Goal: Task Accomplishment & Management: Manage account settings

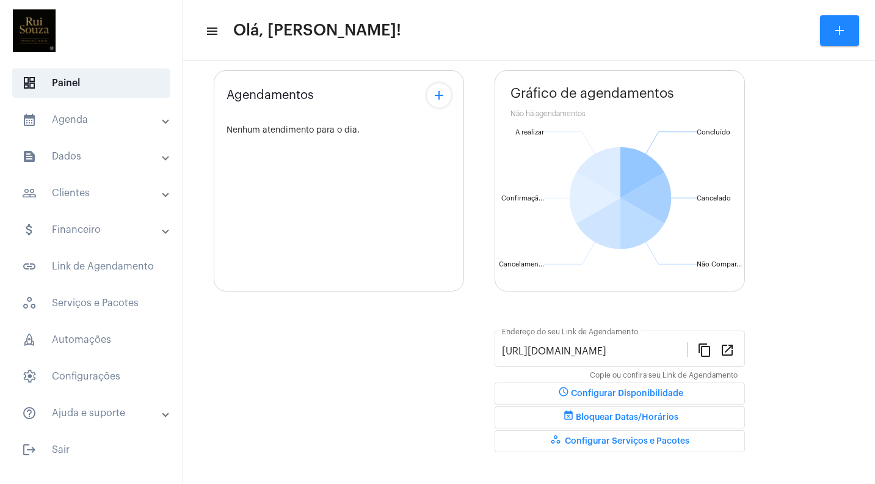
scroll to position [68, 0]
click at [600, 438] on span "workspaces_outlined Configurar Serviços e Pacotes" at bounding box center [619, 439] width 139 height 9
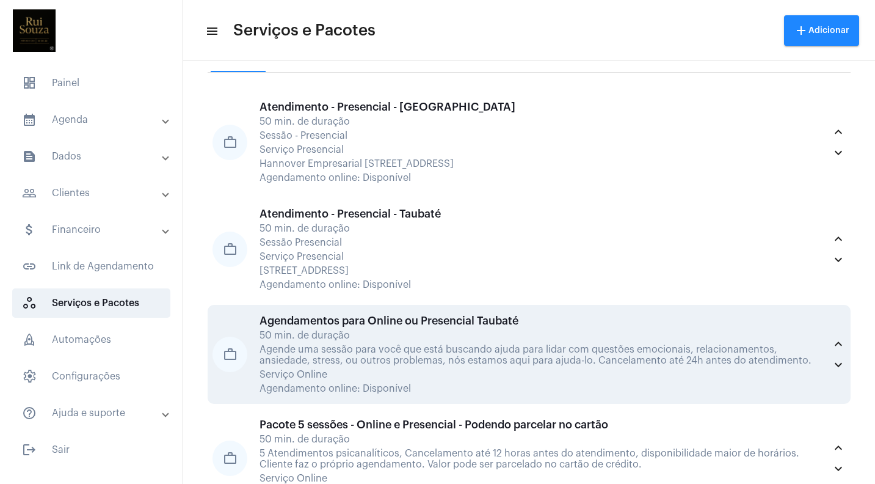
scroll to position [45, 0]
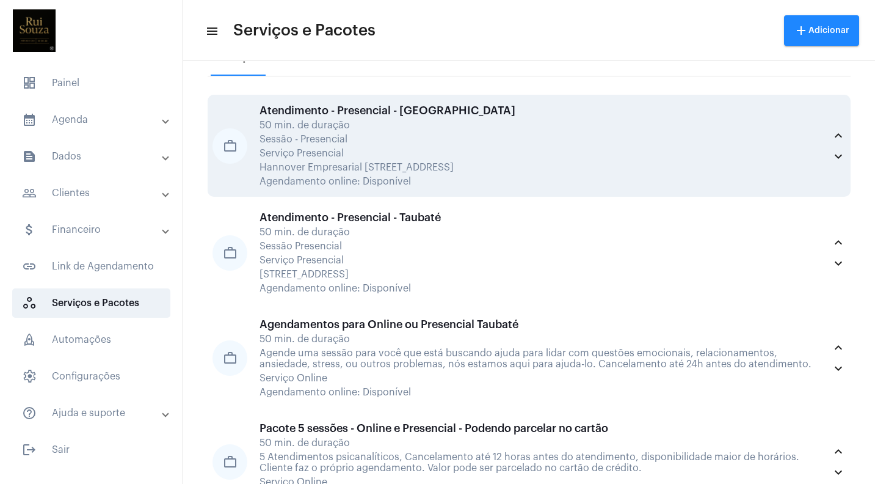
click at [391, 136] on div "Sessão - Presencial" at bounding box center [542, 139] width 565 height 11
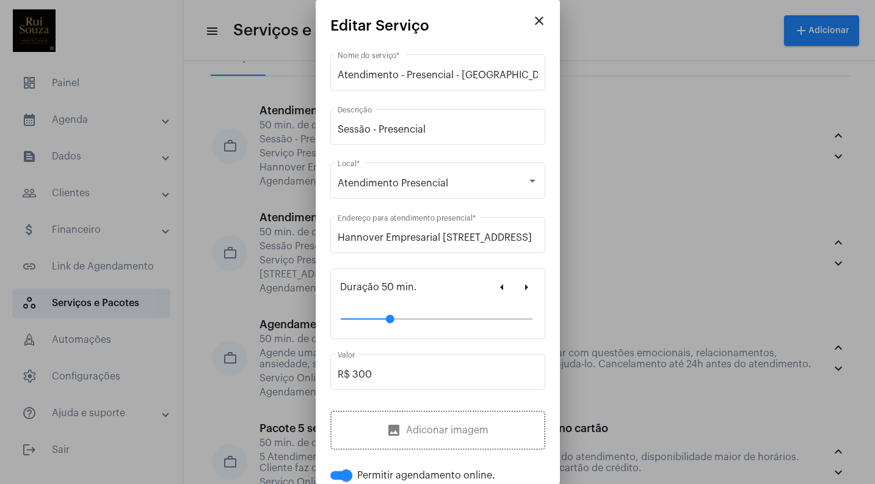
click at [650, 148] on div at bounding box center [437, 242] width 875 height 484
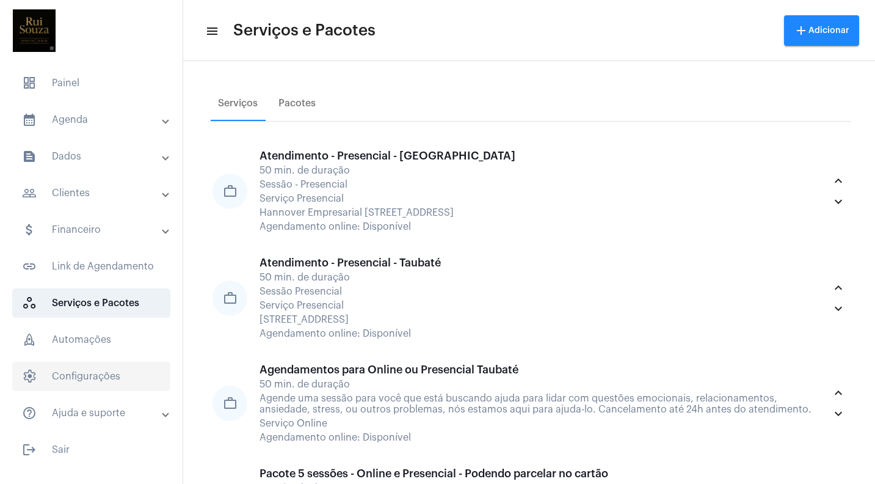
click at [92, 379] on span "settings Configurações" at bounding box center [91, 375] width 158 height 29
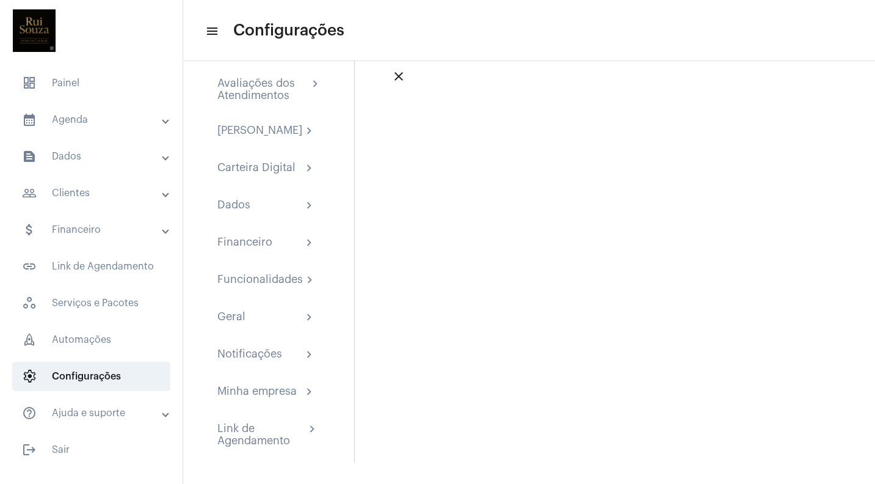
scroll to position [31, 0]
click at [114, 305] on span "workspaces_outlined Serviços e Pacotes" at bounding box center [91, 302] width 158 height 29
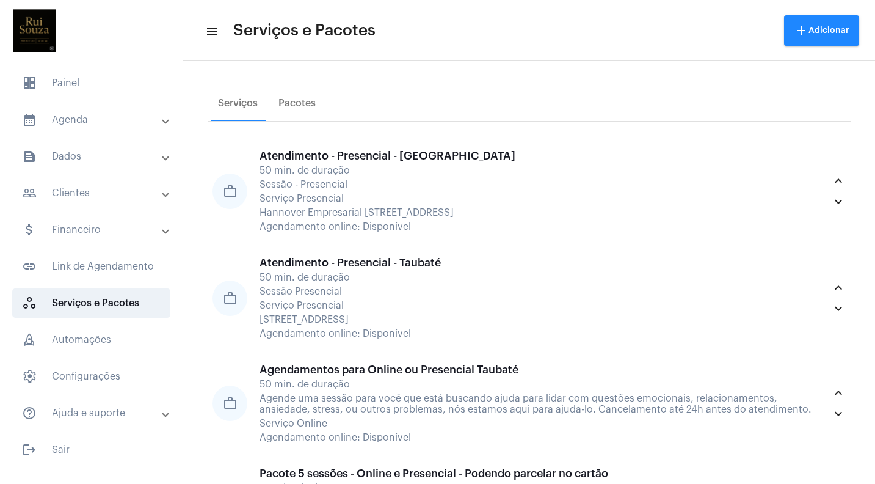
click at [214, 31] on mat-icon "menu" at bounding box center [211, 31] width 12 height 15
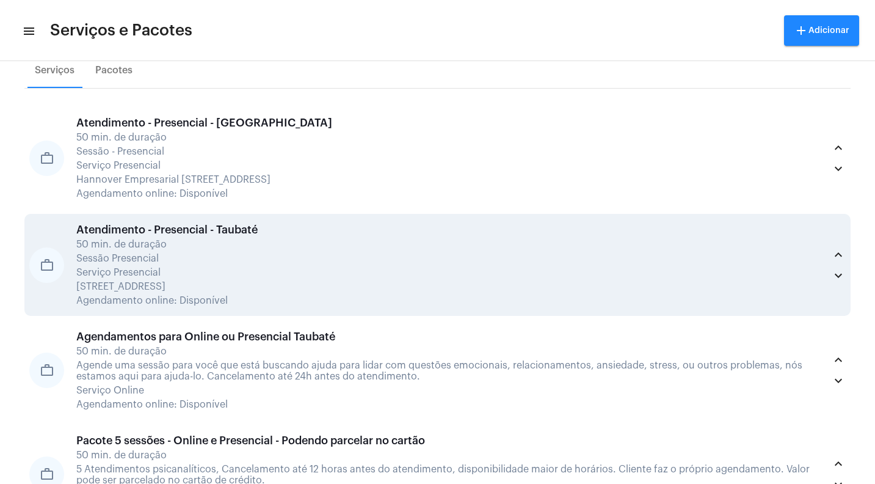
scroll to position [31, 0]
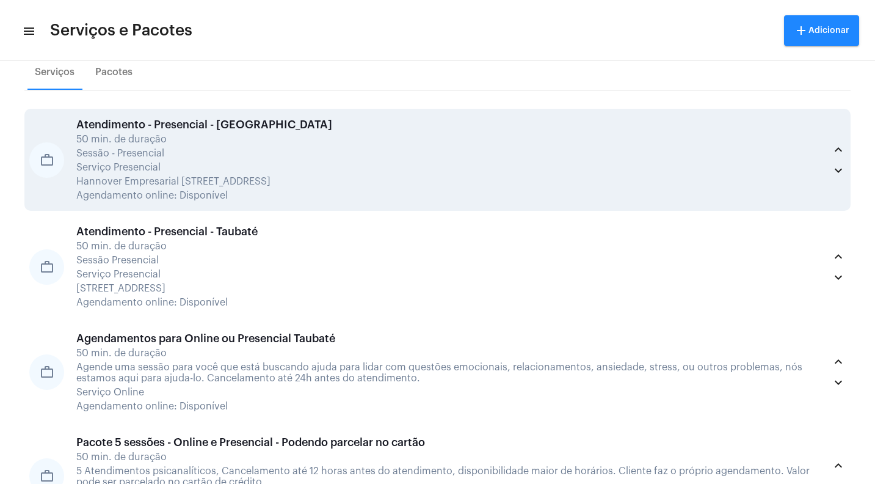
click at [208, 160] on div "Atendimento - Presencial - Curitiba 50 min. de duração Sessão - Presencial Serv…" at bounding box center [450, 159] width 749 height 82
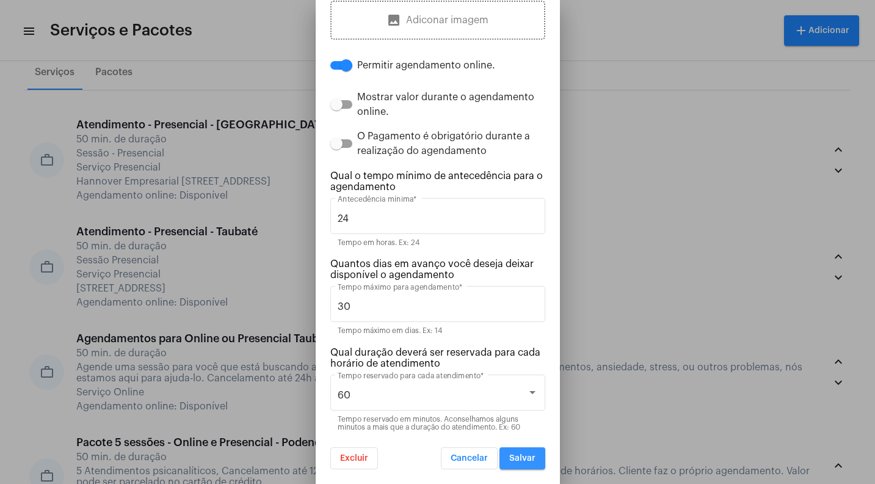
click at [521, 461] on span "Salvar" at bounding box center [522, 458] width 26 height 9
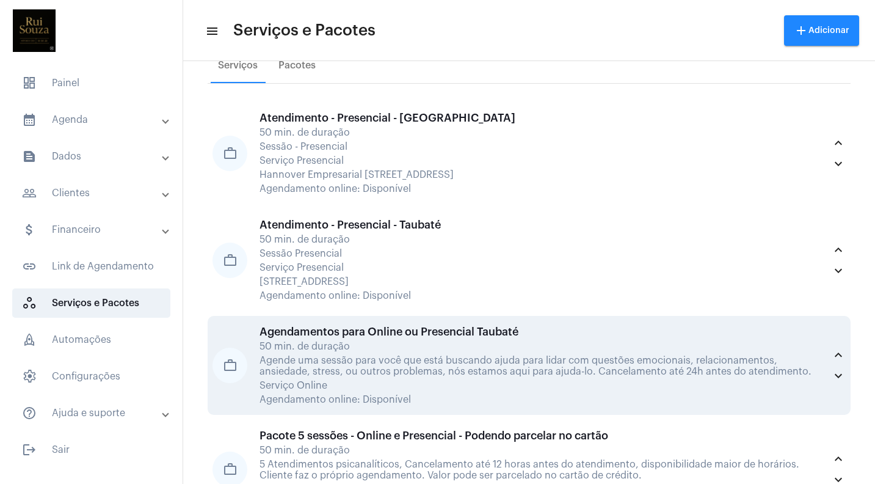
scroll to position [40, 0]
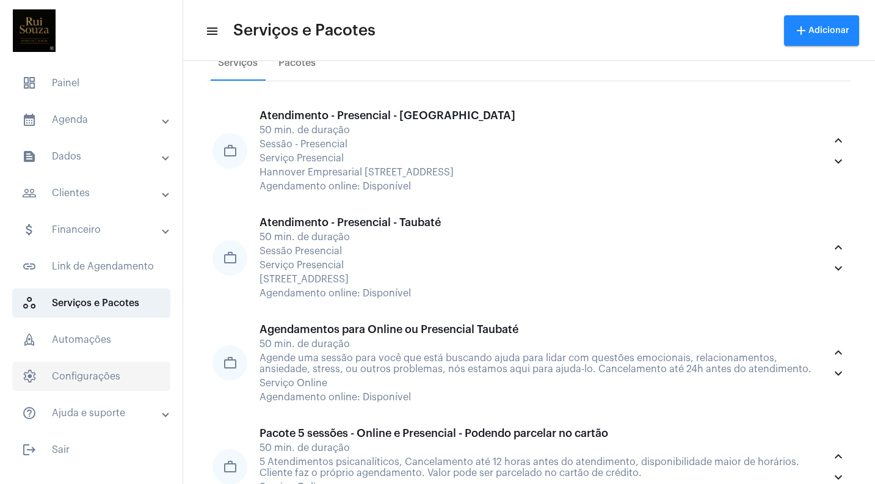
click at [94, 372] on span "settings Configurações" at bounding box center [91, 375] width 158 height 29
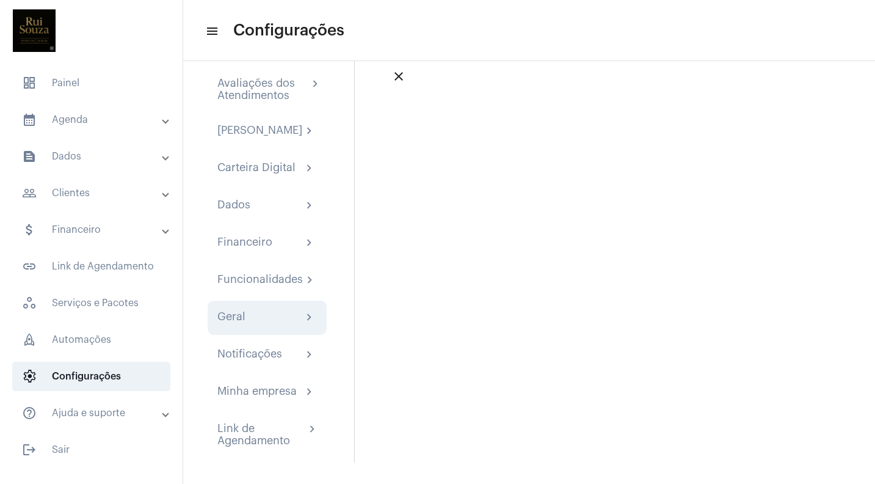
scroll to position [31, 0]
click at [290, 324] on div "Geral chevron_right" at bounding box center [267, 317] width 100 height 15
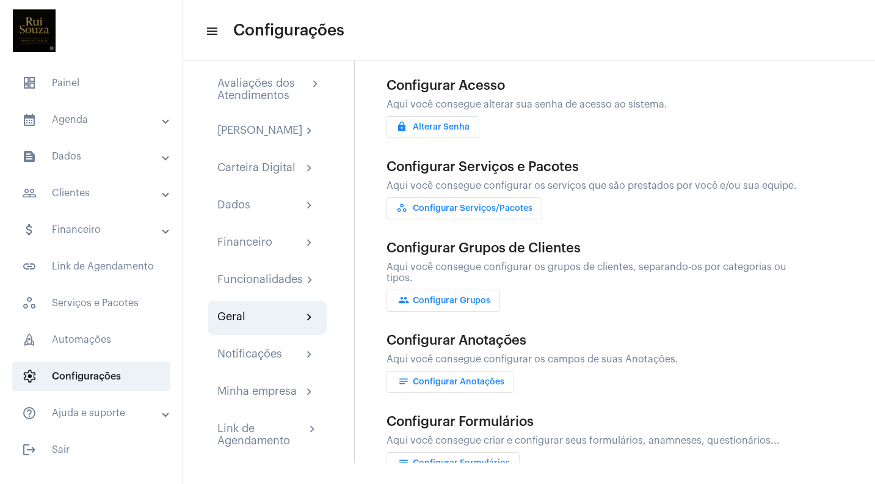
scroll to position [120, 0]
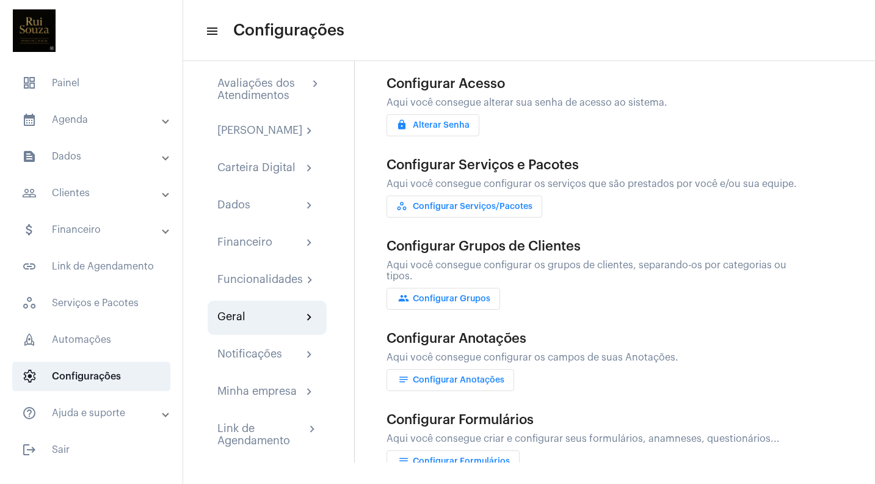
click at [464, 202] on span "workspaces_outlined Configurar Serviços/Pacotes" at bounding box center [464, 206] width 136 height 9
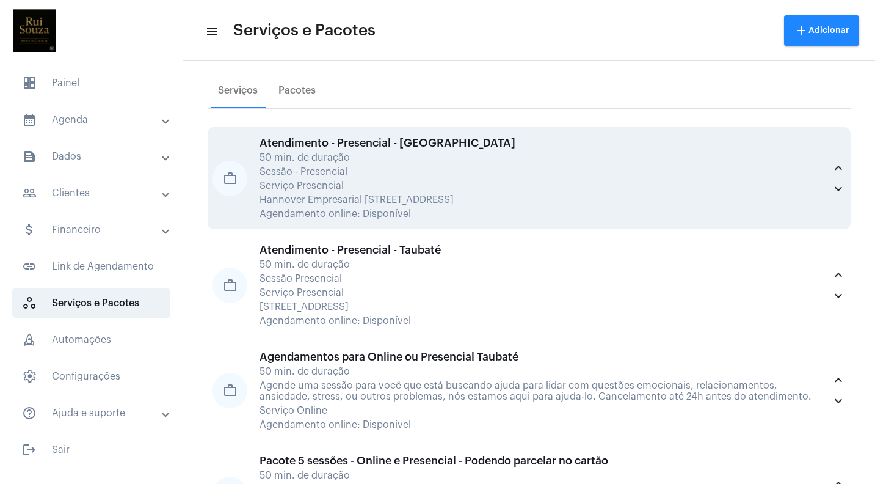
scroll to position [21, 0]
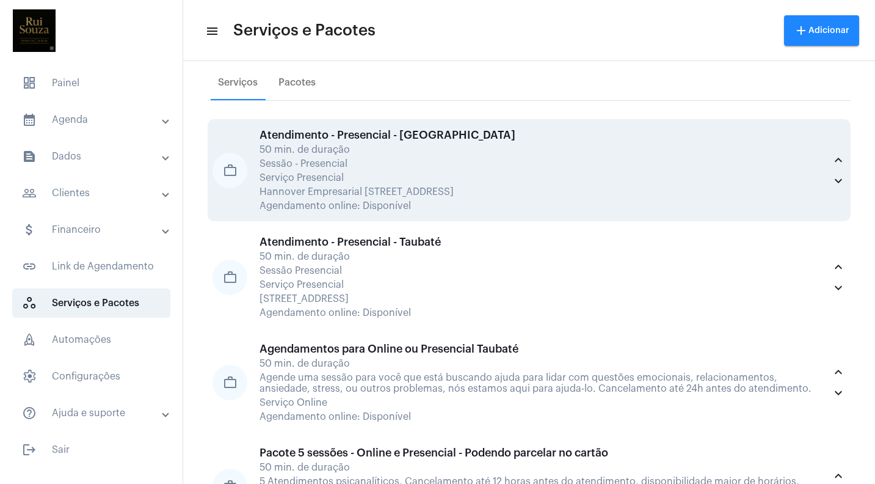
click at [294, 170] on div "Atendimento - Presencial - Curitiba 50 min. de duração Sessão - Presencial Serv…" at bounding box center [542, 170] width 565 height 82
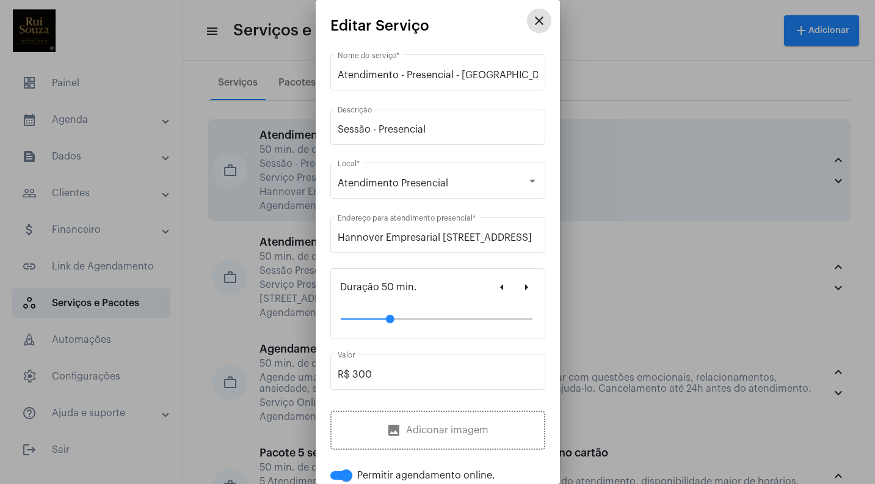
click at [294, 170] on div at bounding box center [437, 242] width 875 height 484
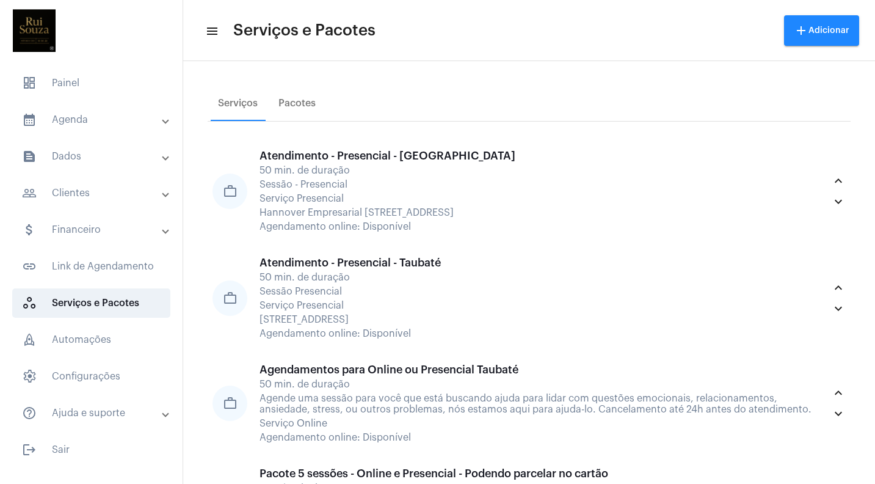
click at [294, 170] on div "50 min. de duração" at bounding box center [542, 170] width 565 height 11
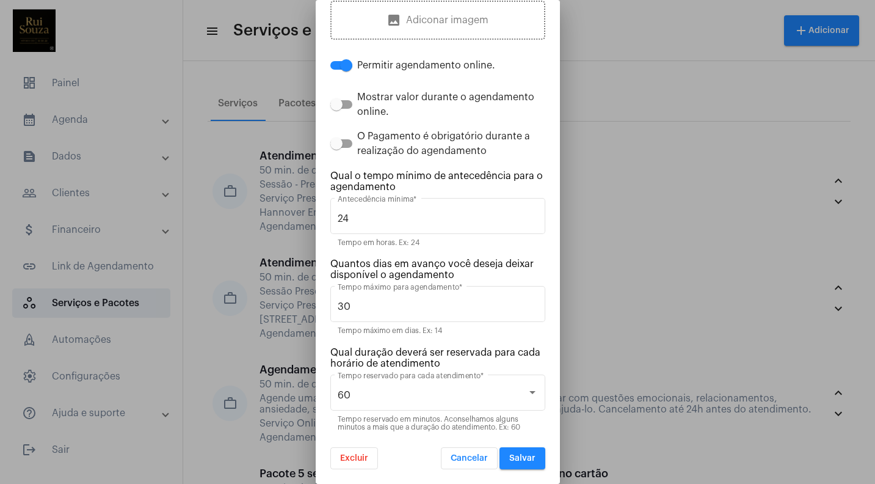
click at [89, 377] on div at bounding box center [437, 242] width 875 height 484
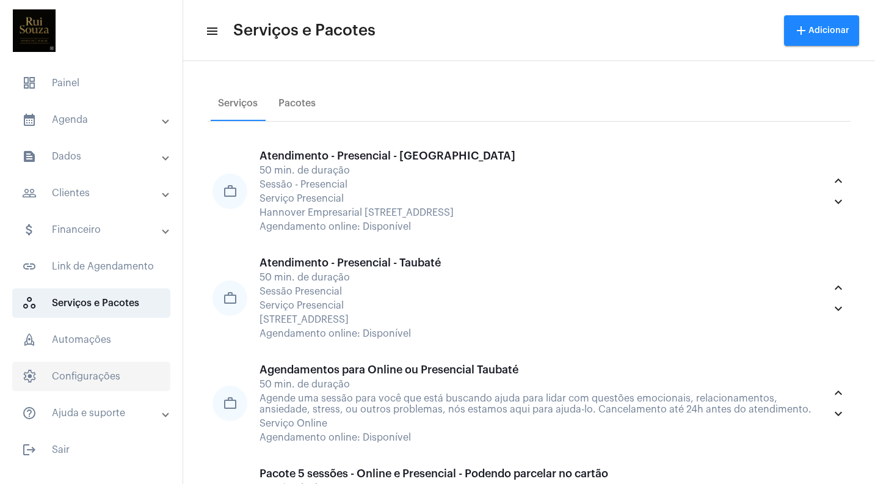
click at [89, 377] on span "settings Configurações" at bounding box center [91, 375] width 158 height 29
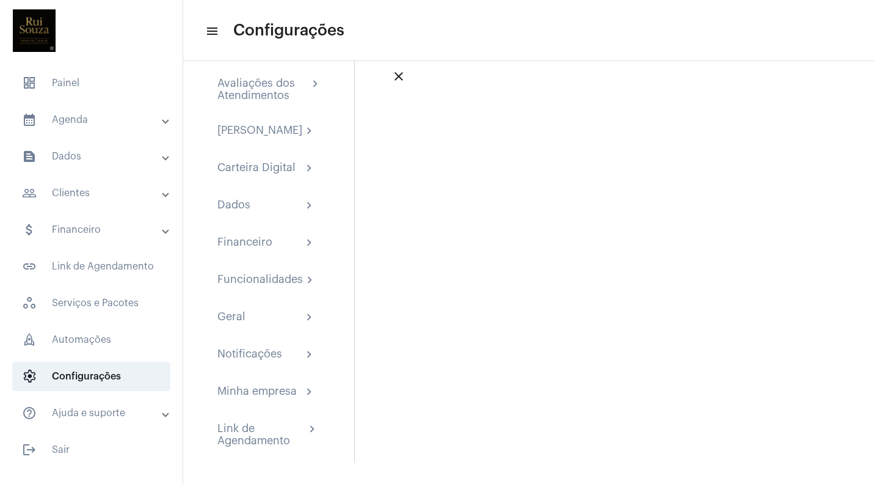
scroll to position [24, 0]
click at [115, 122] on mat-panel-title "calendar_month_outlined Agenda" at bounding box center [92, 119] width 141 height 15
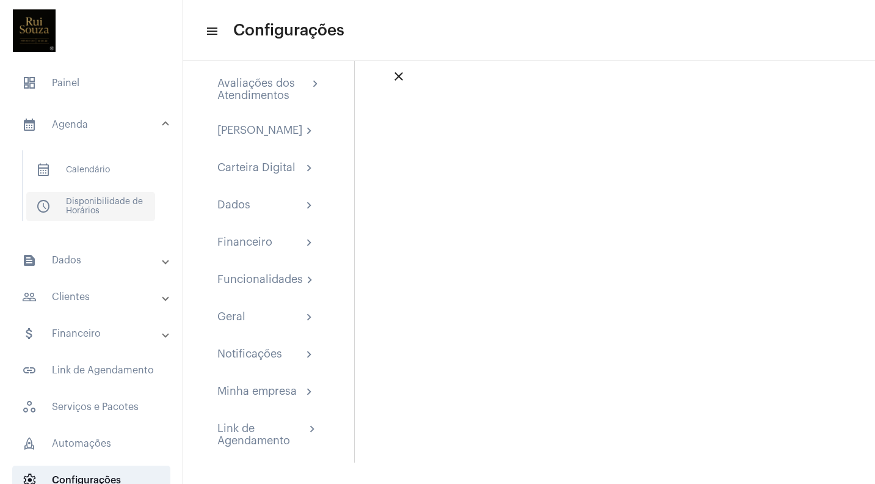
click at [101, 202] on span "schedule Disponibilidade de Horários" at bounding box center [90, 206] width 129 height 29
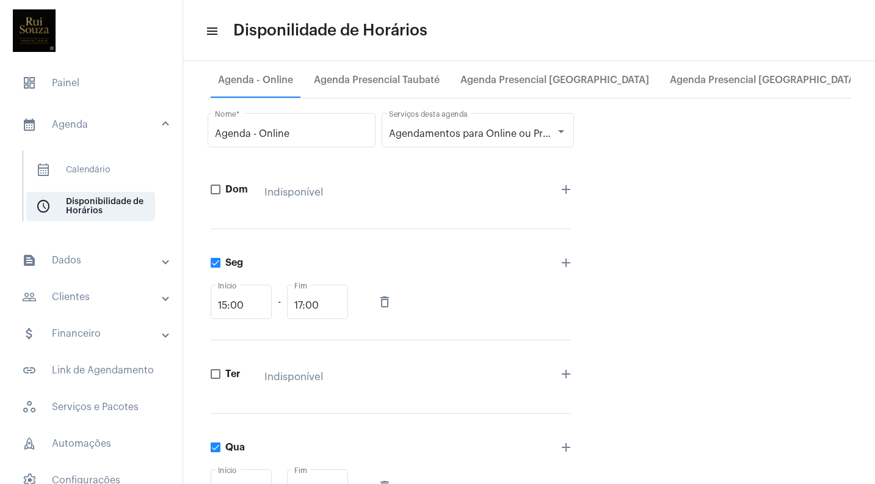
scroll to position [25, 0]
click at [564, 128] on div at bounding box center [561, 129] width 6 height 3
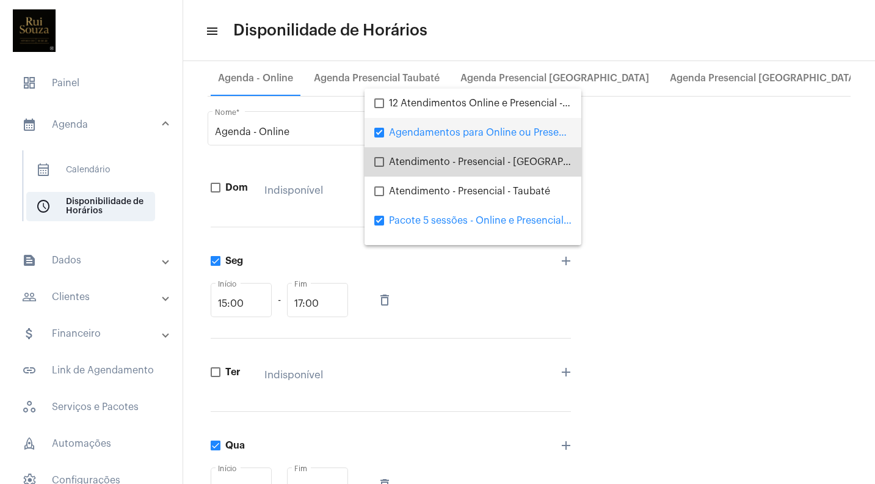
click at [382, 161] on mat-pseudo-checkbox at bounding box center [379, 162] width 10 height 10
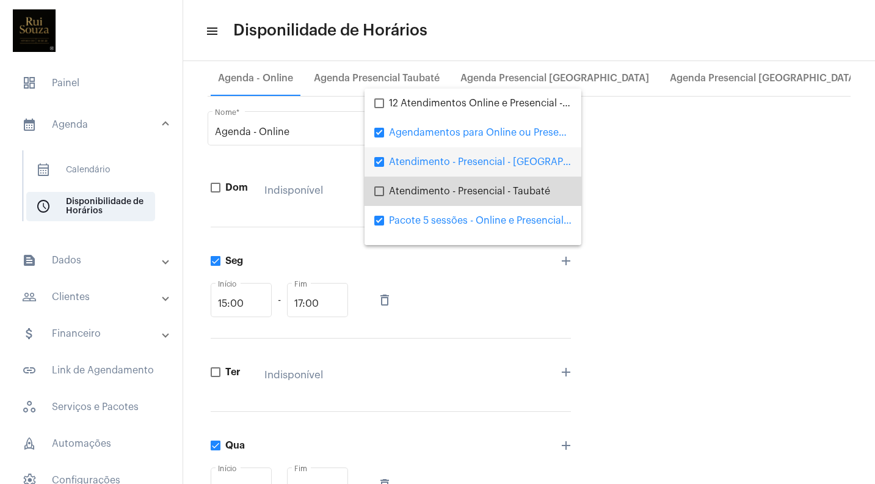
click at [383, 191] on mat-pseudo-checkbox at bounding box center [379, 191] width 10 height 10
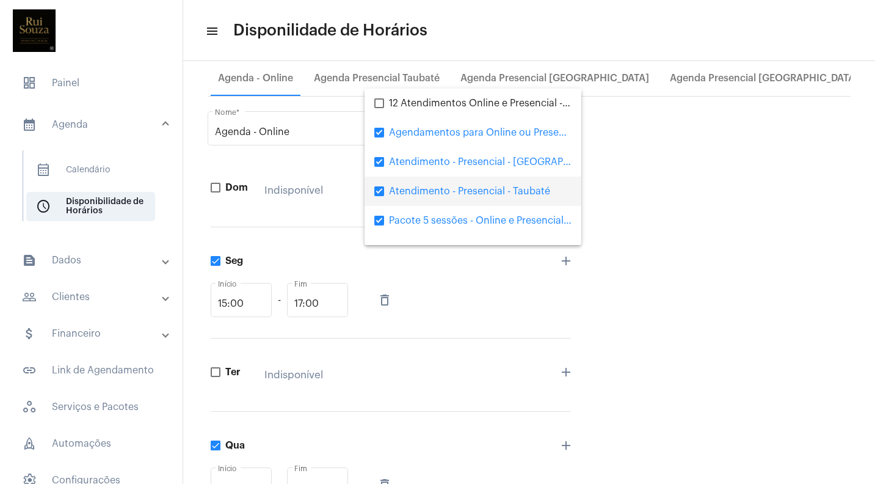
click at [383, 192] on mat-pseudo-checkbox at bounding box center [379, 191] width 10 height 10
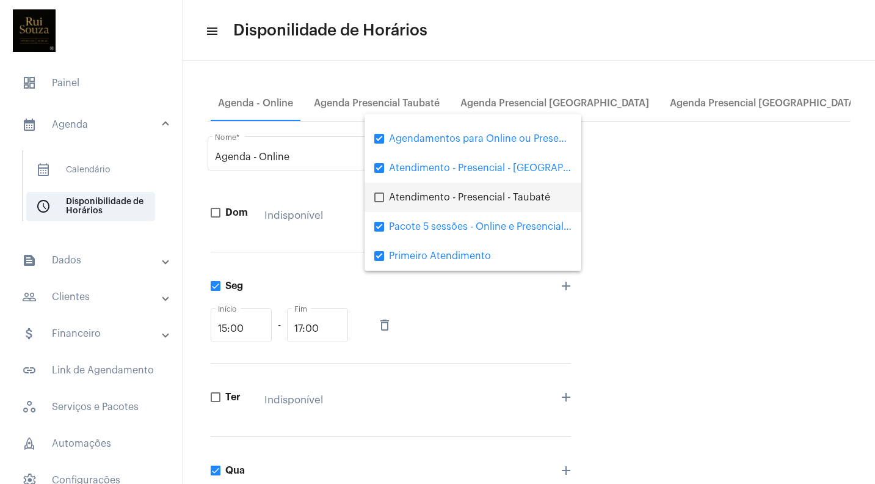
scroll to position [0, 0]
click at [742, 106] on div at bounding box center [437, 242] width 875 height 484
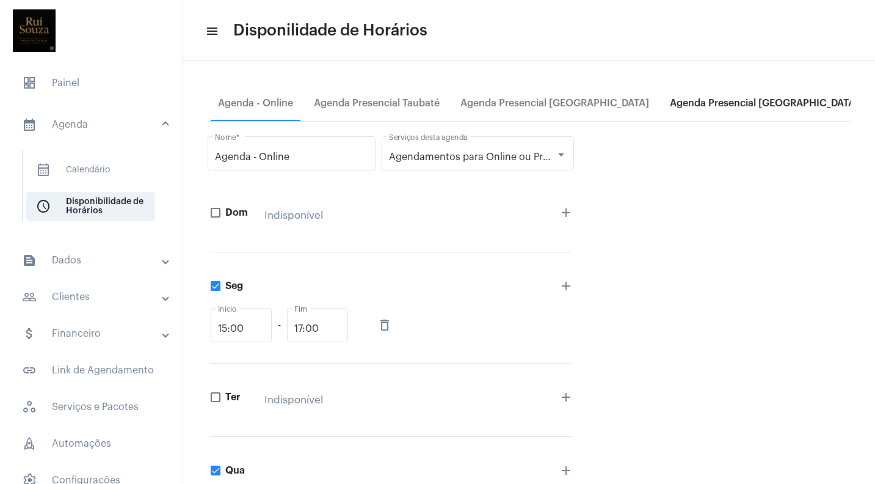
click at [735, 103] on div "Agenda Presencial [GEOGRAPHIC_DATA]" at bounding box center [764, 103] width 189 height 11
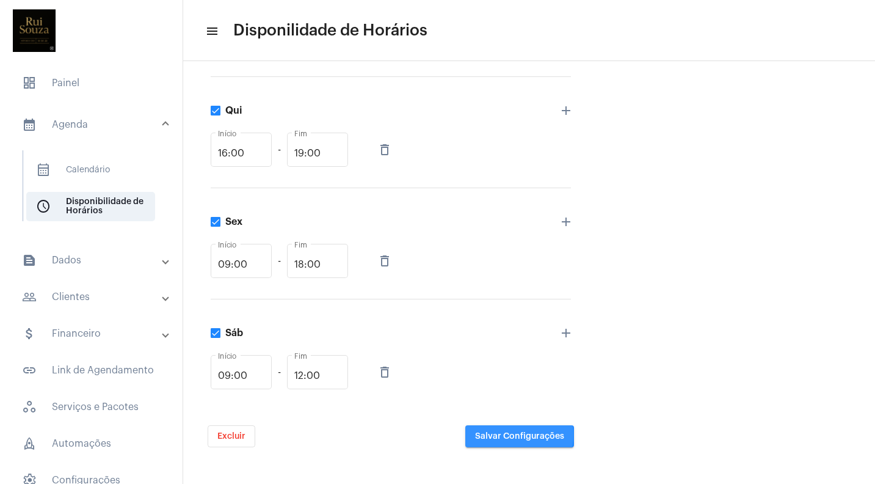
click at [518, 435] on span "Salvar Configurações" at bounding box center [519, 436] width 89 height 9
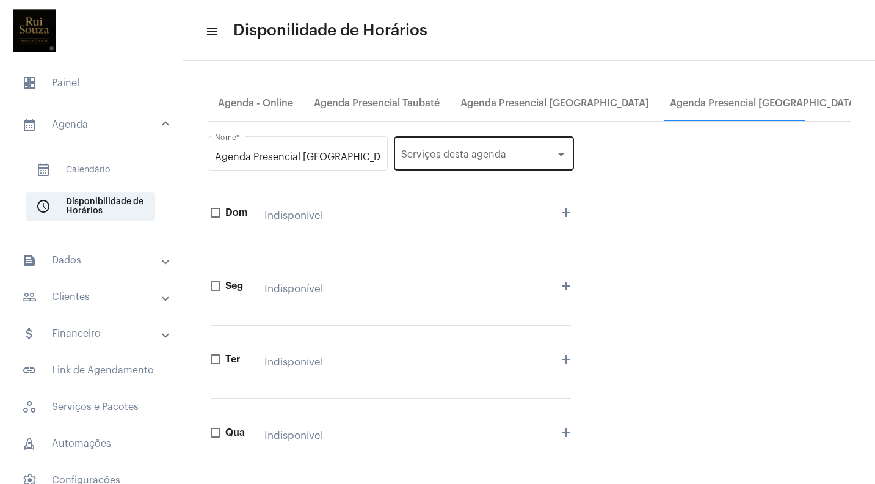
click at [481, 150] on div "Serviços Serviços desta agenda" at bounding box center [483, 153] width 165 height 38
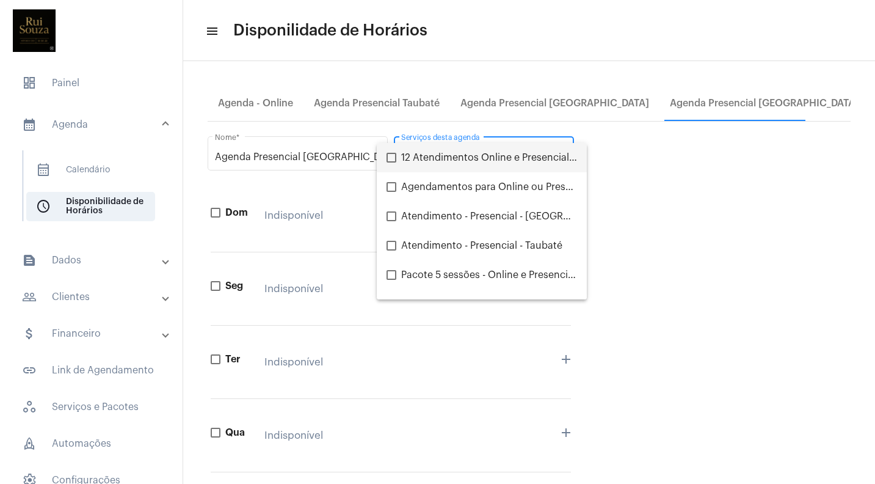
click at [707, 214] on div at bounding box center [437, 242] width 875 height 484
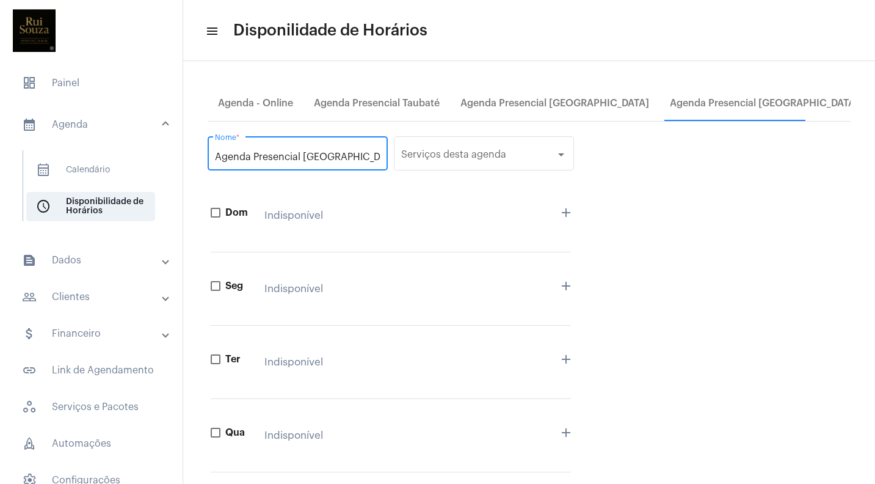
click at [296, 154] on input "Agenda Presencial [GEOGRAPHIC_DATA]" at bounding box center [297, 156] width 165 height 11
click at [499, 159] on div "Serviços" at bounding box center [478, 156] width 154 height 11
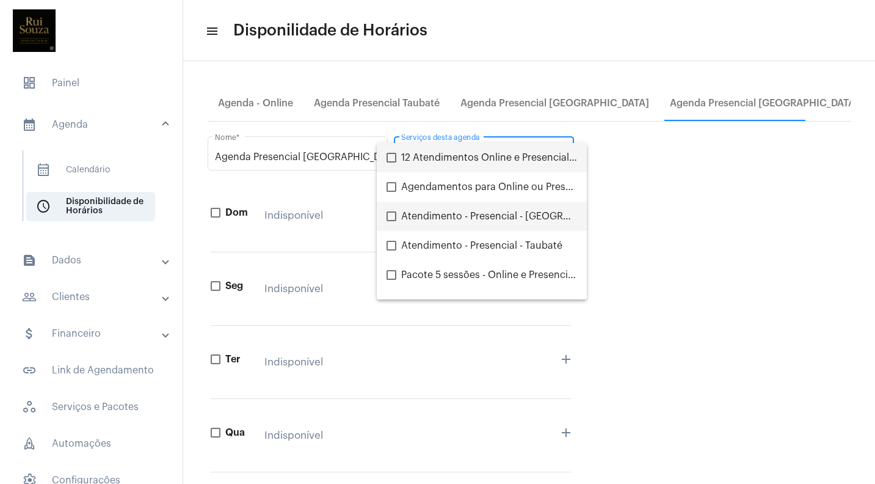
click at [392, 215] on mat-pseudo-checkbox at bounding box center [392, 216] width 10 height 10
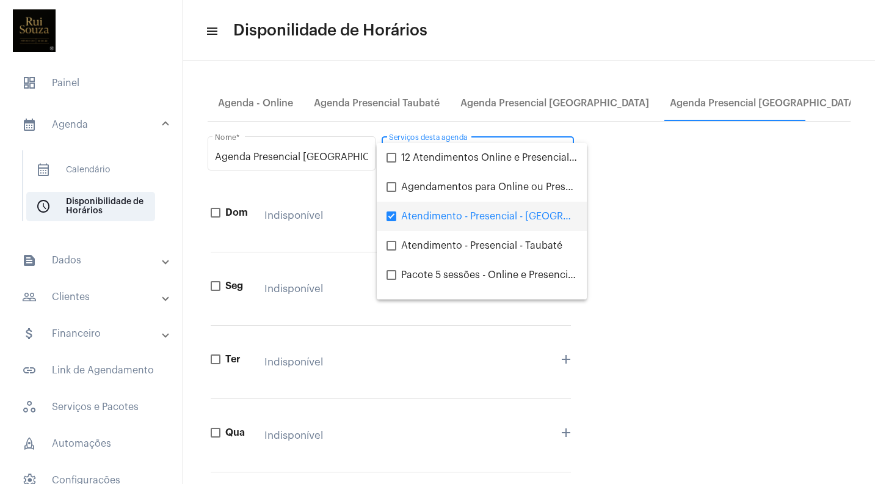
click at [741, 250] on div at bounding box center [437, 242] width 875 height 484
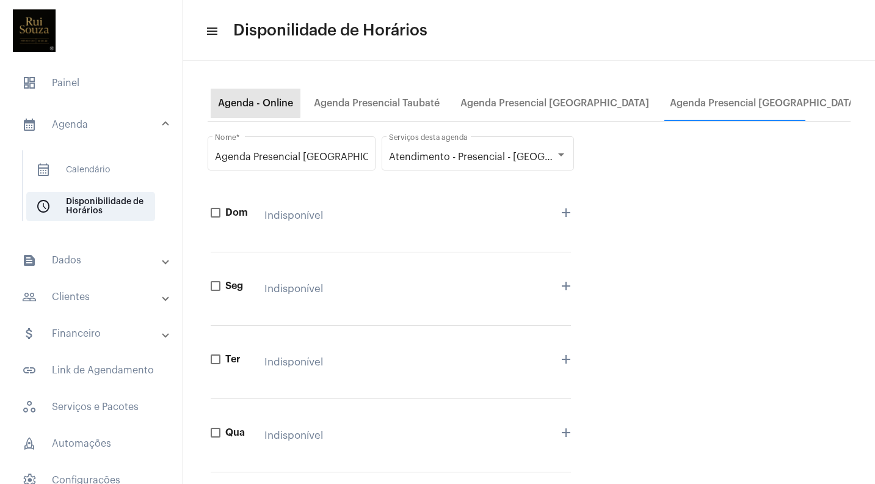
click at [250, 101] on div "Agenda - Online" at bounding box center [255, 103] width 75 height 11
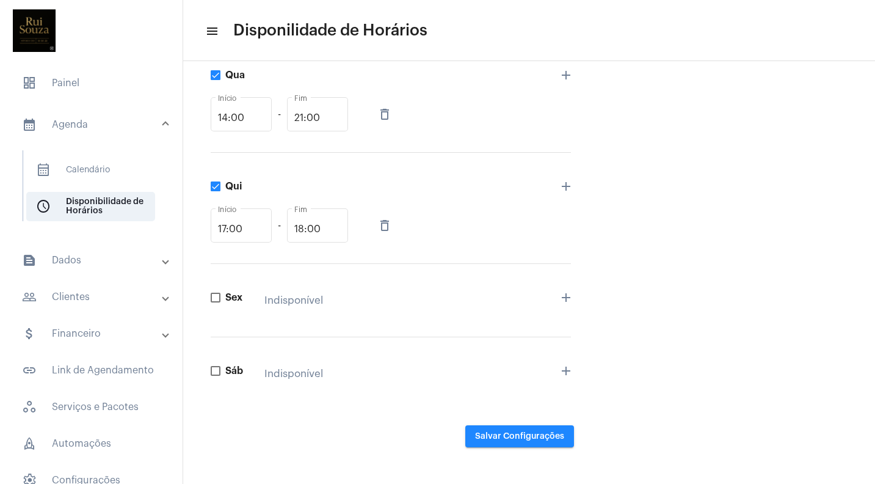
scroll to position [395, 0]
click at [84, 123] on mat-panel-title "calendar_month_outlined Agenda" at bounding box center [92, 124] width 141 height 15
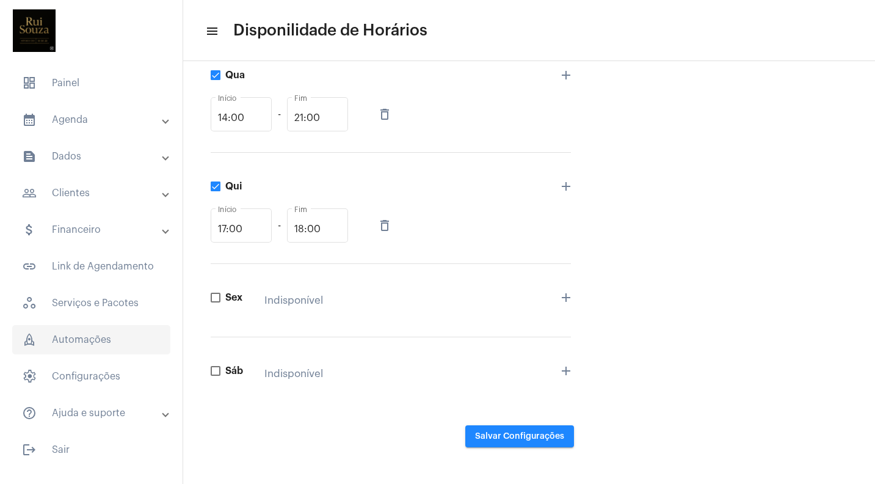
click at [79, 343] on span "rocket_outlined Automações" at bounding box center [91, 339] width 158 height 29
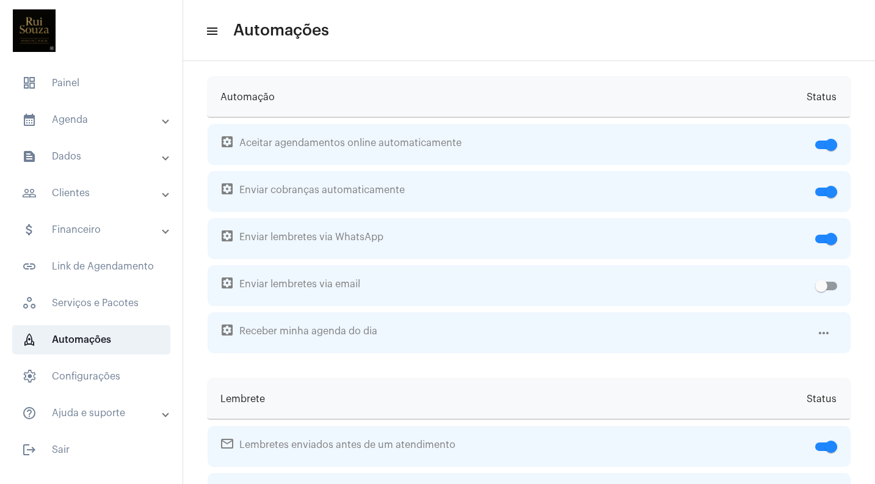
scroll to position [13, 0]
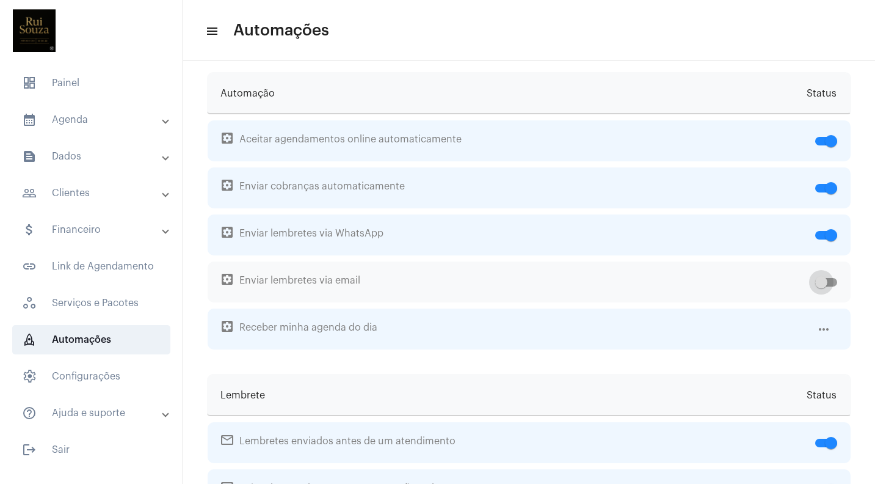
click at [822, 281] on span at bounding box center [821, 282] width 12 height 12
click at [821, 286] on input "checkbox" at bounding box center [821, 286] width 1 height 1
checkbox input "true"
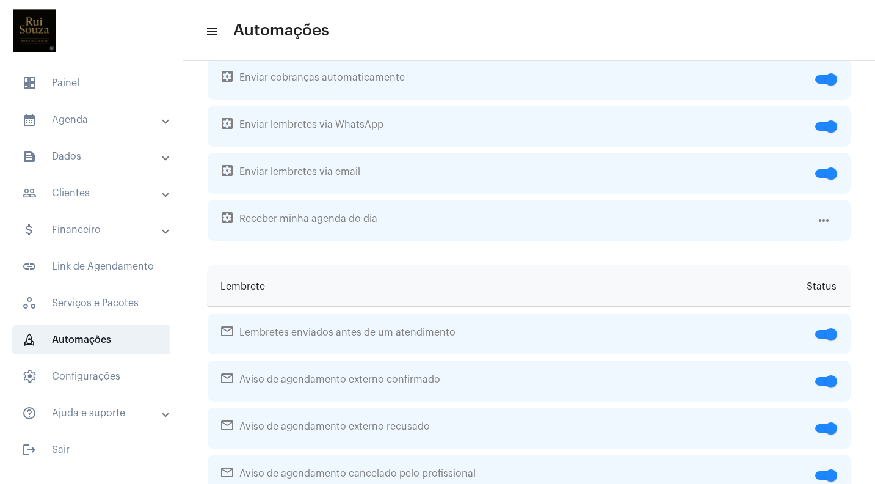
scroll to position [127, 0]
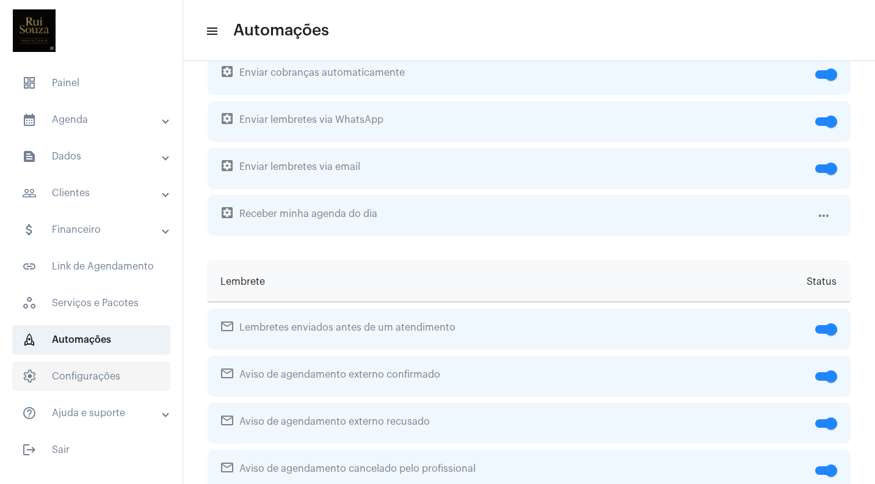
click at [89, 376] on span "settings Configurações" at bounding box center [91, 375] width 158 height 29
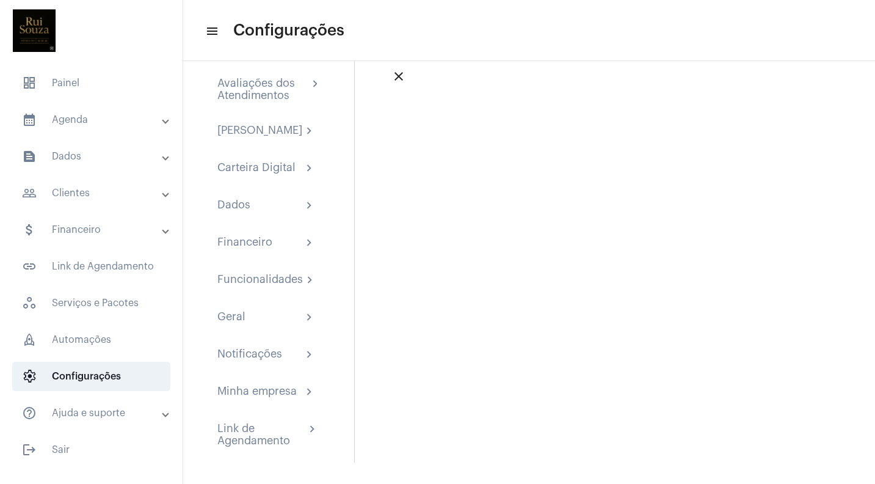
scroll to position [31, 0]
click at [271, 280] on div "Funcionalidades" at bounding box center [259, 280] width 85 height 15
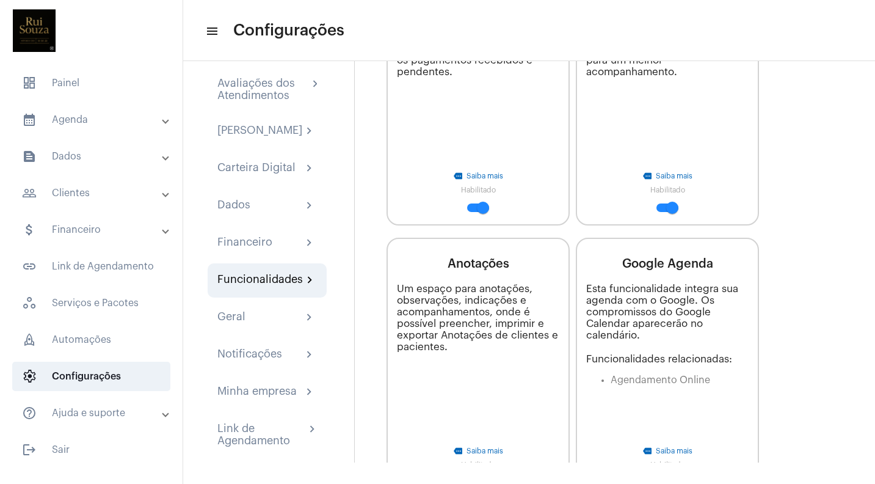
scroll to position [410, 0]
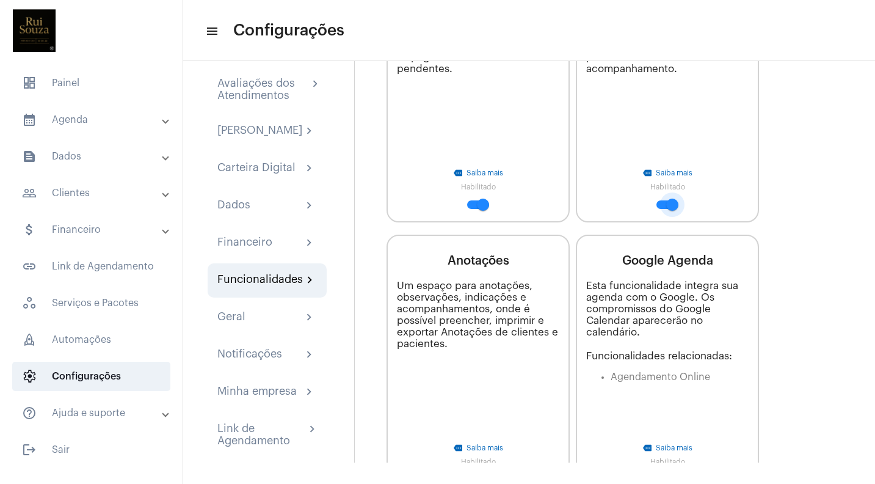
click at [662, 200] on span at bounding box center [667, 204] width 22 height 9
click at [662, 209] on input "checkbox" at bounding box center [662, 209] width 1 height 1
checkbox input "false"
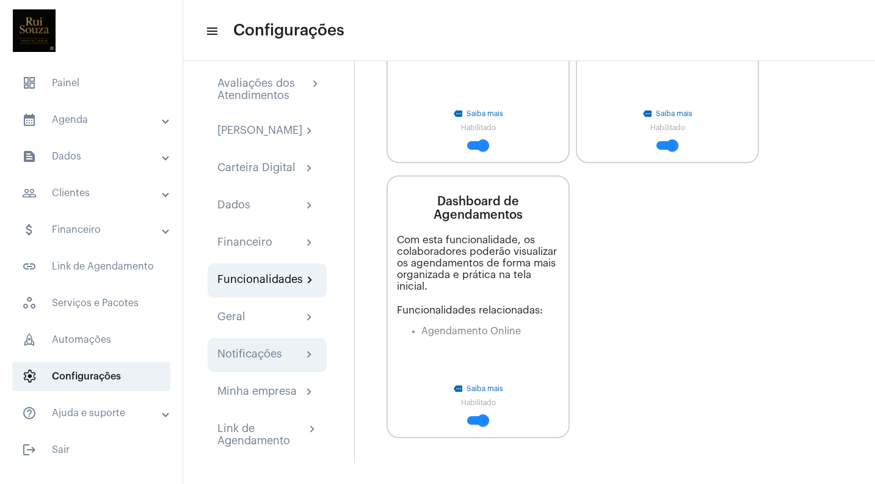
scroll to position [31, 0]
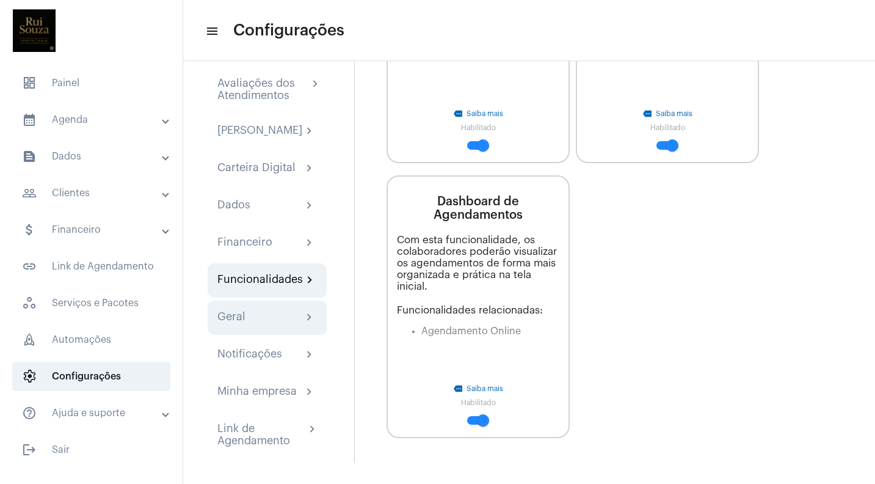
click at [234, 315] on div "Geral" at bounding box center [231, 317] width 28 height 15
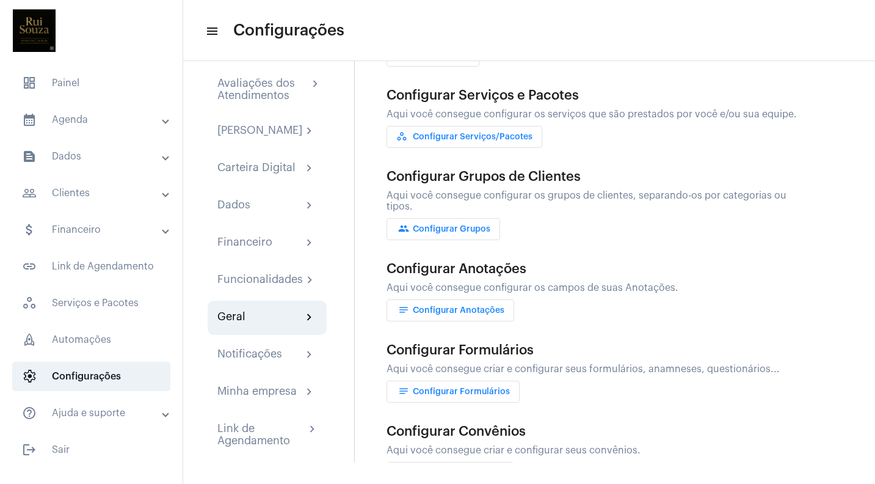
scroll to position [183, 0]
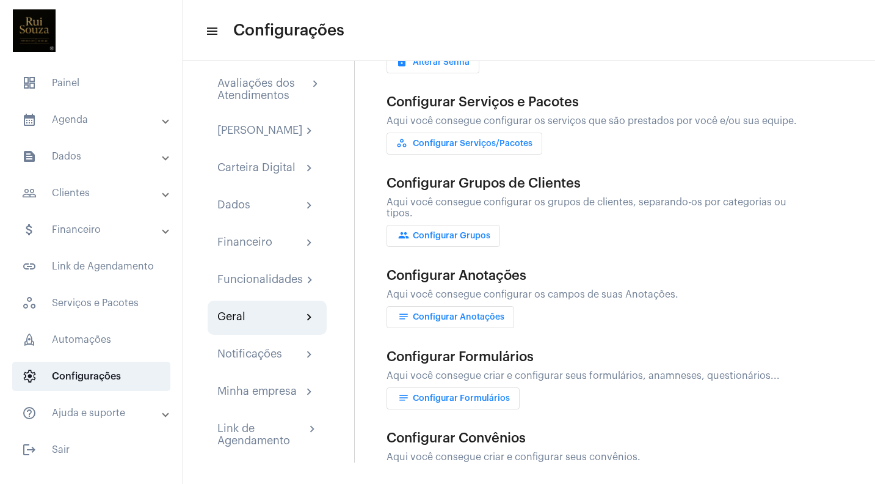
click at [72, 125] on mat-panel-title "calendar_month_outlined Agenda" at bounding box center [92, 119] width 141 height 15
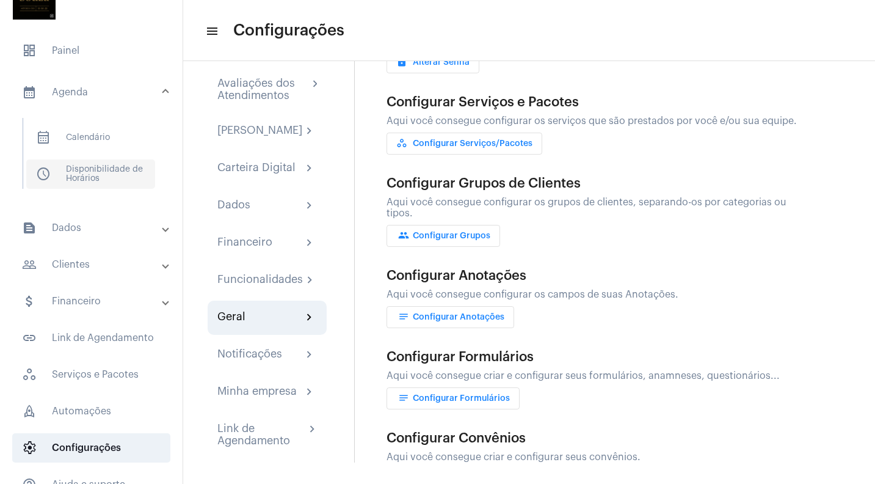
scroll to position [37, 0]
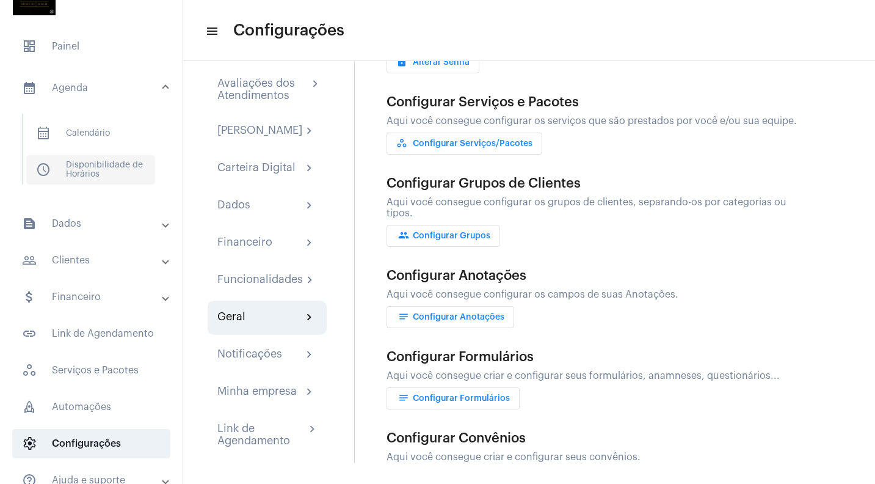
click at [117, 169] on span "schedule Disponibilidade de Horários" at bounding box center [90, 169] width 129 height 29
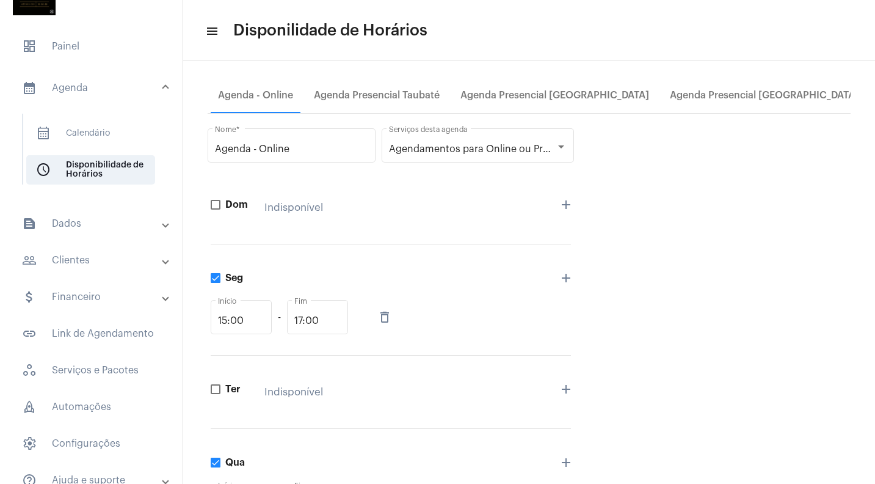
scroll to position [7, 0]
click at [723, 98] on div "Agenda Presencial [GEOGRAPHIC_DATA]" at bounding box center [764, 96] width 189 height 11
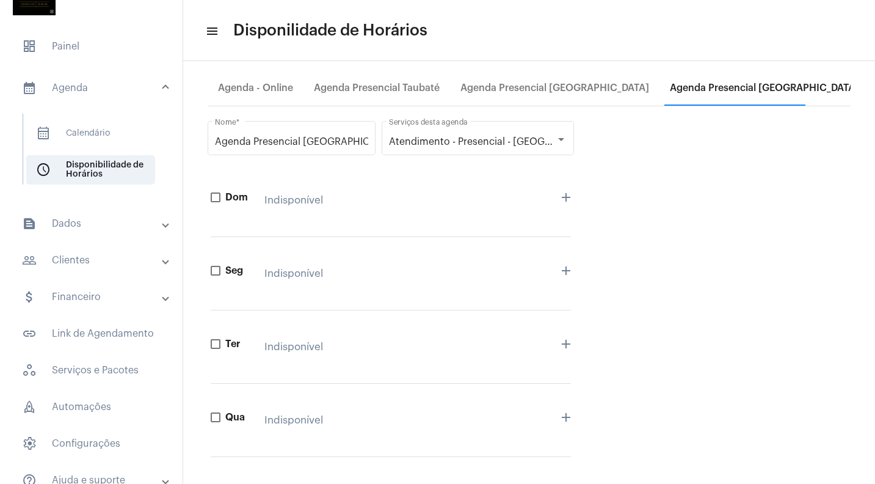
scroll to position [0, 0]
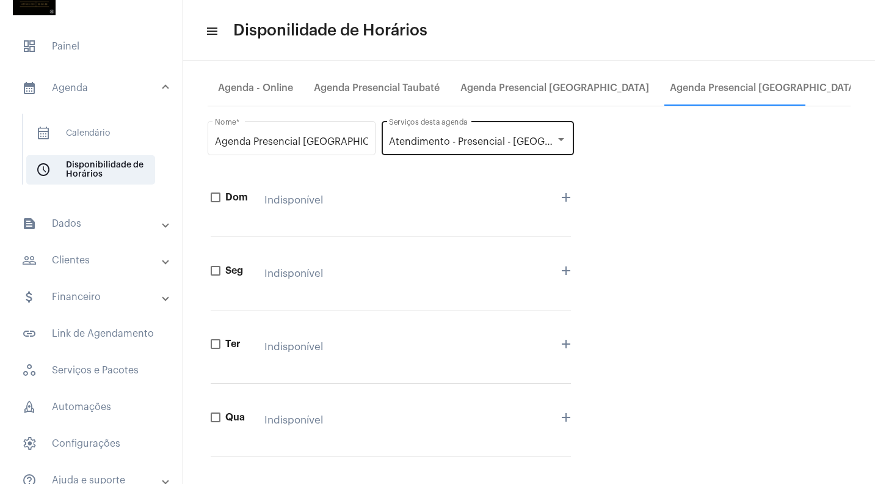
click at [492, 142] on span "Atendimento - Presencial - Curitiba" at bounding box center [500, 142] width 222 height 10
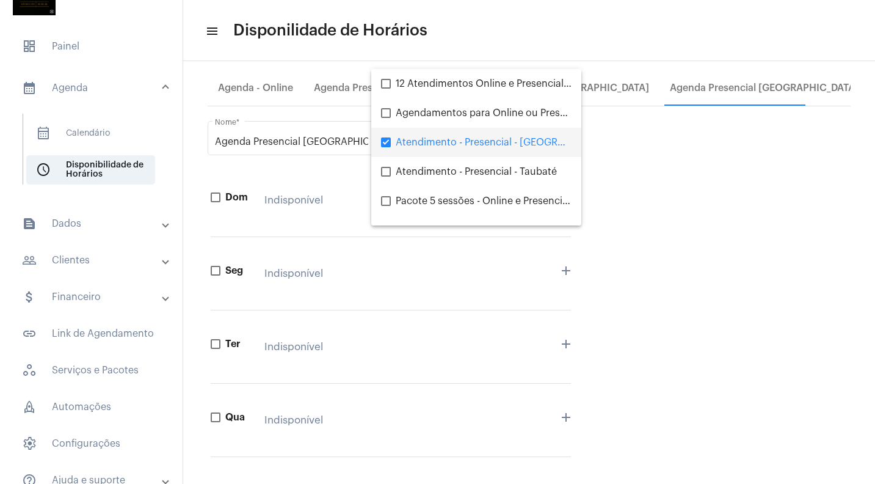
click at [709, 217] on div at bounding box center [437, 242] width 875 height 484
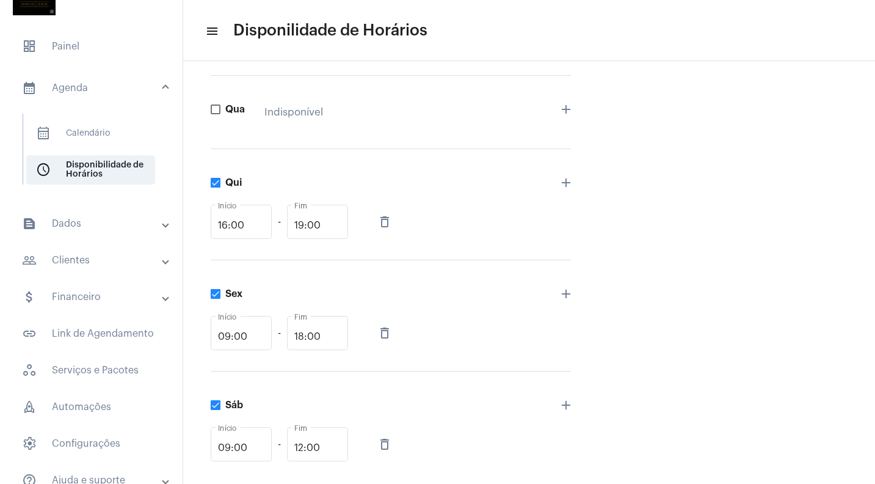
scroll to position [311, 0]
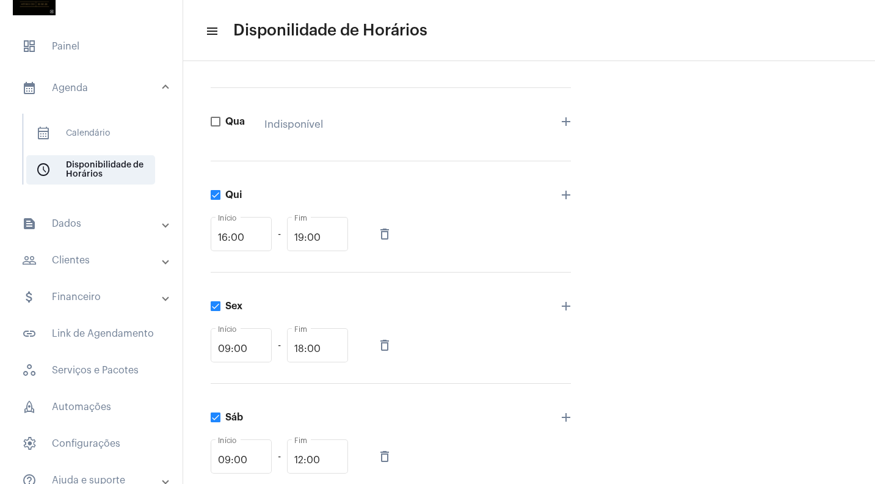
click at [216, 195] on span at bounding box center [216, 195] width 10 height 10
click at [216, 200] on input "Qui" at bounding box center [215, 200] width 1 height 1
checkbox input "false"
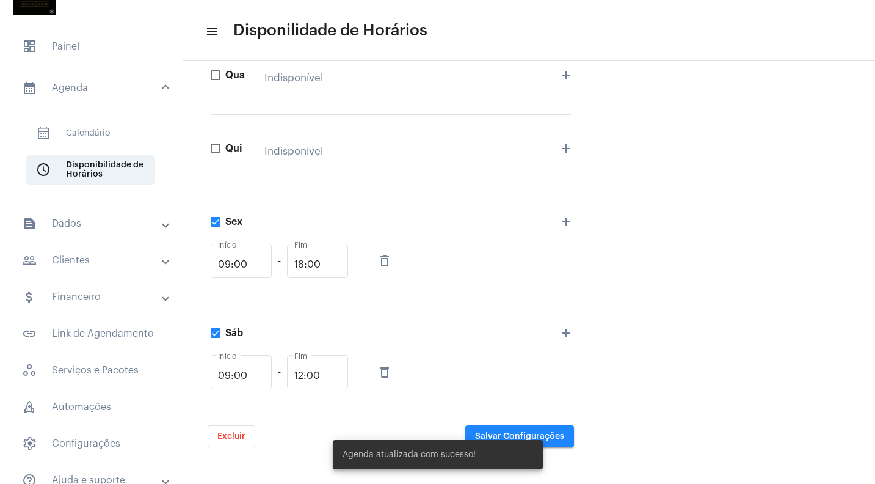
scroll to position [0, 0]
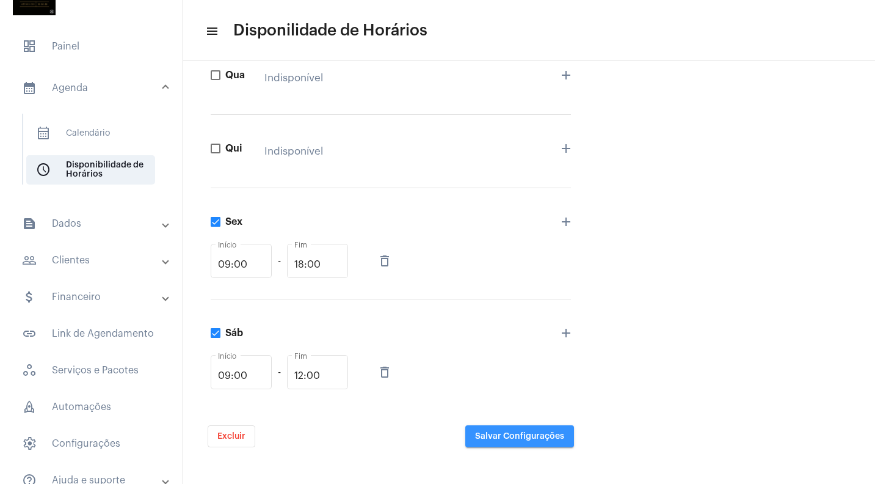
click at [537, 435] on span "Salvar Configurações" at bounding box center [519, 436] width 89 height 9
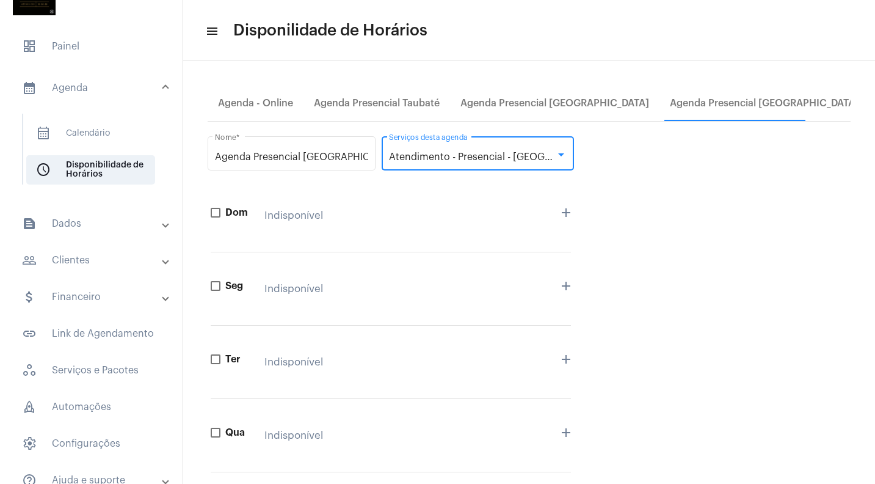
click at [447, 159] on span "Atendimento - Presencial - Curitiba" at bounding box center [500, 157] width 222 height 10
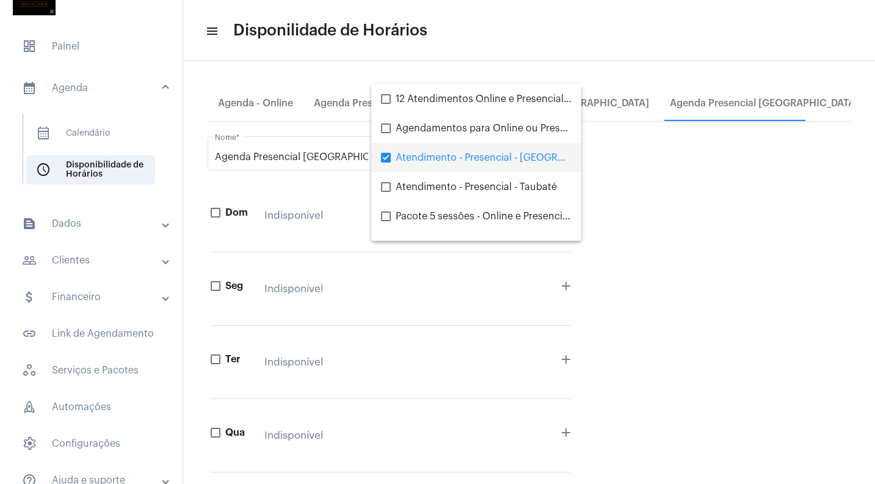
click at [414, 168] on span "Atendimento - Presencial - Curitiba" at bounding box center [484, 157] width 176 height 29
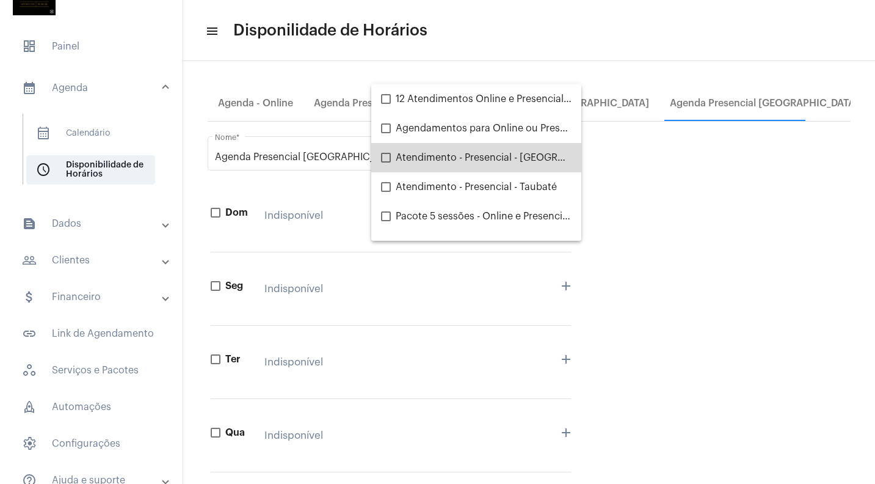
click at [390, 153] on mat-pseudo-checkbox at bounding box center [386, 158] width 10 height 10
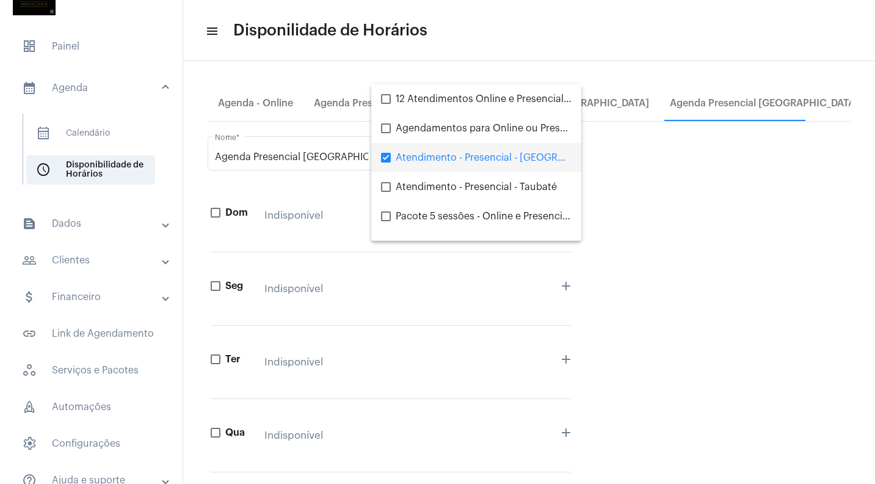
click at [662, 182] on div at bounding box center [437, 242] width 875 height 484
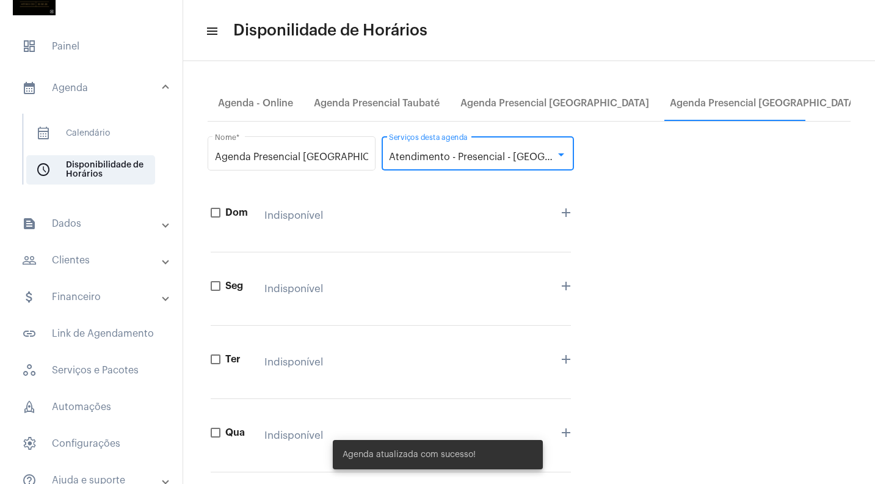
click at [456, 159] on span "Atendimento - Presencial - Curitiba" at bounding box center [500, 157] width 222 height 10
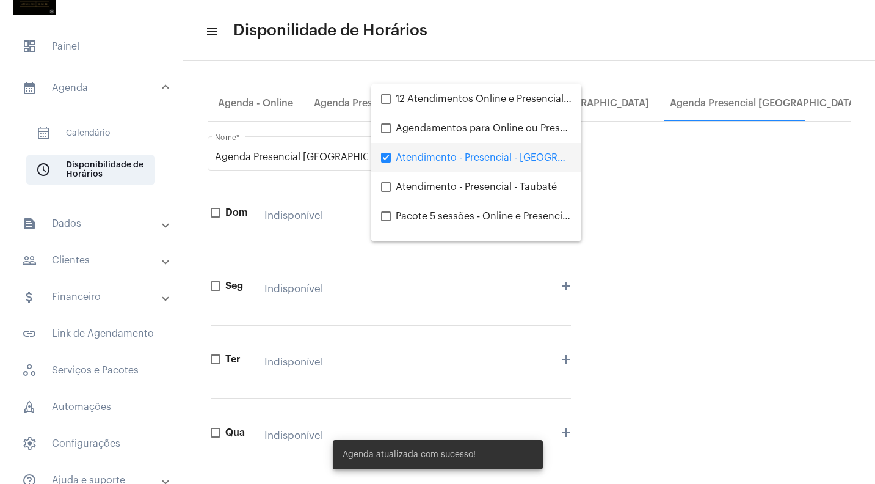
click at [641, 211] on div at bounding box center [437, 242] width 875 height 484
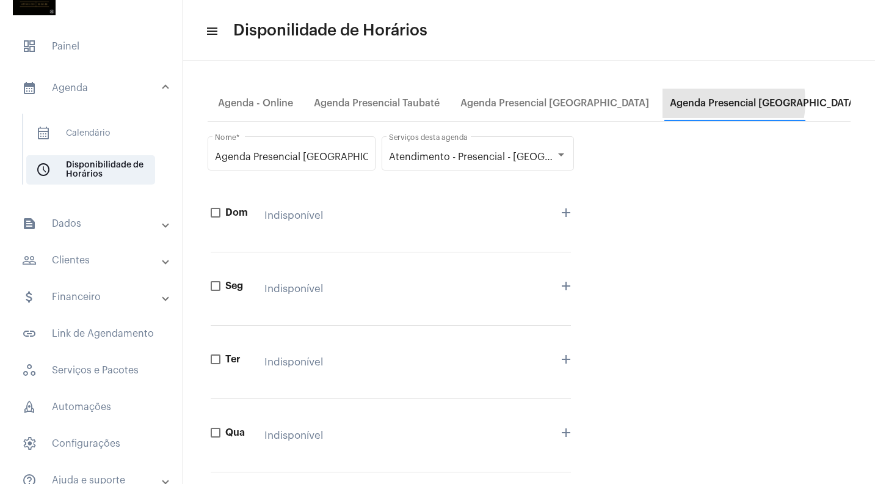
click at [705, 101] on div "Agenda Presencial [GEOGRAPHIC_DATA]" at bounding box center [764, 103] width 189 height 11
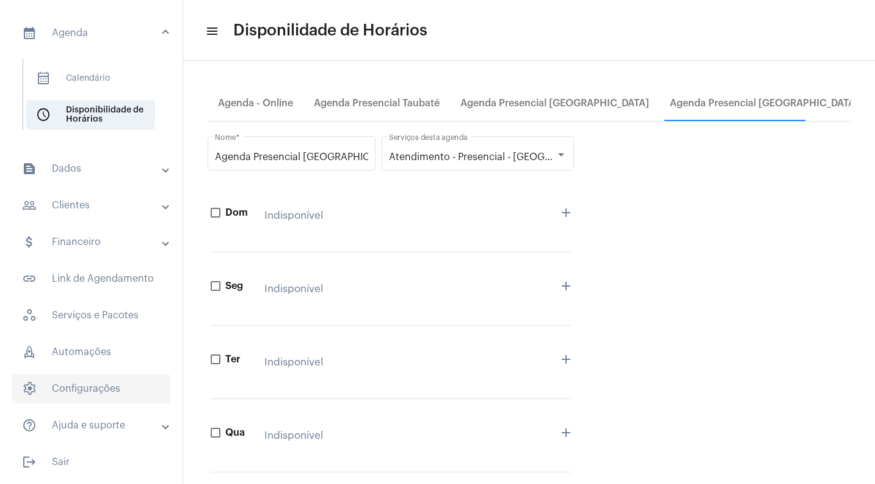
click at [87, 388] on span "settings Configurações" at bounding box center [91, 388] width 158 height 29
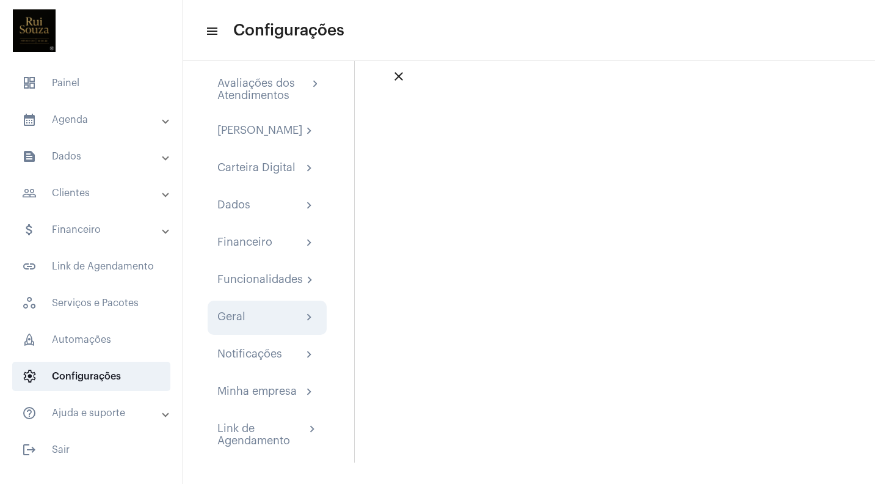
click at [282, 315] on div "Geral chevron_right" at bounding box center [267, 317] width 100 height 15
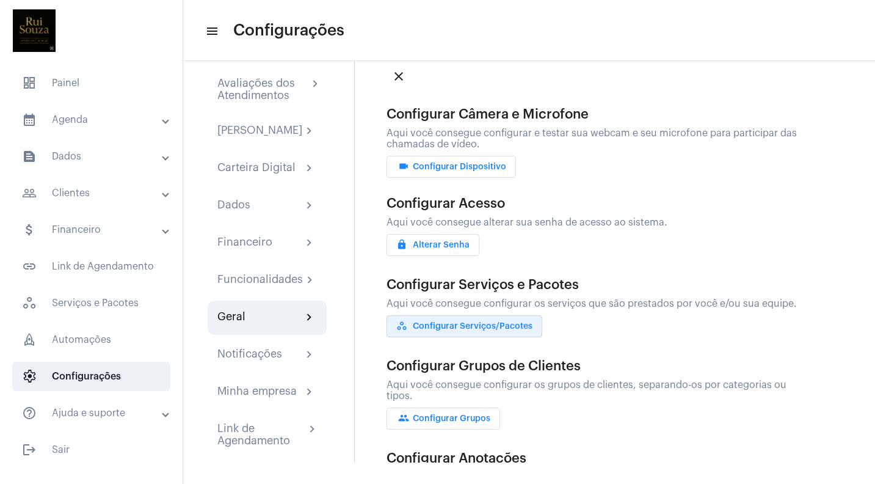
click at [493, 322] on span "workspaces_outlined Configurar Serviços/Pacotes" at bounding box center [464, 326] width 136 height 9
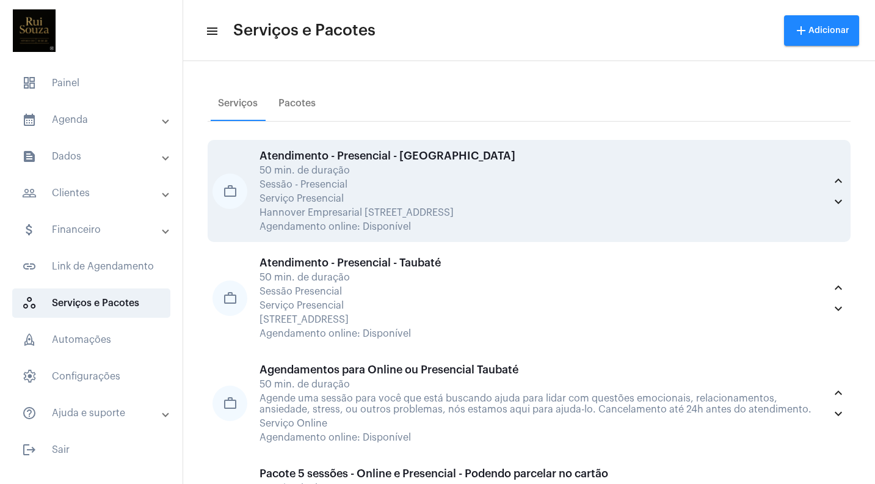
click at [322, 158] on div "Atendimento - Presencial - Curitiba" at bounding box center [542, 156] width 565 height 12
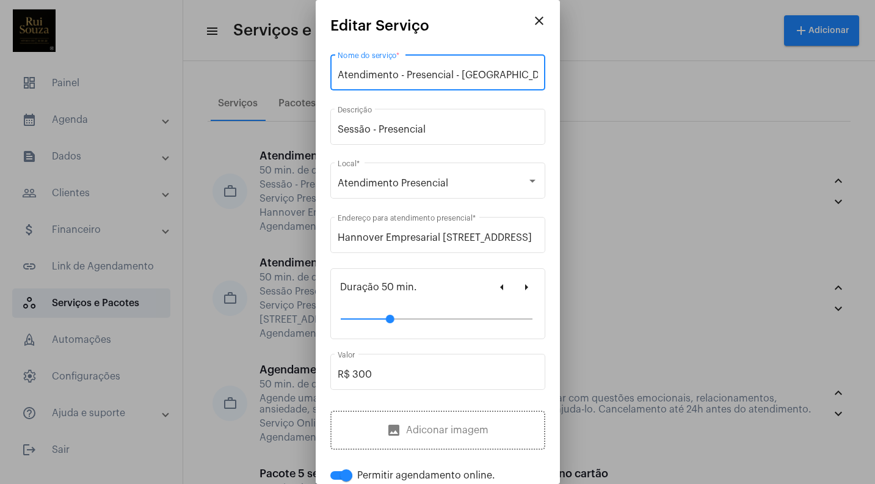
drag, startPoint x: 397, startPoint y: 74, endPoint x: 344, endPoint y: 68, distance: 53.5
click at [344, 68] on div "Atendimento - Presencial - Curitiba Nome do serviço *" at bounding box center [438, 71] width 200 height 38
click at [409, 75] on input "Agenda para - Presencial - Curitiba" at bounding box center [438, 75] width 200 height 11
click at [455, 77] on input "Agenda para Presencial - Curitiba" at bounding box center [438, 75] width 200 height 11
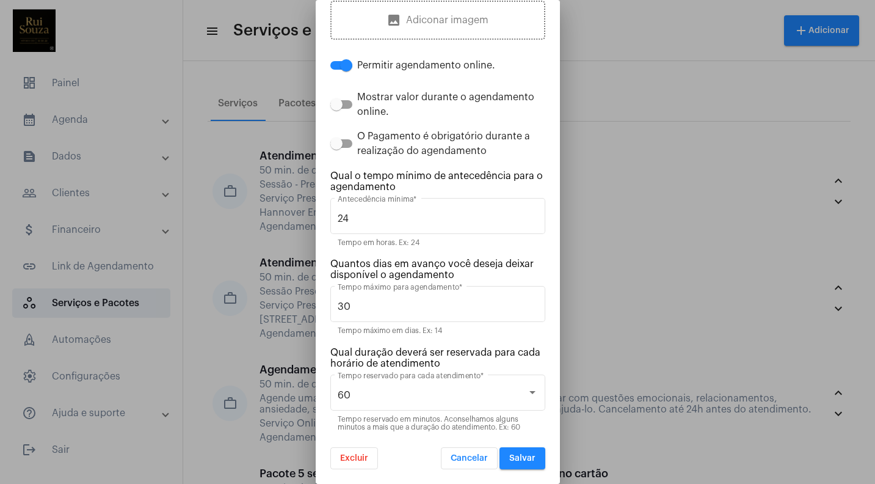
scroll to position [412, 0]
type input "Agenda para Presencial [GEOGRAPHIC_DATA]"
click at [523, 462] on span "Salvar" at bounding box center [522, 458] width 26 height 9
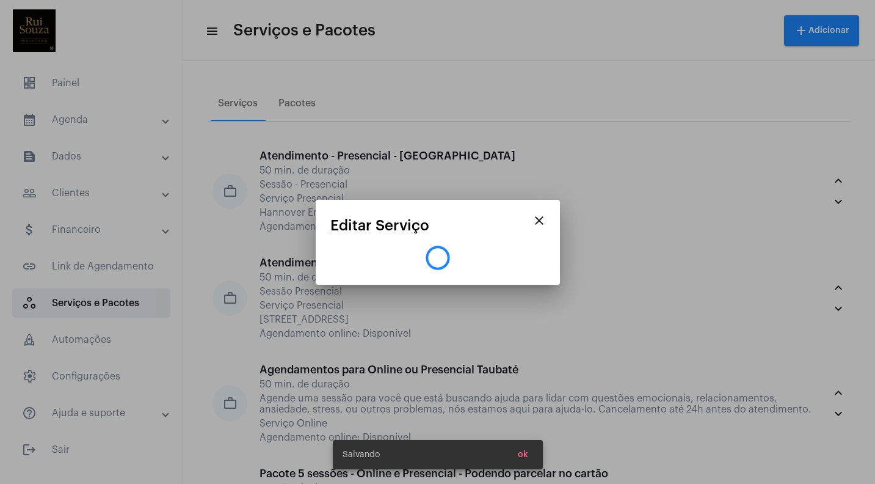
scroll to position [0, 0]
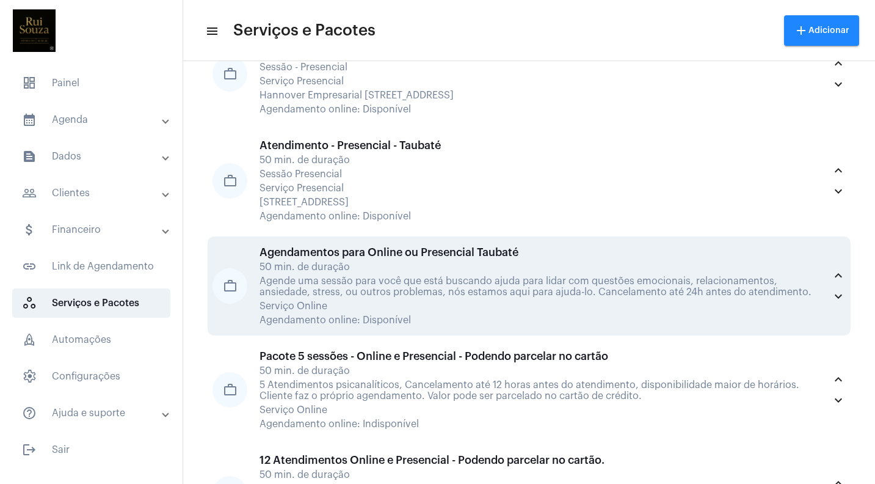
scroll to position [124, 0]
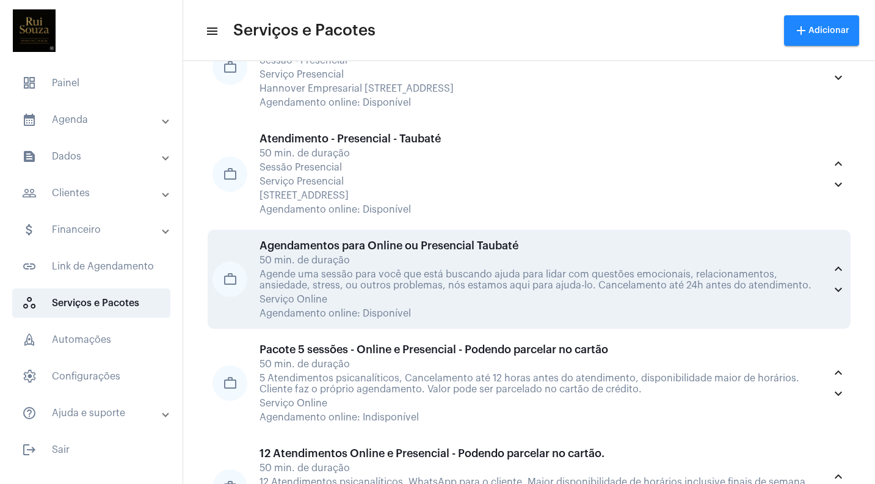
click at [438, 247] on div "Agendamentos para Online ou Presencial Taubaté" at bounding box center [542, 245] width 565 height 12
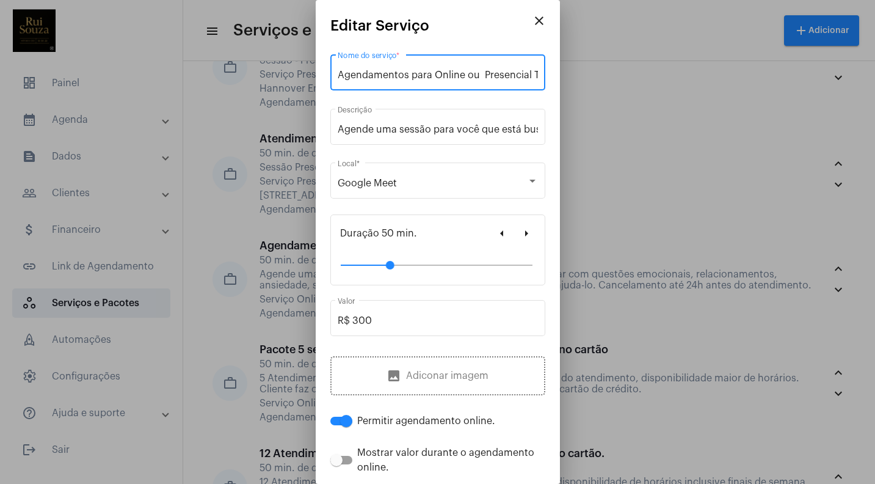
click at [402, 75] on input "Agendamentos para Online ou Presencial Taubaté" at bounding box center [438, 75] width 200 height 11
click at [408, 75] on input "Agendamentos para Online ou Presencial Taubaté" at bounding box center [438, 75] width 200 height 11
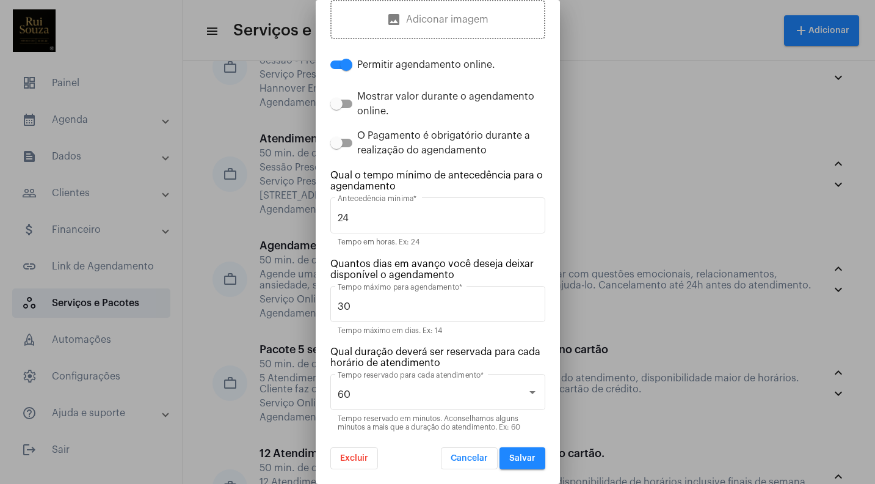
scroll to position [358, 0]
type input "Agenda para Online ou Presencial Taubaté"
click at [515, 456] on span "Salvar" at bounding box center [522, 458] width 26 height 9
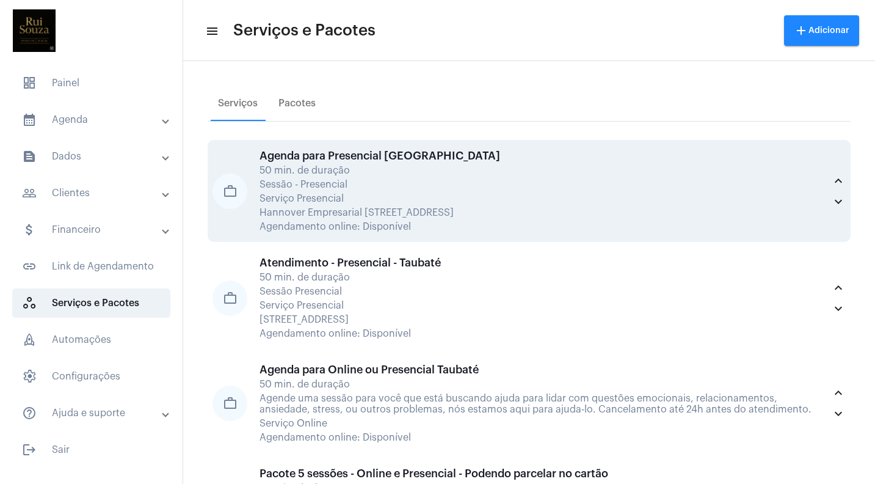
click at [394, 194] on div "Serviço Presencial" at bounding box center [542, 198] width 565 height 11
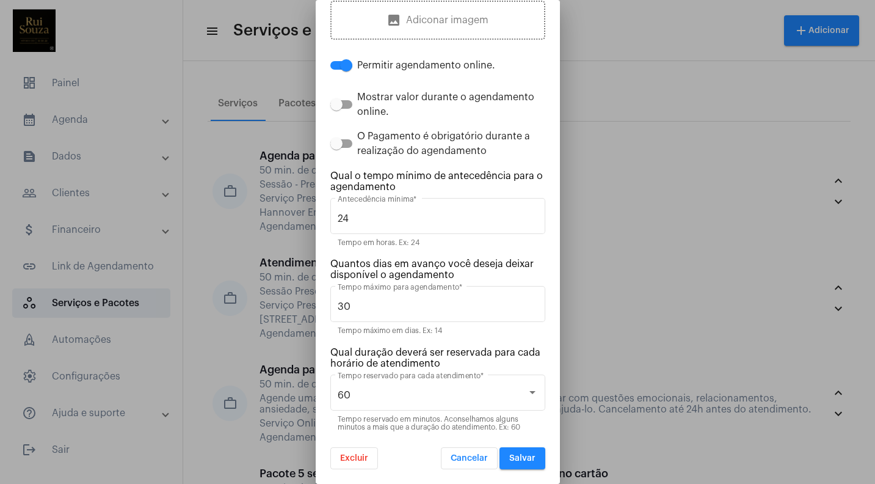
scroll to position [412, 0]
click at [532, 392] on div at bounding box center [532, 392] width 6 height 3
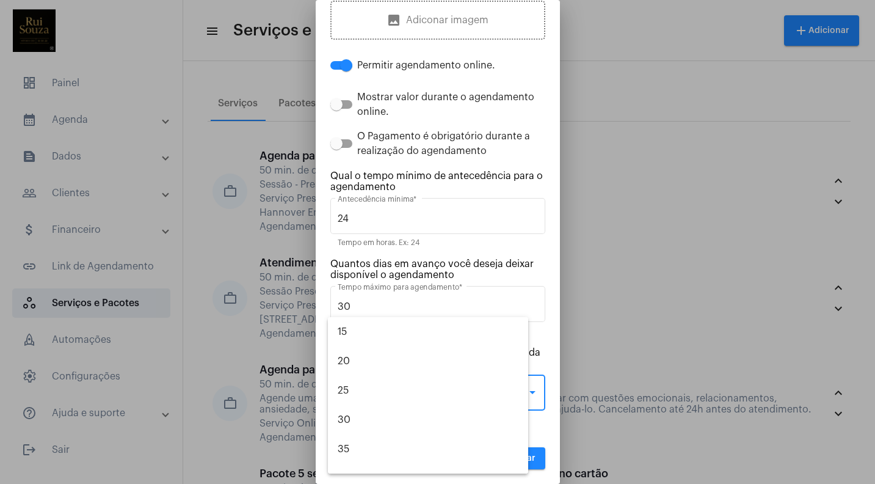
scroll to position [200, 0]
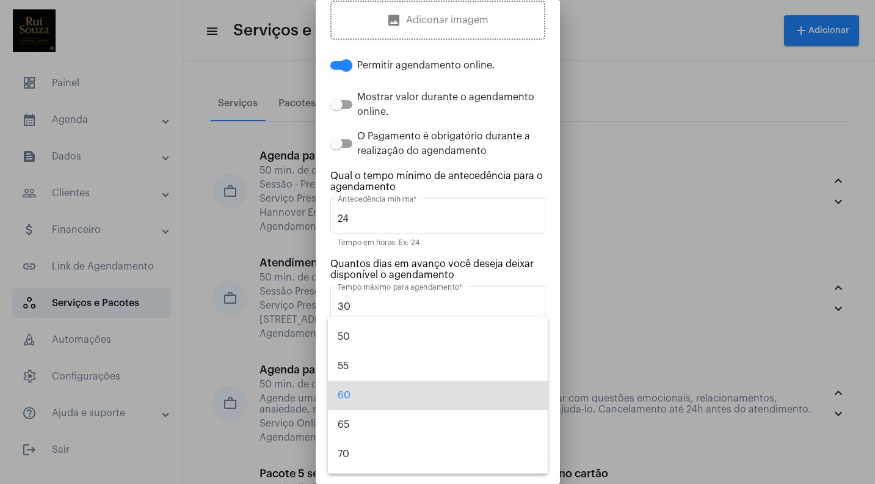
click at [532, 392] on span "60" at bounding box center [438, 394] width 200 height 29
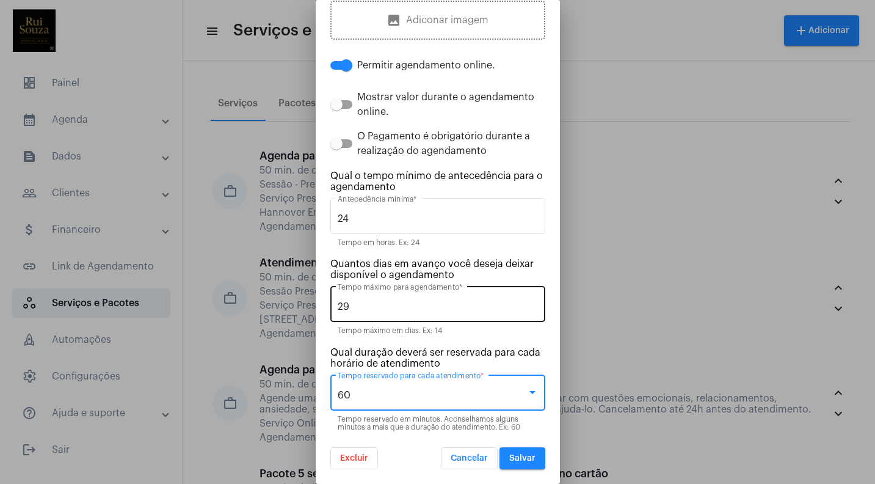
click at [534, 307] on input "29" at bounding box center [438, 306] width 200 height 11
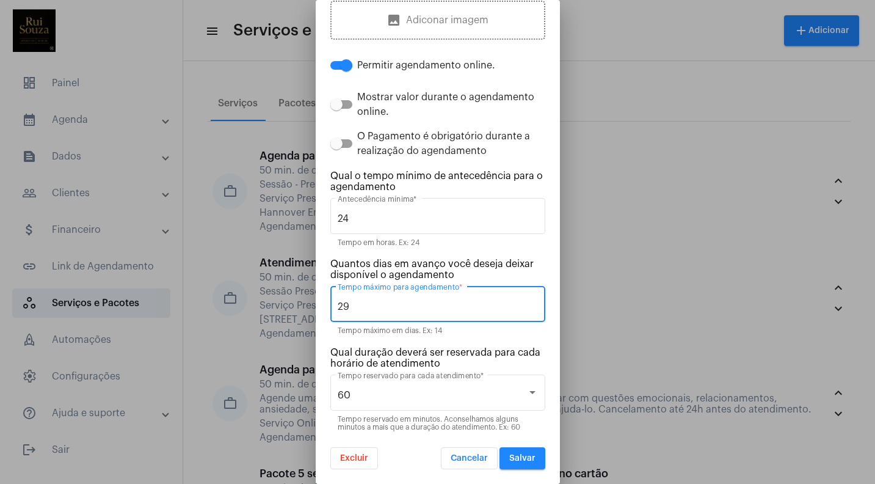
type input "30"
click at [534, 303] on input "30" at bounding box center [438, 306] width 200 height 11
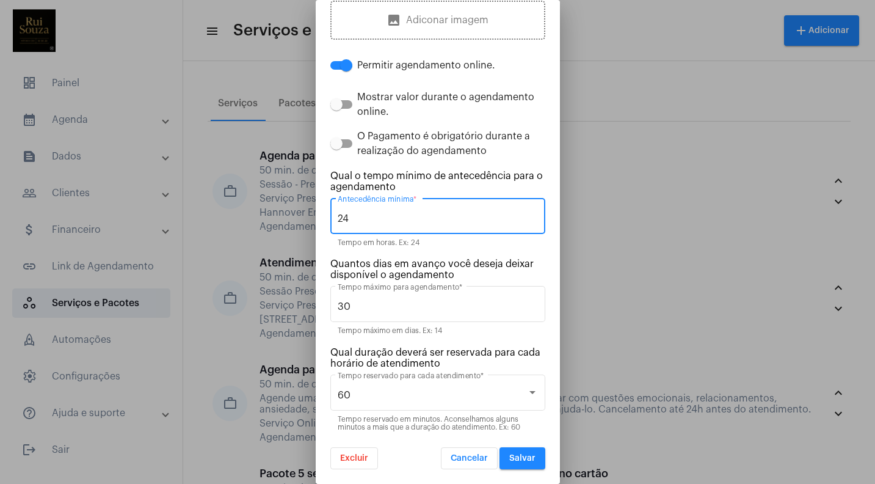
click at [489, 217] on input "24" at bounding box center [438, 218] width 200 height 11
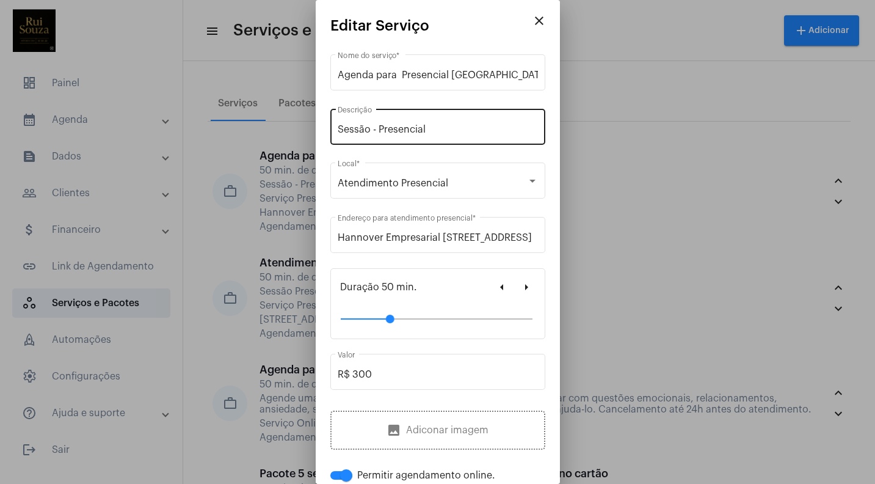
scroll to position [0, 0]
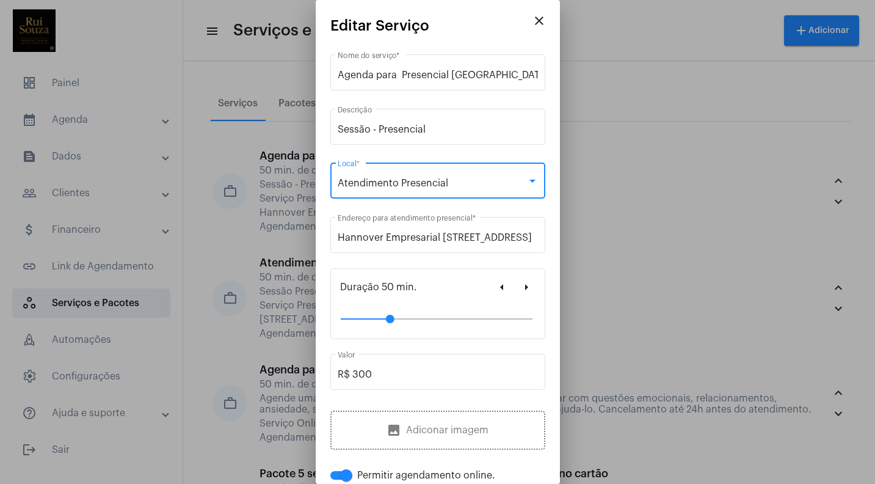
click at [531, 182] on div at bounding box center [532, 181] width 6 height 3
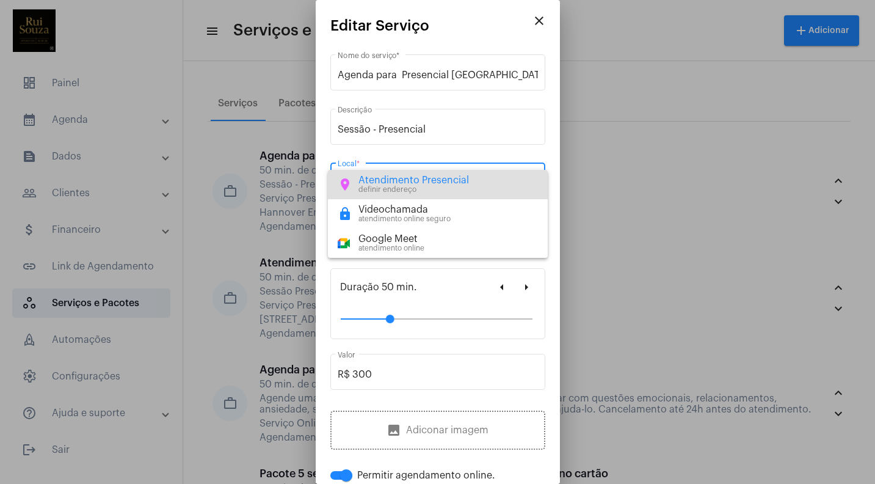
click at [531, 182] on div "location_on Atendimento Presencial definir endereço" at bounding box center [438, 184] width 200 height 19
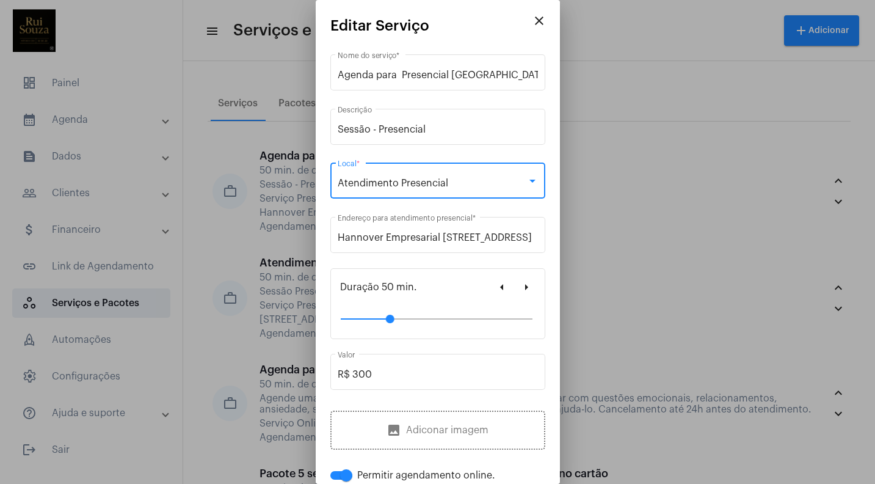
click at [534, 21] on mat-icon "close" at bounding box center [539, 20] width 15 height 15
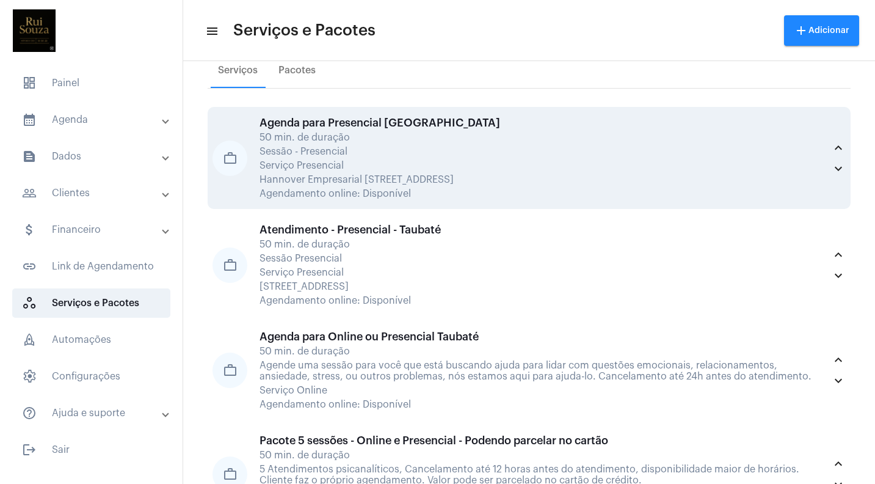
scroll to position [34, 0]
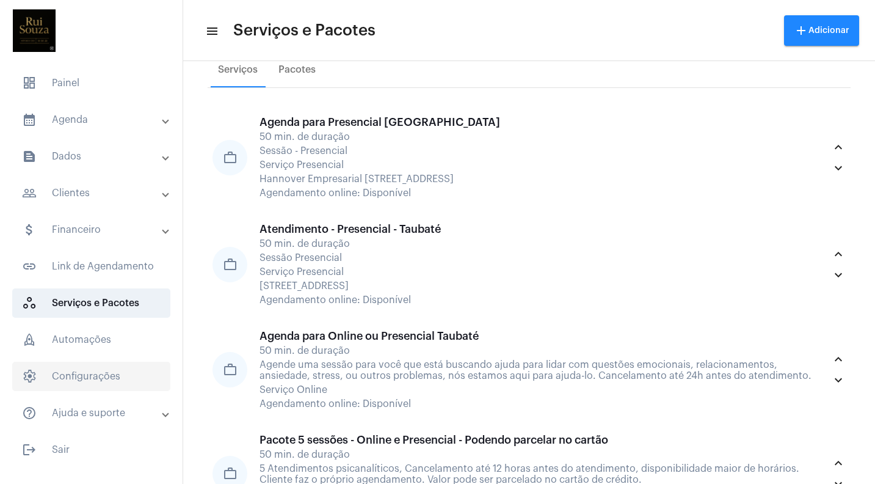
click at [89, 378] on span "settings Configurações" at bounding box center [91, 375] width 158 height 29
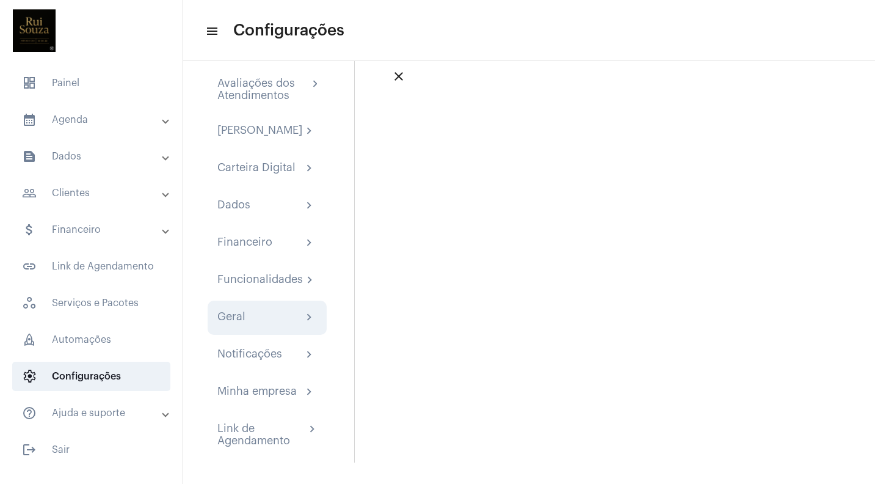
click at [256, 319] on div "Geral chevron_right" at bounding box center [267, 317] width 100 height 15
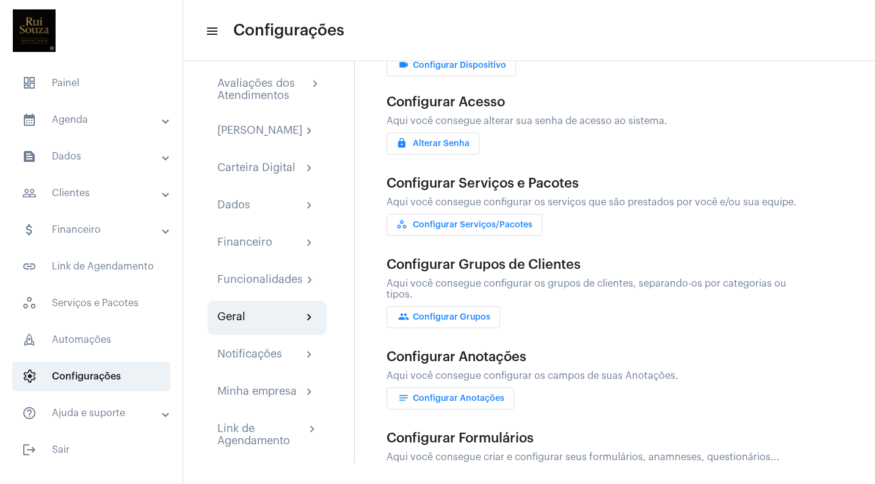
scroll to position [93, 0]
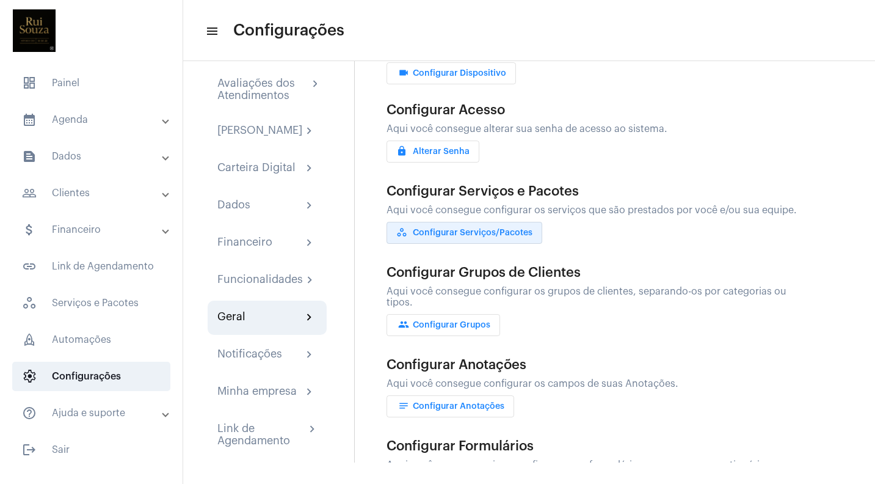
click at [473, 228] on span "workspaces_outlined Configurar Serviços/Pacotes" at bounding box center [464, 232] width 136 height 9
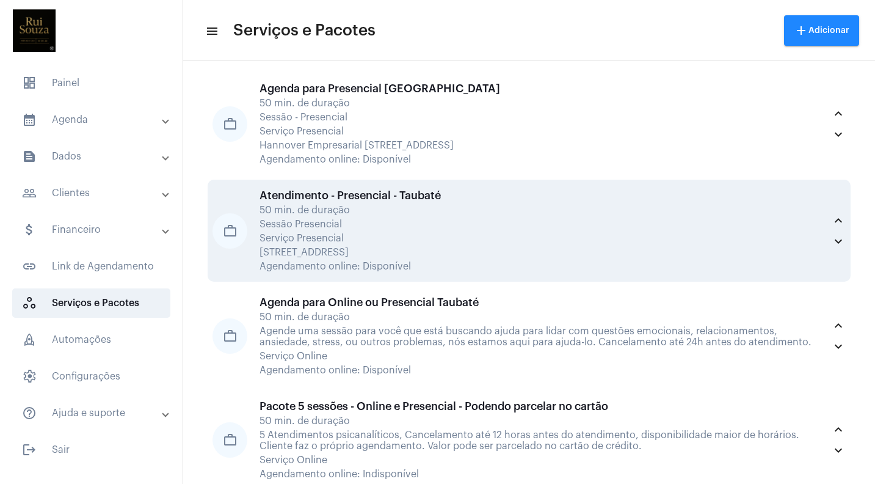
scroll to position [68, 0]
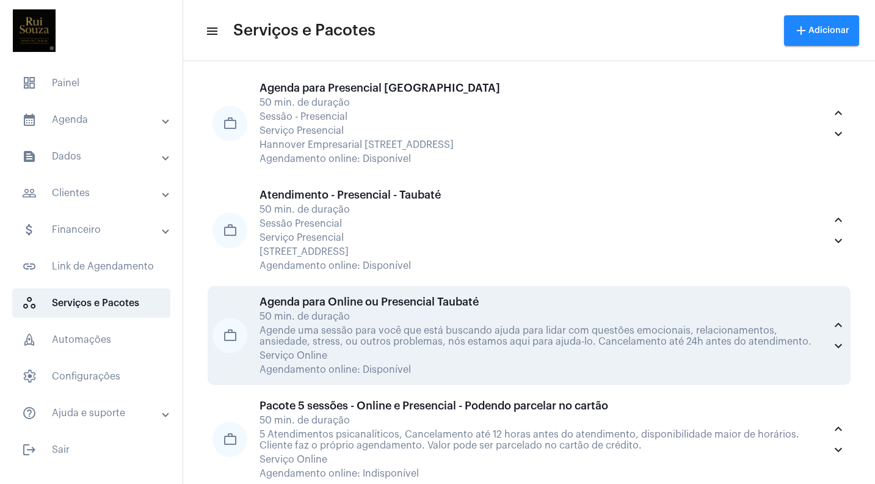
click at [410, 300] on div "Agenda para Online ou Presencial Taubaté" at bounding box center [542, 302] width 565 height 12
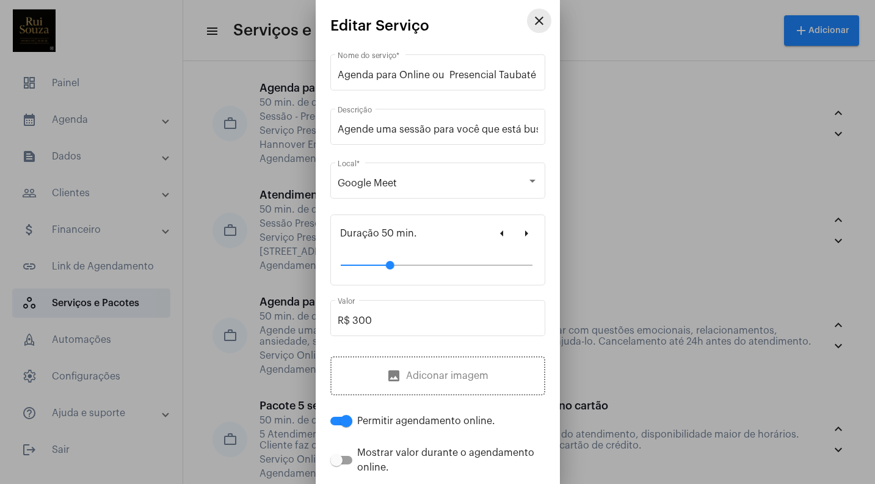
click at [536, 18] on mat-icon "close" at bounding box center [539, 20] width 15 height 15
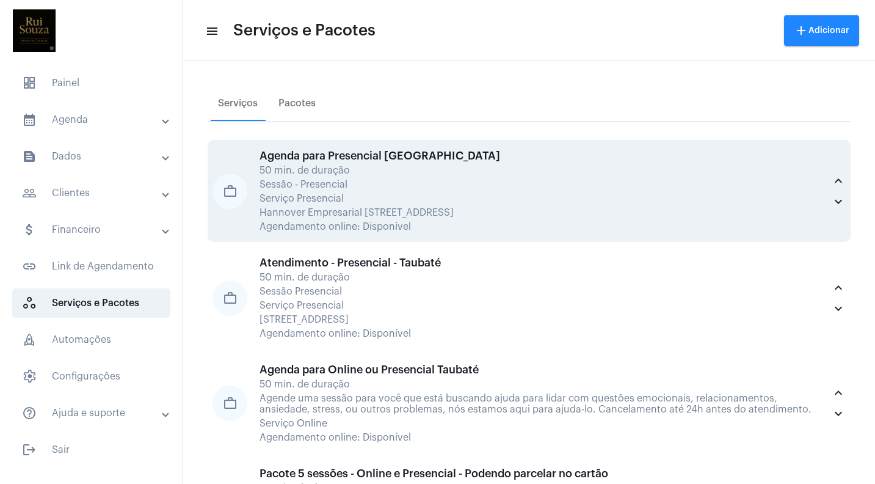
click at [368, 159] on div "Agenda para Presencial [GEOGRAPHIC_DATA]" at bounding box center [542, 156] width 565 height 12
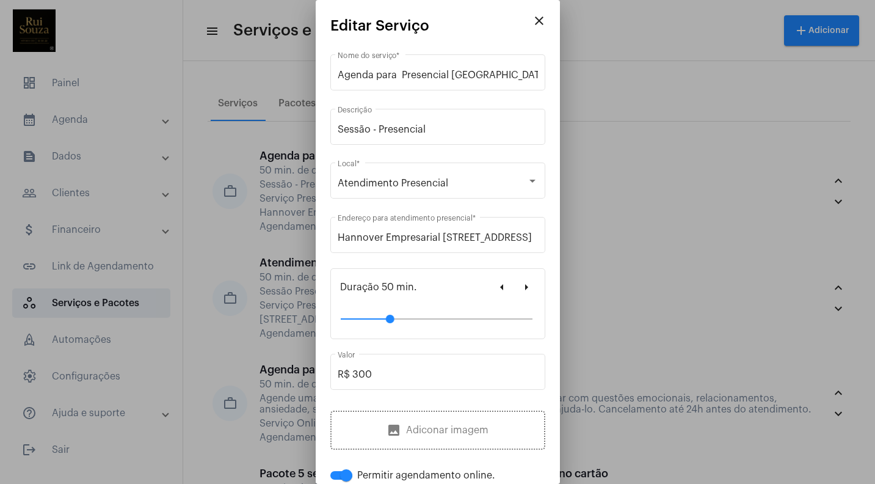
click at [600, 46] on div at bounding box center [437, 242] width 875 height 484
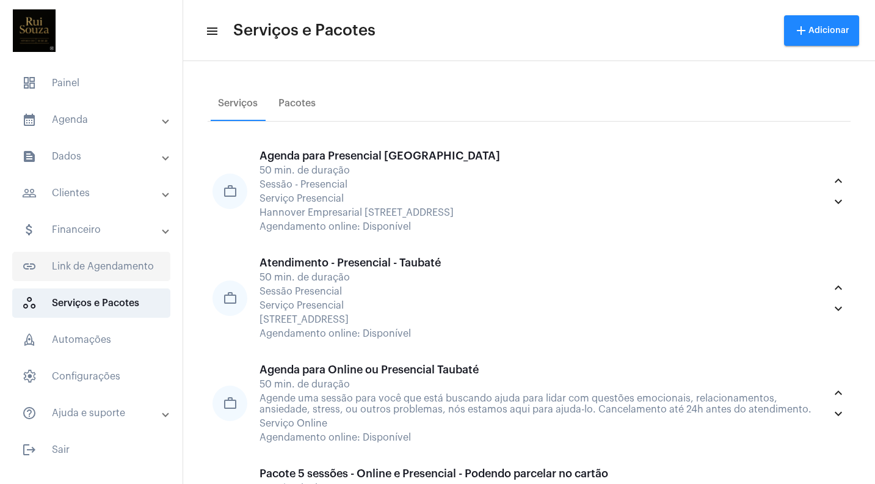
click at [131, 260] on span "link_outlined Link de Agendamento" at bounding box center [91, 266] width 158 height 29
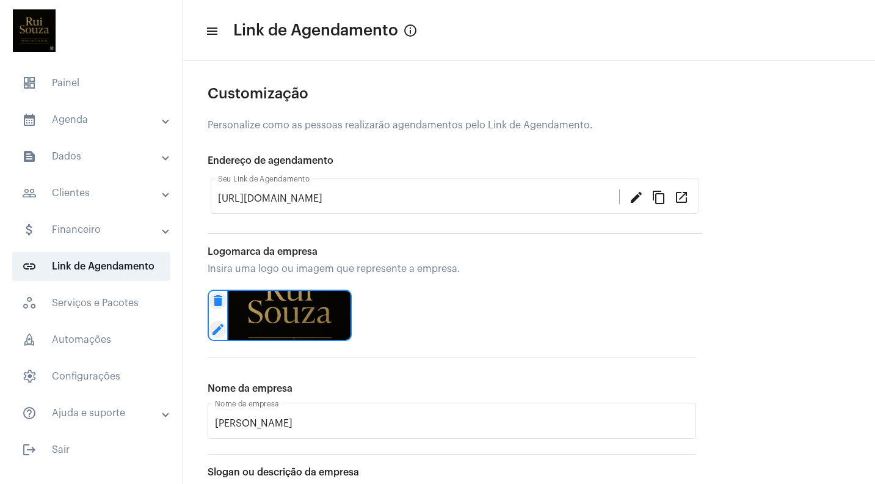
click at [76, 192] on mat-panel-title "people_outline Clientes" at bounding box center [92, 193] width 141 height 15
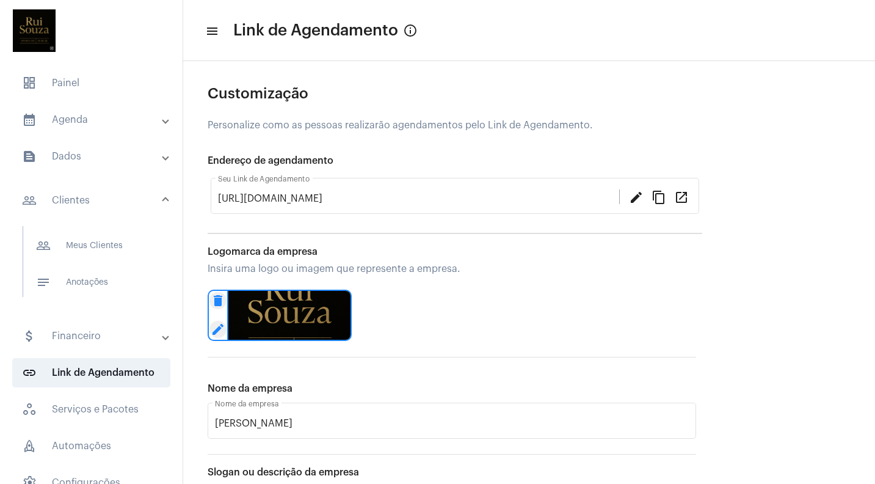
click at [68, 150] on mat-panel-title "text_snippet_outlined Dados" at bounding box center [92, 156] width 141 height 15
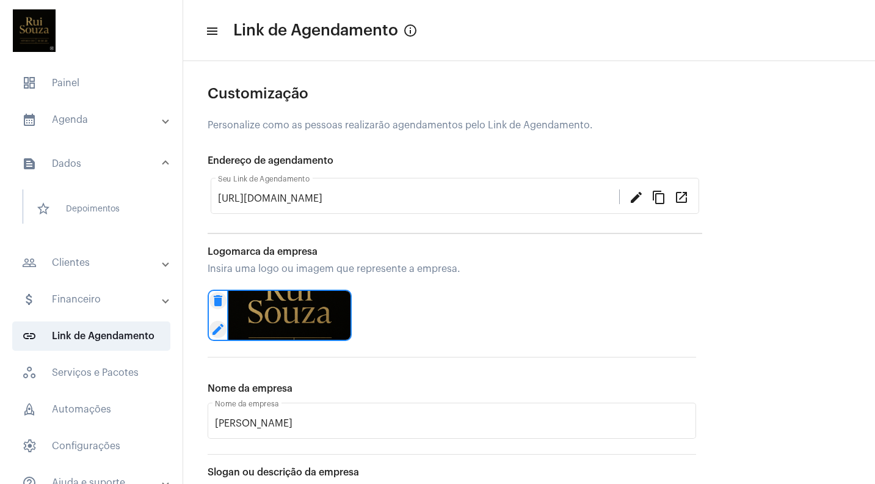
click at [70, 118] on mat-panel-title "calendar_month_outlined Agenda" at bounding box center [92, 119] width 141 height 15
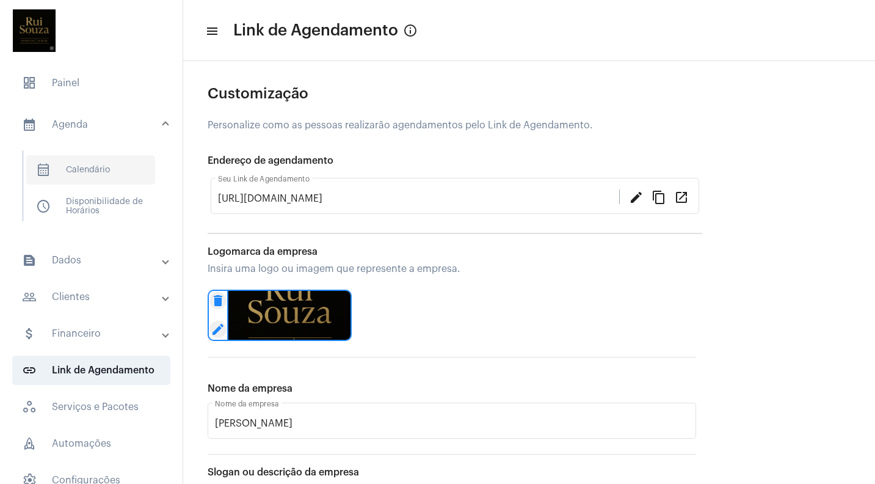
click at [93, 165] on span "calendar_month_outlined Calendário" at bounding box center [90, 169] width 129 height 29
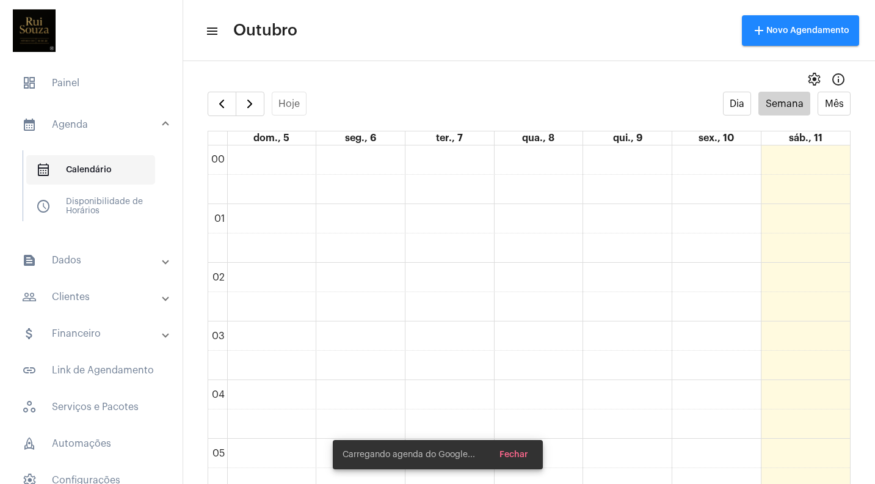
scroll to position [352, 0]
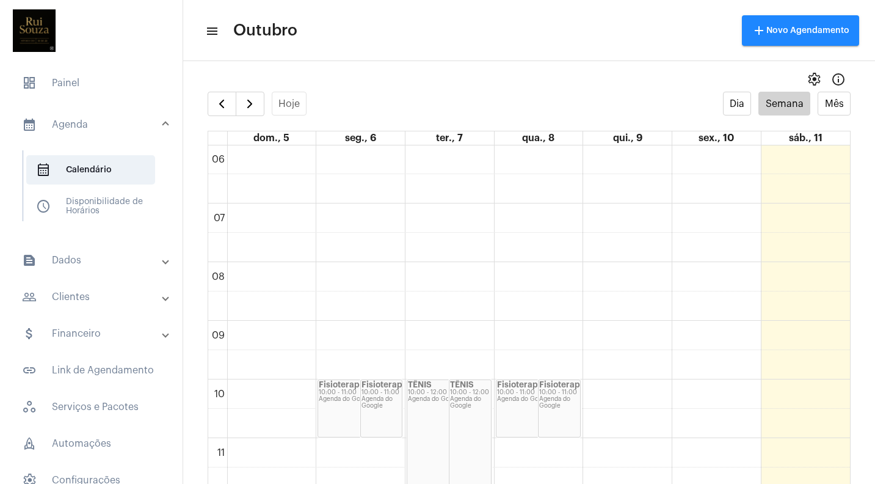
click at [77, 123] on mat-panel-title "calendar_month_outlined Agenda" at bounding box center [92, 124] width 141 height 15
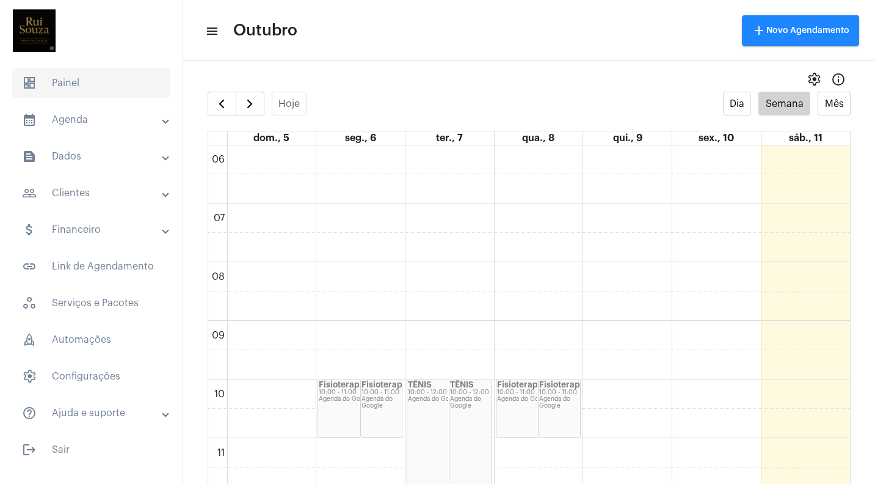
click at [61, 84] on span "dashboard Painel" at bounding box center [91, 82] width 158 height 29
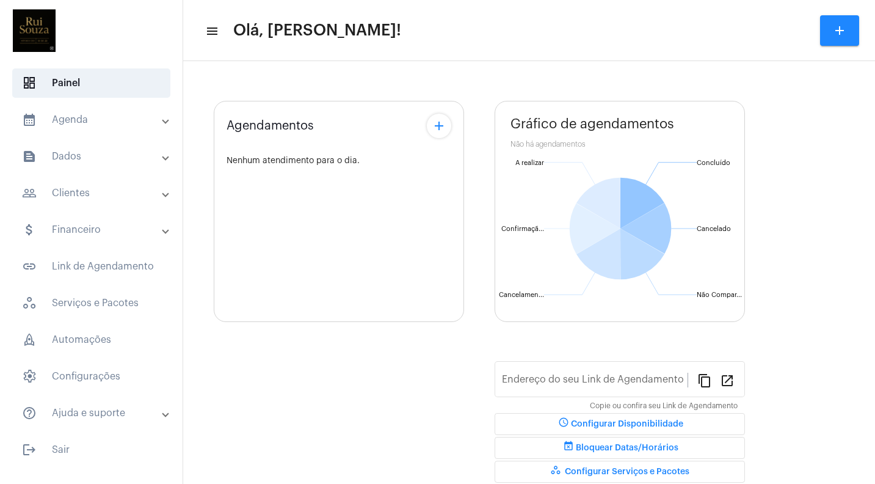
type input "[URL][DOMAIN_NAME]"
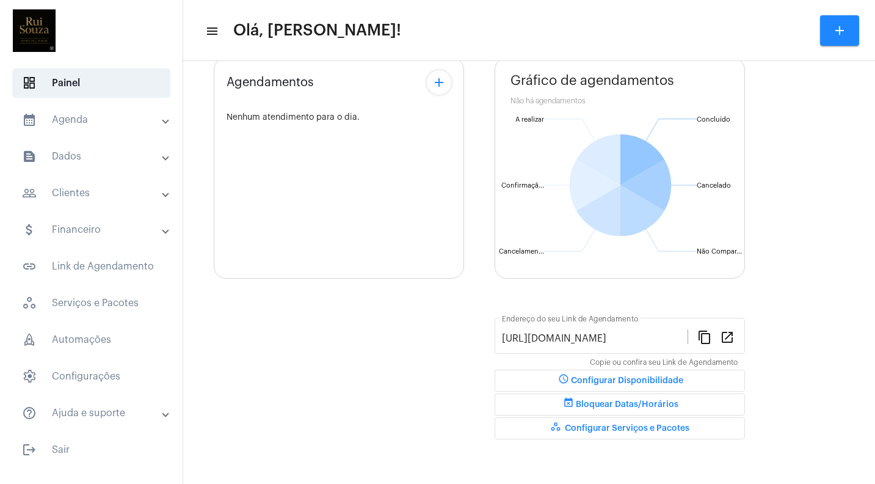
scroll to position [80, 0]
click at [605, 426] on span "workspaces_outlined Configurar Serviços e Pacotes" at bounding box center [619, 428] width 139 height 9
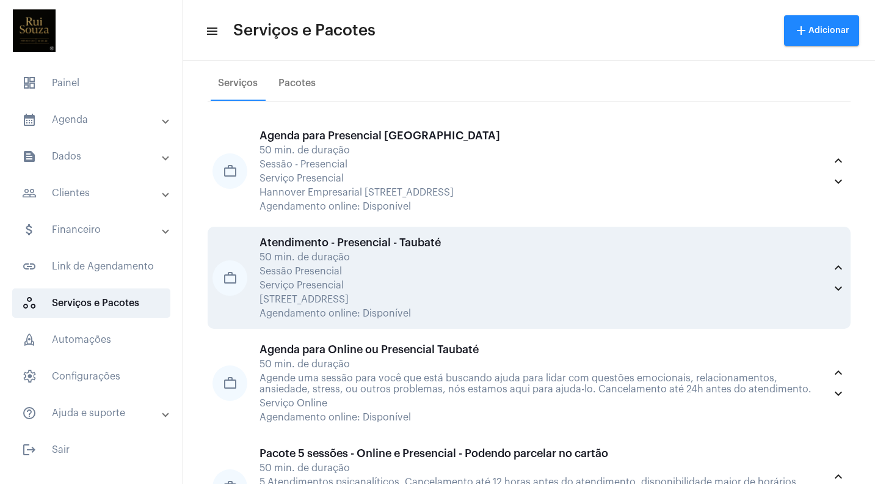
scroll to position [27, 0]
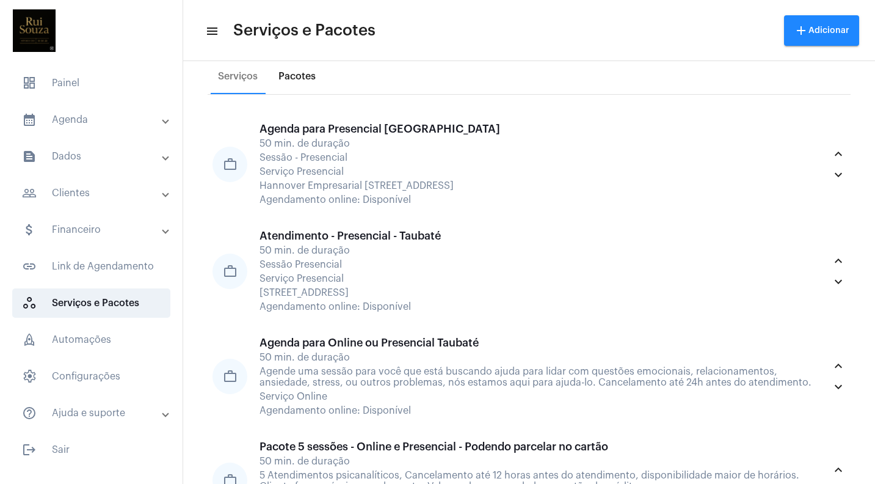
click at [308, 71] on div "Pacotes" at bounding box center [296, 76] width 37 height 11
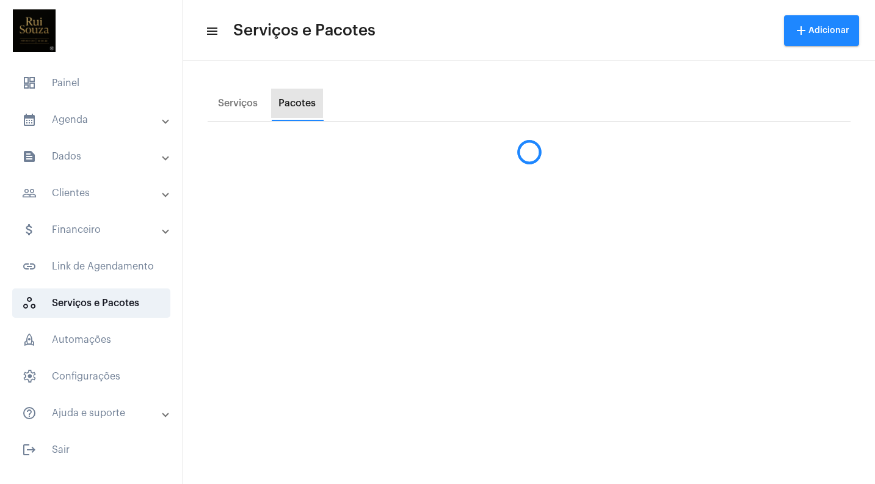
scroll to position [0, 0]
click at [242, 103] on div "Serviços" at bounding box center [238, 103] width 40 height 11
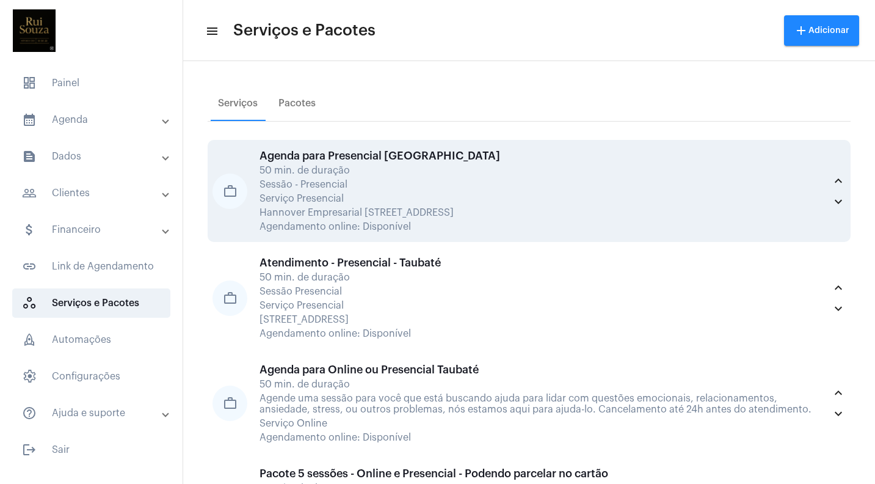
click at [358, 184] on div "Sessão - Presencial" at bounding box center [542, 184] width 565 height 11
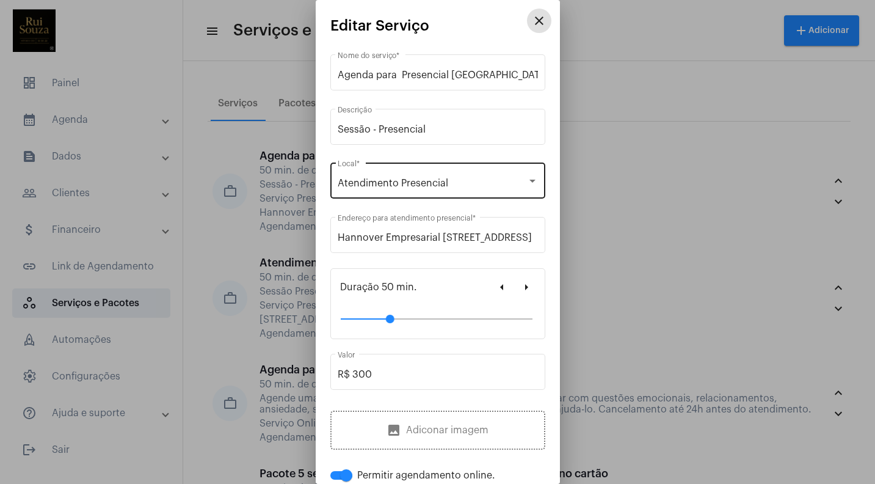
click at [532, 181] on div at bounding box center [532, 181] width 6 height 3
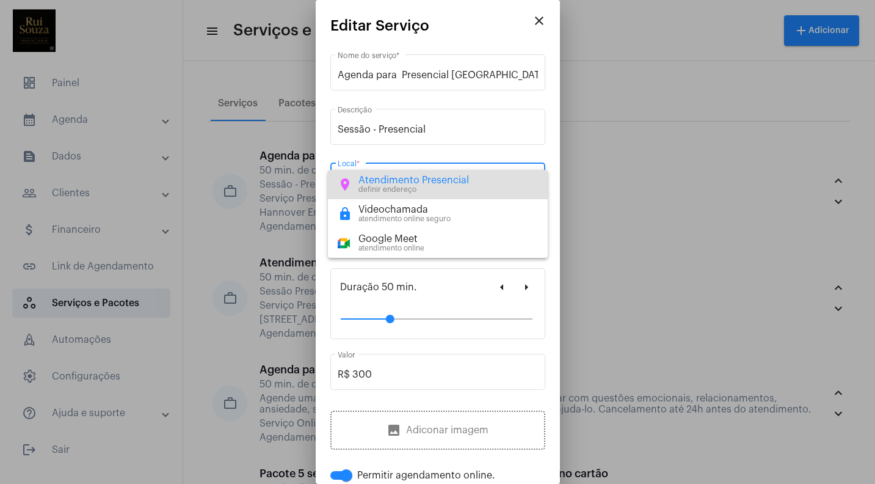
click at [532, 181] on div "location_on Atendimento Presencial definir endereço" at bounding box center [438, 184] width 200 height 19
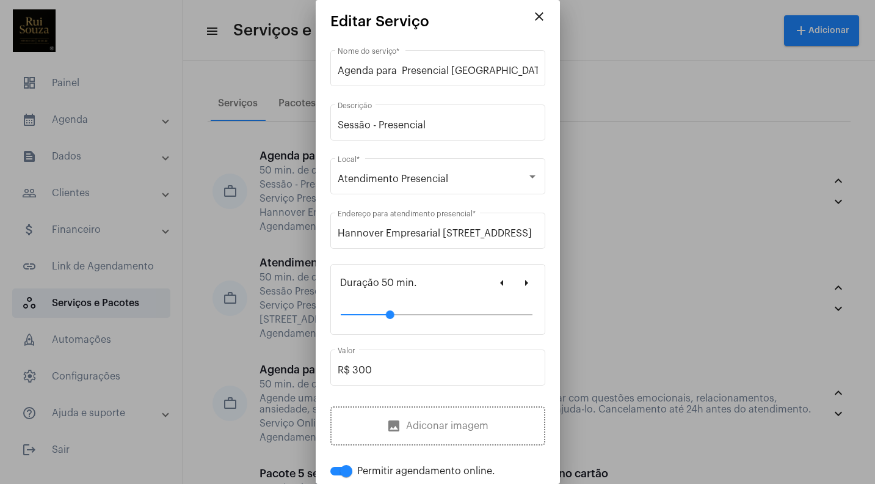
click at [691, 176] on div at bounding box center [437, 242] width 875 height 484
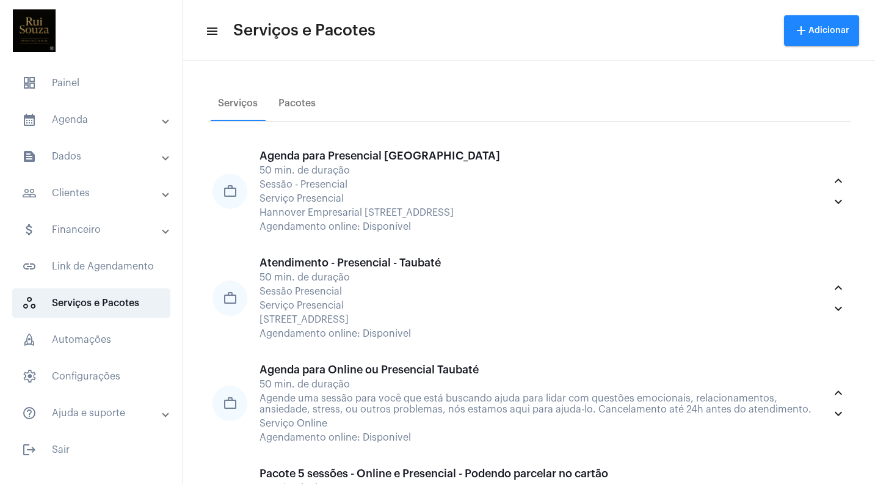
click at [210, 31] on mat-icon "menu" at bounding box center [211, 31] width 12 height 15
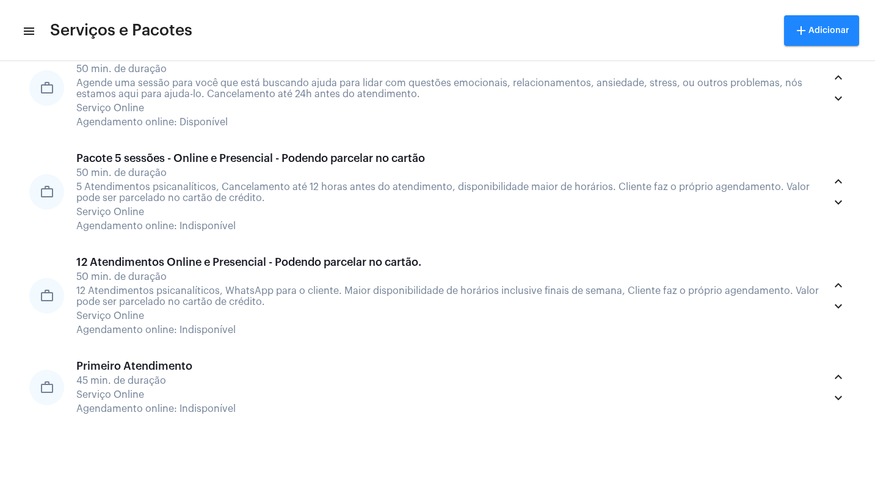
click at [815, 24] on button "add Adicionar" at bounding box center [821, 30] width 75 height 31
click at [823, 65] on span "work_outlined Serviço" at bounding box center [819, 64] width 49 height 22
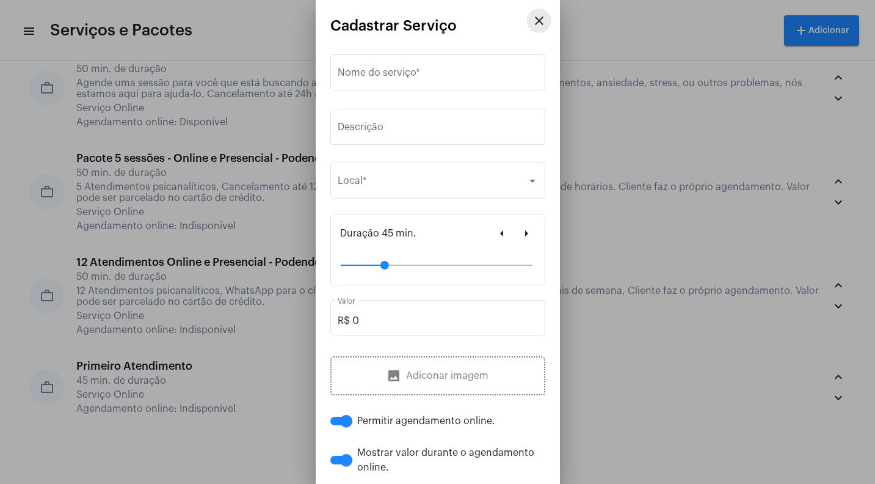
click at [536, 19] on mat-icon "close" at bounding box center [539, 20] width 15 height 15
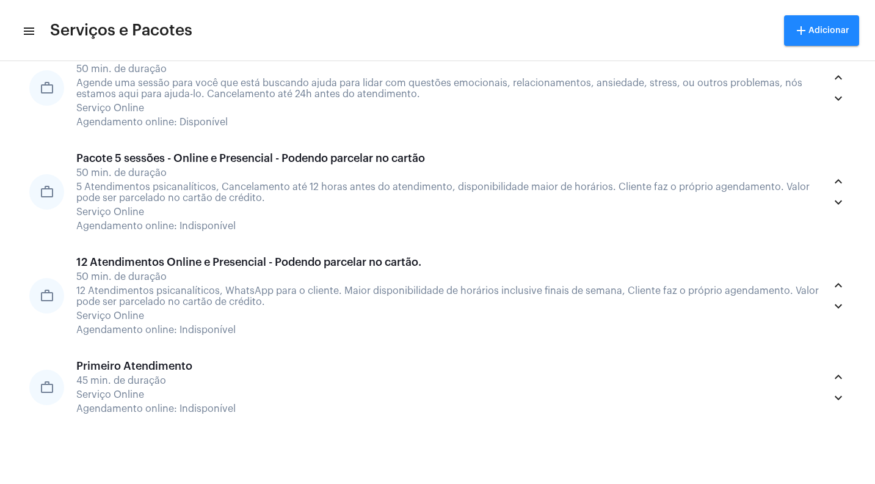
click at [31, 31] on mat-icon "menu" at bounding box center [28, 31] width 12 height 15
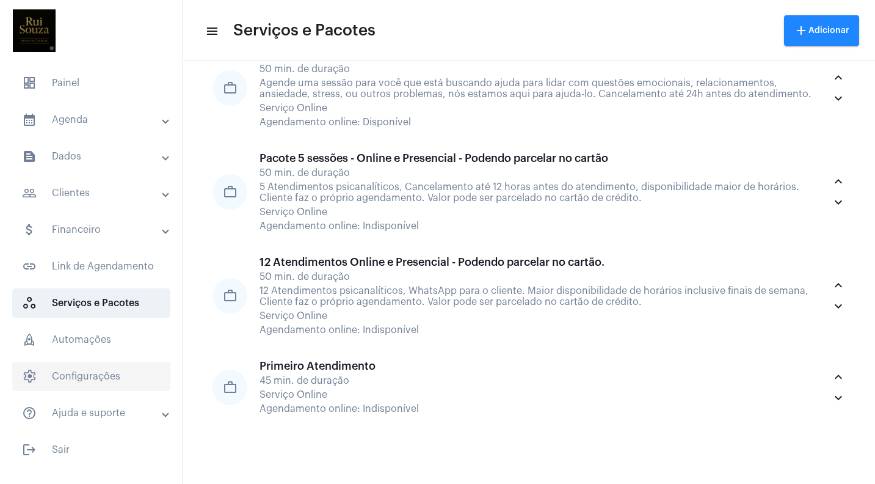
click at [79, 380] on span "settings Configurações" at bounding box center [91, 375] width 158 height 29
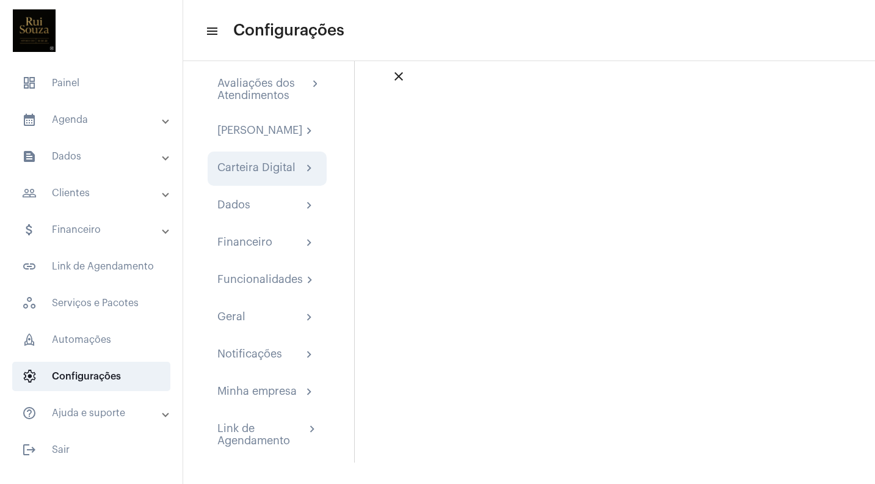
scroll to position [30, 0]
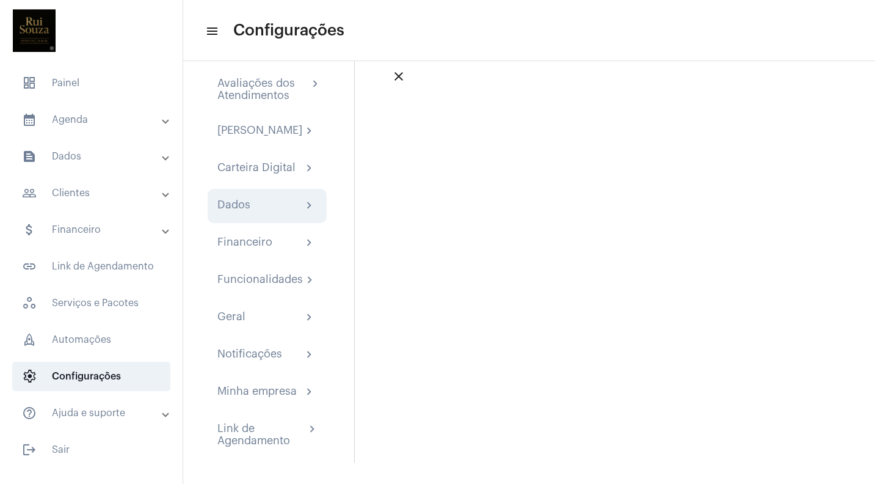
click at [276, 201] on div "Dados chevron_right" at bounding box center [267, 205] width 100 height 15
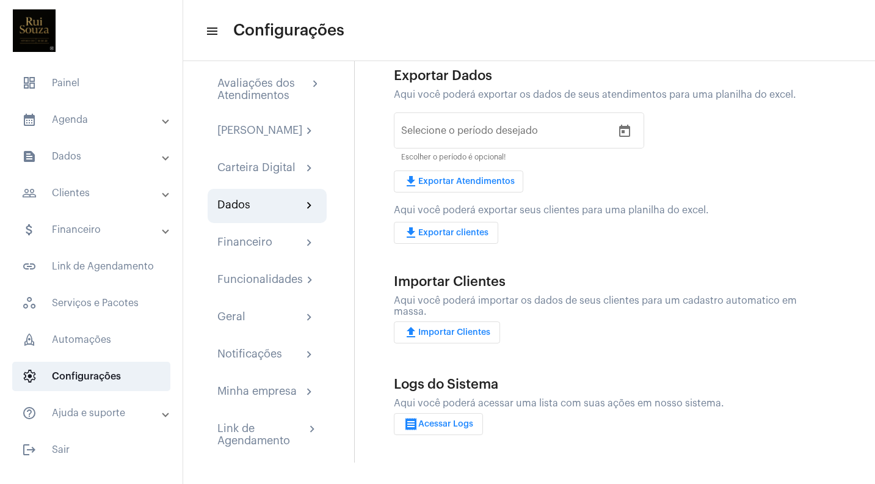
scroll to position [31, 0]
click at [261, 282] on div "Funcionalidades" at bounding box center [259, 280] width 85 height 15
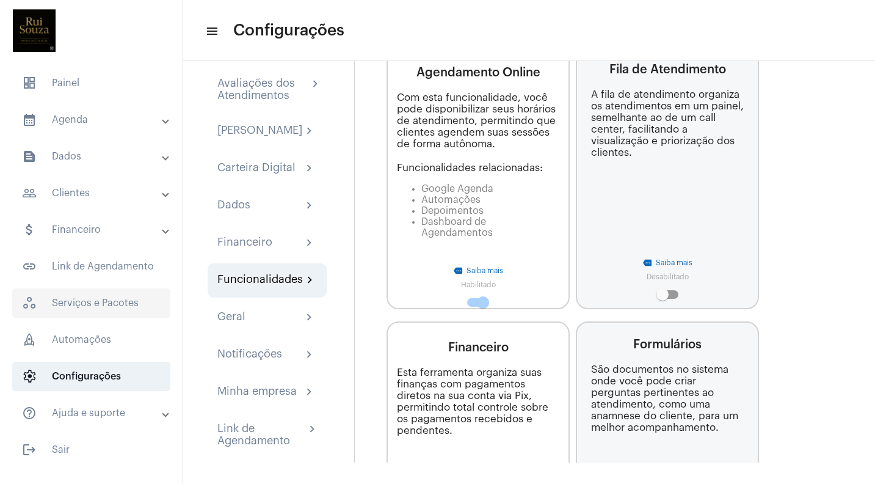
click at [86, 305] on span "workspaces_outlined Serviços e Pacotes" at bounding box center [91, 302] width 158 height 29
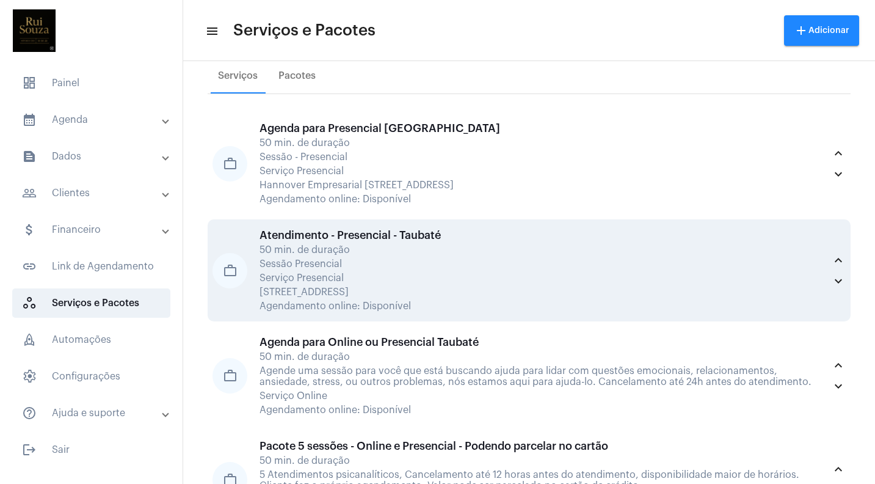
scroll to position [38, 0]
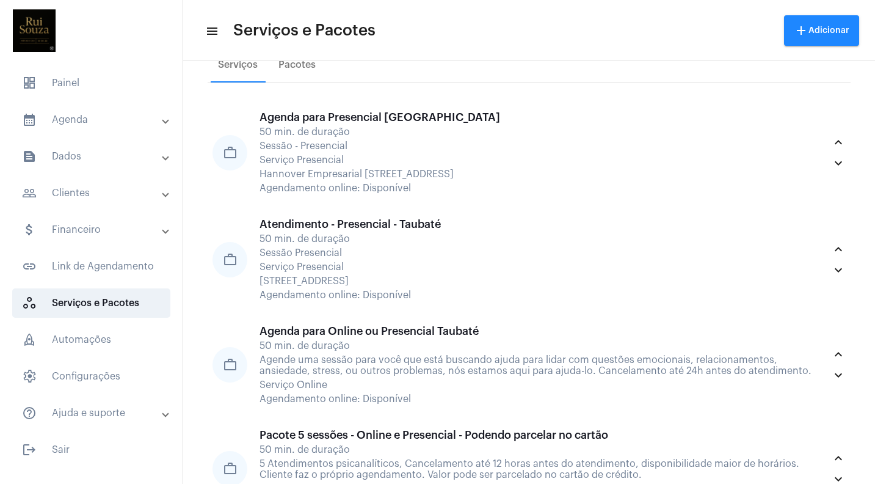
click at [150, 419] on mat-panel-title "help_outline Ajuda e suporte" at bounding box center [92, 412] width 141 height 15
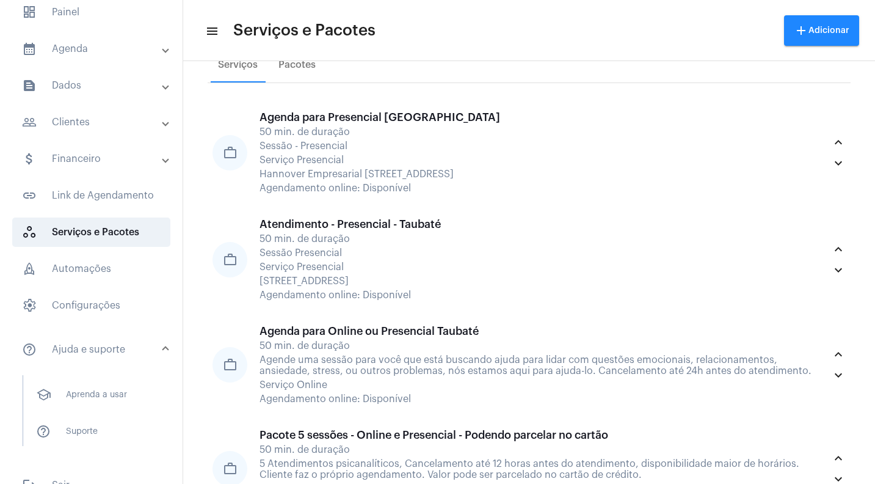
scroll to position [74, 0]
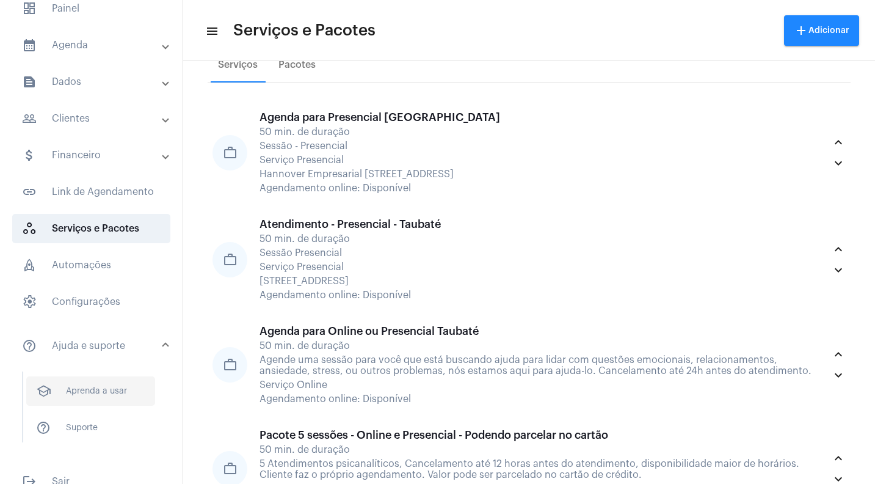
click at [100, 394] on span "school Aprenda a usar" at bounding box center [90, 390] width 129 height 29
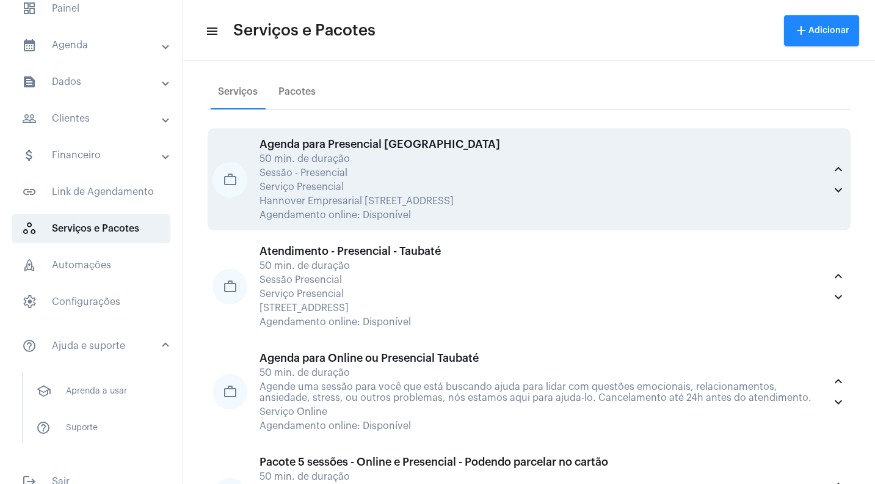
scroll to position [7, 0]
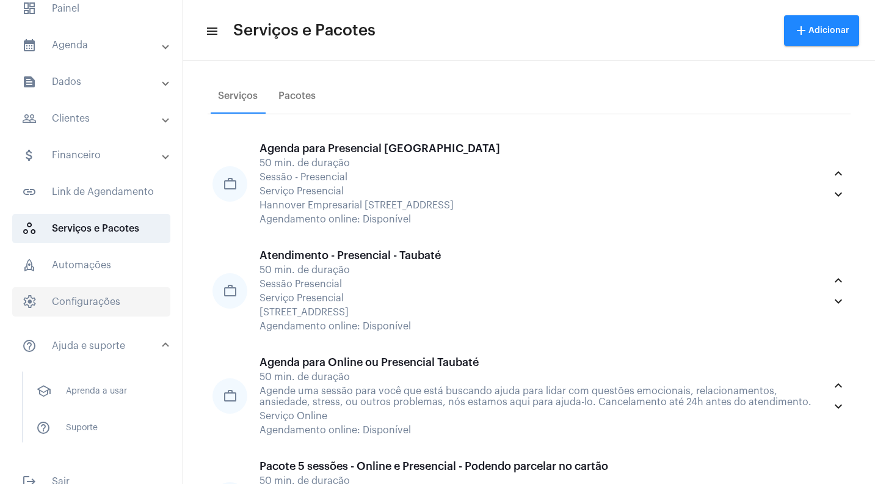
click at [74, 298] on span "settings Configurações" at bounding box center [91, 301] width 158 height 29
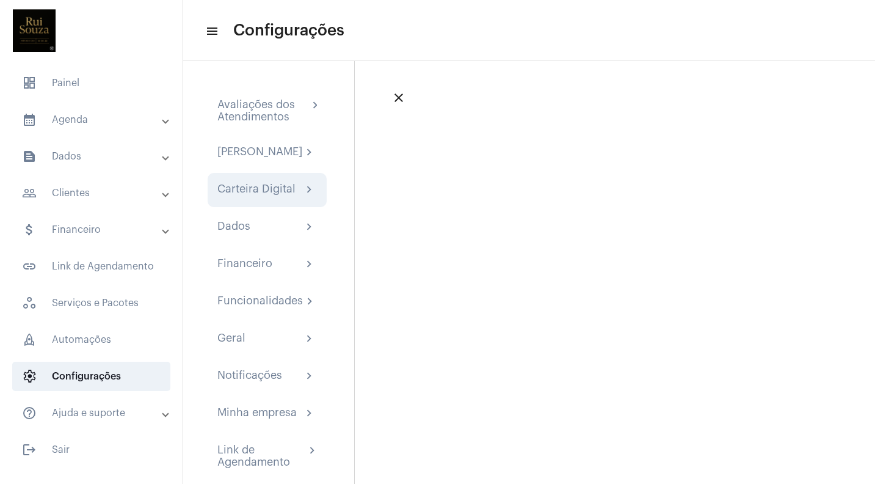
click at [283, 194] on div "Carteira Digital" at bounding box center [256, 190] width 78 height 15
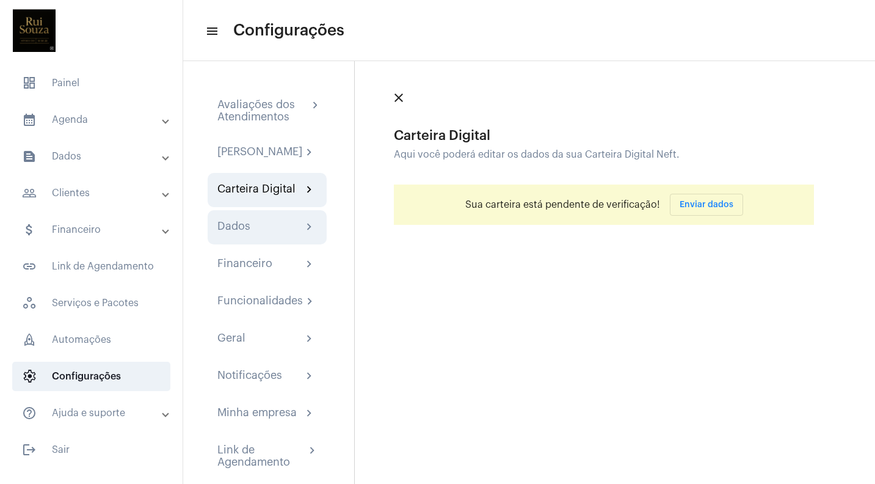
click at [285, 230] on div "Dados chevron_right" at bounding box center [267, 227] width 100 height 15
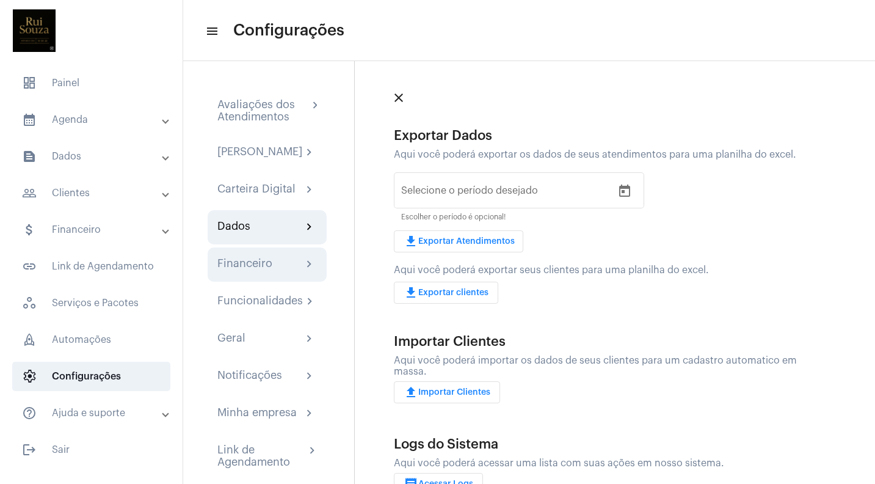
click at [277, 272] on div "Financeiro chevron_right" at bounding box center [267, 264] width 100 height 15
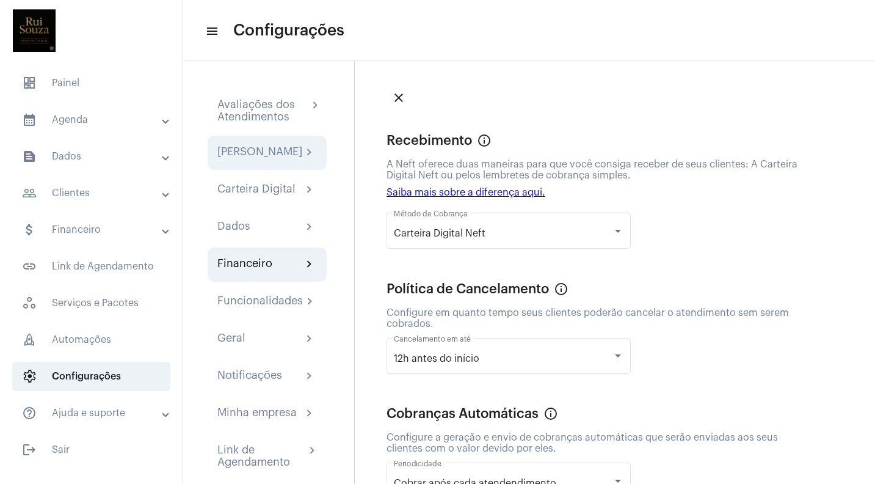
click at [261, 156] on div "[PERSON_NAME]" at bounding box center [259, 152] width 85 height 15
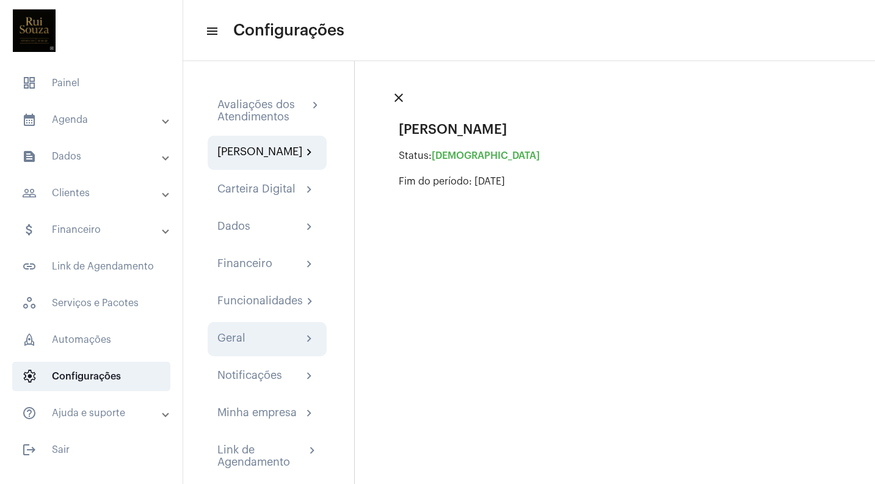
click at [262, 340] on div "Geral chevron_right" at bounding box center [267, 339] width 119 height 34
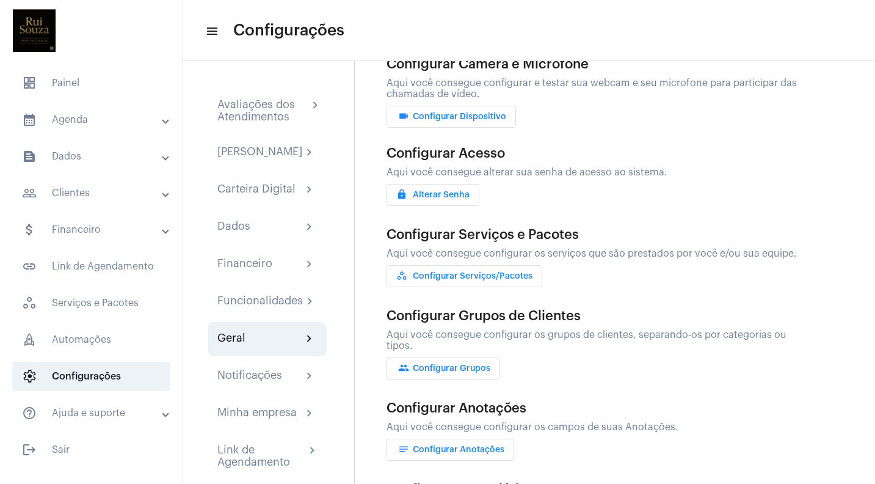
scroll to position [81, 0]
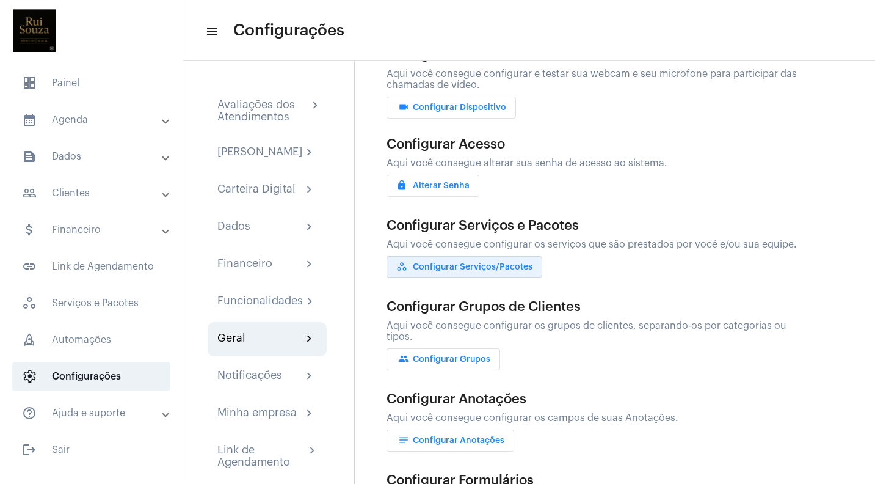
click at [481, 269] on span "workspaces_outlined Configurar Serviços/Pacotes" at bounding box center [464, 267] width 136 height 9
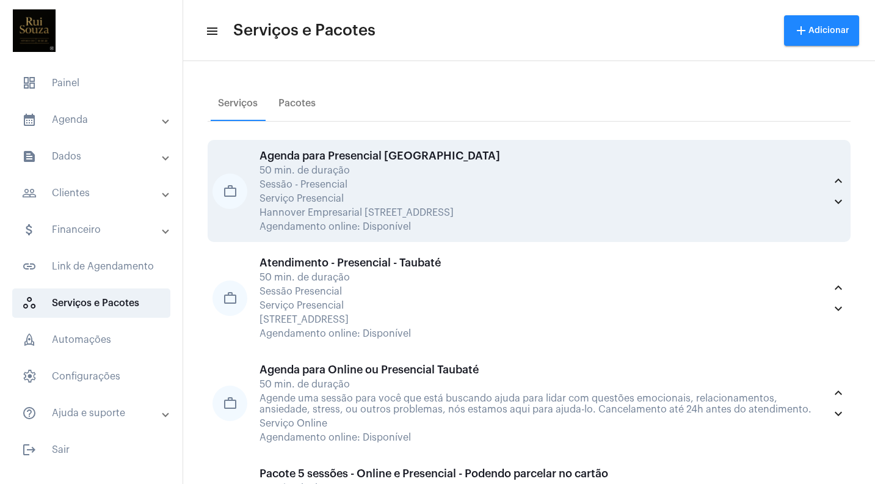
click at [347, 163] on div "Agenda para Presencial Curitiba 50 min. de duração Sessão - Presencial Serviço …" at bounding box center [542, 191] width 565 height 82
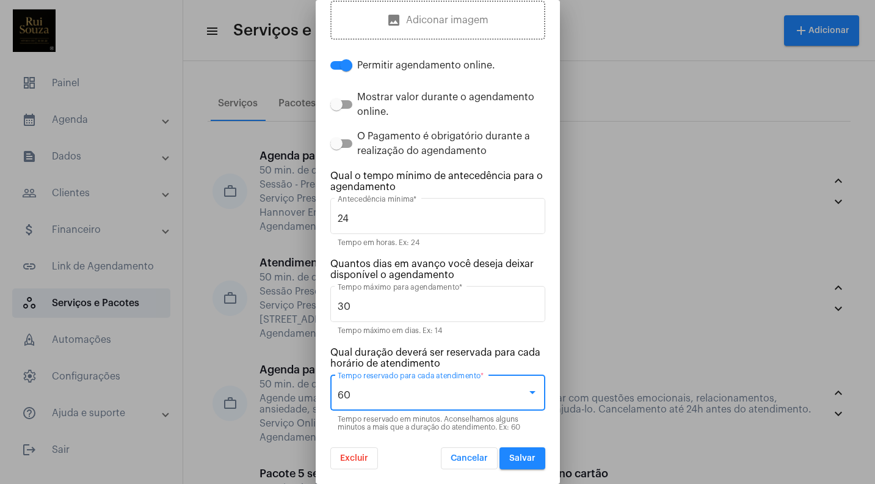
click at [531, 393] on div at bounding box center [532, 392] width 6 height 3
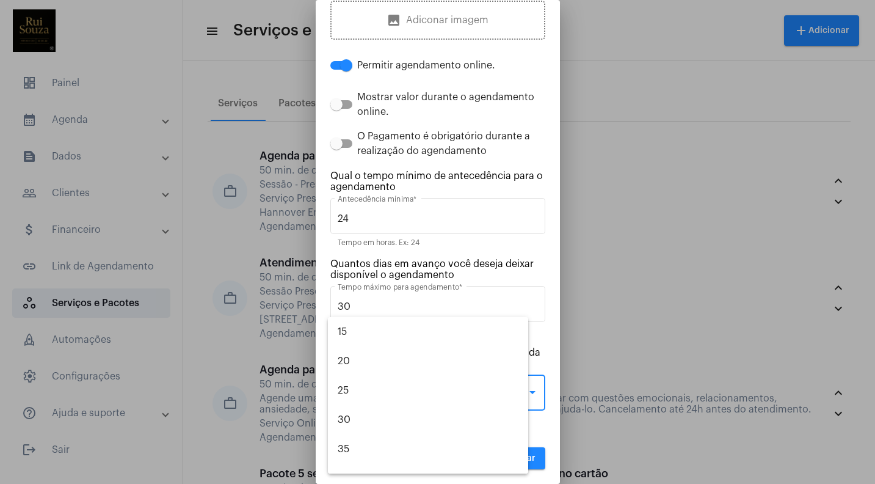
scroll to position [200, 0]
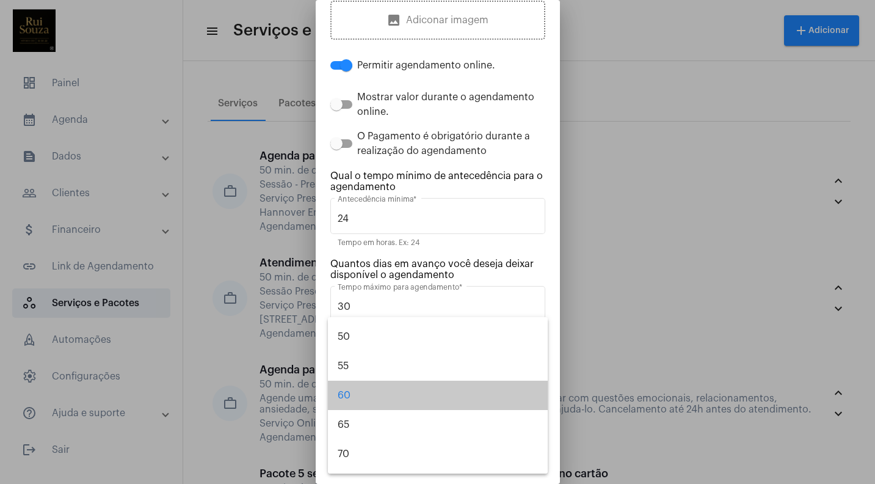
click at [531, 393] on span "60" at bounding box center [438, 394] width 200 height 29
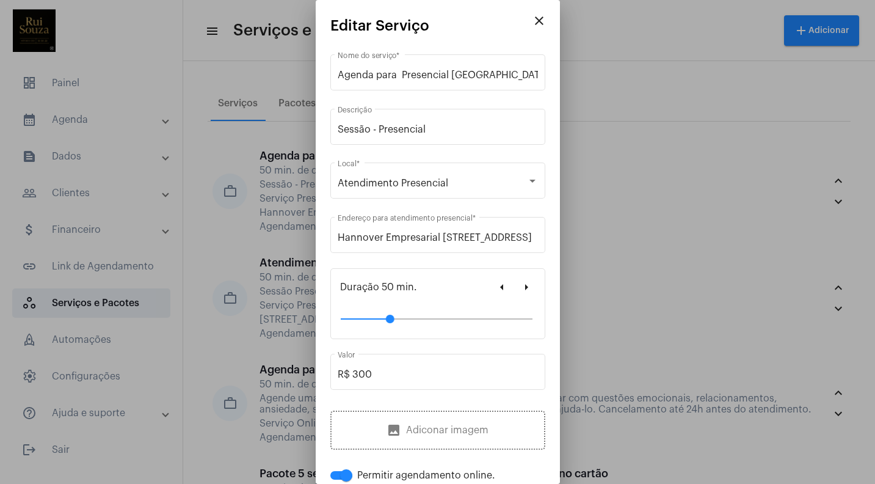
scroll to position [0, 0]
click at [461, 134] on input "Sessão - Presencial" at bounding box center [438, 129] width 200 height 11
click at [542, 21] on mat-icon "close" at bounding box center [539, 20] width 15 height 15
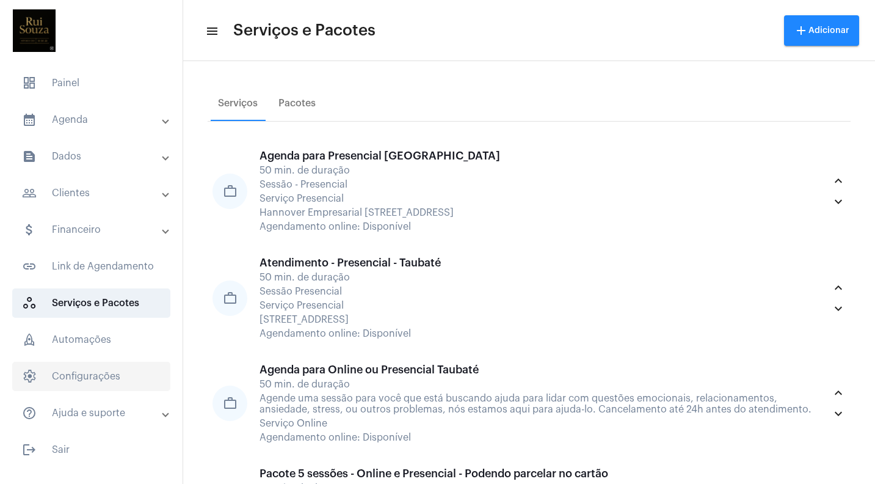
click at [86, 376] on span "settings Configurações" at bounding box center [91, 375] width 158 height 29
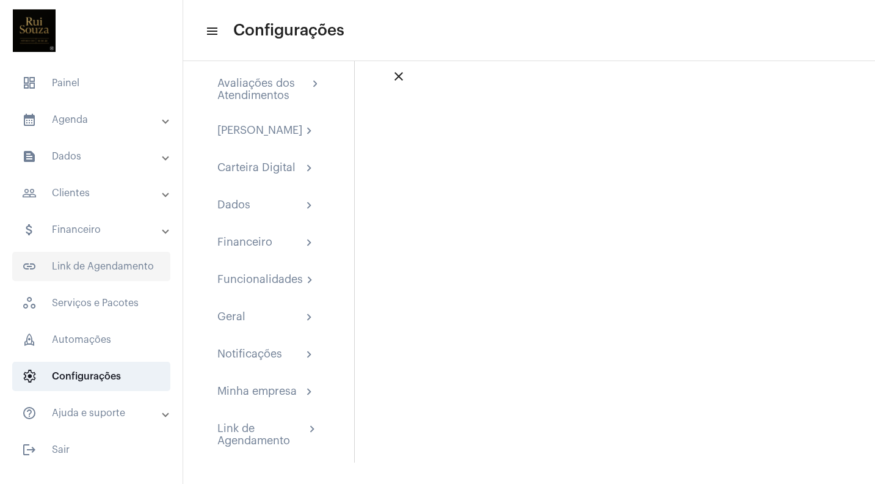
click at [47, 267] on span "link_outlined Link de Agendamento" at bounding box center [91, 266] width 158 height 29
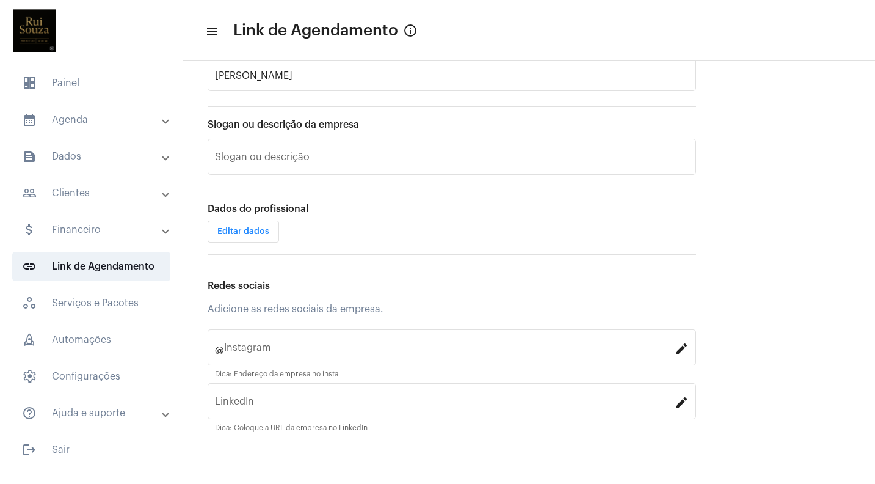
click at [75, 187] on mat-panel-title "people_outline Clientes" at bounding box center [92, 193] width 141 height 15
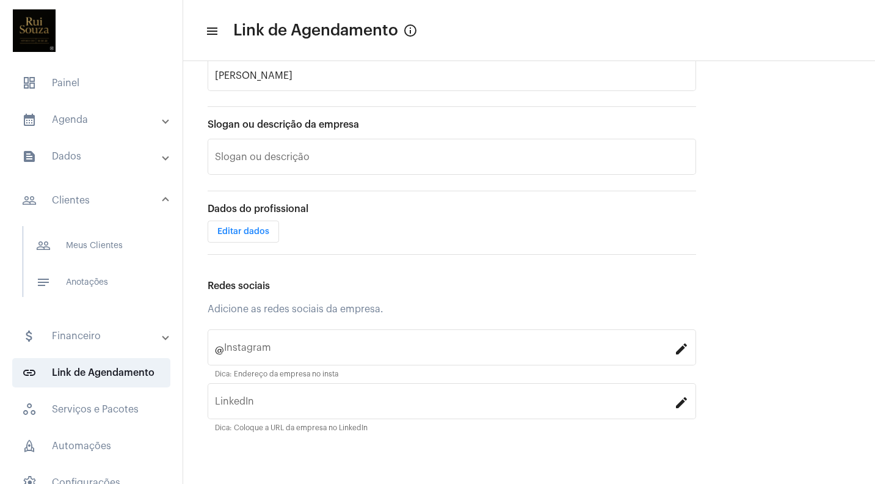
click at [71, 159] on mat-panel-title "text_snippet_outlined Dados" at bounding box center [92, 156] width 141 height 15
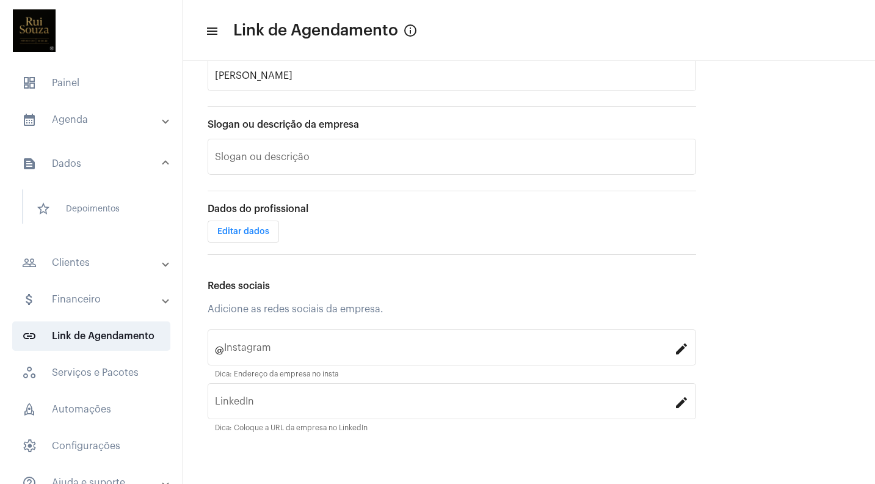
click at [73, 125] on mat-panel-title "calendar_month_outlined Agenda" at bounding box center [92, 119] width 141 height 15
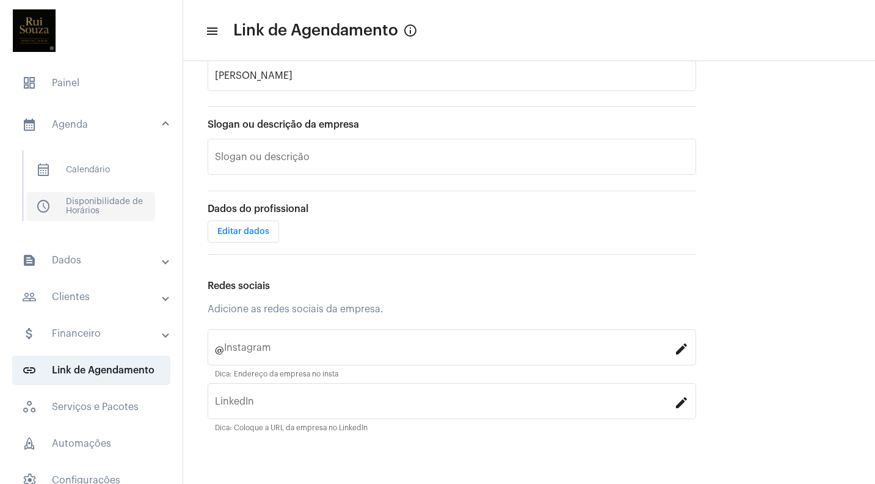
click at [98, 204] on span "schedule Disponibilidade de Horários" at bounding box center [90, 206] width 129 height 29
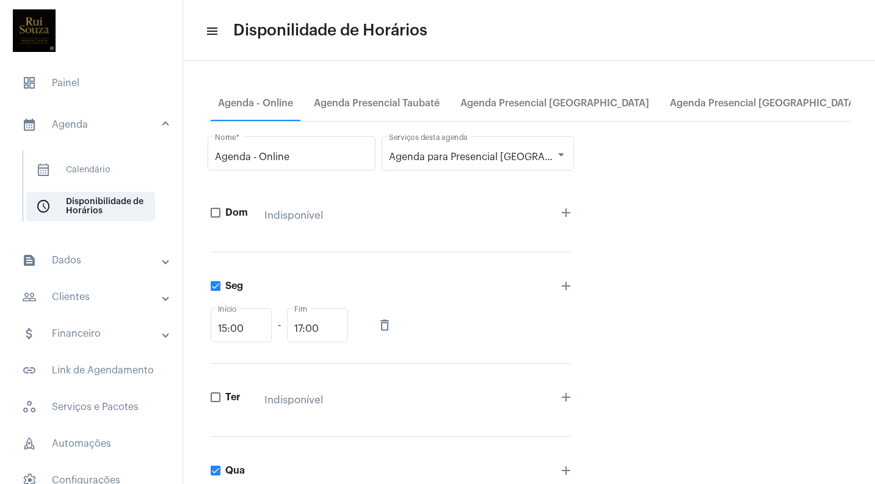
scroll to position [-1, 0]
click at [485, 153] on span "Agenda para Presencial Curitiba, Agenda para Online ou Presencial Taubaté, Paco…" at bounding box center [806, 157] width 835 height 10
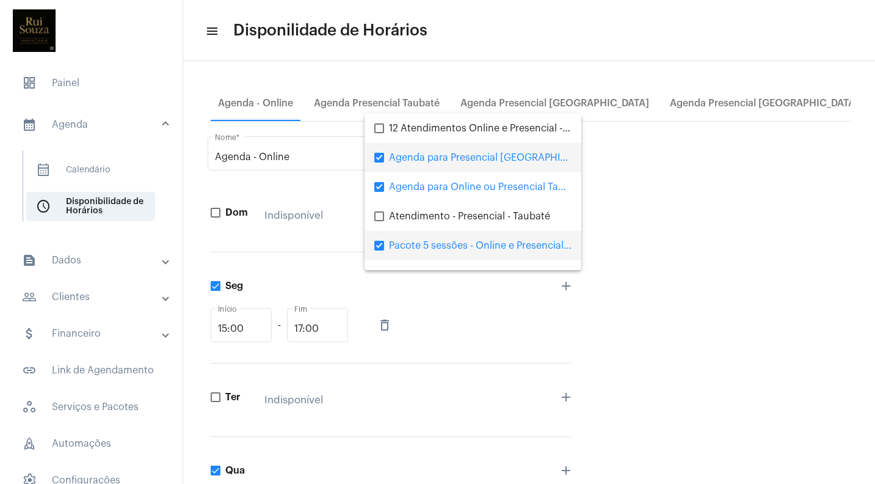
click at [379, 241] on mat-pseudo-checkbox at bounding box center [379, 246] width 10 height 10
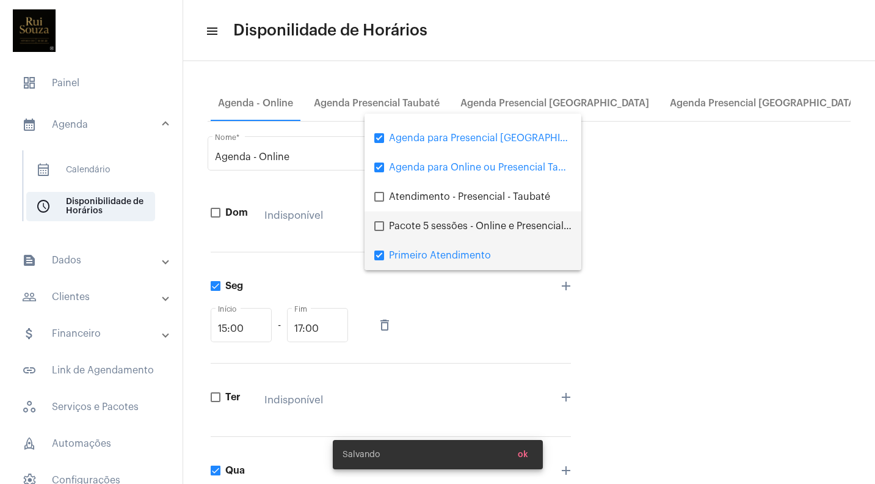
scroll to position [20, 0]
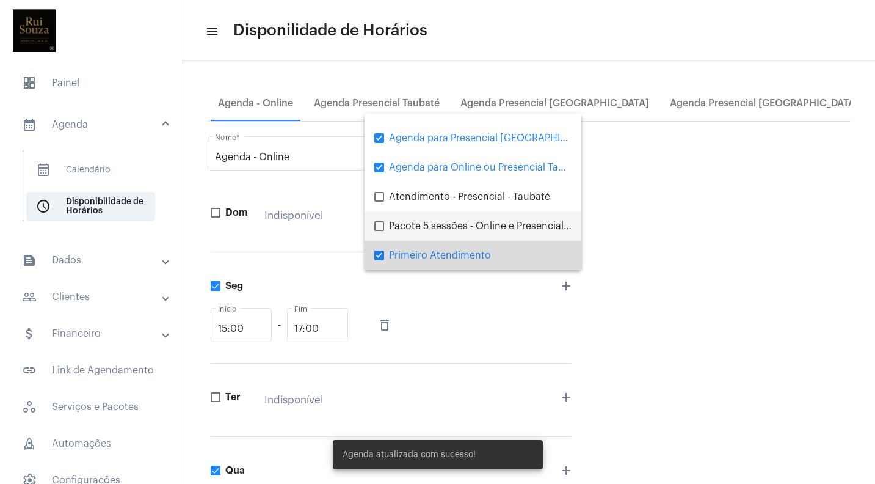
click at [378, 256] on mat-pseudo-checkbox at bounding box center [379, 255] width 10 height 10
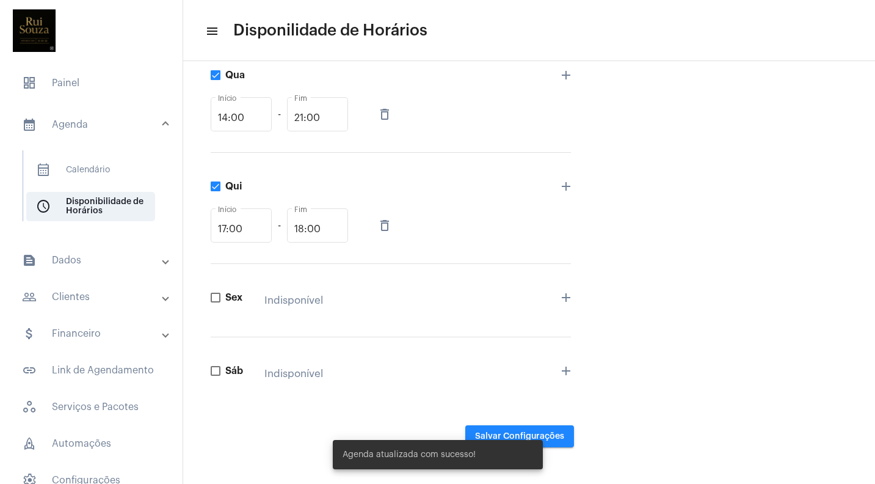
scroll to position [0, 0]
click at [554, 439] on div "Agenda atualizada com sucesso!" at bounding box center [437, 454] width 239 height 59
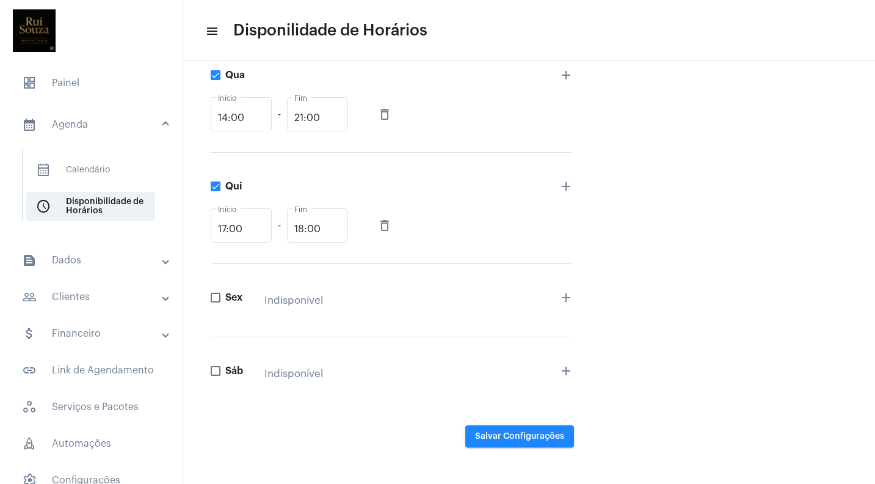
click at [523, 435] on div at bounding box center [437, 242] width 875 height 484
click at [501, 434] on span "Salvar Configurações" at bounding box center [519, 436] width 89 height 9
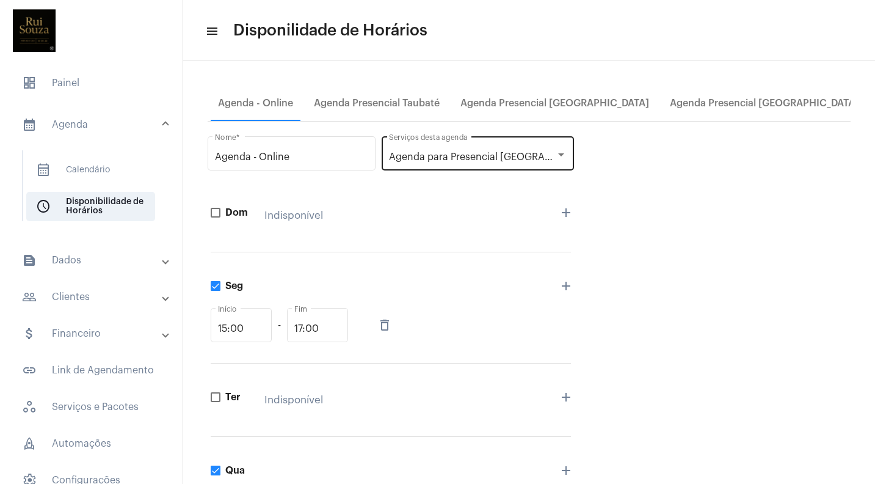
click at [476, 159] on span "Agenda para Presencial [GEOGRAPHIC_DATA], Agenda para Online ou Presencial Taub…" at bounding box center [594, 157] width 411 height 10
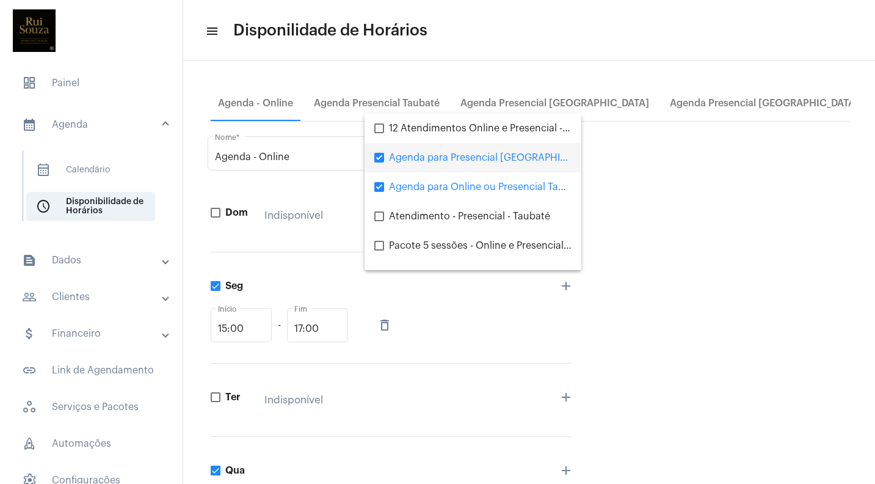
click at [634, 216] on div at bounding box center [437, 242] width 875 height 484
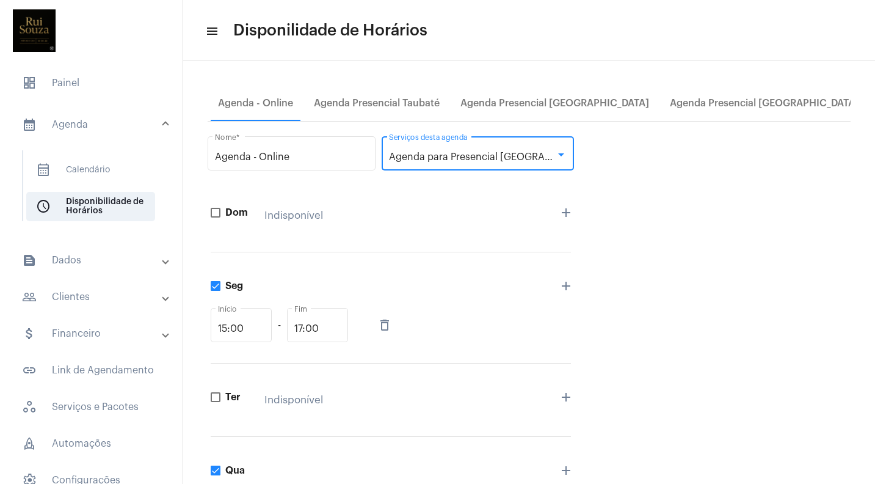
click at [480, 162] on div "Agenda para Presencial [GEOGRAPHIC_DATA], Agenda para Online ou Presencial Taub…" at bounding box center [472, 156] width 167 height 11
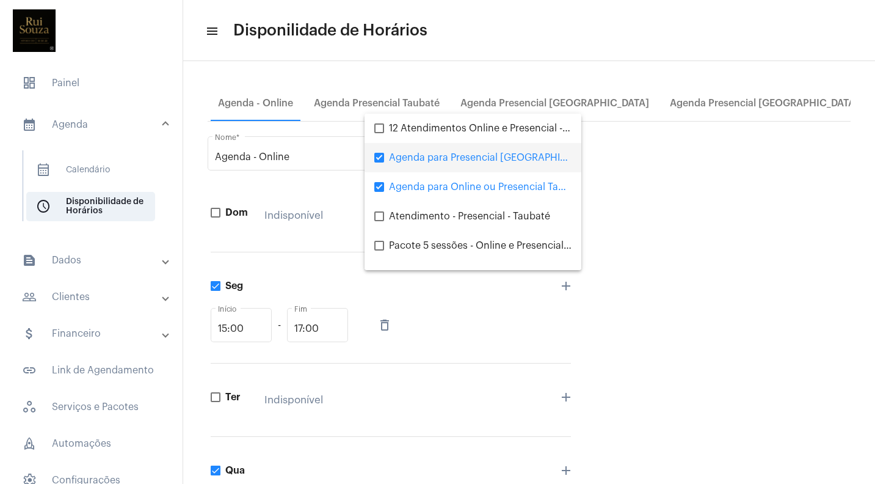
click at [667, 265] on div at bounding box center [437, 242] width 875 height 484
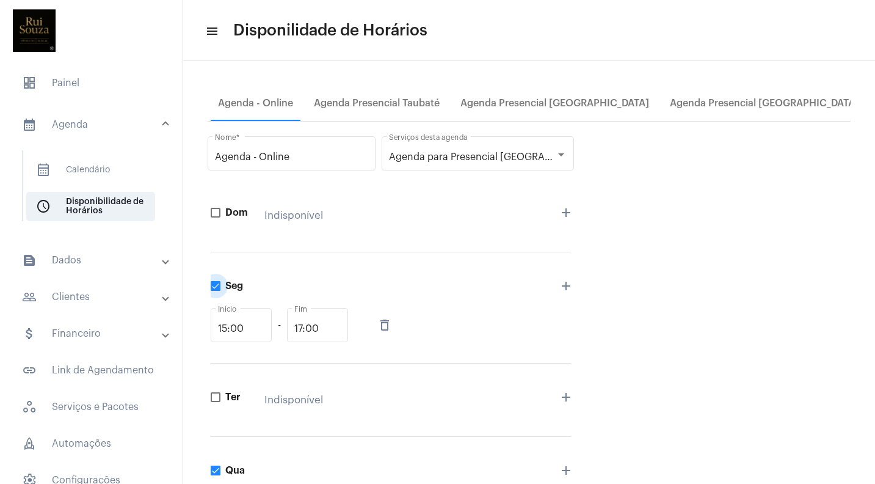
click at [215, 288] on span at bounding box center [216, 286] width 10 height 10
click at [215, 291] on input "Seg" at bounding box center [215, 291] width 1 height 1
checkbox input "false"
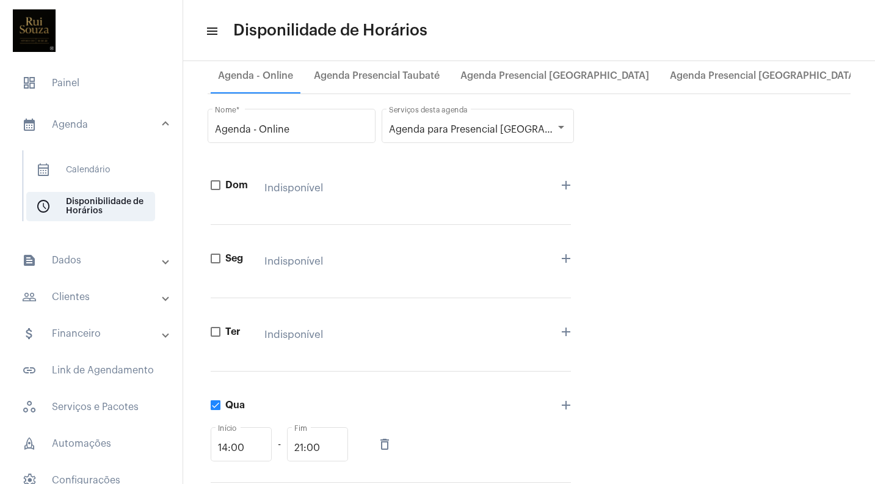
scroll to position [30, 0]
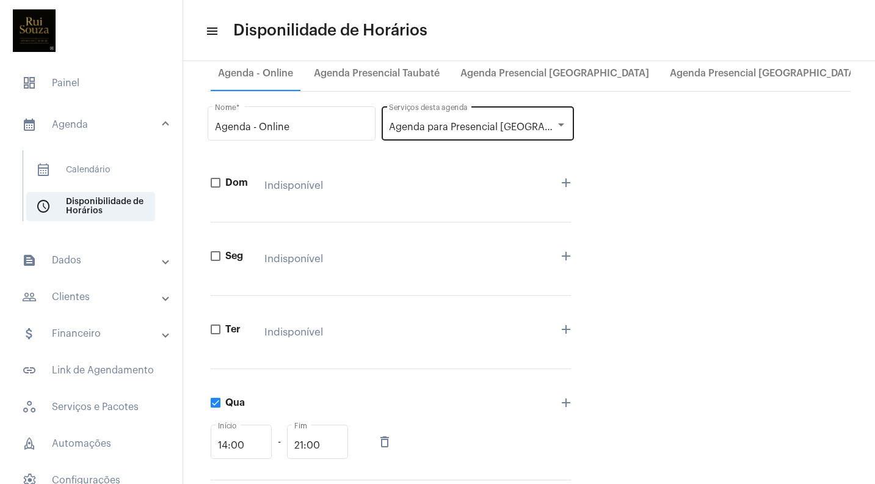
click at [451, 118] on div "Agenda para Presencial [GEOGRAPHIC_DATA], Agenda para Online ou Presencial Taub…" at bounding box center [478, 123] width 178 height 38
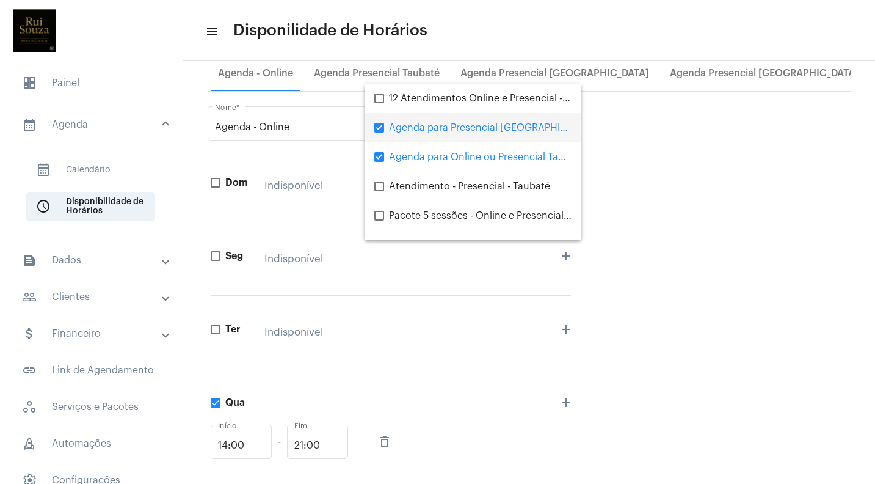
click at [681, 215] on div at bounding box center [437, 242] width 875 height 484
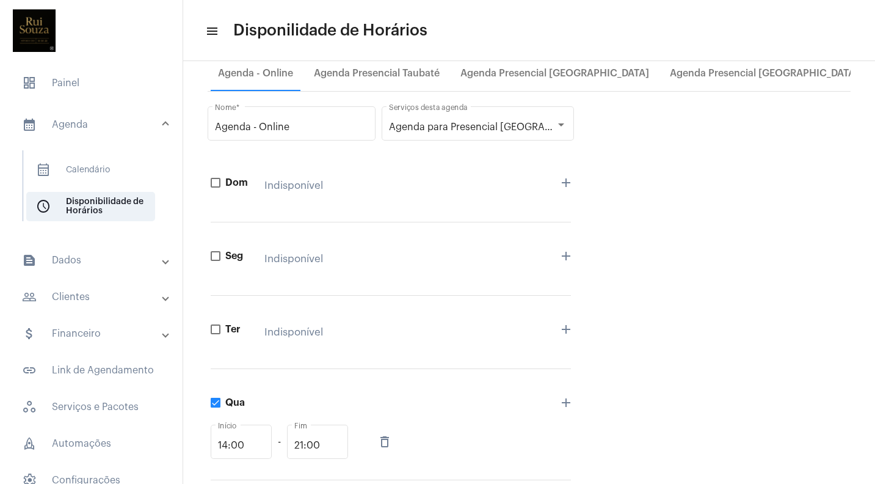
click at [217, 329] on span at bounding box center [216, 329] width 10 height 10
click at [216, 334] on input "Ter" at bounding box center [215, 334] width 1 height 1
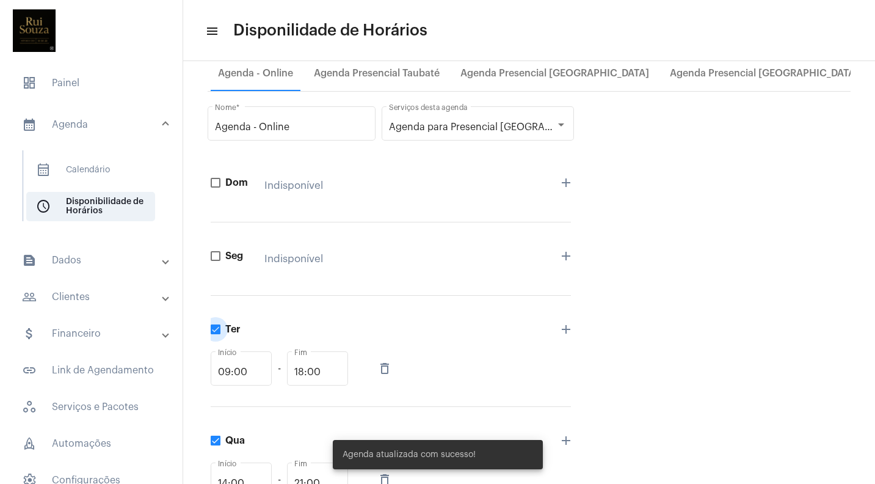
click at [216, 328] on span at bounding box center [216, 329] width 10 height 10
click at [216, 334] on input "Ter" at bounding box center [215, 334] width 1 height 1
checkbox input "false"
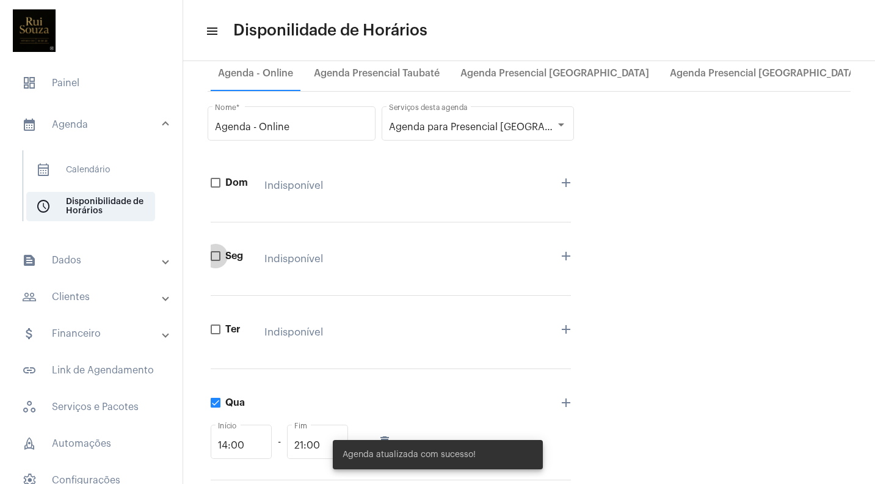
click at [216, 257] on span at bounding box center [216, 256] width 10 height 10
click at [216, 261] on input "Seg" at bounding box center [215, 261] width 1 height 1
checkbox input "true"
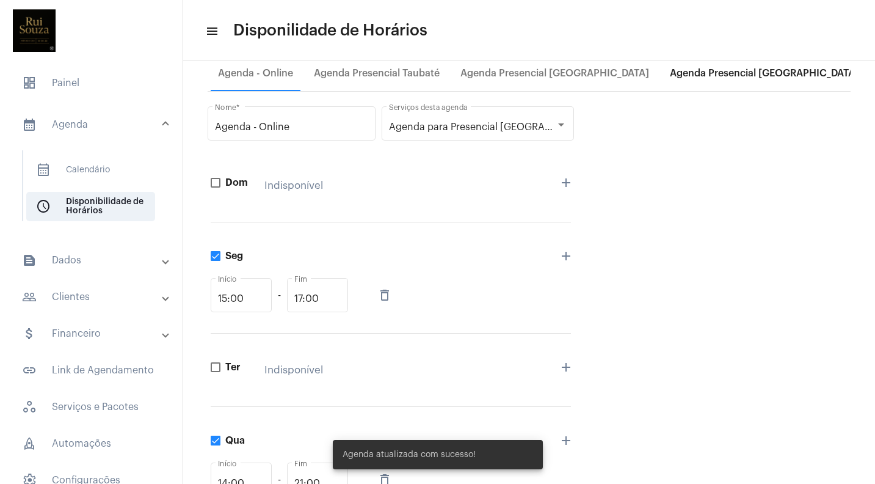
click at [727, 70] on div "Agenda Presencial [GEOGRAPHIC_DATA]" at bounding box center [764, 73] width 189 height 11
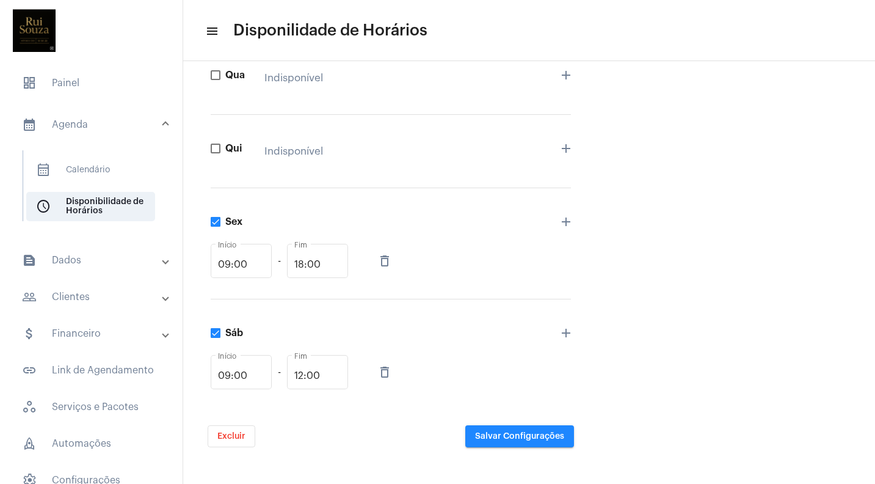
scroll to position [0, 0]
click at [515, 441] on button "Salvar Configurações" at bounding box center [519, 436] width 109 height 22
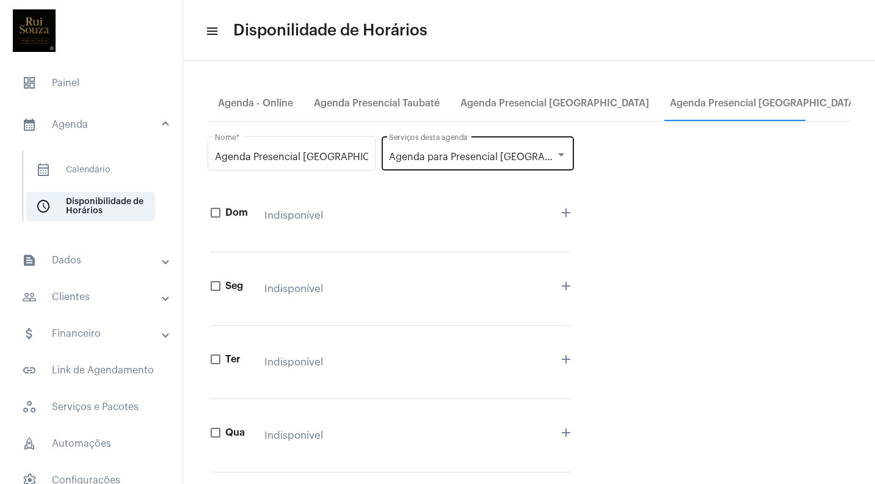
click at [496, 159] on span "Agenda para Presencial [GEOGRAPHIC_DATA]" at bounding box center [493, 157] width 209 height 10
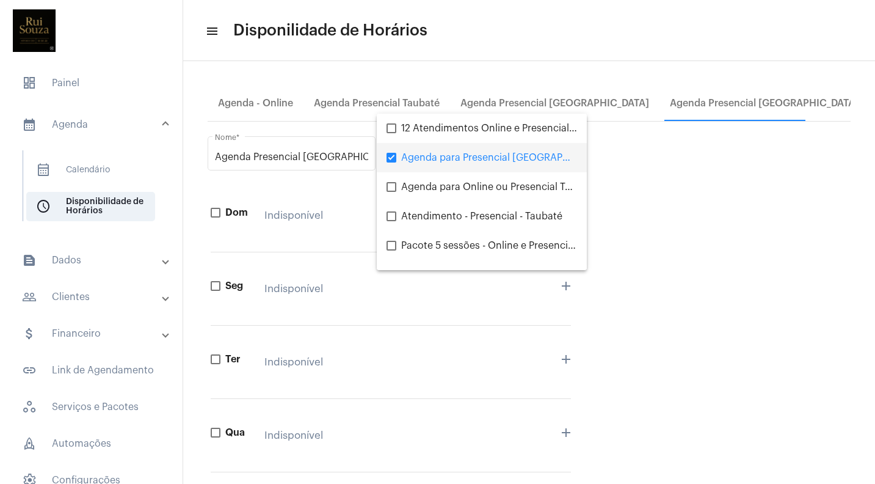
click at [597, 184] on div at bounding box center [437, 242] width 875 height 484
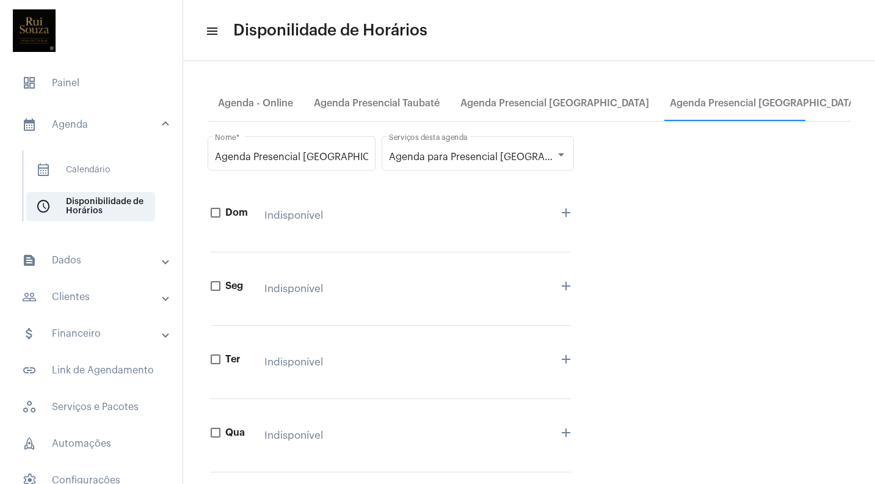
click at [100, 127] on mat-panel-title "calendar_month_outlined Agenda" at bounding box center [92, 124] width 141 height 15
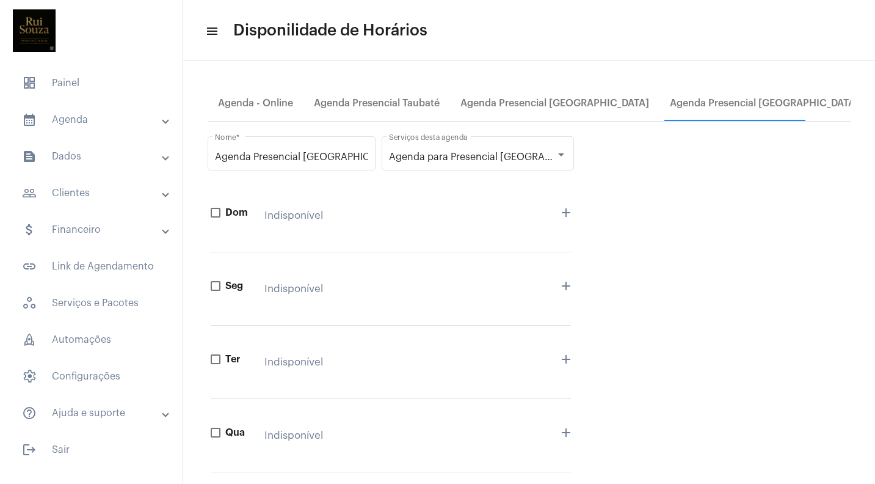
click at [117, 128] on mat-expansion-panel-header "calendar_month_outlined Agenda" at bounding box center [94, 119] width 175 height 29
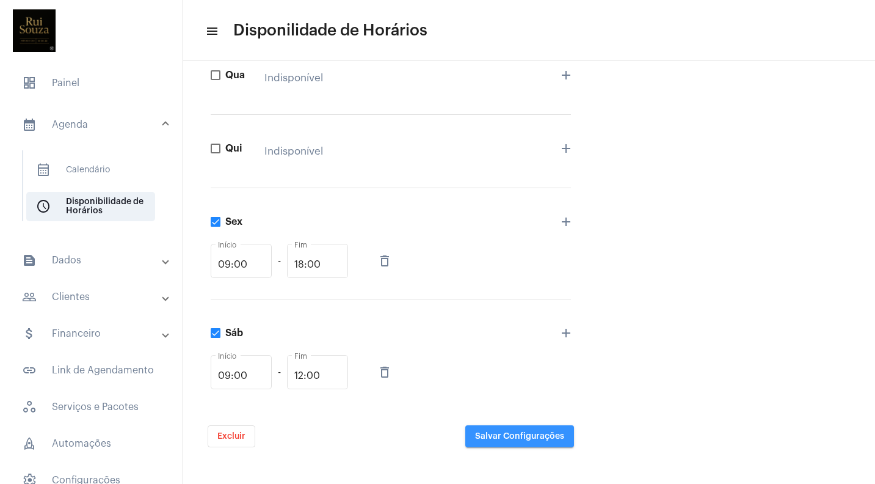
click at [530, 438] on span "Salvar Configurações" at bounding box center [519, 436] width 89 height 9
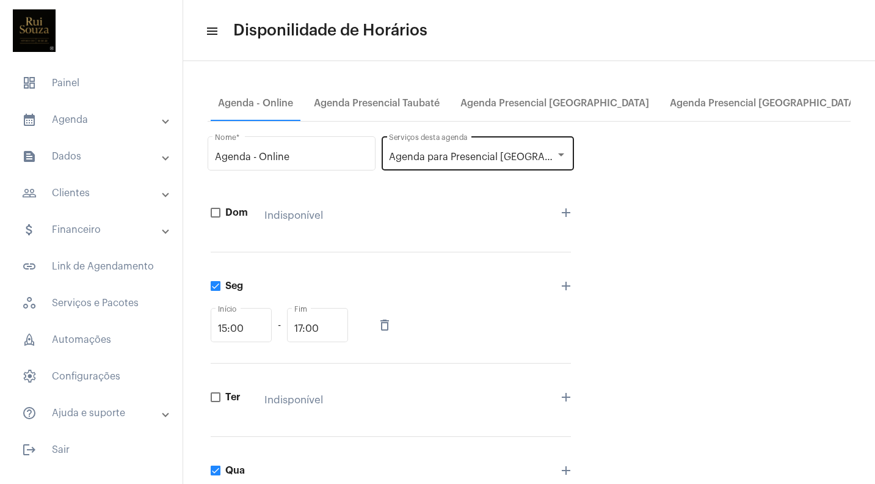
click at [448, 160] on span "Agenda para Presencial Curitiba, Agenda para Online ou Presencial Taubaté" at bounding box center [594, 157] width 411 height 10
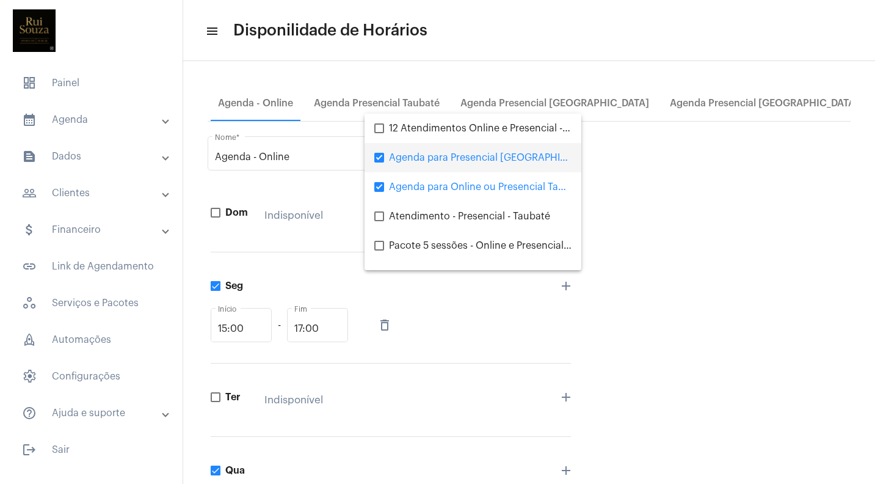
click at [312, 188] on div at bounding box center [437, 242] width 875 height 484
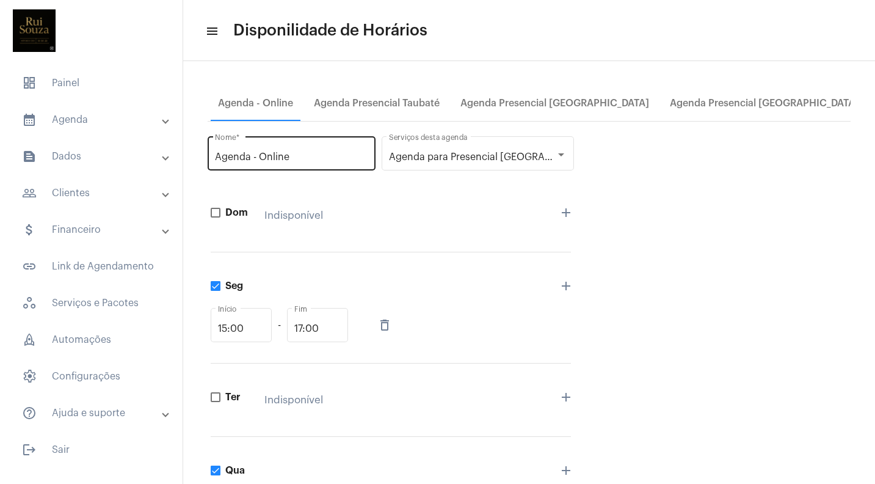
click at [314, 164] on div "Agenda - Online Nome *" at bounding box center [291, 153] width 153 height 38
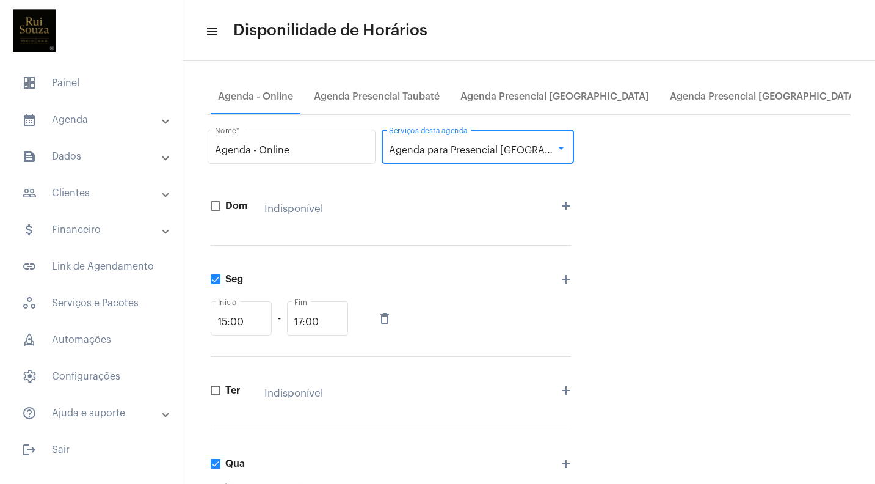
click at [435, 153] on span "Agenda para Presencial [GEOGRAPHIC_DATA], Agenda para Online ou Presencial Taub…" at bounding box center [594, 150] width 411 height 10
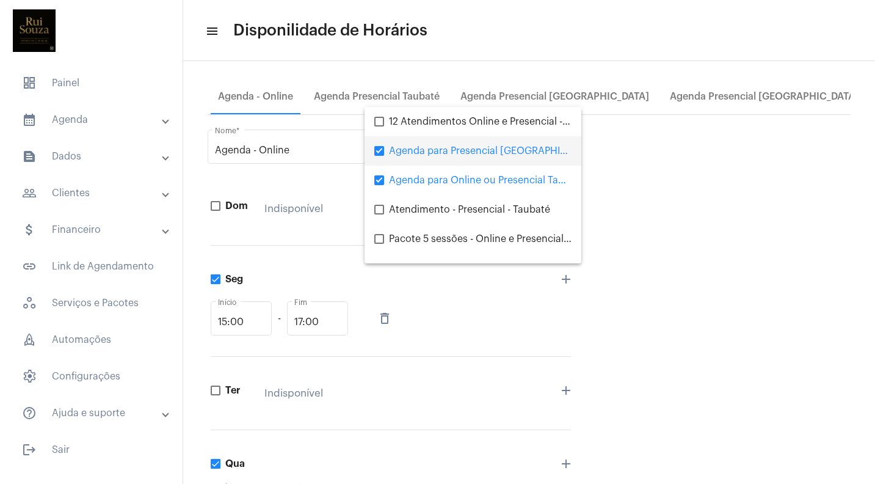
click at [718, 96] on div at bounding box center [437, 242] width 875 height 484
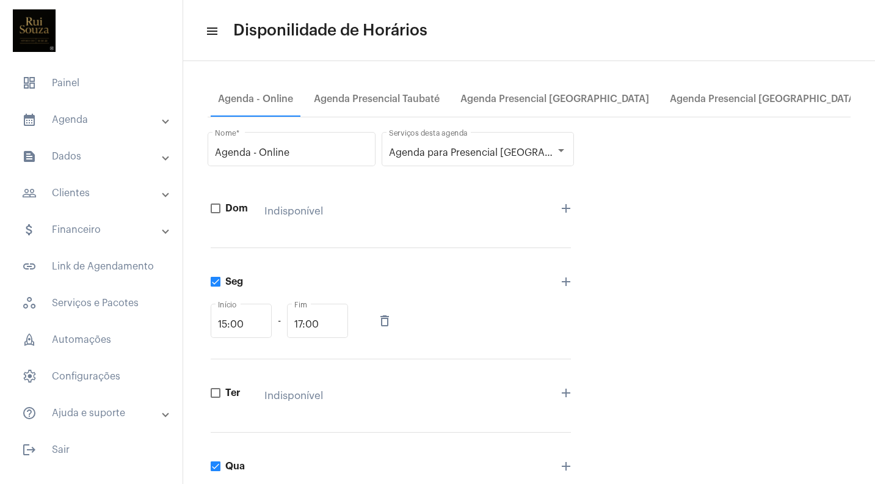
scroll to position [3, 0]
click at [574, 104] on div "Agenda Presencial São José dos Campos" at bounding box center [554, 100] width 189 height 11
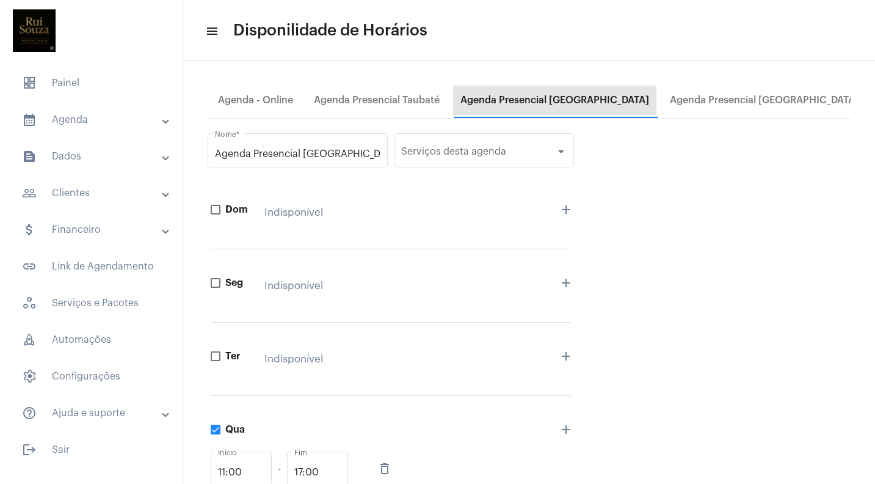
scroll to position [0, 0]
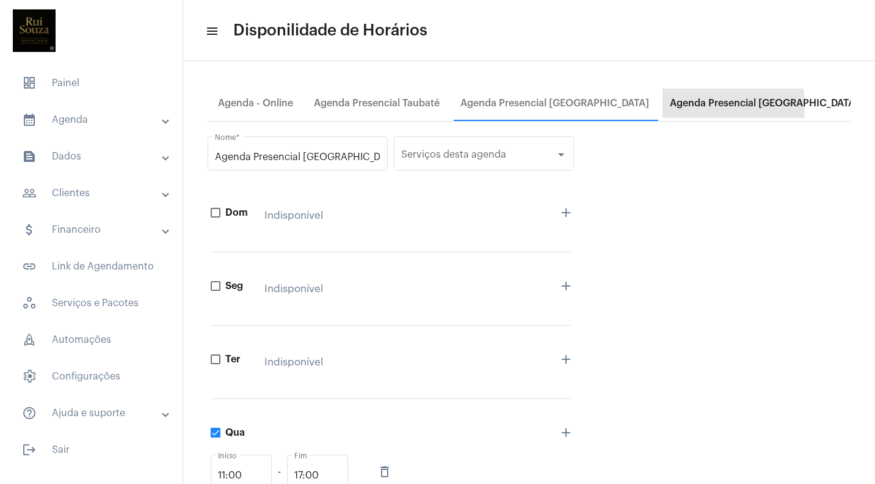
click at [692, 105] on div "Agenda Presencial [GEOGRAPHIC_DATA]" at bounding box center [764, 103] width 189 height 11
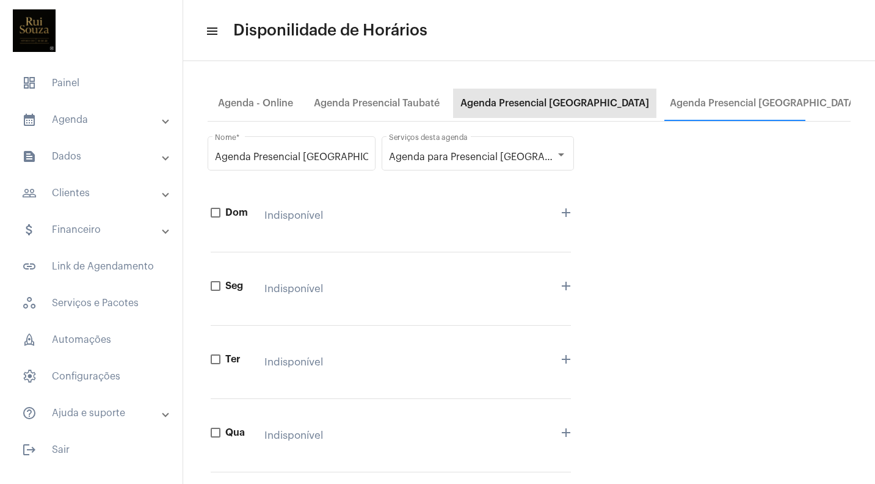
click at [550, 101] on div "Agenda Presencial São José dos Campos" at bounding box center [554, 103] width 189 height 11
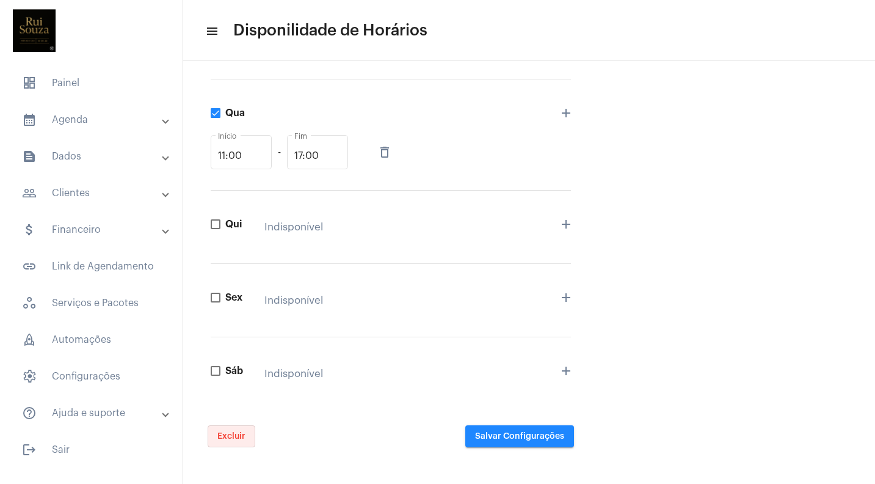
click at [232, 434] on span "Excluir" at bounding box center [231, 436] width 28 height 9
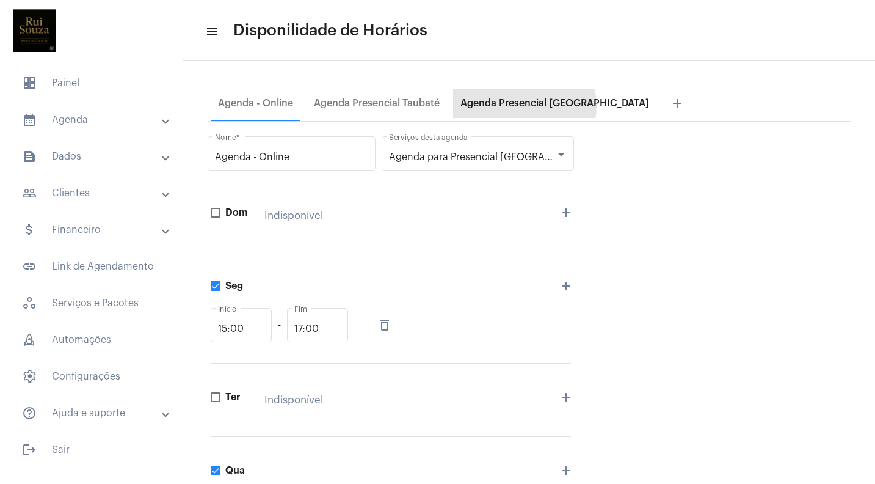
click at [522, 106] on div "Agenda Presencial [GEOGRAPHIC_DATA]" at bounding box center [554, 103] width 189 height 11
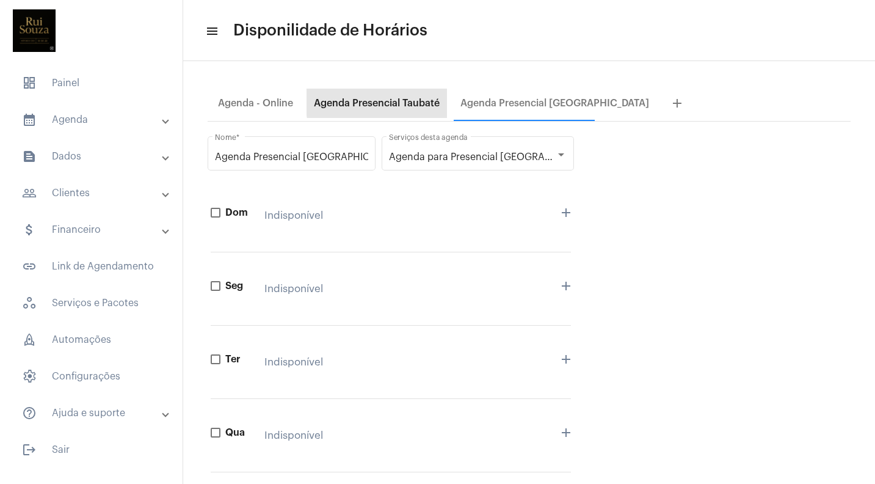
click at [409, 100] on div "Agenda Presencial Taubaté" at bounding box center [377, 103] width 126 height 11
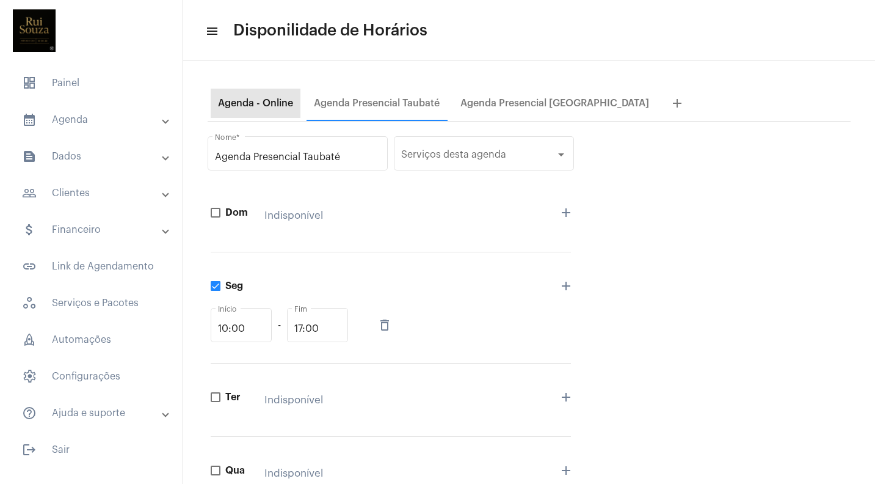
click at [264, 103] on div "Agenda - Online" at bounding box center [255, 103] width 75 height 11
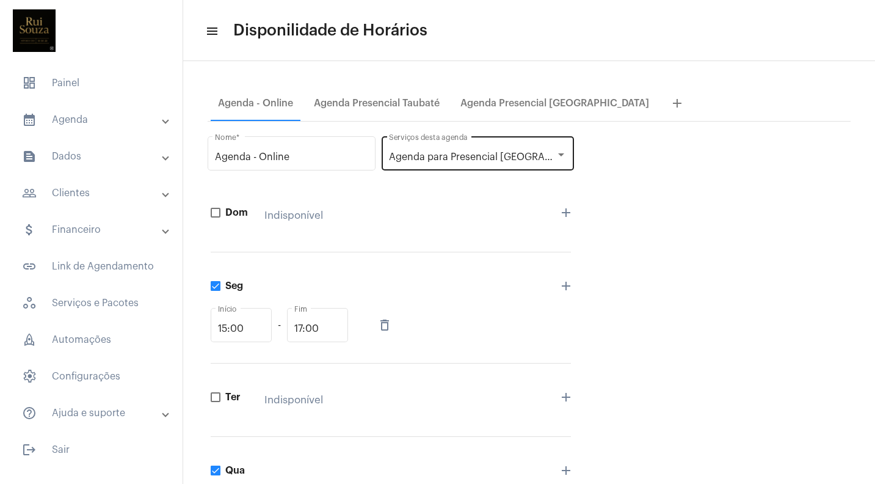
click at [563, 153] on div at bounding box center [561, 155] width 11 height 10
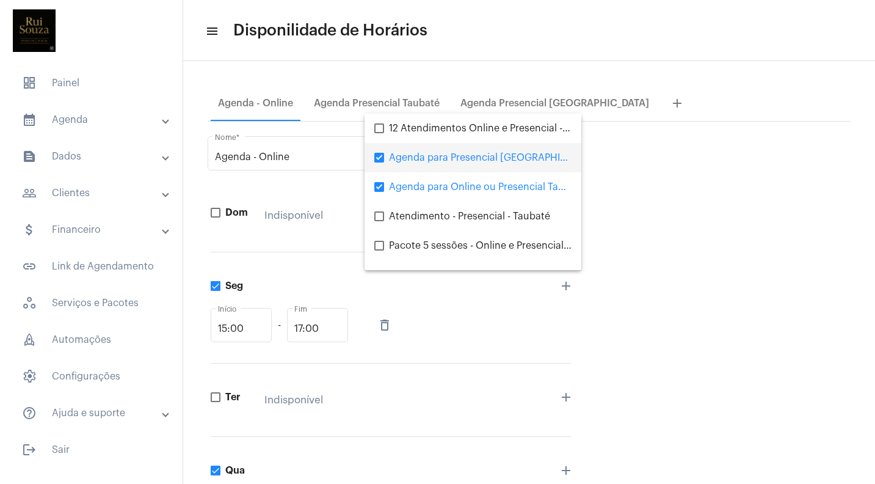
click at [678, 206] on div at bounding box center [437, 242] width 875 height 484
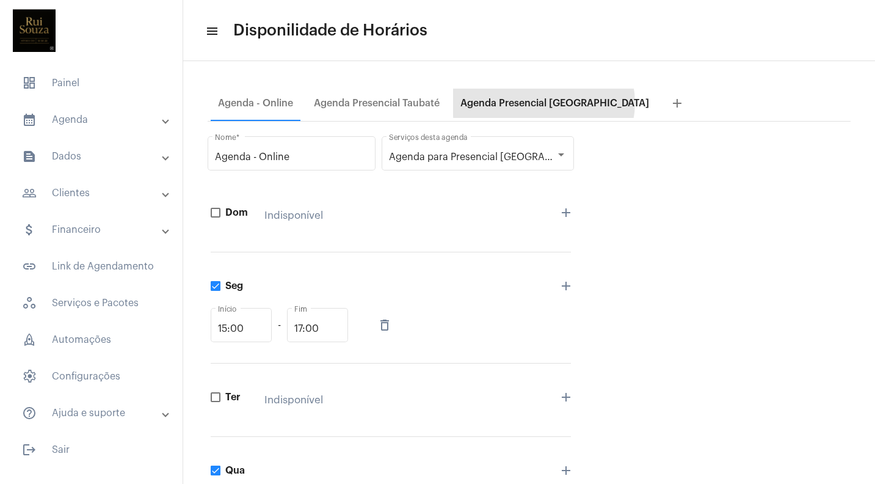
click at [544, 103] on div "Agenda Presencial [GEOGRAPHIC_DATA]" at bounding box center [554, 103] width 189 height 11
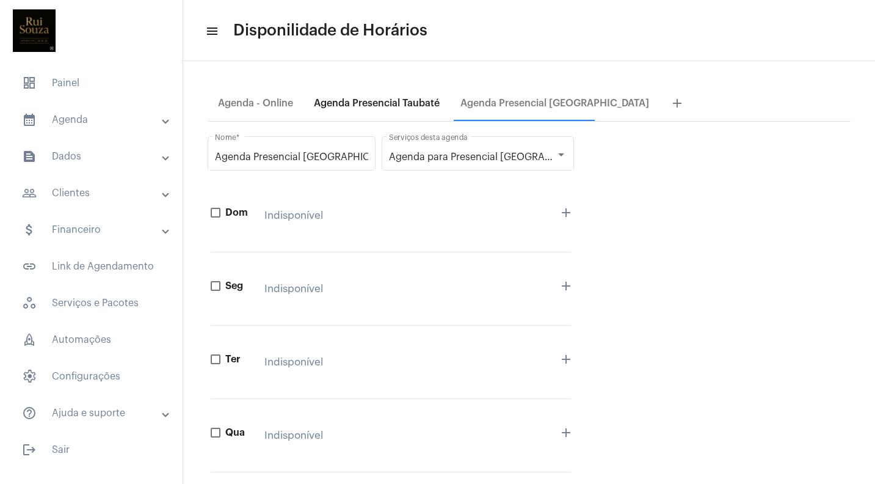
click at [400, 106] on div "Agenda Presencial Taubaté" at bounding box center [377, 103] width 126 height 11
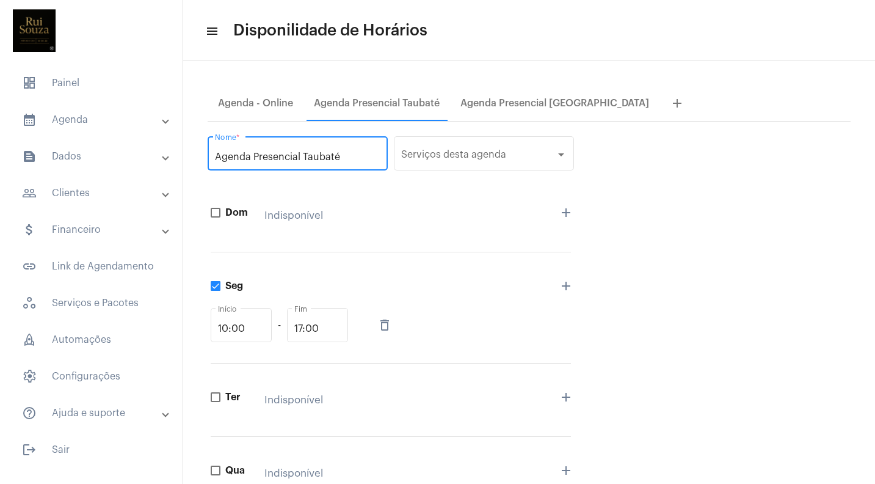
click at [336, 162] on input "Agenda Presencial Taubaté" at bounding box center [297, 156] width 165 height 11
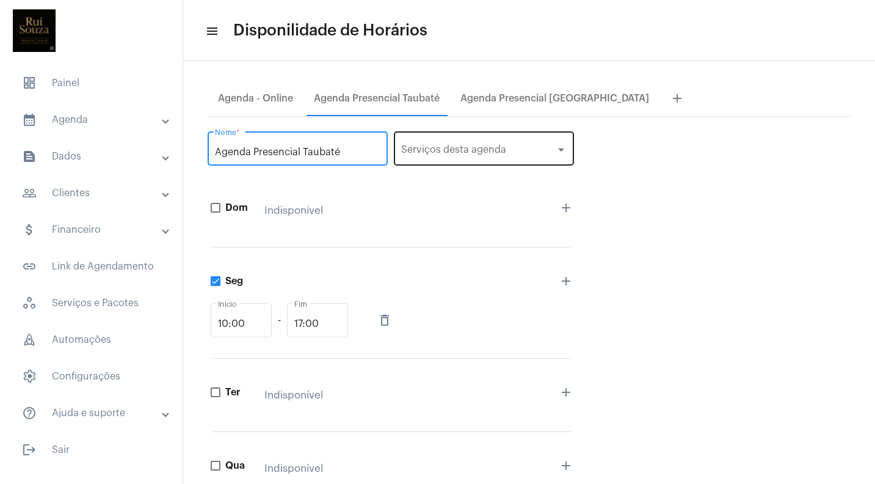
scroll to position [8, 0]
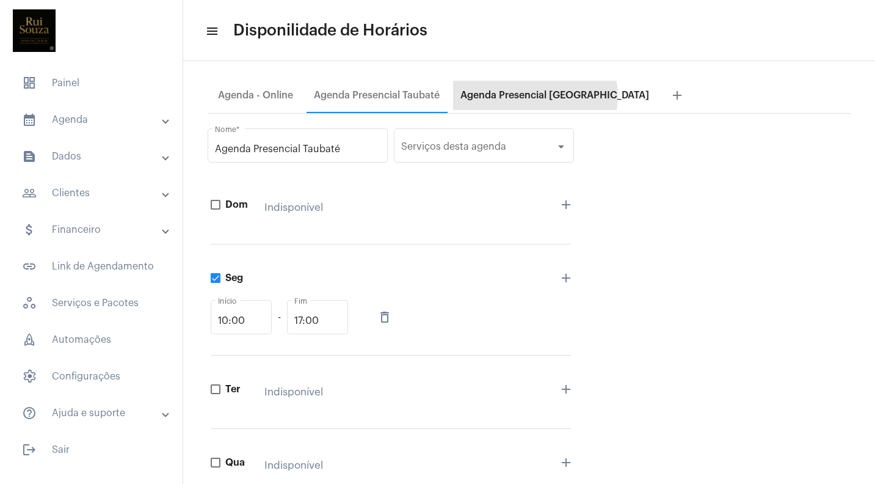
click at [536, 96] on div "Agenda Presencial [GEOGRAPHIC_DATA]" at bounding box center [554, 95] width 189 height 11
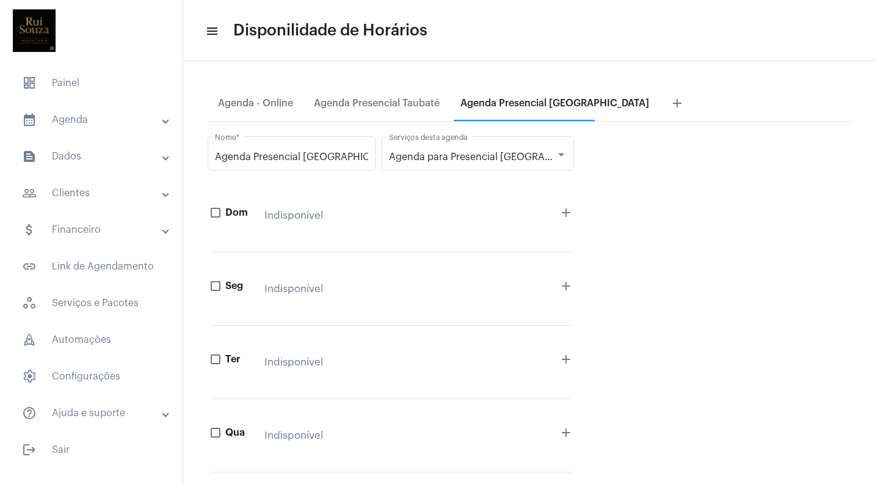
scroll to position [0, 0]
click at [211, 31] on mat-icon "menu" at bounding box center [211, 31] width 12 height 15
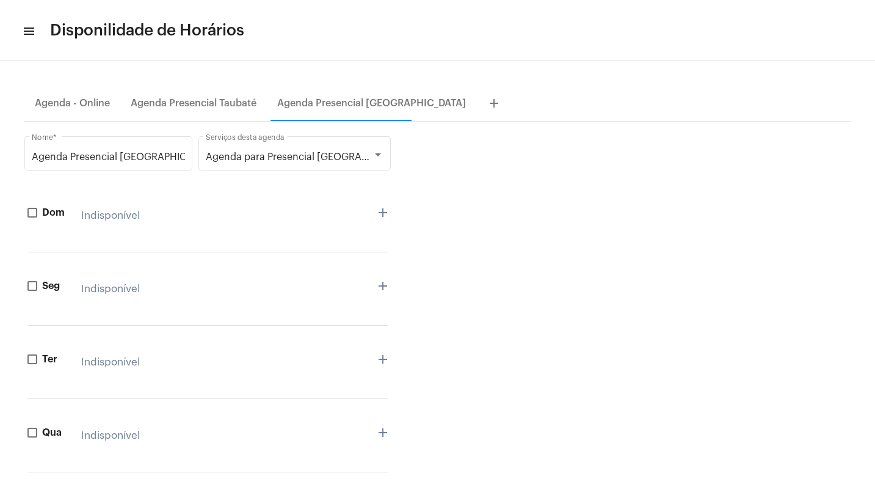
click at [28, 34] on mat-icon "menu" at bounding box center [28, 31] width 12 height 15
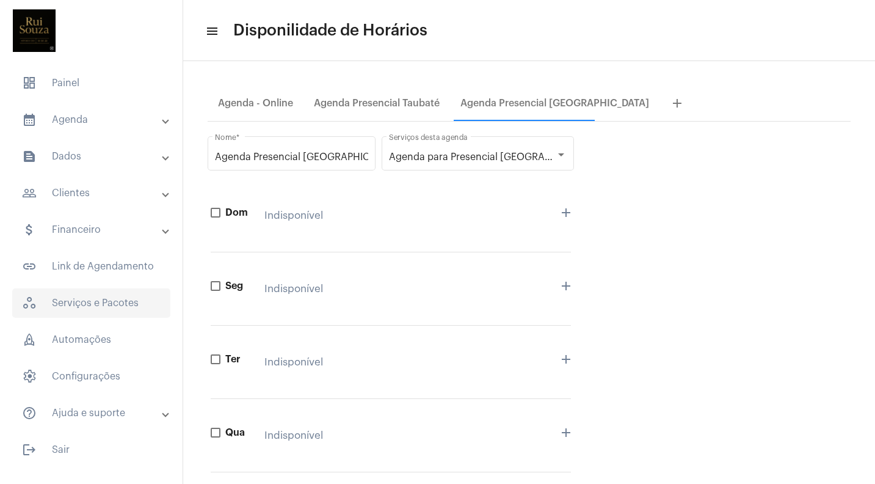
click at [96, 303] on span "workspaces_outlined Serviços e Pacotes" at bounding box center [91, 302] width 158 height 29
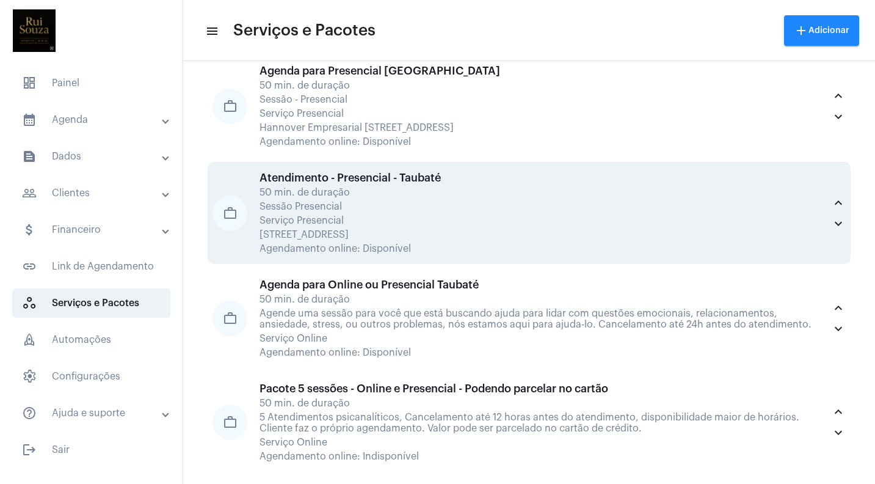
scroll to position [90, 0]
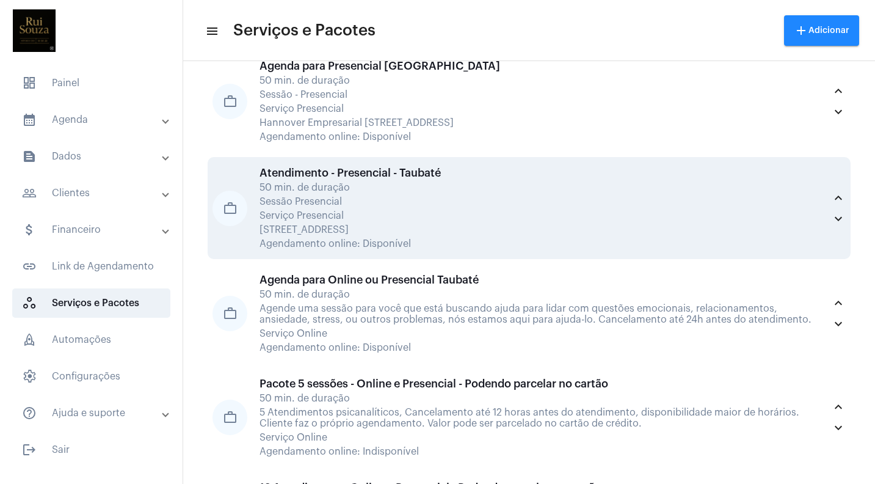
click at [398, 202] on div "Sessão Presencial" at bounding box center [542, 201] width 565 height 11
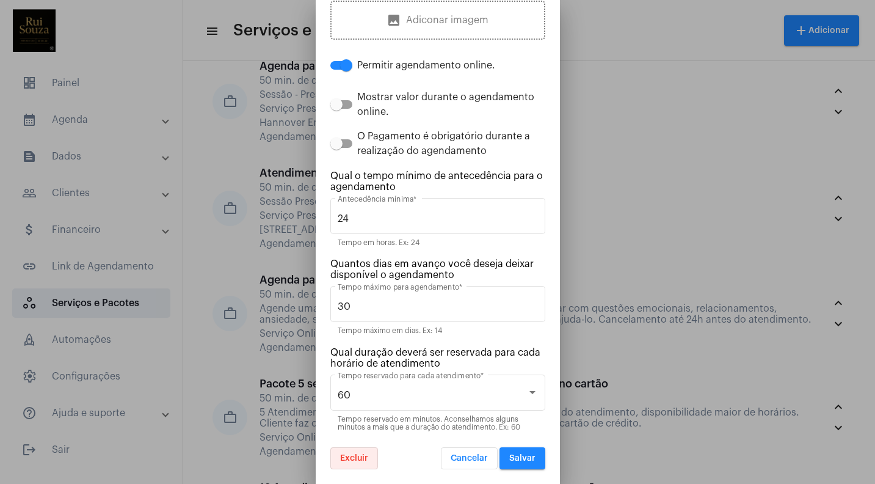
click at [358, 453] on button "Excluir" at bounding box center [354, 458] width 48 height 22
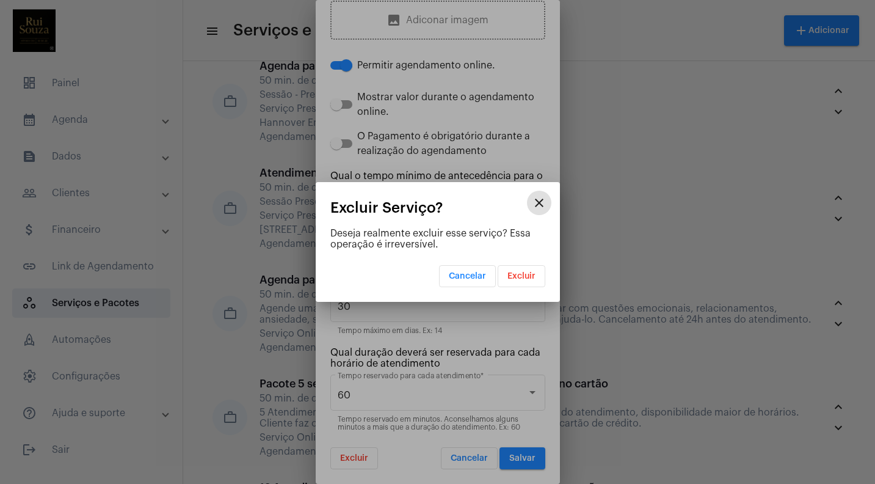
click at [517, 275] on span "Excluir" at bounding box center [521, 276] width 28 height 9
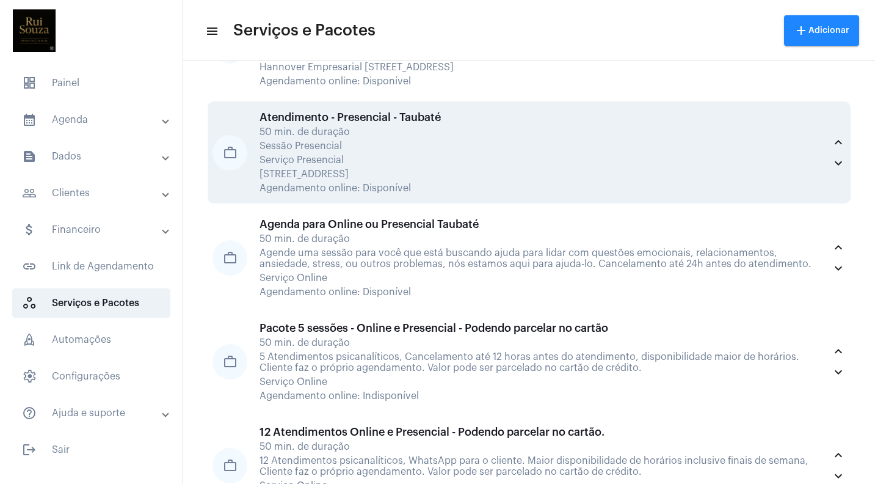
scroll to position [139, 0]
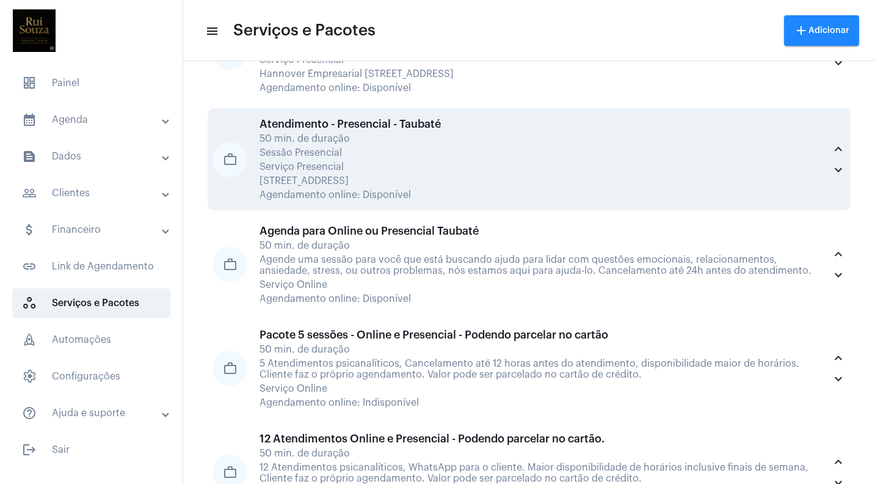
click at [299, 148] on div "Sessão Presencial" at bounding box center [542, 152] width 565 height 11
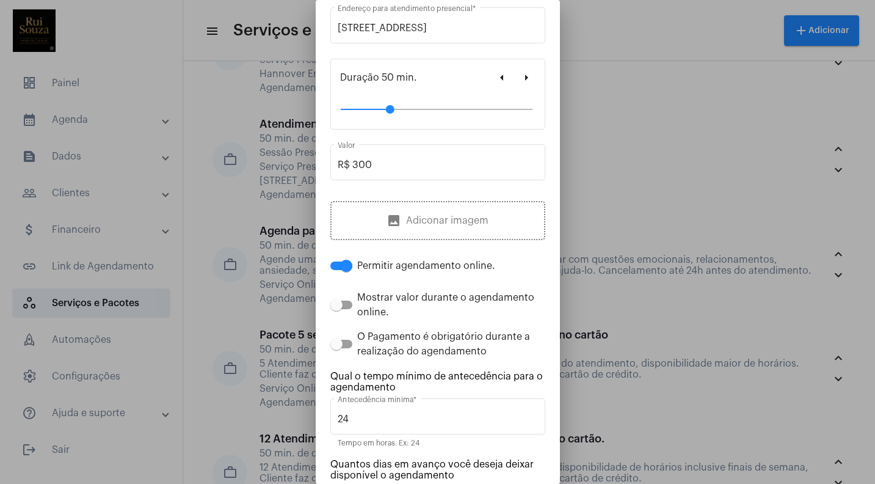
scroll to position [229, 0]
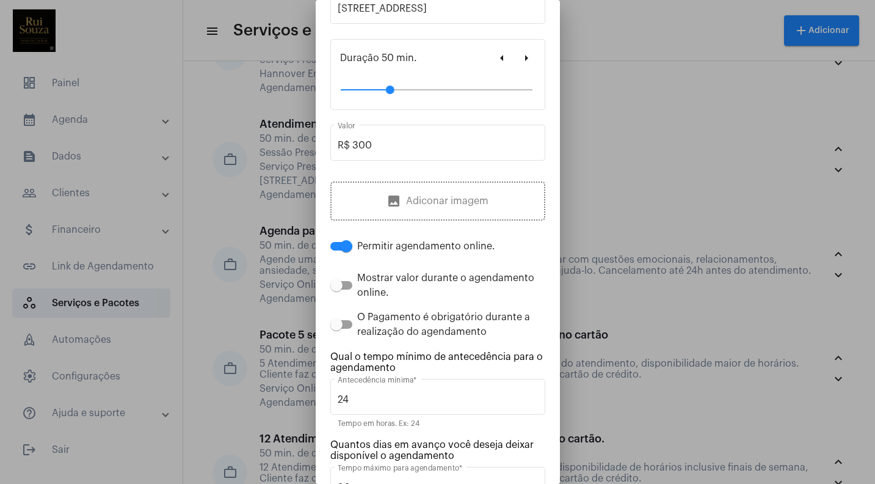
click at [620, 107] on div at bounding box center [437, 242] width 875 height 484
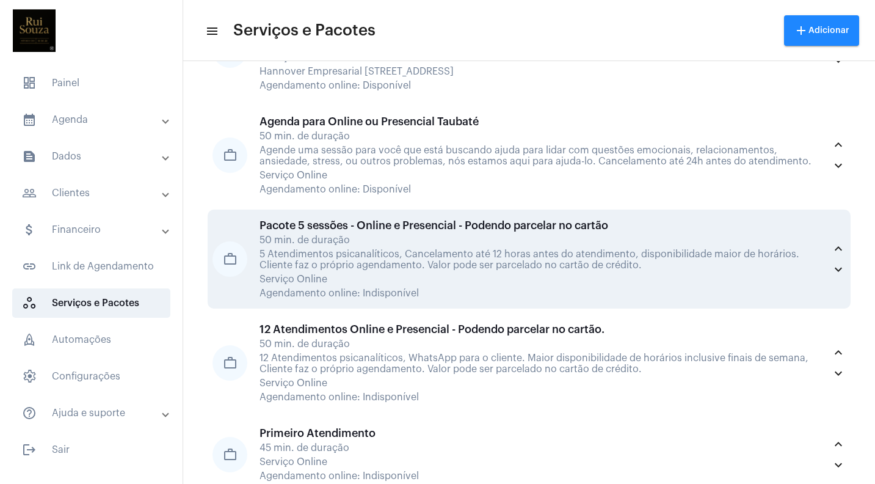
scroll to position [161, 0]
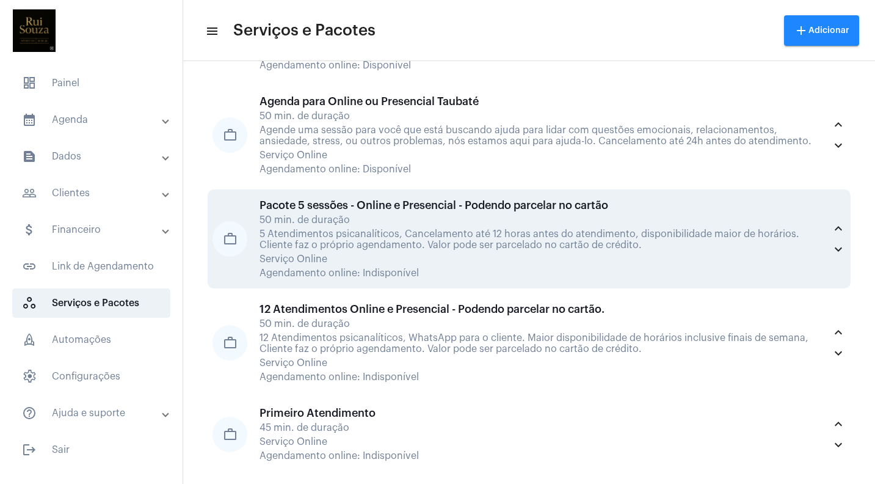
click at [391, 277] on div "Agendamento online: Indisponível" at bounding box center [542, 272] width 565 height 11
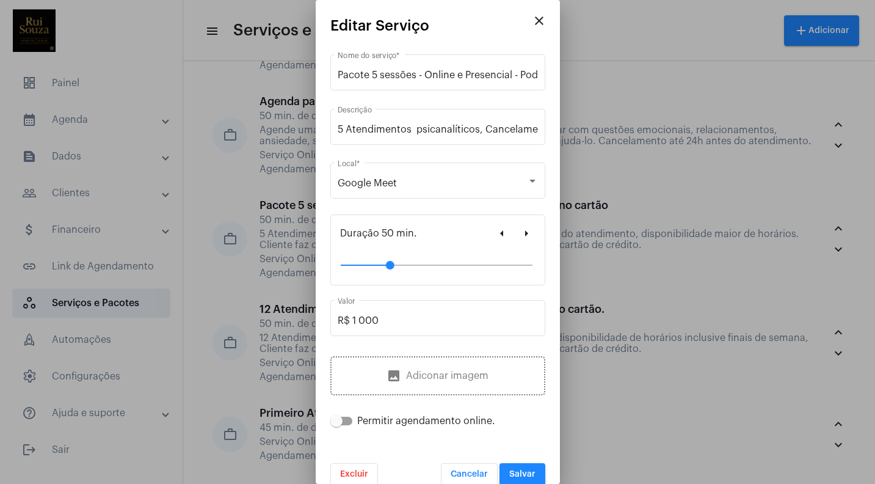
click at [343, 474] on span "Excluir" at bounding box center [354, 474] width 28 height 9
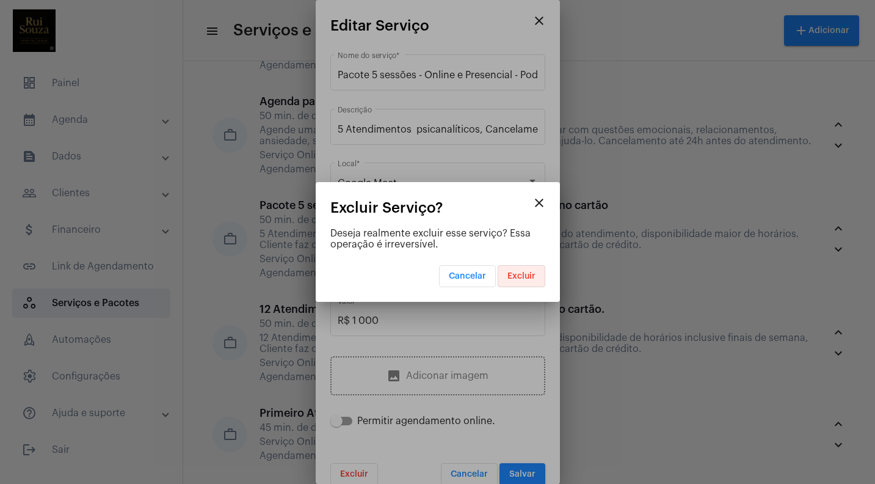
click at [521, 274] on span "Excluir" at bounding box center [521, 276] width 28 height 9
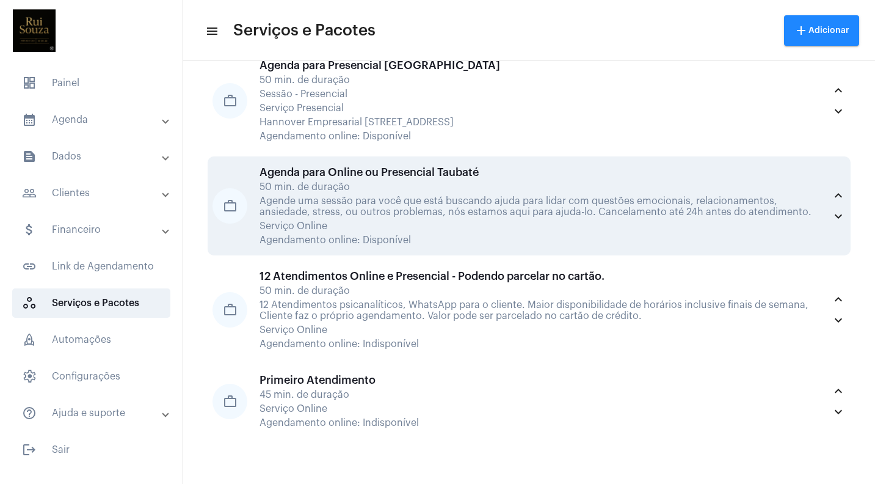
scroll to position [91, 0]
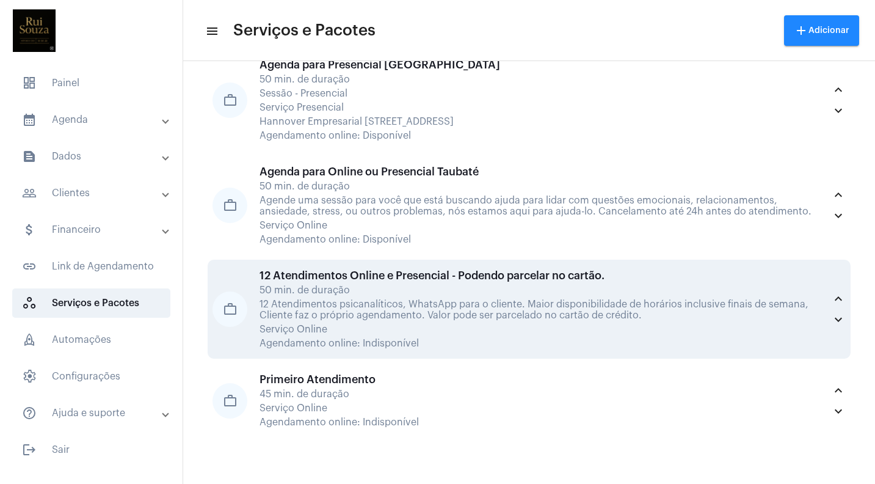
click at [403, 302] on div "12 Atendimentos psicanalíticos, WhatsApp para o cliente. Maior disponibilidade …" at bounding box center [542, 310] width 565 height 22
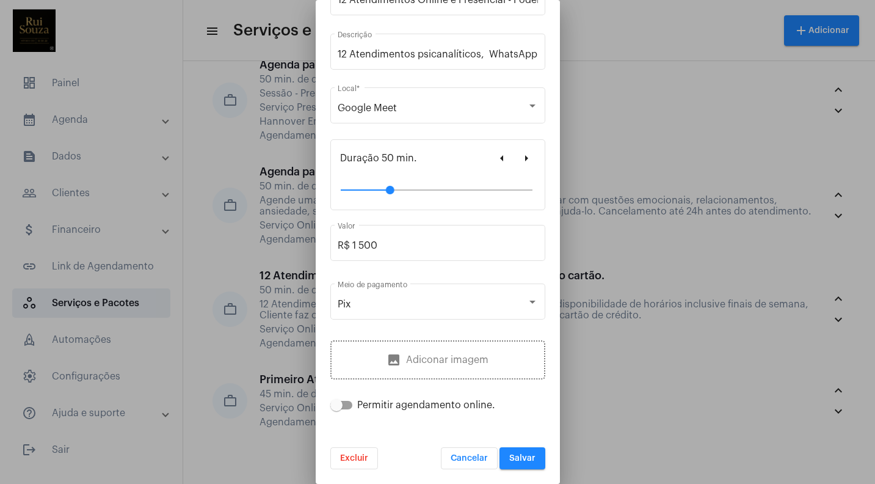
scroll to position [76, 0]
click at [355, 457] on span "Excluir" at bounding box center [354, 458] width 28 height 9
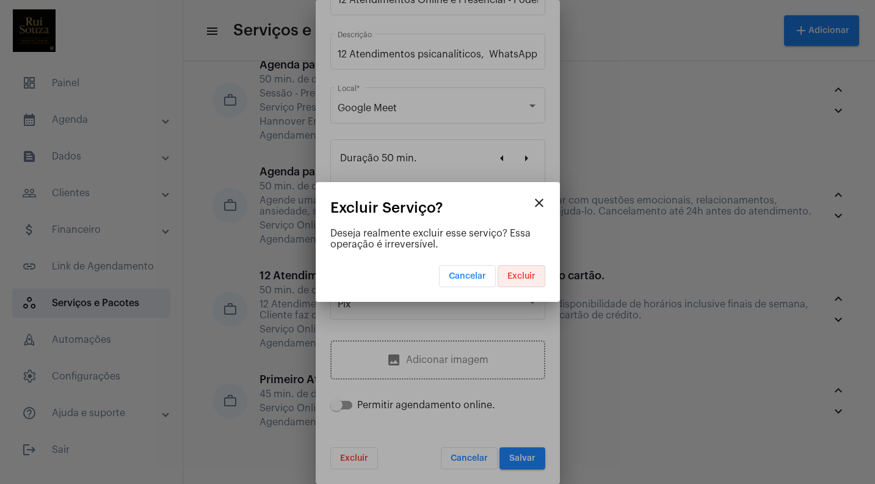
click at [526, 275] on span "Excluir" at bounding box center [521, 276] width 28 height 9
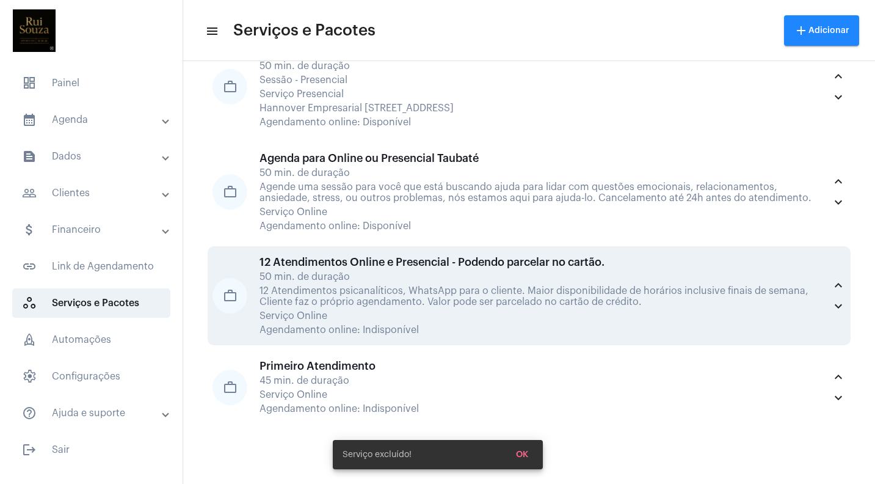
click at [393, 294] on div "12 Atendimentos psicanalíticos, WhatsApp para o cliente. Maior disponibilidade …" at bounding box center [542, 296] width 565 height 22
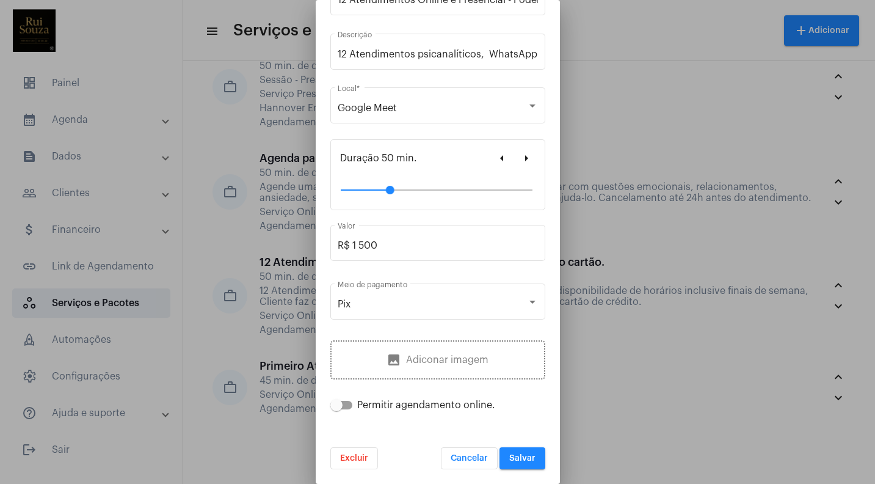
scroll to position [76, 0]
click at [355, 457] on span "Excluir" at bounding box center [354, 458] width 28 height 9
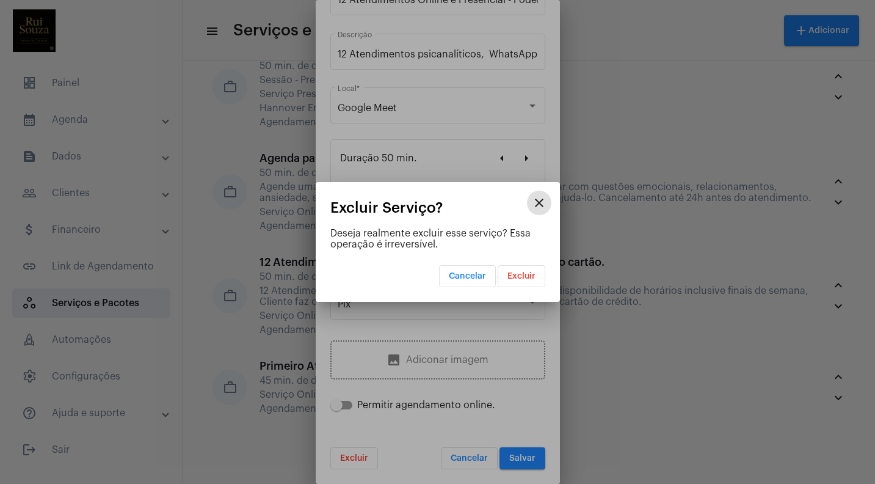
click at [522, 275] on span "Excluir" at bounding box center [521, 276] width 28 height 9
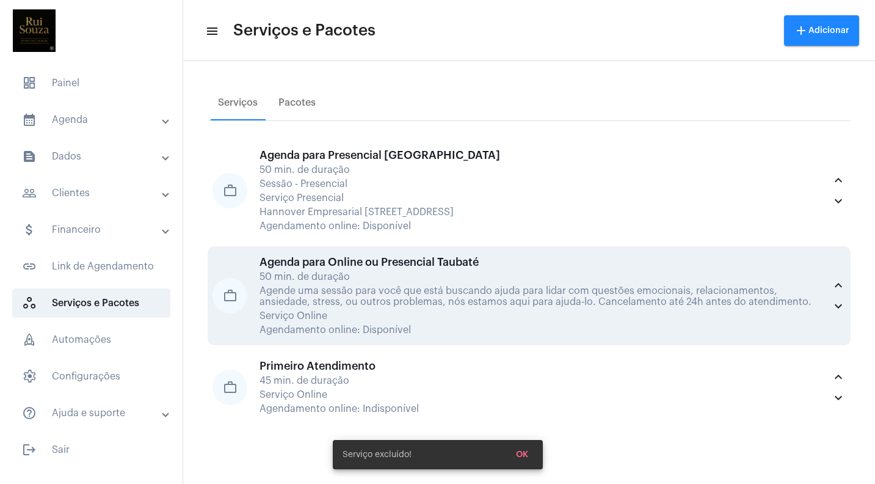
scroll to position [1, 0]
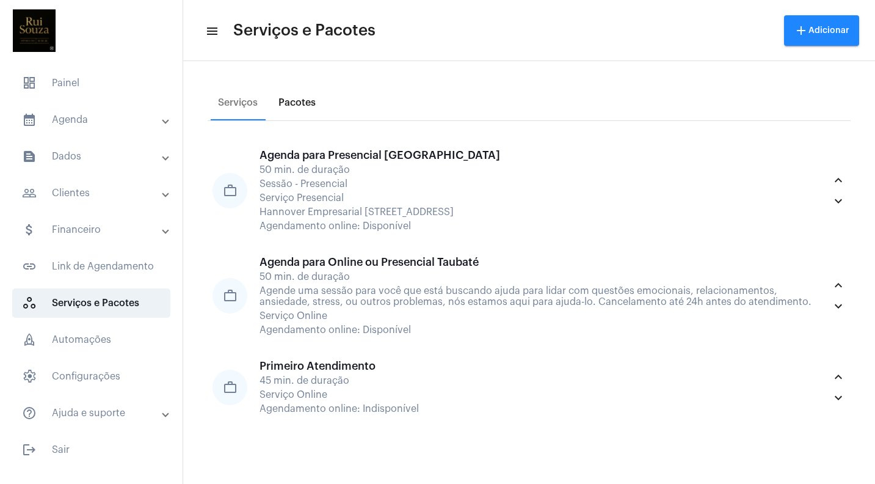
click at [301, 95] on div "Pacotes" at bounding box center [297, 102] width 52 height 29
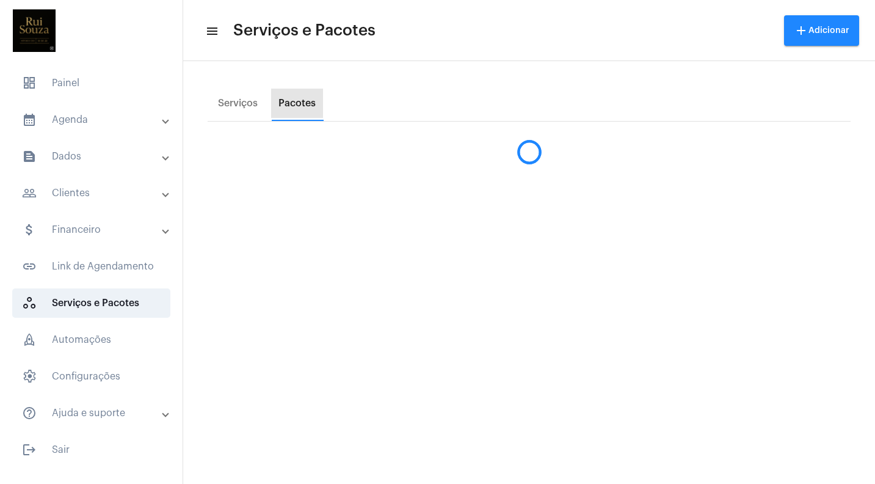
scroll to position [0, 0]
click at [234, 99] on div "Serviços" at bounding box center [238, 103] width 40 height 11
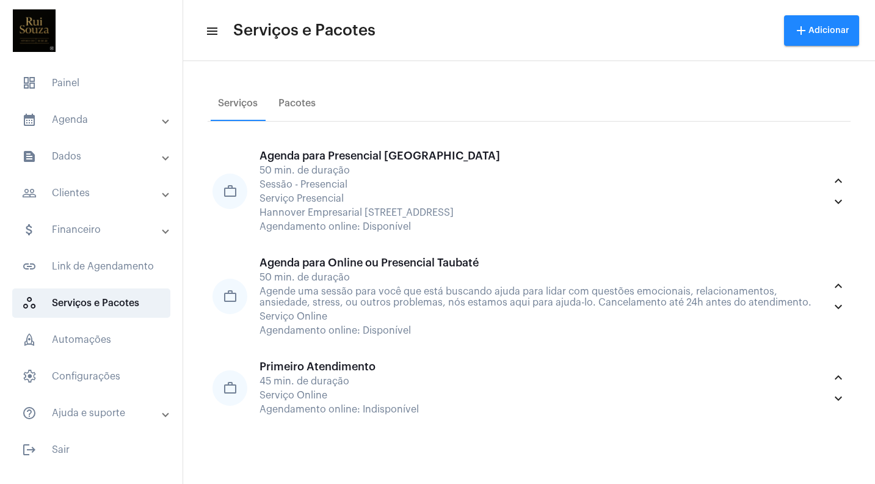
click at [211, 27] on mat-icon "menu" at bounding box center [211, 31] width 12 height 15
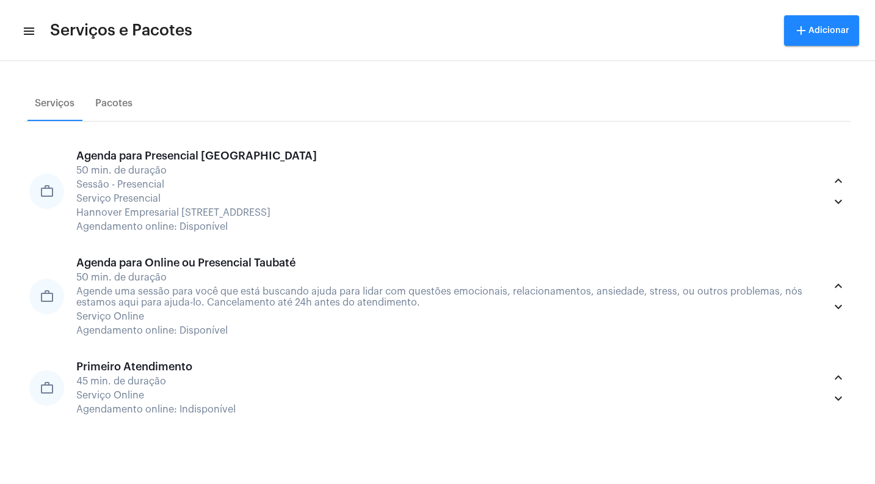
click at [27, 29] on mat-icon "menu" at bounding box center [28, 31] width 12 height 15
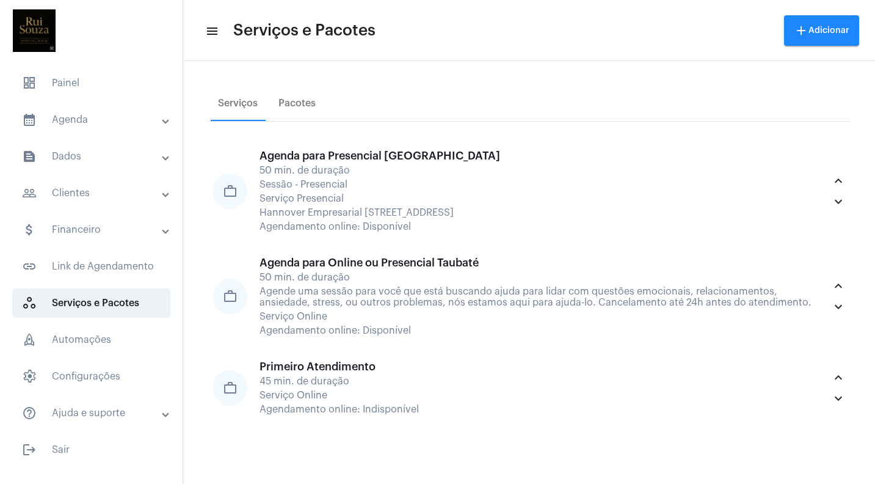
click at [67, 118] on mat-panel-title "calendar_month_outlined Agenda" at bounding box center [92, 119] width 141 height 15
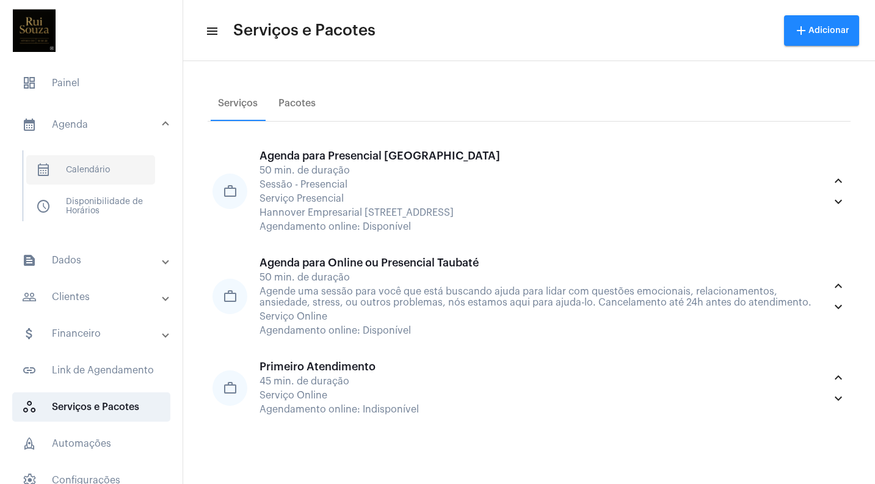
click at [85, 168] on span "calendar_month_outlined Calendário" at bounding box center [90, 169] width 129 height 29
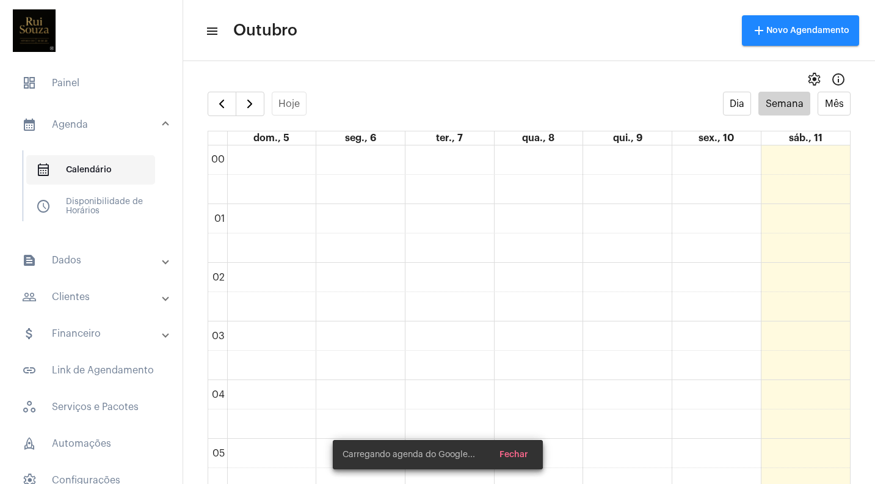
scroll to position [352, 0]
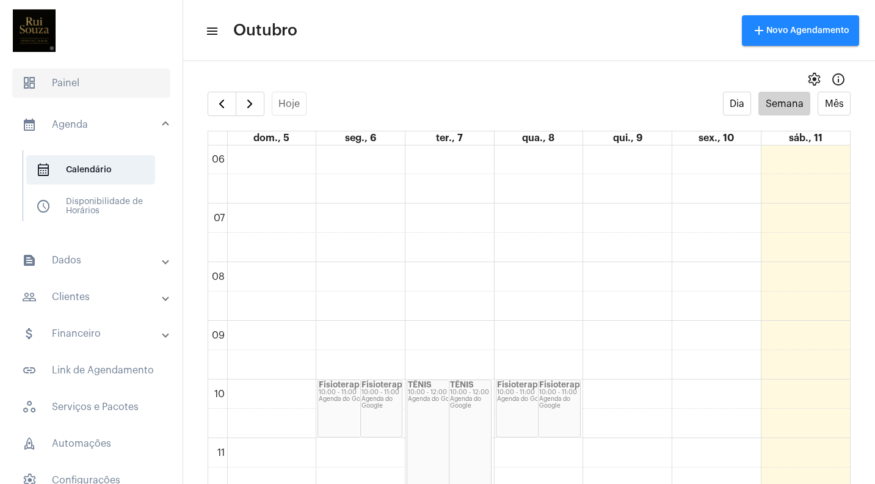
click at [57, 89] on span "dashboard Painel" at bounding box center [91, 82] width 158 height 29
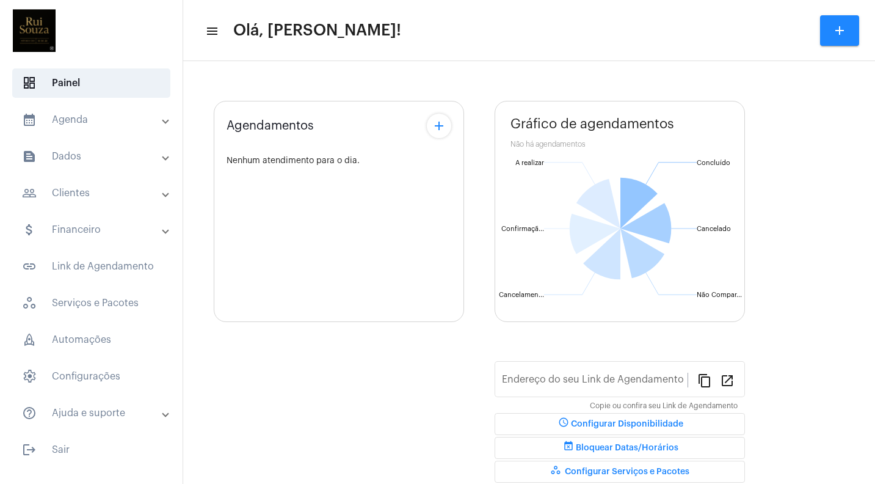
type input "[URL][DOMAIN_NAME]"
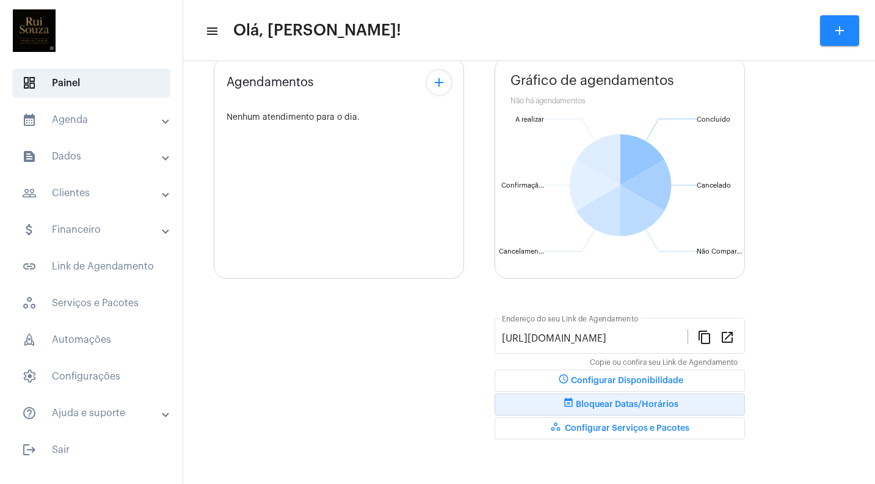
click at [594, 403] on span "event_busy Bloquear Datas/Horários" at bounding box center [619, 404] width 117 height 9
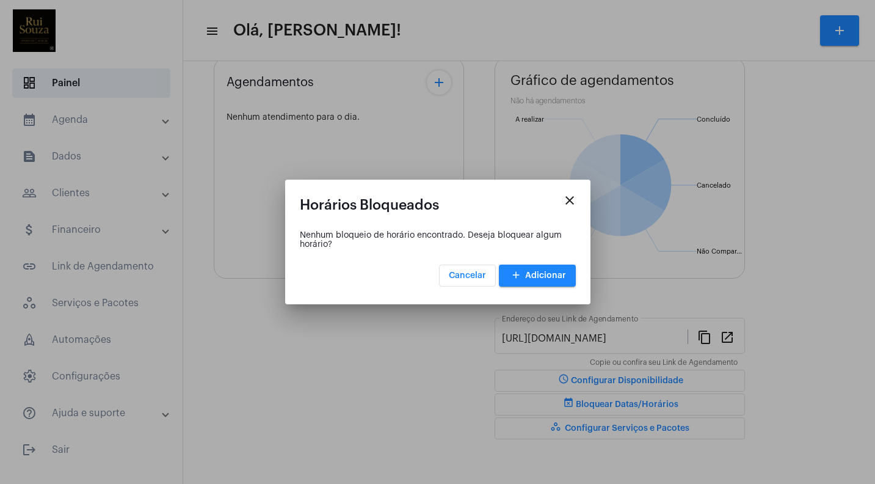
click at [446, 390] on div at bounding box center [437, 242] width 875 height 484
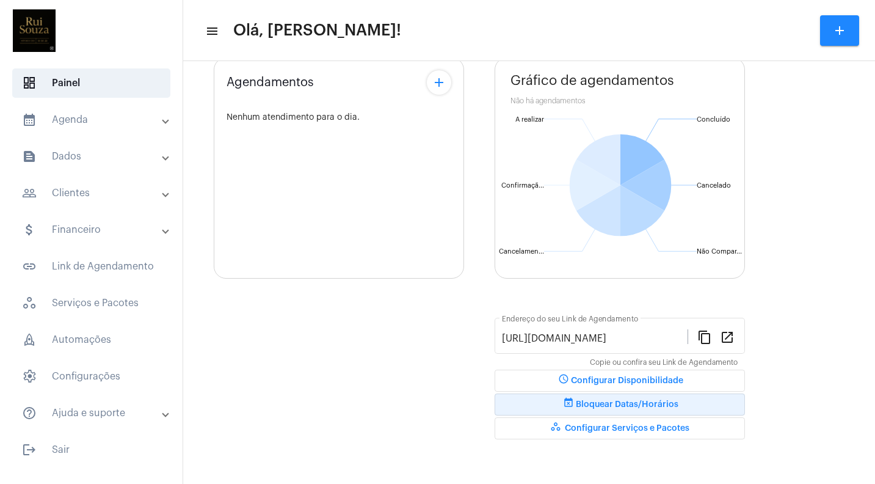
click at [630, 405] on span "event_busy Bloquear Datas/Horários" at bounding box center [619, 404] width 117 height 9
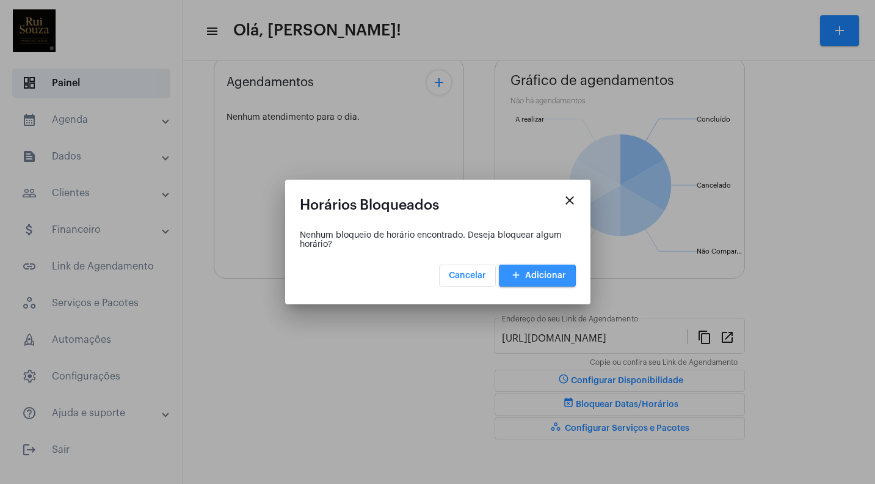
click at [532, 277] on span "add Adicionar" at bounding box center [537, 275] width 57 height 9
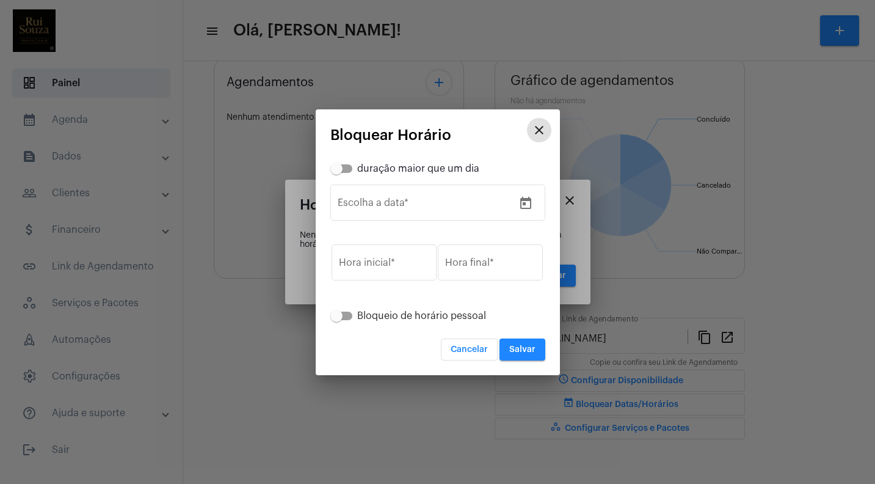
click at [342, 168] on span at bounding box center [336, 168] width 12 height 12
click at [336, 173] on input "duração maior que um dia" at bounding box center [336, 173] width 1 height 1
click at [344, 168] on span at bounding box center [346, 168] width 12 height 12
click at [336, 173] on input "duração maior que um dia" at bounding box center [336, 173] width 1 height 1
checkbox input "false"
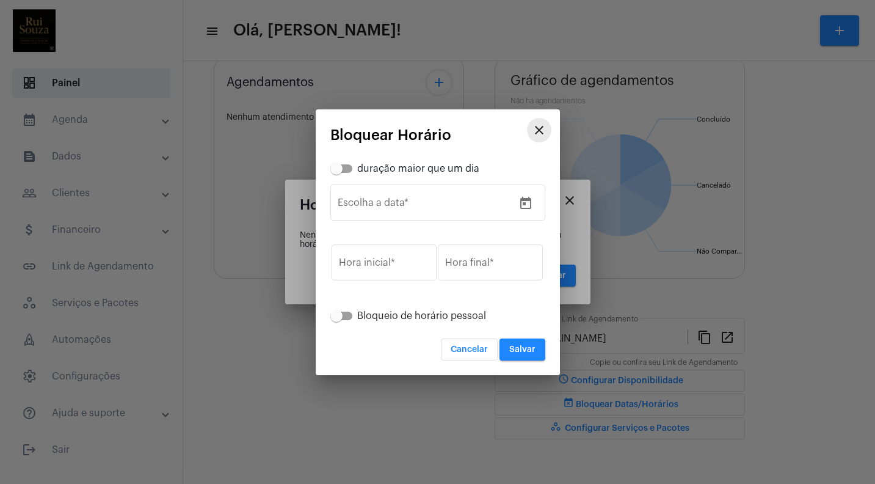
click at [542, 127] on mat-icon "close" at bounding box center [539, 130] width 15 height 15
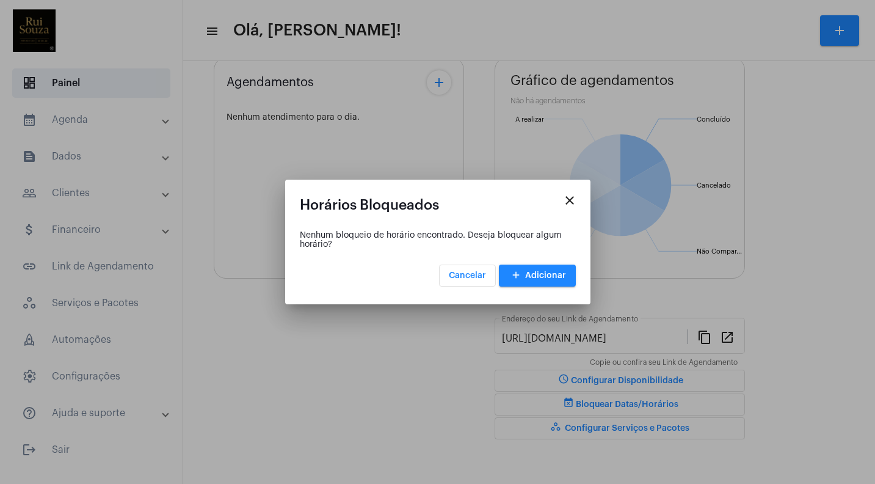
click at [822, 206] on div at bounding box center [437, 242] width 875 height 484
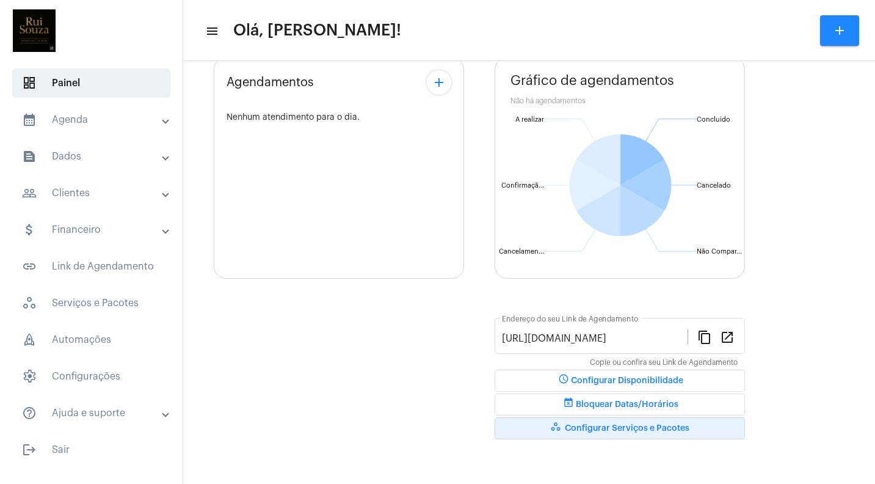
click at [586, 432] on button "workspaces_outlined Configurar Serviços e Pacotes" at bounding box center [620, 428] width 250 height 22
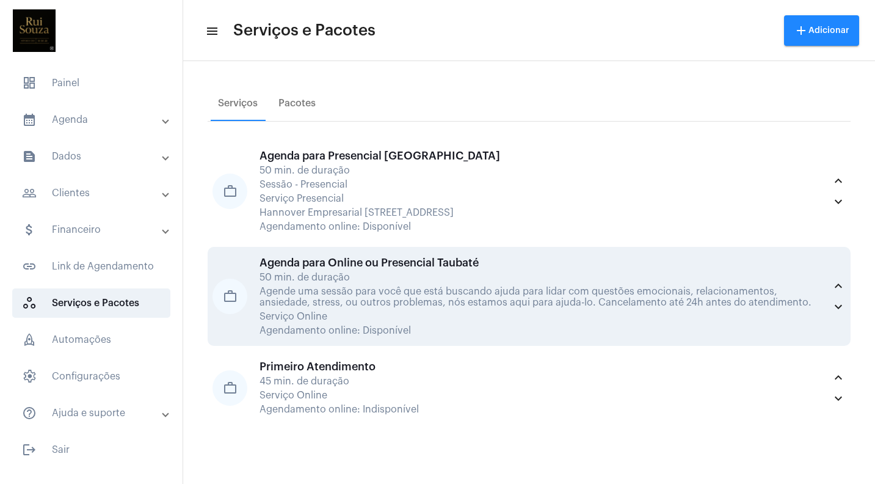
click at [341, 288] on div "Agende uma sessão para você que está buscando ajuda para lidar com questões emo…" at bounding box center [542, 297] width 565 height 22
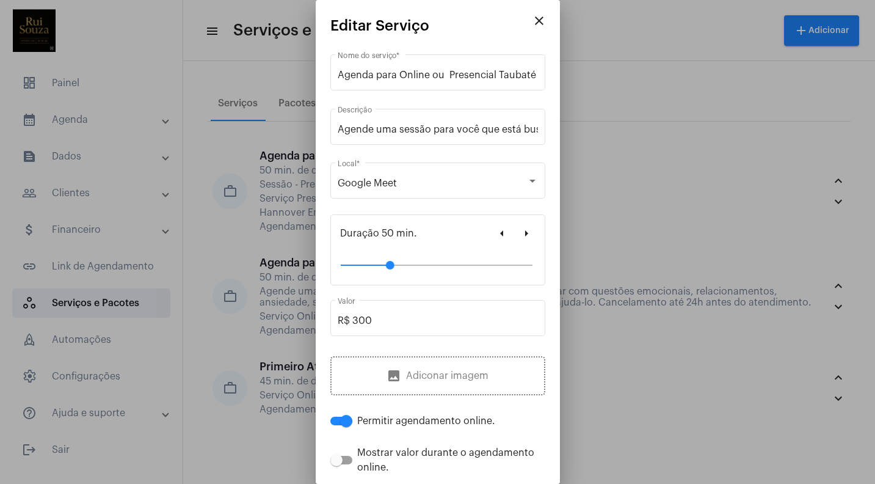
click at [661, 161] on div at bounding box center [437, 242] width 875 height 484
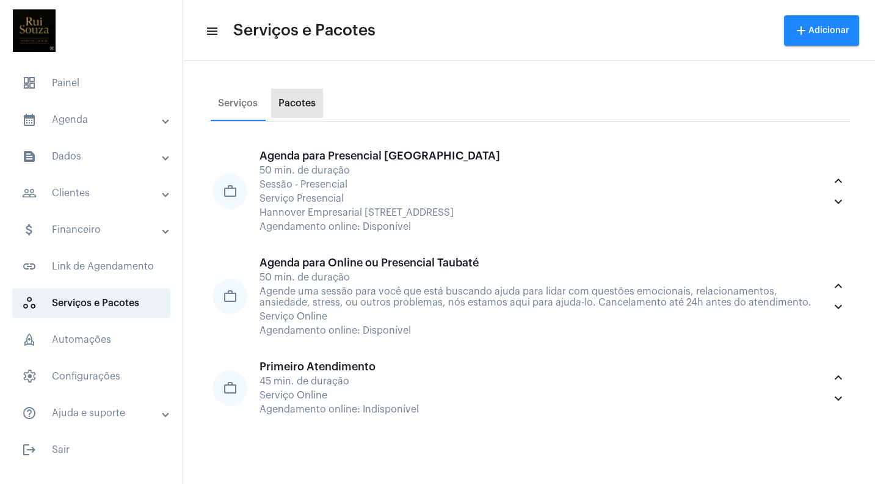
click at [303, 102] on div "Pacotes" at bounding box center [296, 103] width 37 height 11
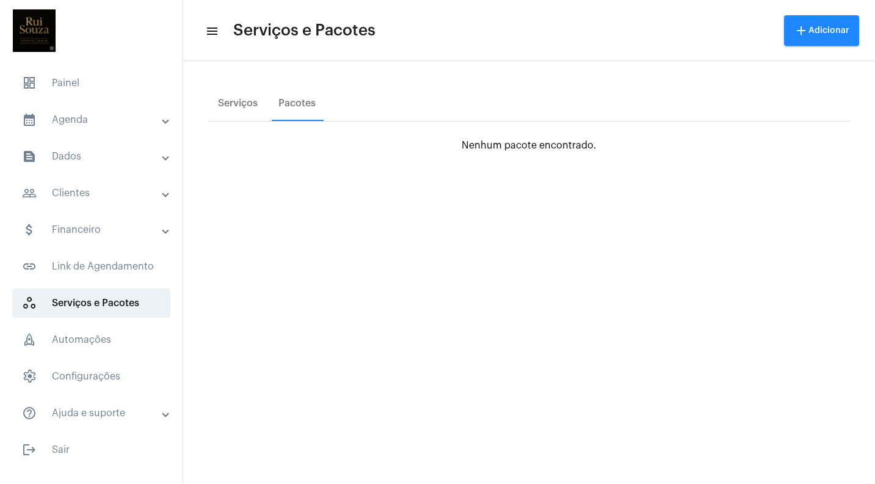
click at [217, 33] on mat-toolbar-row "menu Serviços e Pacotes add Adicionar" at bounding box center [529, 30] width 692 height 39
click at [210, 27] on mat-icon "menu" at bounding box center [211, 31] width 12 height 15
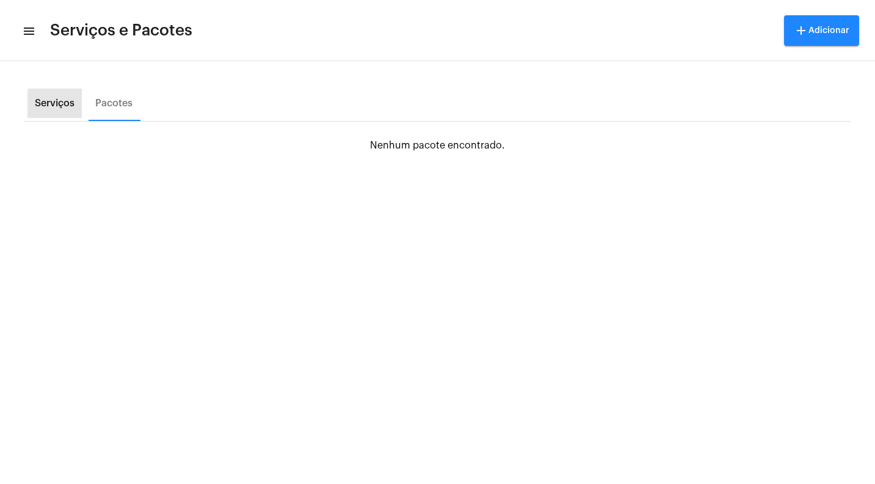
click at [68, 104] on div "Serviços" at bounding box center [55, 103] width 40 height 11
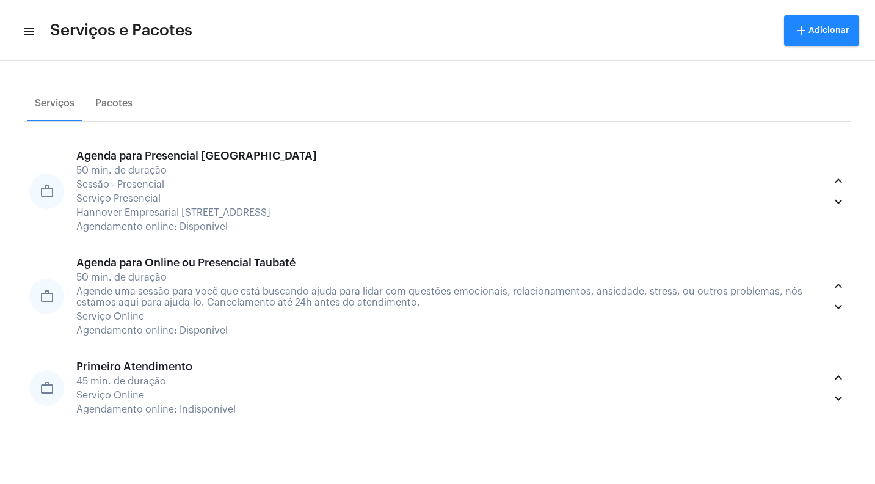
click at [25, 30] on mat-icon "menu" at bounding box center [28, 31] width 12 height 15
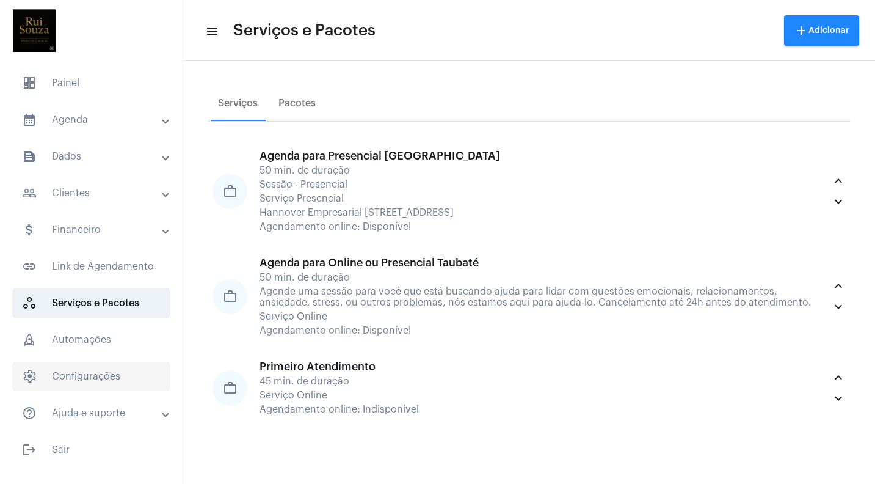
click at [121, 381] on span "settings Configurações" at bounding box center [91, 375] width 158 height 29
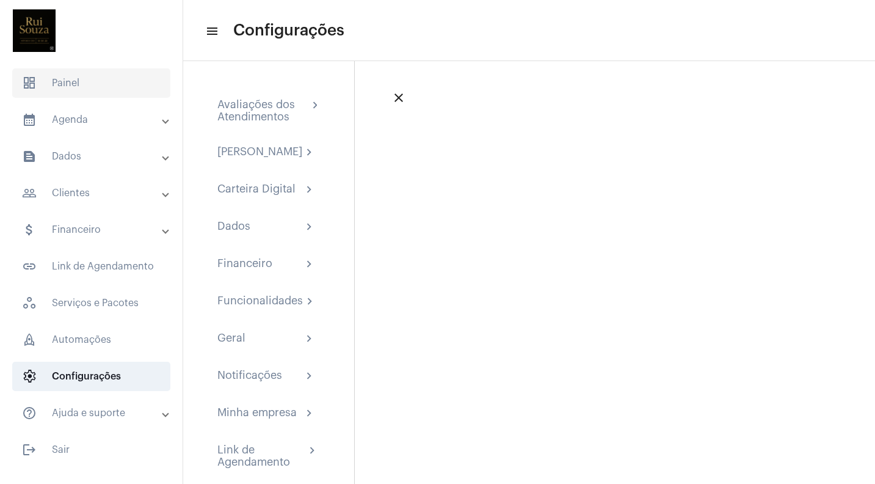
click at [56, 80] on span "dashboard Painel" at bounding box center [91, 82] width 158 height 29
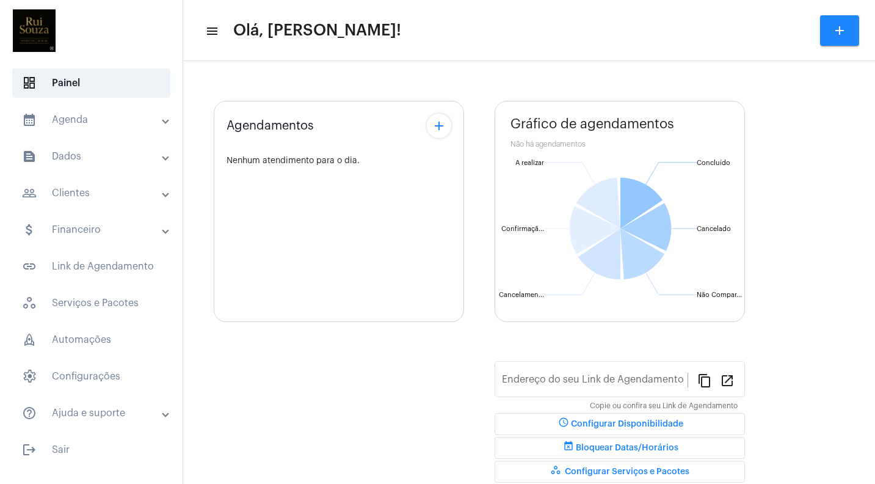
type input "[URL][DOMAIN_NAME]"
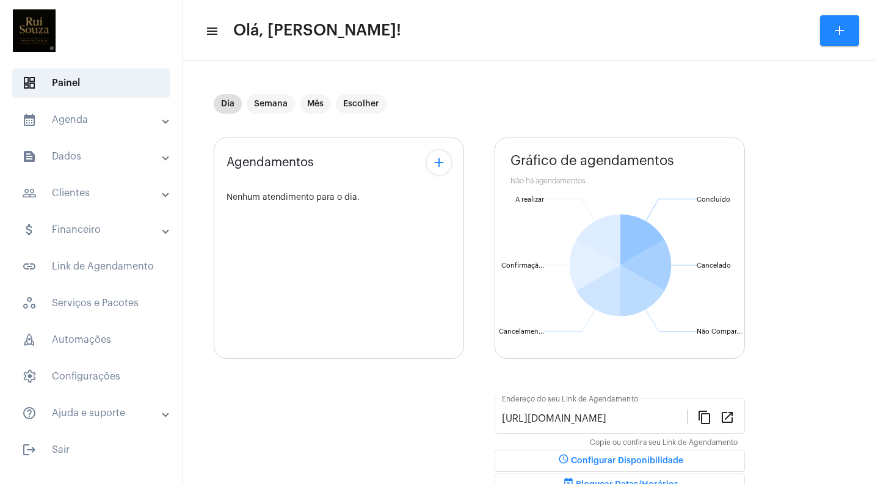
click at [72, 122] on mat-panel-title "calendar_month_outlined Agenda" at bounding box center [92, 119] width 141 height 15
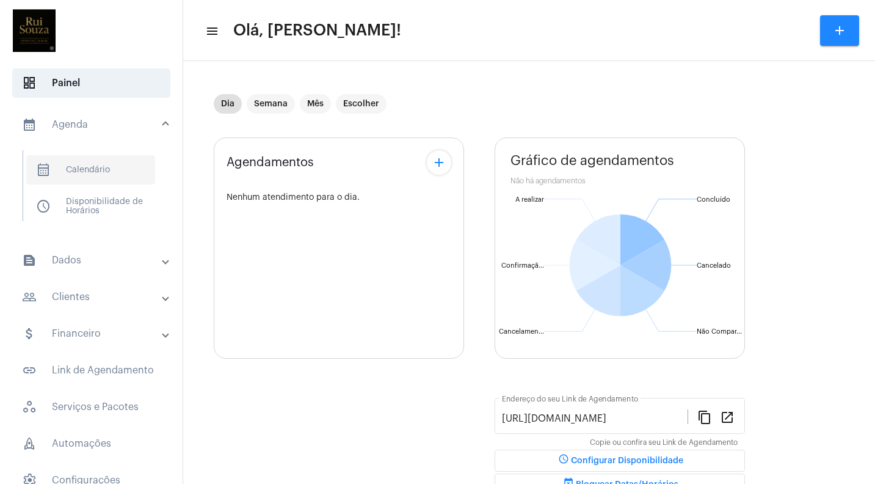
click at [93, 166] on span "calendar_month_outlined Calendário" at bounding box center [90, 169] width 129 height 29
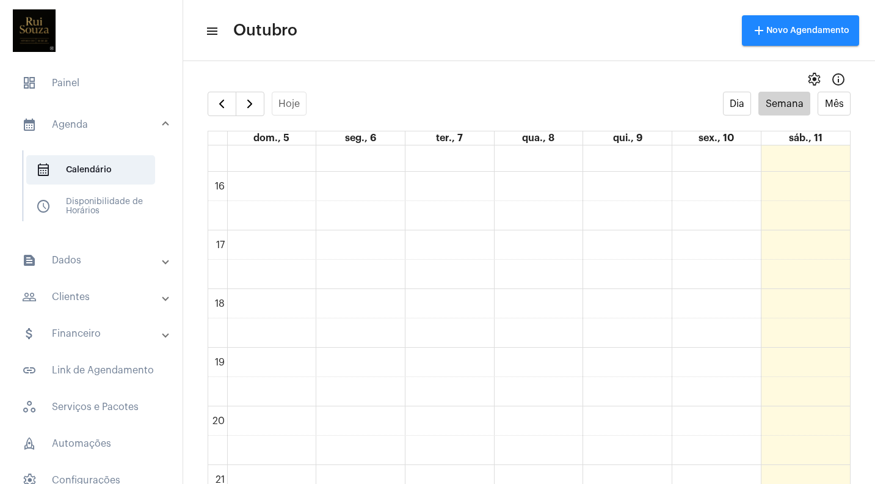
scroll to position [981, 0]
click at [111, 206] on span "schedule Disponibilidade de Horários" at bounding box center [90, 206] width 129 height 29
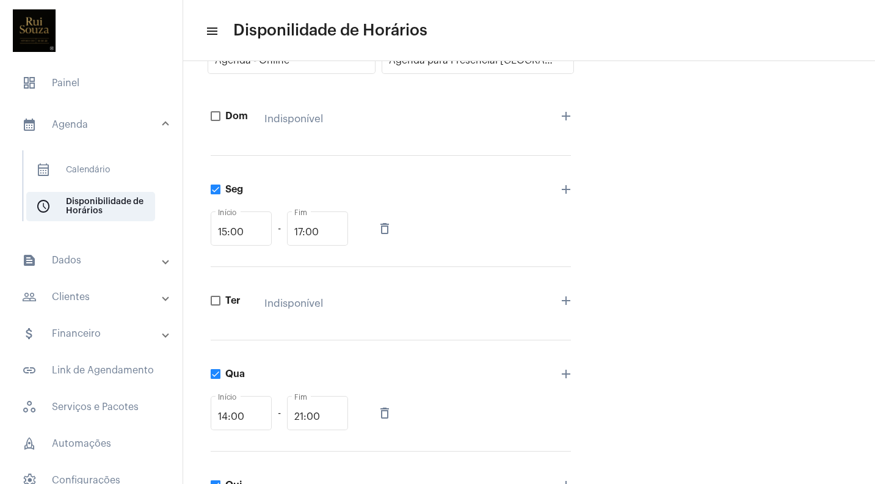
scroll to position [98, 0]
click at [218, 186] on span at bounding box center [216, 188] width 10 height 10
click at [216, 193] on input "Seg" at bounding box center [215, 193] width 1 height 1
checkbox input "false"
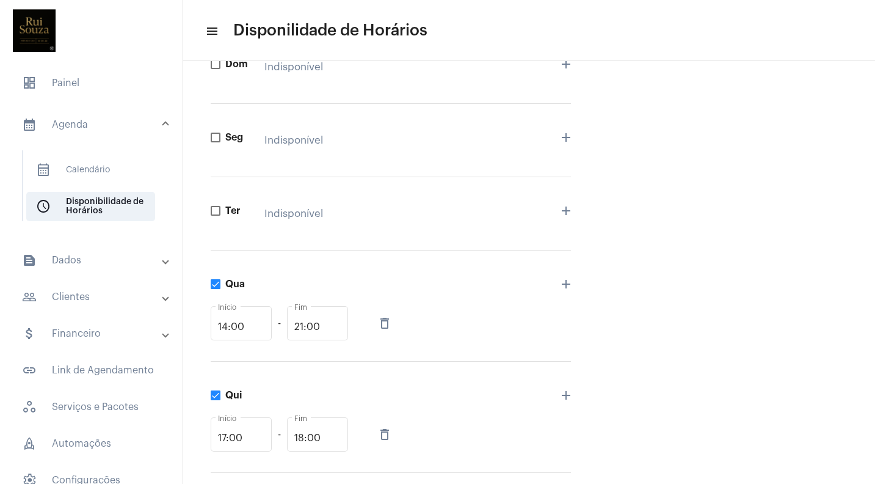
scroll to position [153, 0]
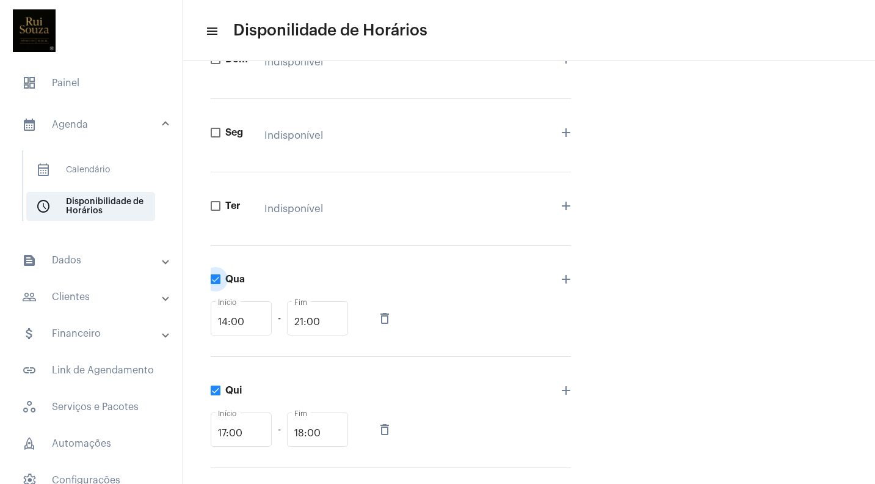
click at [218, 282] on span at bounding box center [216, 279] width 10 height 10
click at [216, 284] on input "Qua" at bounding box center [215, 284] width 1 height 1
checkbox input "false"
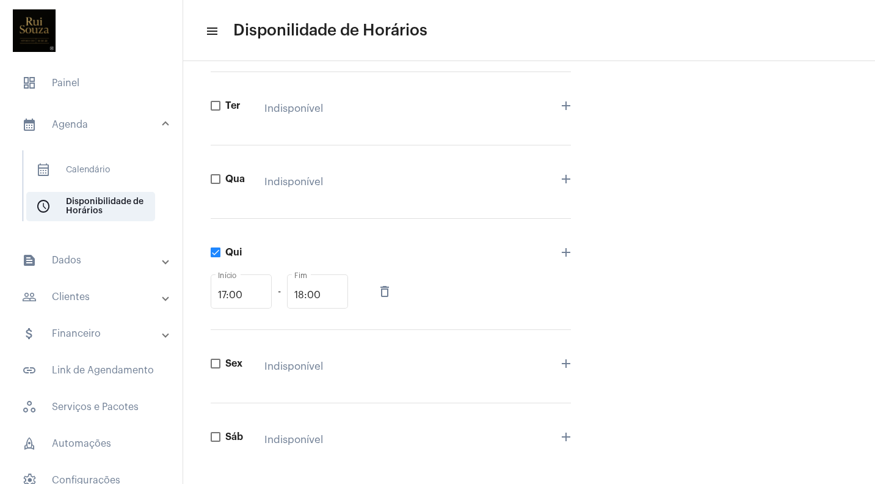
scroll to position [277, 0]
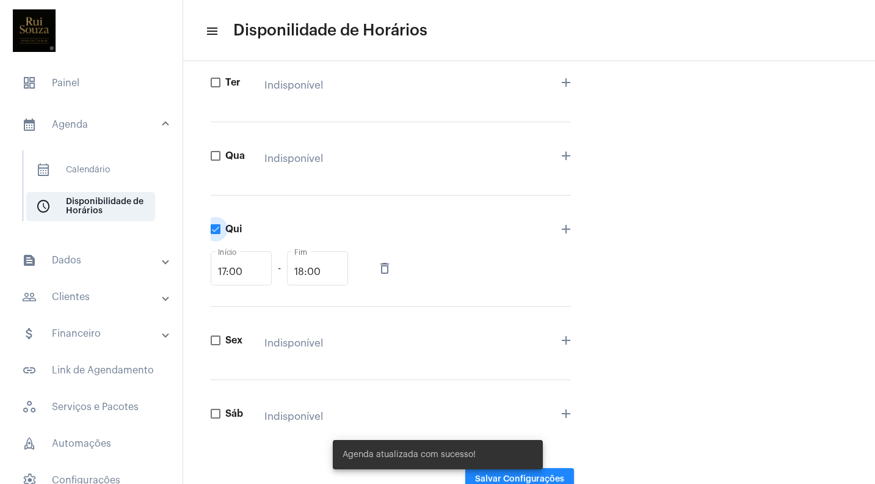
click at [216, 225] on span at bounding box center [216, 229] width 10 height 10
click at [216, 234] on input "Qui" at bounding box center [215, 234] width 1 height 1
checkbox input "false"
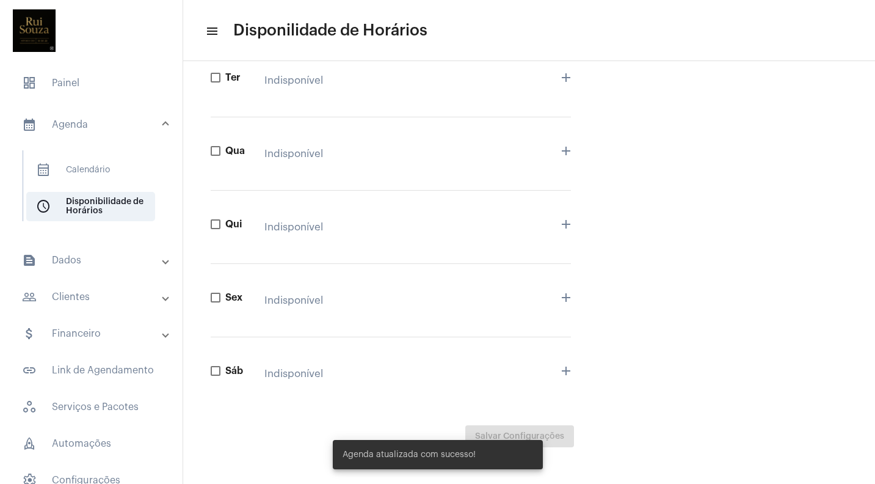
scroll to position [0, 0]
click at [218, 297] on span at bounding box center [216, 297] width 10 height 10
click at [216, 302] on input "Sex" at bounding box center [215, 302] width 1 height 1
checkbox input "true"
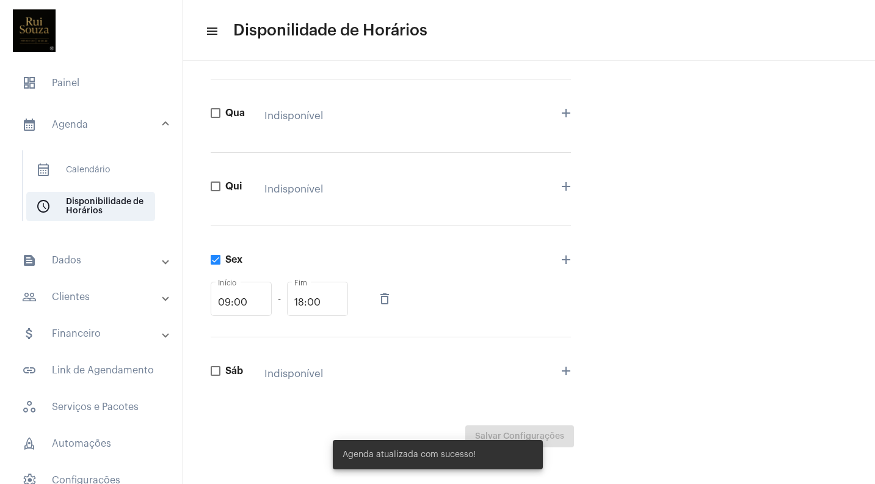
scroll to position [319, 0]
click at [562, 439] on span "Salvar Configurações" at bounding box center [519, 436] width 89 height 9
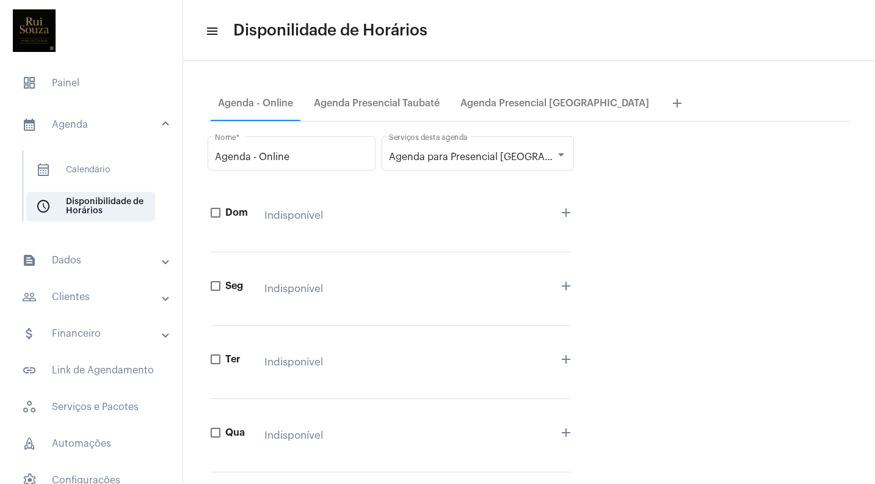
scroll to position [0, 0]
click at [388, 103] on div "Agenda Presencial Taubaté" at bounding box center [377, 103] width 126 height 11
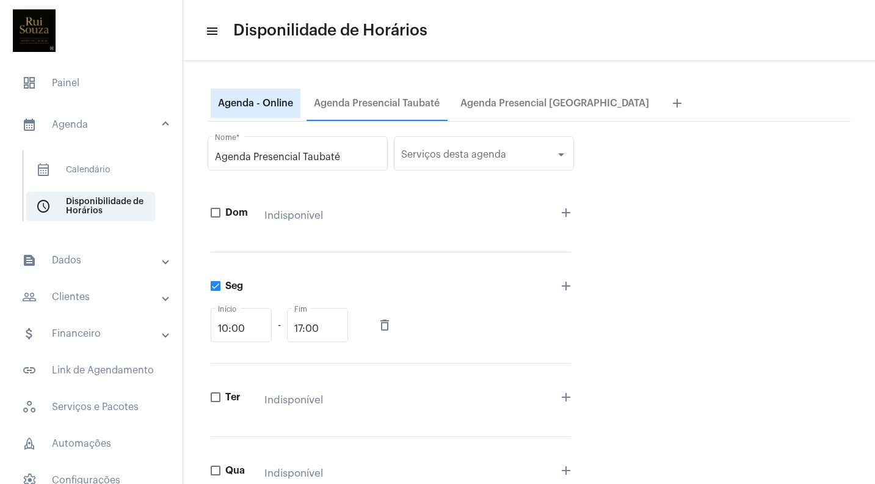
click at [253, 98] on div "Agenda - Online" at bounding box center [255, 103] width 75 height 11
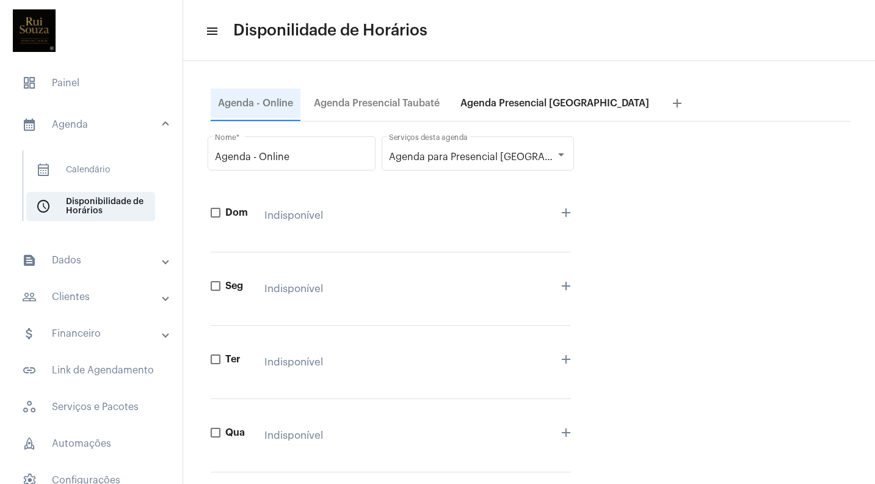
click at [510, 103] on div "Agenda Presencial [GEOGRAPHIC_DATA]" at bounding box center [554, 103] width 189 height 11
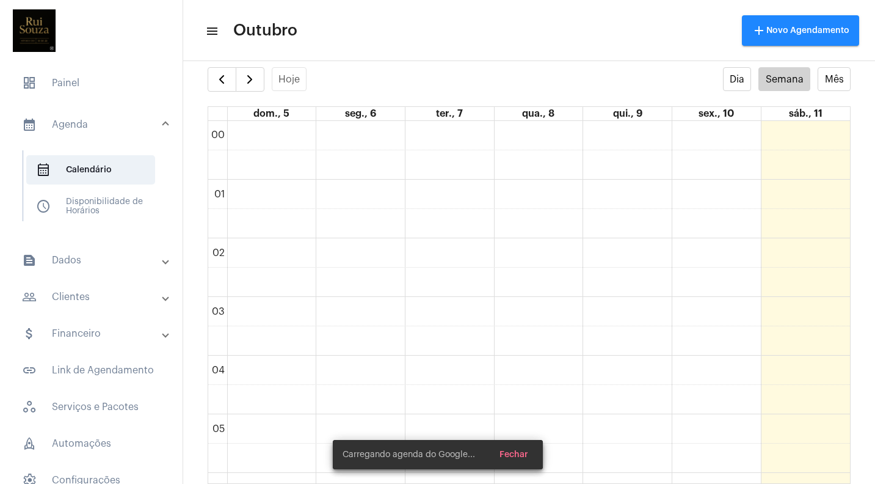
scroll to position [352, 0]
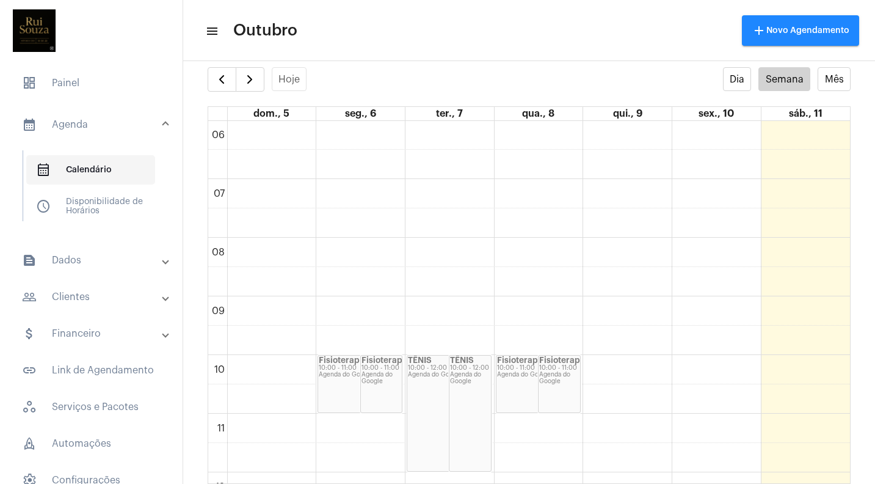
click at [89, 161] on span "calendar_month_outlined Calendário" at bounding box center [90, 169] width 129 height 29
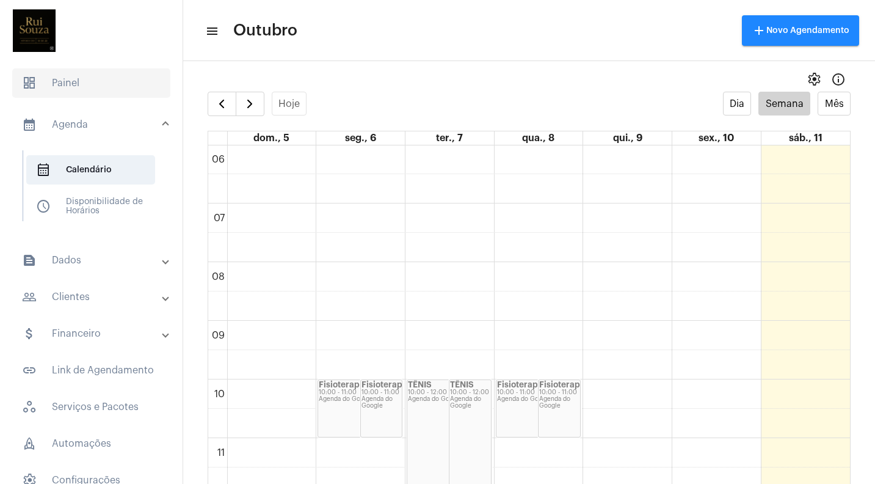
click at [62, 82] on span "dashboard Painel" at bounding box center [91, 82] width 158 height 29
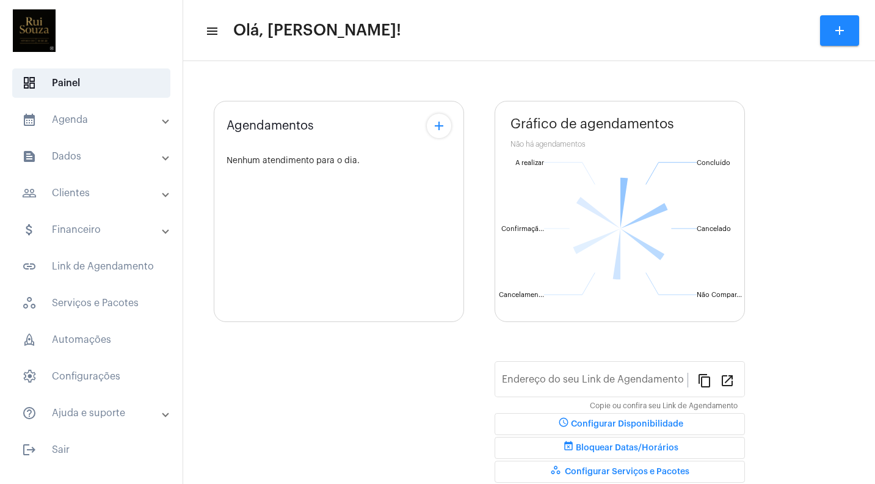
type input "[URL][DOMAIN_NAME]"
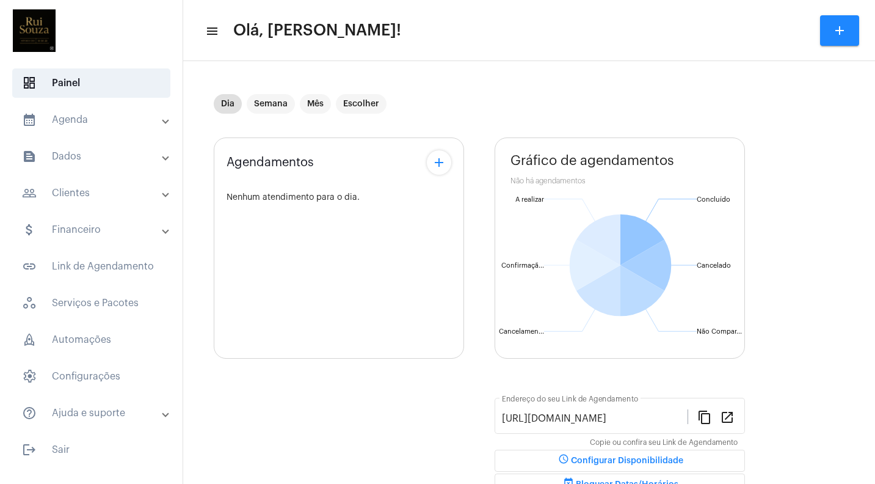
click at [70, 118] on mat-panel-title "calendar_month_outlined Agenda" at bounding box center [92, 119] width 141 height 15
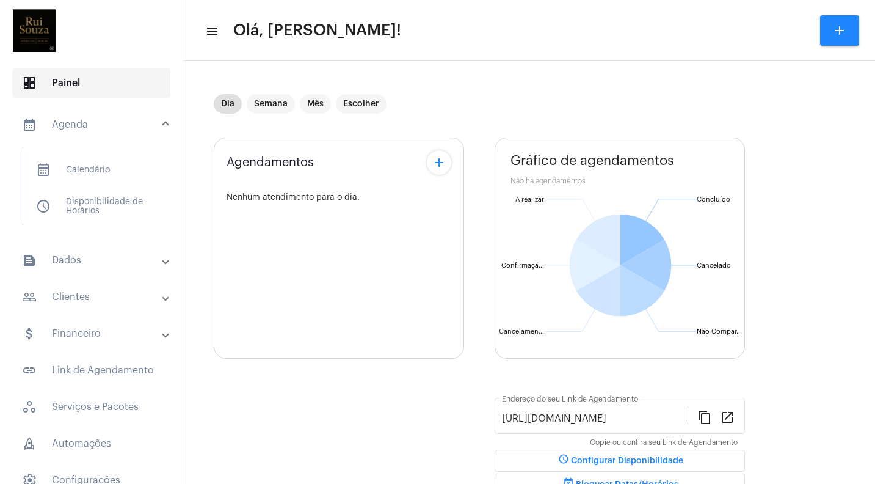
click at [68, 82] on span "dashboard Painel" at bounding box center [91, 82] width 158 height 29
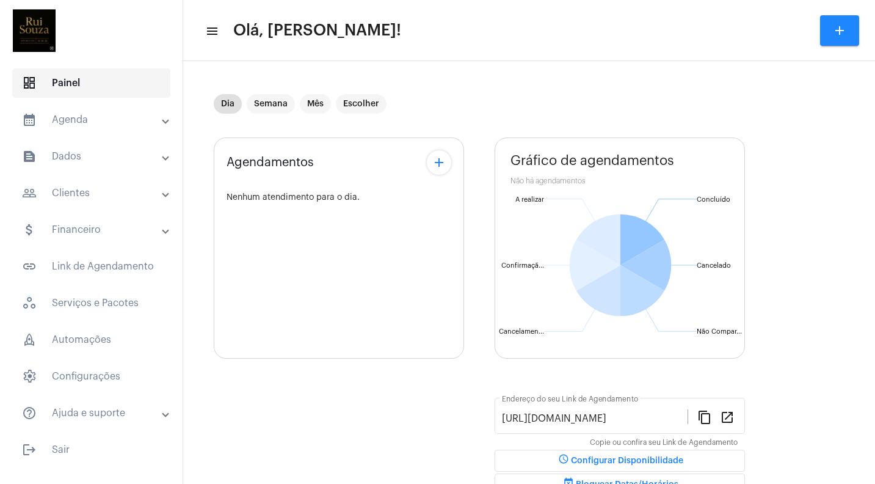
click at [50, 87] on span "dashboard Painel" at bounding box center [91, 82] width 158 height 29
click at [208, 29] on mat-icon "menu" at bounding box center [211, 31] width 12 height 15
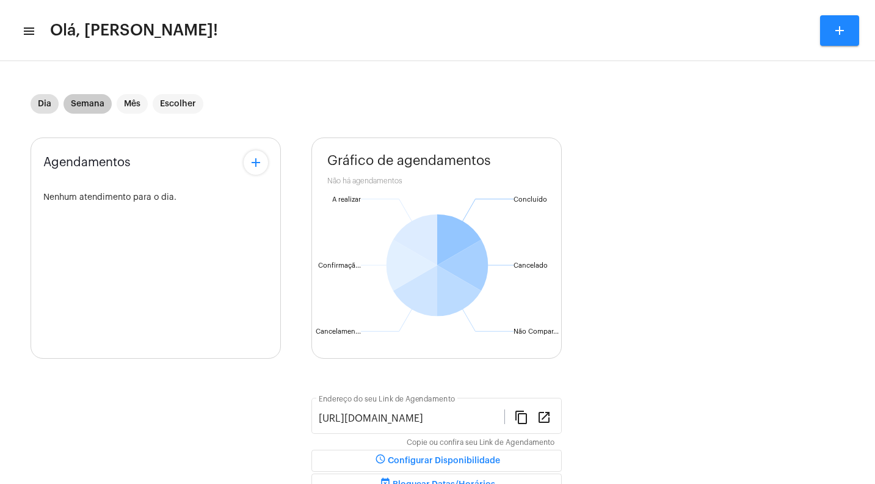
click at [102, 107] on mat-chip "Semana" at bounding box center [88, 104] width 48 height 20
click at [28, 27] on mat-icon "menu" at bounding box center [28, 31] width 12 height 15
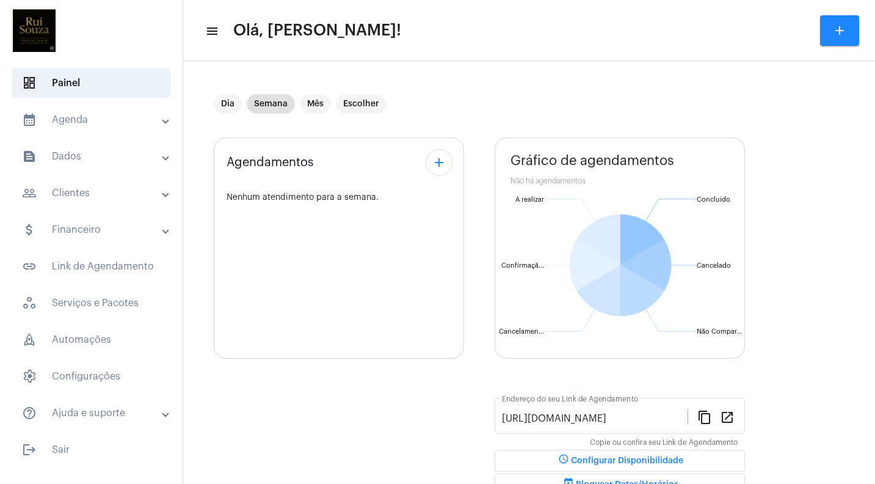
click at [61, 116] on mat-panel-title "calendar_month_outlined Agenda" at bounding box center [92, 119] width 141 height 15
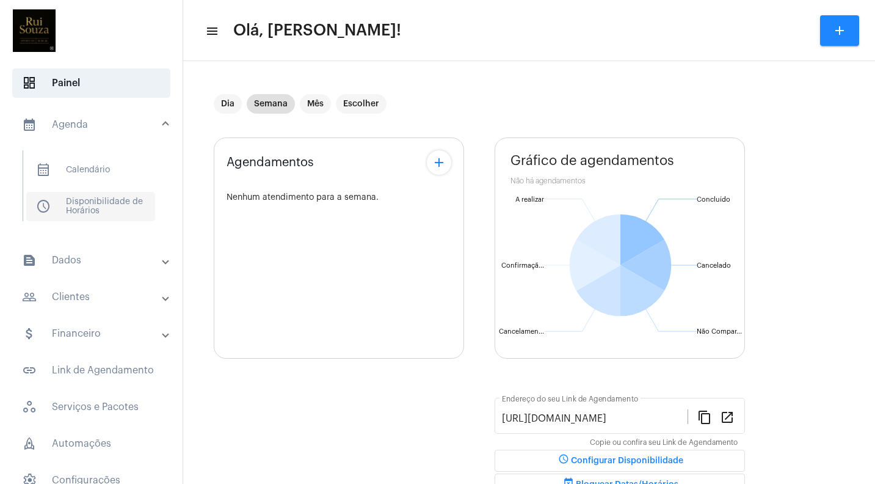
click at [89, 201] on span "schedule Disponibilidade de Horários" at bounding box center [90, 206] width 129 height 29
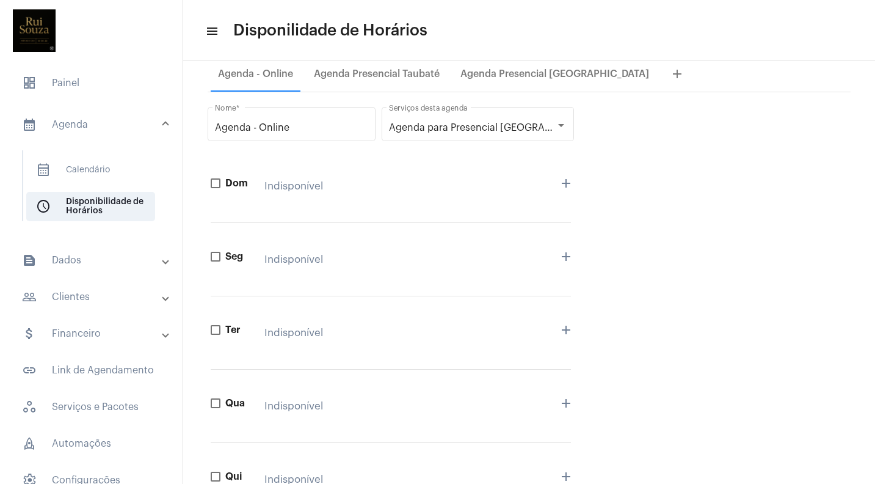
scroll to position [28, 0]
click at [246, 74] on div "Agenda - Online" at bounding box center [255, 75] width 75 height 11
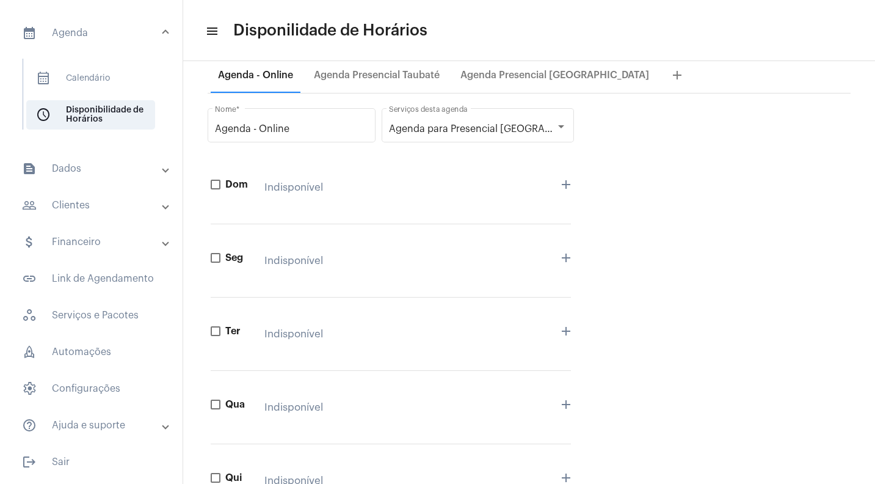
scroll to position [92, 0]
click at [87, 319] on span "workspaces_outlined Serviços e Pacotes" at bounding box center [91, 314] width 158 height 29
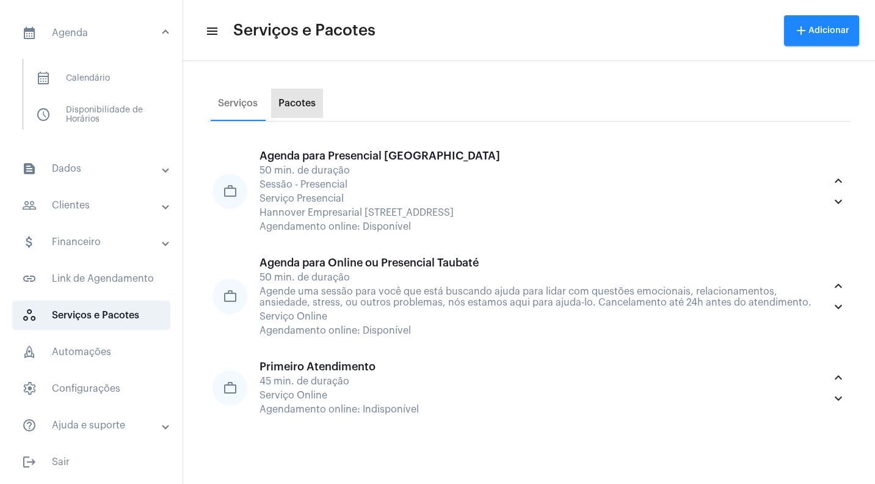
click at [299, 104] on div "Pacotes" at bounding box center [296, 103] width 37 height 11
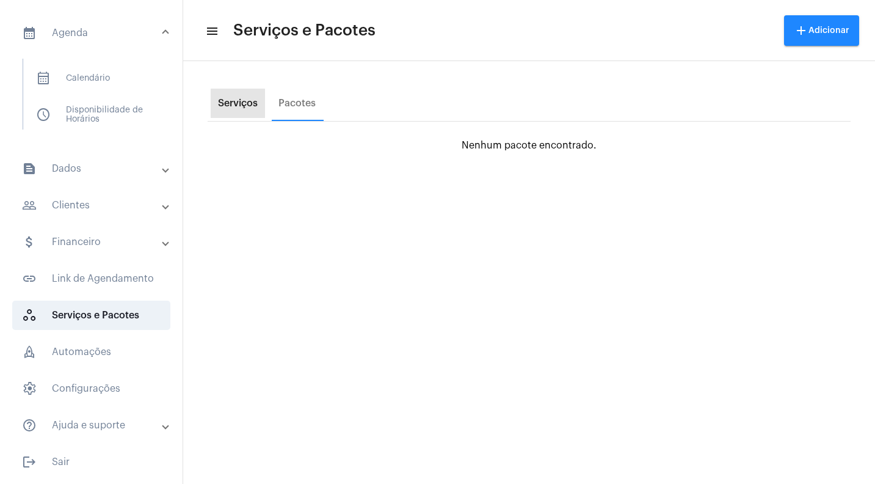
click at [244, 101] on div "Serviços" at bounding box center [238, 103] width 40 height 11
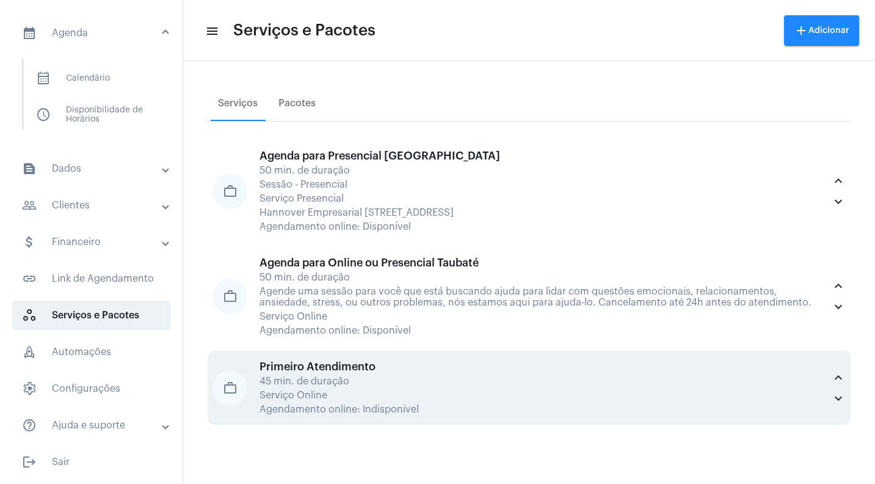
click at [335, 380] on div "45 min. de duração" at bounding box center [542, 381] width 565 height 11
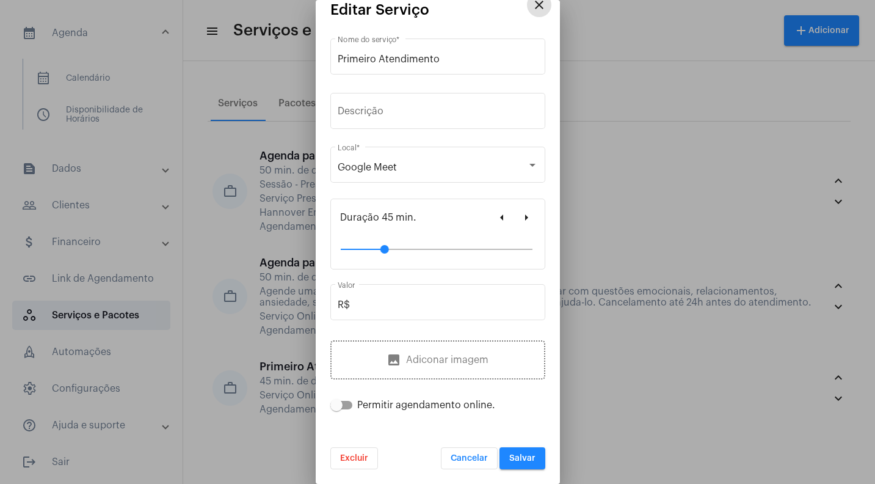
scroll to position [17, 0]
click at [352, 461] on span "Excluir" at bounding box center [354, 458] width 28 height 9
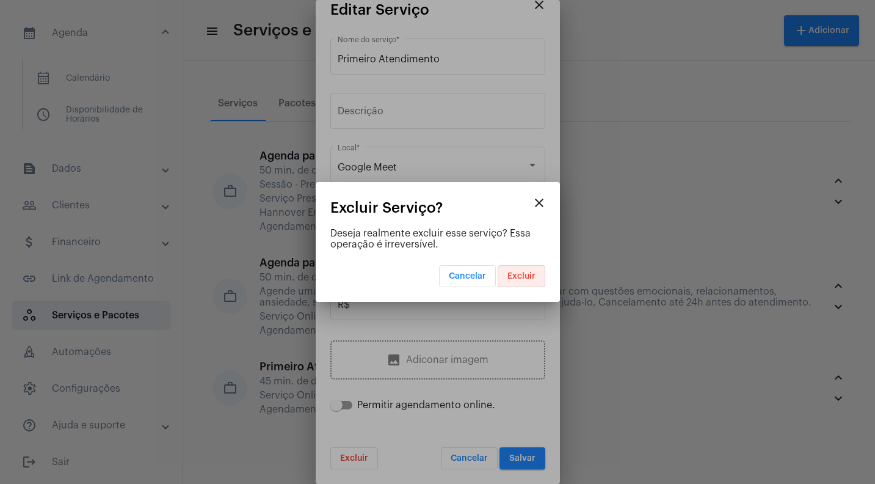
click at [516, 272] on span "Excluir" at bounding box center [521, 276] width 28 height 9
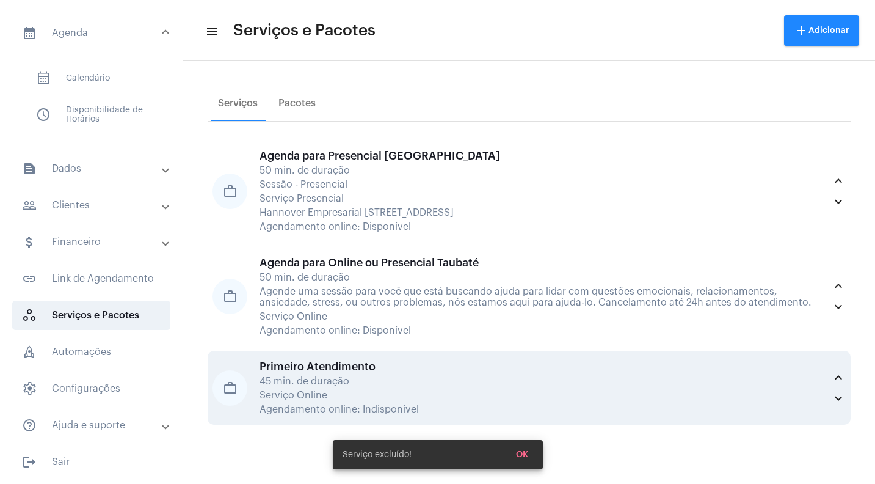
click at [343, 391] on div "Serviço Online" at bounding box center [542, 395] width 565 height 11
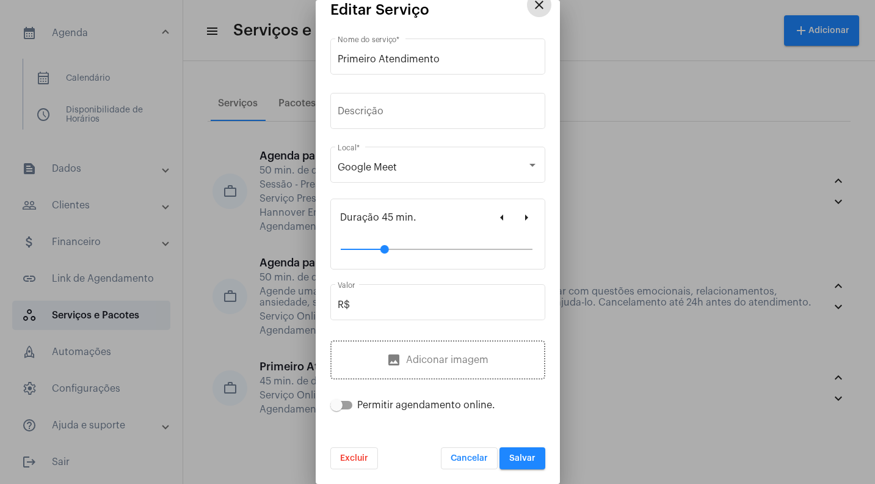
scroll to position [17, 0]
click at [357, 457] on span "Excluir" at bounding box center [354, 458] width 28 height 9
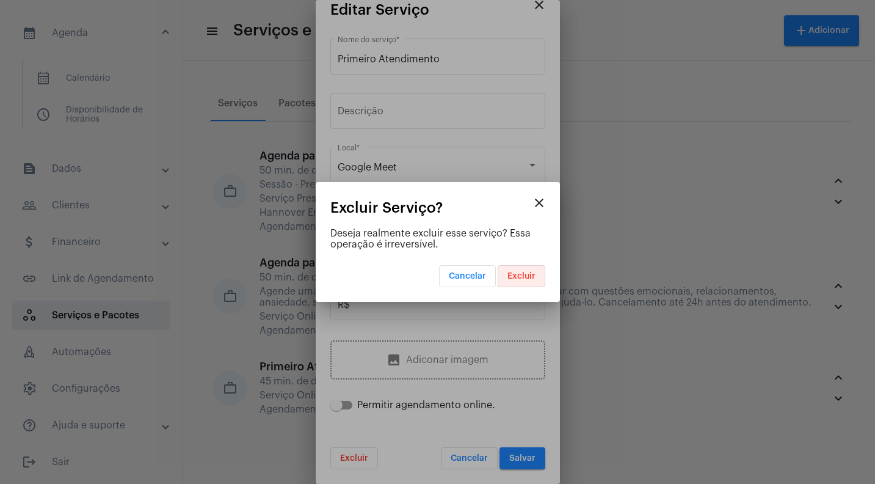
click at [529, 278] on span "Excluir" at bounding box center [521, 276] width 28 height 9
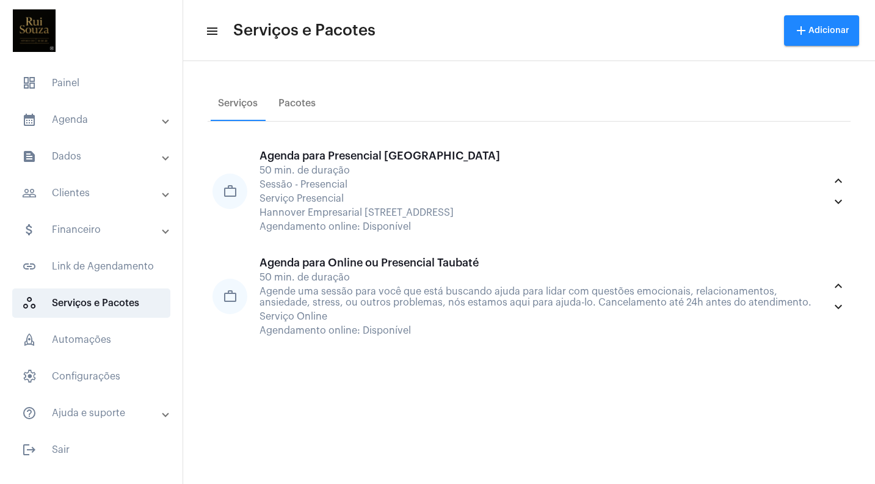
click at [74, 122] on mat-panel-title "calendar_month_outlined Agenda" at bounding box center [92, 119] width 141 height 15
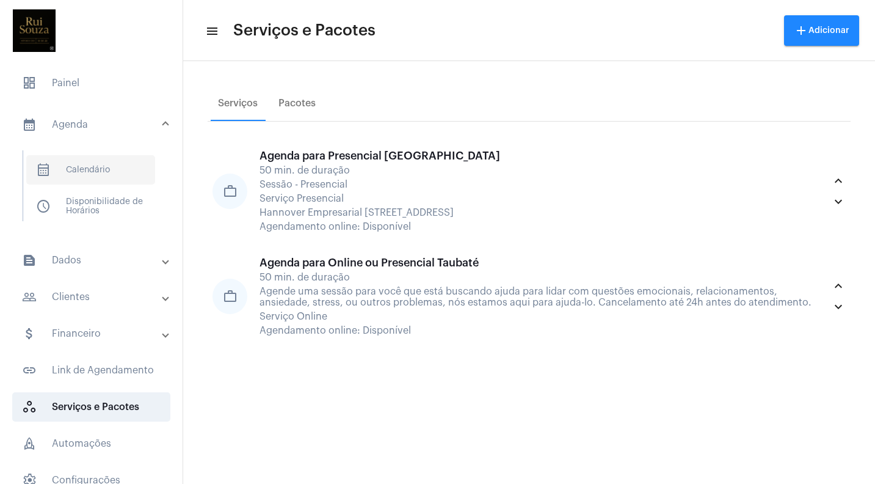
click at [87, 167] on span "calendar_month_outlined Calendário" at bounding box center [90, 169] width 129 height 29
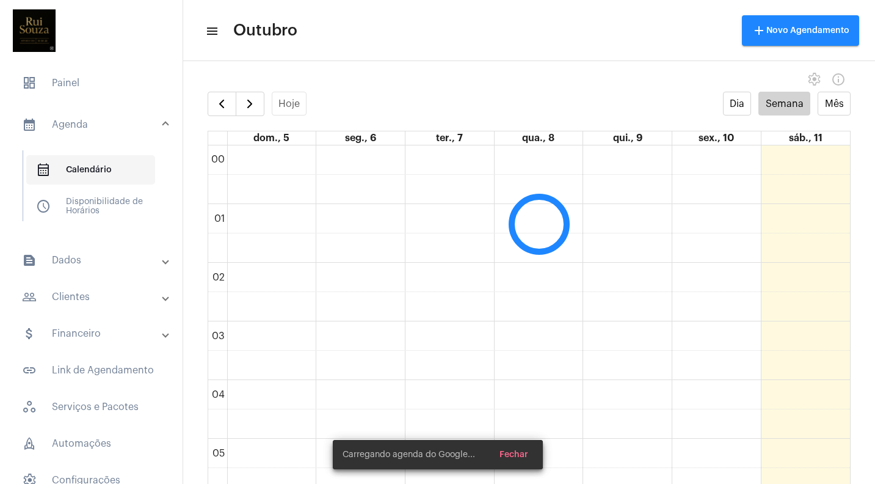
scroll to position [352, 0]
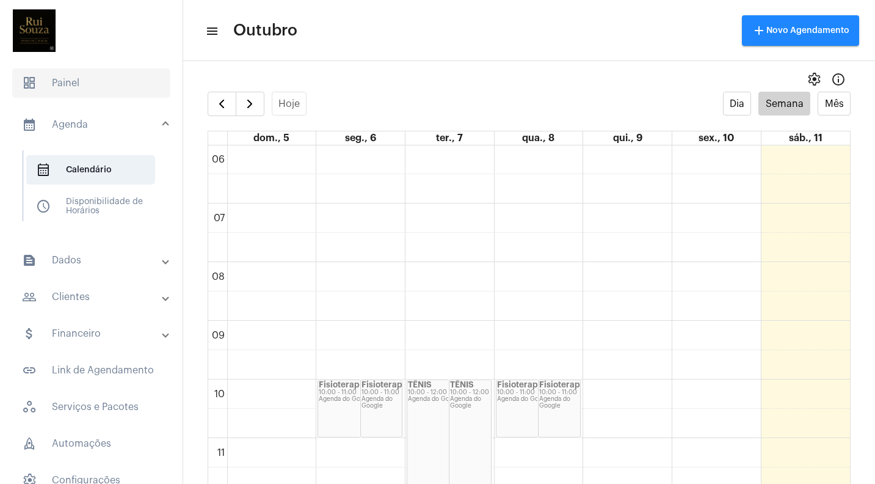
click at [70, 87] on span "dashboard Painel" at bounding box center [91, 82] width 158 height 29
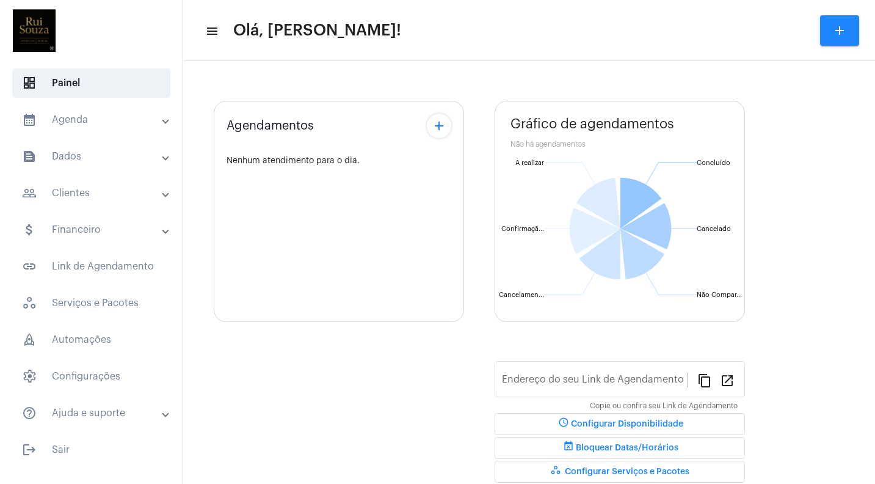
type input "[URL][DOMAIN_NAME]"
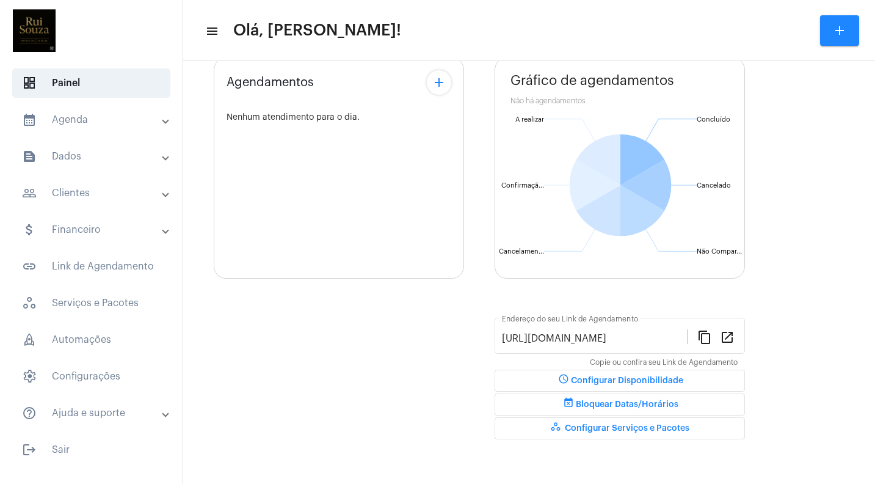
click at [634, 374] on button "schedule Configurar Disponibilidade" at bounding box center [620, 380] width 250 height 22
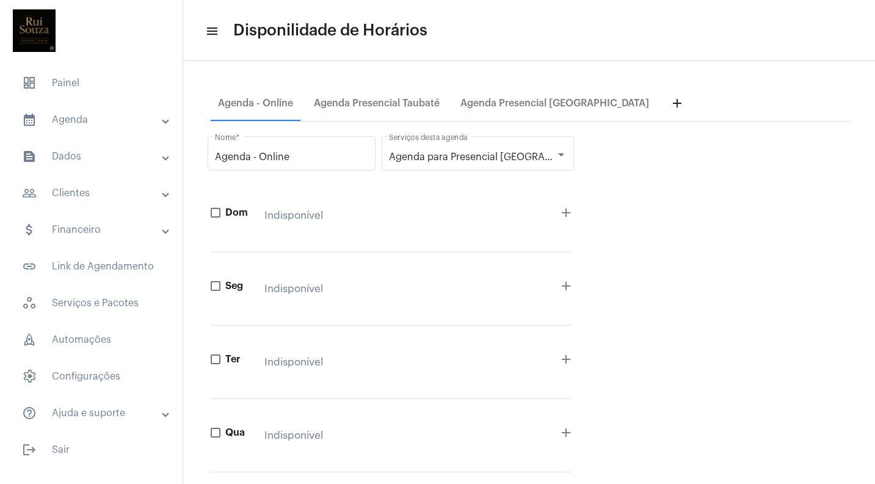
click at [670, 105] on mat-icon "add" at bounding box center [677, 103] width 15 height 15
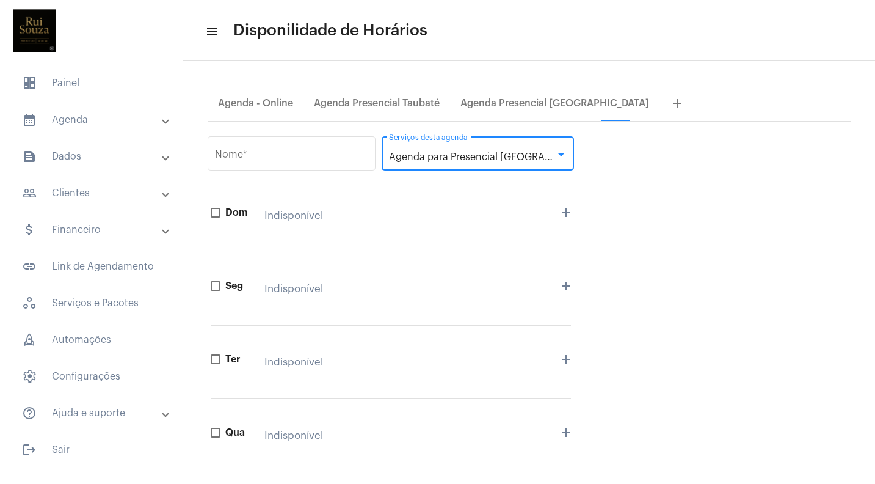
click at [501, 159] on span "Agenda para Presencial [GEOGRAPHIC_DATA], Agenda para Online ou Presencial Taub…" at bounding box center [594, 157] width 411 height 10
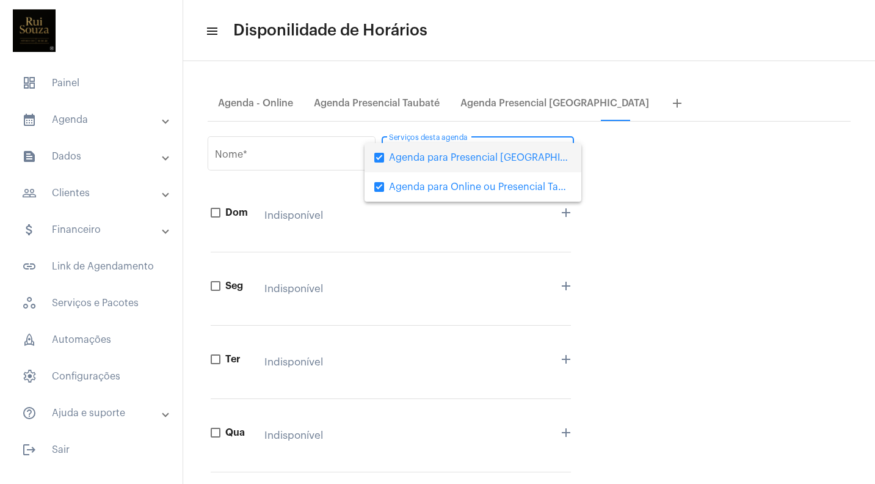
click at [354, 101] on div at bounding box center [437, 242] width 875 height 484
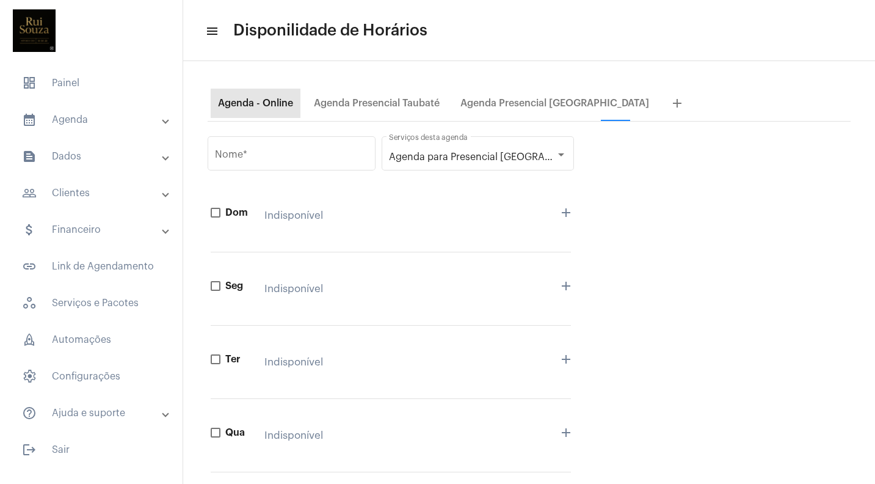
click at [271, 106] on div "Agenda - Online" at bounding box center [255, 103] width 75 height 11
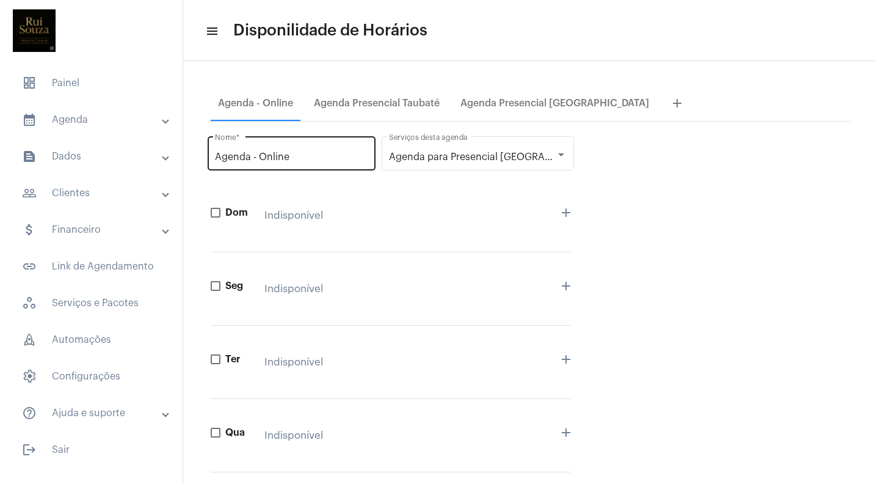
click at [297, 159] on input "Agenda - Online" at bounding box center [291, 156] width 153 height 11
type input "A"
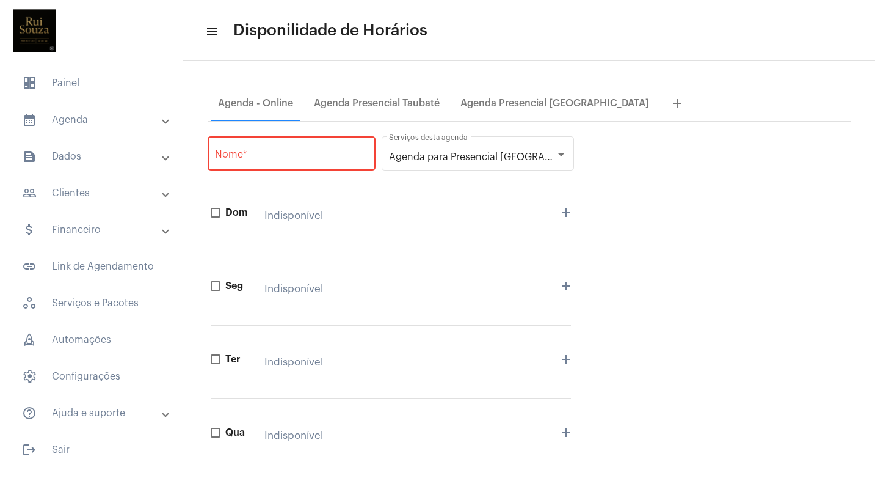
click at [507, 173] on mat-form-field "Agenda para Presencial [GEOGRAPHIC_DATA], Agenda para Online ou Presencial Taub…" at bounding box center [478, 156] width 192 height 45
click at [506, 161] on span "Agenda para Presencial [GEOGRAPHIC_DATA], Agenda para Online ou Presencial Taub…" at bounding box center [594, 157] width 411 height 10
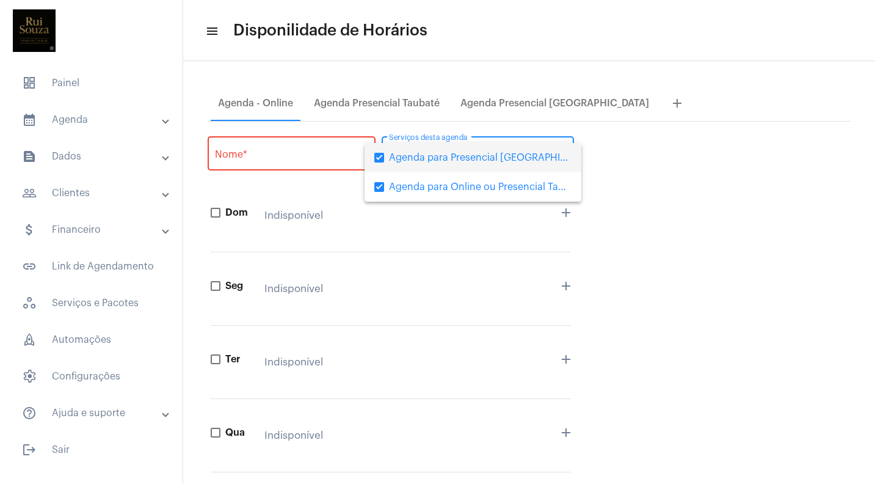
click at [305, 159] on div at bounding box center [437, 242] width 875 height 484
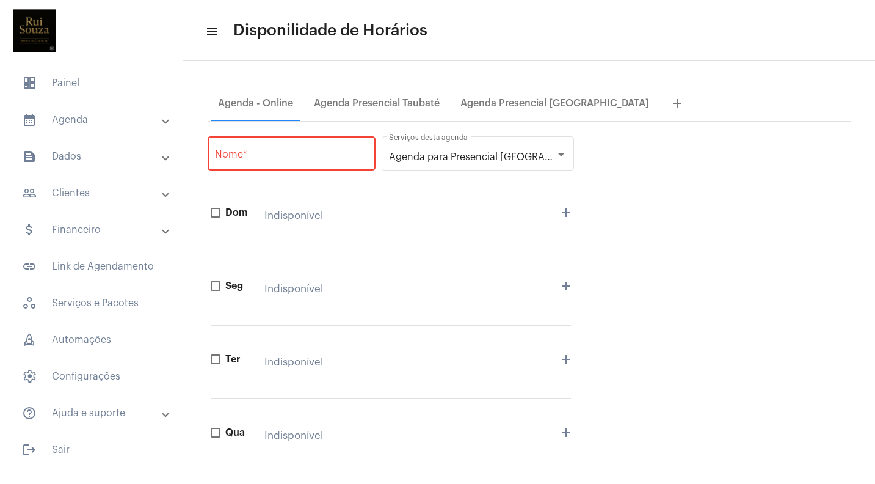
click at [296, 140] on div "Nome *" at bounding box center [291, 153] width 153 height 38
click at [495, 106] on div "Agenda Presencial [GEOGRAPHIC_DATA]" at bounding box center [554, 103] width 189 height 11
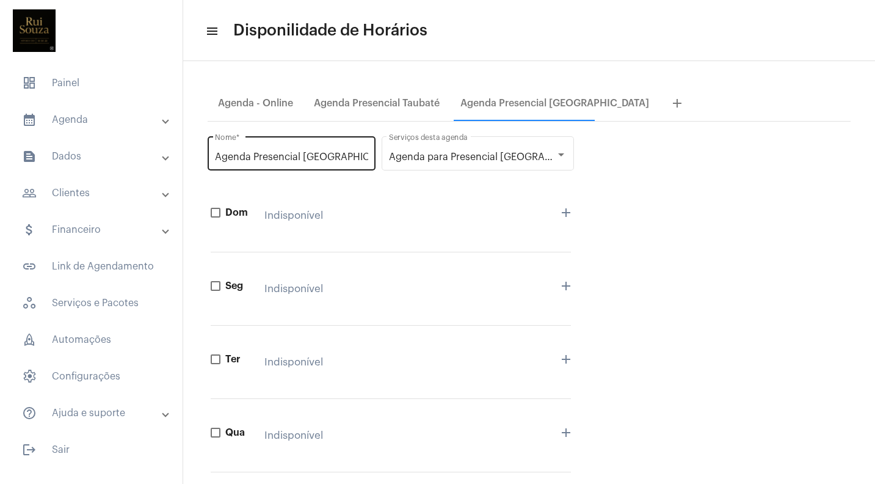
click at [337, 153] on input "Agenda Presencial [GEOGRAPHIC_DATA]" at bounding box center [291, 156] width 153 height 11
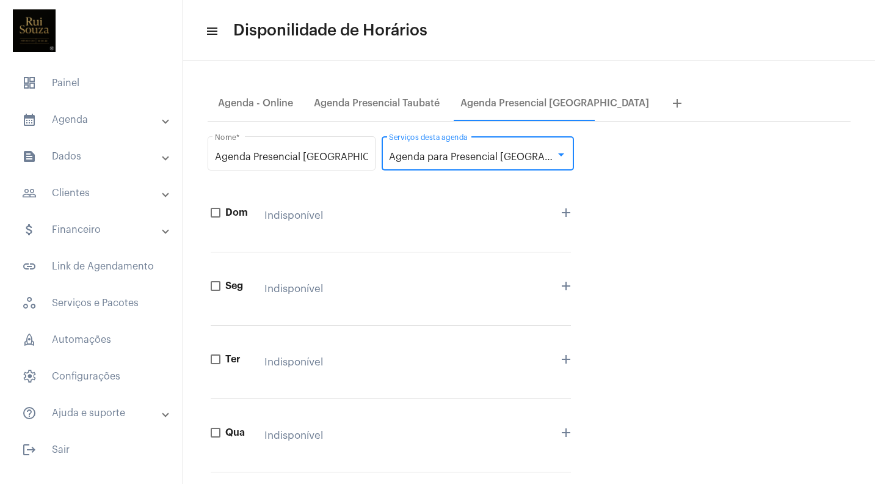
click at [511, 156] on span "Agenda para Presencial [GEOGRAPHIC_DATA]" at bounding box center [493, 157] width 209 height 10
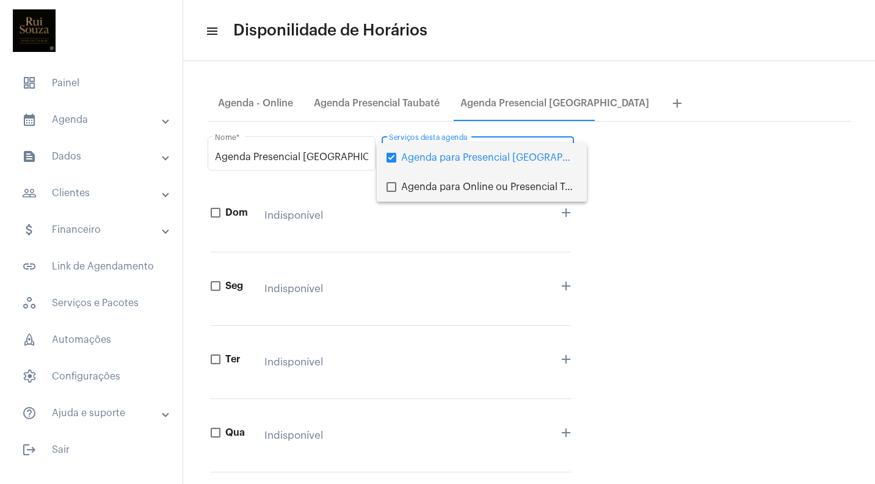
click at [393, 186] on mat-pseudo-checkbox at bounding box center [392, 187] width 10 height 10
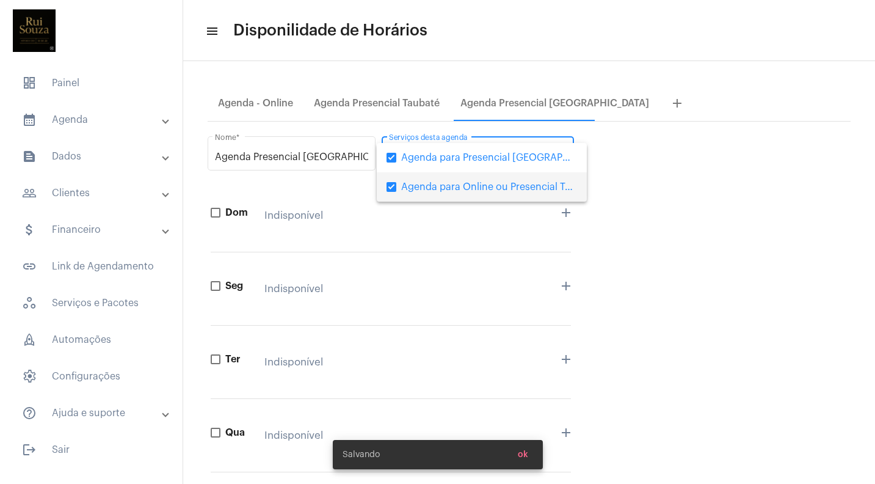
click at [399, 103] on div at bounding box center [437, 242] width 875 height 484
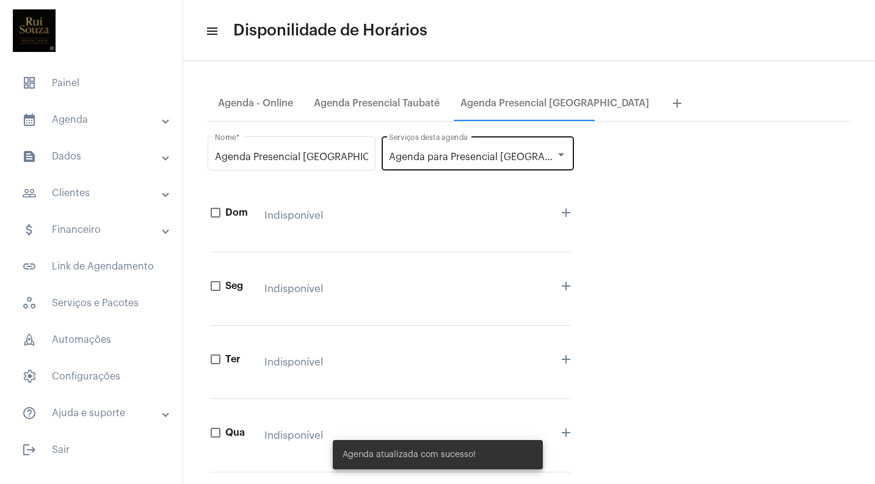
click at [446, 159] on span "Agenda para Presencial [GEOGRAPHIC_DATA], Agenda para Online ou Presencial Taub…" at bounding box center [594, 157] width 411 height 10
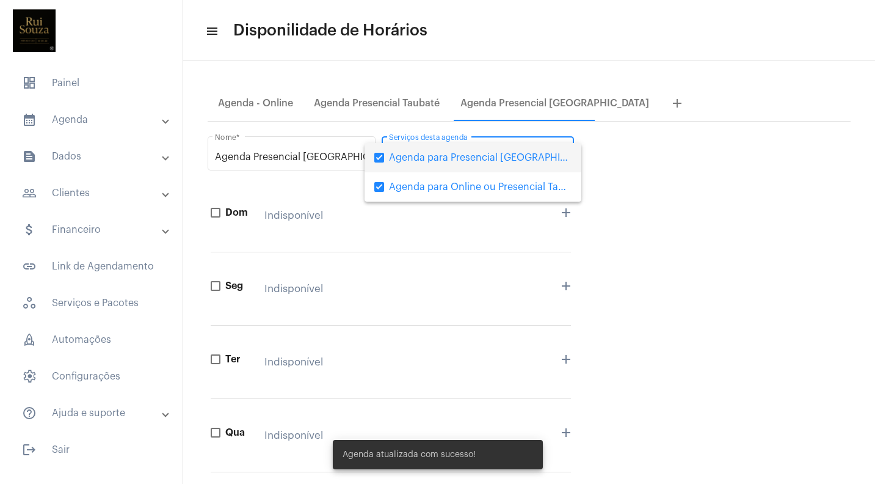
click at [285, 102] on div at bounding box center [437, 242] width 875 height 484
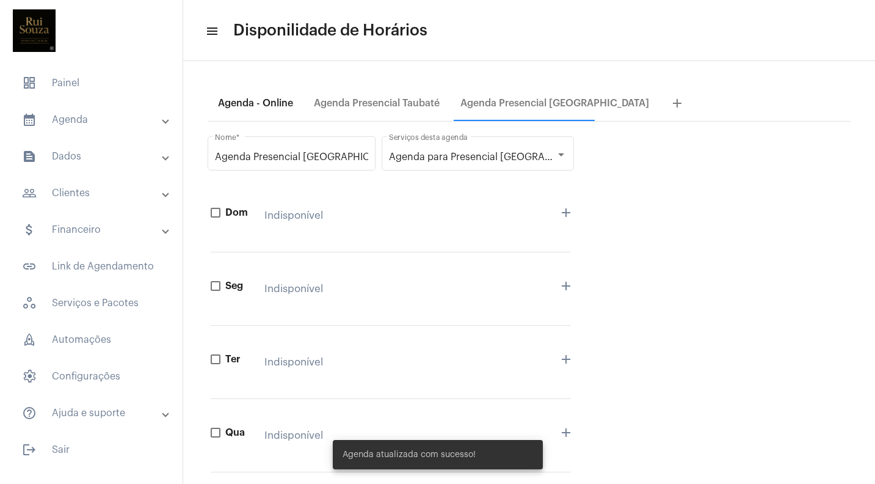
click at [277, 107] on div "Agenda - Online" at bounding box center [255, 103] width 75 height 11
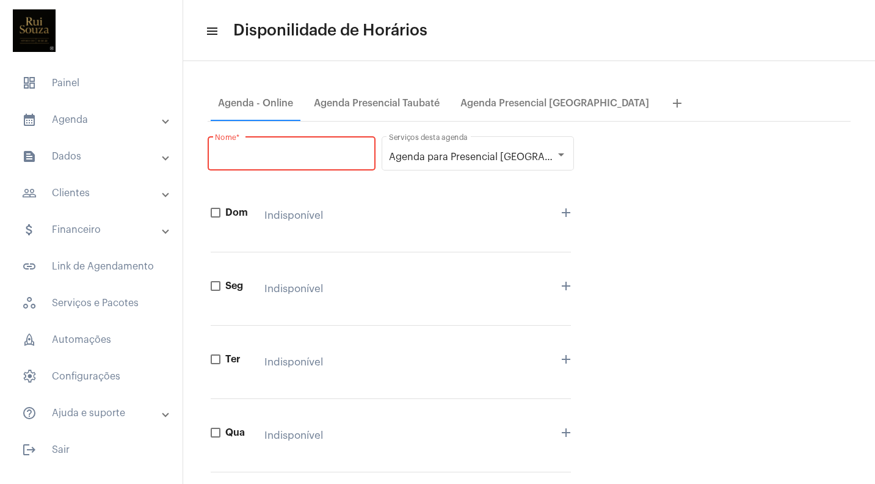
click at [298, 151] on input "Nome *" at bounding box center [291, 156] width 153 height 11
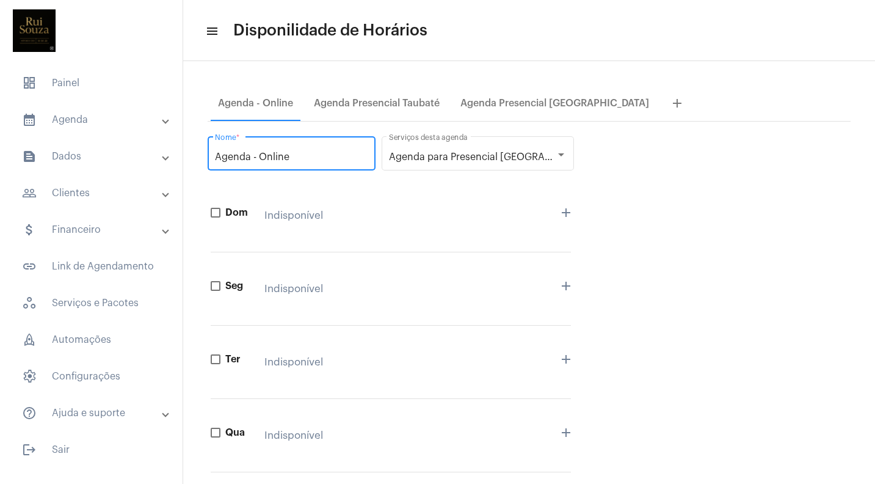
type input "Agenda - Online"
click at [343, 168] on div "Agenda - Online Nome *" at bounding box center [291, 153] width 153 height 38
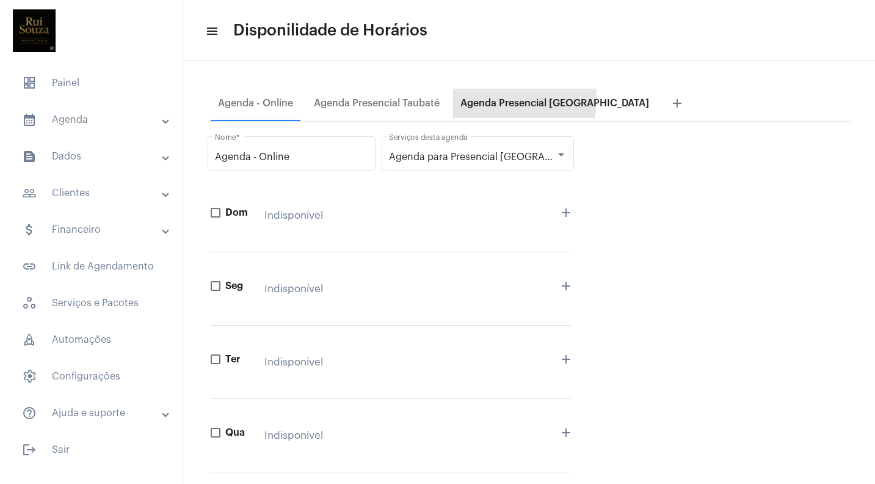
click at [507, 99] on div "Agenda Presencial [GEOGRAPHIC_DATA]" at bounding box center [554, 103] width 189 height 11
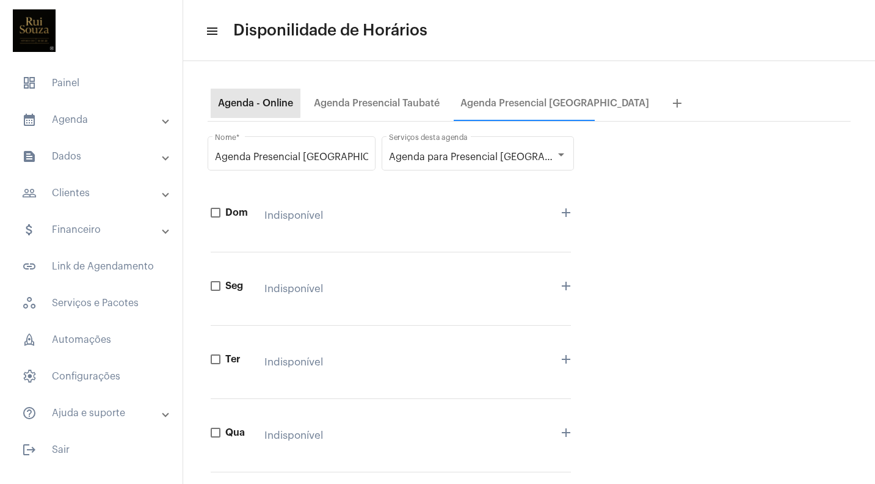
click at [255, 97] on div "Agenda - Online" at bounding box center [256, 103] width 90 height 29
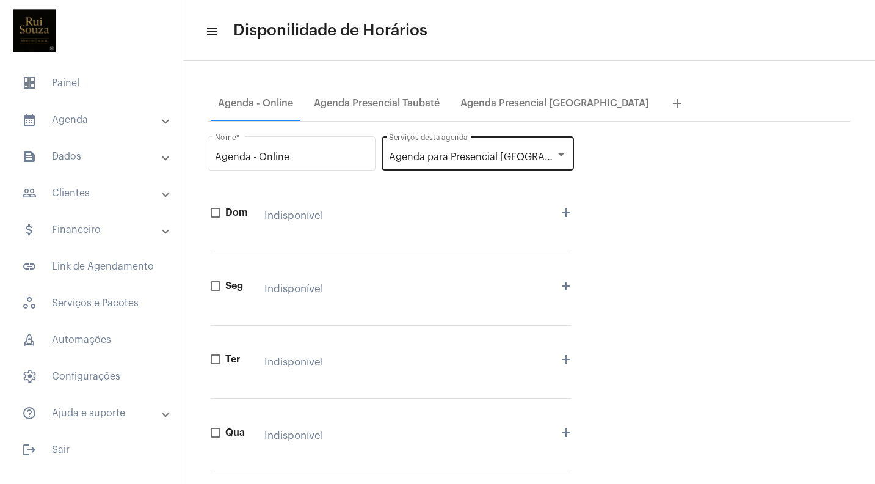
click at [562, 151] on div at bounding box center [561, 155] width 11 height 10
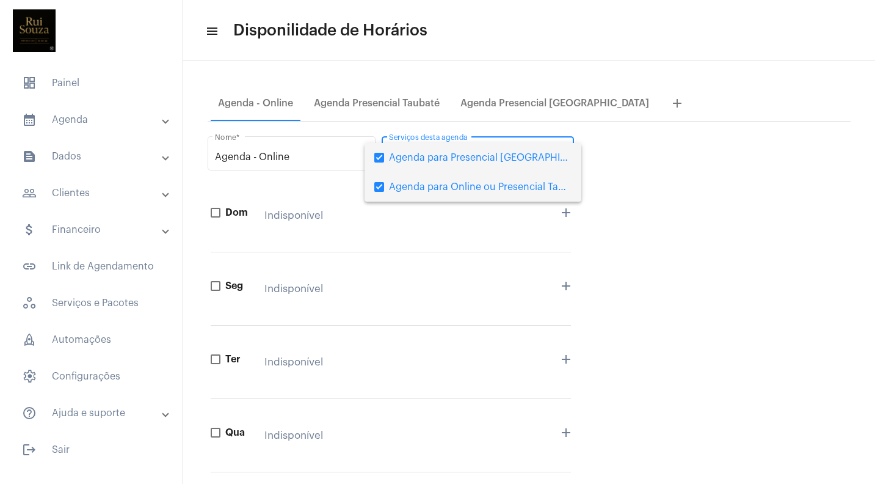
click at [382, 184] on mat-pseudo-checkbox at bounding box center [379, 187] width 10 height 10
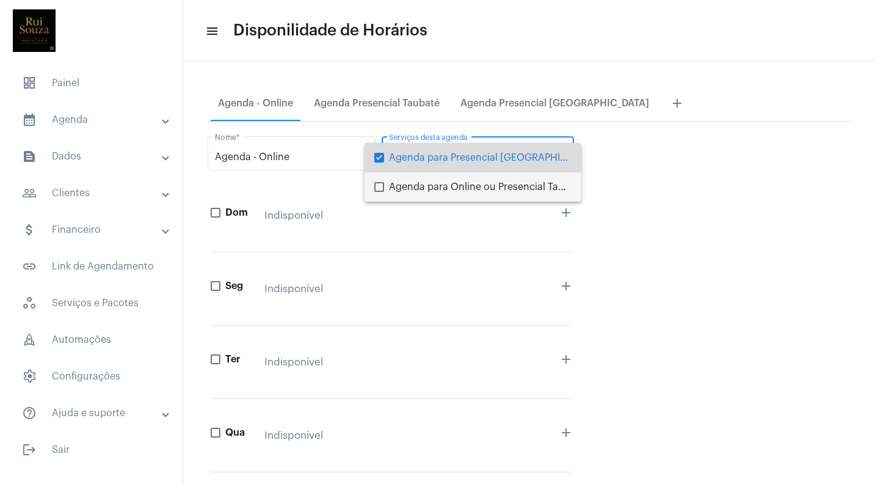
click at [379, 153] on mat-pseudo-checkbox at bounding box center [379, 158] width 10 height 10
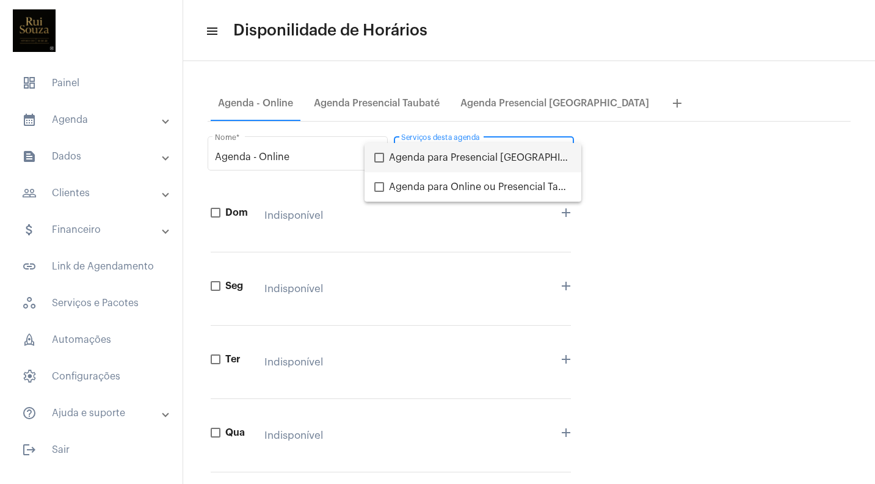
click at [353, 102] on div at bounding box center [437, 242] width 875 height 484
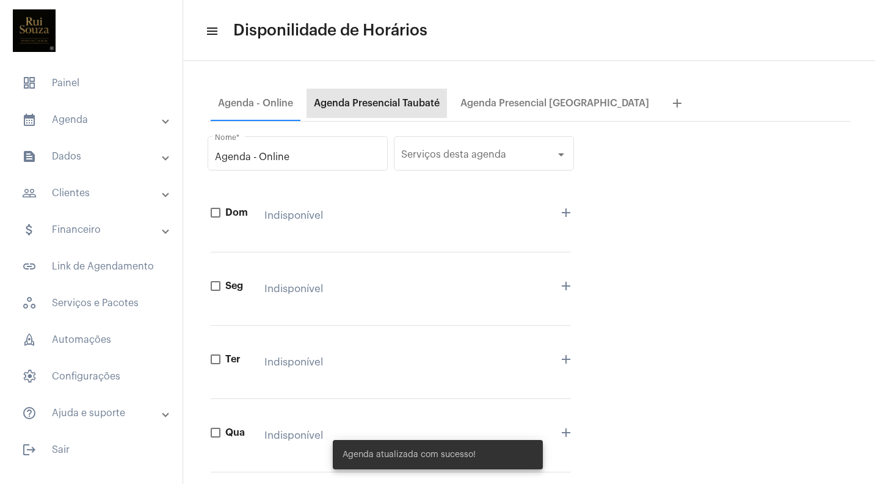
click at [353, 102] on div "Agenda Presencial Taubaté" at bounding box center [377, 103] width 126 height 11
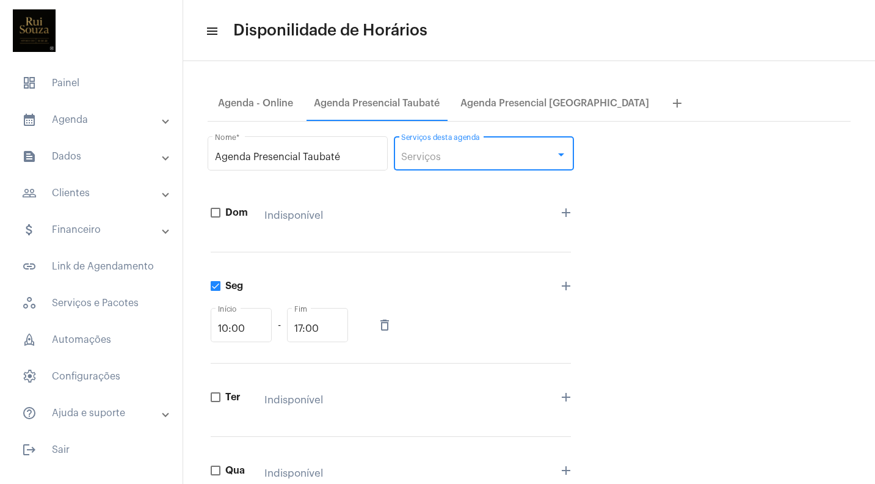
click at [561, 152] on div at bounding box center [561, 155] width 11 height 10
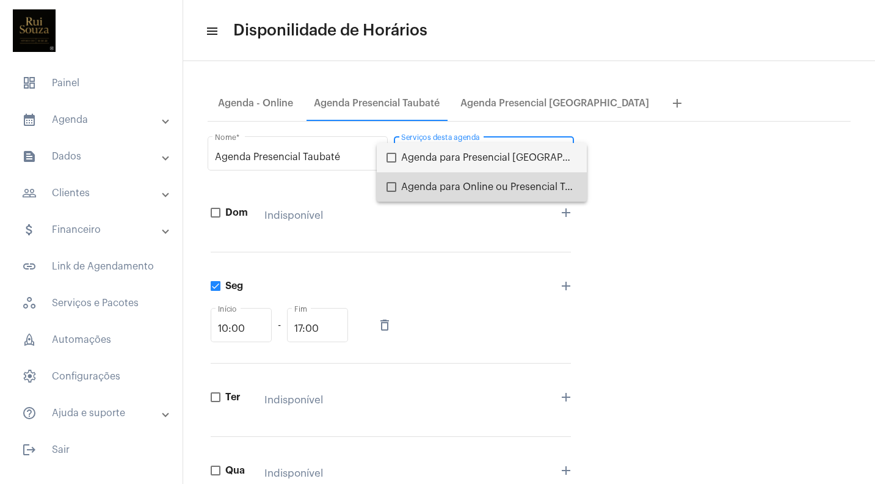
click at [391, 186] on mat-pseudo-checkbox at bounding box center [392, 187] width 10 height 10
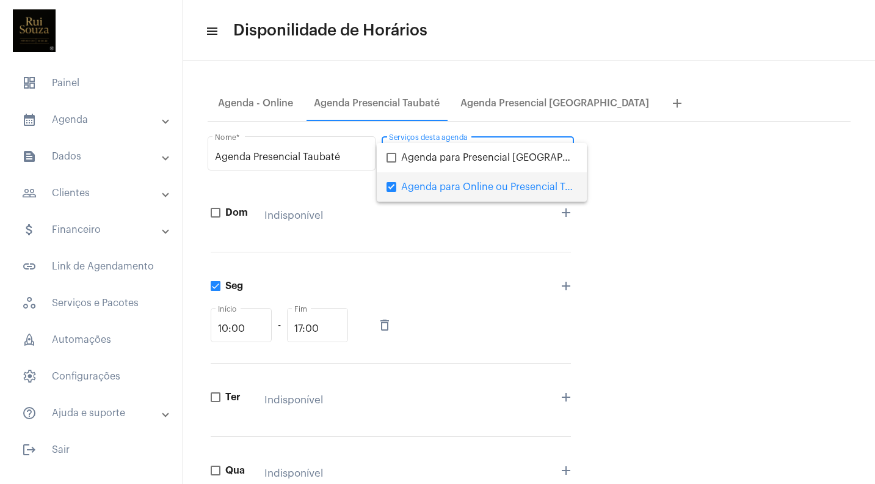
click at [253, 101] on div at bounding box center [437, 242] width 875 height 484
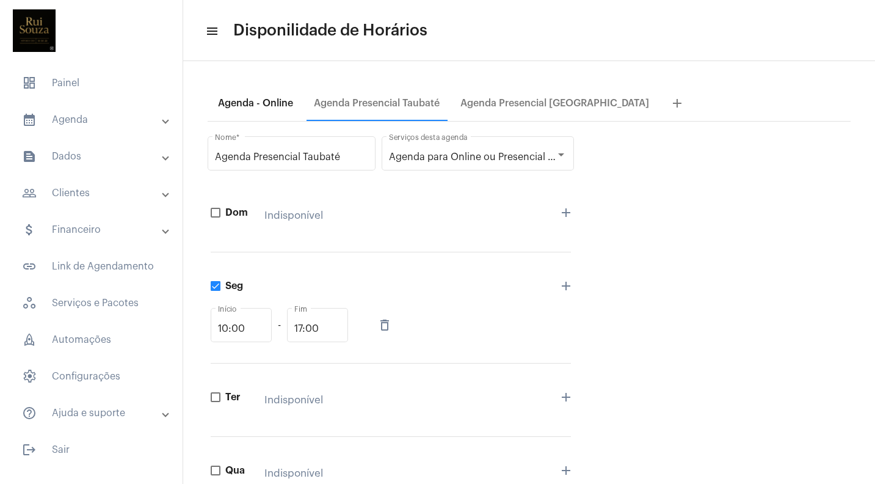
click at [253, 101] on div "Agenda - Online" at bounding box center [255, 103] width 75 height 11
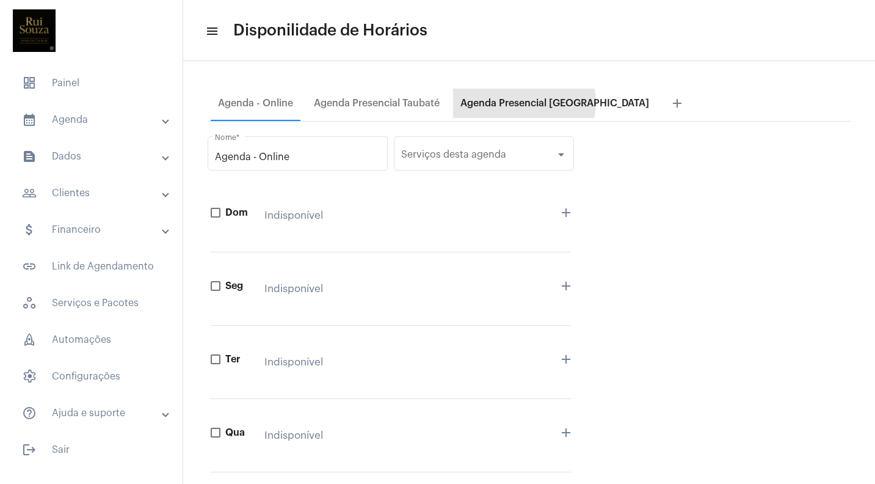
click at [521, 102] on div "Agenda Presencial [GEOGRAPHIC_DATA]" at bounding box center [554, 103] width 189 height 11
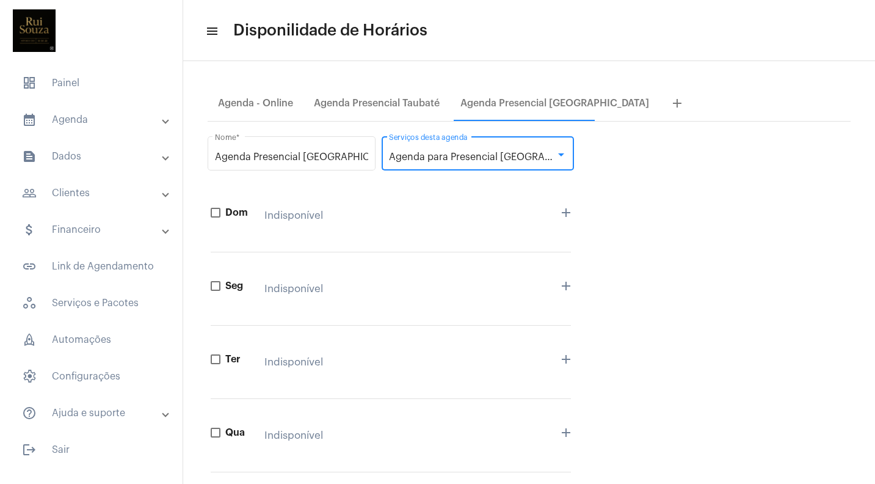
click at [564, 153] on div at bounding box center [561, 155] width 11 height 10
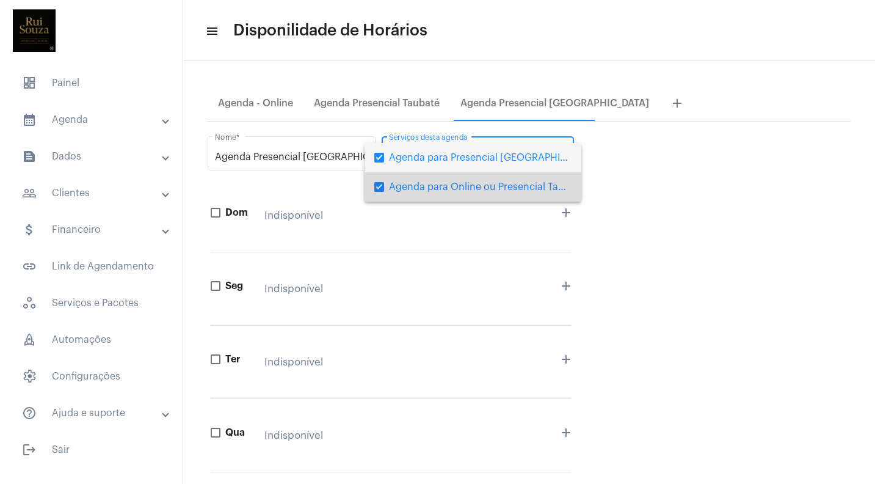
click at [383, 186] on mat-pseudo-checkbox at bounding box center [379, 187] width 10 height 10
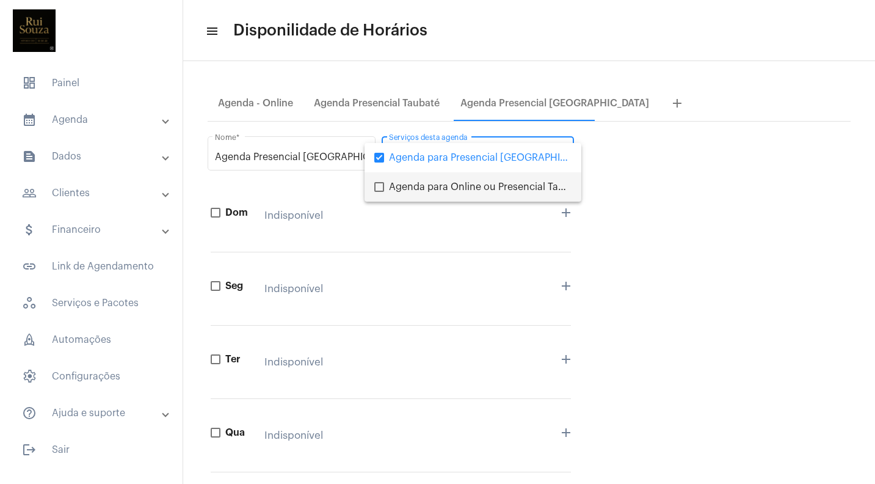
click at [642, 198] on div at bounding box center [437, 242] width 875 height 484
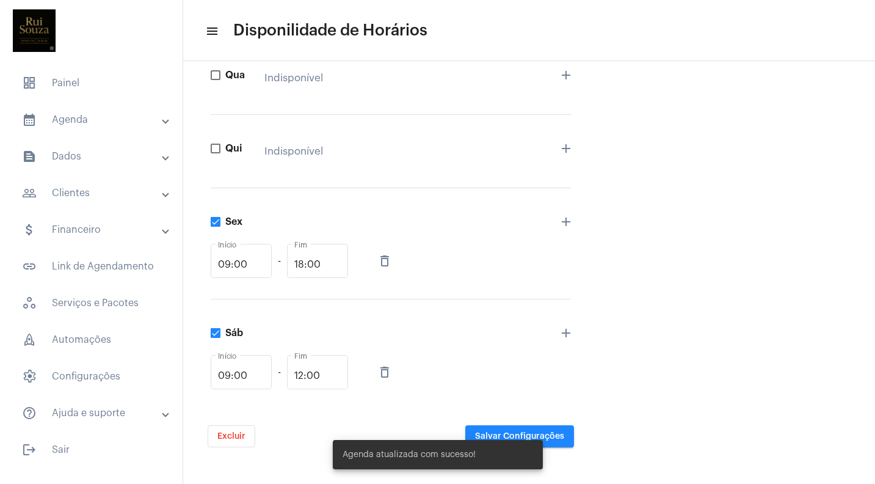
scroll to position [357, 0]
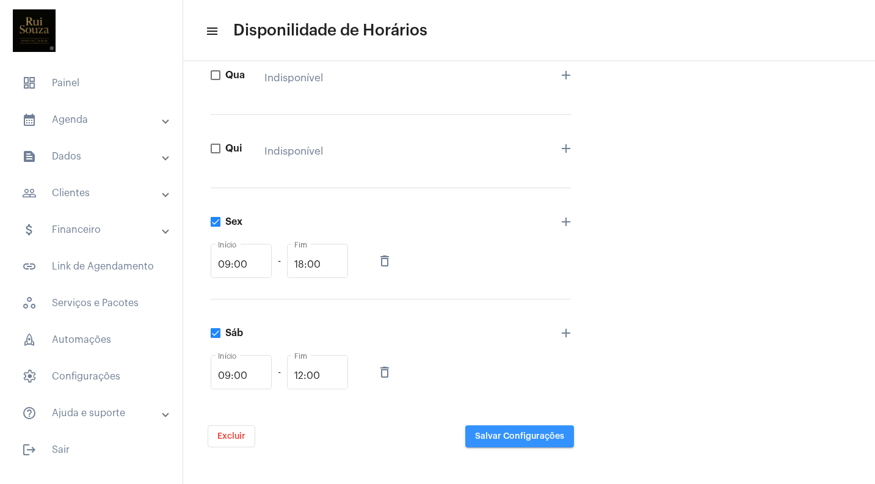
click at [559, 432] on span "Salvar Configurações" at bounding box center [519, 436] width 89 height 9
click at [501, 432] on span "Salvar Configurações" at bounding box center [519, 436] width 89 height 9
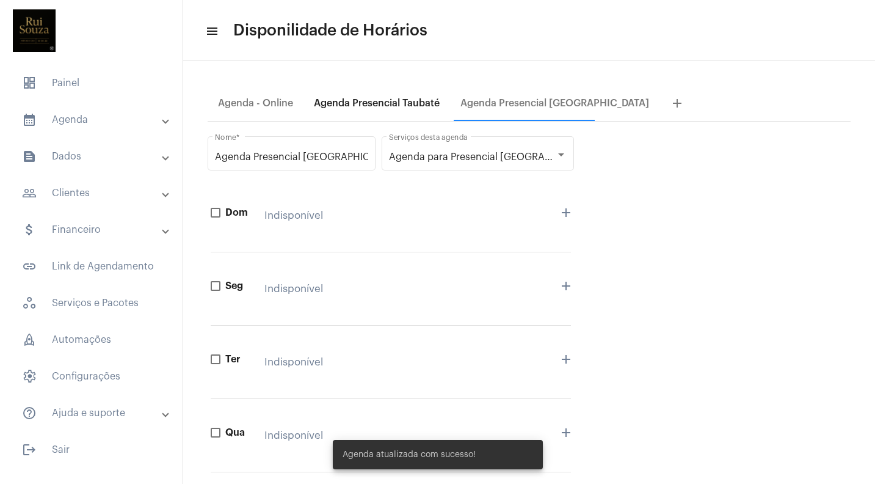
click at [393, 106] on div "Agenda Presencial Taubaté" at bounding box center [377, 103] width 126 height 11
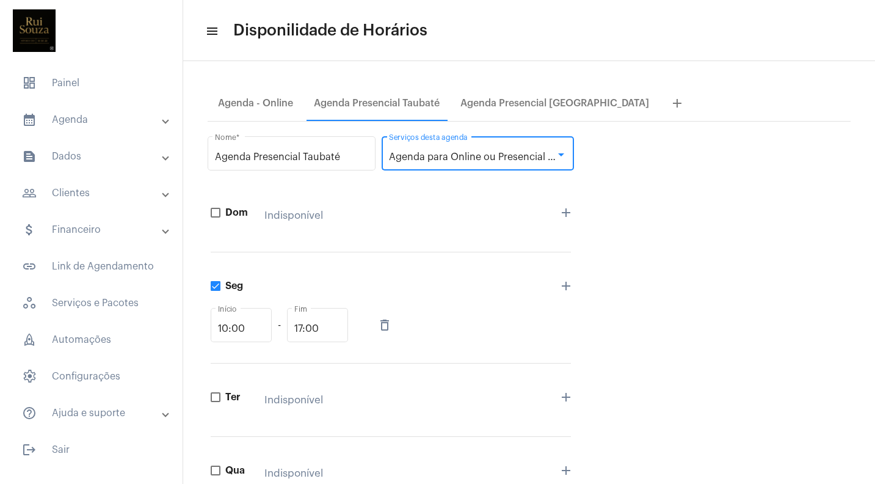
click at [435, 158] on span "Agenda para Online ou Presencial Taubaté" at bounding box center [487, 157] width 196 height 10
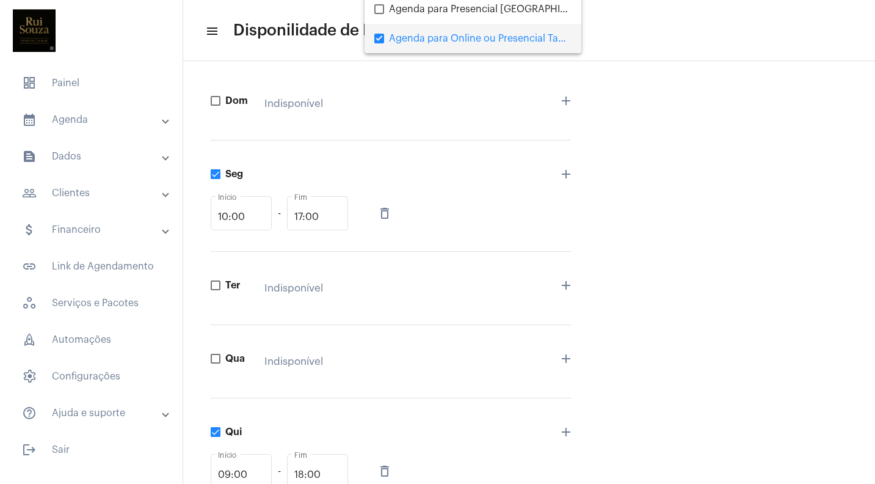
scroll to position [119, 0]
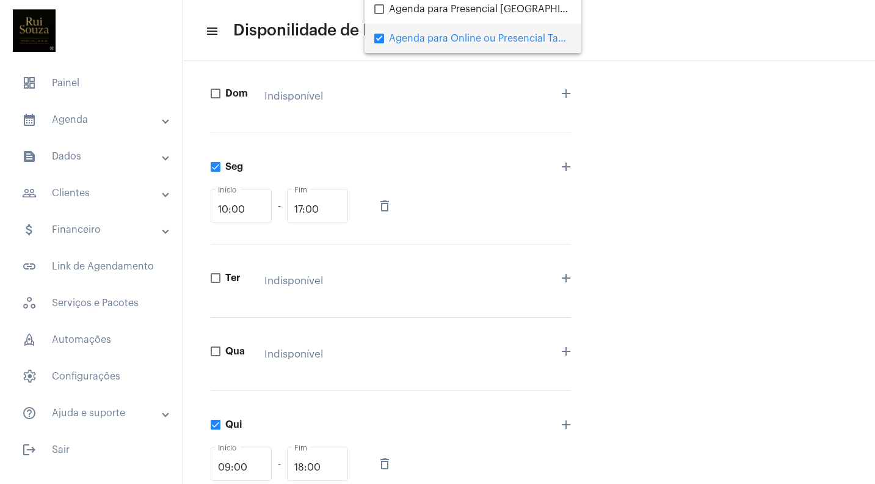
click at [217, 352] on div at bounding box center [437, 242] width 875 height 484
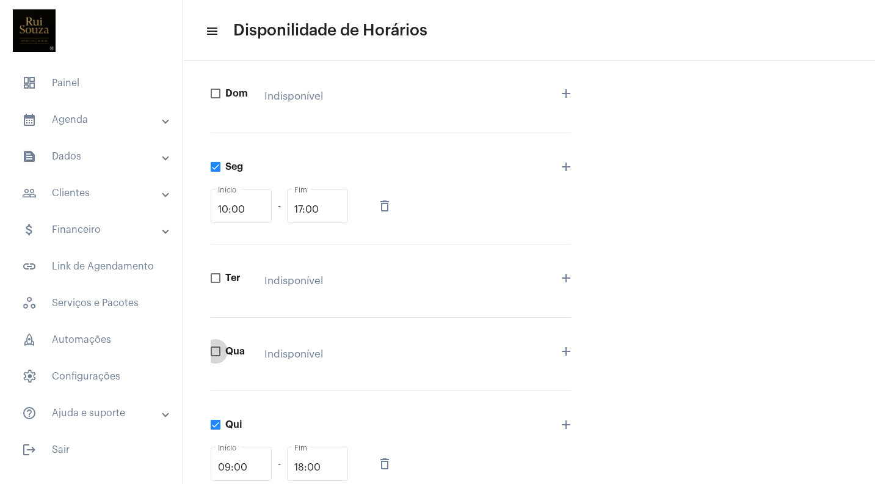
click at [217, 352] on span at bounding box center [216, 351] width 10 height 10
click at [216, 356] on input "Qua" at bounding box center [215, 356] width 1 height 1
checkbox input "true"
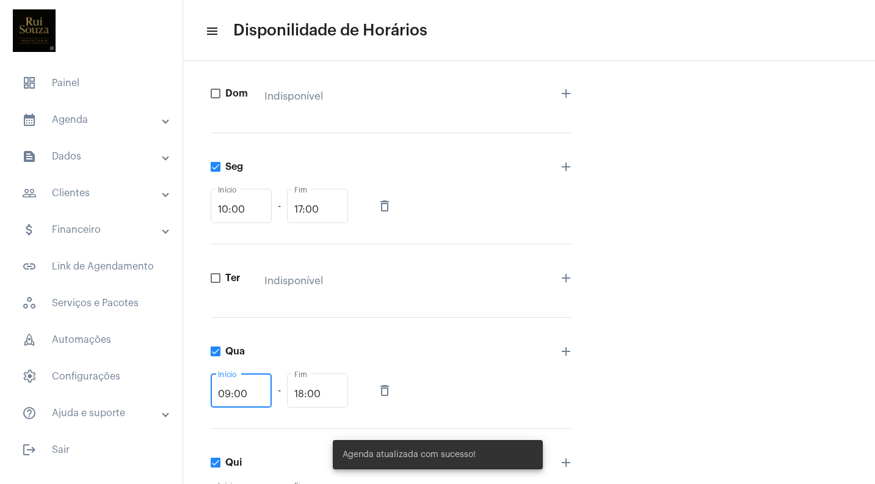
click at [256, 396] on input "09:00" at bounding box center [241, 393] width 46 height 11
type input "0"
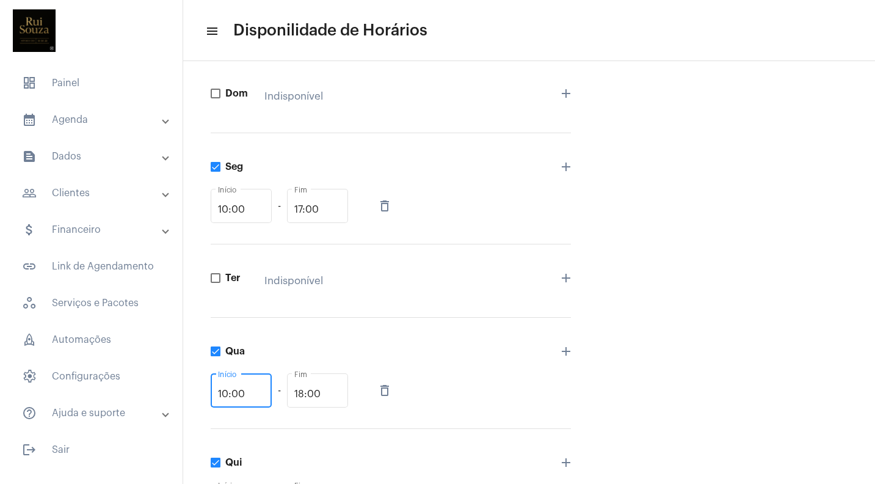
type input "10:00"
click at [449, 351] on div "Qua 10:00 Início - 18:00 Fim delete_outline add" at bounding box center [391, 373] width 360 height 111
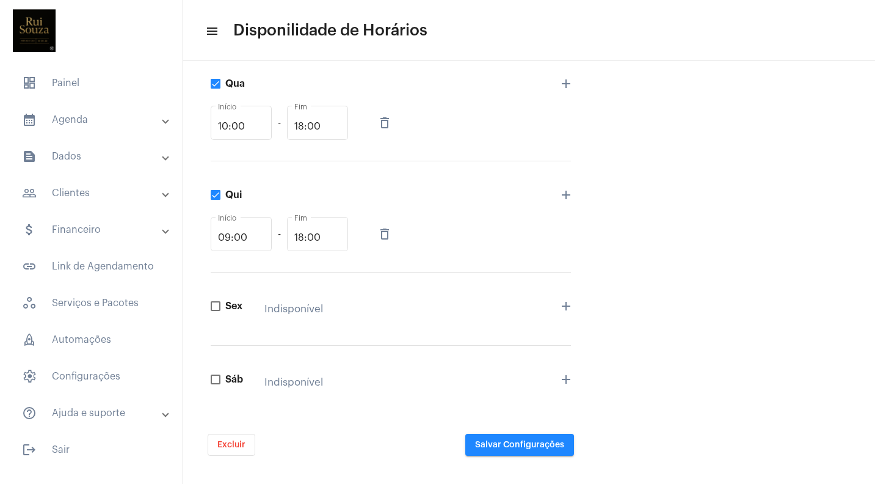
scroll to position [385, 0]
click at [512, 445] on span "Salvar Configurações" at bounding box center [519, 445] width 89 height 9
click at [556, 445] on span "Salvar Configurações" at bounding box center [519, 445] width 89 height 9
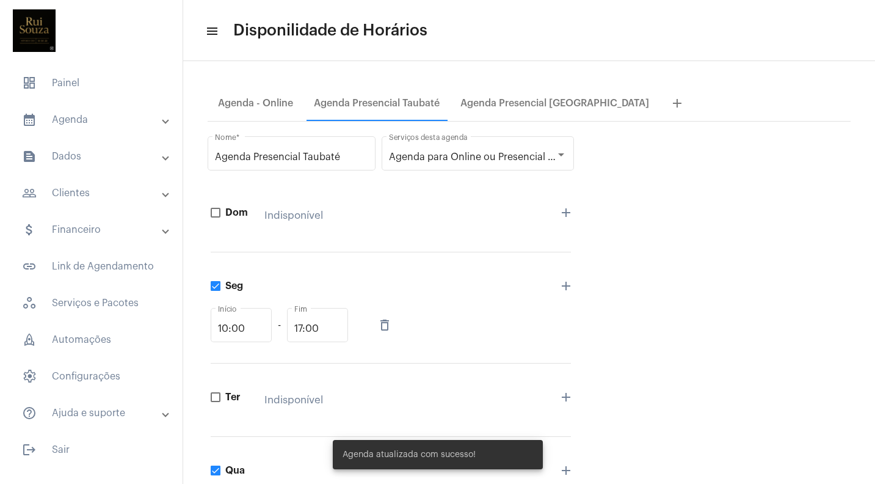
scroll to position [0, 0]
click at [500, 103] on div "Agenda Presencial [GEOGRAPHIC_DATA]" at bounding box center [554, 103] width 189 height 11
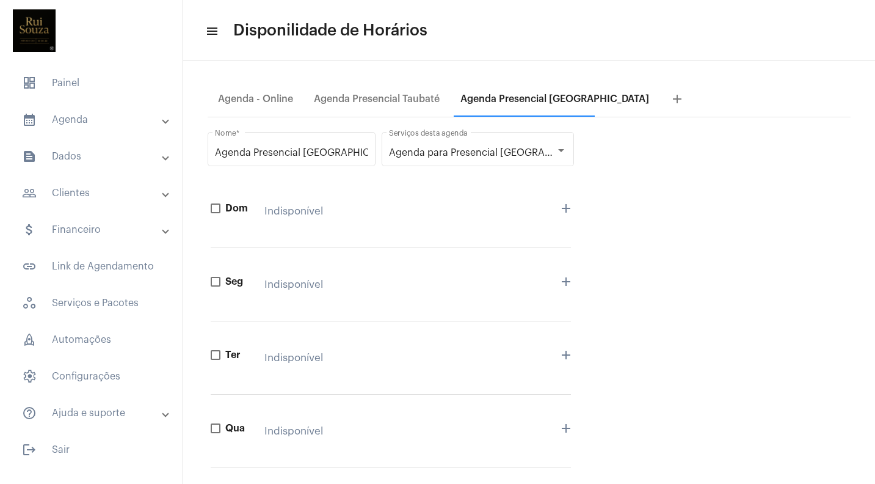
scroll to position [2, 0]
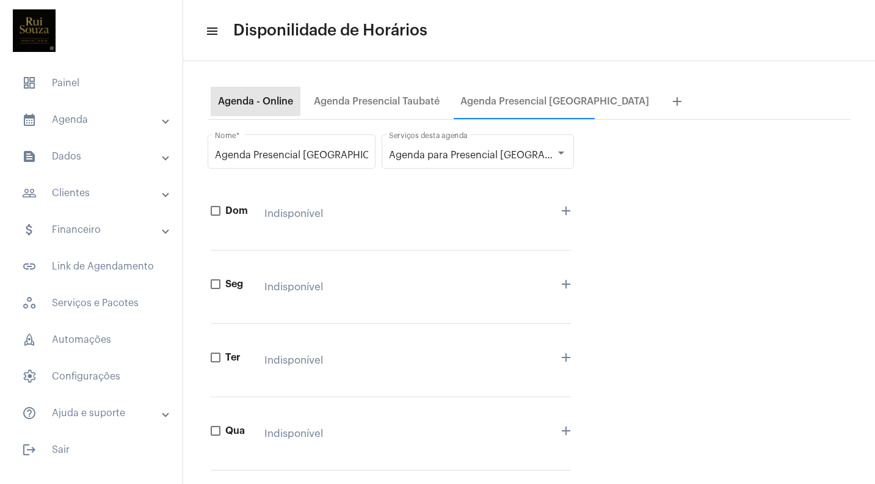
click at [290, 99] on div "Agenda - Online" at bounding box center [255, 101] width 75 height 11
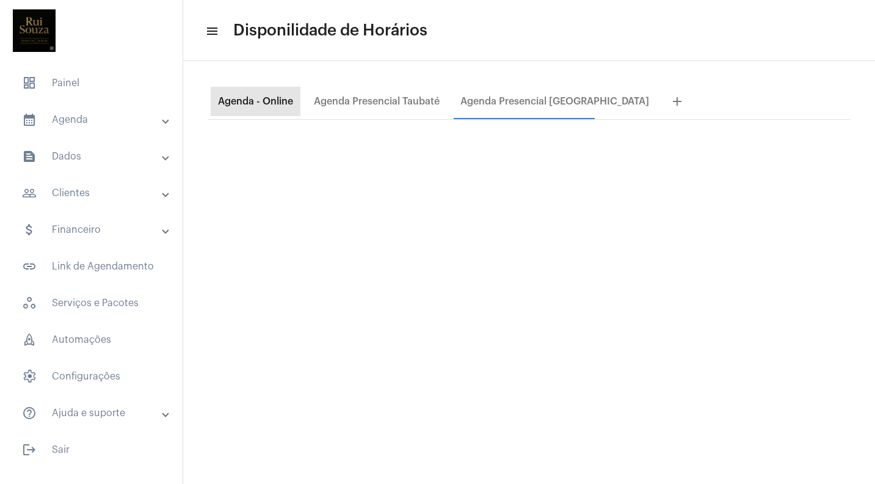
scroll to position [0, 0]
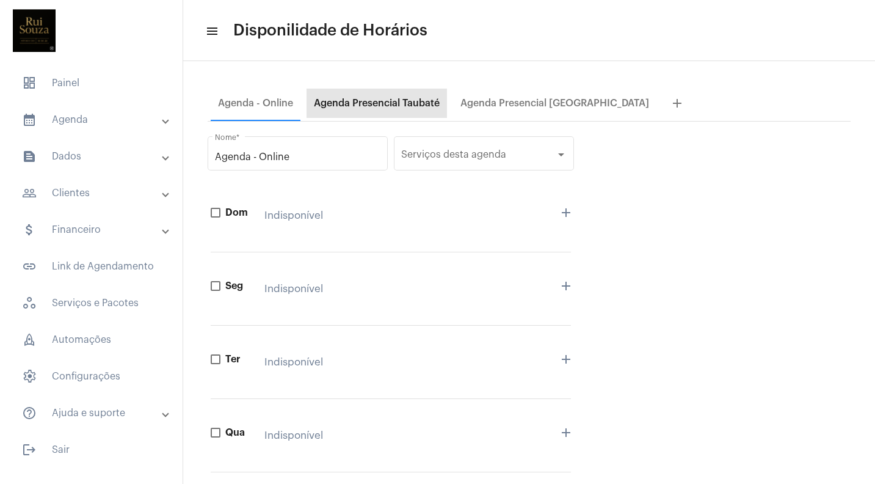
click at [360, 101] on div "Agenda Presencial Taubaté" at bounding box center [377, 103] width 126 height 11
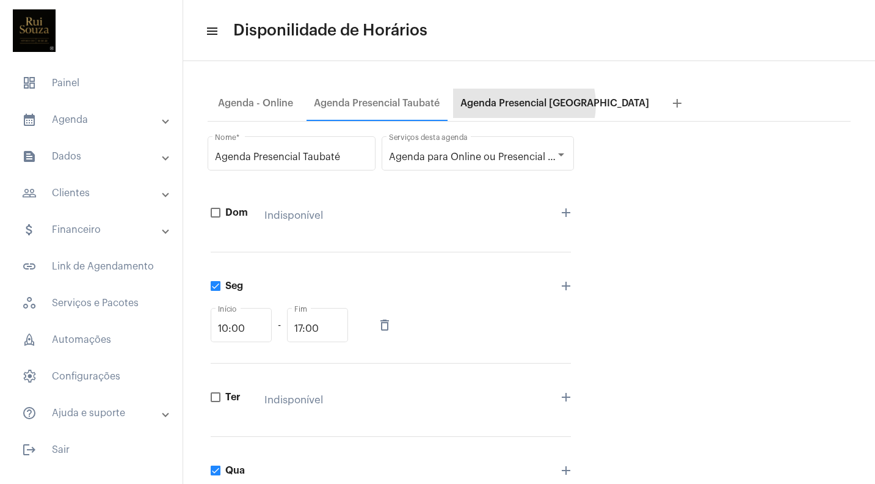
click at [518, 104] on div "Agenda Presencial Curitiba" at bounding box center [554, 103] width 189 height 11
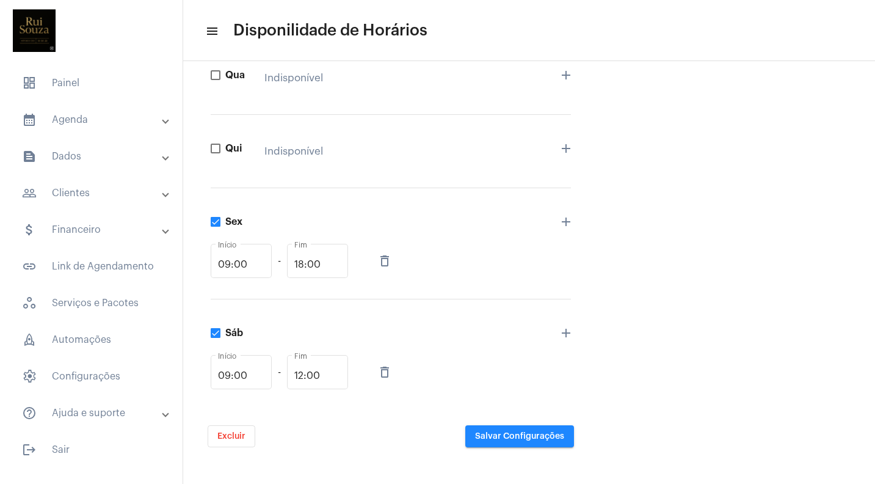
scroll to position [357, 0]
click at [525, 432] on span "Salvar Configurações" at bounding box center [519, 436] width 89 height 9
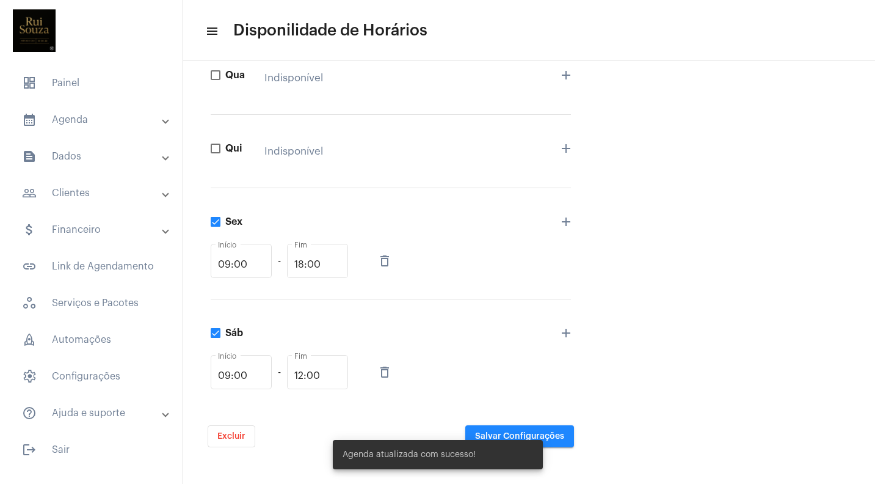
click at [525, 432] on div "Agenda atualizada com sucesso!" at bounding box center [437, 454] width 239 height 59
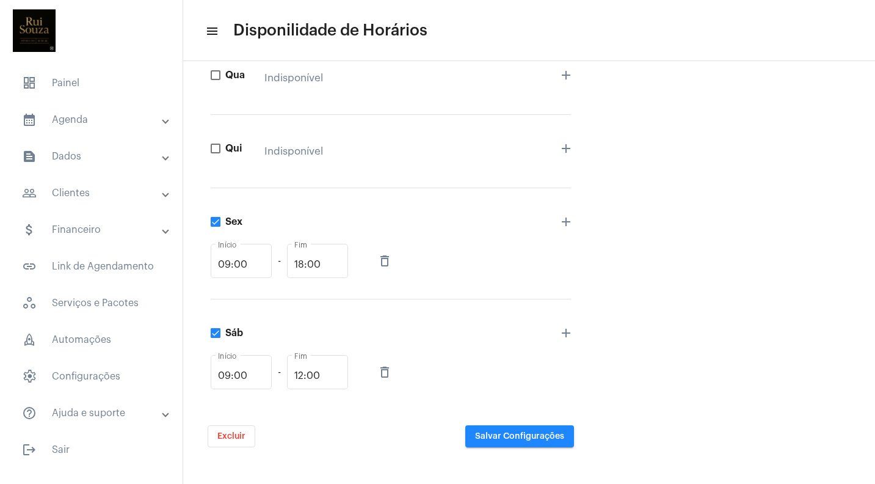
click at [78, 115] on mat-panel-title "calendar_month_outlined Agenda" at bounding box center [92, 119] width 141 height 15
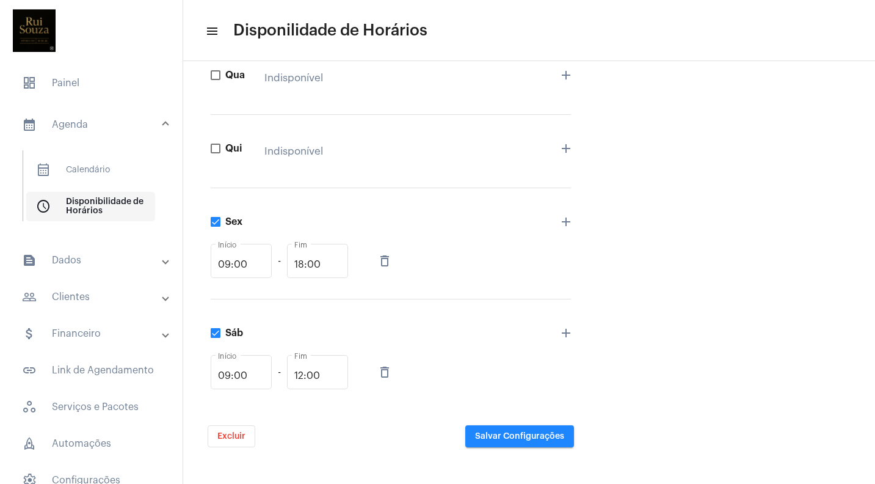
click at [107, 208] on span "schedule Disponibilidade de Horários" at bounding box center [90, 206] width 129 height 29
click at [81, 128] on mat-panel-title "calendar_month_outlined Agenda" at bounding box center [92, 124] width 141 height 15
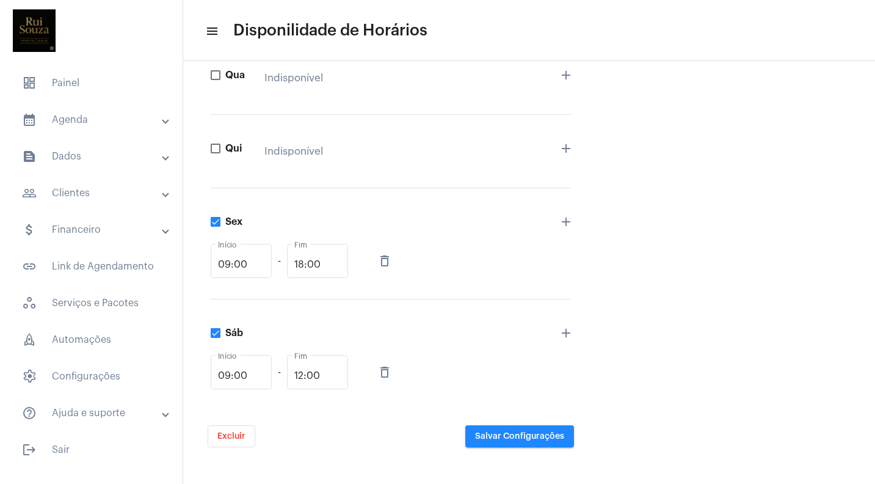
click at [82, 118] on mat-panel-title "calendar_month_outlined Agenda" at bounding box center [92, 119] width 141 height 15
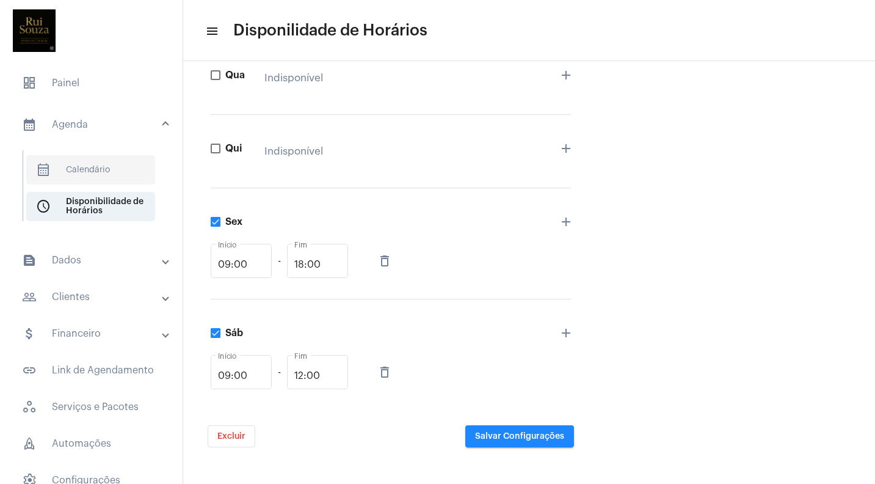
click at [88, 165] on span "calendar_month_outlined Calendário" at bounding box center [90, 169] width 129 height 29
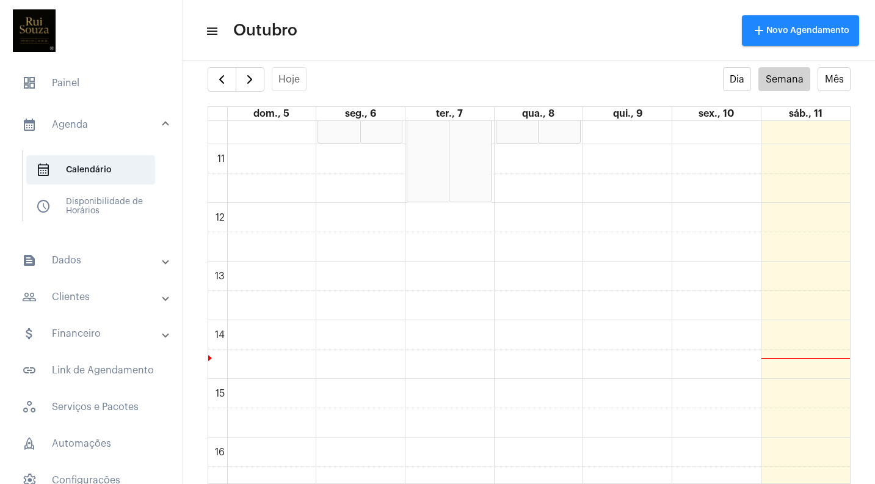
scroll to position [612, 0]
click at [80, 116] on mat-expansion-panel-header "calendar_month_outlined Agenda" at bounding box center [94, 124] width 175 height 39
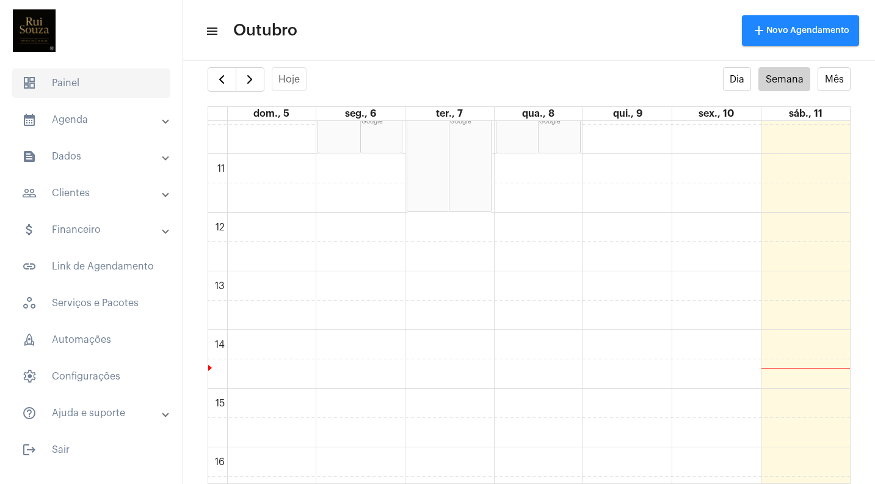
click at [66, 82] on span "dashboard Painel" at bounding box center [91, 82] width 158 height 29
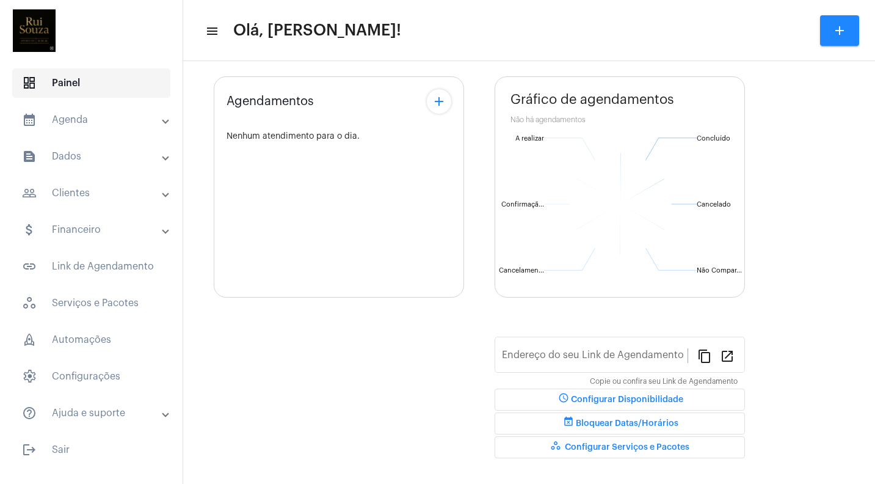
scroll to position [7, 0]
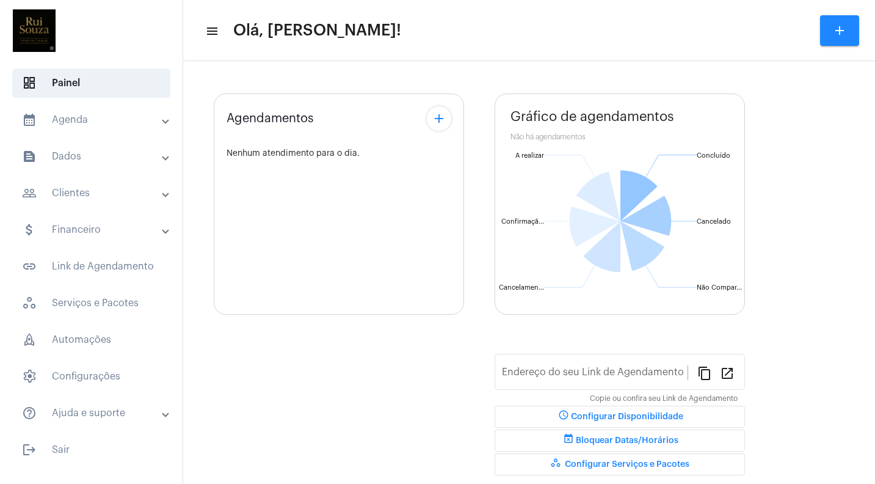
type input "[URL][DOMAIN_NAME]"
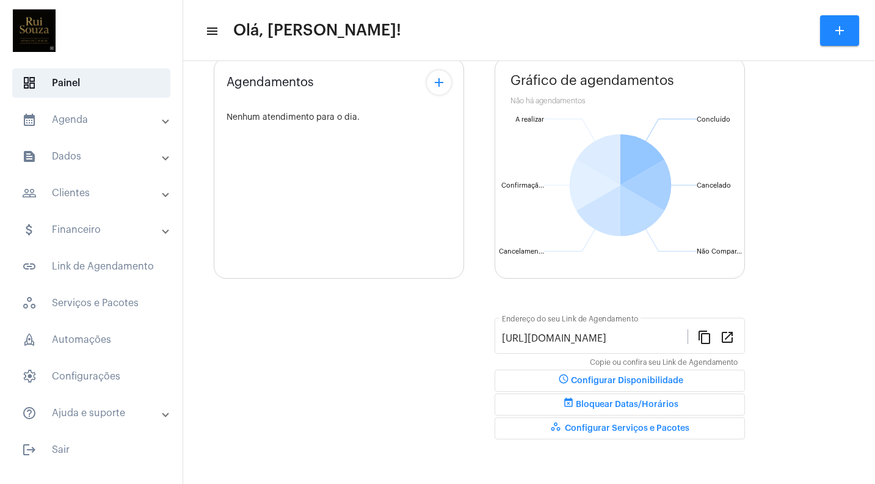
scroll to position [0, 0]
click at [70, 117] on mat-panel-title "calendar_month_outlined Agenda" at bounding box center [92, 119] width 141 height 15
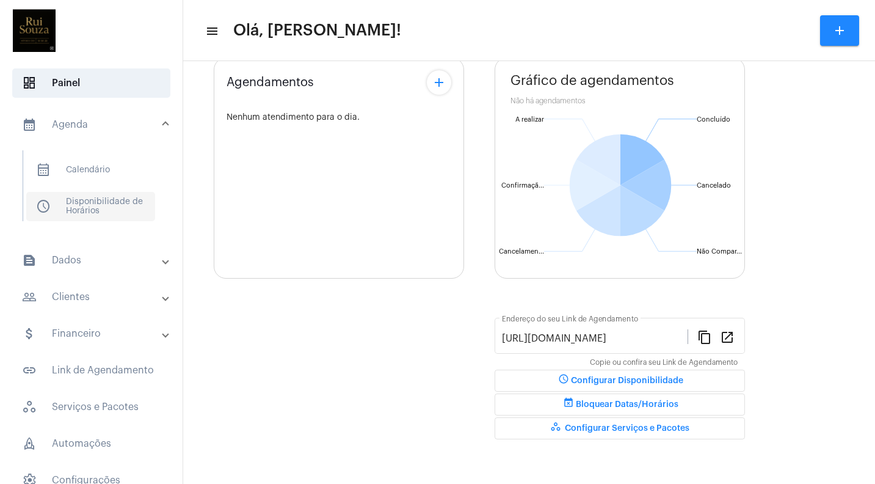
click at [87, 209] on span "schedule Disponibilidade de Horários" at bounding box center [90, 206] width 129 height 29
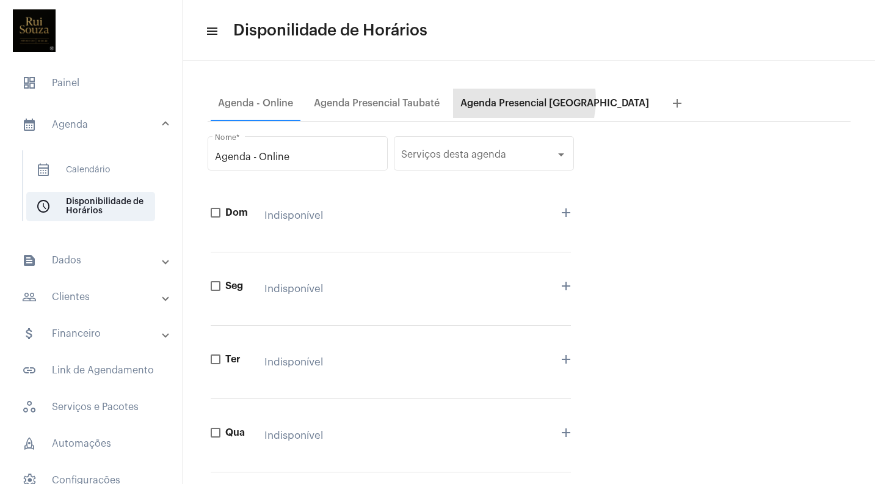
click at [501, 100] on div "Agenda Presencial [GEOGRAPHIC_DATA]" at bounding box center [554, 103] width 189 height 11
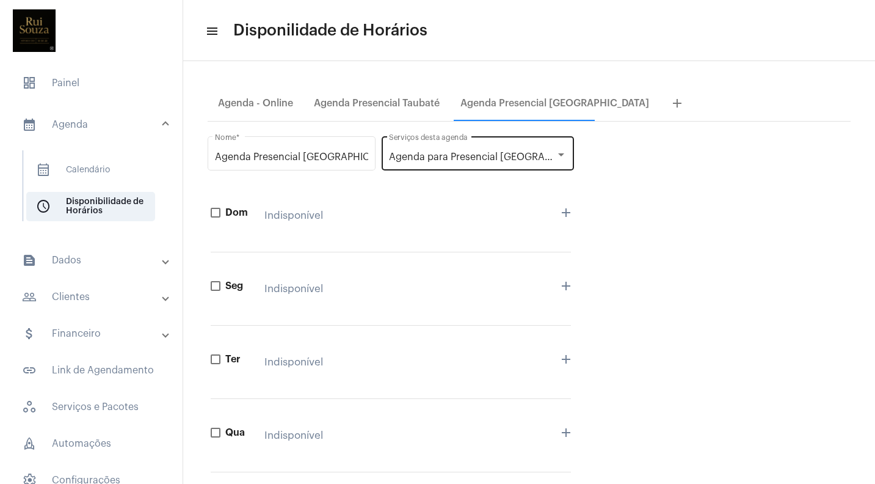
click at [441, 158] on span "Agenda para Presencial [GEOGRAPHIC_DATA]" at bounding box center [493, 157] width 209 height 10
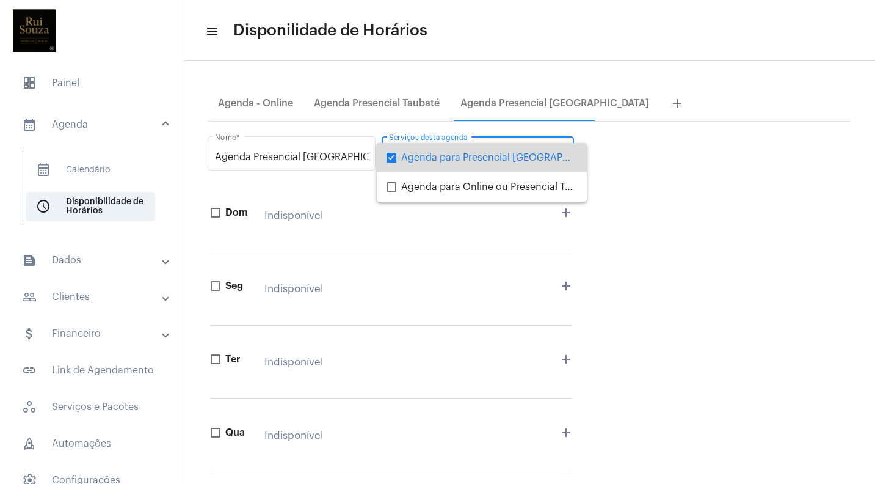
click at [441, 158] on span "Agenda para Presencial [GEOGRAPHIC_DATA]" at bounding box center [489, 157] width 176 height 29
click at [391, 156] on mat-pseudo-checkbox at bounding box center [392, 158] width 10 height 10
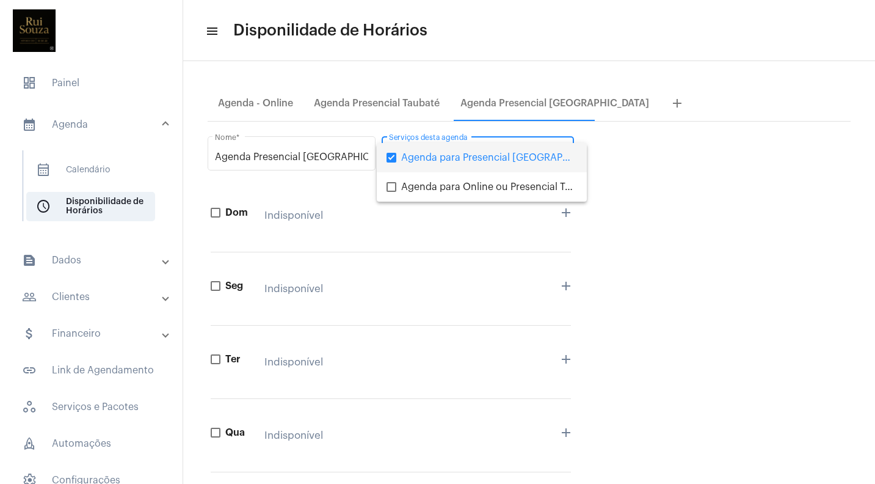
click at [362, 104] on div at bounding box center [437, 242] width 875 height 484
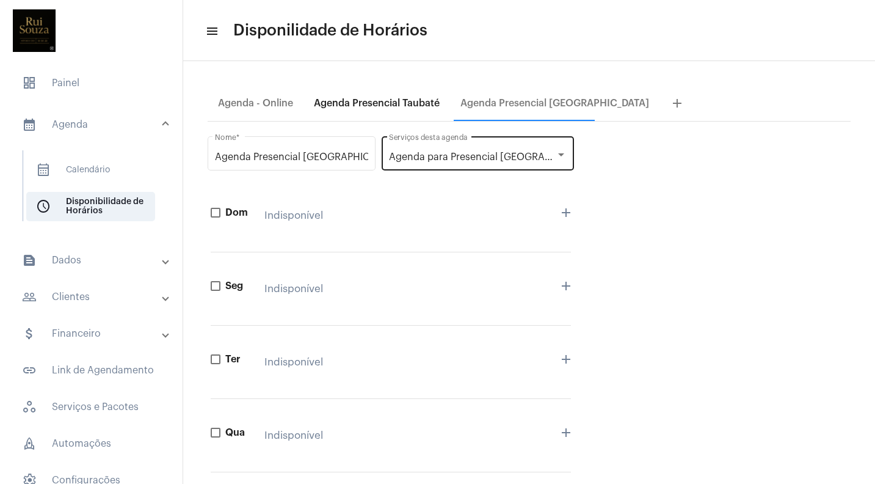
click at [362, 104] on div "Agenda Presencial Taubaté" at bounding box center [377, 103] width 126 height 11
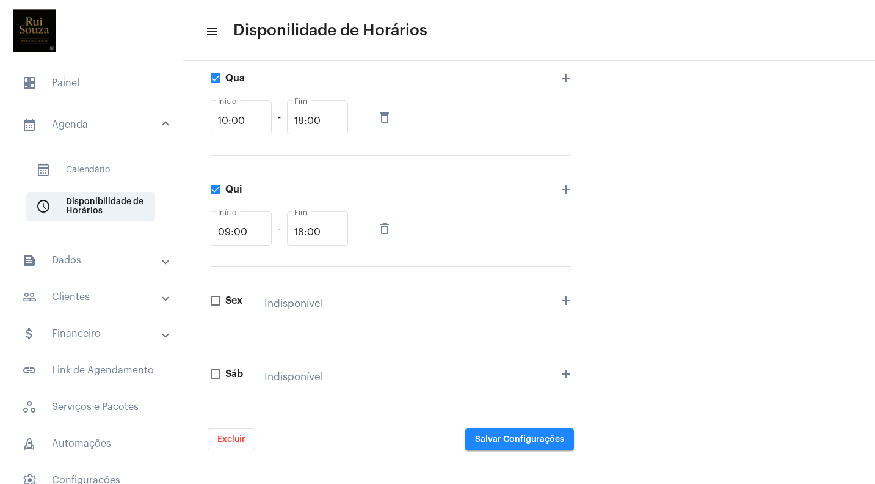
scroll to position [382, 0]
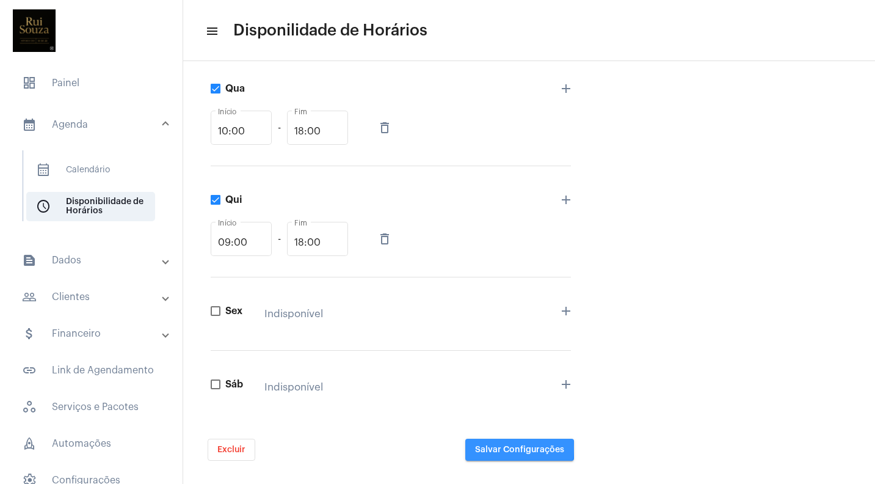
click at [517, 447] on span "Salvar Configurações" at bounding box center [519, 449] width 89 height 9
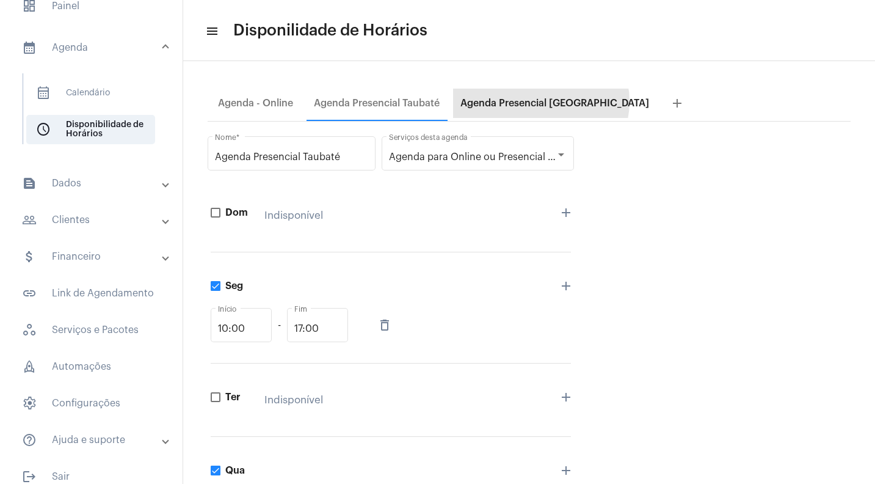
click at [541, 101] on div "Agenda Presencial [GEOGRAPHIC_DATA]" at bounding box center [554, 103] width 189 height 11
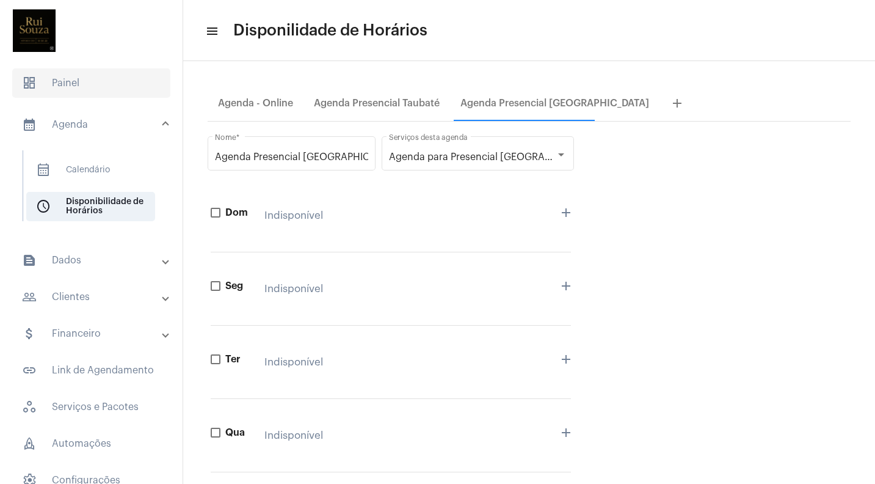
click at [71, 83] on span "dashboard Painel" at bounding box center [91, 82] width 158 height 29
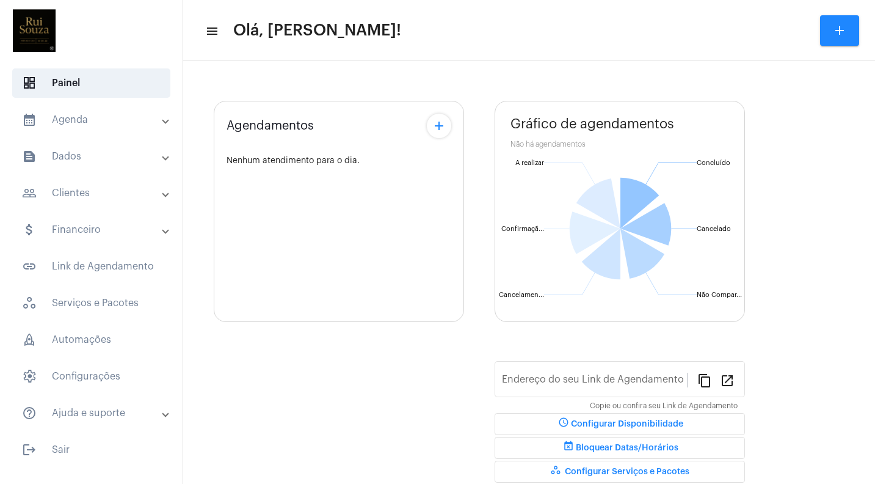
type input "[URL][DOMAIN_NAME]"
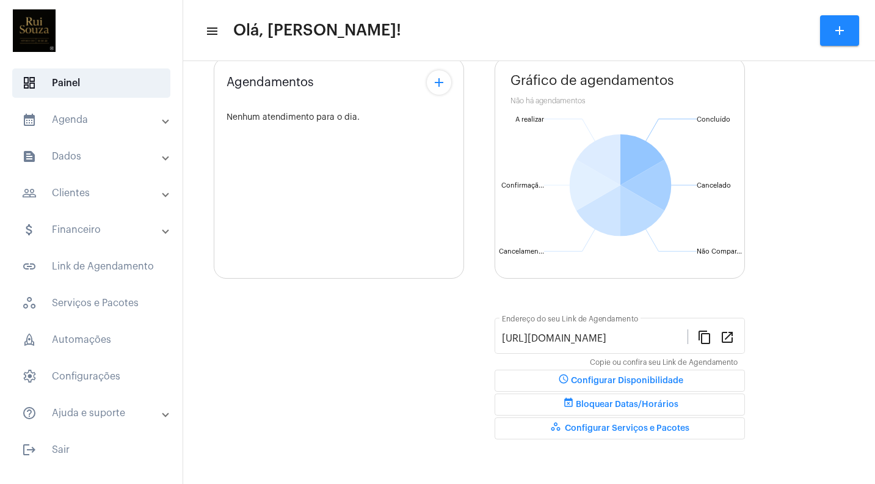
click at [617, 405] on span "event_busy Bloquear Datas/Horários" at bounding box center [619, 404] width 117 height 9
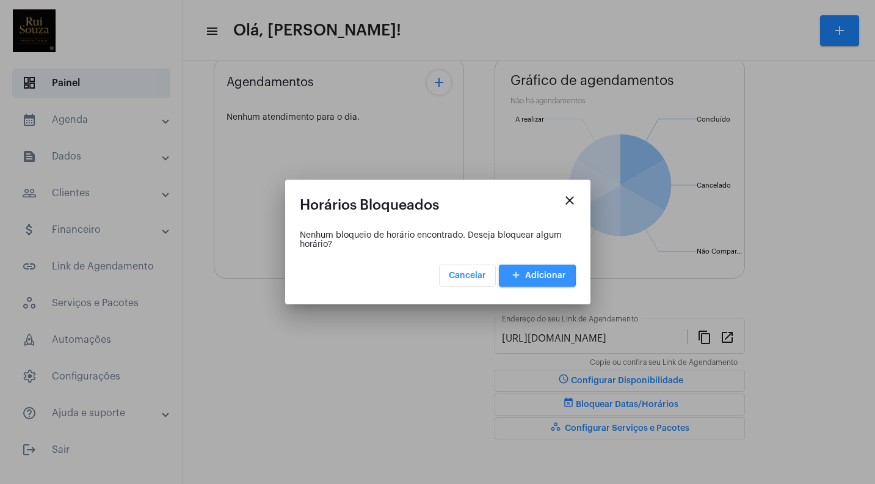
click at [535, 274] on span "add Adicionar" at bounding box center [537, 275] width 57 height 9
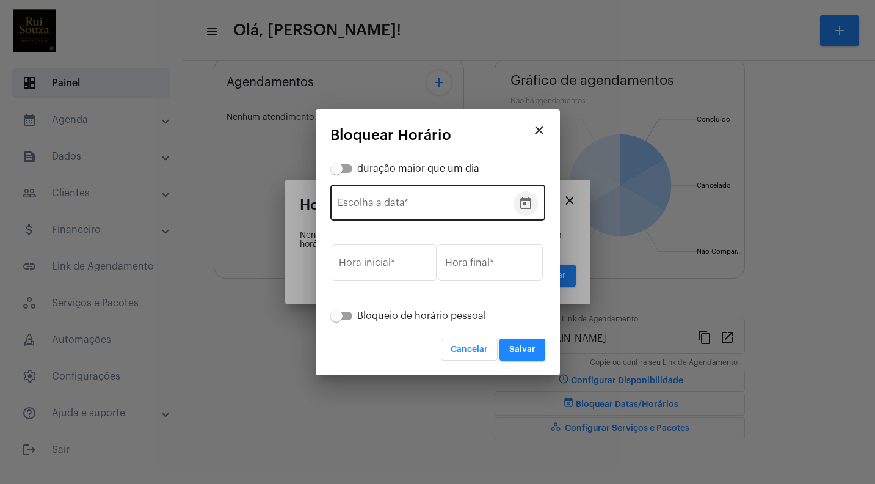
click at [526, 205] on icon "Open calendar" at bounding box center [525, 203] width 15 height 15
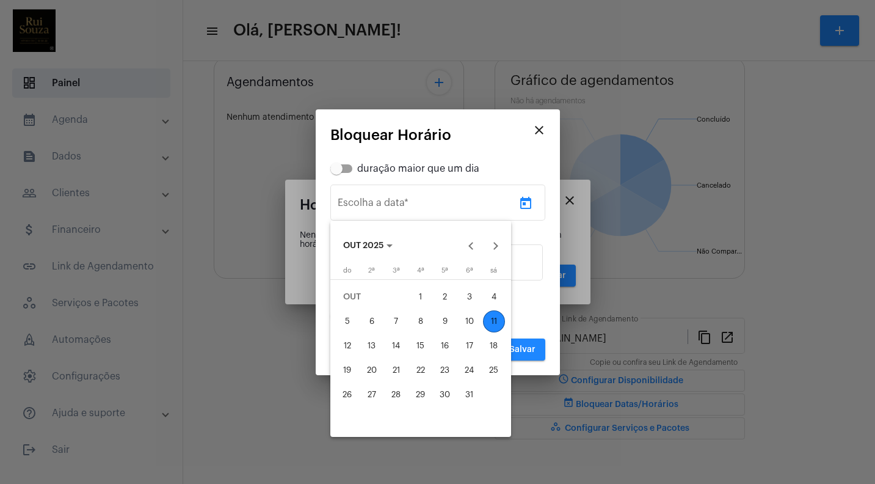
click at [541, 127] on div at bounding box center [437, 242] width 875 height 484
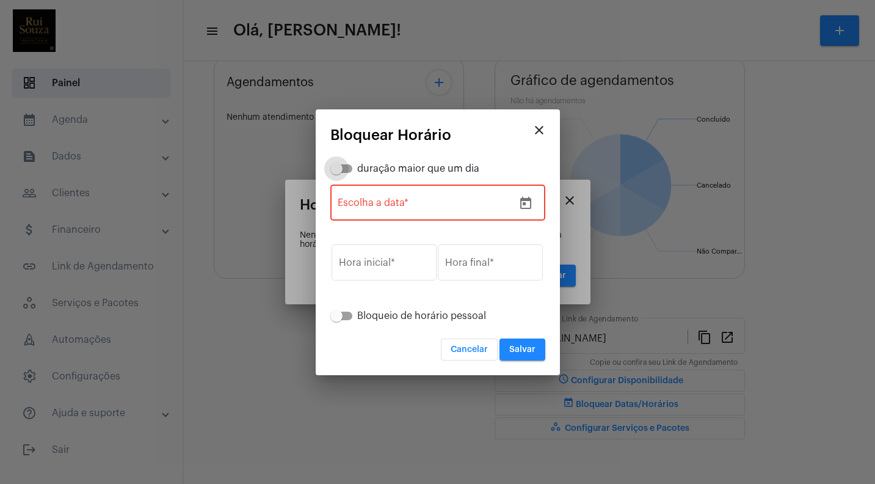
click at [336, 171] on span at bounding box center [336, 168] width 12 height 12
click at [336, 173] on input "duração maior que um dia" at bounding box center [336, 173] width 1 height 1
checkbox input "true"
click at [528, 197] on icon "Open calendar" at bounding box center [525, 203] width 11 height 12
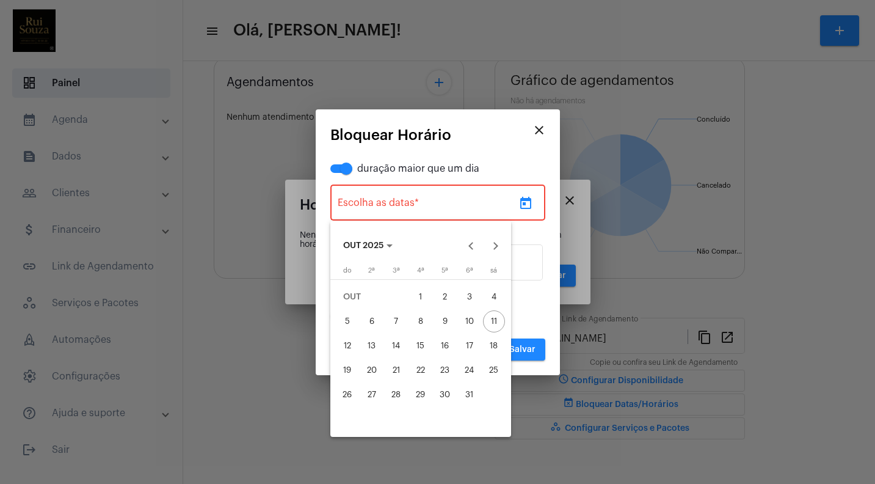
click at [537, 126] on div at bounding box center [437, 242] width 875 height 484
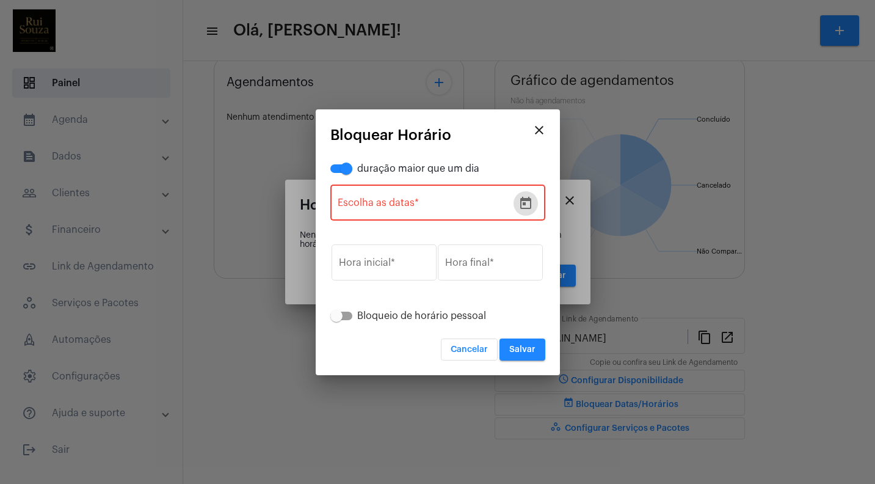
click at [338, 316] on span at bounding box center [336, 316] width 12 height 12
click at [336, 320] on input "Bloqueio de horário pessoal" at bounding box center [336, 320] width 1 height 1
click at [407, 211] on div "Start date – Escolha as datas *" at bounding box center [426, 201] width 176 height 38
click at [347, 314] on span at bounding box center [346, 316] width 12 height 12
click at [336, 320] on input "Bloqueio de horário a nível da empresa" at bounding box center [336, 320] width 1 height 1
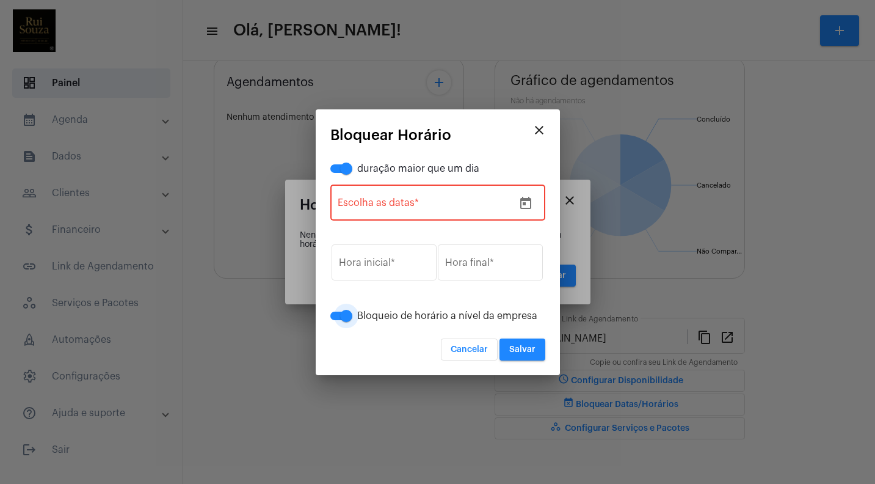
checkbox input "false"
click at [346, 169] on span at bounding box center [346, 168] width 12 height 12
click at [336, 173] on input "duração maior que um dia" at bounding box center [336, 173] width 1 height 1
checkbox input "false"
click at [539, 128] on mat-icon "close" at bounding box center [539, 130] width 15 height 15
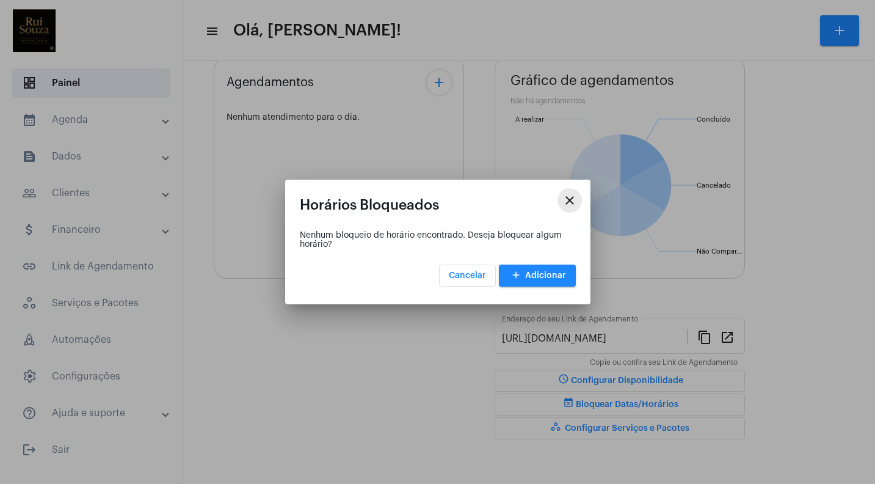
click at [569, 200] on mat-icon "close" at bounding box center [569, 200] width 15 height 15
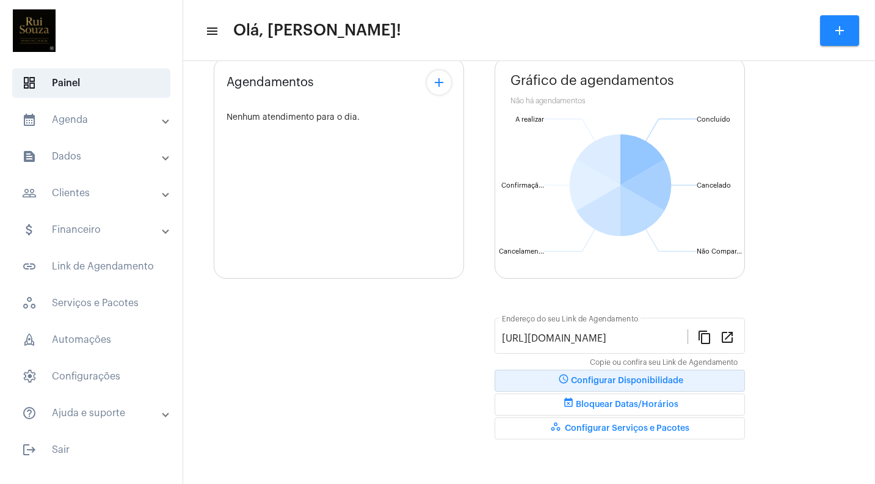
click at [618, 382] on span "schedule Configurar Disponibilidade" at bounding box center [619, 380] width 127 height 9
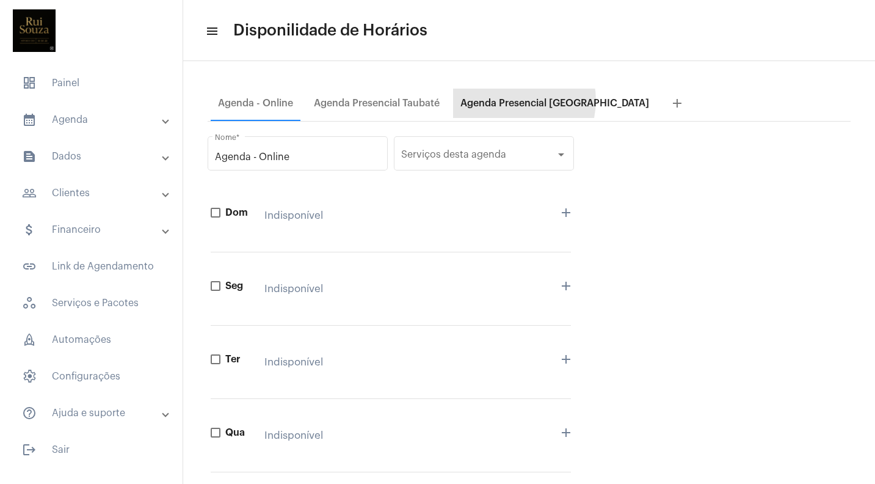
click at [509, 100] on div "Agenda Presencial [GEOGRAPHIC_DATA]" at bounding box center [554, 103] width 189 height 11
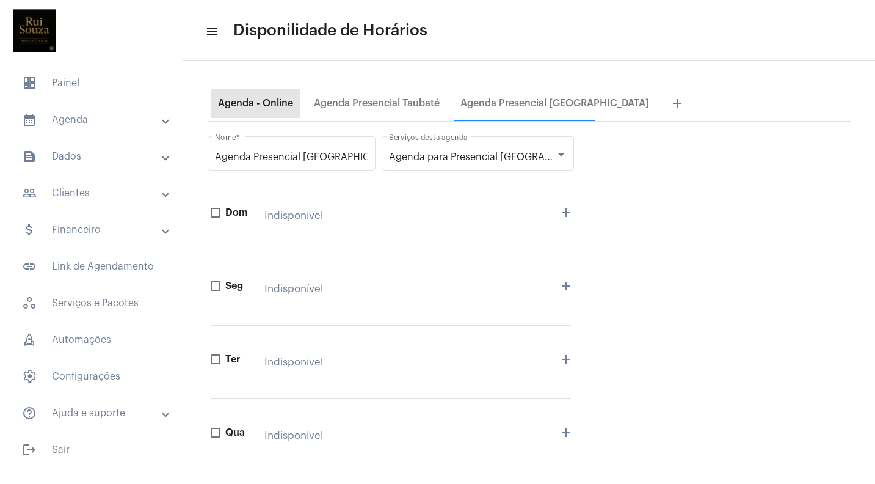
click at [256, 106] on div "Agenda - Online" at bounding box center [255, 103] width 75 height 11
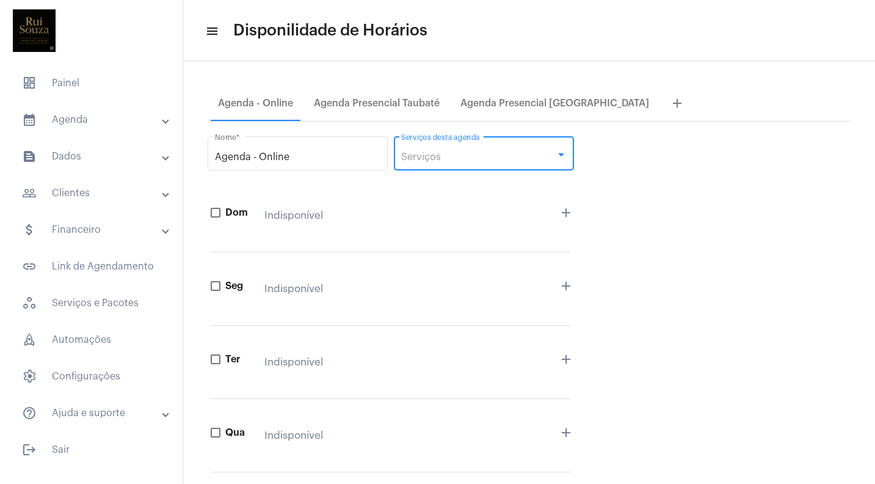
click at [472, 152] on div "Serviços" at bounding box center [478, 156] width 154 height 11
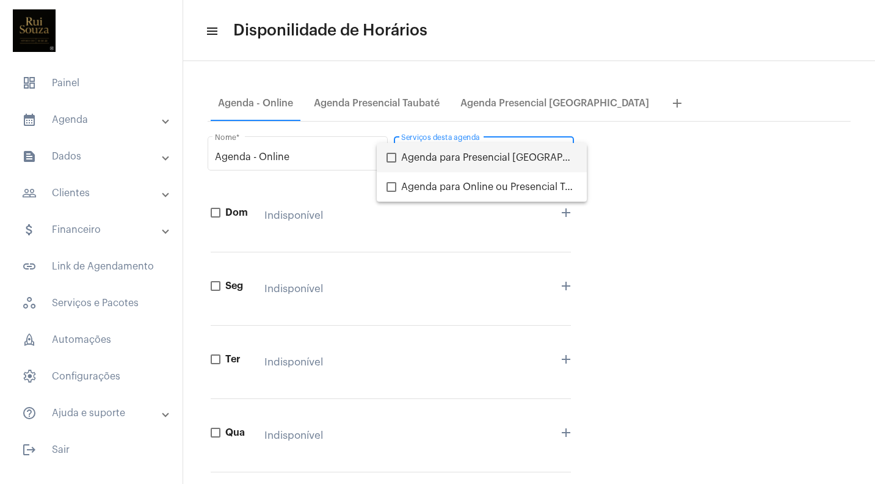
click at [388, 103] on div at bounding box center [437, 242] width 875 height 484
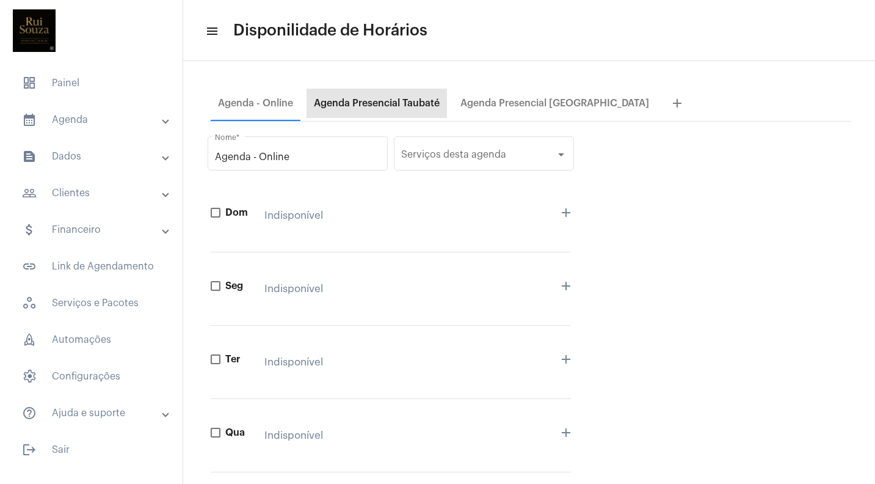
click at [367, 101] on div "Agenda Presencial Taubaté" at bounding box center [377, 103] width 126 height 11
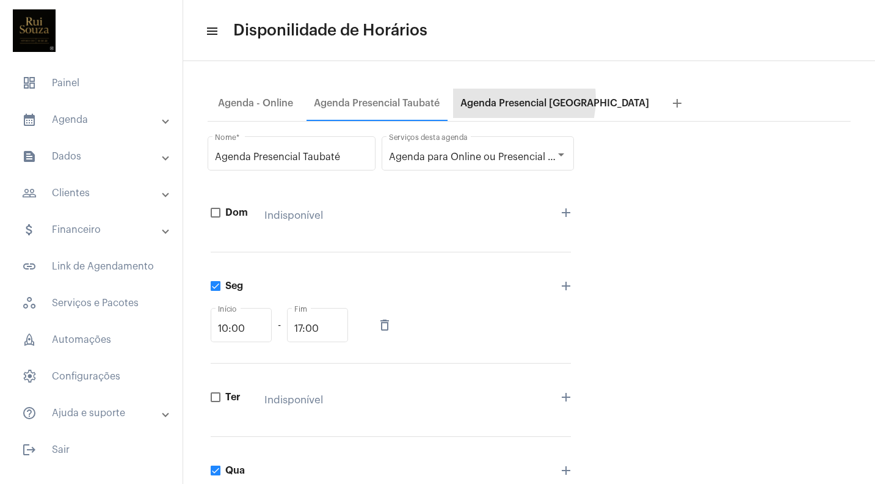
click at [501, 99] on div "Agenda Presencial [GEOGRAPHIC_DATA]" at bounding box center [554, 103] width 189 height 11
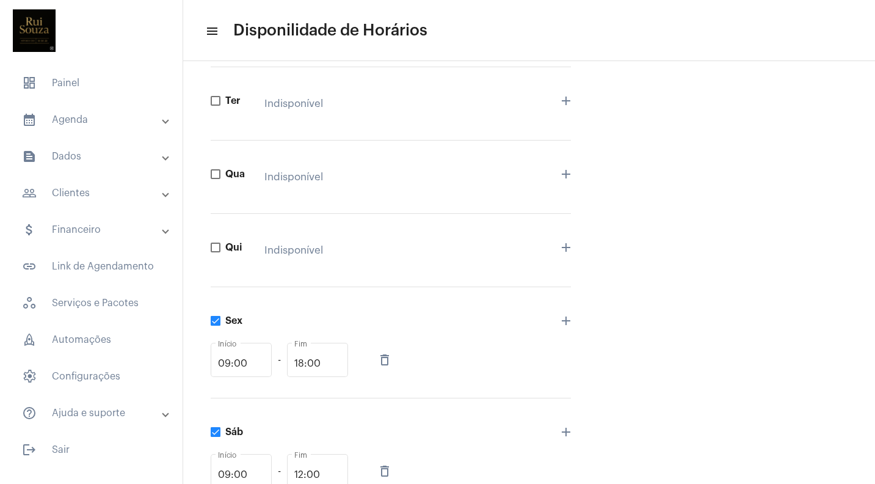
scroll to position [280, 0]
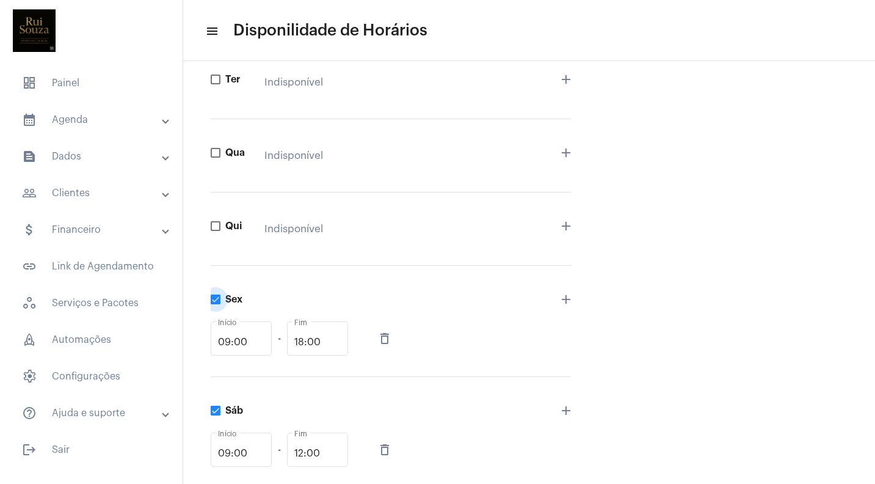
click at [217, 299] on span at bounding box center [216, 299] width 10 height 10
click at [216, 304] on input "Sex" at bounding box center [215, 304] width 1 height 1
checkbox input "false"
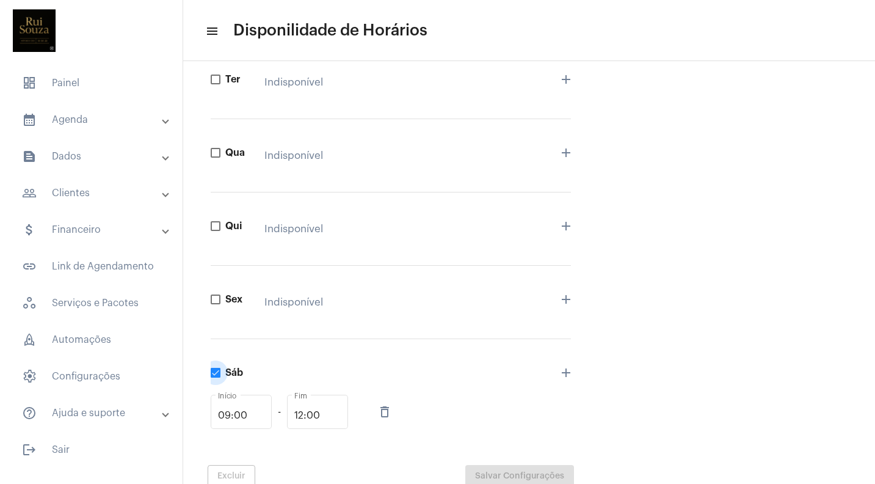
click at [216, 375] on span at bounding box center [216, 373] width 10 height 10
click at [216, 377] on input "Sáb" at bounding box center [215, 377] width 1 height 1
checkbox input "false"
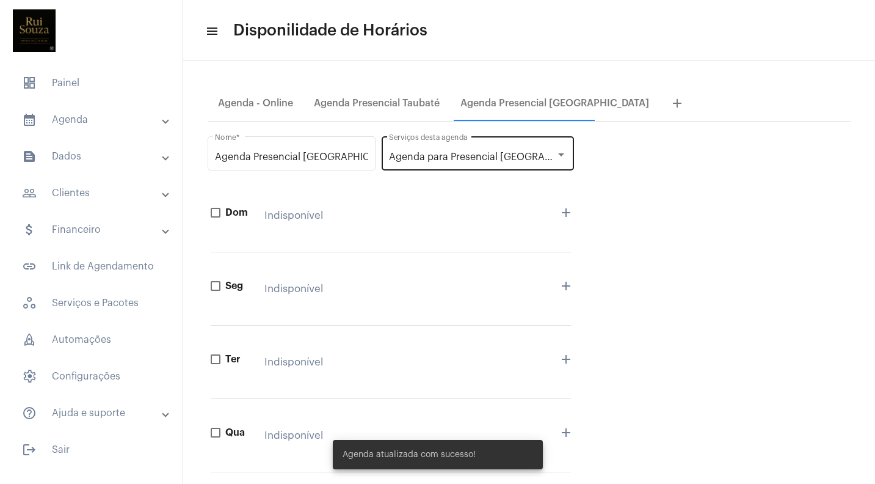
scroll to position [0, 0]
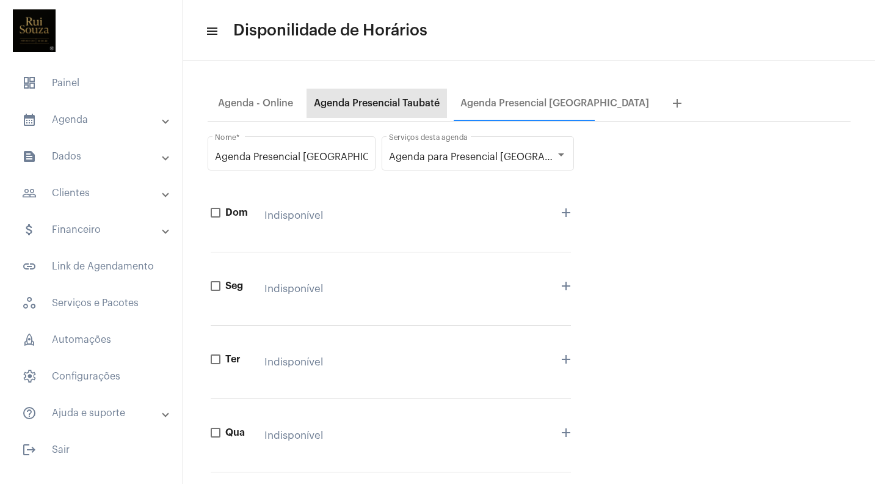
click at [398, 101] on div "Agenda Presencial Taubaté" at bounding box center [377, 103] width 126 height 11
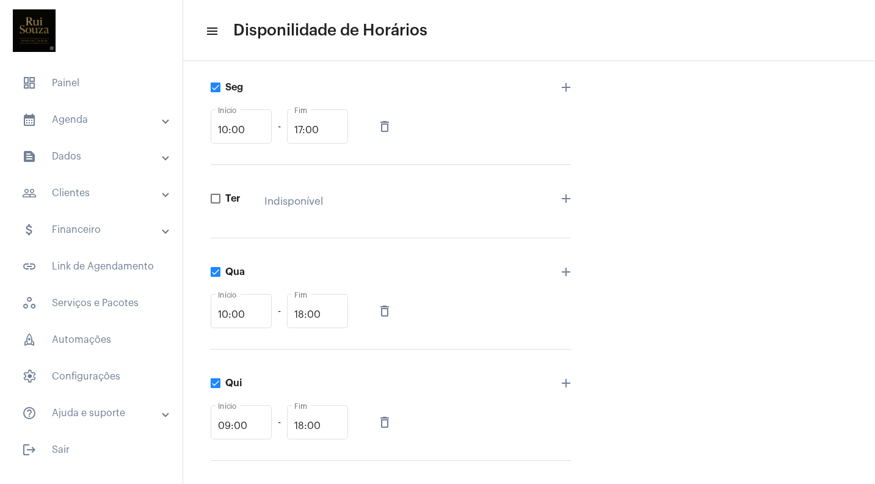
scroll to position [226, 0]
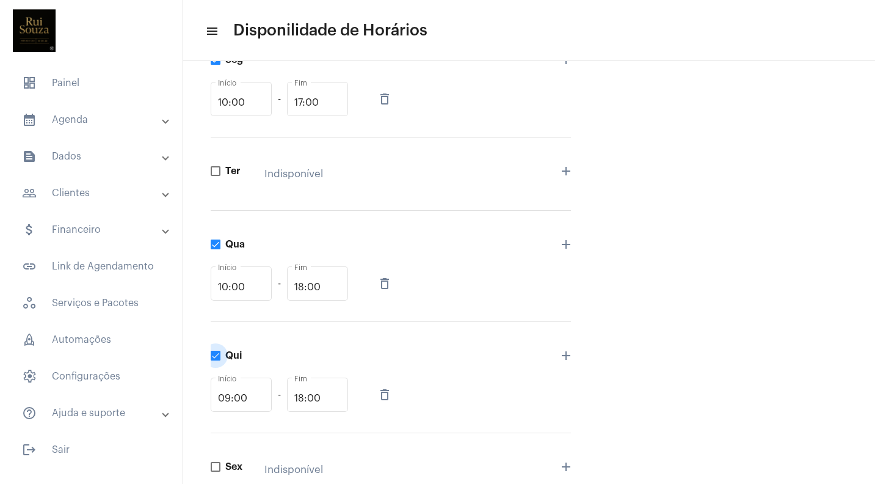
click at [218, 357] on span at bounding box center [216, 356] width 10 height 10
click at [216, 360] on input "Qui" at bounding box center [215, 360] width 1 height 1
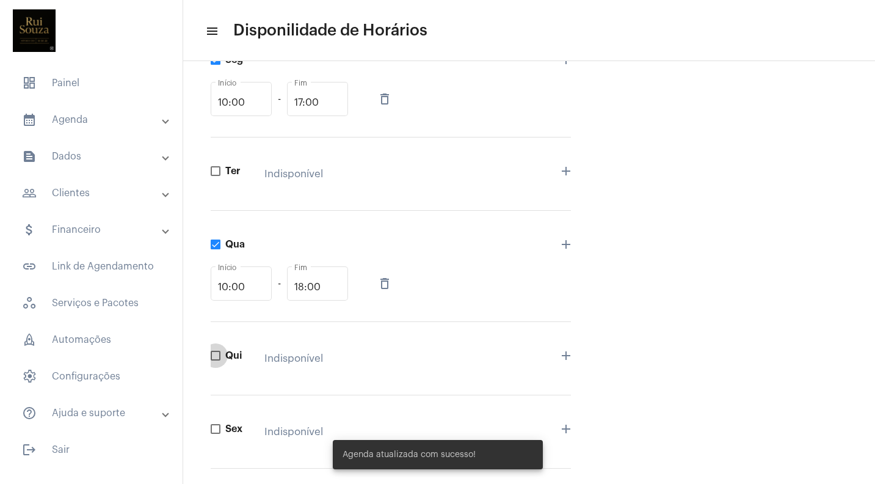
click at [215, 355] on span at bounding box center [216, 356] width 10 height 10
click at [215, 360] on input "Qui" at bounding box center [215, 360] width 1 height 1
checkbox input "true"
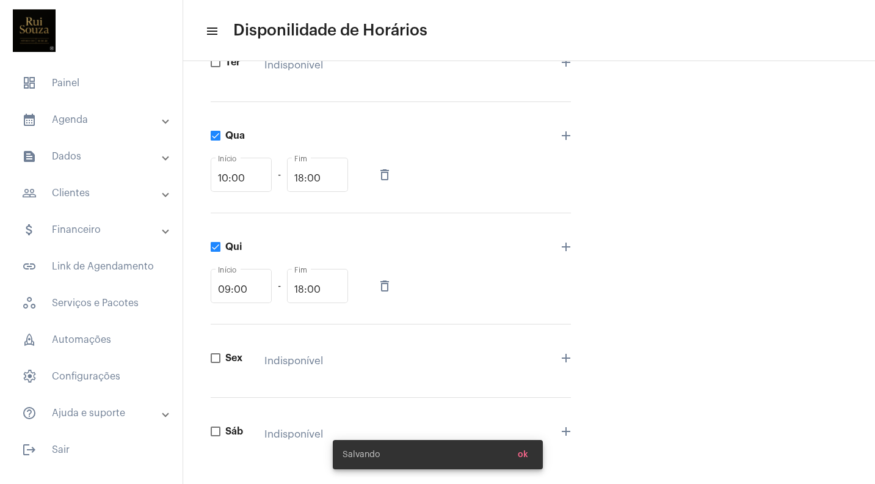
scroll to position [334, 0]
click at [238, 294] on input "09:00" at bounding box center [241, 290] width 46 height 11
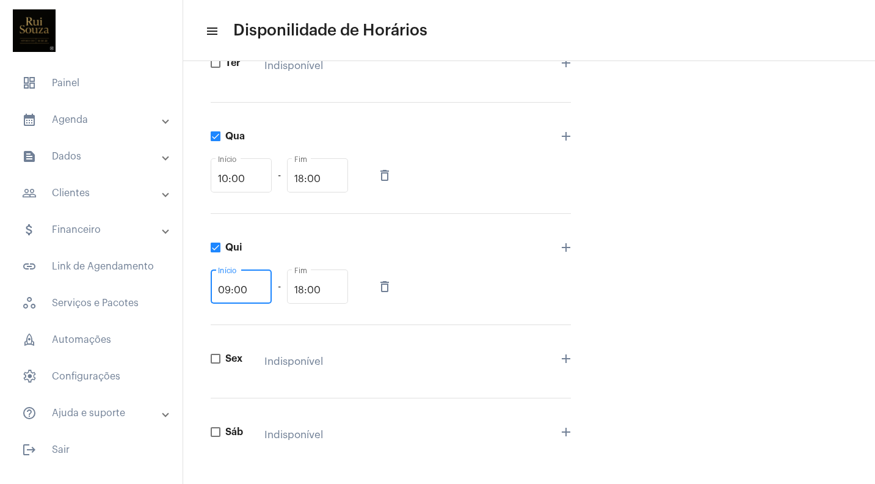
drag, startPoint x: 252, startPoint y: 291, endPoint x: 211, endPoint y: 288, distance: 41.0
click at [211, 288] on div "09:00 Início" at bounding box center [241, 285] width 61 height 37
type input "15:00"
click at [507, 326] on div "Sex Indisponível add" at bounding box center [391, 361] width 360 height 73
drag, startPoint x: 252, startPoint y: 287, endPoint x: 202, endPoint y: 292, distance: 50.4
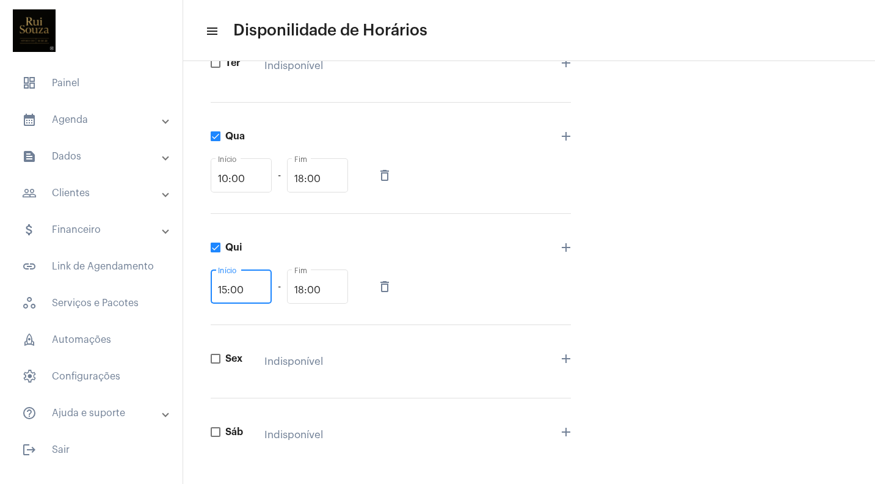
click at [202, 292] on div "Agenda - Online Agenda Presencial Taubaté Agenda Presencial Curitiba add Agenda…" at bounding box center [529, 136] width 692 height 818
click at [245, 178] on input "10:00" at bounding box center [241, 178] width 46 height 11
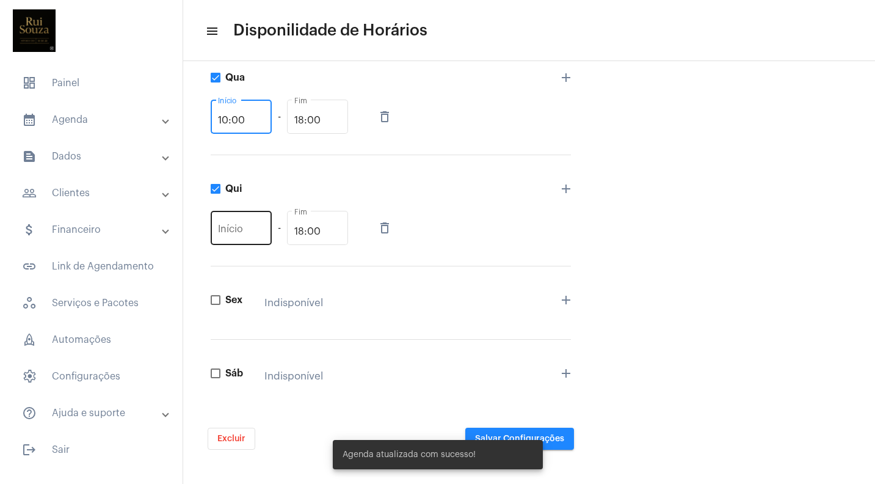
scroll to position [392, 0]
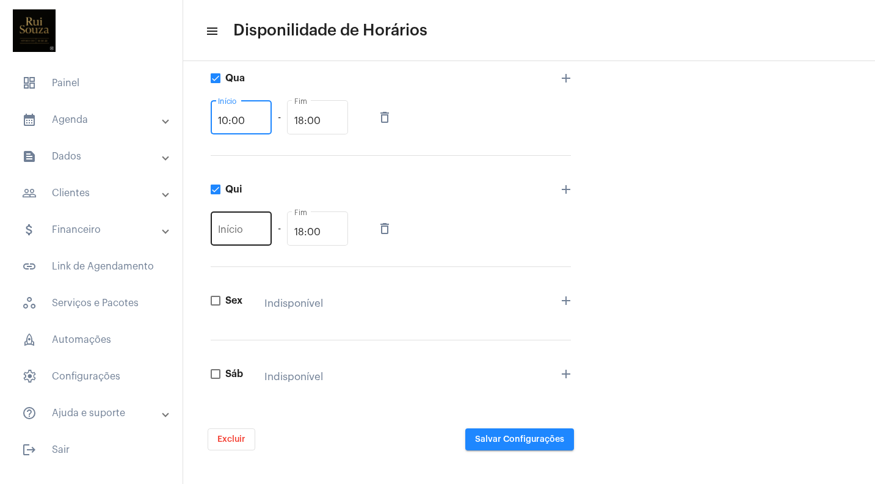
type input "10:00"
click at [225, 227] on input "Início" at bounding box center [241, 232] width 46 height 11
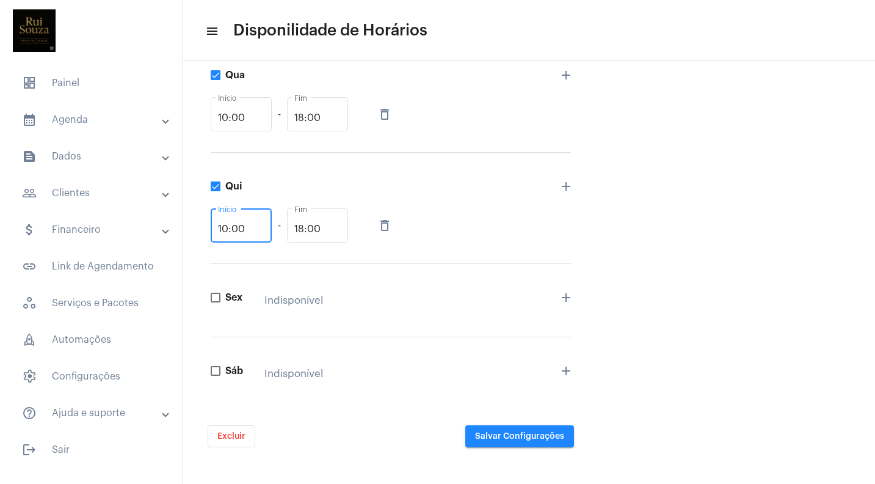
scroll to position [395, 0]
type input "10:00"
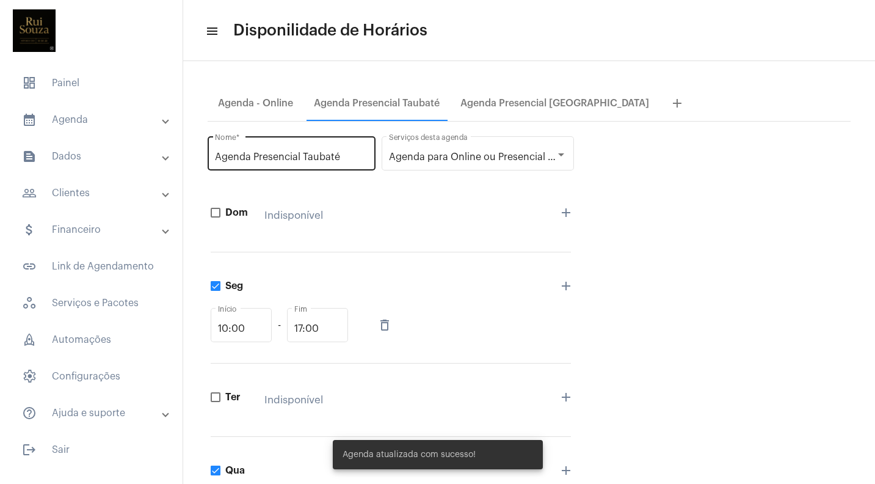
scroll to position [0, 0]
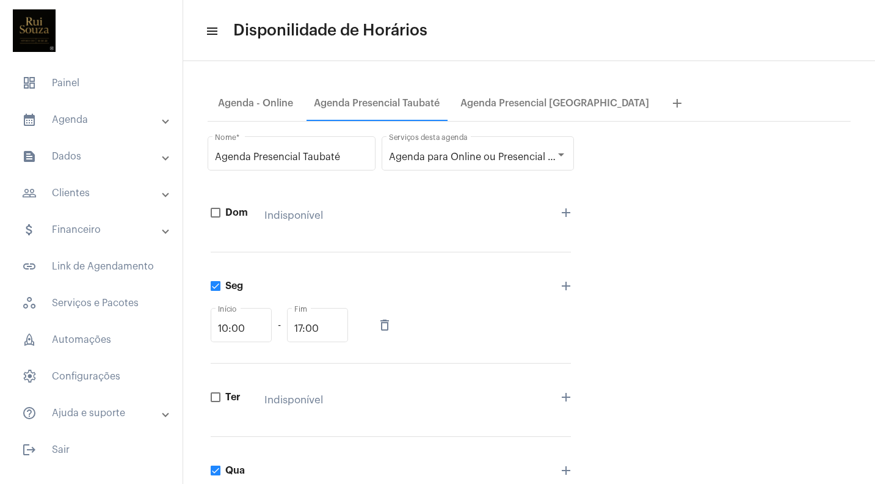
click at [81, 122] on mat-panel-title "calendar_month_outlined Agenda" at bounding box center [92, 119] width 141 height 15
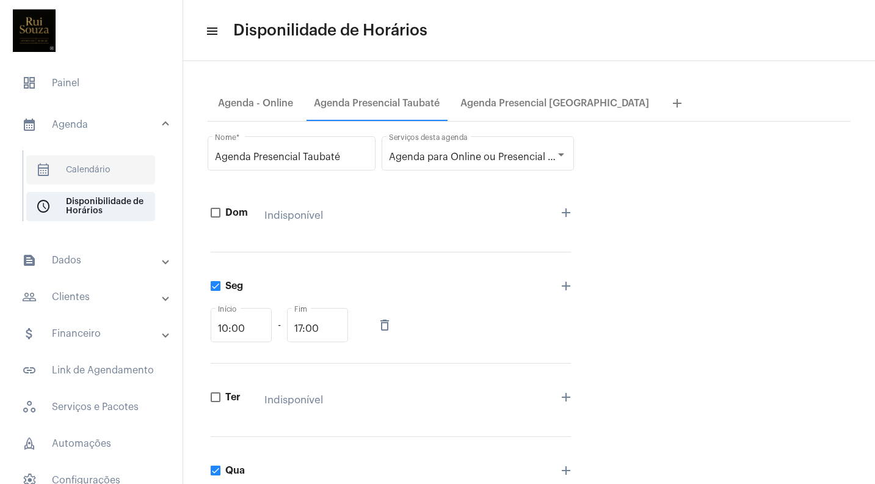
click at [60, 165] on span "calendar_month_outlined Calendário" at bounding box center [90, 169] width 129 height 29
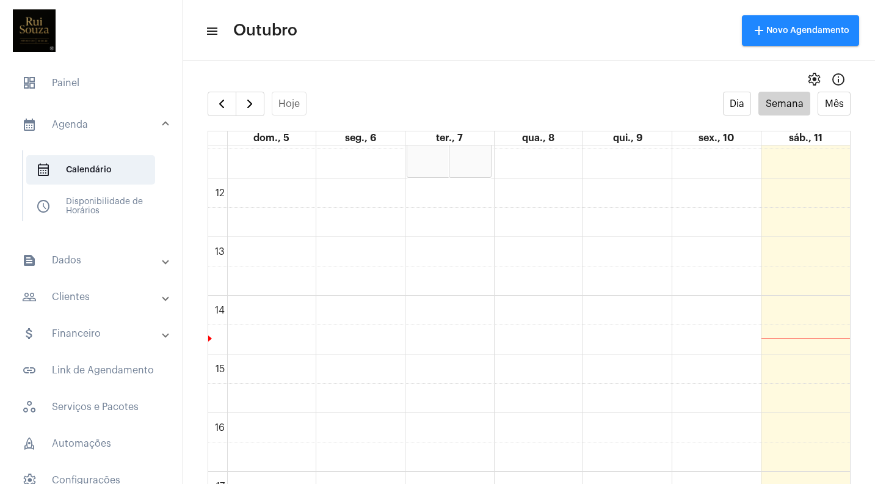
scroll to position [677, 0]
click at [814, 76] on span "settings" at bounding box center [814, 79] width 15 height 15
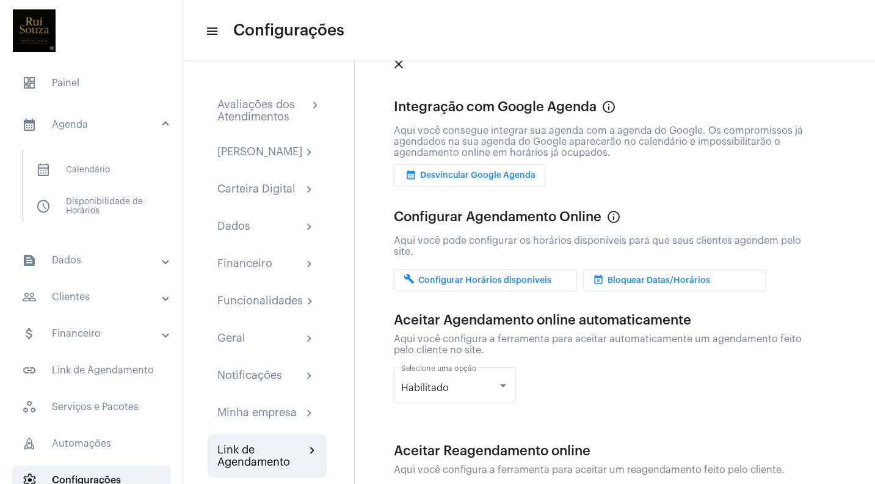
scroll to position [37, 0]
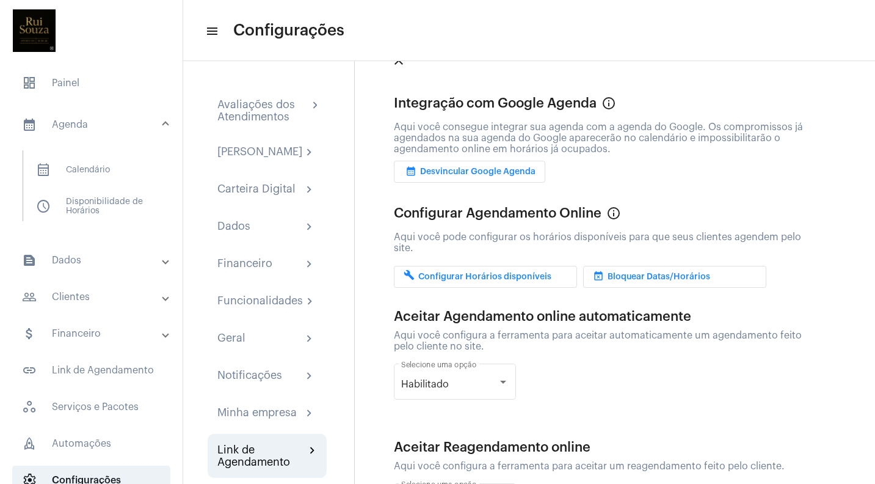
click at [639, 273] on span "event_busy Bloquear Datas/Horários" at bounding box center [651, 276] width 117 height 9
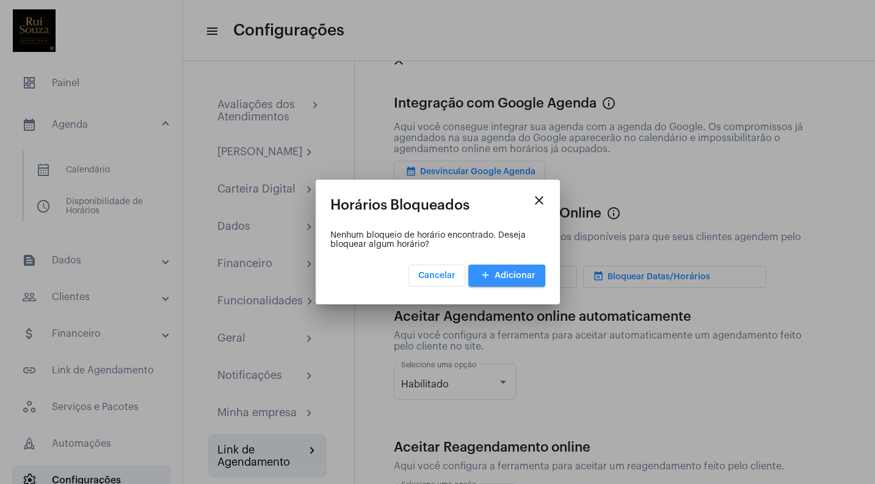
click at [506, 282] on button "add Adicionar" at bounding box center [506, 275] width 77 height 22
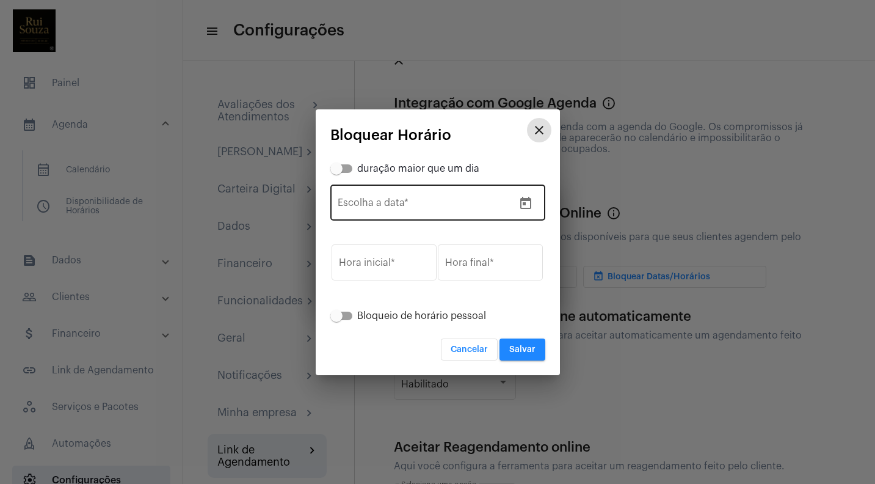
click at [393, 206] on input "Escolha a data *" at bounding box center [426, 205] width 176 height 11
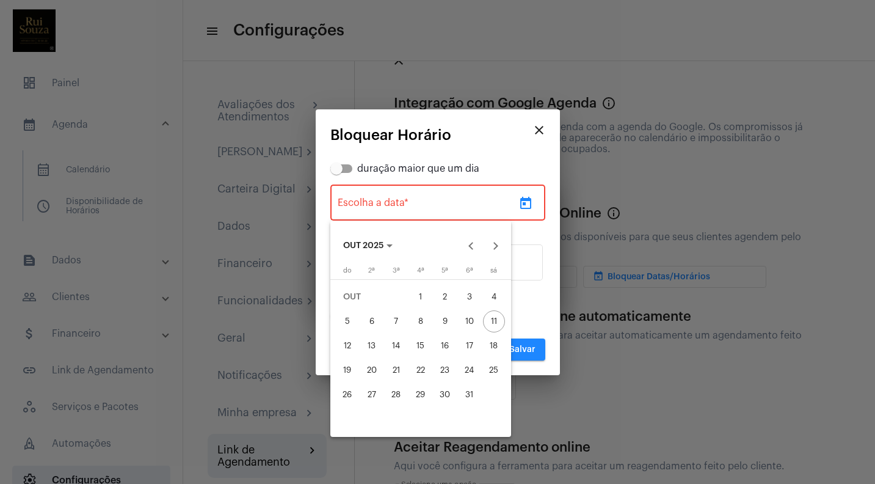
click at [372, 347] on div "13" at bounding box center [372, 346] width 22 height 22
type input "[DATE]"
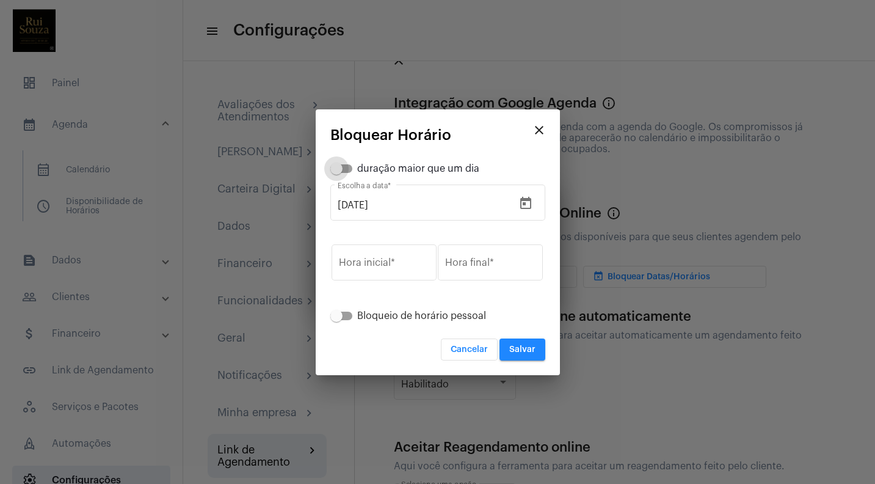
click at [336, 167] on span at bounding box center [336, 168] width 12 height 12
click at [336, 173] on input "duração maior que um dia" at bounding box center [336, 173] width 1 height 1
checkbox input "true"
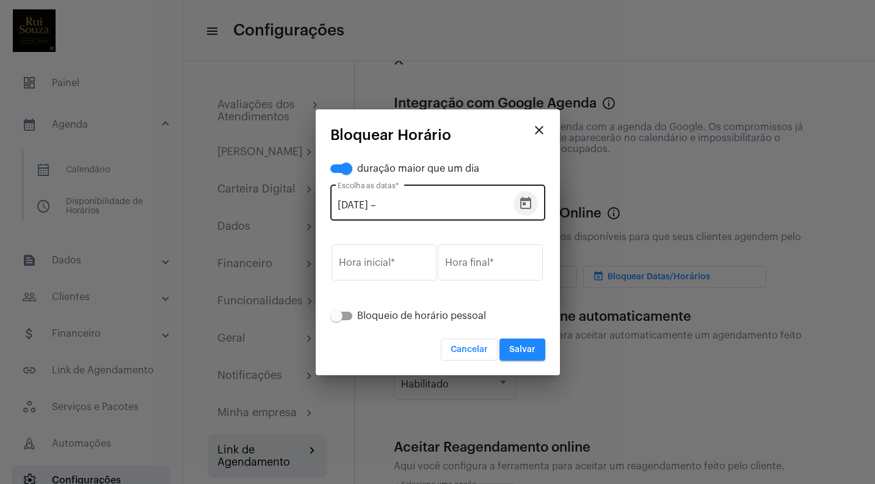
click at [525, 197] on icon "Open calendar" at bounding box center [525, 203] width 11 height 12
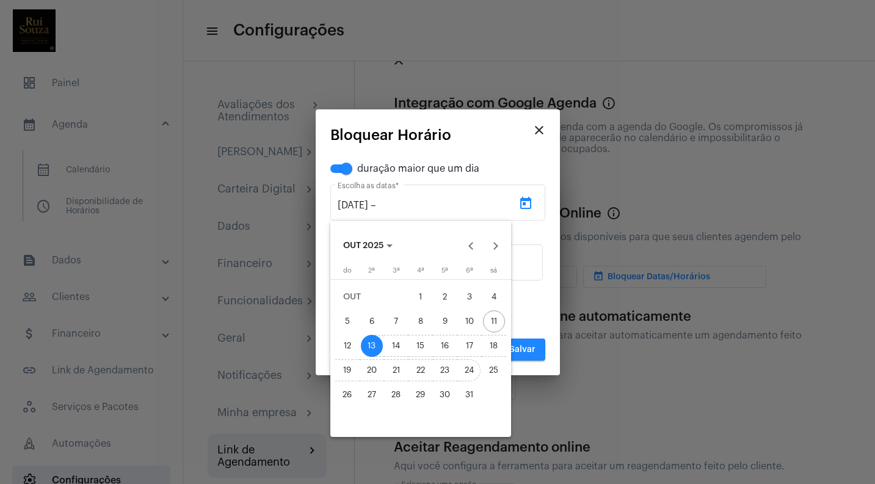
click at [470, 369] on div "24" at bounding box center [470, 370] width 22 height 22
type input "24/10/2025"
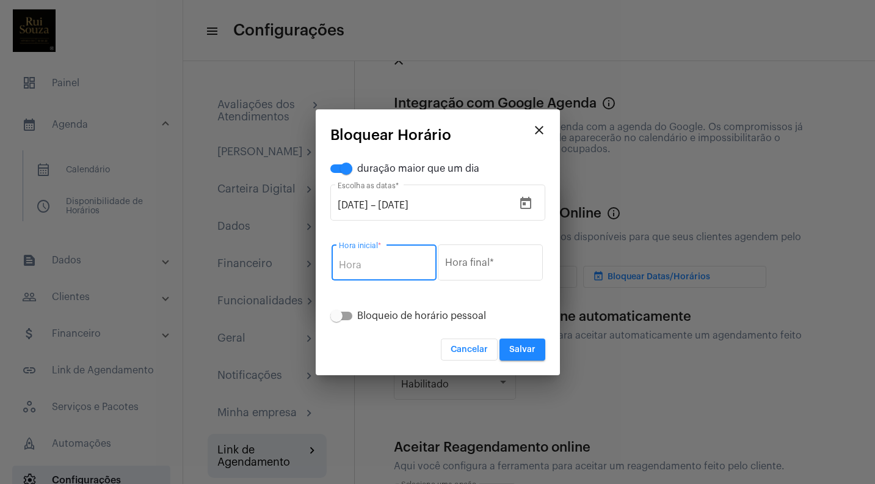
click at [380, 266] on input "Hora inicial *" at bounding box center [384, 265] width 90 height 11
type input "09:00"
click at [481, 257] on div "Hora final *" at bounding box center [490, 261] width 90 height 38
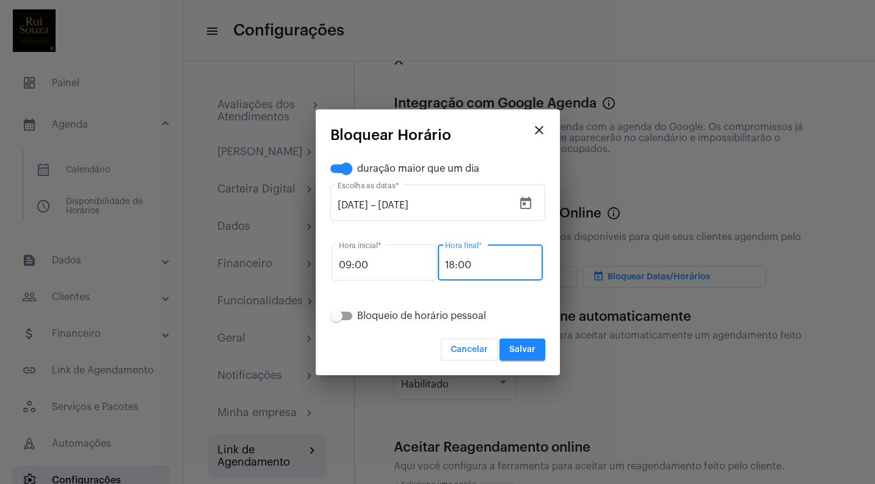
type input "18:00"
click at [518, 353] on span "Salvar" at bounding box center [522, 349] width 26 height 9
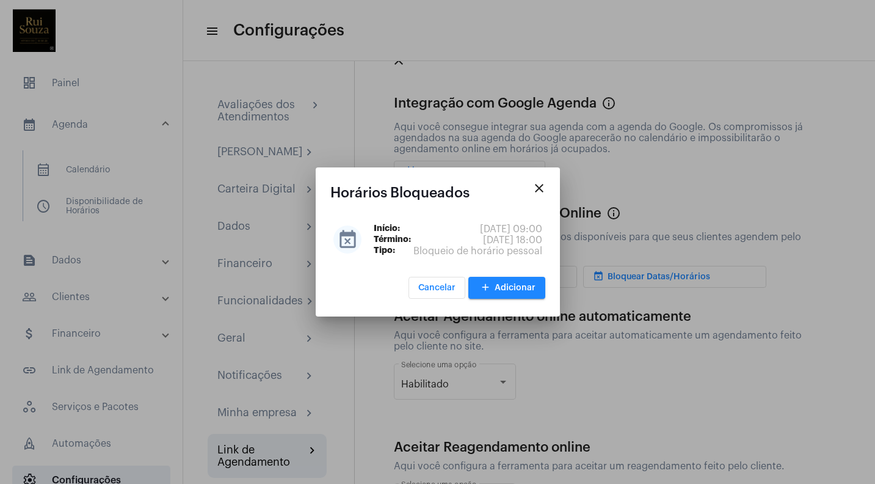
click at [507, 291] on span "add Adicionar" at bounding box center [506, 287] width 57 height 9
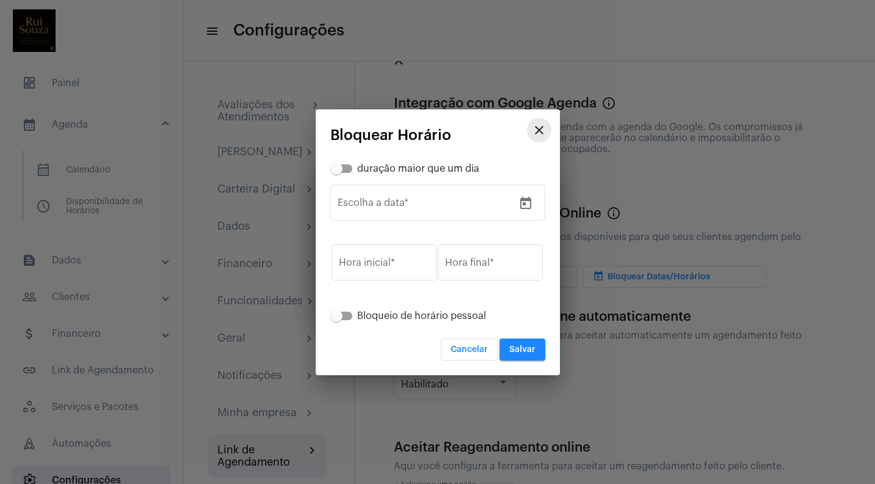
click at [539, 127] on mat-icon "close" at bounding box center [539, 130] width 15 height 15
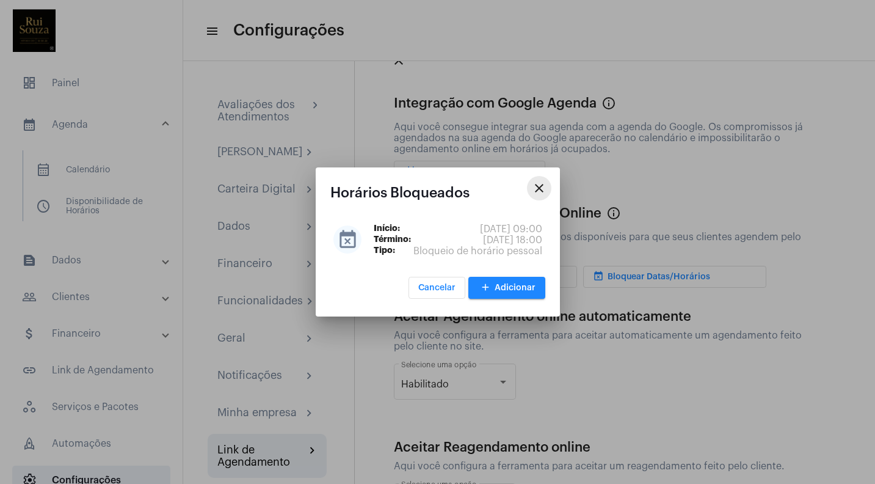
click at [539, 186] on mat-icon "close" at bounding box center [539, 188] width 15 height 15
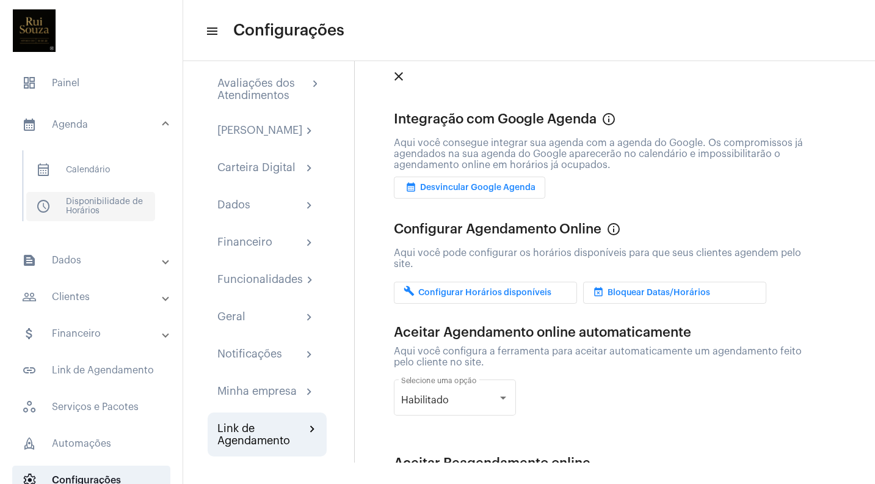
click at [103, 201] on span "schedule Disponibilidade de Horários" at bounding box center [90, 206] width 129 height 29
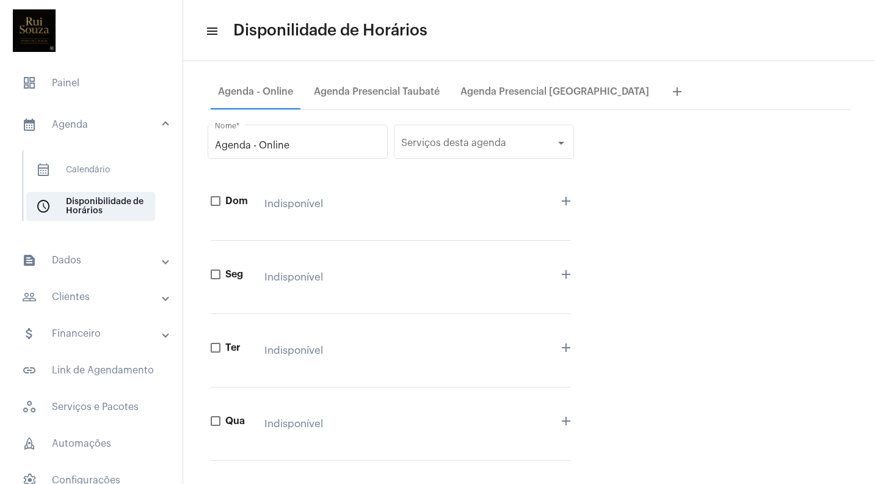
scroll to position [4, 0]
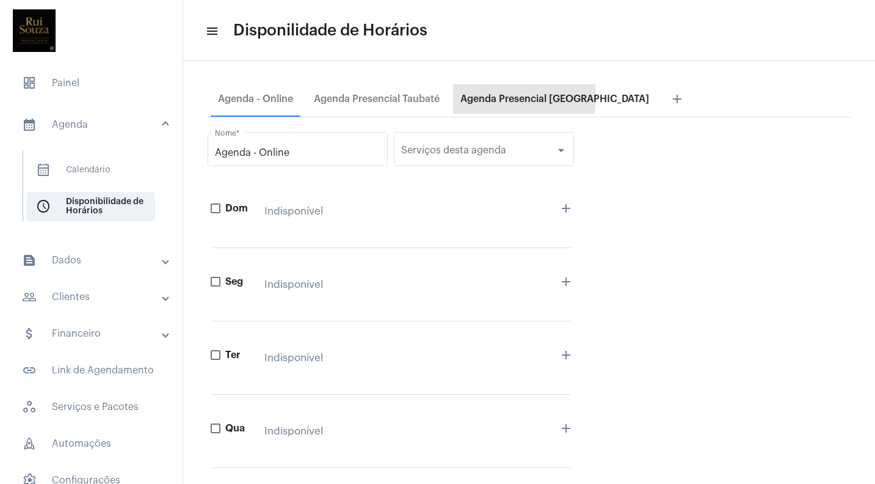
click at [496, 96] on div "Agenda Presencial [GEOGRAPHIC_DATA]" at bounding box center [554, 98] width 189 height 11
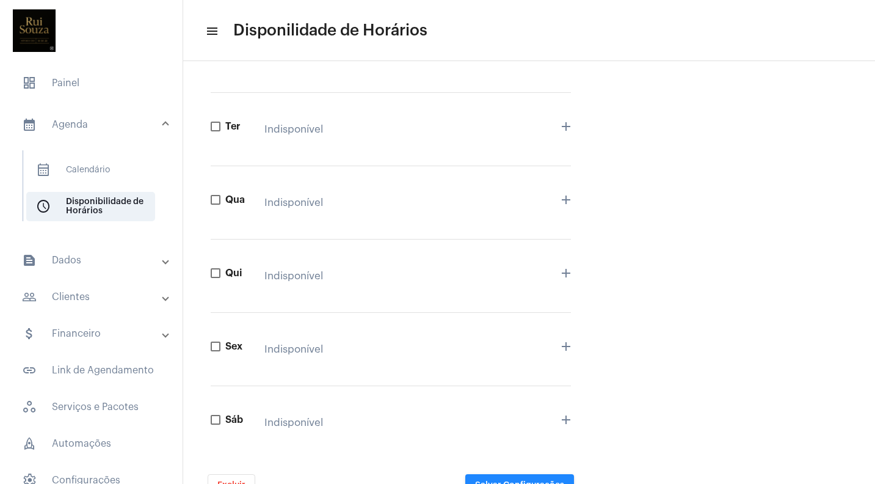
scroll to position [231, 0]
click at [220, 345] on span at bounding box center [216, 348] width 10 height 10
click at [216, 353] on input "Sex" at bounding box center [215, 353] width 1 height 1
checkbox input "true"
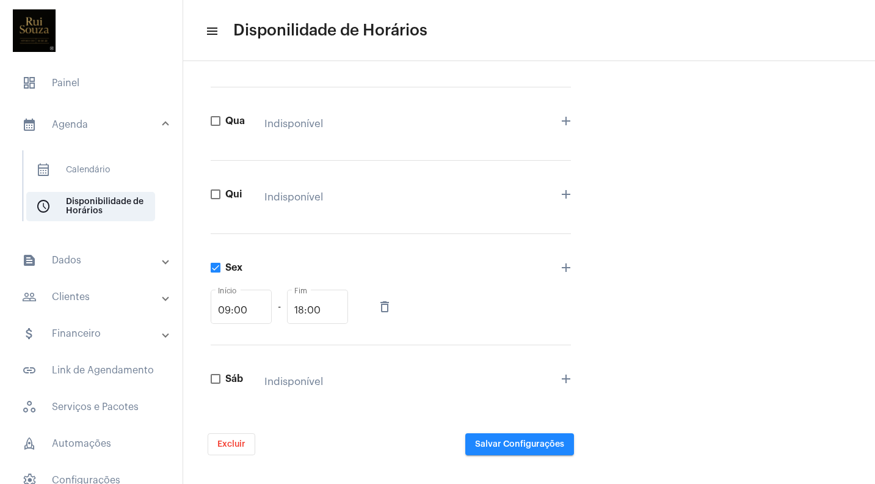
scroll to position [315, 0]
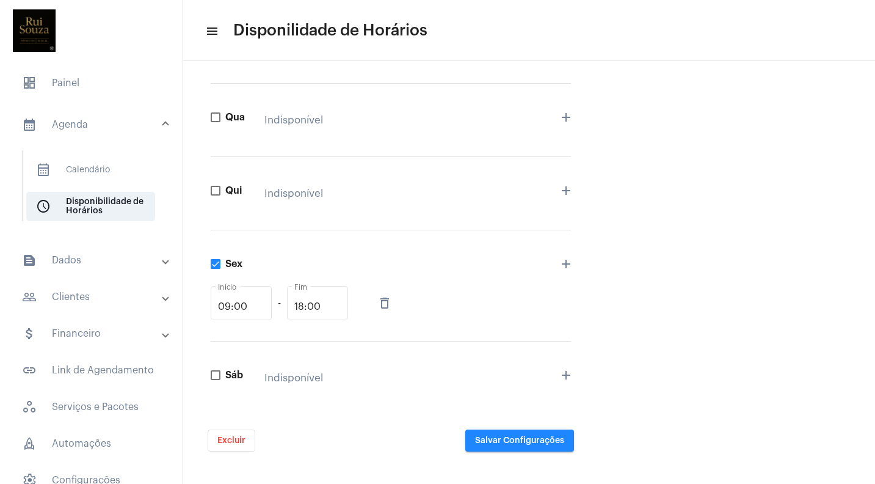
click at [217, 377] on span at bounding box center [216, 375] width 10 height 10
click at [216, 380] on input "Sáb" at bounding box center [215, 380] width 1 height 1
checkbox input "true"
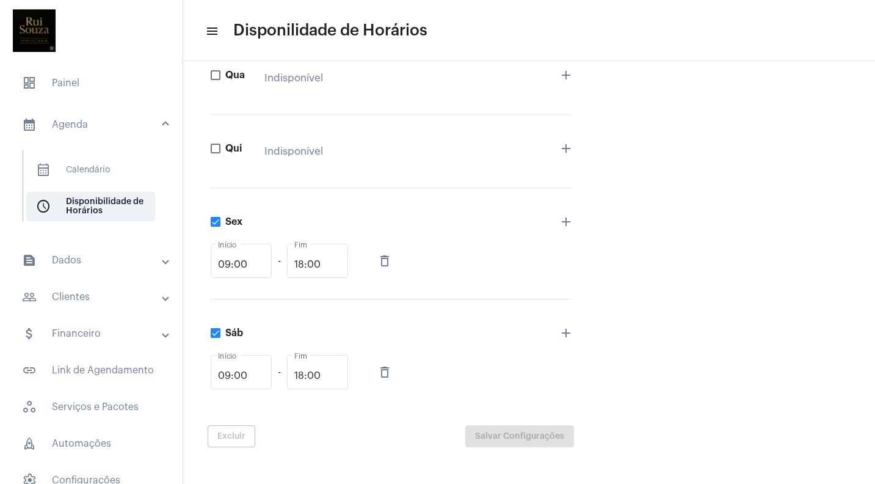
scroll to position [0, 0]
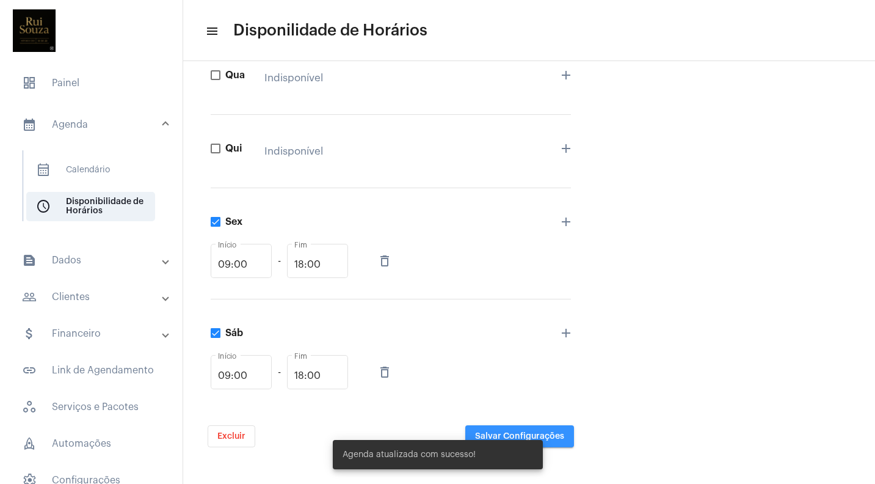
click at [559, 435] on span "Salvar Configurações" at bounding box center [519, 436] width 89 height 9
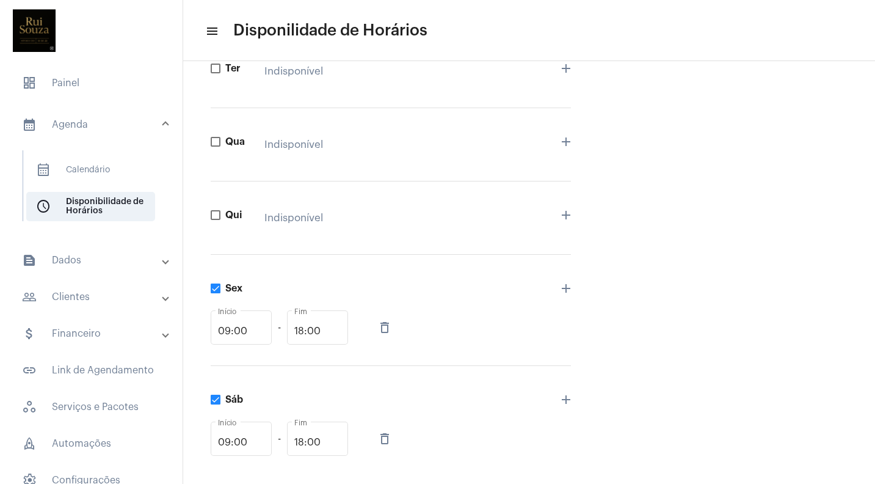
scroll to position [299, 0]
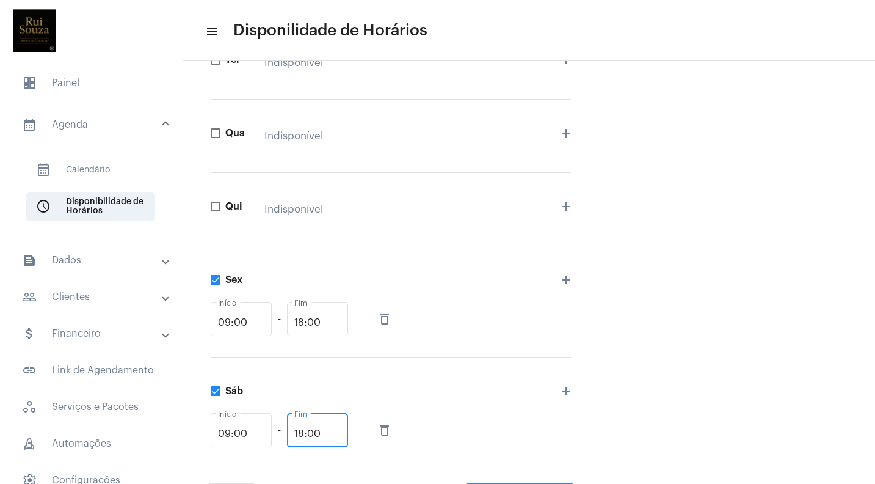
click at [326, 433] on input "18:00" at bounding box center [317, 433] width 46 height 11
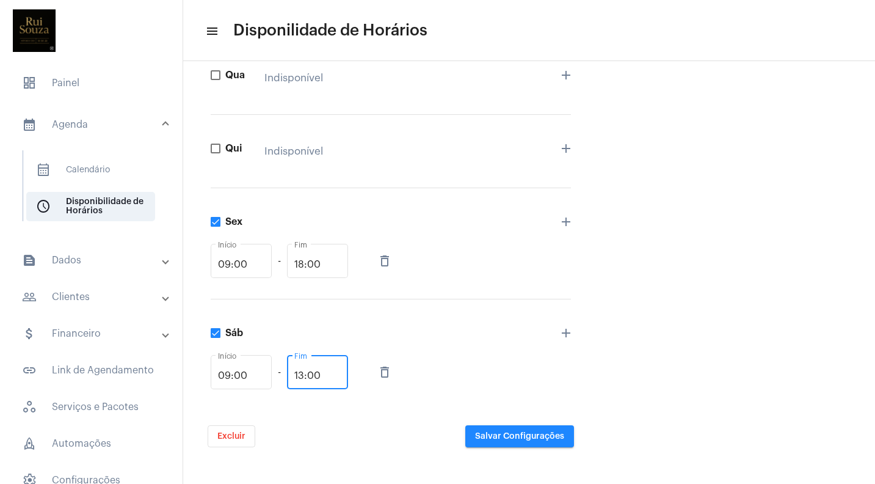
scroll to position [357, 0]
type input "13:00"
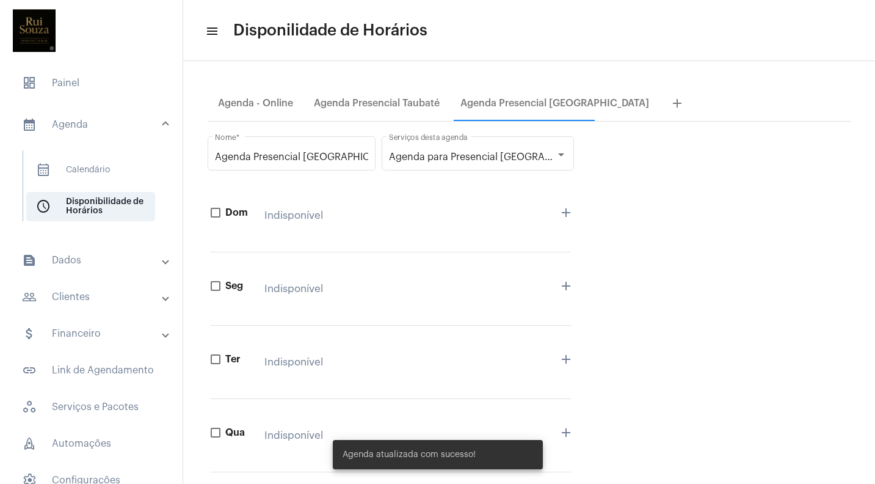
scroll to position [0, 0]
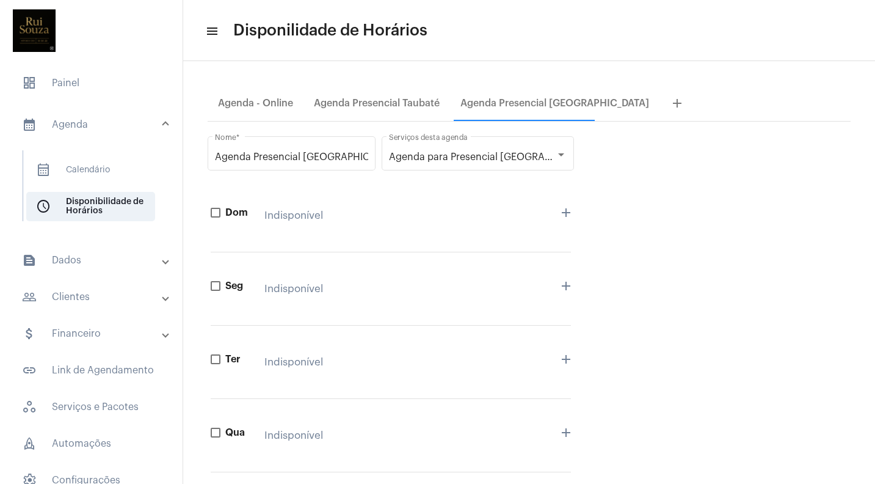
click at [72, 117] on mat-expansion-panel-header "calendar_month_outlined Agenda" at bounding box center [94, 124] width 175 height 39
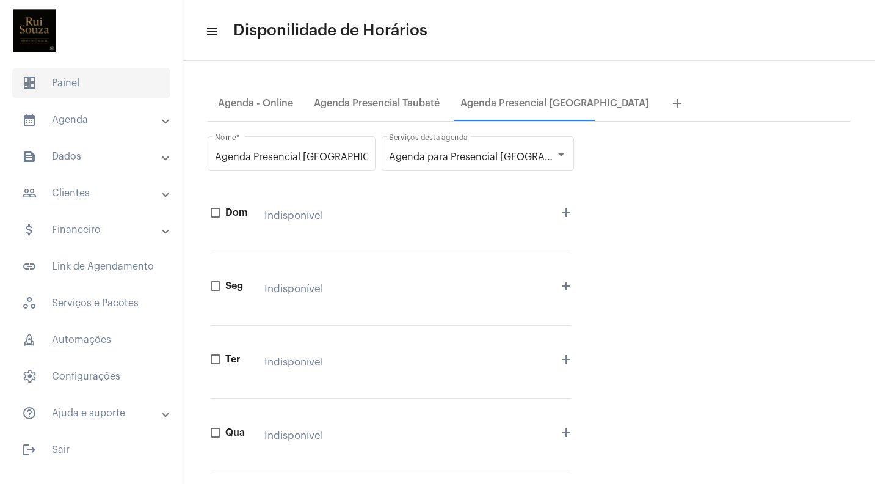
click at [72, 83] on span "dashboard Painel" at bounding box center [91, 82] width 158 height 29
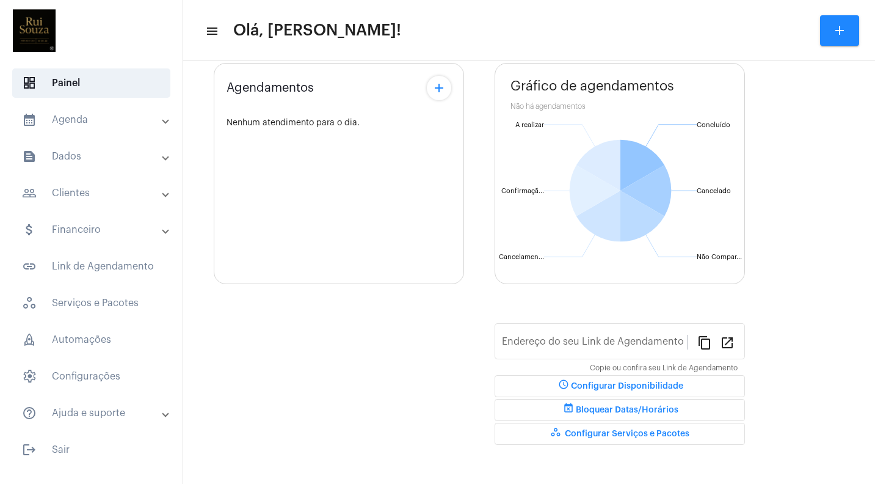
type input "[URL][DOMAIN_NAME]"
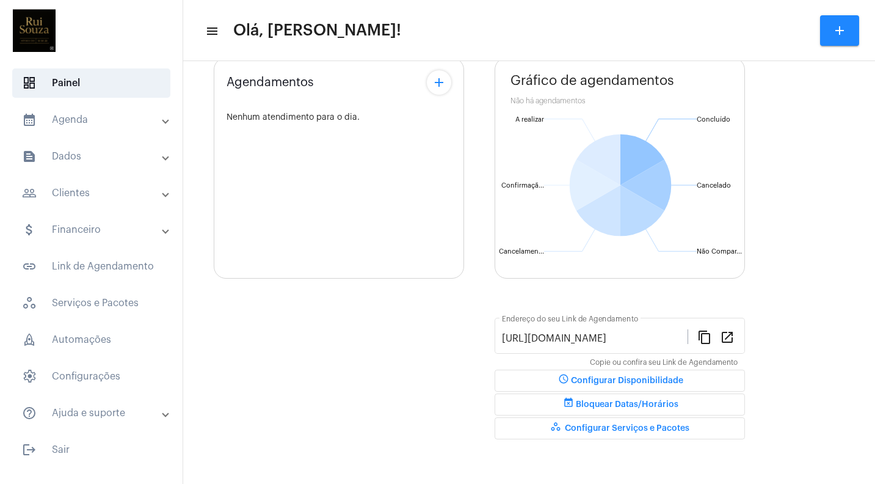
scroll to position [80, 0]
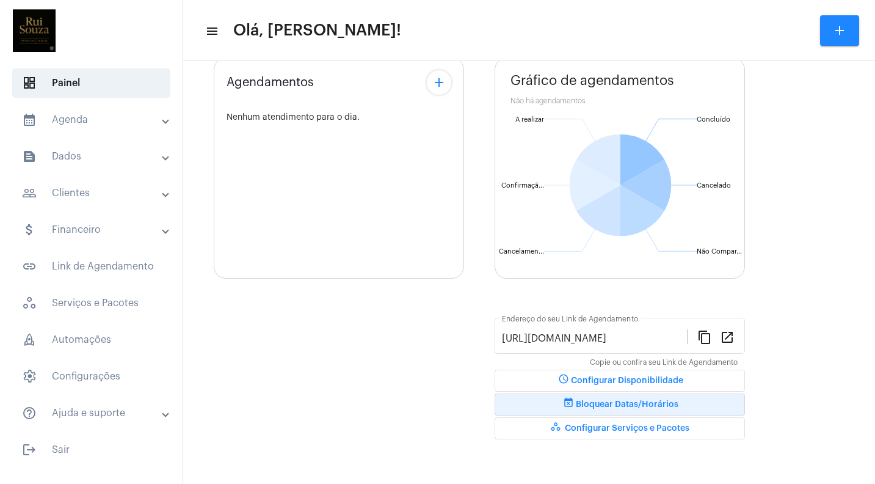
click at [599, 399] on button "event_busy Bloquear Datas/Horários" at bounding box center [620, 404] width 250 height 22
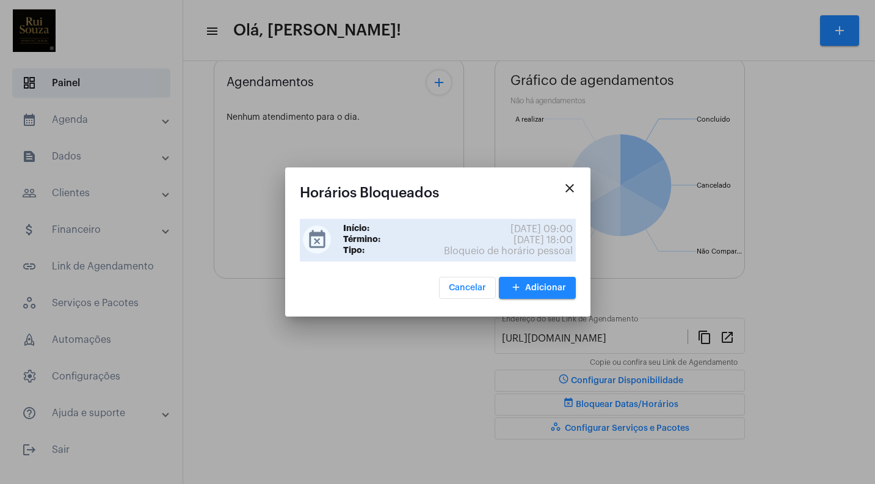
click at [545, 245] on span "Bloqueio de horário pessoal" at bounding box center [508, 250] width 129 height 11
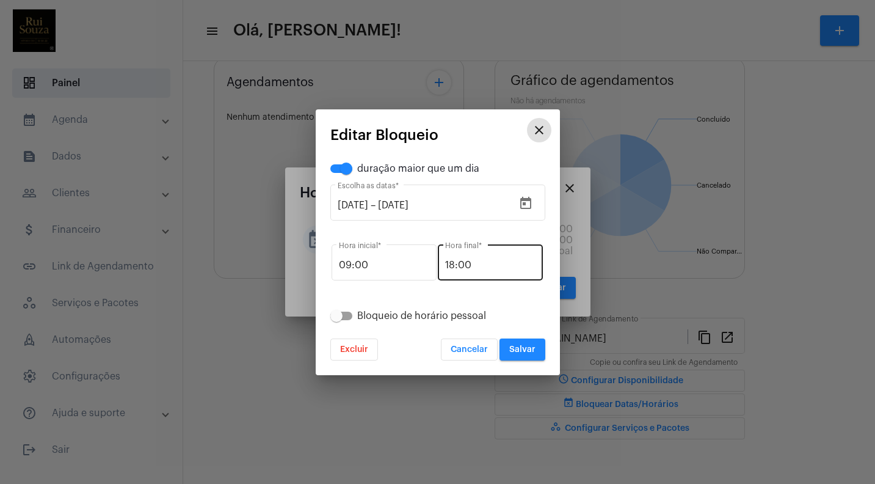
click at [489, 266] on input "18:00" at bounding box center [490, 265] width 90 height 11
type input "18:00"
click at [337, 318] on span at bounding box center [336, 316] width 12 height 12
click at [336, 320] on input "Bloqueio de horário pessoal" at bounding box center [336, 320] width 1 height 1
checkbox input "true"
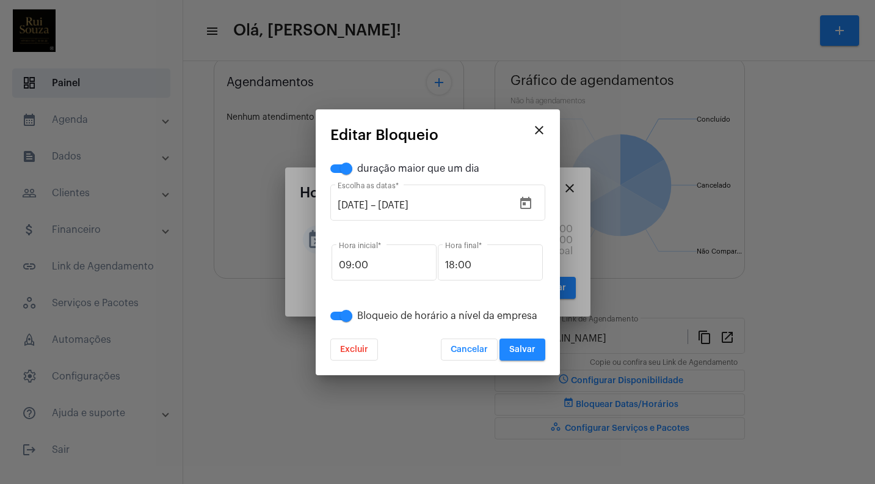
drag, startPoint x: 521, startPoint y: 346, endPoint x: 479, endPoint y: 224, distance: 129.4
click at [479, 224] on div "duração maior que um dia 13/10/2025 13/10/2025 – 24/10/2025 Escolha as datas * …" at bounding box center [437, 260] width 215 height 199
click at [531, 196] on icon "Open calendar" at bounding box center [525, 203] width 15 height 15
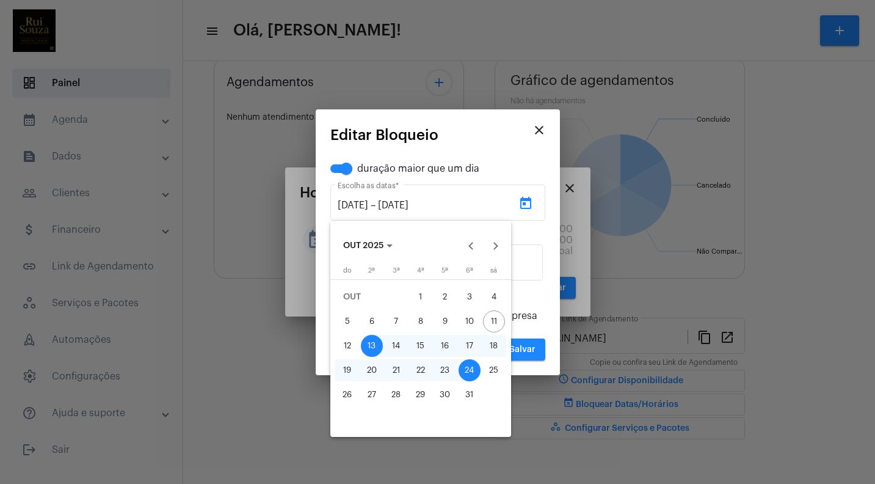
click at [540, 130] on div at bounding box center [437, 242] width 875 height 484
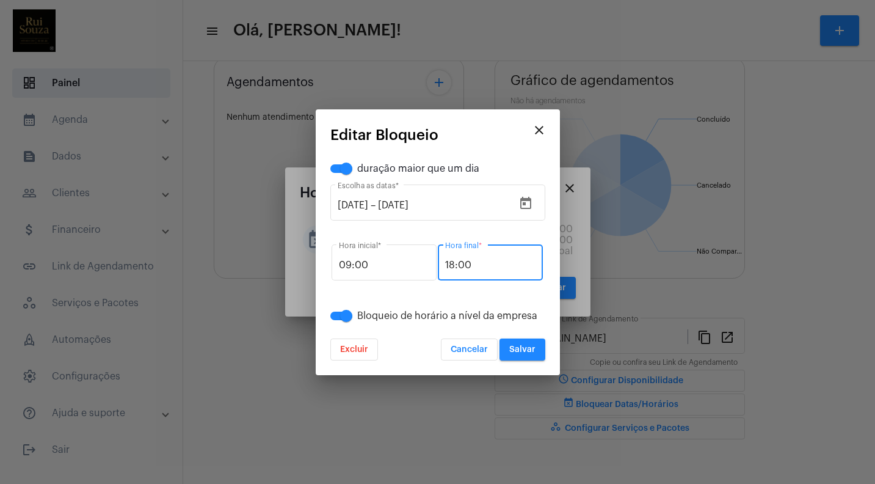
click at [493, 260] on input "18:00" at bounding box center [490, 265] width 90 height 11
type input "17:00"
click at [525, 347] on span "Salvar" at bounding box center [522, 349] width 26 height 9
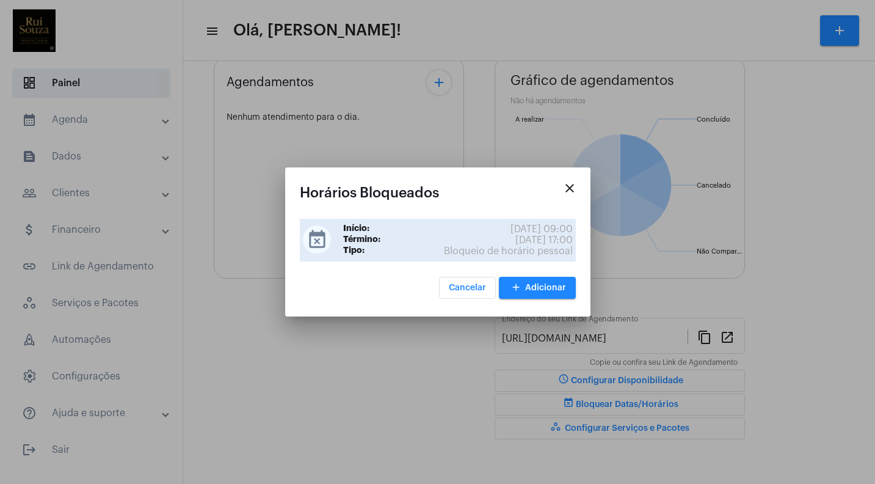
click at [529, 244] on span "24/10/25, 17:00" at bounding box center [543, 239] width 57 height 11
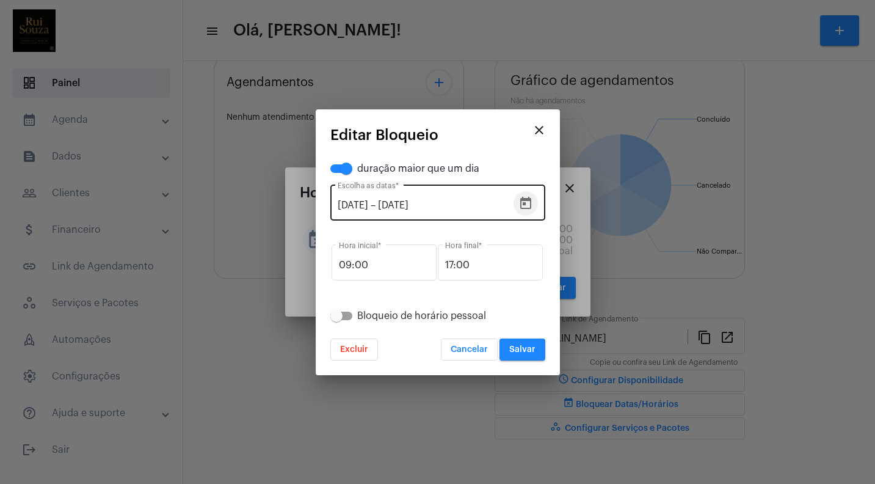
click at [525, 199] on icon "Open calendar" at bounding box center [525, 203] width 11 height 12
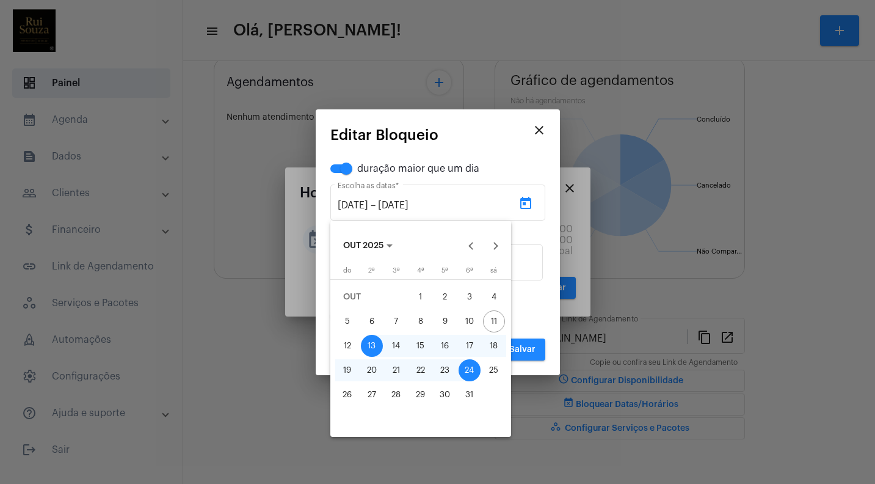
click at [373, 345] on div "13" at bounding box center [372, 346] width 22 height 22
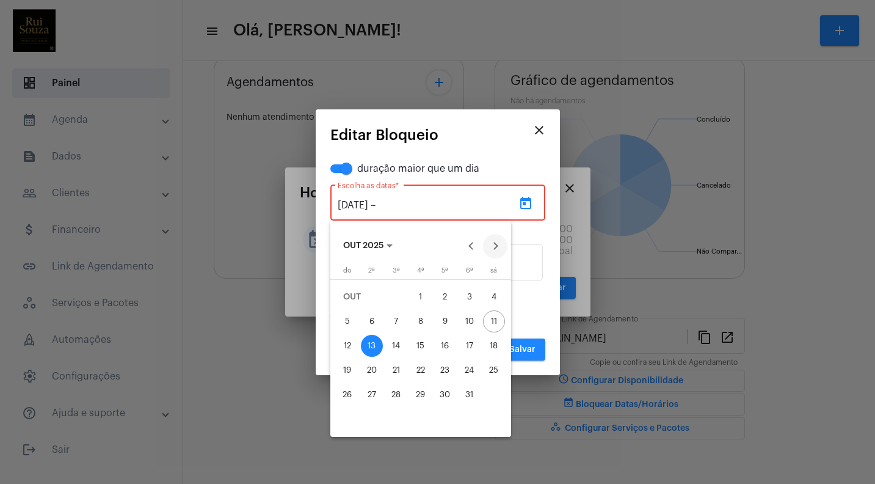
click at [492, 240] on button "Next month" at bounding box center [495, 246] width 24 height 24
click at [449, 323] on div "6" at bounding box center [445, 321] width 22 height 22
type input "[DATE]"
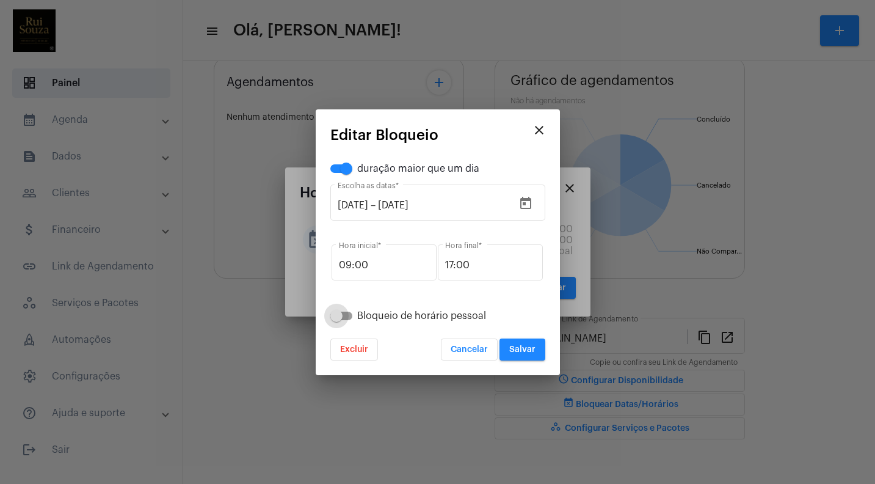
click at [345, 316] on span at bounding box center [341, 315] width 22 height 9
click at [336, 320] on input "Bloqueio de horário pessoal" at bounding box center [336, 320] width 1 height 1
checkbox input "true"
click at [529, 351] on span "Salvar" at bounding box center [522, 349] width 26 height 9
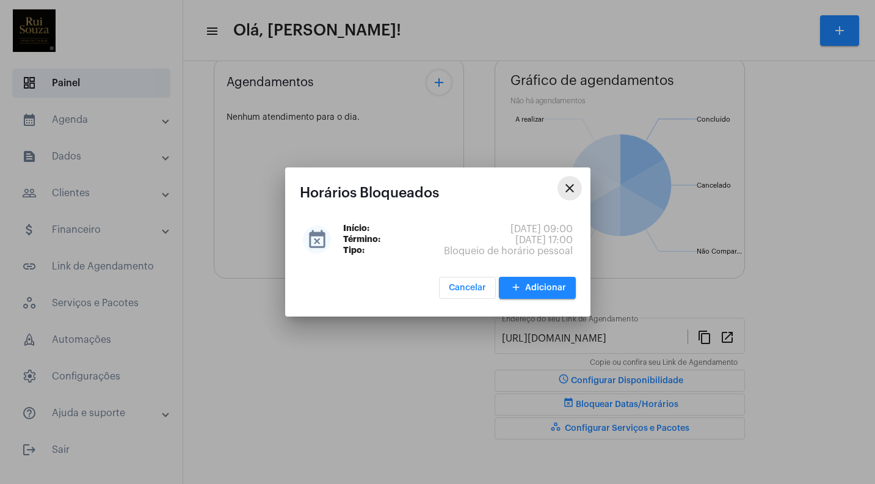
click at [570, 186] on mat-icon "close" at bounding box center [569, 188] width 15 height 15
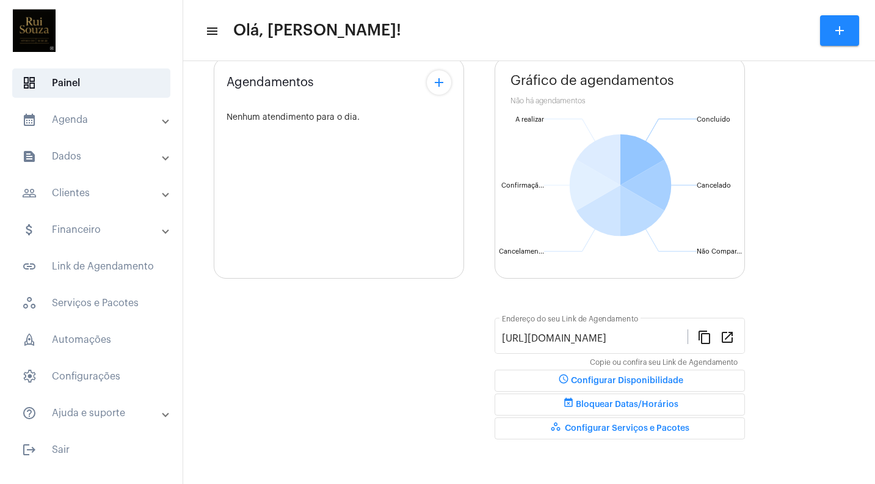
click at [77, 120] on mat-panel-title "calendar_month_outlined Agenda" at bounding box center [92, 119] width 141 height 15
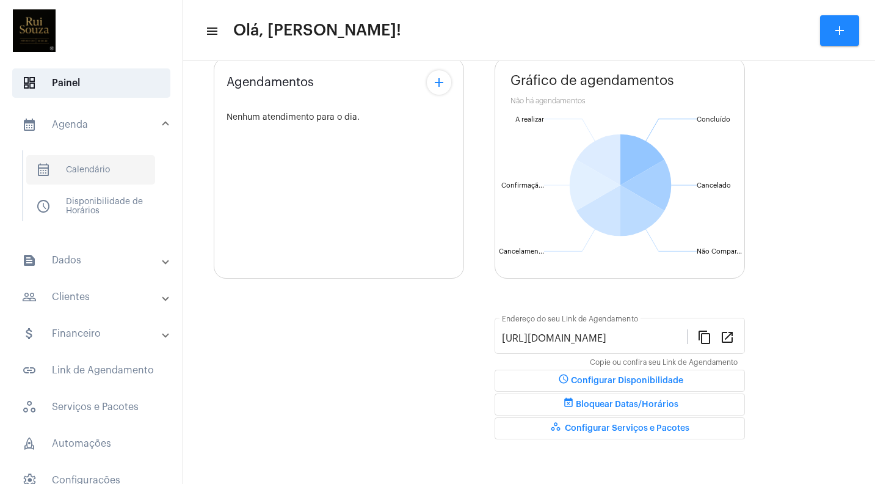
click at [95, 168] on span "calendar_month_outlined Calendário" at bounding box center [90, 169] width 129 height 29
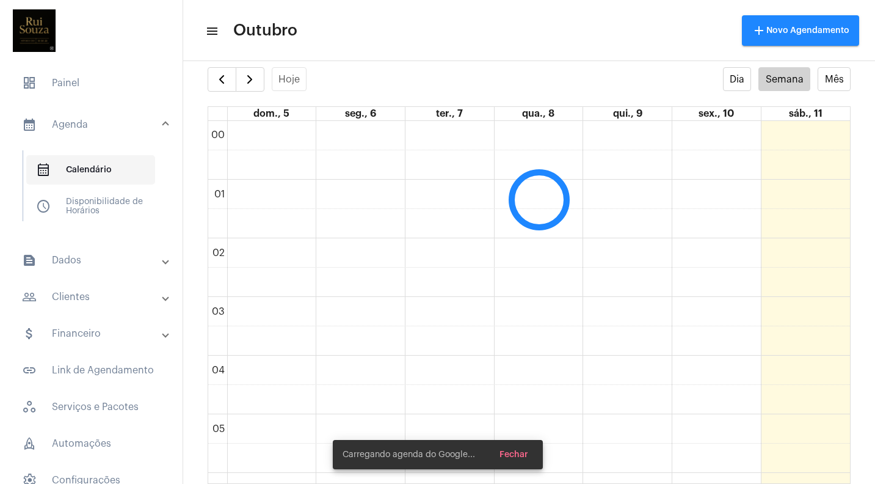
scroll to position [352, 0]
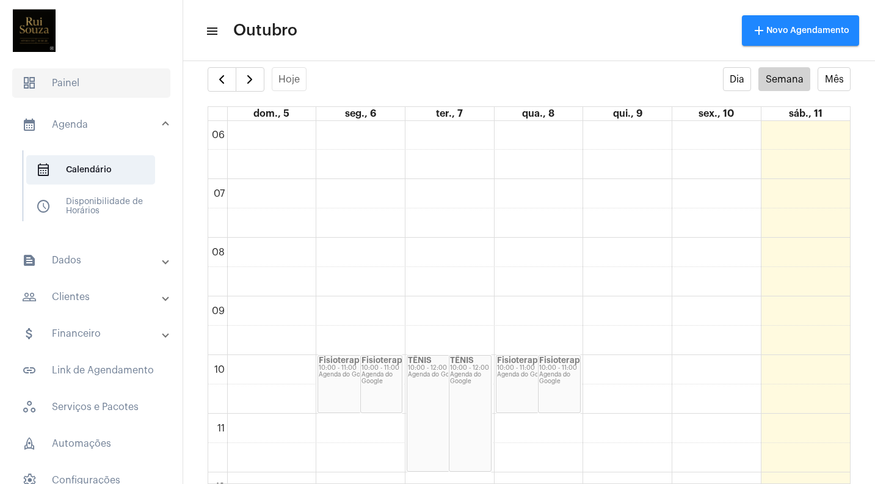
click at [69, 85] on span "dashboard Painel" at bounding box center [91, 82] width 158 height 29
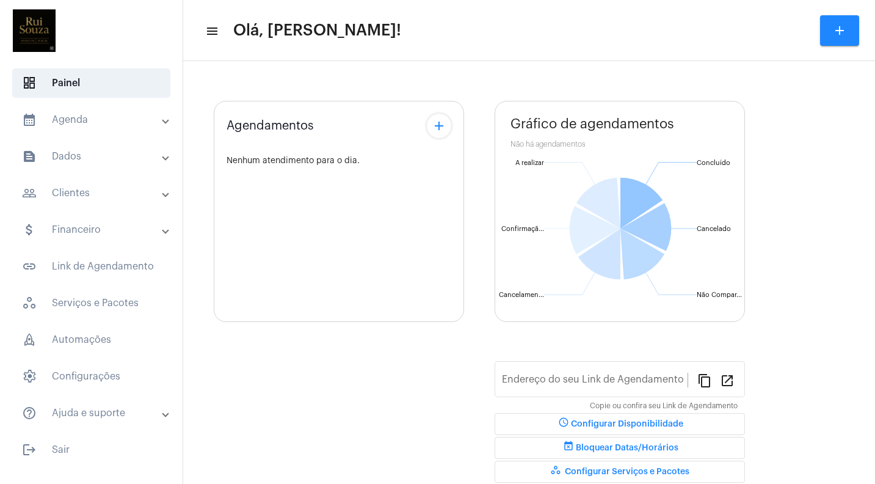
type input "[URL][DOMAIN_NAME]"
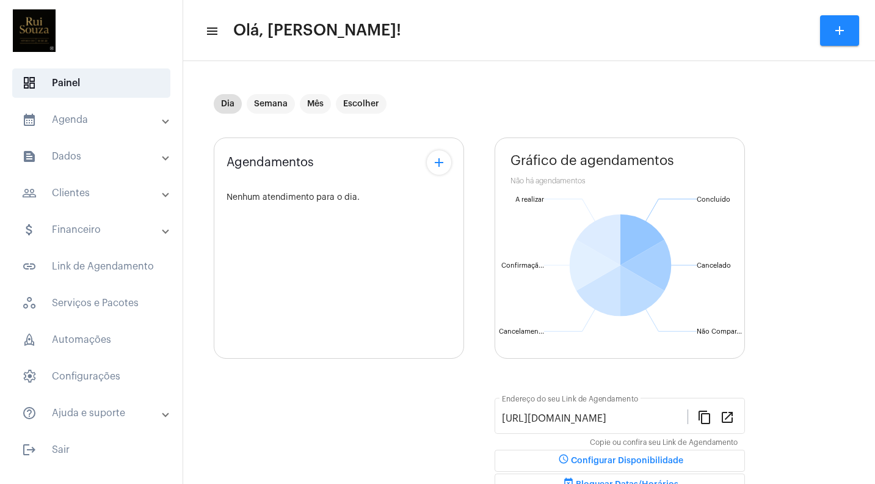
click at [219, 35] on mat-toolbar-row "menu Olá, Rui Souza! add" at bounding box center [529, 30] width 692 height 39
click at [217, 31] on mat-icon "menu" at bounding box center [211, 31] width 12 height 15
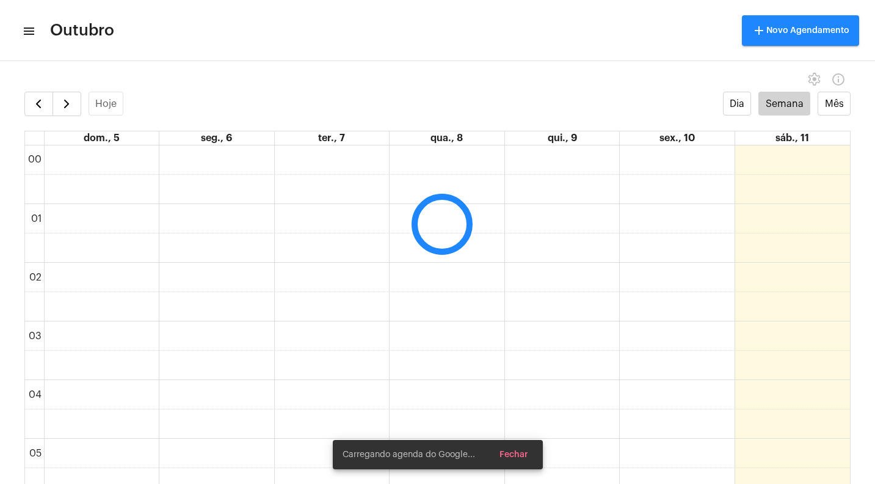
scroll to position [352, 0]
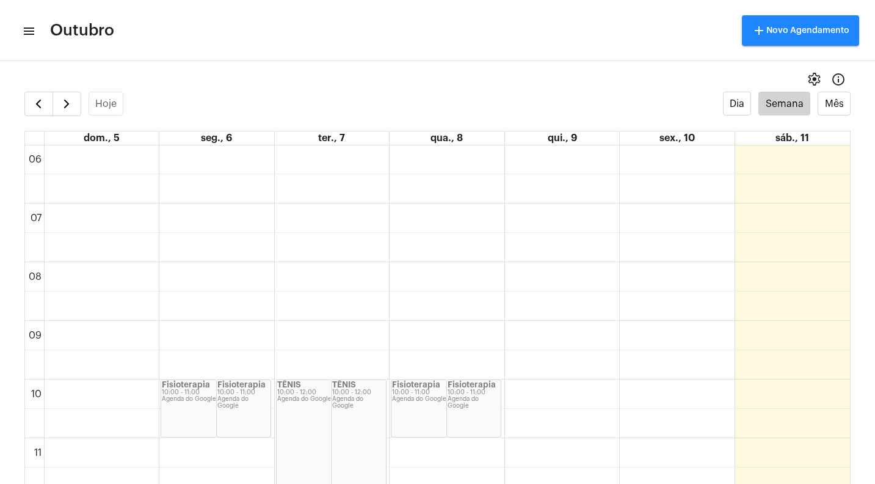
click at [30, 29] on mat-icon "menu" at bounding box center [28, 31] width 12 height 15
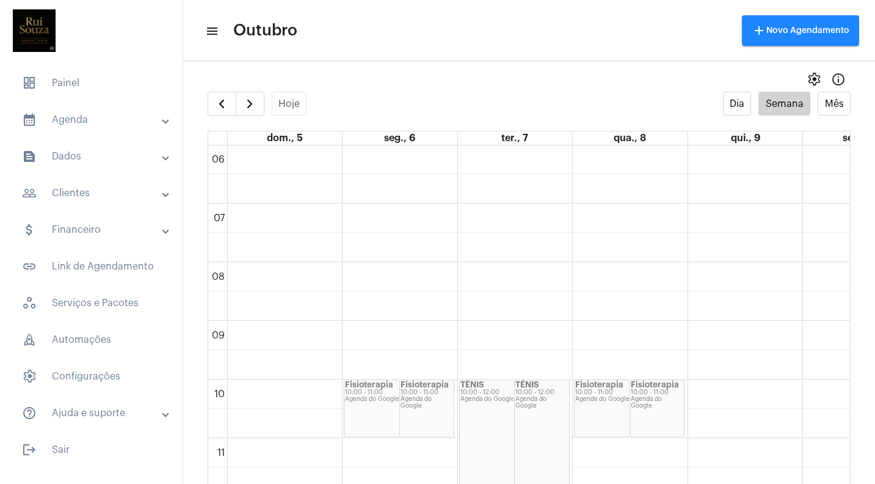
click at [60, 154] on mat-panel-title "text_snippet_outlined Dados" at bounding box center [92, 156] width 141 height 15
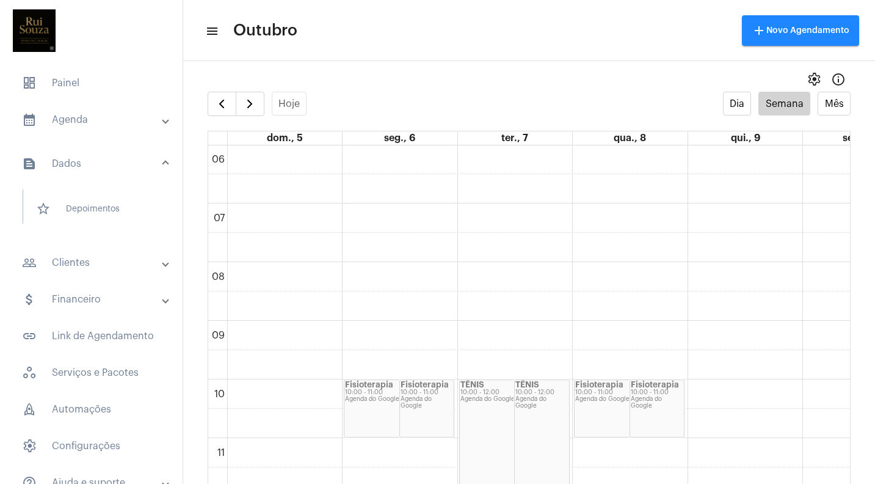
click at [54, 117] on mat-panel-title "calendar_month_outlined Agenda" at bounding box center [92, 119] width 141 height 15
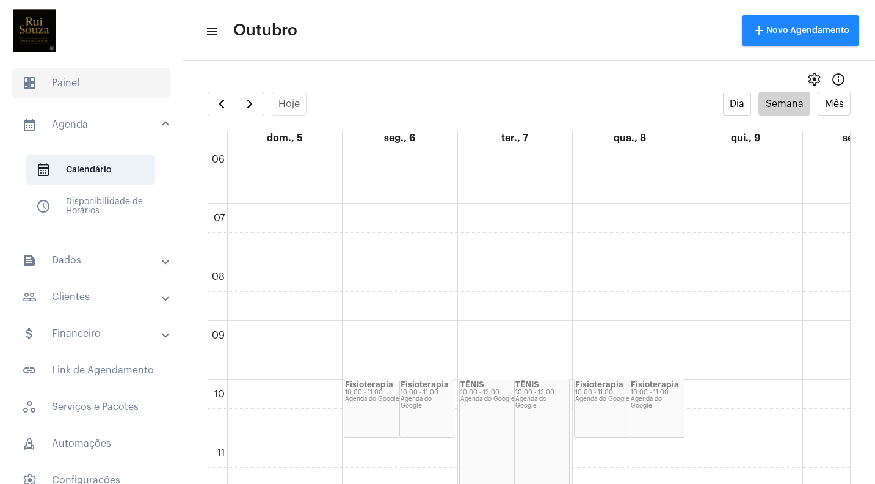
click at [43, 82] on span "dashboard Painel" at bounding box center [91, 82] width 158 height 29
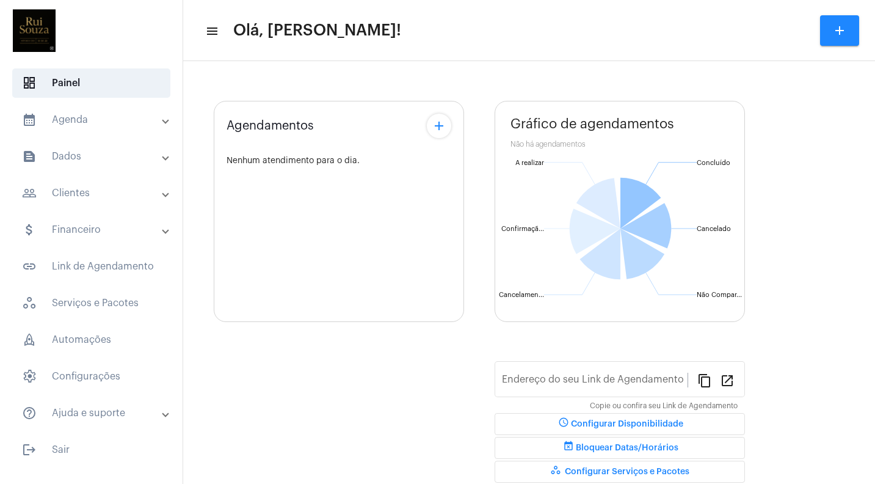
type input "[URL][DOMAIN_NAME]"
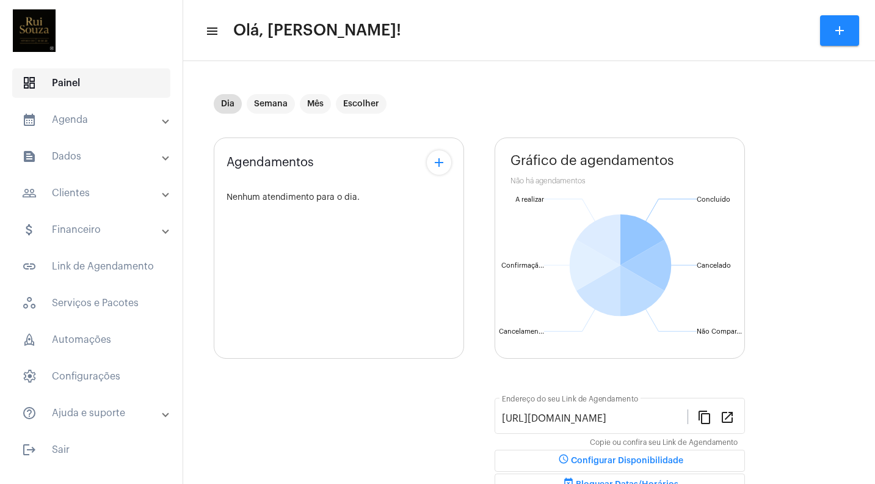
click at [76, 82] on span "dashboard Painel" at bounding box center [91, 82] width 158 height 29
click at [209, 31] on mat-icon "menu" at bounding box center [211, 31] width 12 height 15
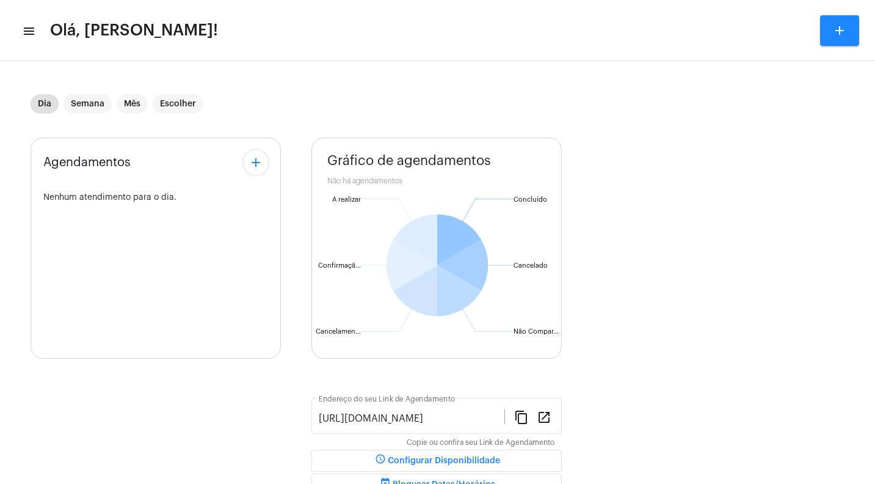
click at [27, 31] on mat-icon "menu" at bounding box center [28, 31] width 12 height 15
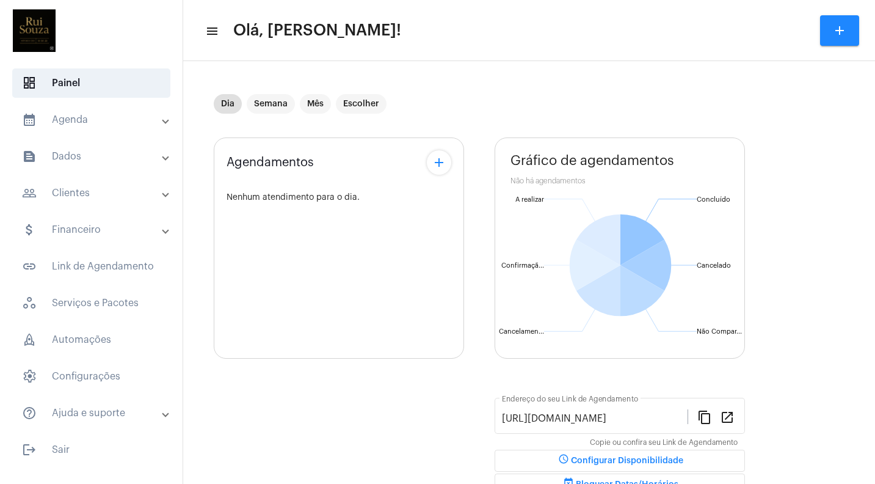
click at [68, 118] on mat-panel-title "calendar_month_outlined Agenda" at bounding box center [92, 119] width 141 height 15
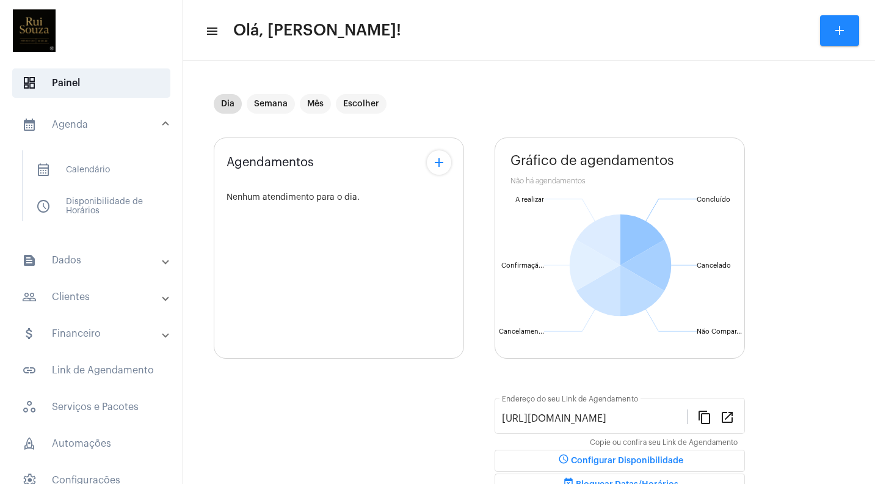
click at [81, 126] on mat-panel-title "calendar_month_outlined Agenda" at bounding box center [92, 124] width 141 height 15
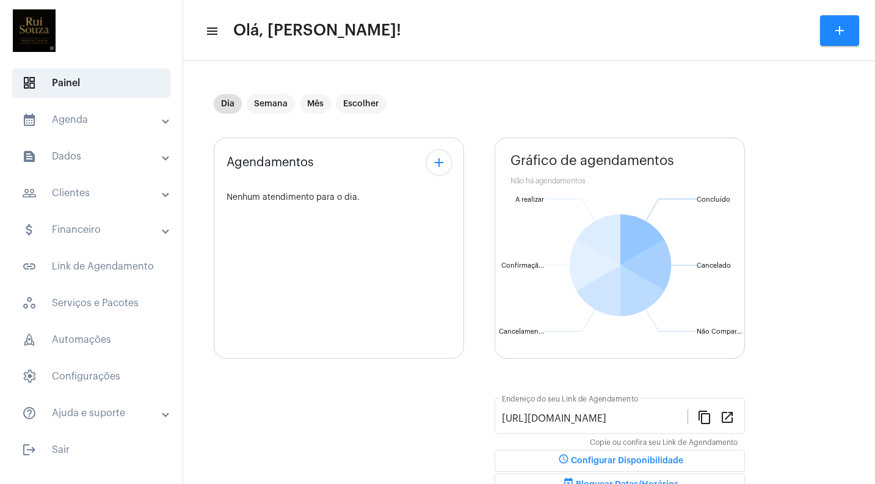
click at [81, 126] on mat-panel-title "calendar_month_outlined Agenda" at bounding box center [92, 119] width 141 height 15
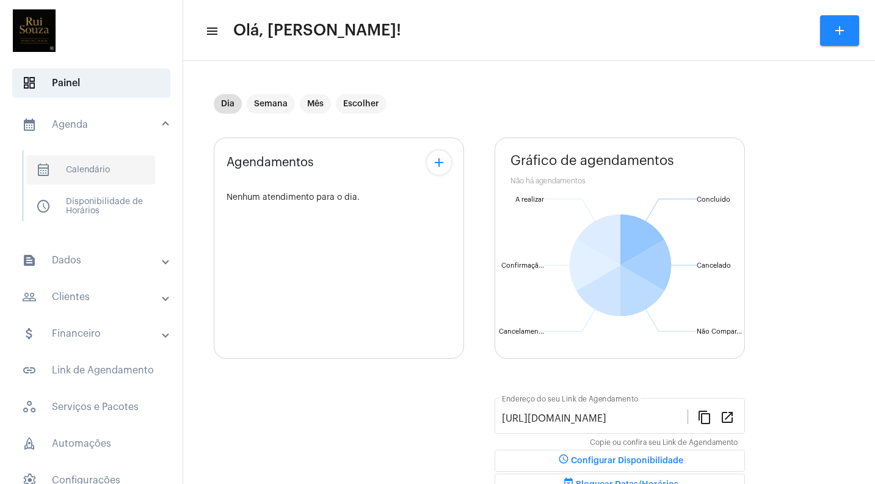
click at [89, 170] on span "calendar_month_outlined Calendário" at bounding box center [90, 169] width 129 height 29
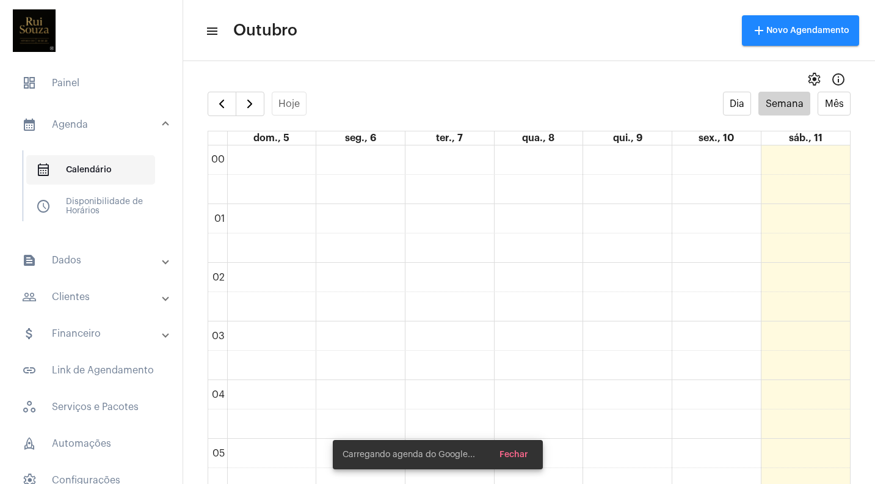
scroll to position [352, 0]
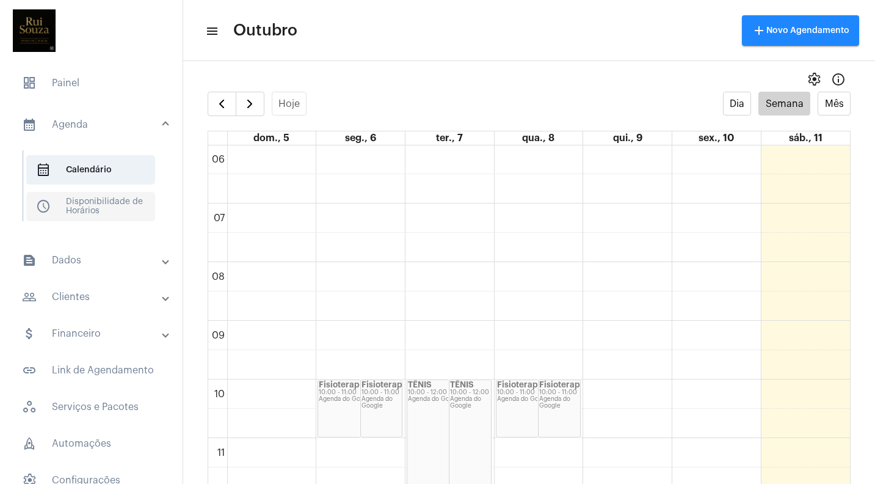
click at [92, 198] on span "schedule Disponibilidade de Horários" at bounding box center [90, 206] width 129 height 29
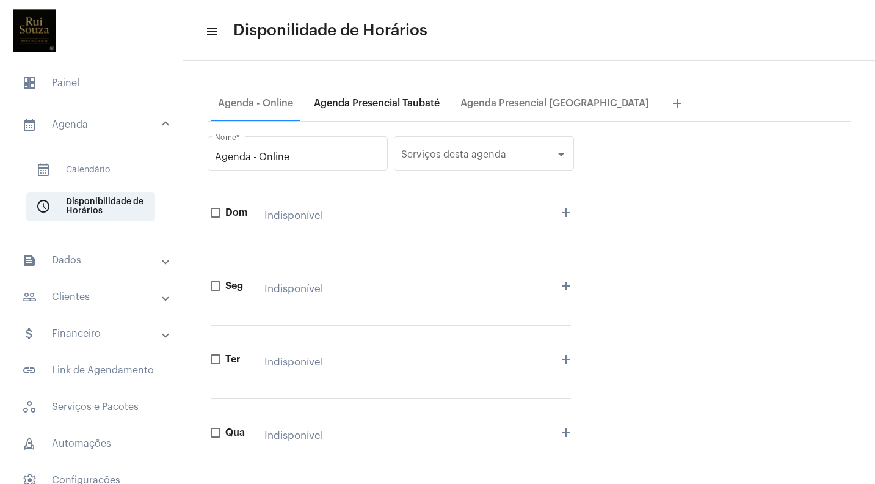
click at [378, 100] on div "Agenda Presencial Taubaté" at bounding box center [377, 103] width 126 height 11
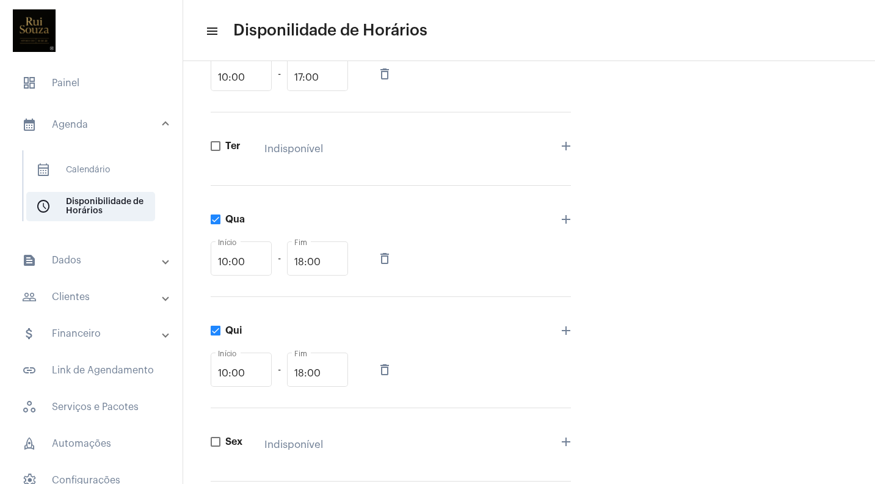
scroll to position [269, 0]
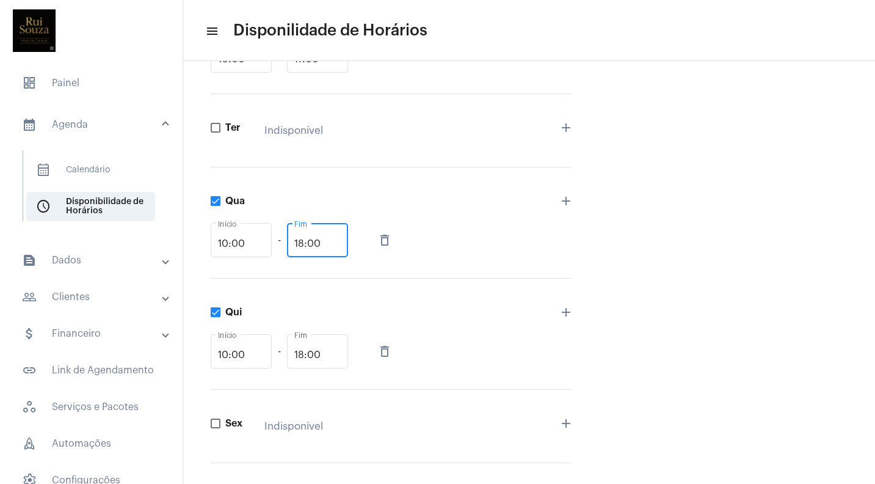
click at [335, 246] on input "18:00" at bounding box center [317, 243] width 46 height 11
type input "1"
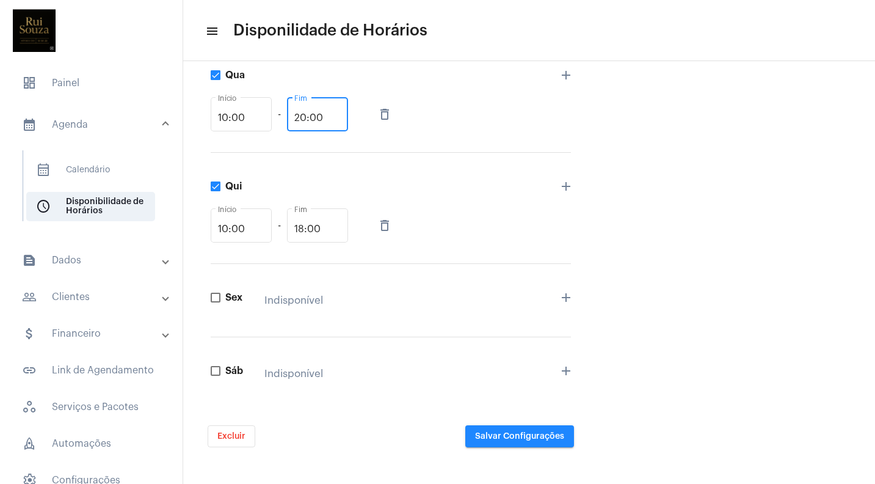
scroll to position [0, 0]
type input "20:00"
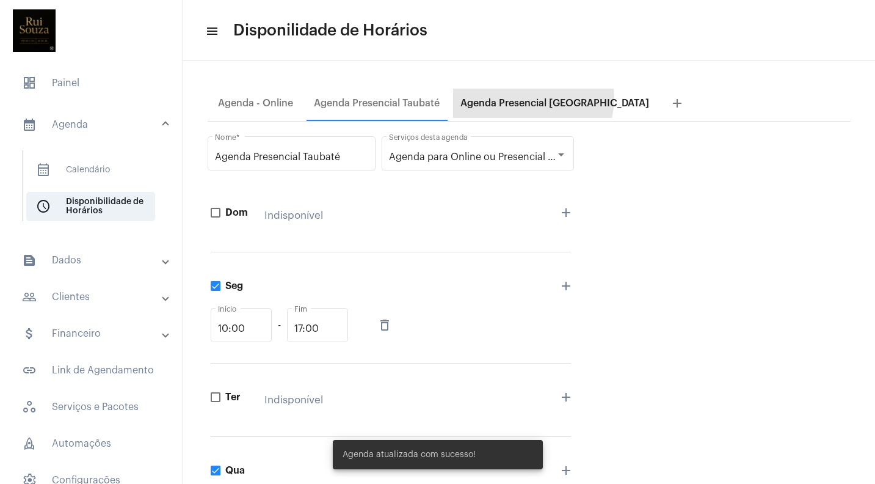
click at [533, 98] on div "Agenda Presencial [GEOGRAPHIC_DATA]" at bounding box center [554, 103] width 189 height 11
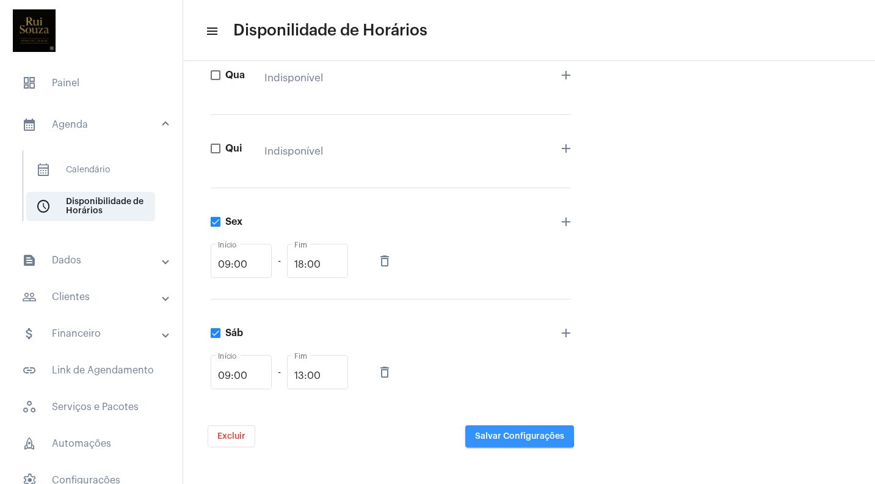
click at [517, 433] on span "Salvar Configurações" at bounding box center [519, 436] width 89 height 9
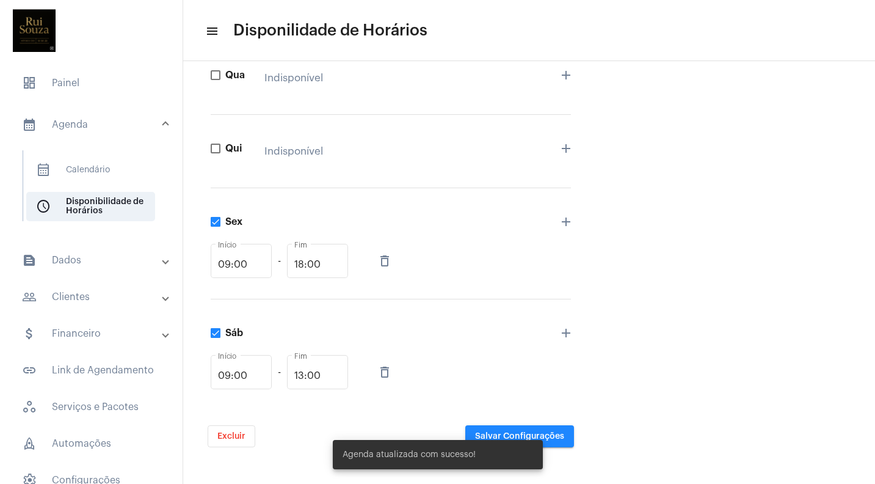
click at [554, 434] on div "Agenda atualizada com sucesso!" at bounding box center [437, 454] width 239 height 59
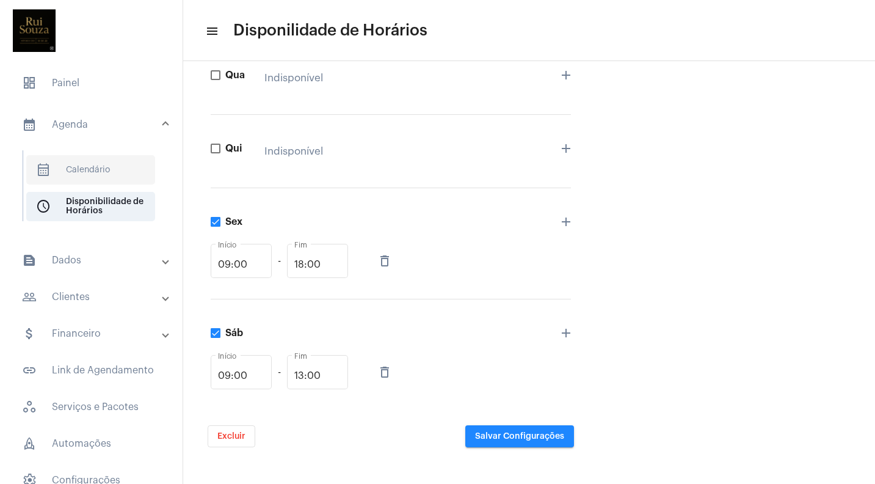
click at [86, 167] on span "calendar_month_outlined Calendário" at bounding box center [90, 169] width 129 height 29
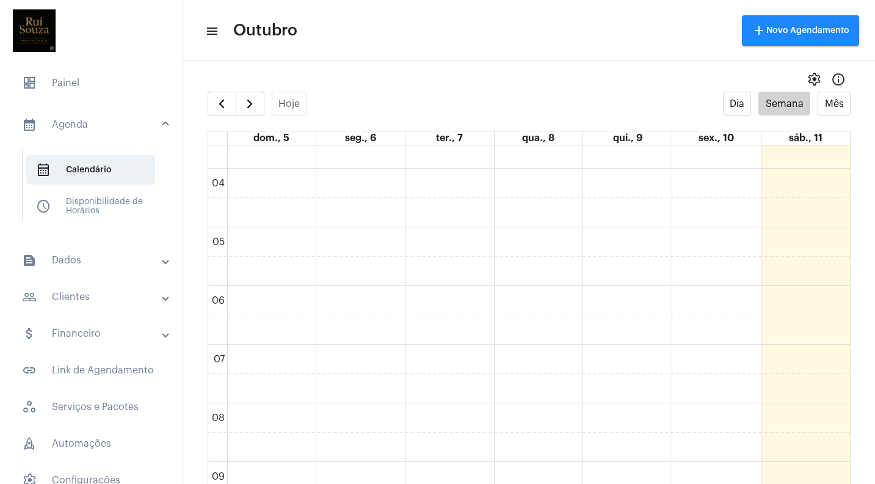
scroll to position [205, 0]
click at [66, 124] on mat-panel-title "calendar_month_outlined Agenda" at bounding box center [92, 124] width 141 height 15
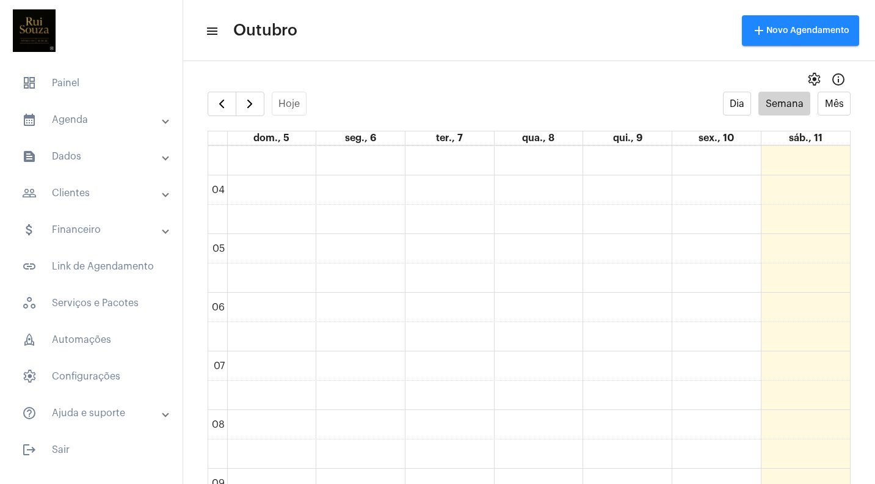
click at [66, 124] on mat-panel-title "calendar_month_outlined Agenda" at bounding box center [92, 119] width 141 height 15
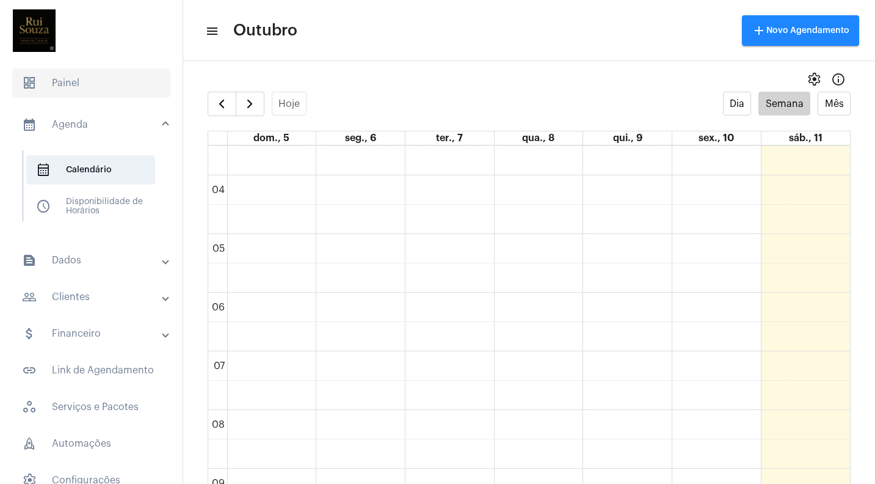
click at [70, 82] on span "dashboard Painel" at bounding box center [91, 82] width 158 height 29
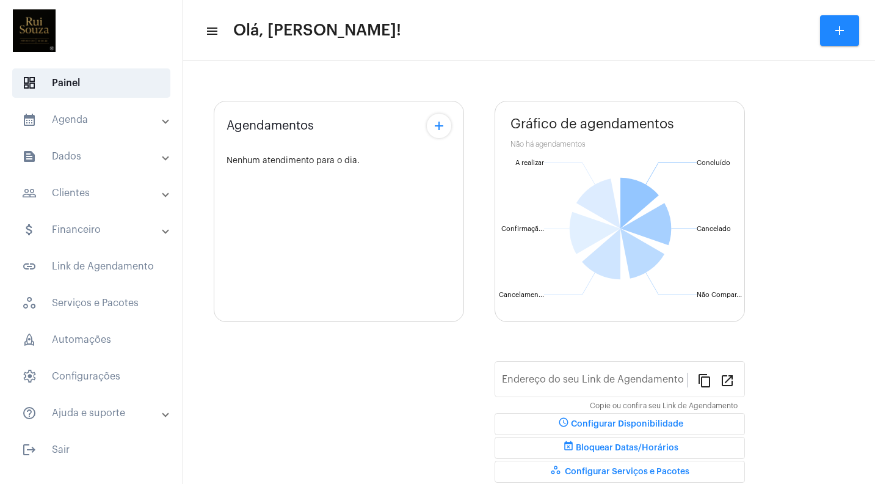
type input "[URL][DOMAIN_NAME]"
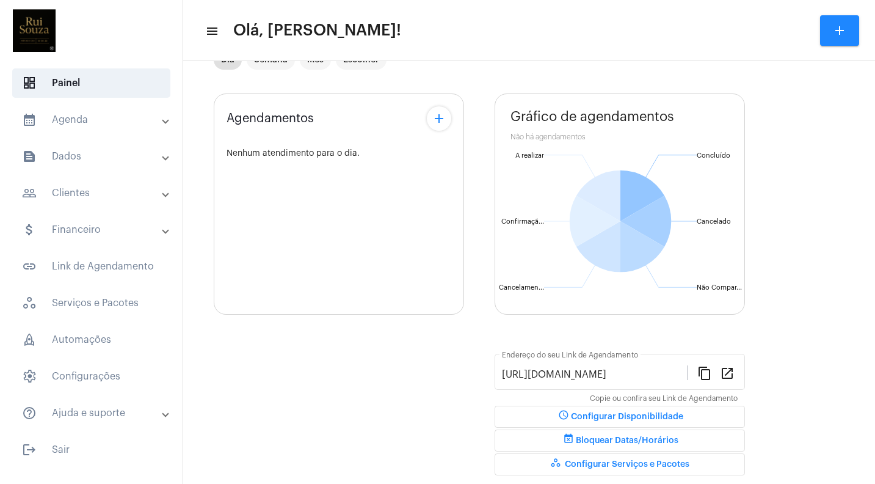
scroll to position [49, 0]
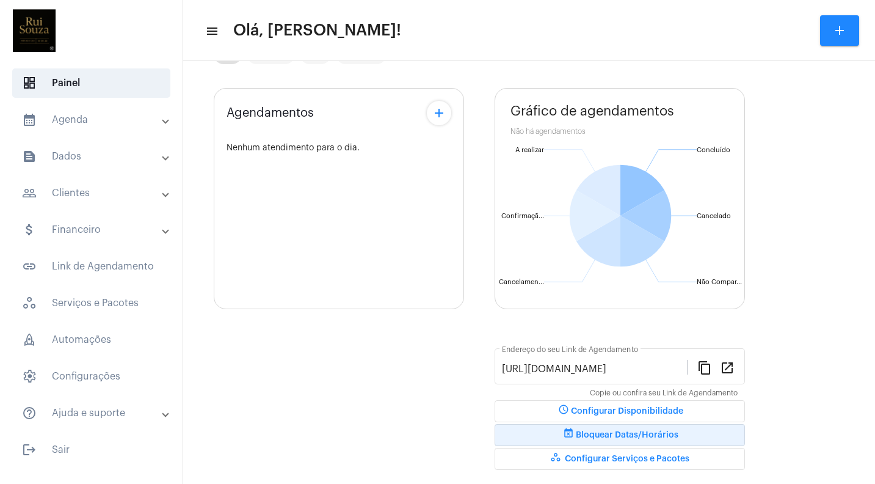
click at [642, 435] on span "event_busy Bloquear Datas/Horários" at bounding box center [619, 435] width 117 height 9
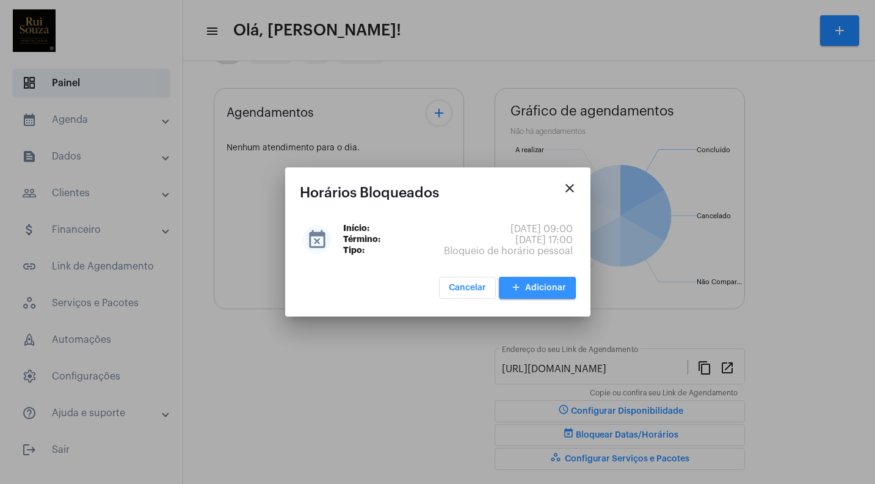
click at [525, 288] on span "add Adicionar" at bounding box center [537, 287] width 57 height 9
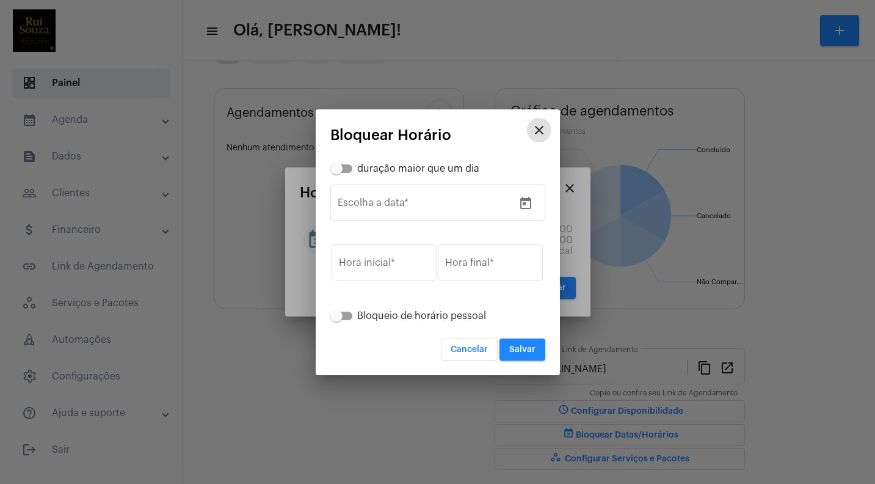
click at [468, 350] on span "Cancelar" at bounding box center [469, 349] width 37 height 9
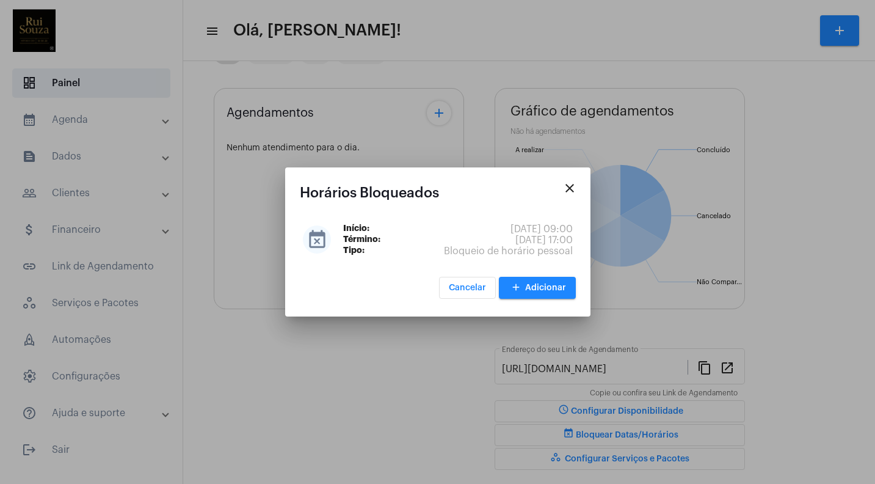
click at [493, 361] on div at bounding box center [437, 242] width 875 height 484
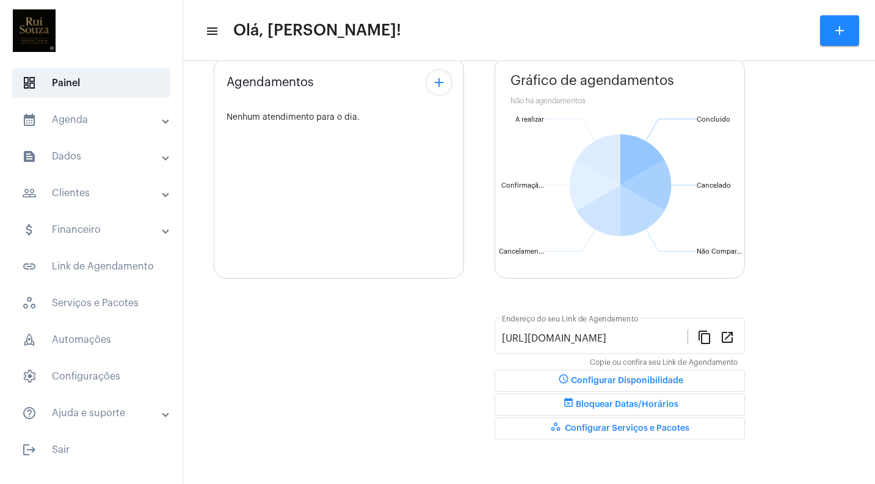
click at [622, 432] on button "workspaces_outlined Configurar Serviços e Pacotes" at bounding box center [620, 428] width 250 height 22
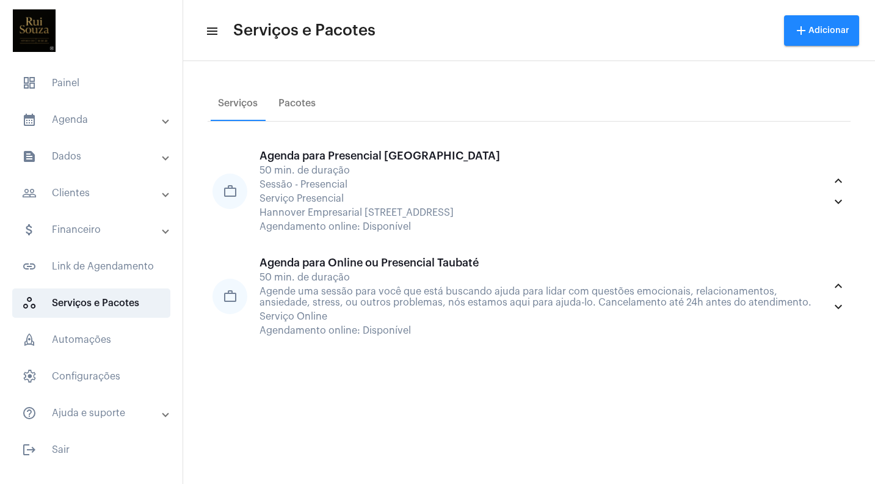
click at [87, 119] on mat-panel-title "calendar_month_outlined Agenda" at bounding box center [92, 119] width 141 height 15
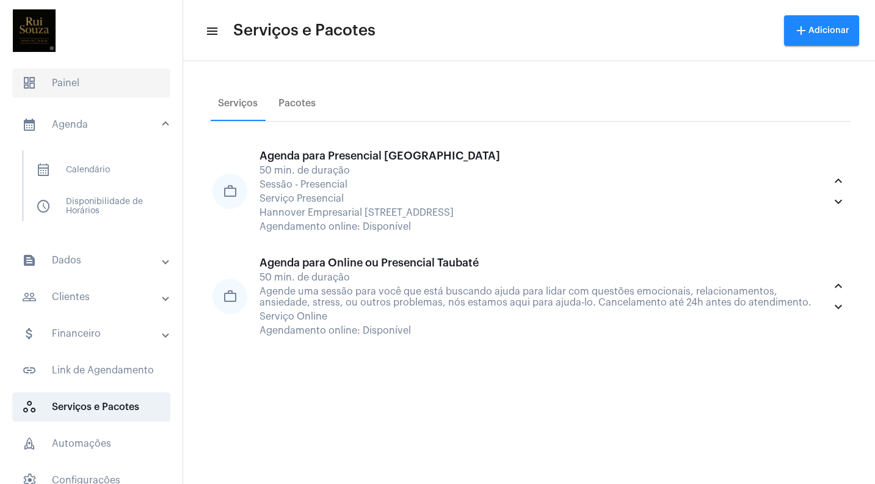
click at [65, 81] on span "dashboard Painel" at bounding box center [91, 82] width 158 height 29
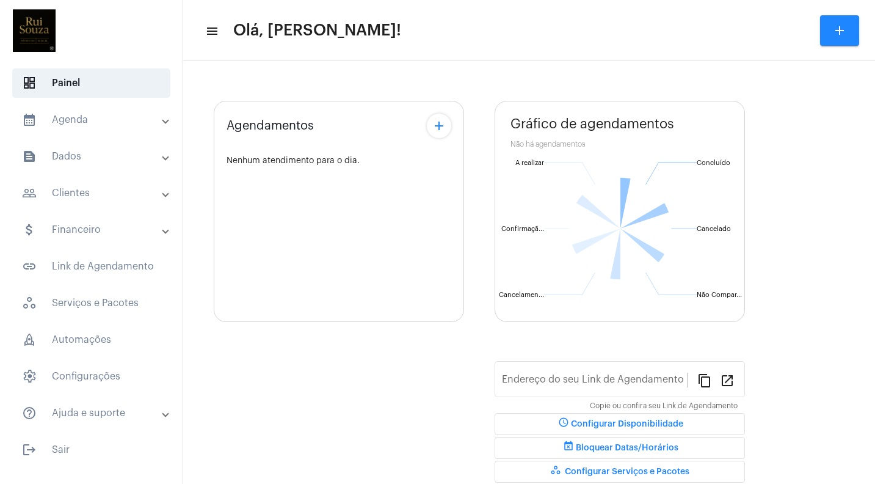
type input "[URL][DOMAIN_NAME]"
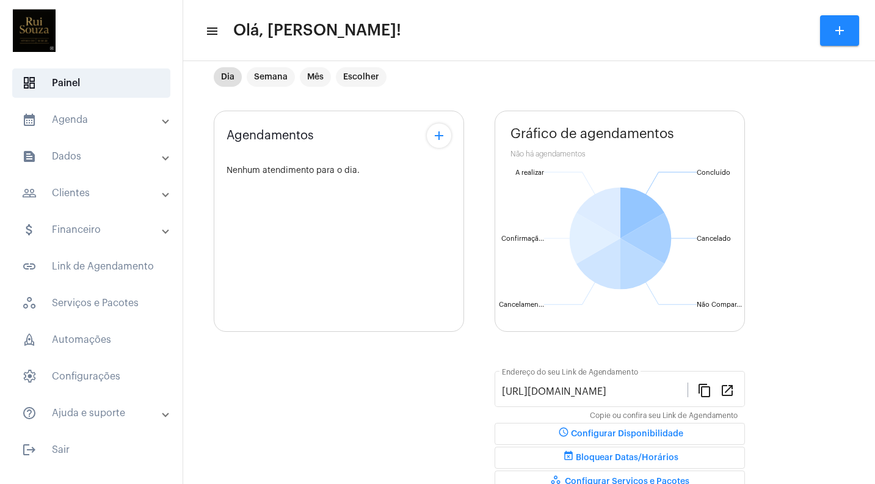
scroll to position [37, 0]
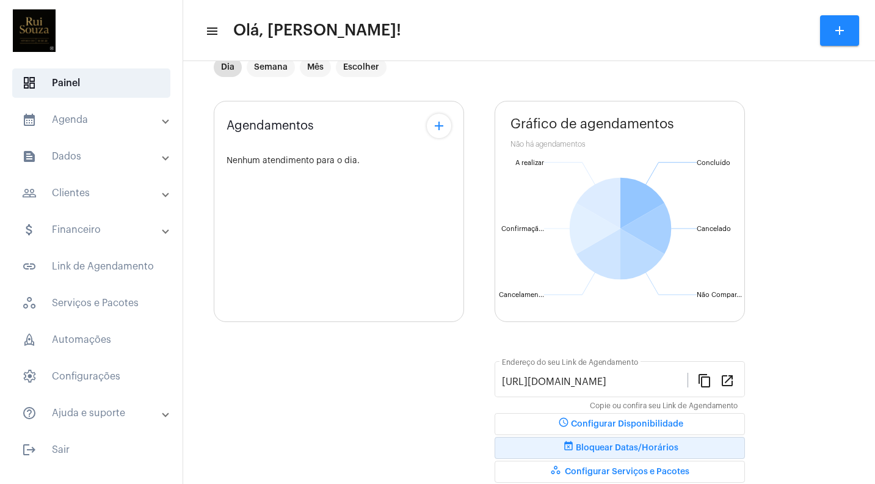
click at [595, 445] on span "event_busy Bloquear Datas/Horários" at bounding box center [619, 447] width 117 height 9
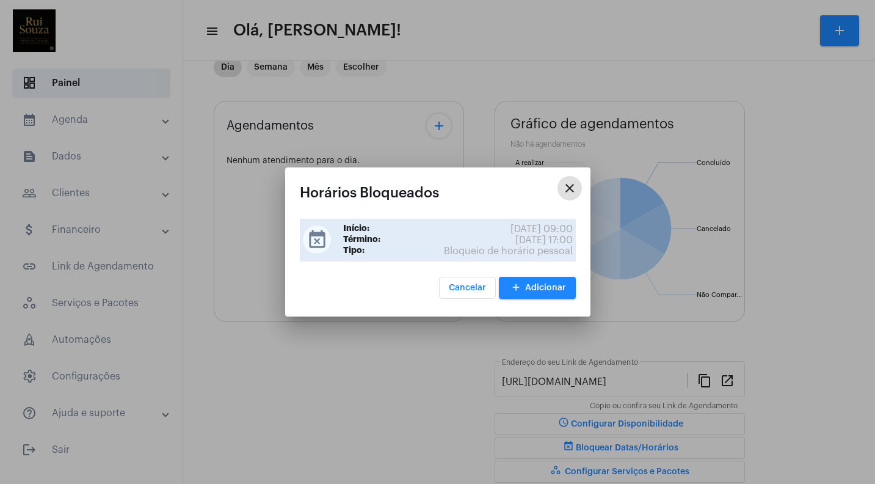
click at [510, 233] on span "[DATE] 09:00" at bounding box center [541, 228] width 62 height 11
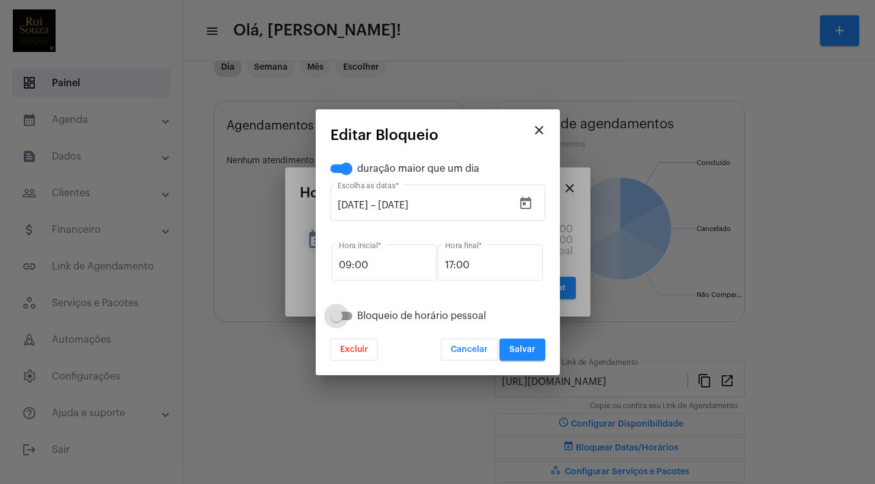
click at [346, 319] on span at bounding box center [341, 315] width 22 height 9
click at [336, 320] on input "Bloqueio de horário pessoal" at bounding box center [336, 320] width 1 height 1
checkbox input "true"
click at [523, 351] on span "Salvar" at bounding box center [522, 349] width 26 height 9
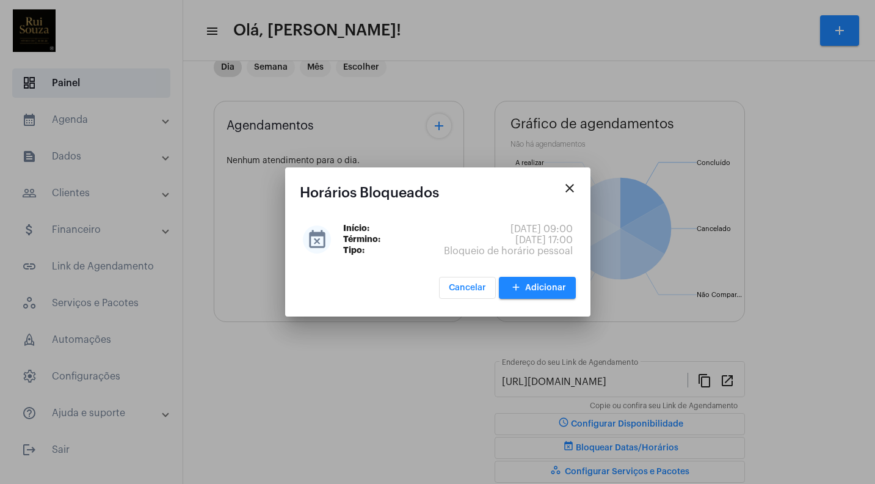
click at [568, 186] on mat-icon "close" at bounding box center [569, 188] width 15 height 15
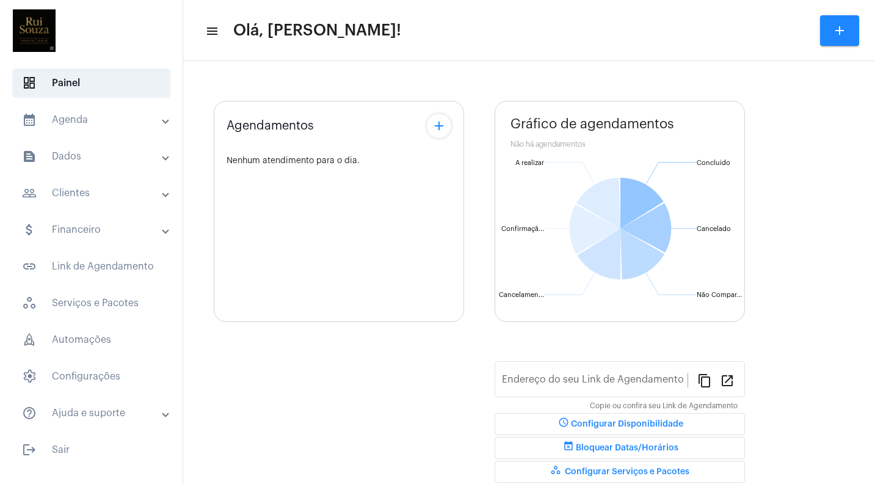
type input "[URL][DOMAIN_NAME]"
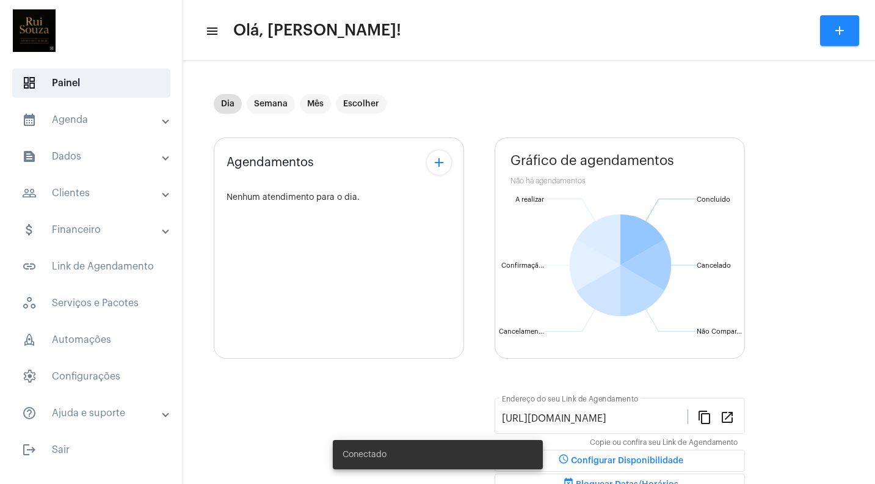
click at [75, 119] on mat-panel-title "calendar_month_outlined Agenda" at bounding box center [92, 119] width 141 height 15
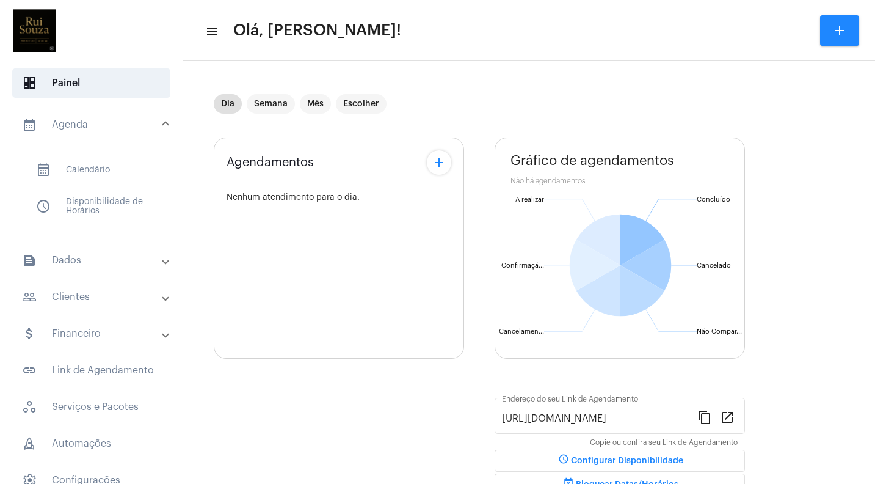
click at [78, 128] on mat-panel-title "calendar_month_outlined Agenda" at bounding box center [92, 124] width 141 height 15
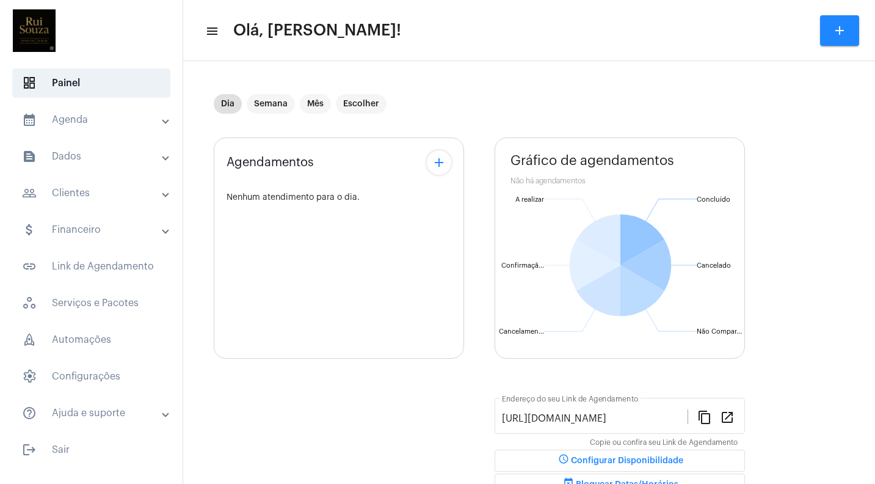
click at [76, 115] on mat-panel-title "calendar_month_outlined Agenda" at bounding box center [92, 119] width 141 height 15
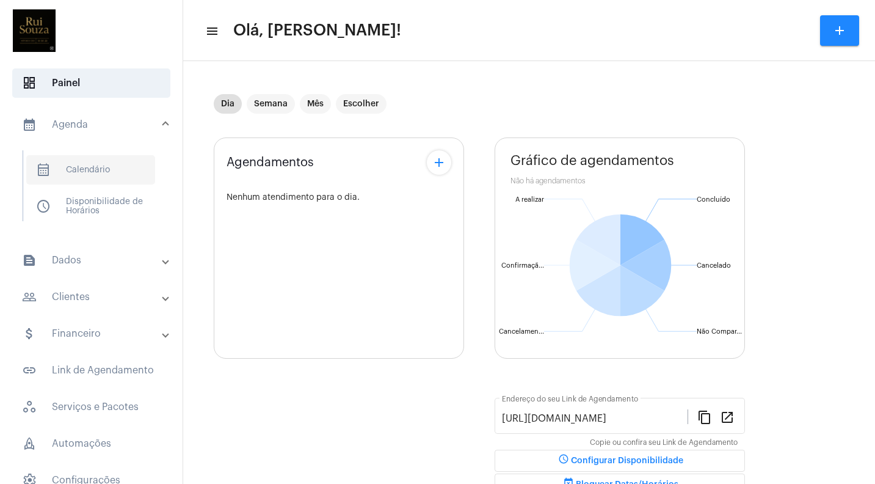
click at [96, 171] on span "calendar_month_outlined Calendário" at bounding box center [90, 169] width 129 height 29
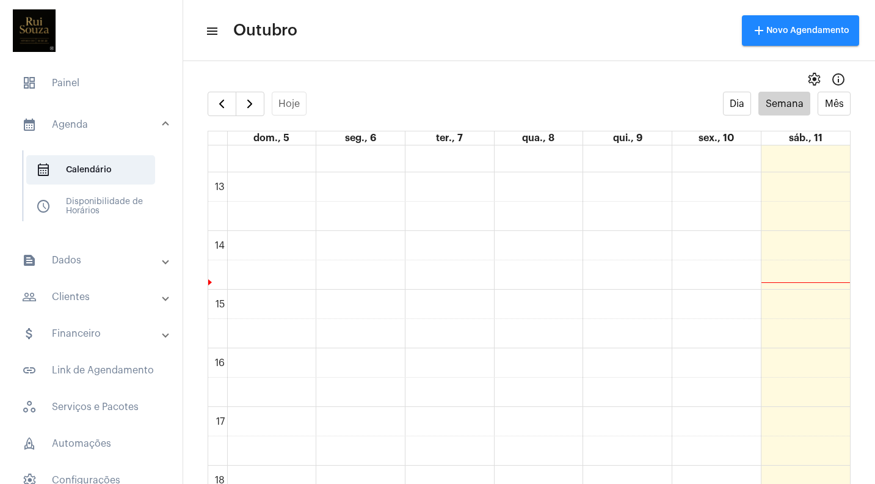
scroll to position [616, 0]
click at [249, 106] on span "button" at bounding box center [249, 103] width 15 height 15
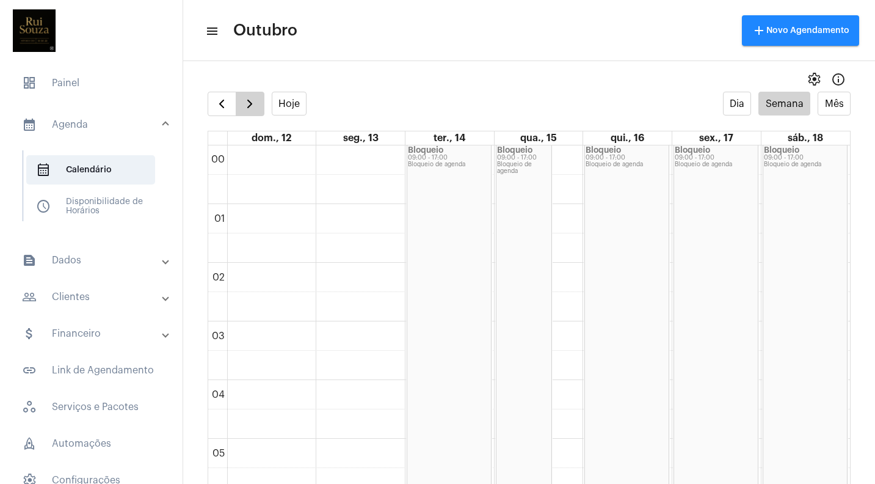
click at [254, 109] on span "button" at bounding box center [249, 103] width 15 height 15
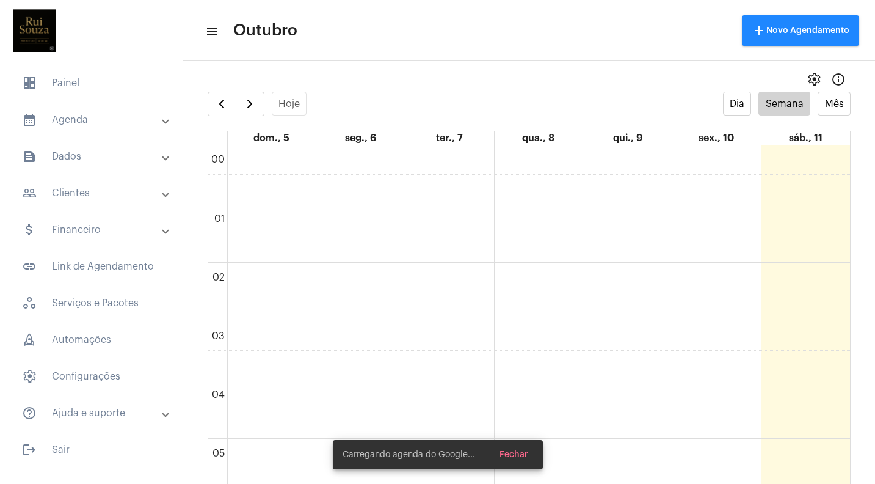
scroll to position [352, 0]
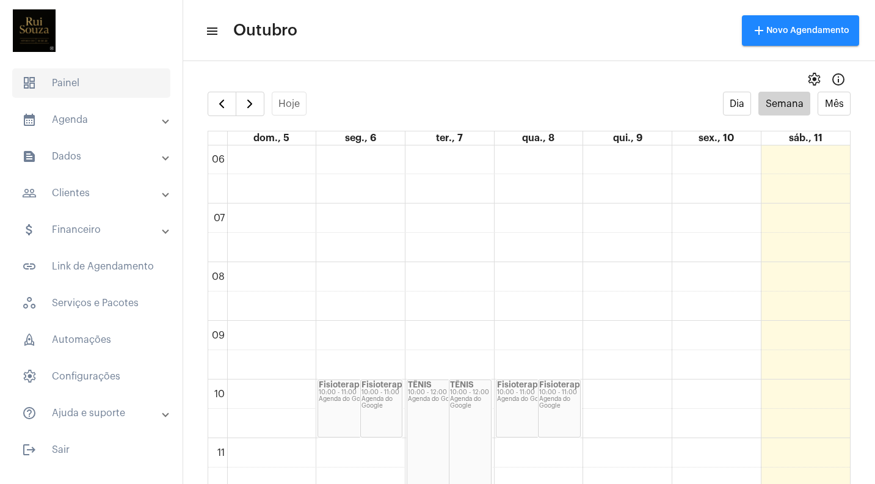
click at [64, 82] on span "dashboard Painel" at bounding box center [91, 82] width 158 height 29
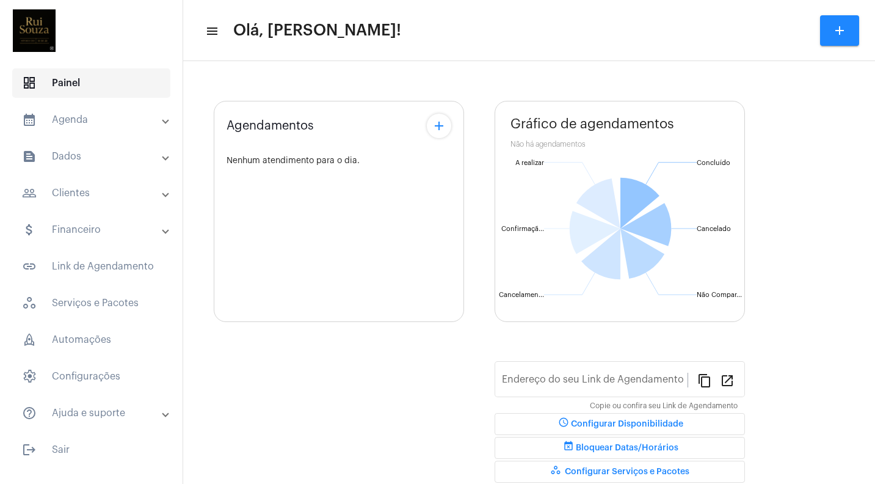
type input "[URL][DOMAIN_NAME]"
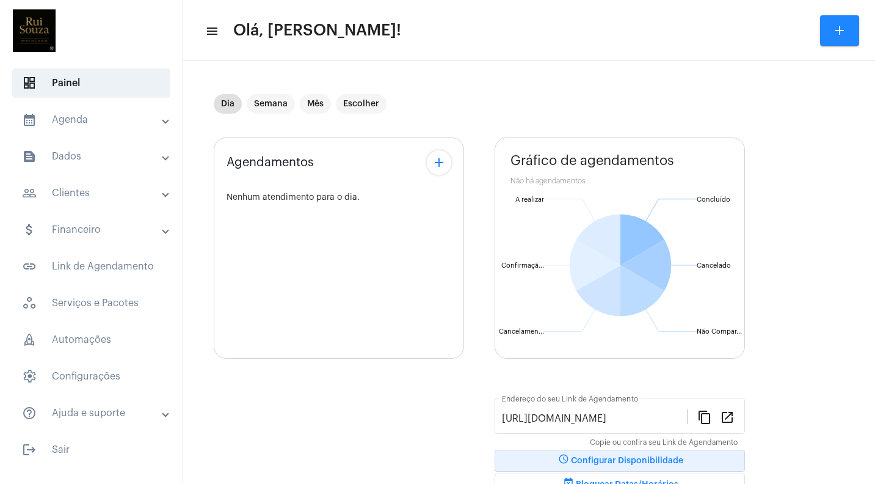
click at [639, 459] on span "schedule Configurar Disponibilidade" at bounding box center [619, 460] width 127 height 9
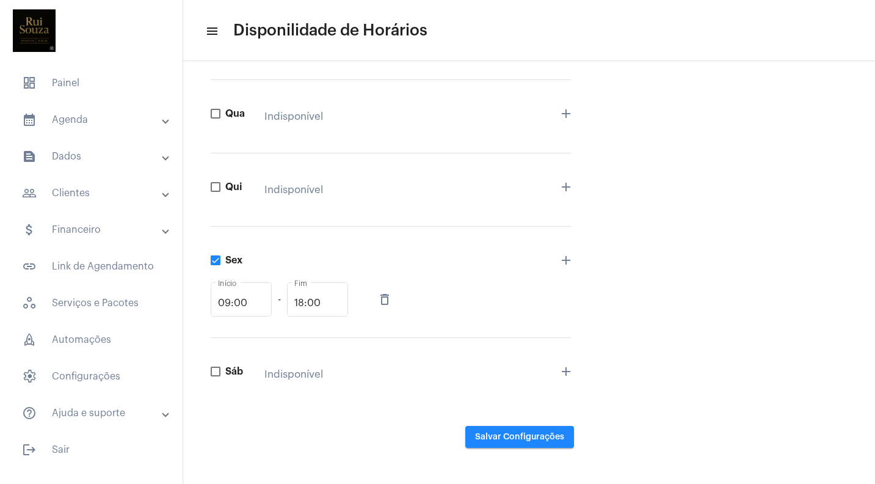
click at [387, 298] on mat-icon "delete_outline" at bounding box center [384, 299] width 15 height 15
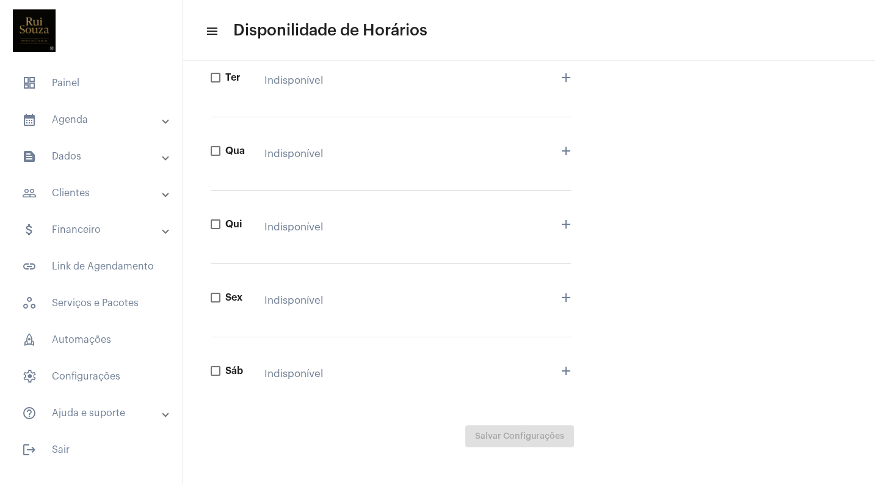
checkbox input "false"
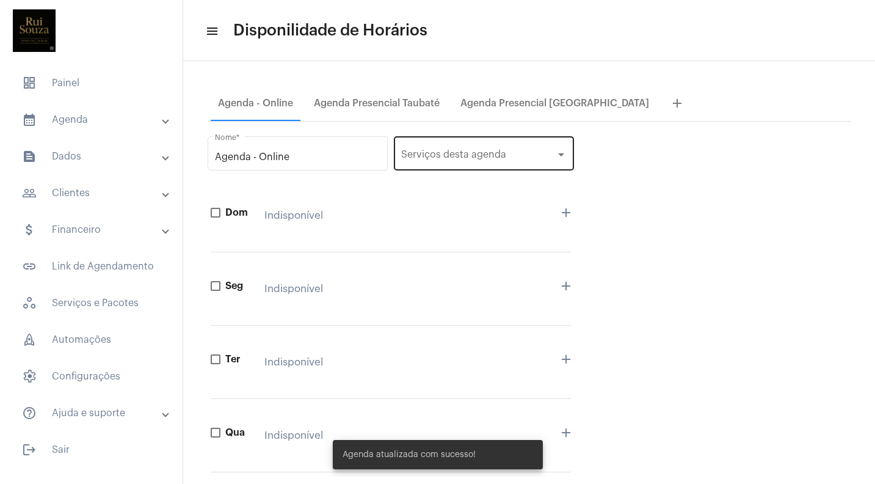
click at [460, 159] on div "Serviços" at bounding box center [478, 156] width 154 height 11
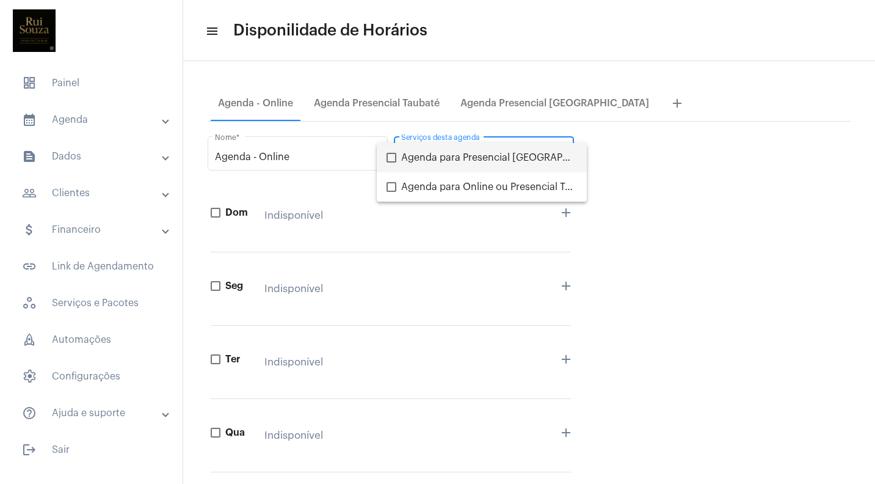
click at [410, 105] on div at bounding box center [437, 242] width 875 height 484
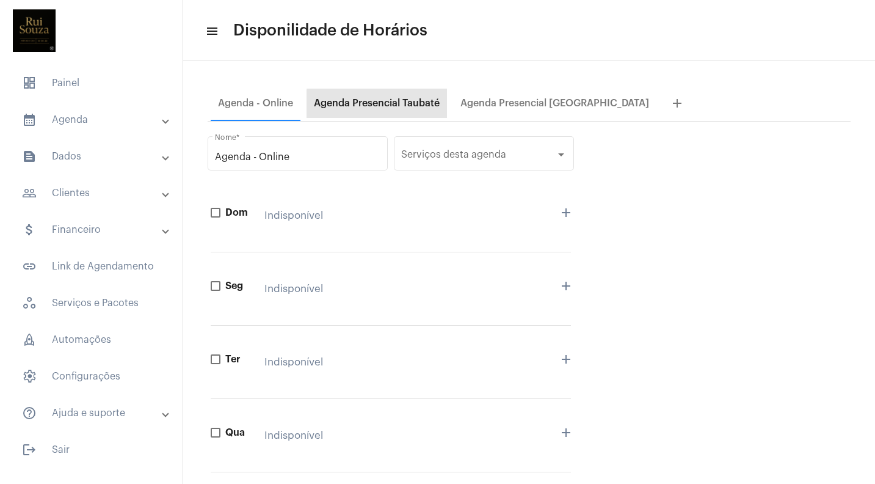
click at [391, 104] on div "Agenda Presencial Taubaté" at bounding box center [377, 103] width 126 height 11
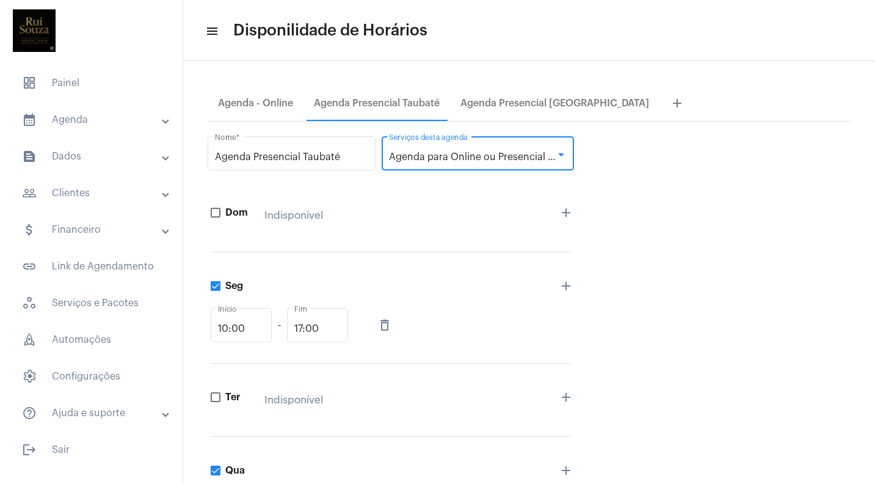
click at [438, 161] on span "Agenda para Online ou Presencial Taubaté" at bounding box center [487, 157] width 196 height 10
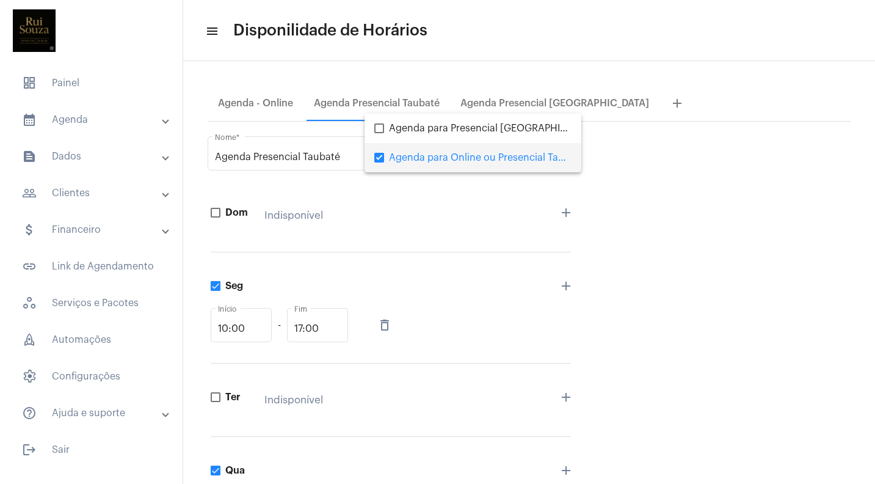
click at [495, 104] on div at bounding box center [437, 242] width 875 height 484
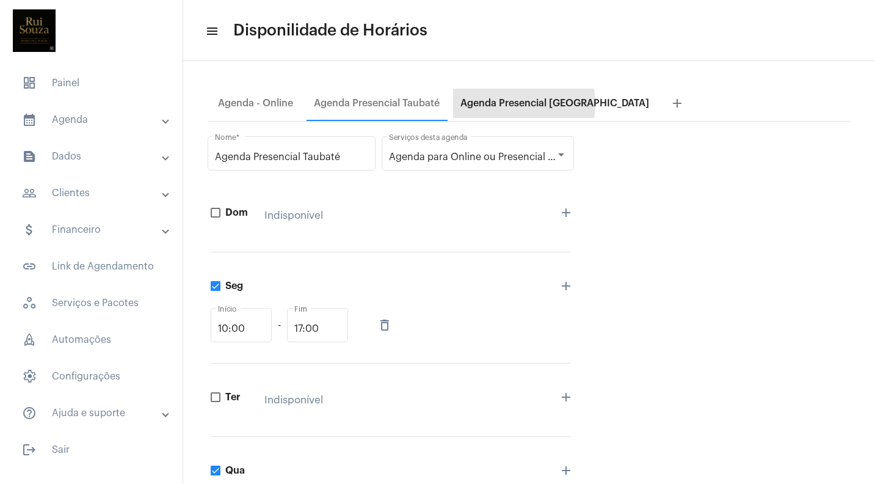
click at [495, 104] on div "Agenda Presencial [GEOGRAPHIC_DATA]" at bounding box center [554, 103] width 189 height 11
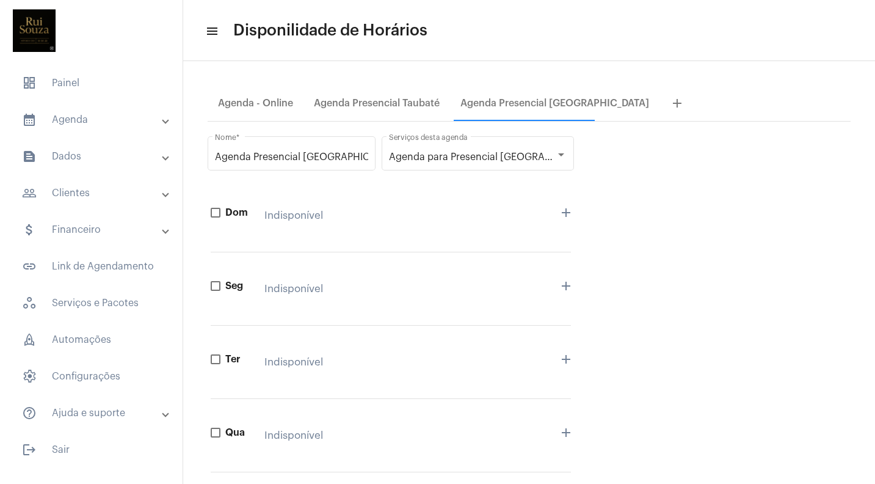
click at [77, 122] on mat-panel-title "calendar_month_outlined Agenda" at bounding box center [92, 119] width 141 height 15
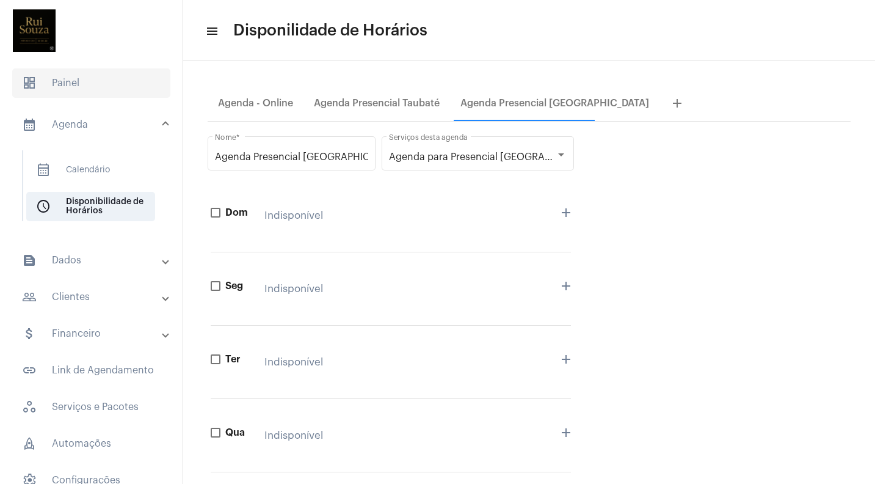
click at [76, 81] on span "dashboard Painel" at bounding box center [91, 82] width 158 height 29
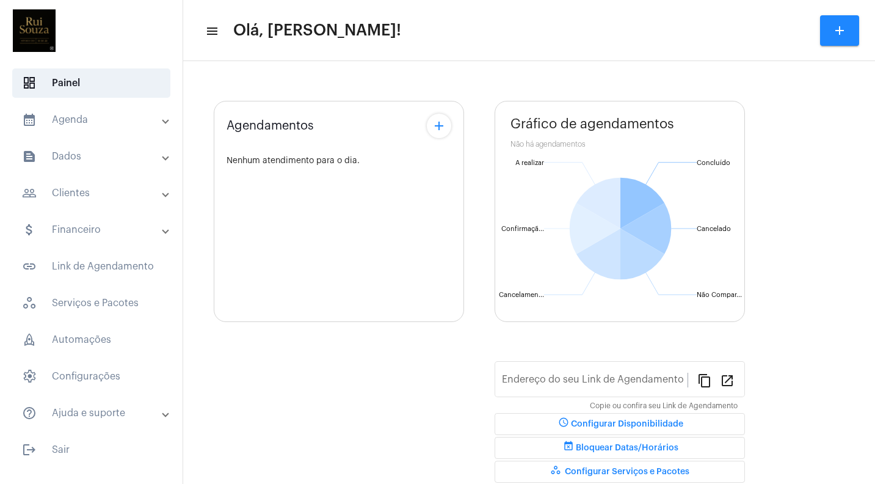
type input "[URL][DOMAIN_NAME]"
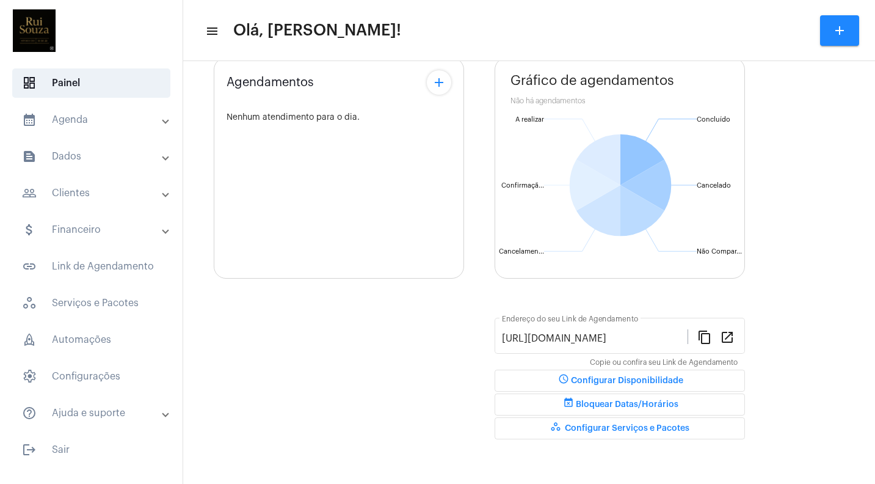
scroll to position [80, 0]
click at [126, 271] on span "link_outlined Link de Agendamento" at bounding box center [91, 266] width 158 height 29
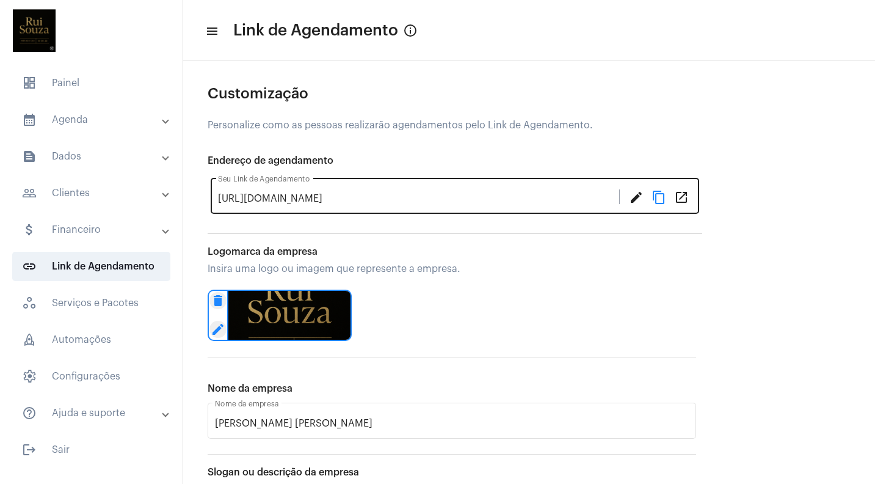
click at [664, 194] on mat-icon "content_copy" at bounding box center [659, 196] width 15 height 15
click at [661, 198] on mat-icon "content_copy" at bounding box center [659, 196] width 15 height 15
click at [661, 199] on mat-icon "content_copy" at bounding box center [659, 196] width 15 height 15
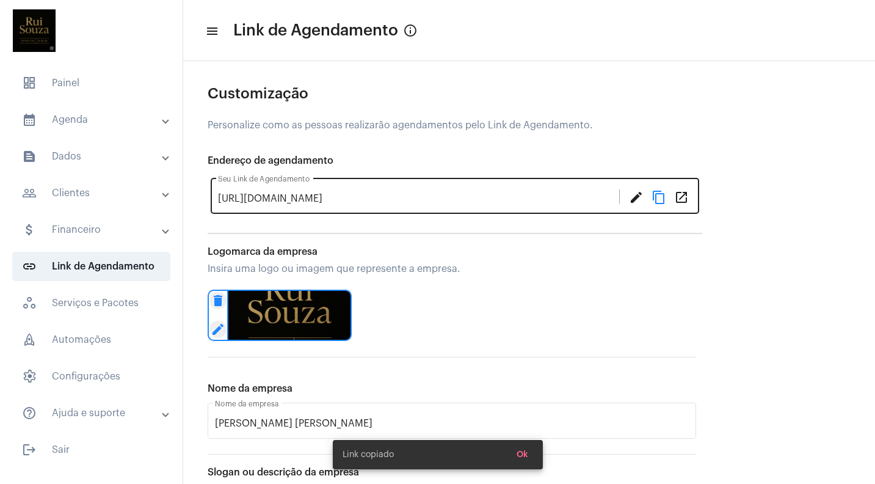
click at [688, 200] on mat-icon "open_in_new" at bounding box center [681, 196] width 15 height 15
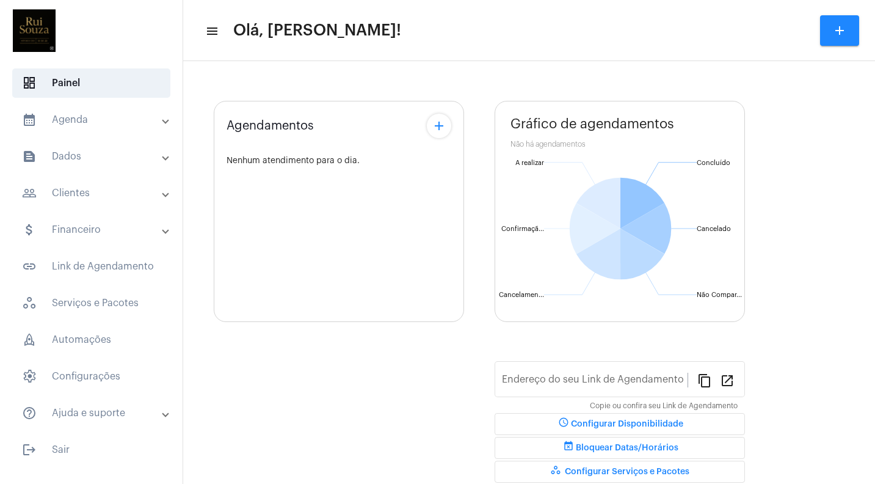
type input "[URL][DOMAIN_NAME]"
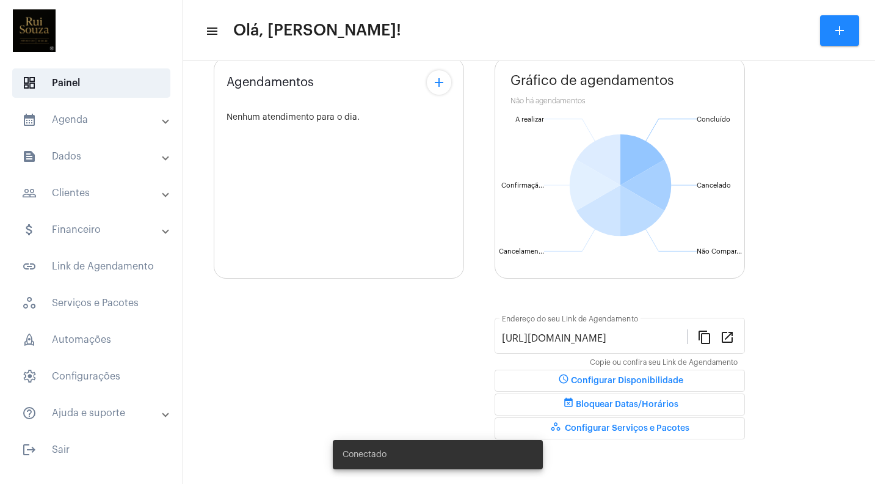
scroll to position [80, 0]
click at [648, 400] on span "event_busy Bloquear Datas/Horários" at bounding box center [619, 404] width 117 height 9
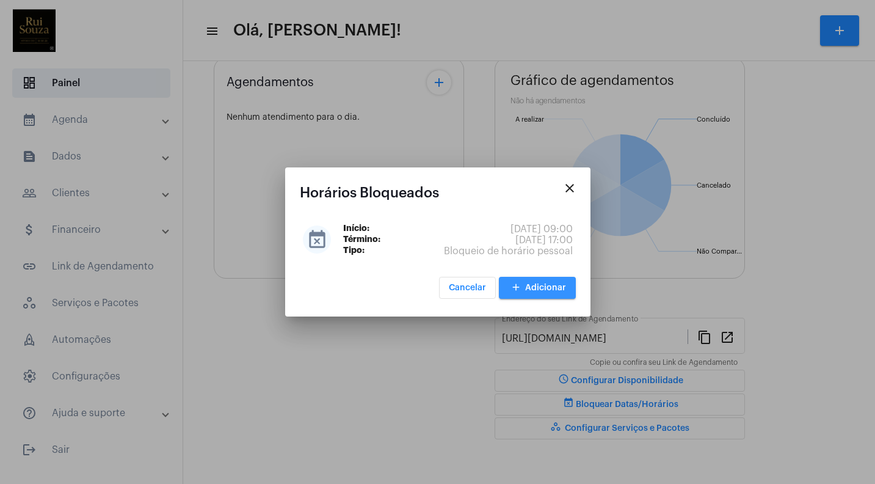
click at [544, 291] on span "add Adicionar" at bounding box center [537, 287] width 57 height 9
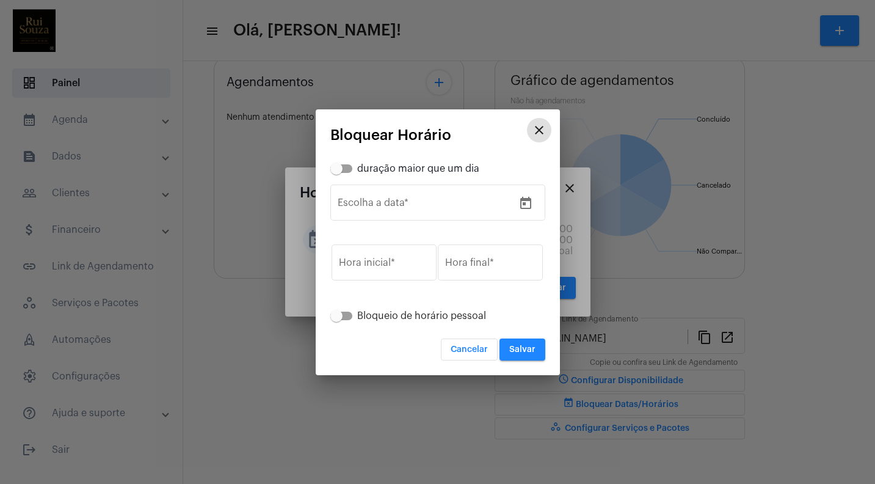
click at [339, 164] on span at bounding box center [336, 168] width 12 height 12
click at [336, 173] on input "duração maior que um dia" at bounding box center [336, 173] width 1 height 1
checkbox input "true"
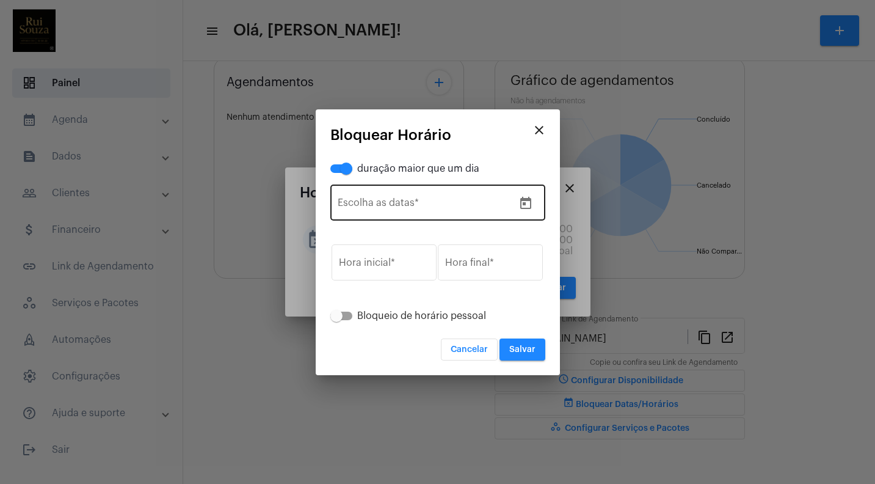
click at [529, 202] on icon "Open calendar" at bounding box center [525, 203] width 15 height 15
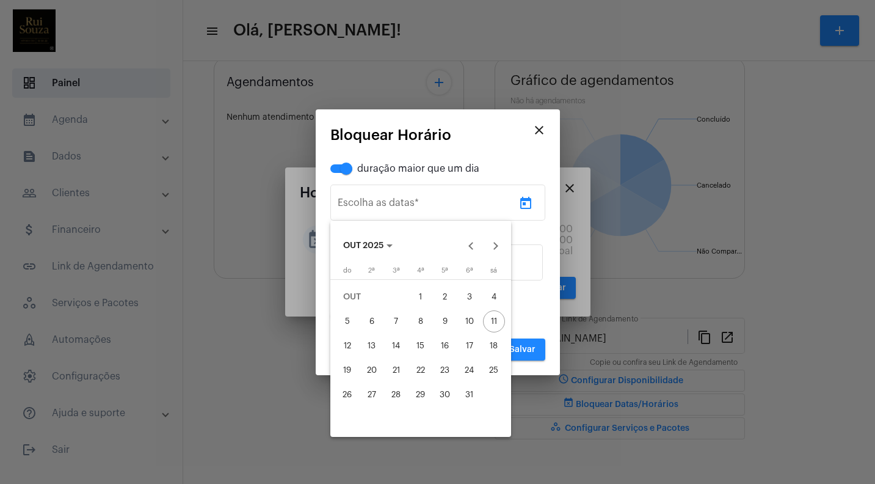
click at [350, 343] on div "12" at bounding box center [347, 346] width 22 height 22
type input "[DATE]"
click at [496, 244] on button "Next month" at bounding box center [495, 246] width 24 height 24
click at [442, 319] on div "6" at bounding box center [445, 321] width 22 height 22
type input "[DATE]"
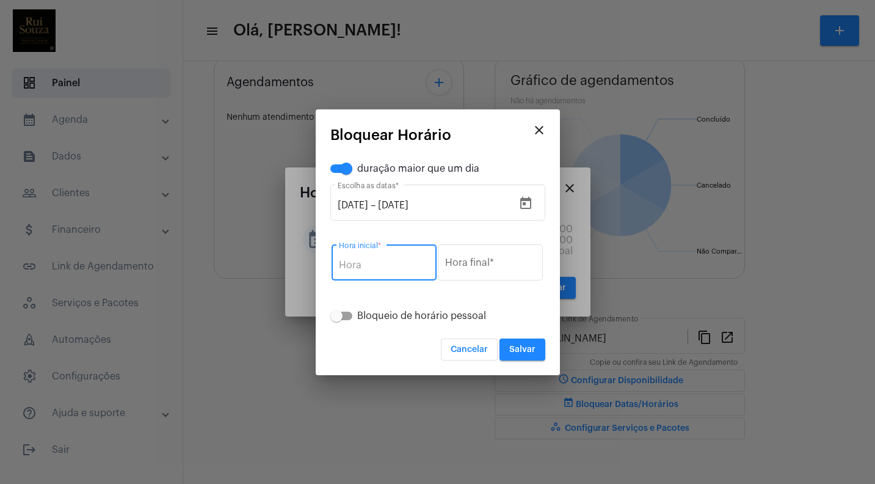
click at [377, 260] on input "Hora inicial *" at bounding box center [384, 265] width 90 height 11
type input "09:00"
click at [488, 262] on input "Hora final *" at bounding box center [490, 265] width 90 height 11
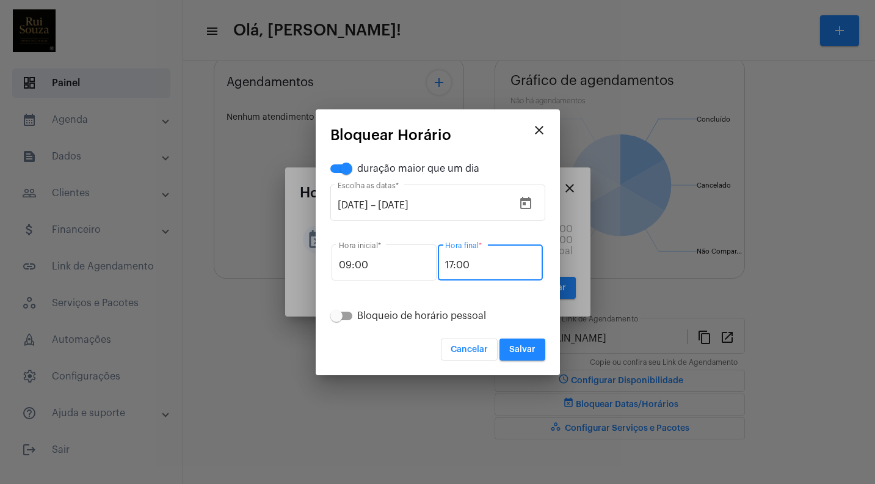
type input "17:00"
click at [341, 315] on span at bounding box center [336, 316] width 12 height 12
click at [336, 320] on input "Bloqueio de horário pessoal" at bounding box center [336, 320] width 1 height 1
checkbox input "true"
click at [531, 354] on button "Salvar" at bounding box center [523, 349] width 46 height 22
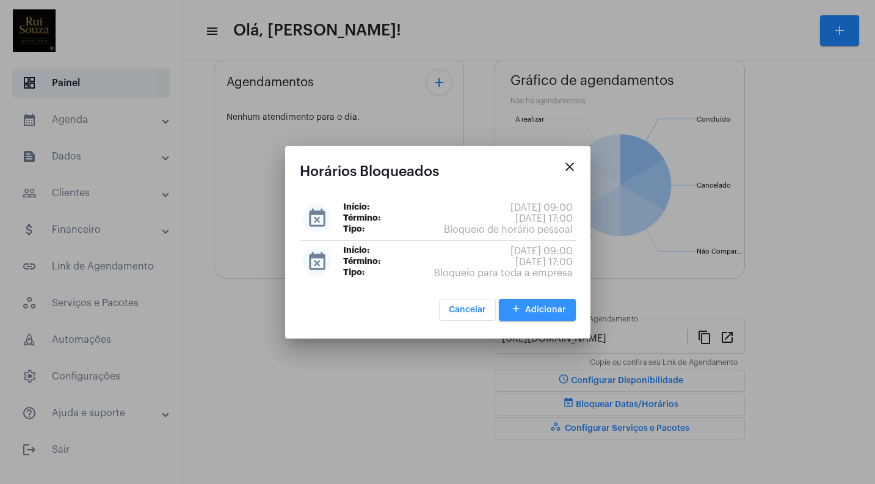
click at [545, 305] on button "add Adicionar" at bounding box center [537, 310] width 77 height 22
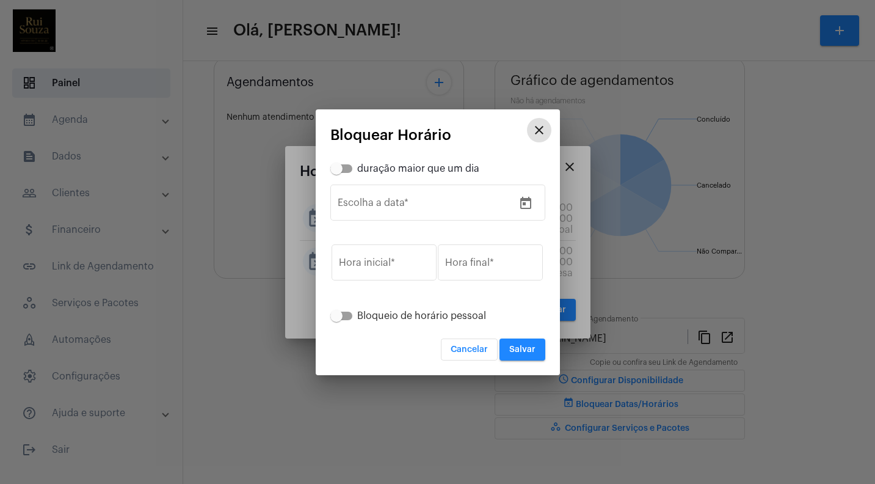
click at [536, 130] on mat-icon "close" at bounding box center [539, 130] width 15 height 15
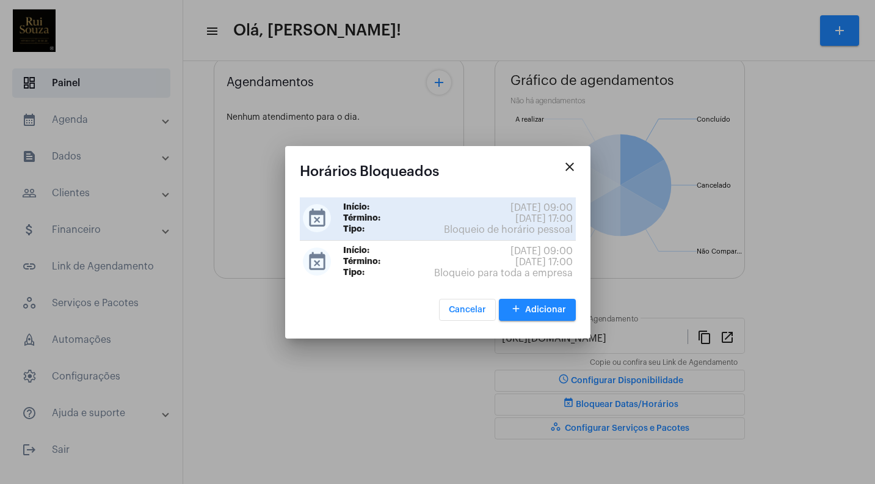
click at [515, 219] on span "[DATE] 17:00" at bounding box center [543, 218] width 57 height 11
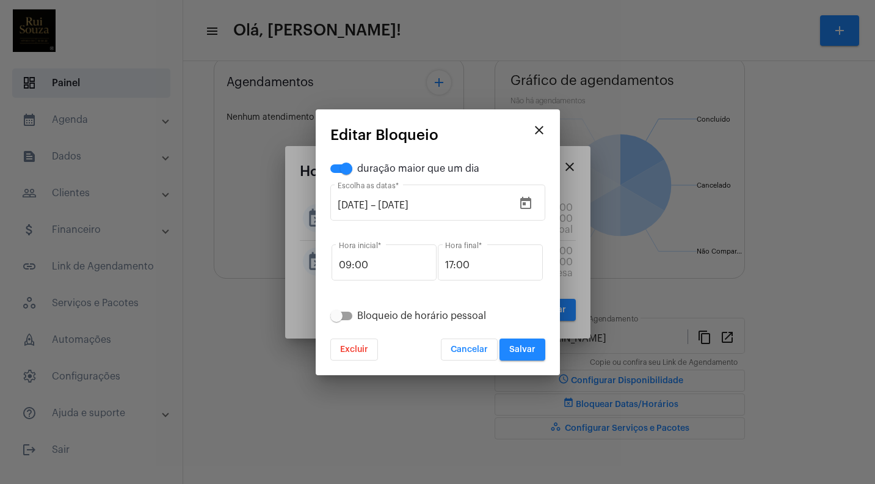
click at [541, 115] on mat-dialog-container "close Editar Bloqueio duração maior que um dia [DATE] [DATE] – [DATE] Escolha a…" at bounding box center [438, 242] width 244 height 266
click at [539, 129] on mat-icon "close" at bounding box center [539, 130] width 15 height 15
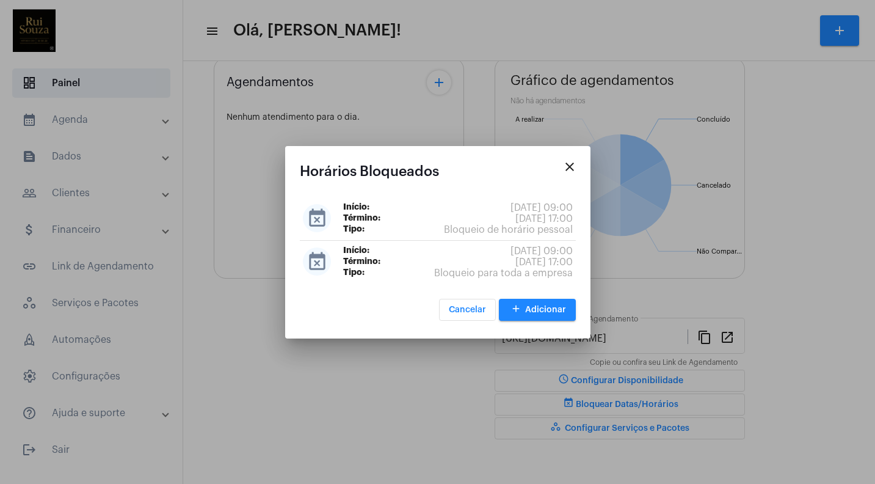
click at [569, 163] on mat-icon "close" at bounding box center [569, 166] width 15 height 15
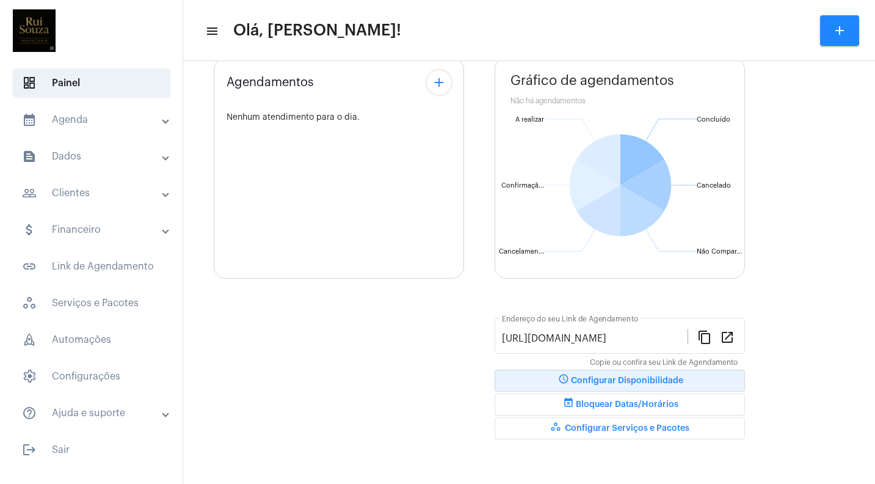
click at [612, 377] on span "schedule Configurar Disponibilidade" at bounding box center [619, 380] width 127 height 9
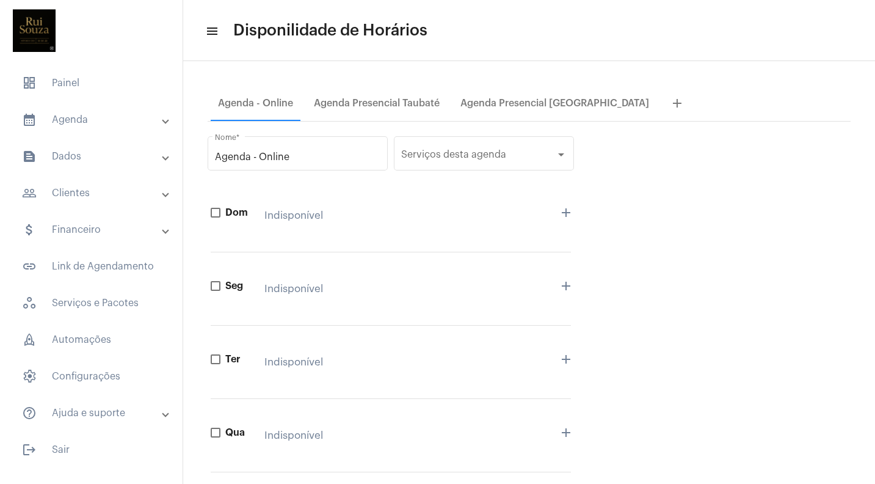
click at [78, 122] on mat-panel-title "calendar_month_outlined Agenda" at bounding box center [92, 119] width 141 height 15
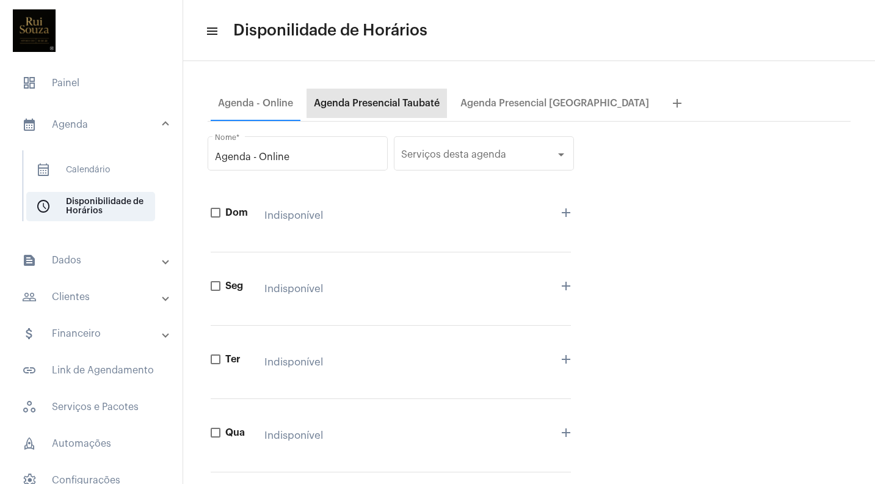
click at [405, 104] on div "Agenda Presencial Taubaté" at bounding box center [377, 103] width 126 height 11
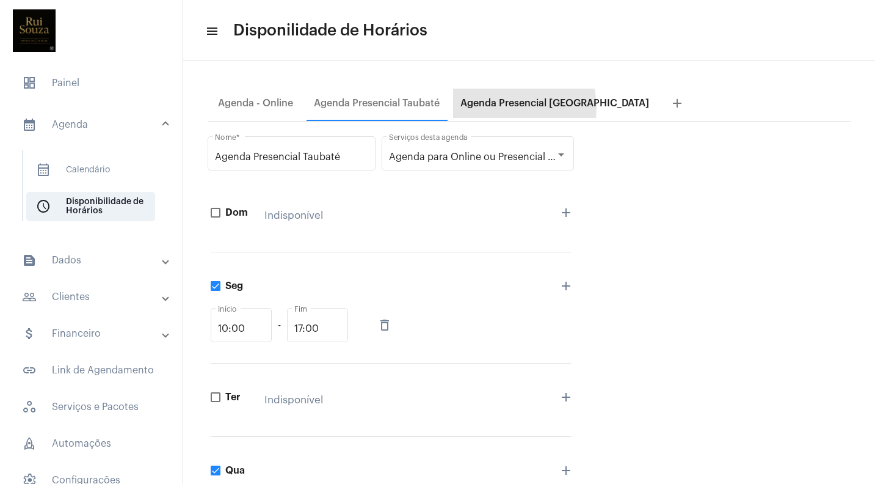
click at [510, 107] on div "Agenda Presencial [GEOGRAPHIC_DATA]" at bounding box center [554, 103] width 189 height 11
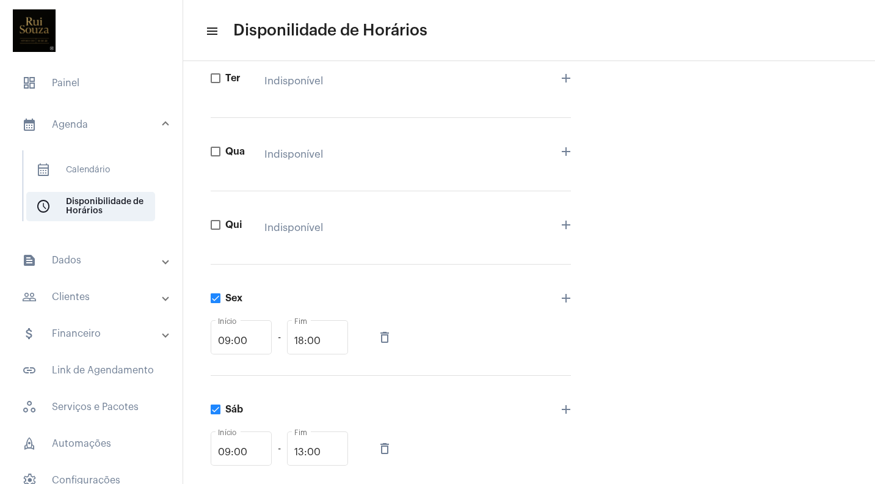
scroll to position [279, 0]
click at [67, 263] on mat-panel-title "text_snippet_outlined Dados" at bounding box center [92, 260] width 141 height 15
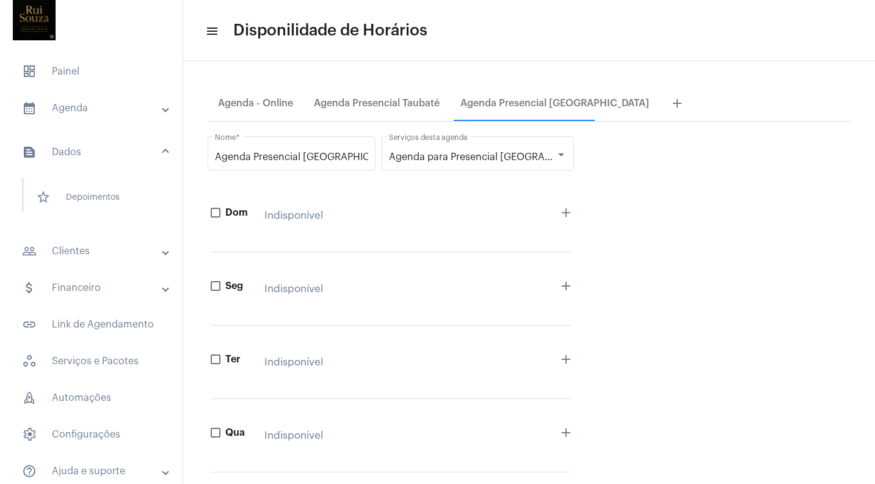
scroll to position [0, 0]
click at [255, 101] on div "Agenda - Online" at bounding box center [255, 103] width 75 height 11
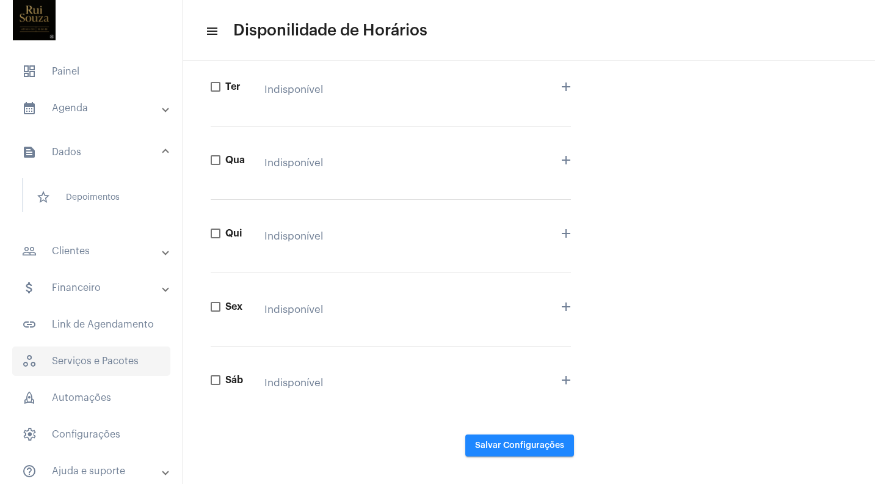
click at [99, 365] on span "workspaces_outlined Serviços e Pacotes" at bounding box center [91, 360] width 158 height 29
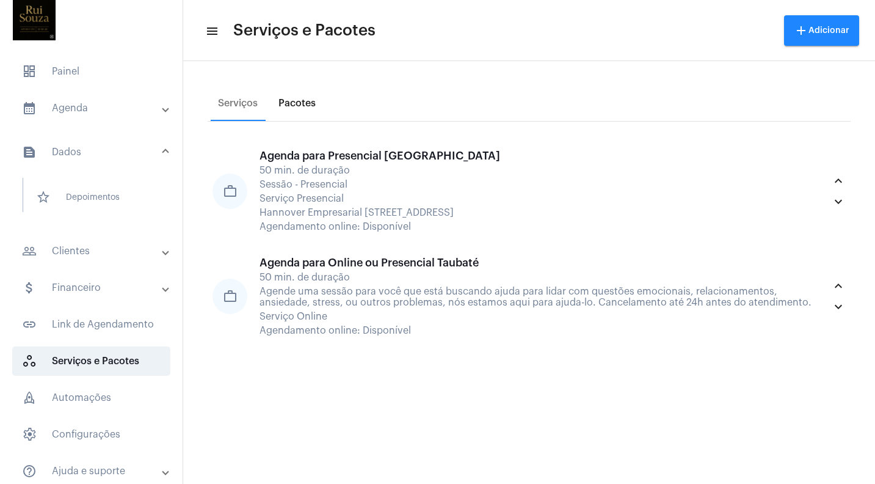
click at [299, 104] on div "Pacotes" at bounding box center [296, 103] width 37 height 11
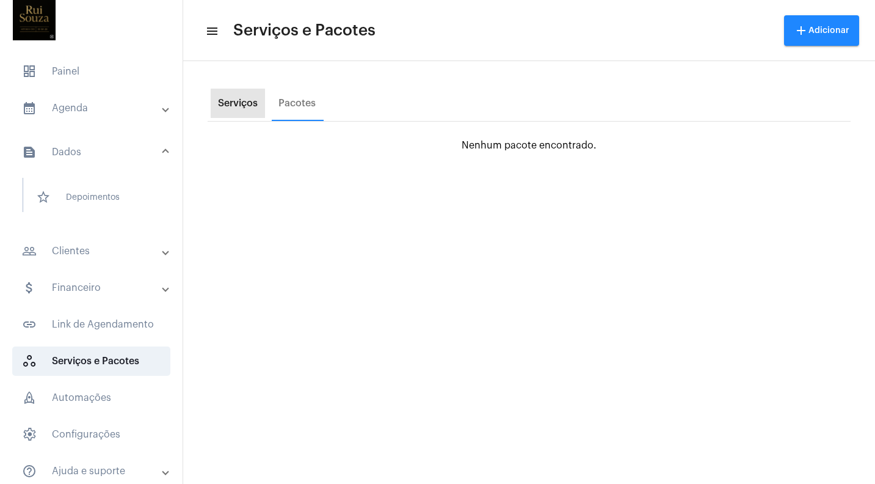
click at [230, 105] on div "Serviços" at bounding box center [238, 103] width 40 height 11
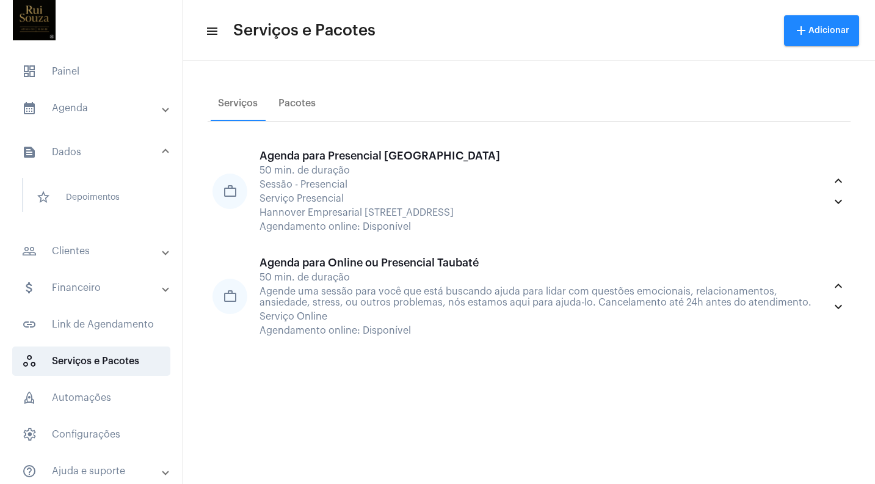
click at [210, 28] on mat-icon "menu" at bounding box center [211, 31] width 12 height 15
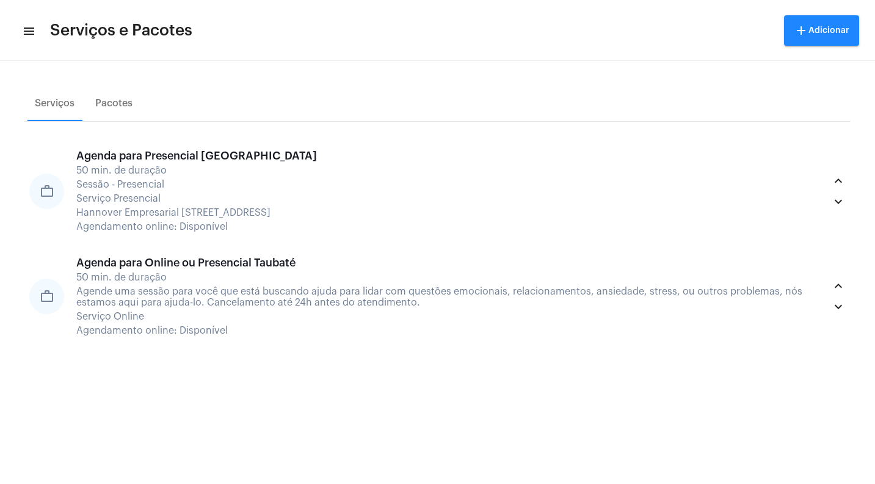
click at [27, 31] on mat-icon "menu" at bounding box center [28, 31] width 12 height 15
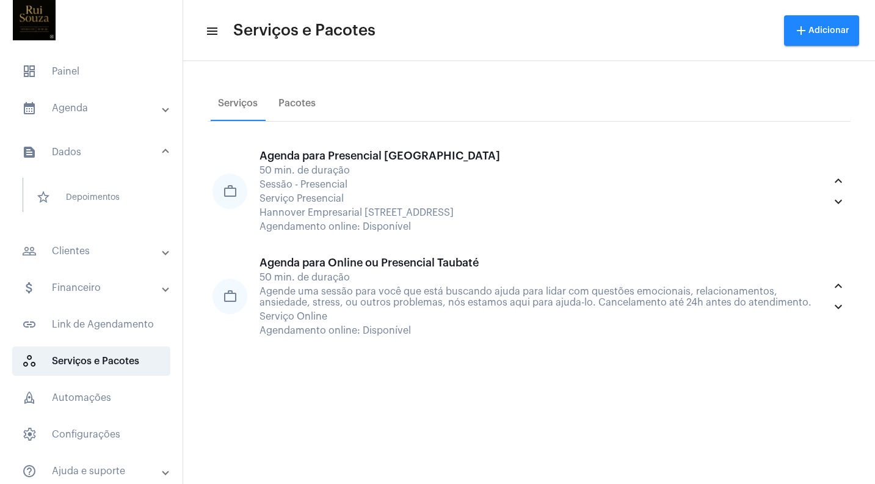
click at [46, 109] on mat-panel-title "calendar_month_outlined Agenda" at bounding box center [92, 108] width 141 height 15
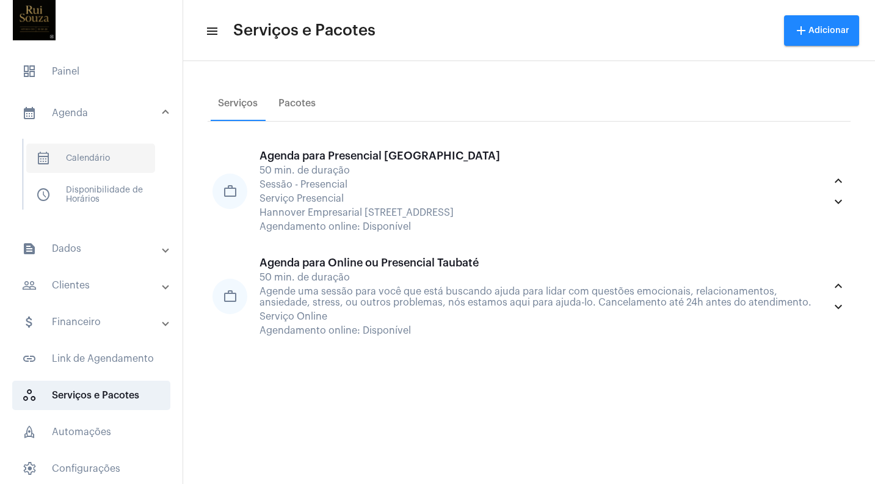
click at [92, 153] on span "calendar_month_outlined Calendário" at bounding box center [90, 158] width 129 height 29
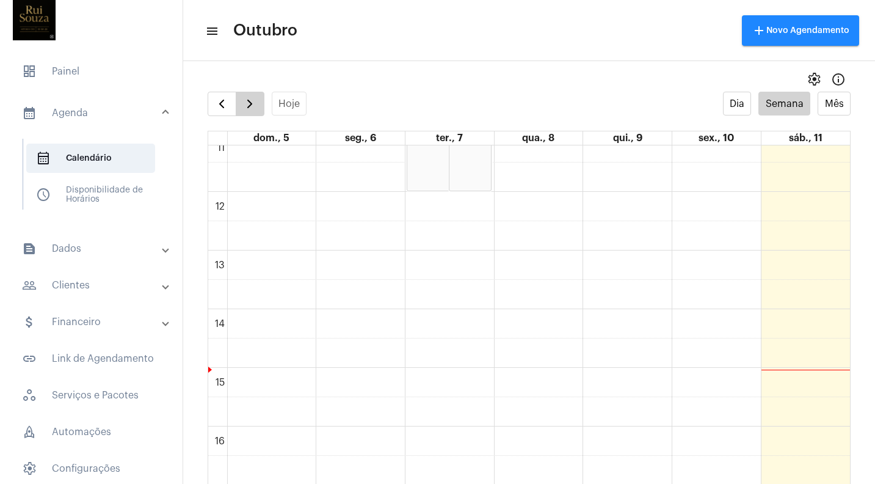
click at [254, 101] on span "button" at bounding box center [249, 103] width 15 height 15
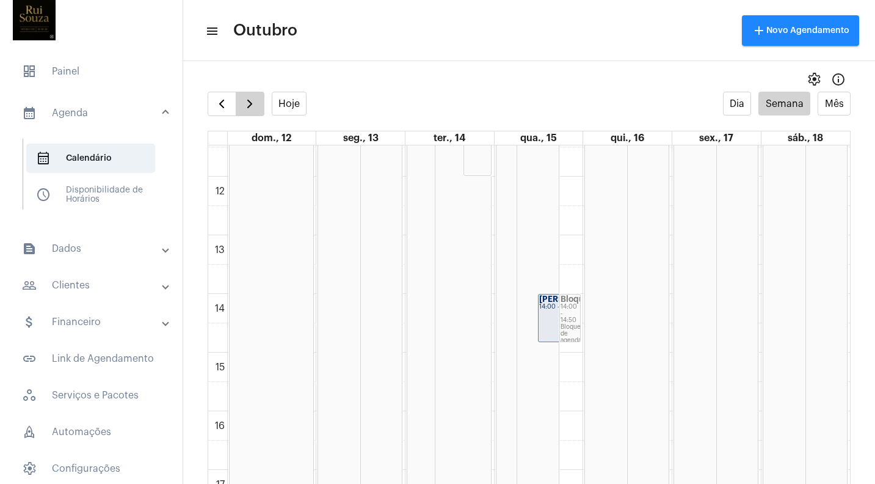
click at [249, 106] on span "button" at bounding box center [249, 103] width 15 height 15
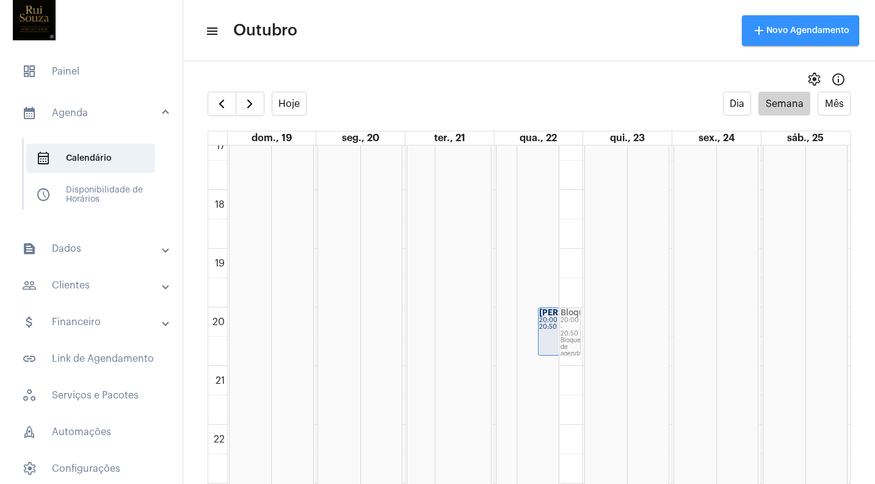
click at [764, 31] on mat-icon "add" at bounding box center [759, 30] width 15 height 15
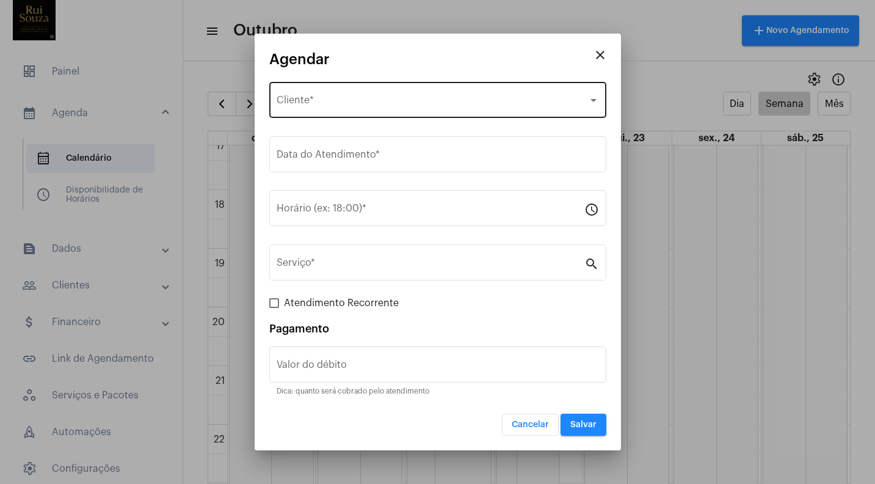
click at [498, 116] on div "Selecione o Cliente Cliente *" at bounding box center [438, 98] width 322 height 38
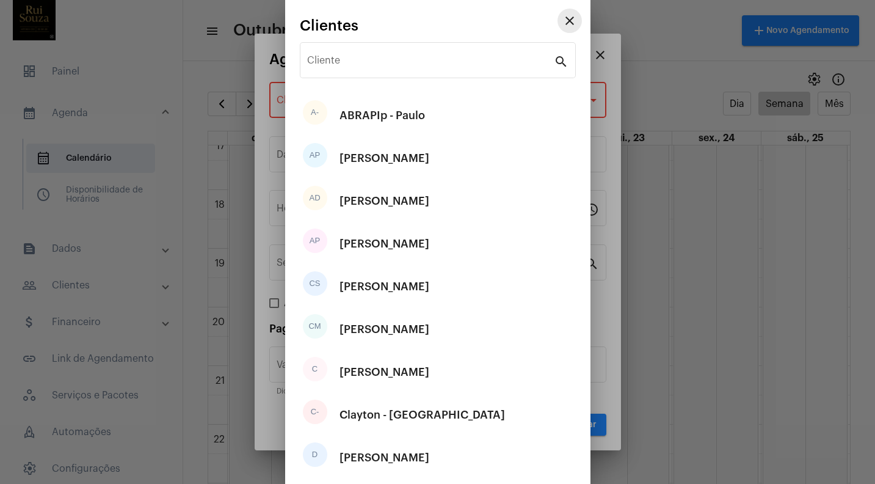
click at [573, 15] on mat-icon "close" at bounding box center [569, 20] width 15 height 15
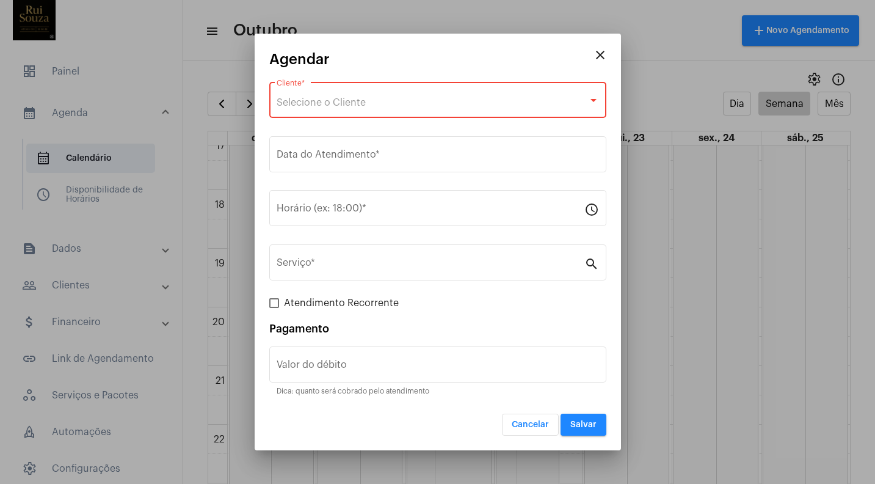
click at [605, 54] on mat-icon "close" at bounding box center [600, 55] width 15 height 15
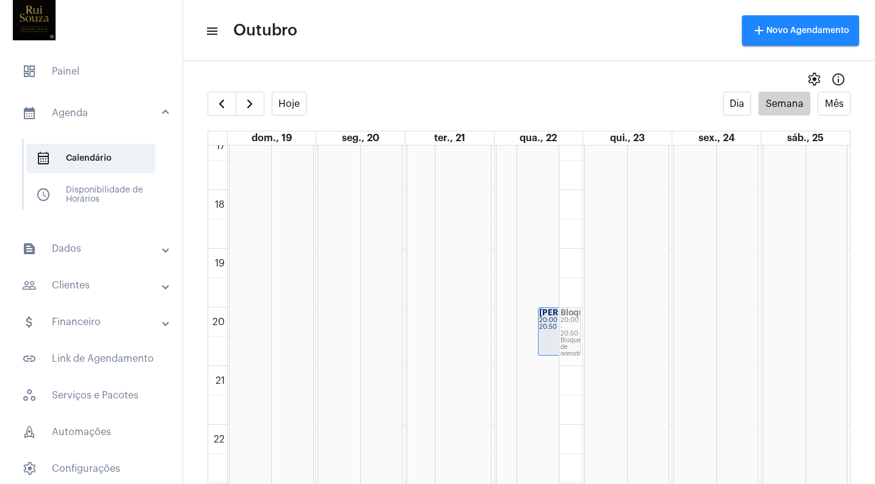
click at [78, 114] on mat-panel-title "calendar_month_outlined Agenda" at bounding box center [92, 113] width 141 height 15
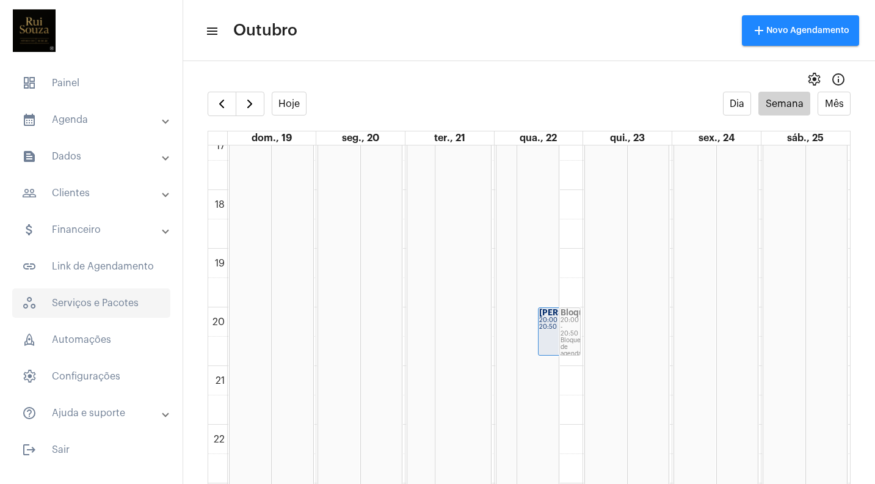
click at [82, 303] on span "workspaces_outlined Serviços e Pacotes" at bounding box center [91, 302] width 158 height 29
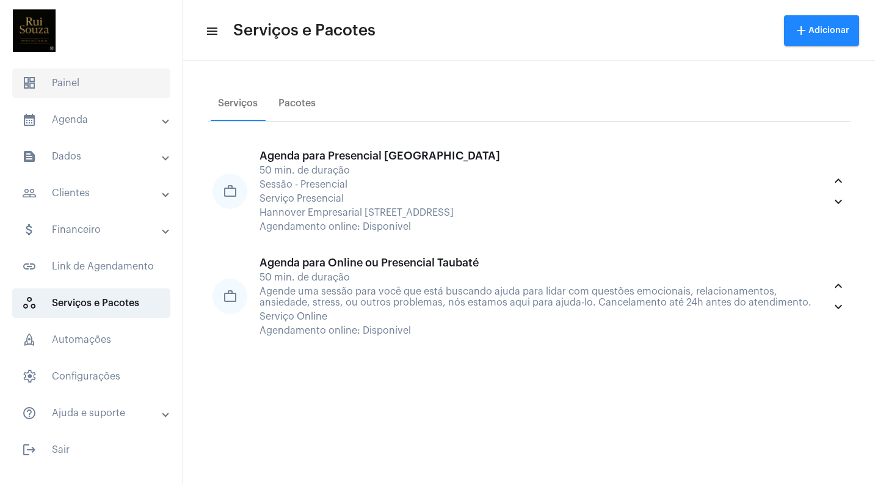
click at [70, 84] on span "dashboard Painel" at bounding box center [91, 82] width 158 height 29
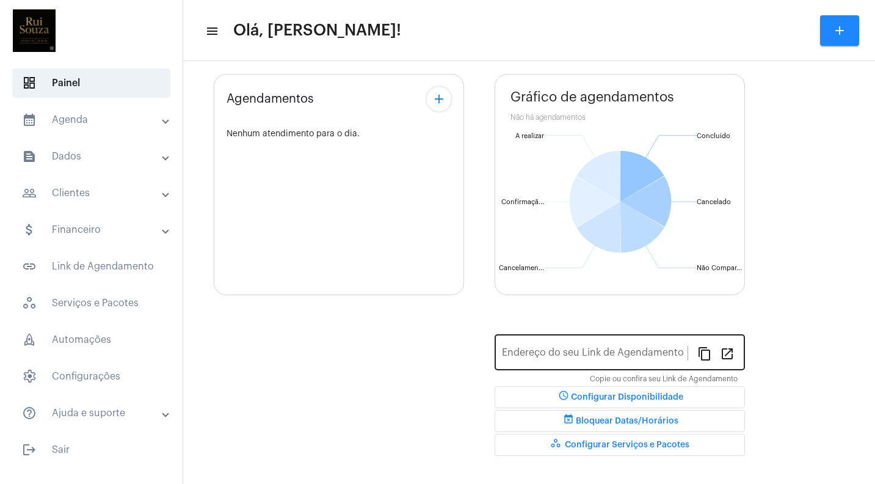
type input "[URL][DOMAIN_NAME]"
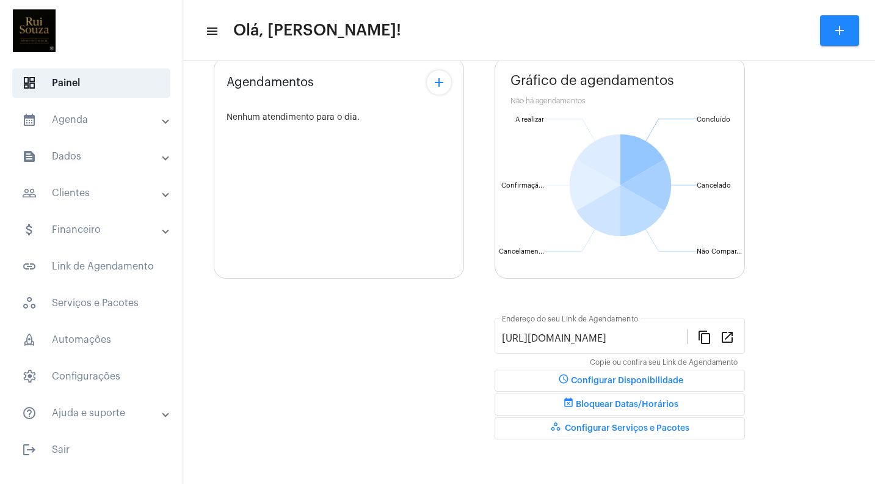
scroll to position [80, 0]
click at [591, 428] on span "workspaces_outlined Configurar Serviços e Pacotes" at bounding box center [619, 428] width 139 height 9
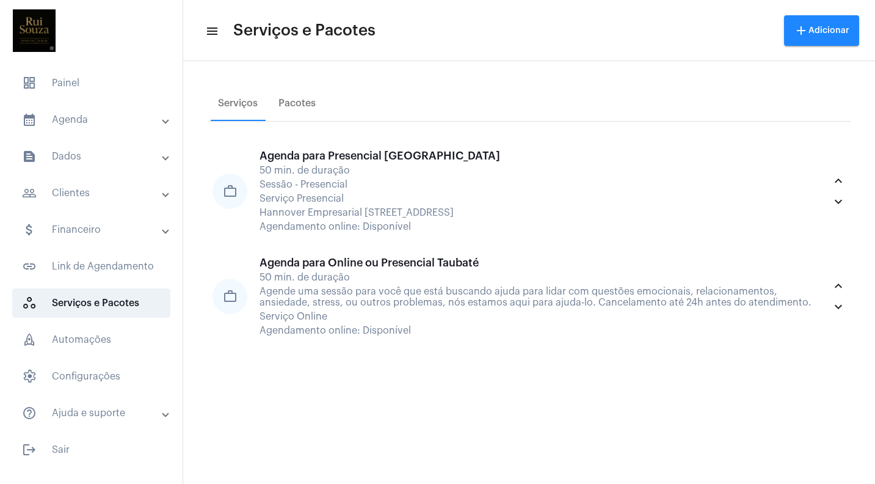
click at [209, 30] on mat-icon "menu" at bounding box center [211, 31] width 12 height 15
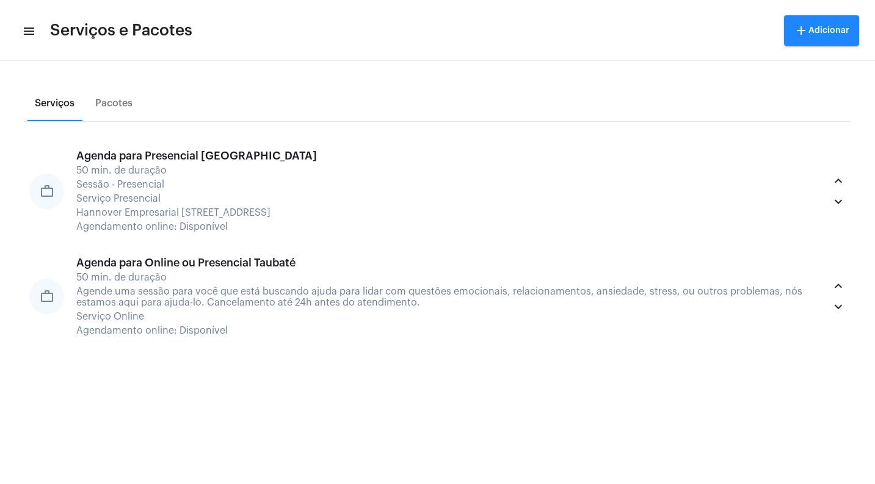
click at [64, 99] on div "Serviços" at bounding box center [55, 103] width 40 height 11
click at [27, 29] on mat-icon "menu" at bounding box center [28, 31] width 12 height 15
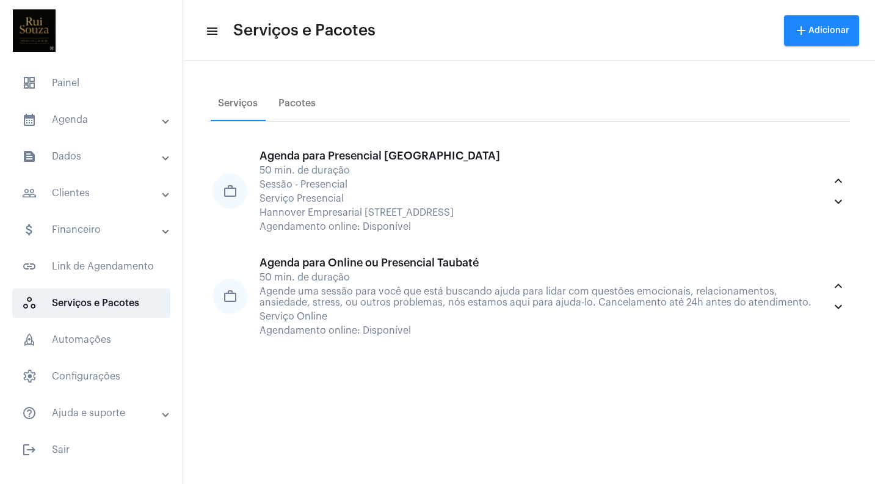
click at [219, 34] on mat-toolbar-row "menu Serviços e Pacotes add Adicionar" at bounding box center [529, 30] width 692 height 39
click at [122, 303] on span "workspaces_outlined Serviços e Pacotes" at bounding box center [91, 302] width 158 height 29
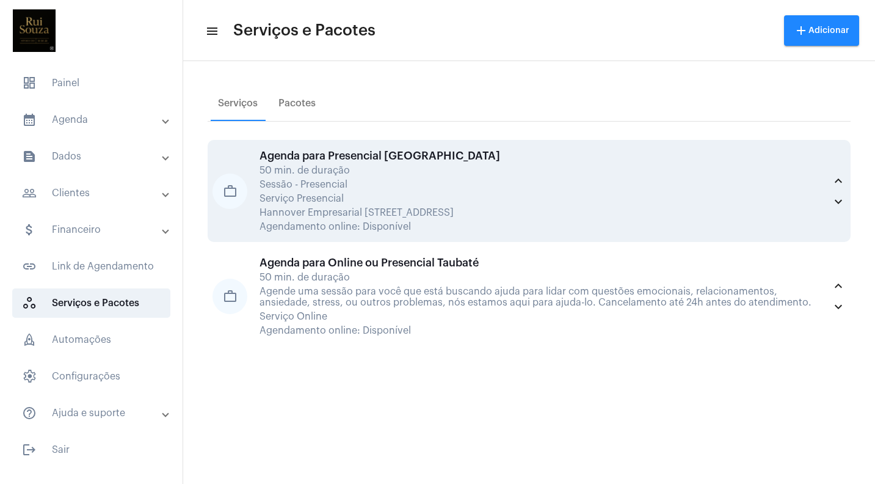
click at [302, 161] on div "Agenda para Presencial [GEOGRAPHIC_DATA]" at bounding box center [542, 156] width 565 height 12
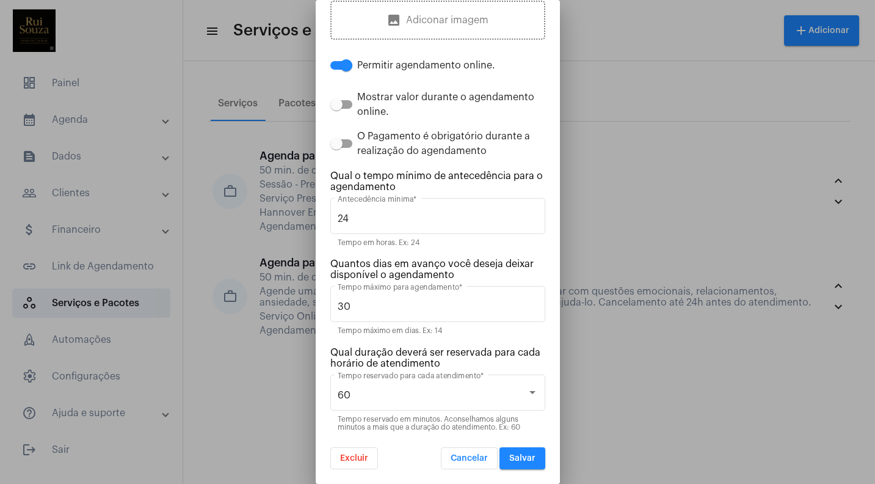
click at [529, 460] on span "Salvar" at bounding box center [522, 458] width 26 height 9
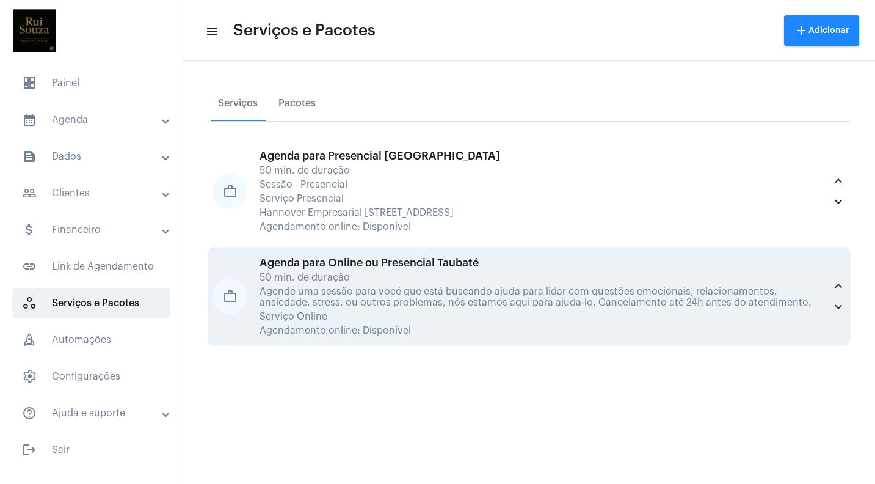
click at [389, 259] on div "Agenda para Online ou Presencial Taubaté" at bounding box center [542, 262] width 565 height 12
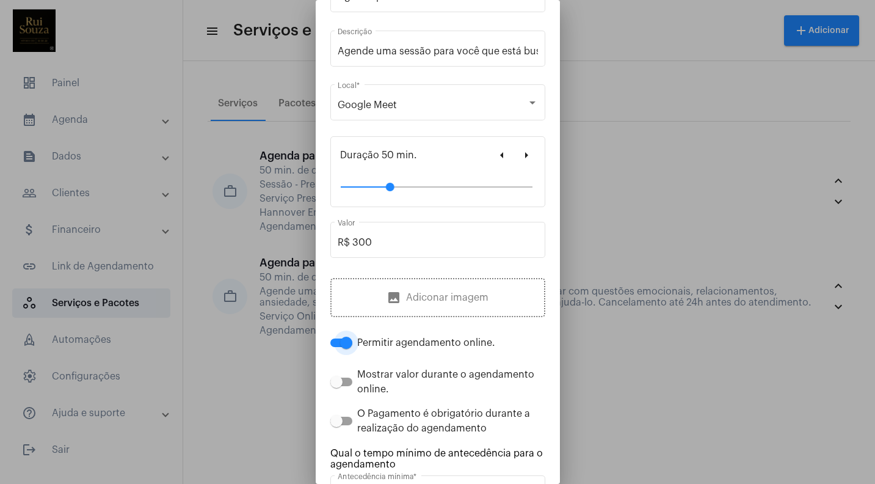
click at [343, 339] on span at bounding box center [346, 342] width 12 height 12
click at [336, 347] on input "Permitir agendamento online." at bounding box center [336, 347] width 1 height 1
checkbox input "false"
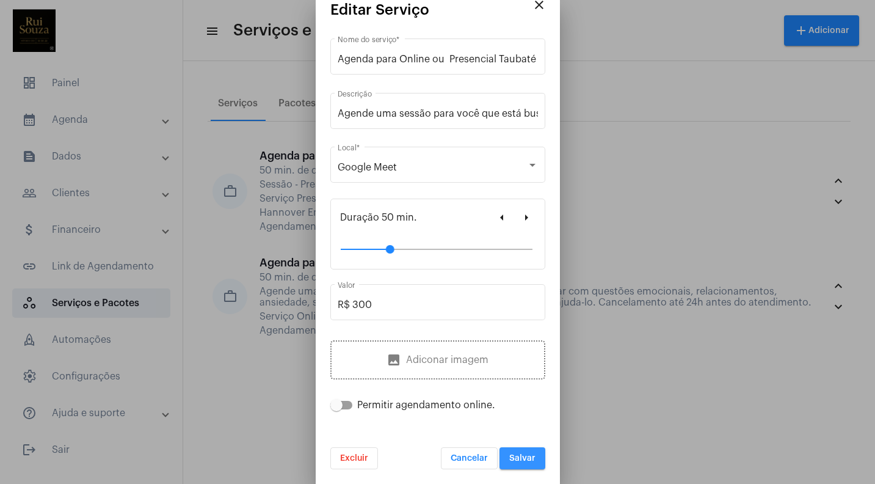
click at [526, 457] on span "Salvar" at bounding box center [522, 458] width 26 height 9
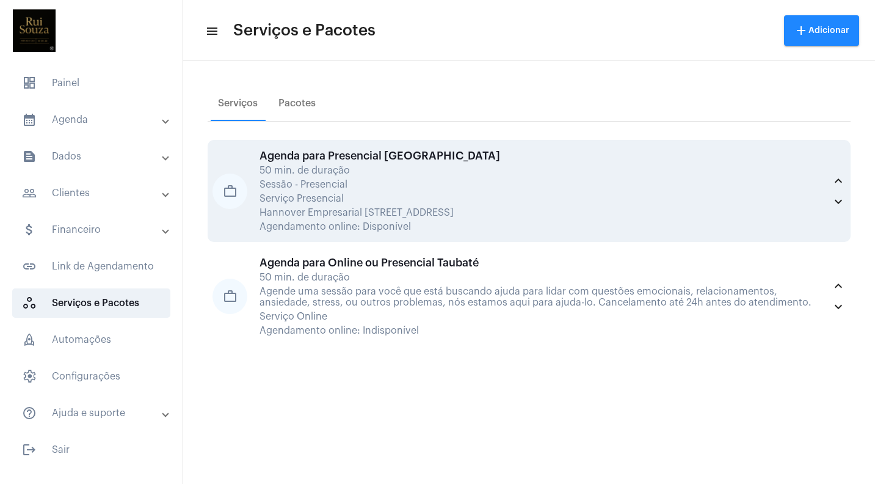
click at [329, 209] on div "Hannover Empresarial [STREET_ADDRESS]" at bounding box center [542, 212] width 565 height 11
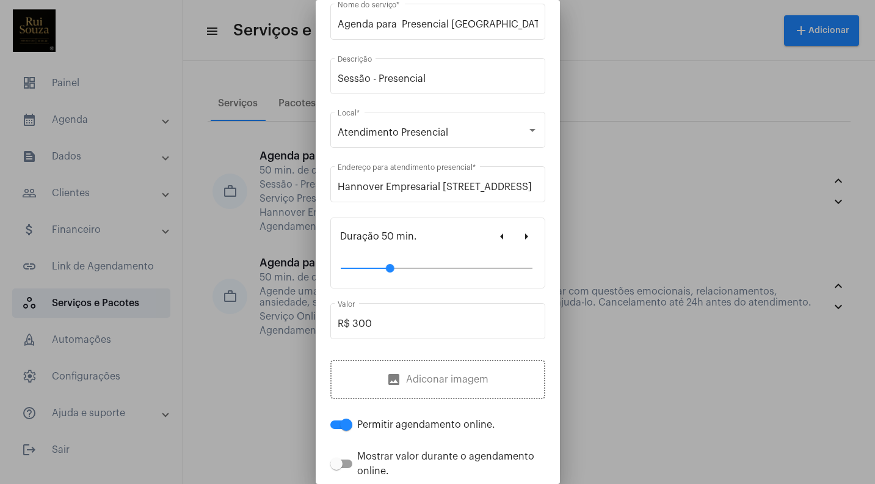
scroll to position [61, 0]
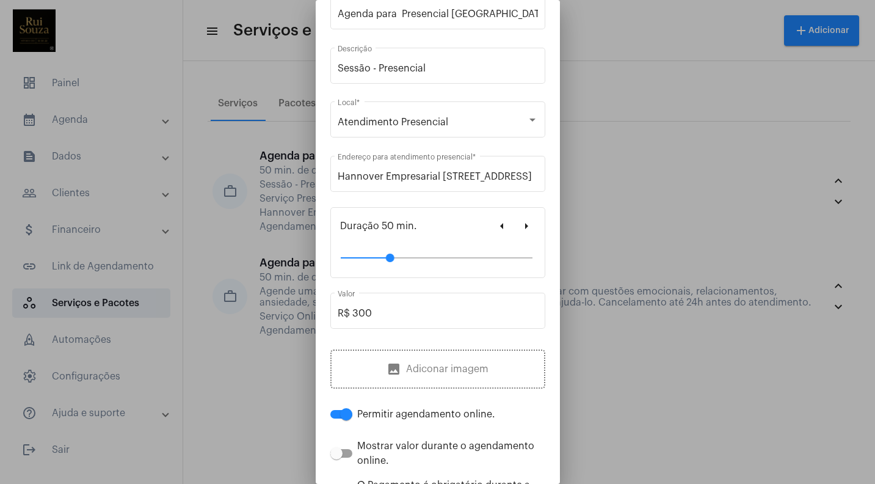
click at [597, 252] on div at bounding box center [437, 242] width 875 height 484
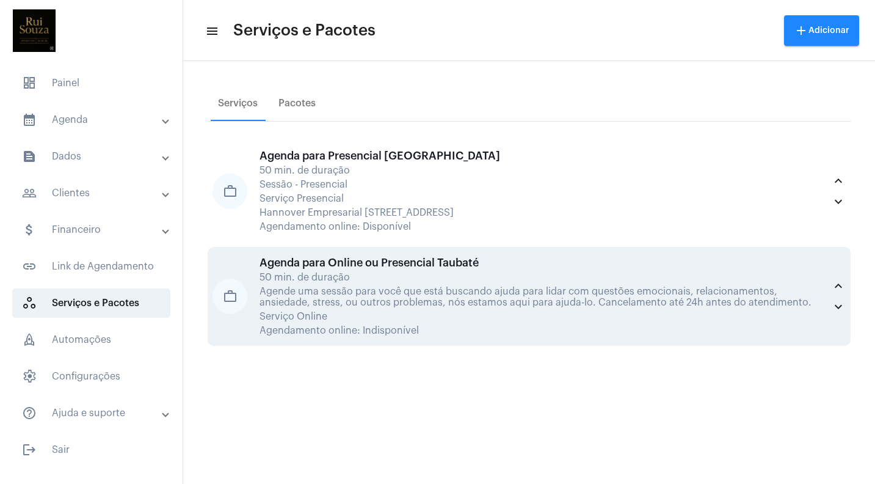
click at [322, 288] on div "Agende uma sessão para você que está buscando ajuda para lidar com questões emo…" at bounding box center [542, 297] width 565 height 22
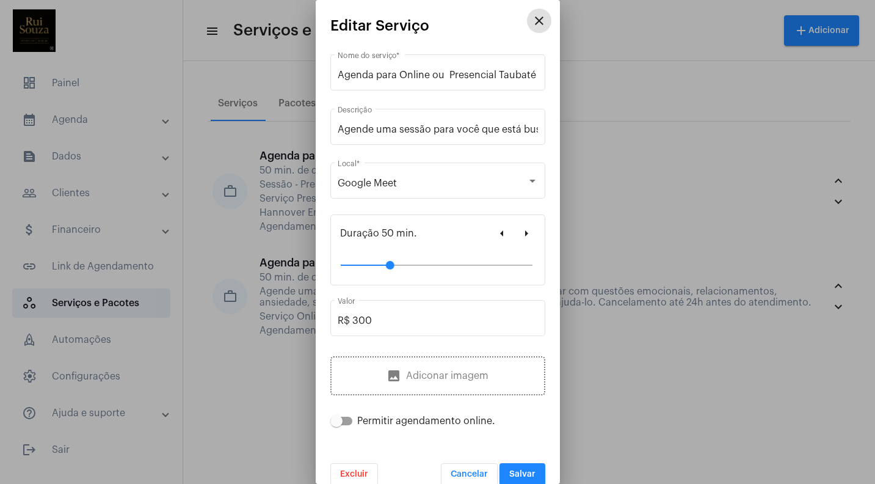
click at [341, 423] on span at bounding box center [336, 421] width 12 height 12
click at [336, 425] on input "Permitir agendamento online." at bounding box center [336, 425] width 1 height 1
checkbox input "true"
click at [543, 27] on mat-icon "close" at bounding box center [539, 20] width 15 height 15
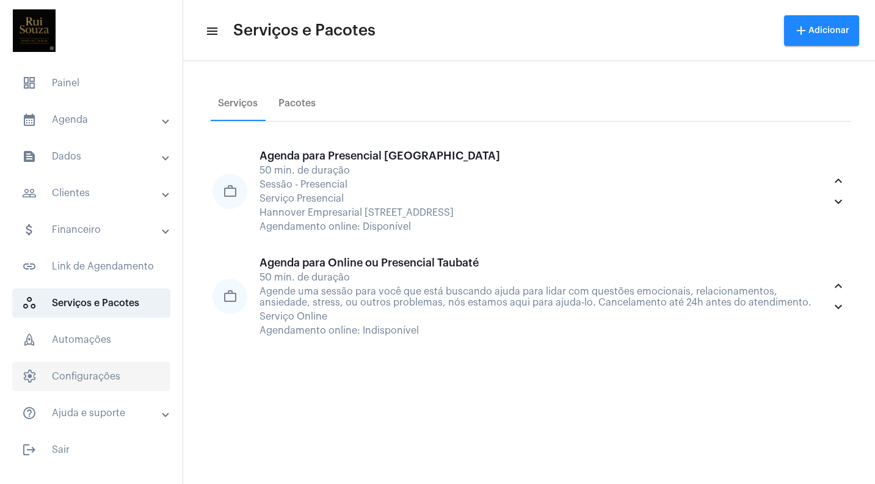
click at [109, 374] on span "settings Configurações" at bounding box center [91, 375] width 158 height 29
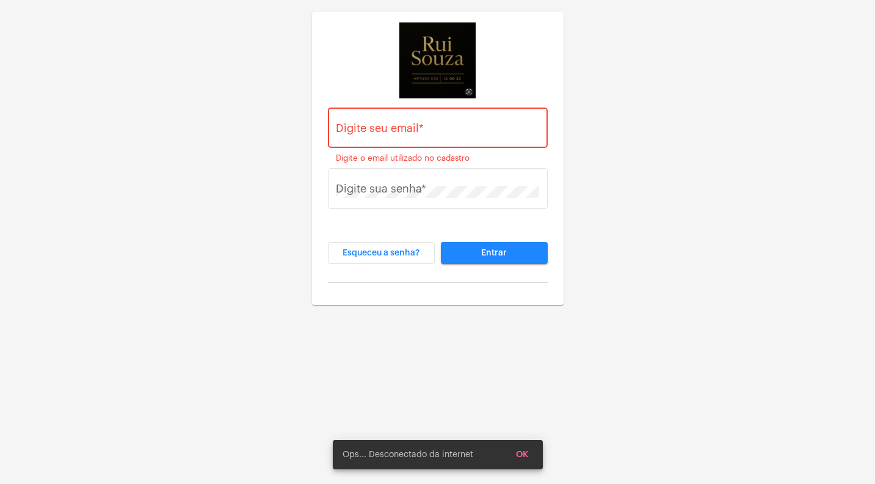
click at [650, 234] on div "Digite seu email * Digite o email utilizado no cadastro Digite sua senha * Esqu…" at bounding box center [437, 152] width 875 height 305
click at [431, 112] on div "Digite seu email *" at bounding box center [437, 125] width 203 height 43
type input "[EMAIL_ADDRESS][DOMAIN_NAME]"
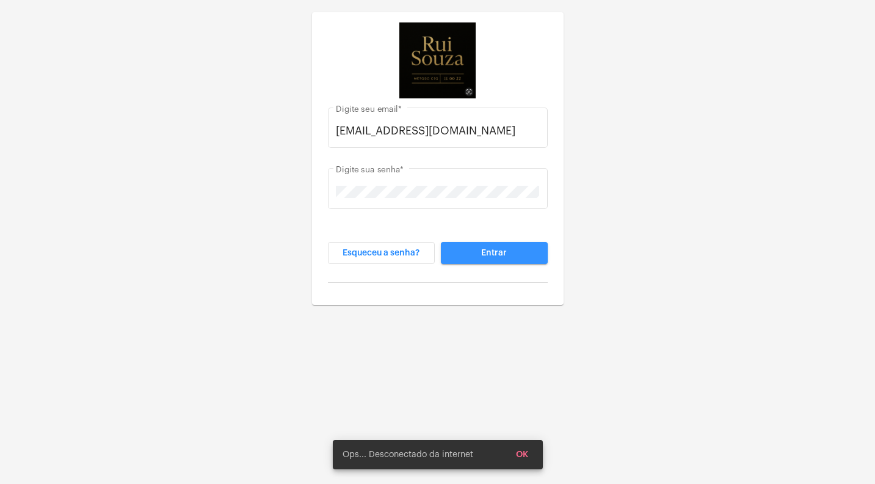
click at [506, 260] on button "Entrar" at bounding box center [494, 253] width 107 height 22
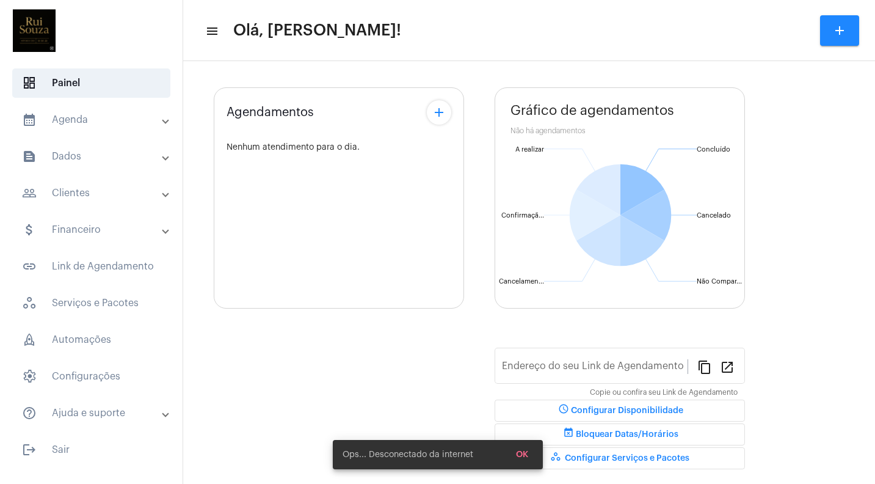
scroll to position [20, 0]
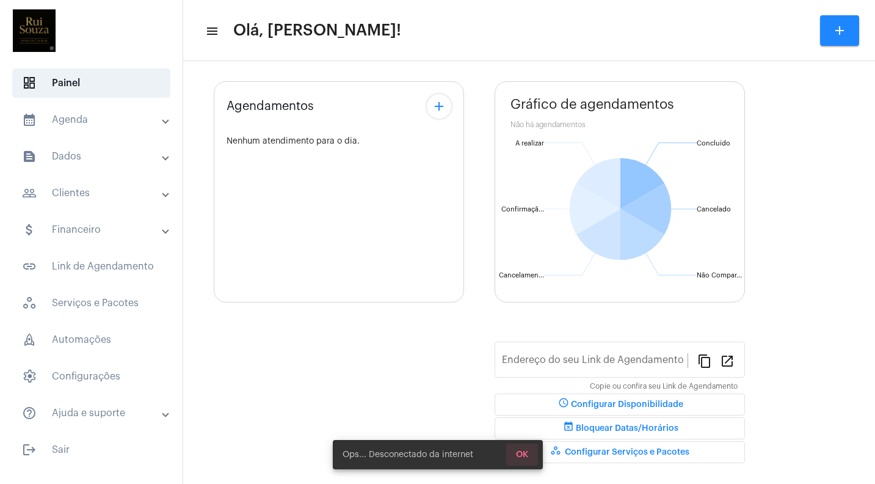
click at [527, 453] on span "OK" at bounding box center [522, 454] width 12 height 9
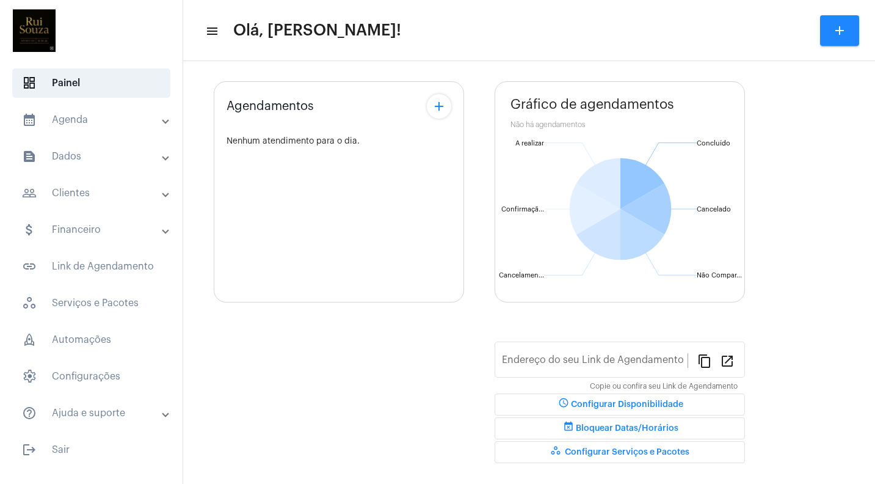
scroll to position [0, 0]
type input "[URL][DOMAIN_NAME]"
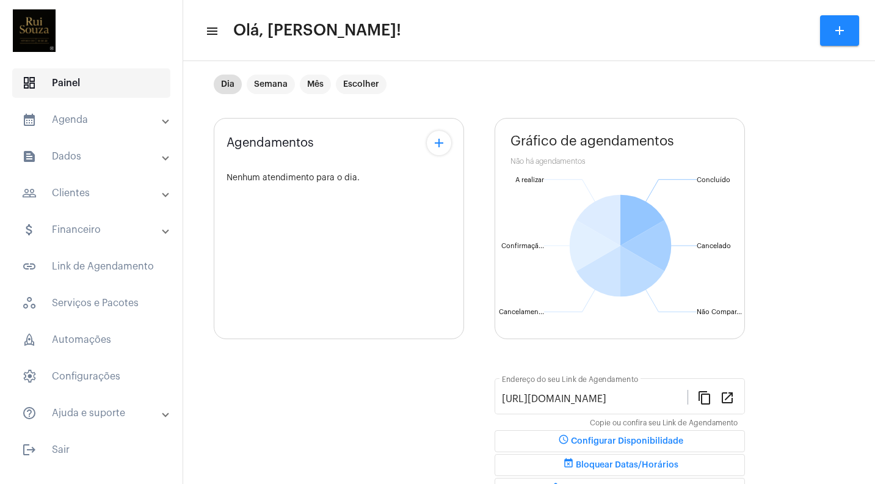
click at [78, 87] on span "dashboard Painel" at bounding box center [91, 82] width 158 height 29
click at [68, 122] on mat-panel-title "calendar_month_outlined Agenda" at bounding box center [92, 119] width 141 height 15
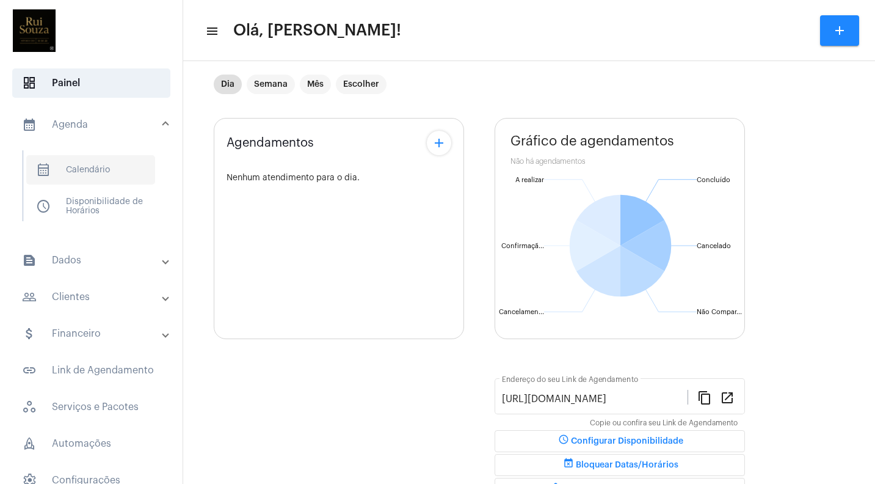
click at [82, 170] on span "calendar_month_outlined Calendário" at bounding box center [90, 169] width 129 height 29
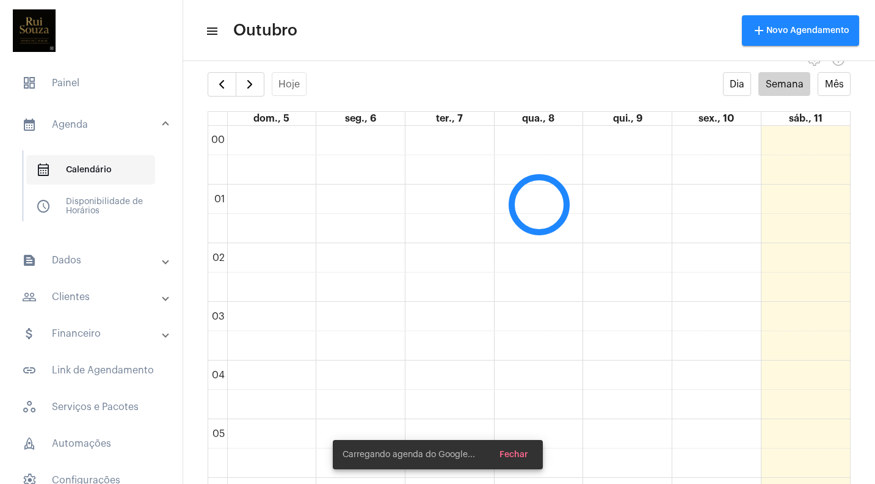
scroll to position [352, 0]
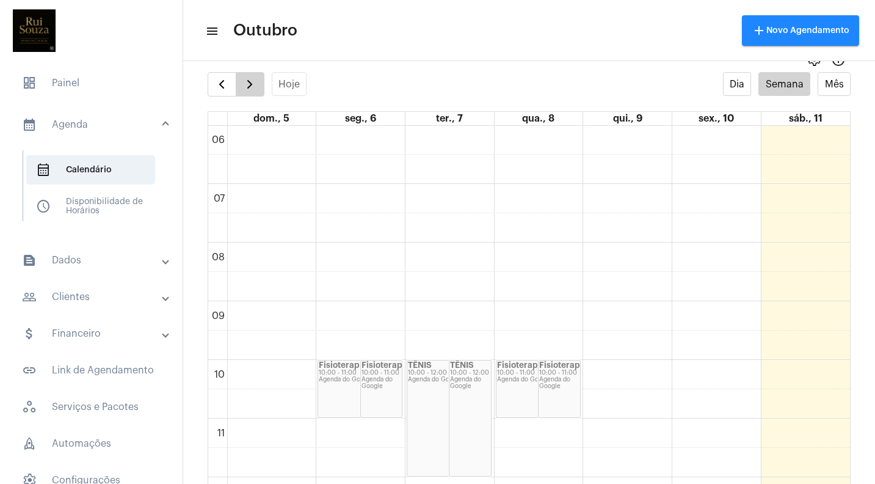
click at [245, 89] on span "button" at bounding box center [249, 84] width 15 height 15
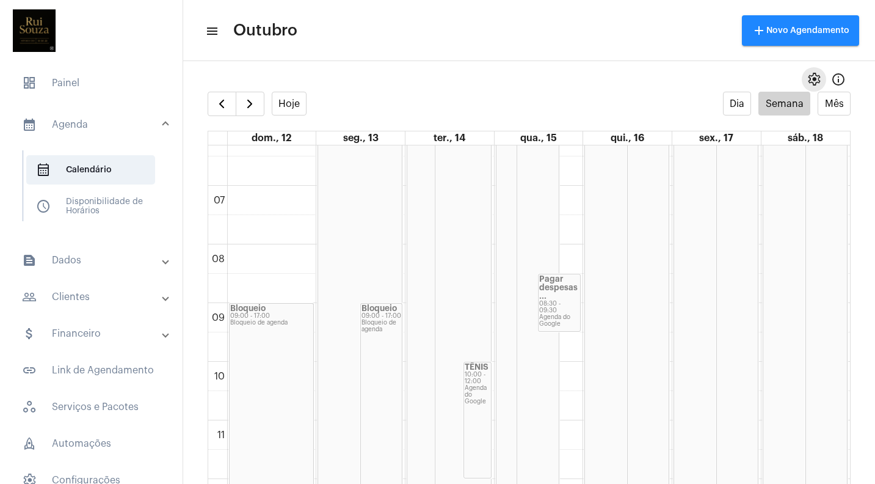
click at [815, 79] on span "settings" at bounding box center [814, 79] width 15 height 15
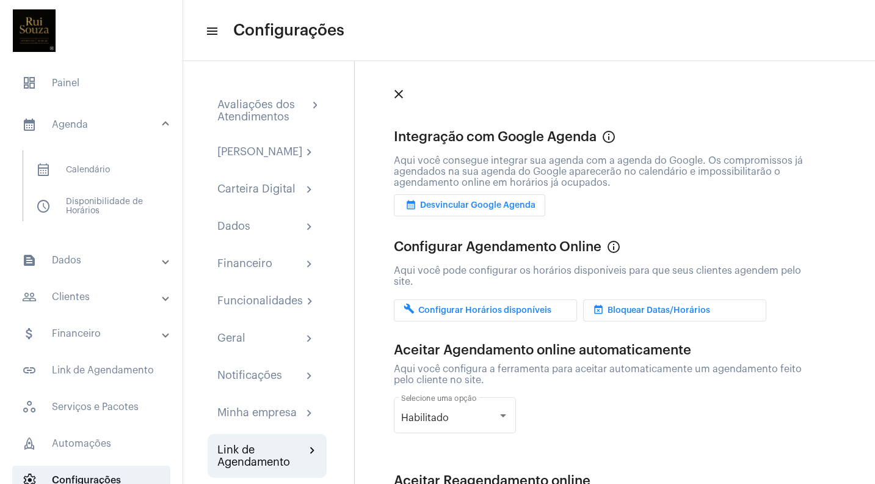
scroll to position [12, 0]
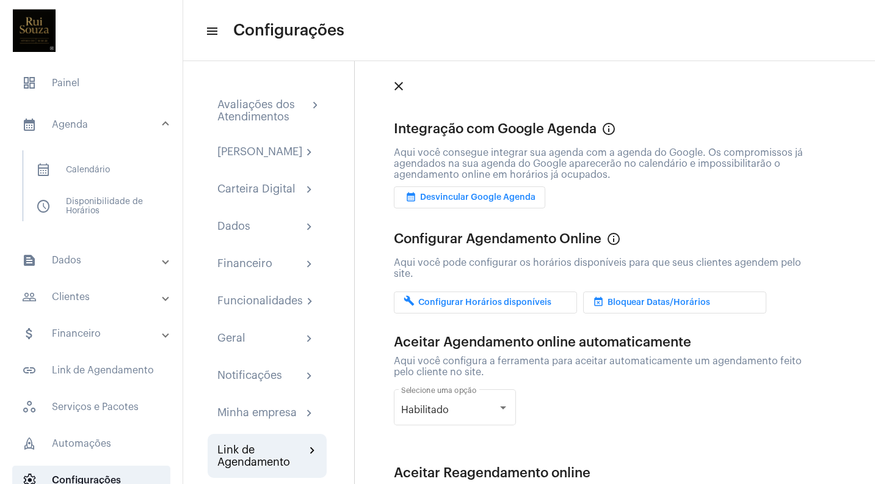
click at [517, 299] on span "build Configurar Horários disponíveis" at bounding box center [478, 302] width 148 height 9
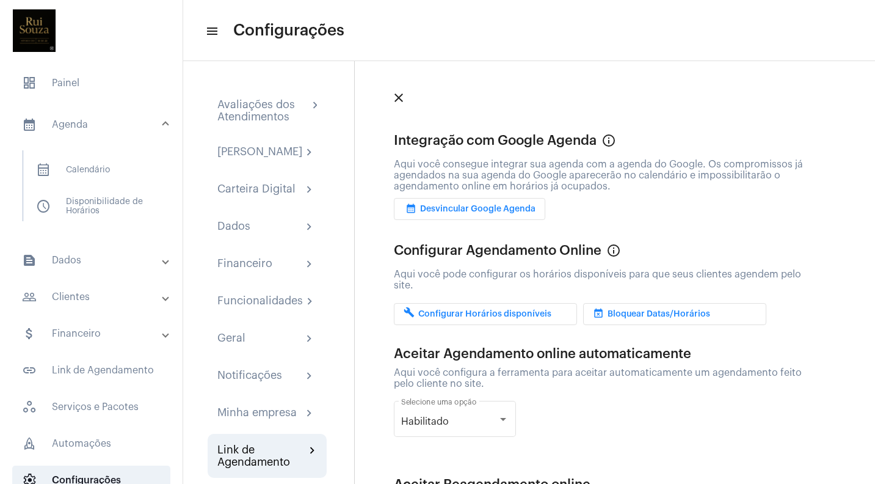
click at [661, 314] on span "event_busy Bloquear Datas/Horários" at bounding box center [651, 314] width 117 height 9
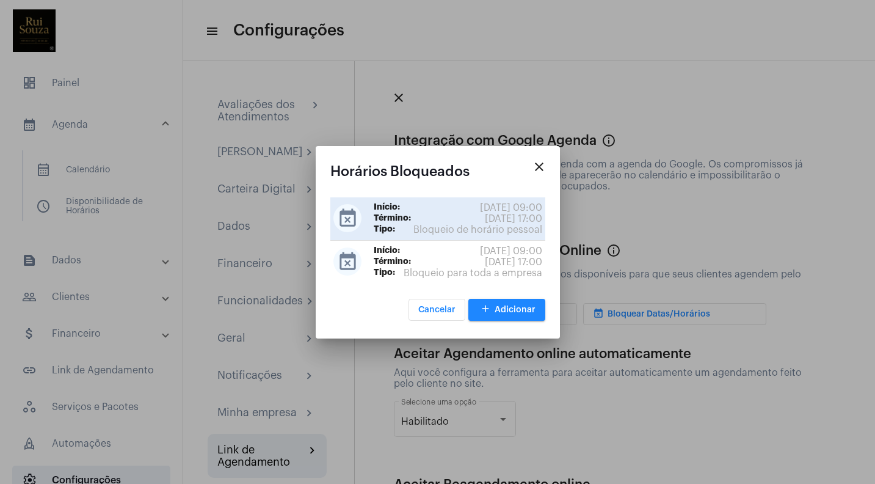
click at [504, 223] on span "[DATE] 17:00" at bounding box center [513, 218] width 57 height 11
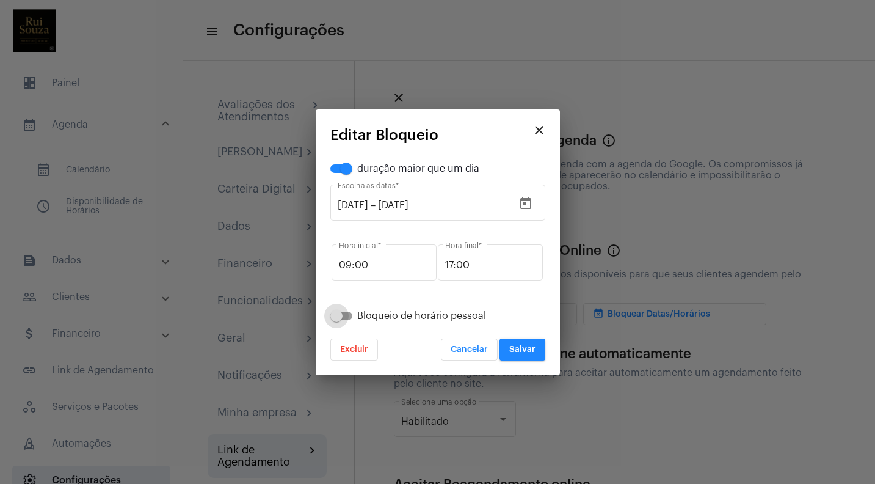
click at [341, 315] on span at bounding box center [336, 316] width 12 height 12
click at [336, 320] on input "Bloqueio de horário pessoal" at bounding box center [336, 320] width 1 height 1
checkbox input "true"
click at [532, 355] on button "Salvar" at bounding box center [523, 349] width 46 height 22
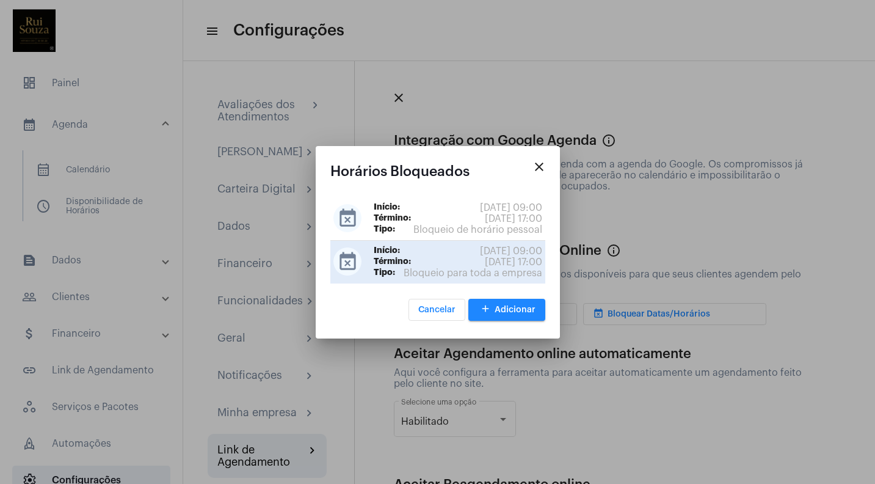
click at [518, 267] on span "Bloqueio para toda a empresa" at bounding box center [473, 272] width 139 height 11
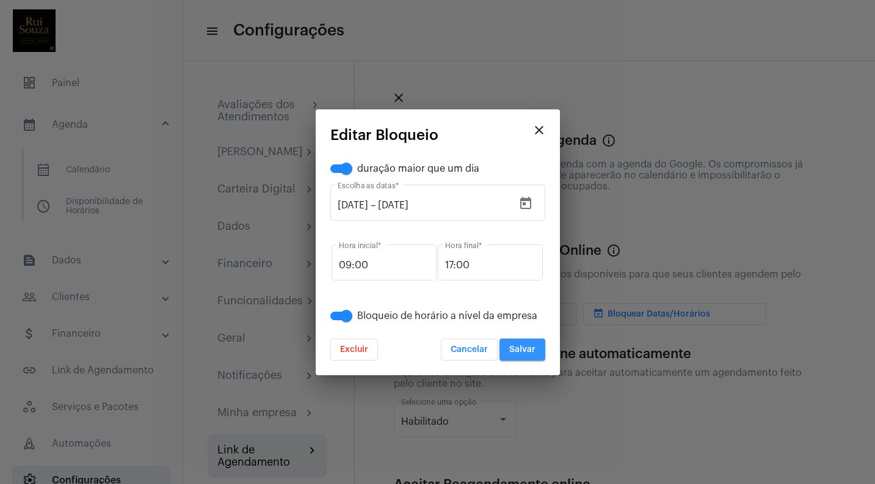
click at [522, 342] on button "Salvar" at bounding box center [523, 349] width 46 height 22
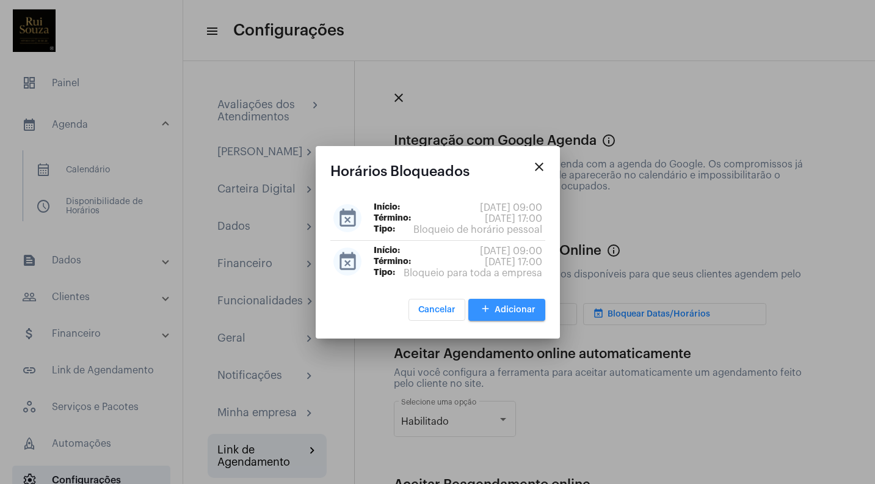
click at [512, 310] on span "add Adicionar" at bounding box center [506, 309] width 57 height 9
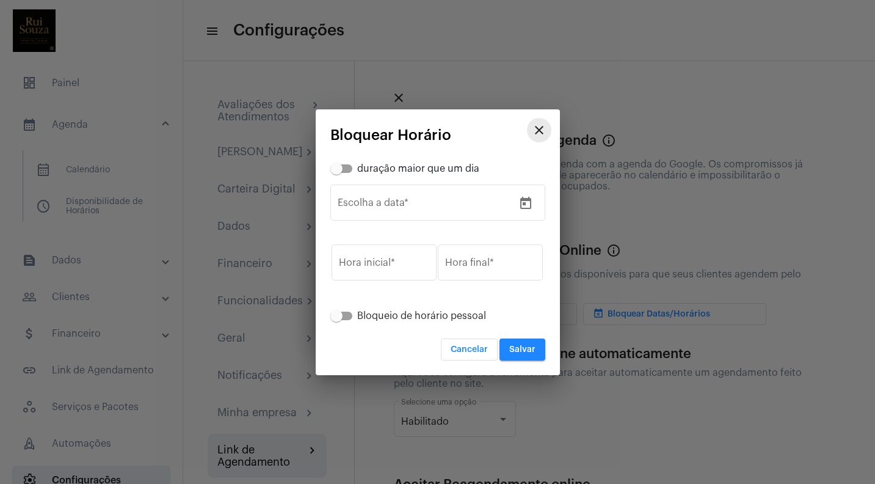
click at [537, 131] on mat-icon "close" at bounding box center [539, 130] width 15 height 15
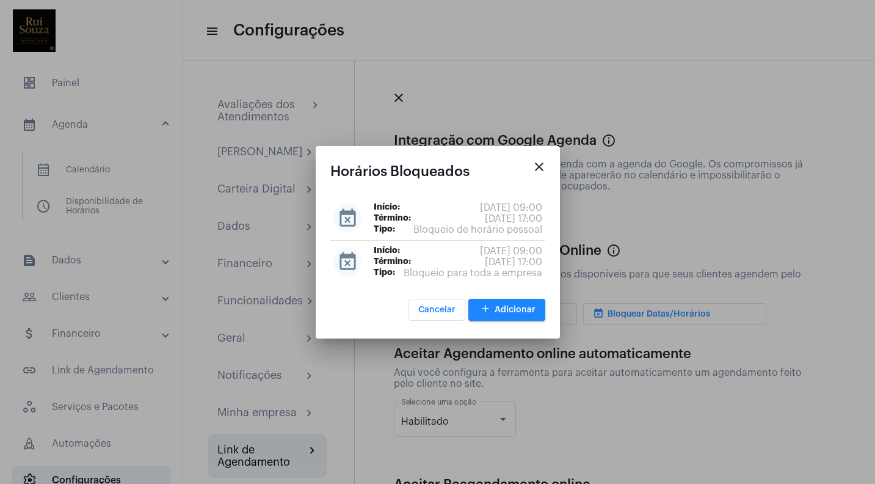
click at [535, 164] on mat-icon "close" at bounding box center [539, 166] width 15 height 15
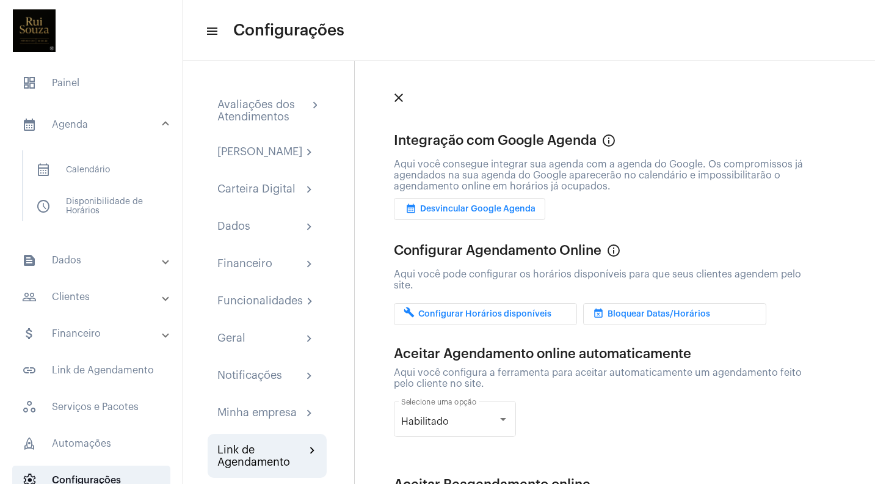
click at [609, 313] on span "event_busy Bloquear Datas/Horários" at bounding box center [651, 314] width 117 height 9
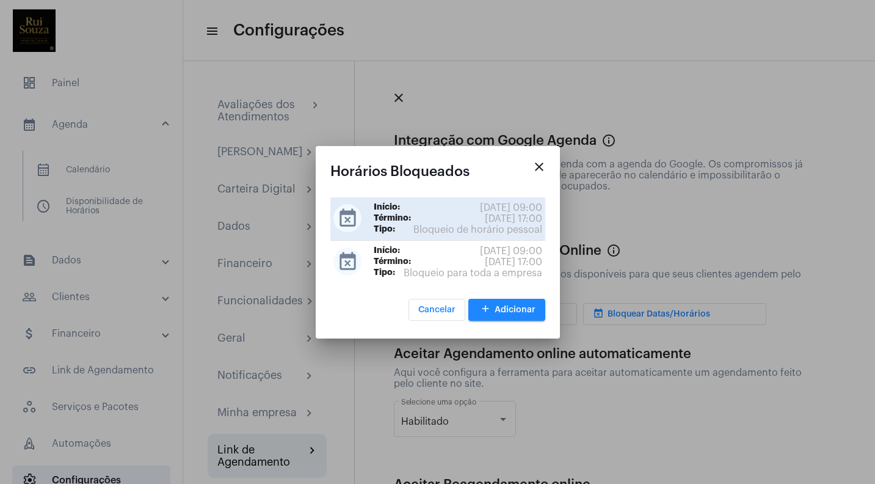
click at [498, 208] on span "[DATE] 09:00" at bounding box center [511, 207] width 62 height 11
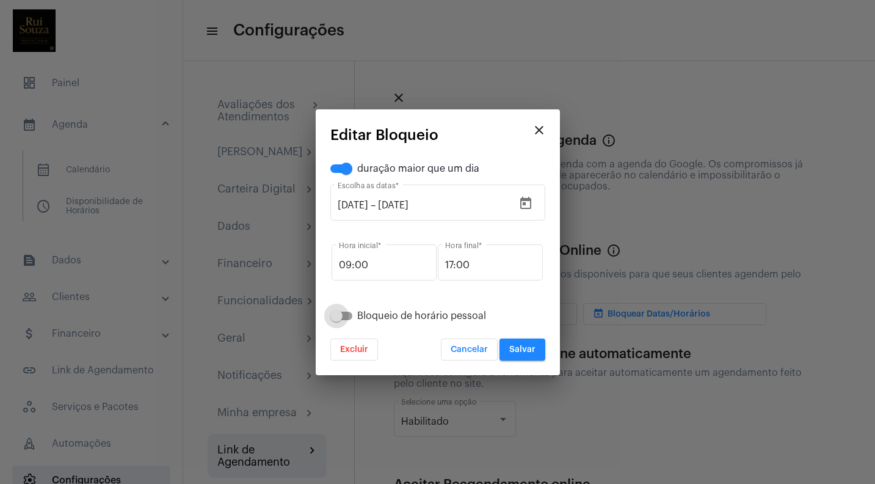
click at [340, 316] on span at bounding box center [336, 316] width 12 height 12
click at [336, 320] on input "Bloqueio de horário pessoal" at bounding box center [336, 320] width 1 height 1
checkbox input "true"
click at [520, 344] on button "Salvar" at bounding box center [523, 349] width 46 height 22
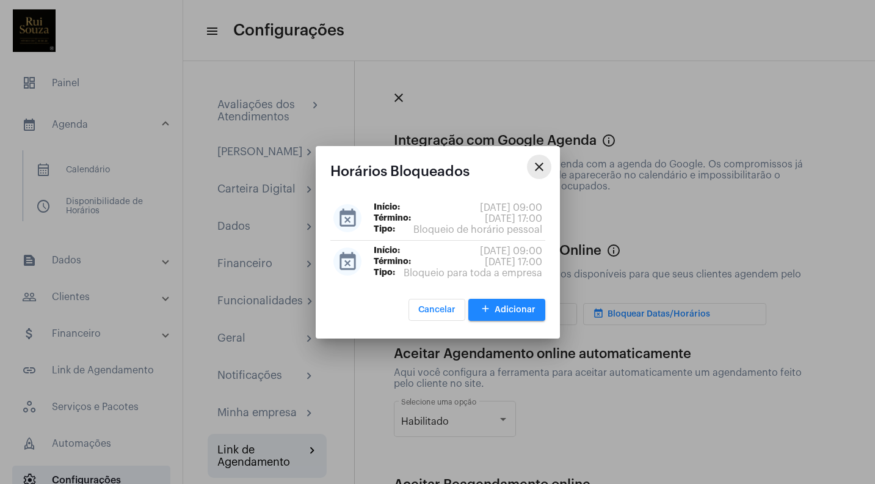
click at [537, 170] on mat-icon "close" at bounding box center [539, 166] width 15 height 15
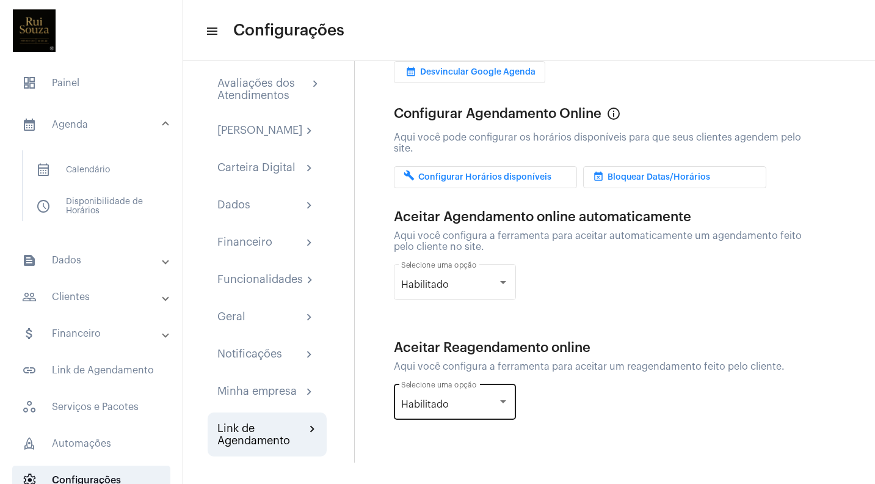
click at [503, 397] on div at bounding box center [503, 402] width 11 height 10
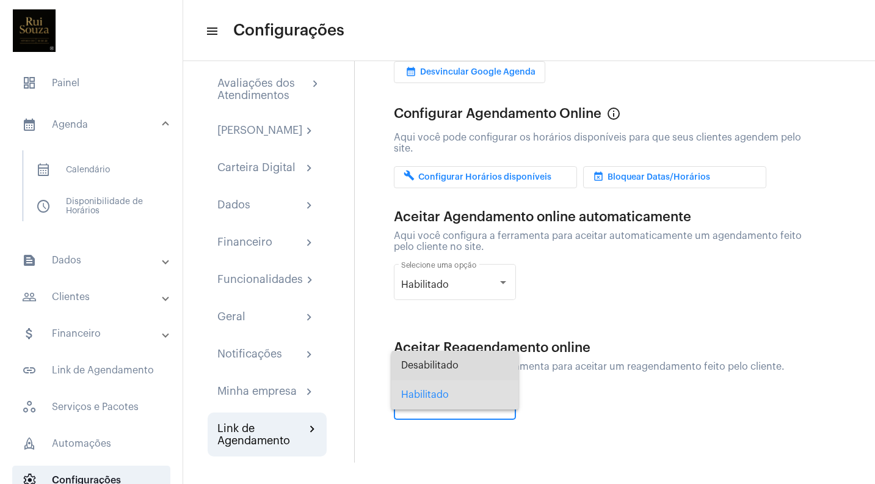
click at [481, 368] on span "Desabilitado" at bounding box center [454, 365] width 107 height 29
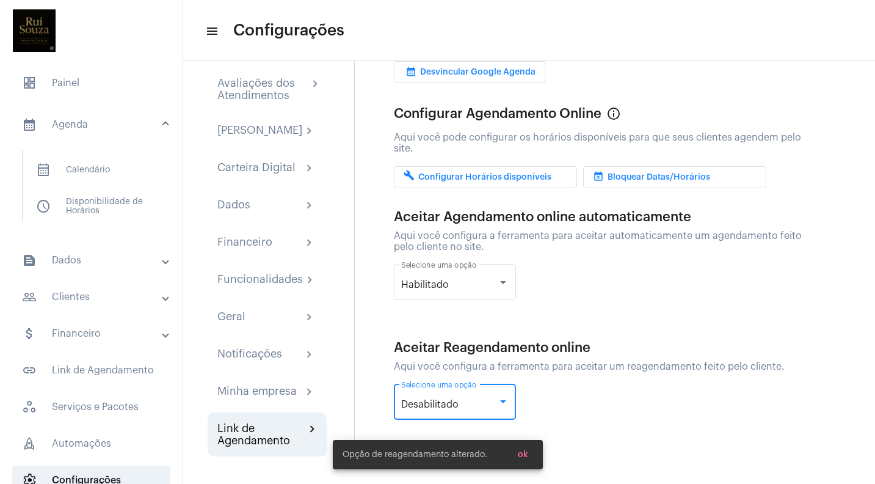
click at [523, 456] on span "ok" at bounding box center [523, 454] width 10 height 9
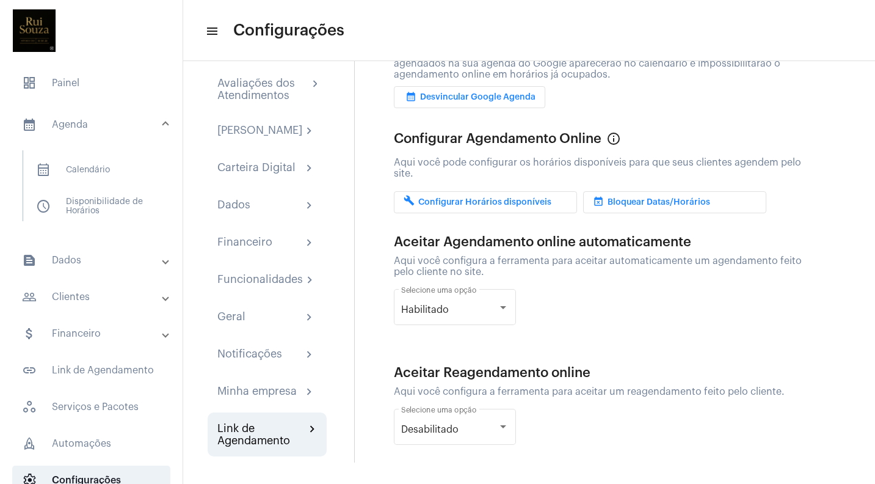
scroll to position [34, 0]
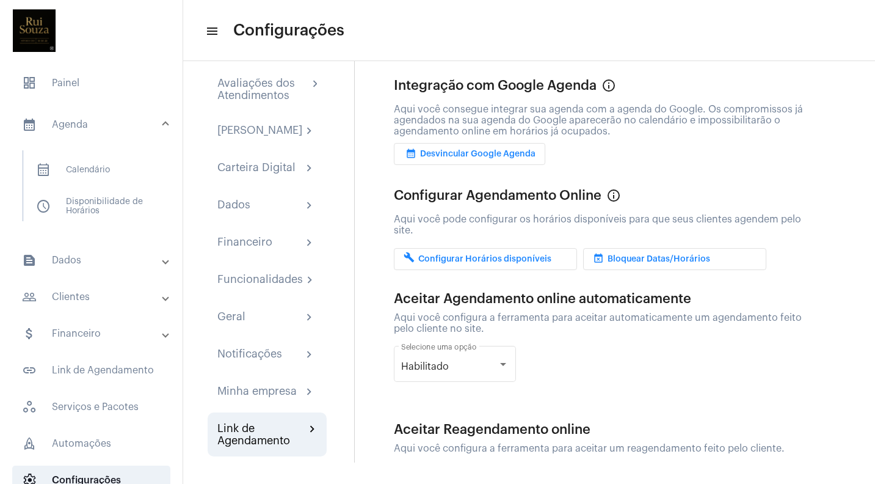
click at [658, 248] on button "event_busy Bloquear Datas/Horários" at bounding box center [674, 259] width 183 height 22
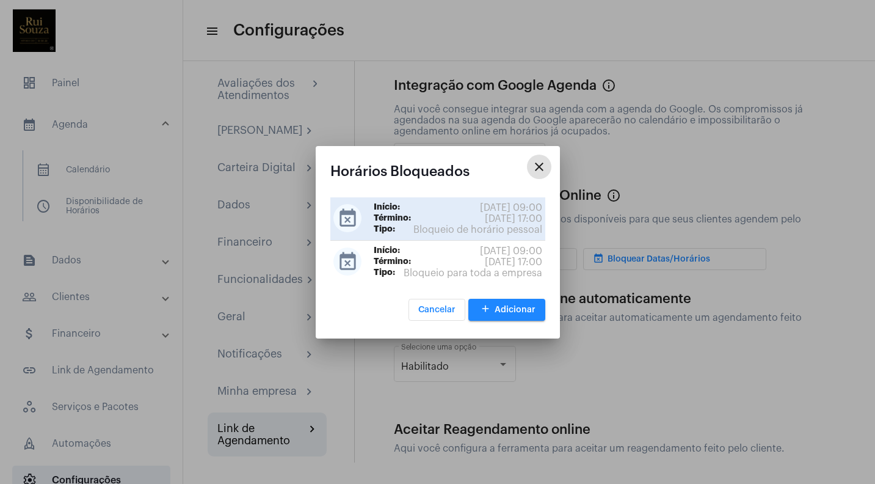
click at [505, 222] on span "[DATE] 17:00" at bounding box center [513, 218] width 57 height 11
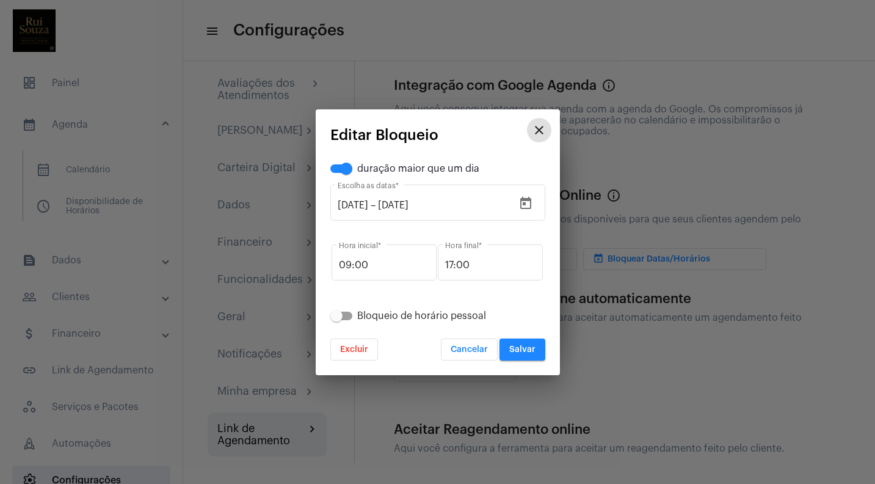
click at [340, 324] on div "duração maior que um dia [DATE] [DATE] – [DATE] Escolha as datas * 09:00 Hora i…" at bounding box center [437, 260] width 215 height 199
click at [339, 318] on span at bounding box center [336, 316] width 12 height 12
click at [336, 320] on input "Bloqueio de horário pessoal" at bounding box center [336, 320] width 1 height 1
checkbox input "true"
click at [525, 349] on span "Salvar" at bounding box center [522, 349] width 26 height 9
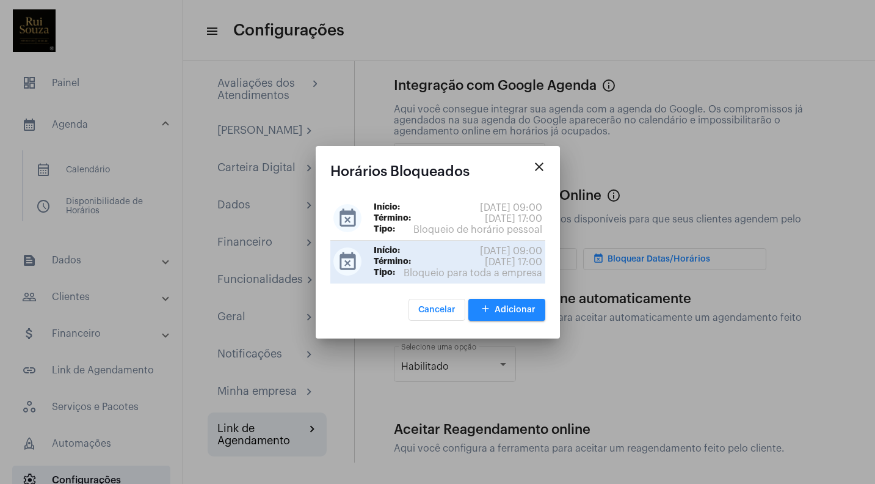
click at [495, 251] on span "[DATE] 09:00" at bounding box center [511, 250] width 62 height 11
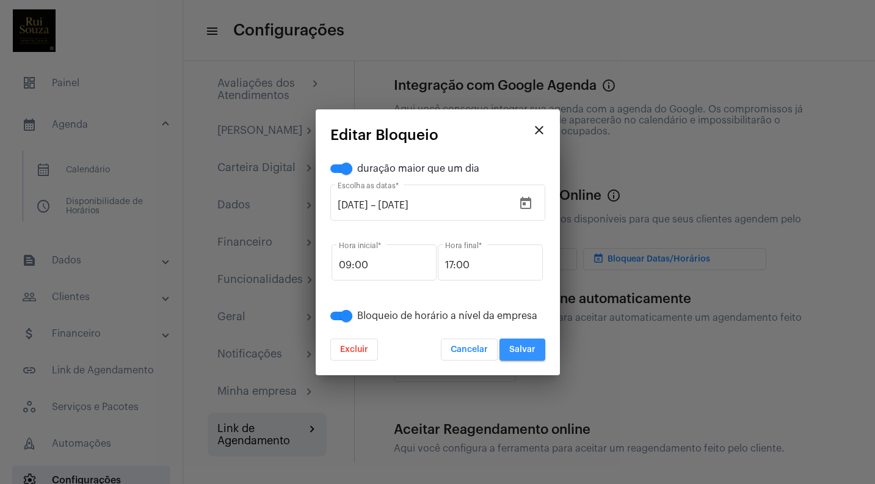
click at [523, 348] on span "Salvar" at bounding box center [522, 349] width 26 height 9
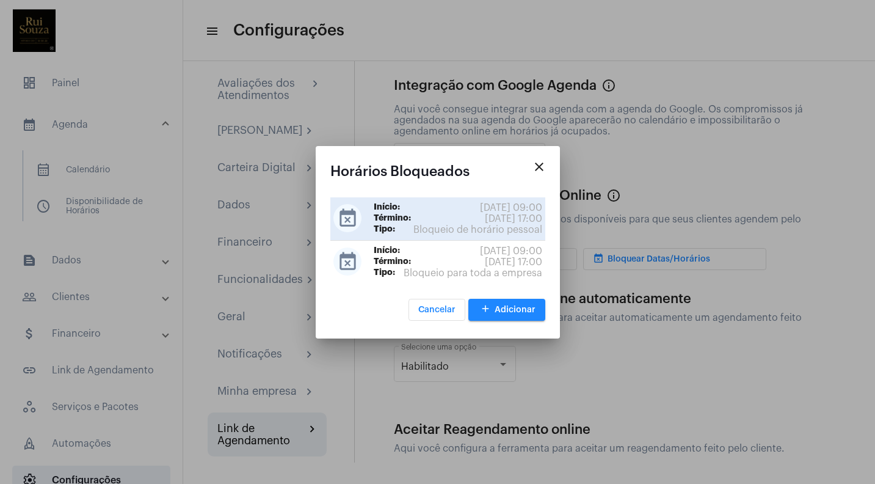
click at [510, 213] on span "[DATE] 17:00" at bounding box center [513, 218] width 57 height 11
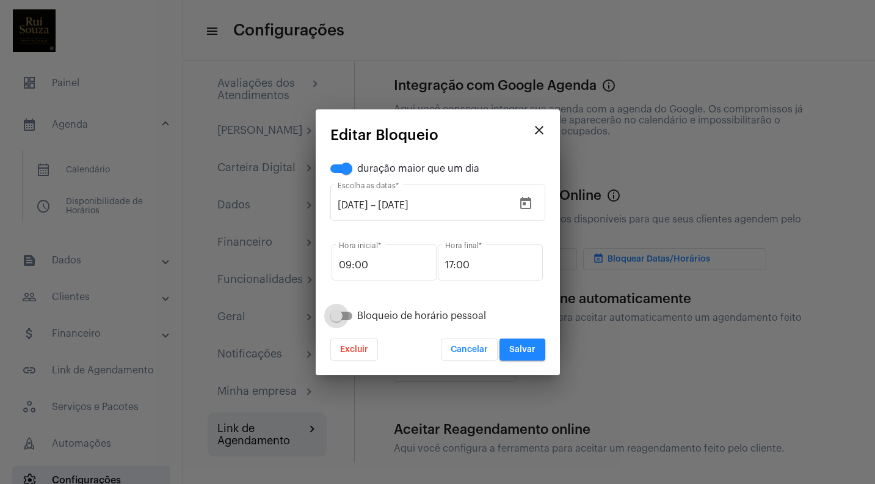
click at [338, 314] on span at bounding box center [336, 316] width 12 height 12
click at [336, 320] on input "Bloqueio de horário pessoal" at bounding box center [336, 320] width 1 height 1
checkbox input "true"
click at [517, 347] on span "Salvar" at bounding box center [522, 349] width 26 height 9
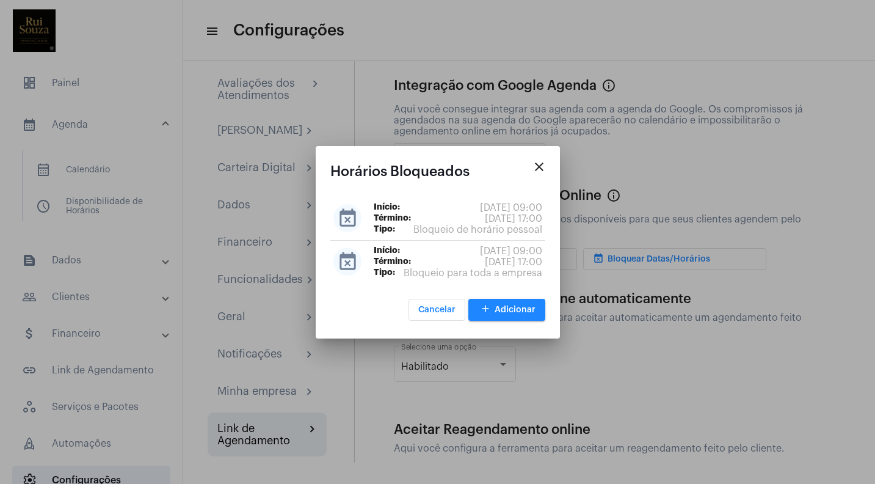
click at [540, 165] on mat-icon "close" at bounding box center [539, 166] width 15 height 15
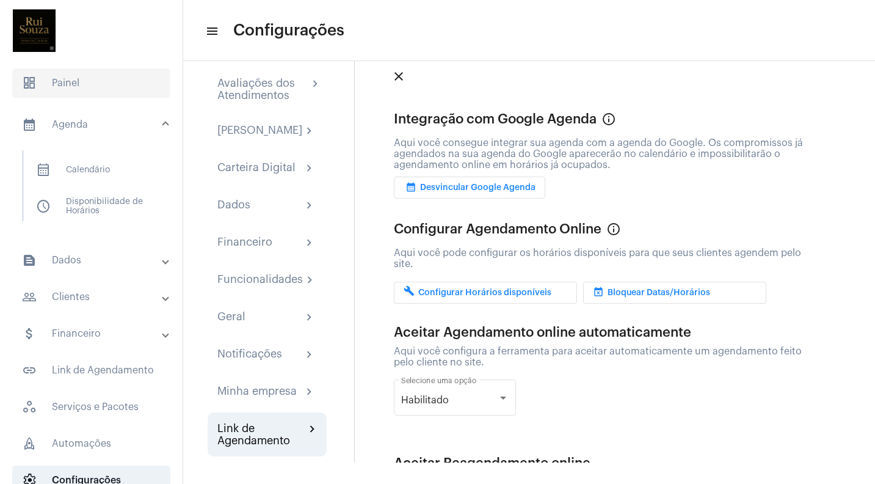
click at [67, 83] on span "dashboard Painel" at bounding box center [91, 82] width 158 height 29
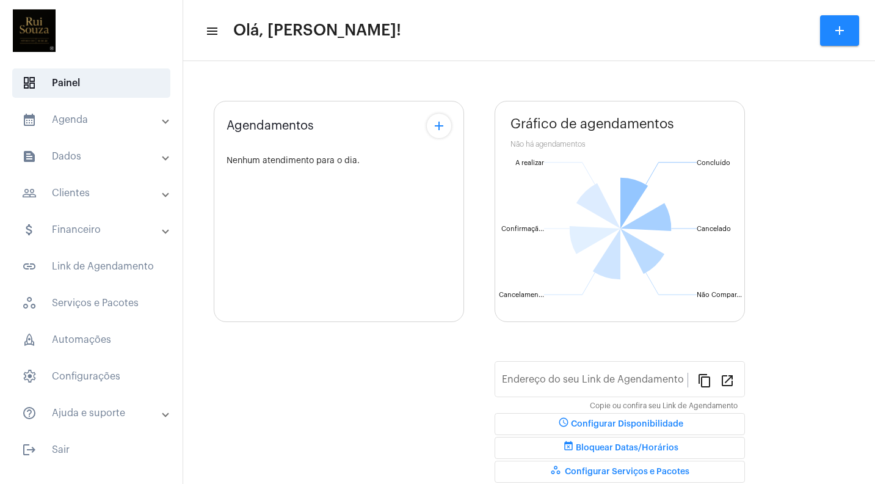
type input "[URL][DOMAIN_NAME]"
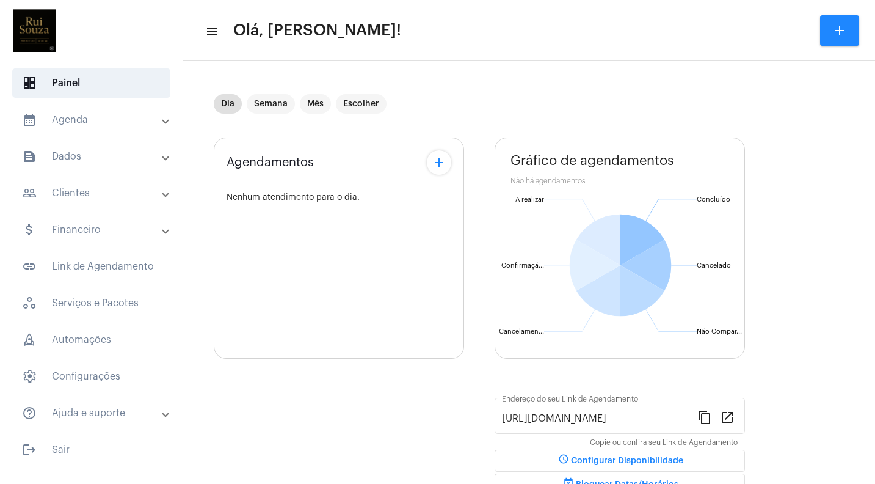
click at [68, 116] on mat-panel-title "calendar_month_outlined Agenda" at bounding box center [92, 119] width 141 height 15
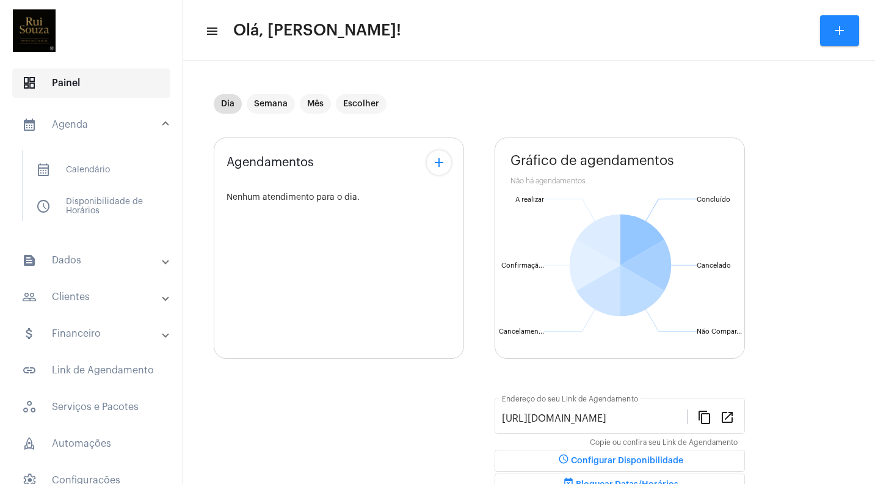
click at [58, 85] on span "dashboard Painel" at bounding box center [91, 82] width 158 height 29
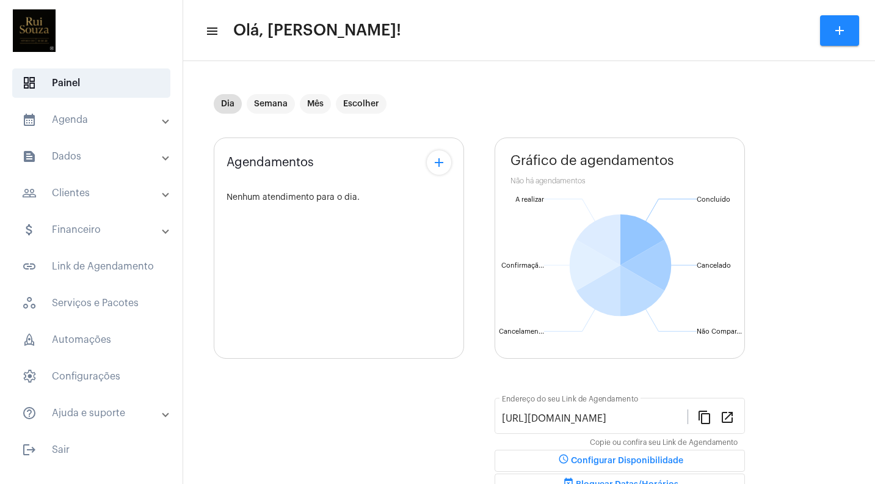
click at [64, 192] on mat-panel-title "people_outline Clientes" at bounding box center [92, 193] width 141 height 15
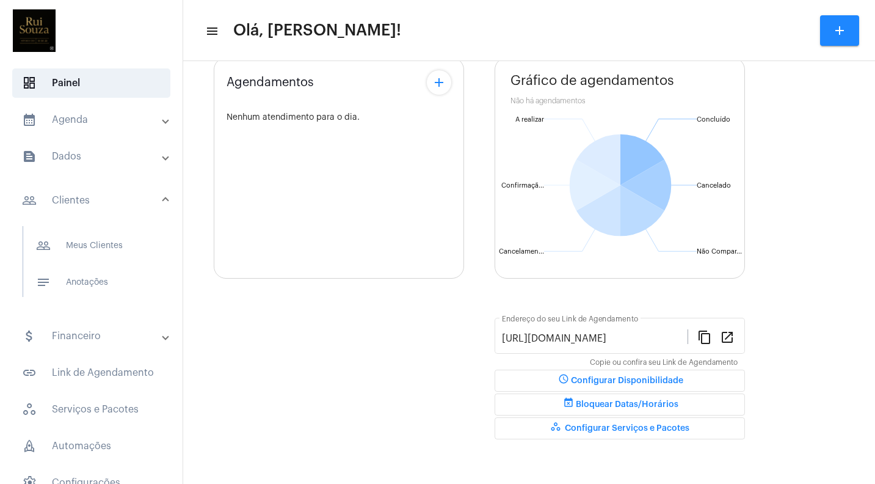
scroll to position [80, 0]
click at [609, 427] on span "workspaces_outlined Configurar Serviços e Pacotes" at bounding box center [619, 428] width 139 height 9
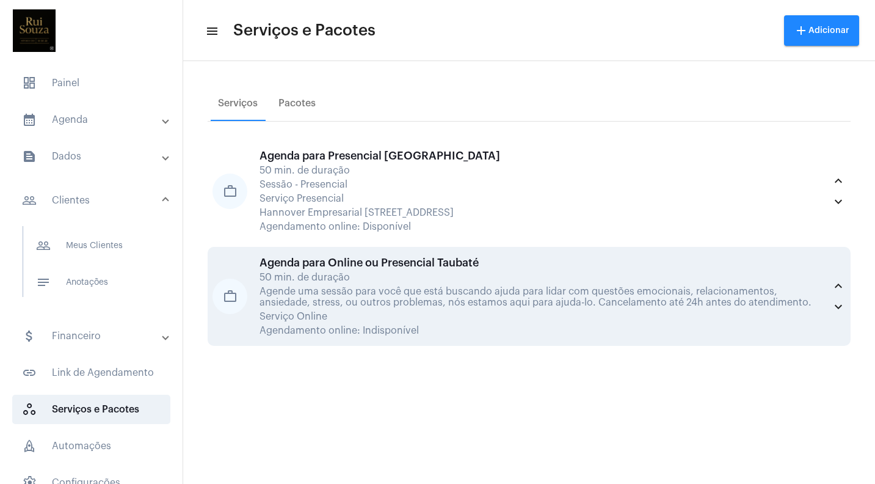
click at [363, 267] on div "Agenda para Online ou Presencial Taubaté" at bounding box center [542, 262] width 565 height 12
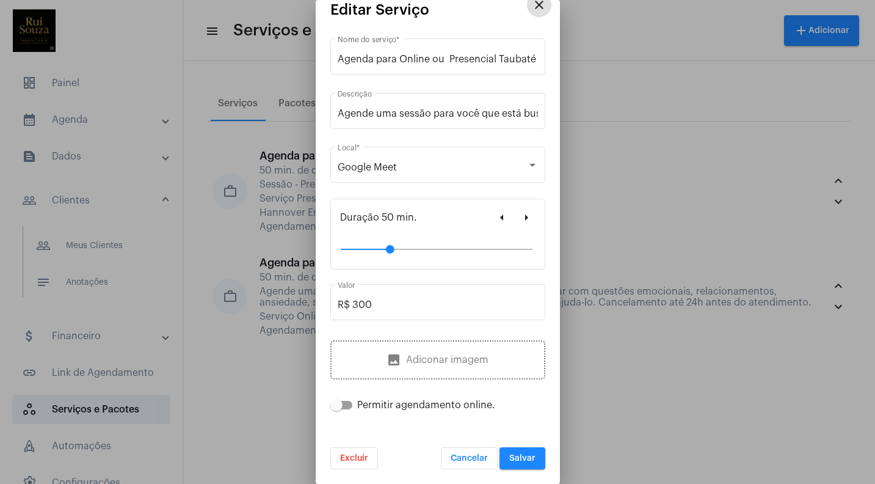
scroll to position [17, 0]
click at [343, 405] on span at bounding box center [341, 405] width 22 height 9
click at [336, 409] on input "Permitir agendamento online." at bounding box center [336, 409] width 1 height 1
checkbox input "true"
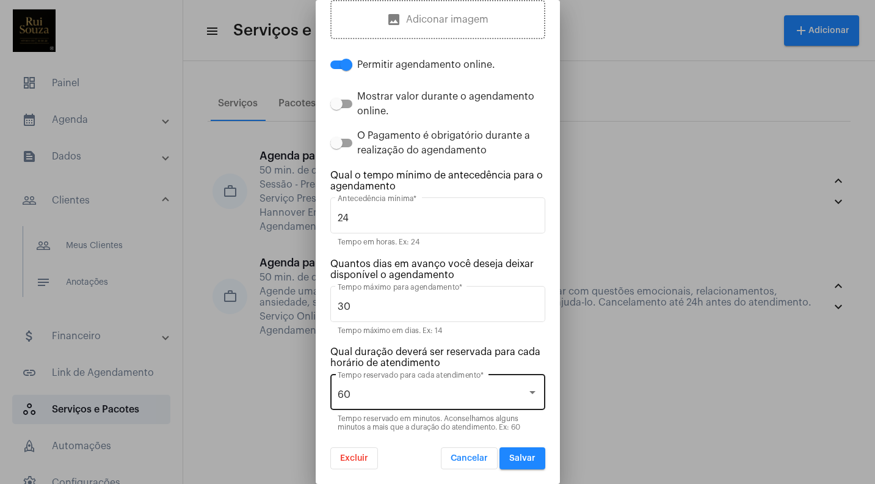
scroll to position [358, 0]
click at [521, 460] on span "Salvar" at bounding box center [522, 458] width 26 height 9
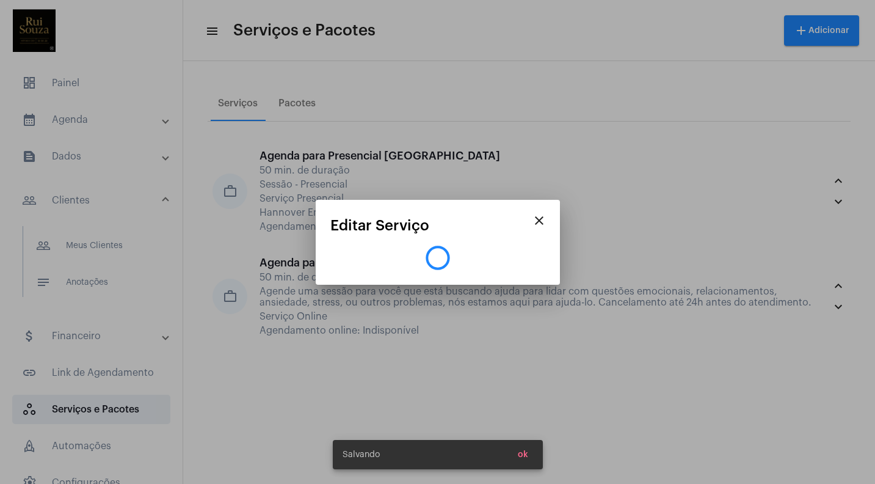
scroll to position [0, 0]
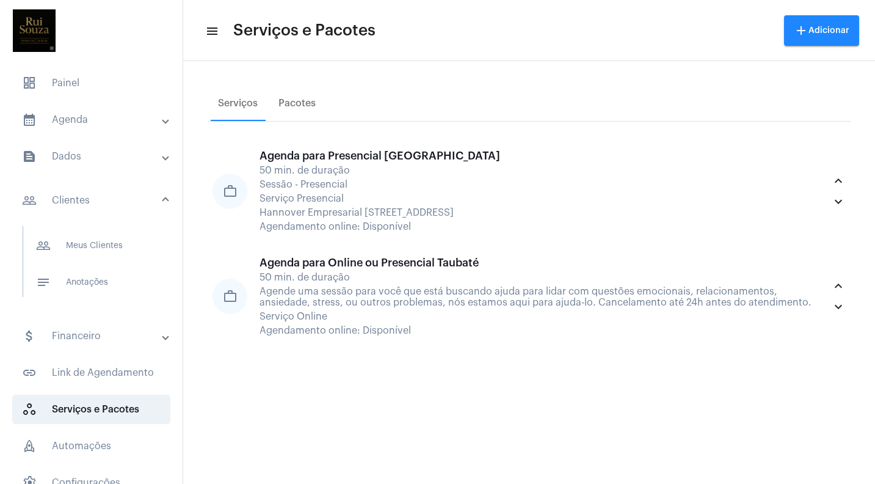
click at [82, 197] on mat-panel-title "people_outline Clientes" at bounding box center [92, 200] width 141 height 15
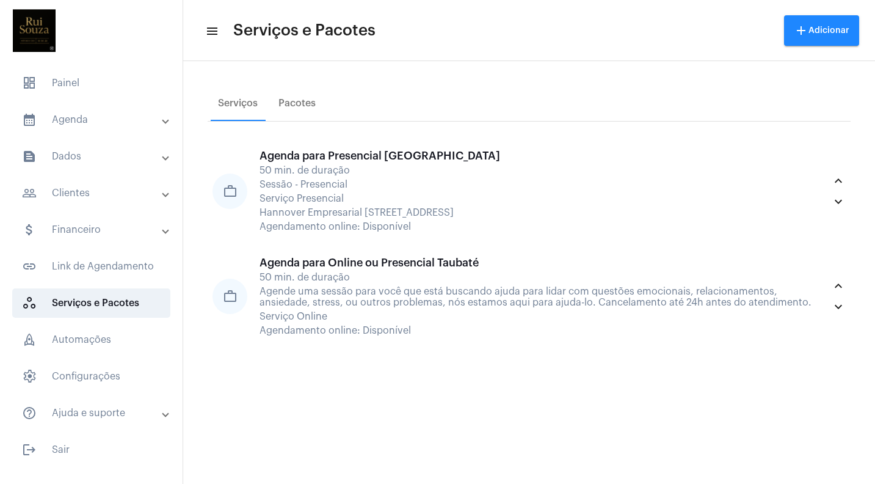
click at [74, 191] on mat-panel-title "people_outline Clientes" at bounding box center [92, 193] width 141 height 15
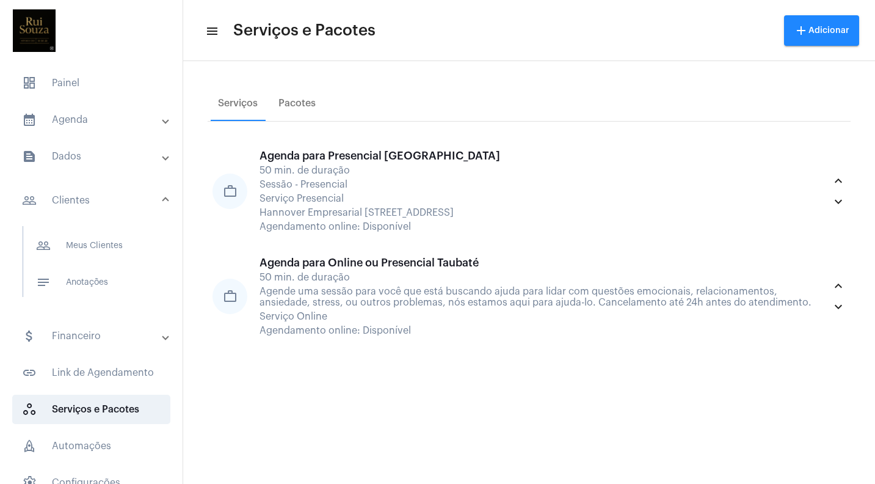
click at [79, 123] on mat-panel-title "calendar_month_outlined Agenda" at bounding box center [92, 119] width 141 height 15
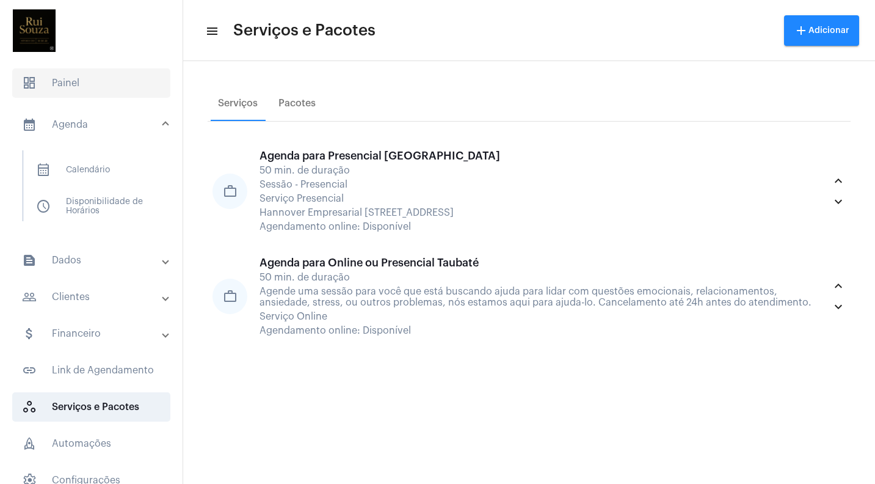
click at [67, 86] on span "dashboard Painel" at bounding box center [91, 82] width 158 height 29
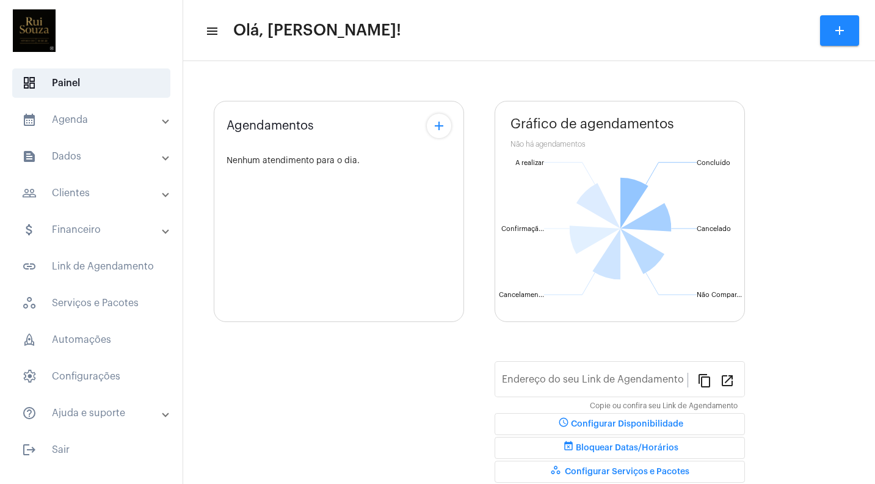
type input "[URL][DOMAIN_NAME]"
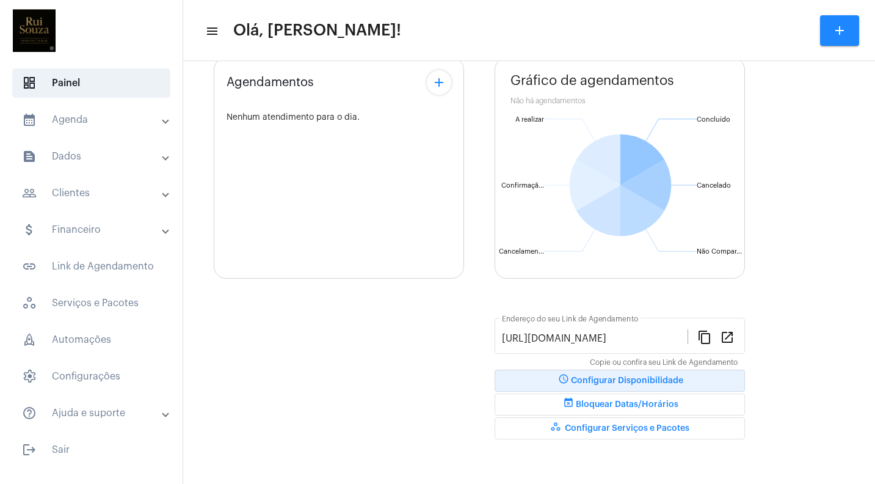
click at [623, 382] on span "schedule Configurar Disponibilidade" at bounding box center [619, 380] width 127 height 9
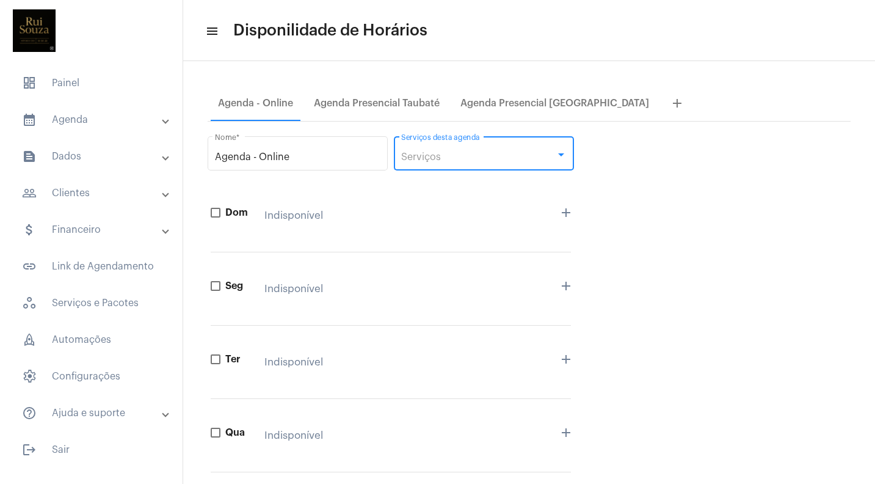
click at [490, 161] on div "Serviços" at bounding box center [478, 156] width 154 height 11
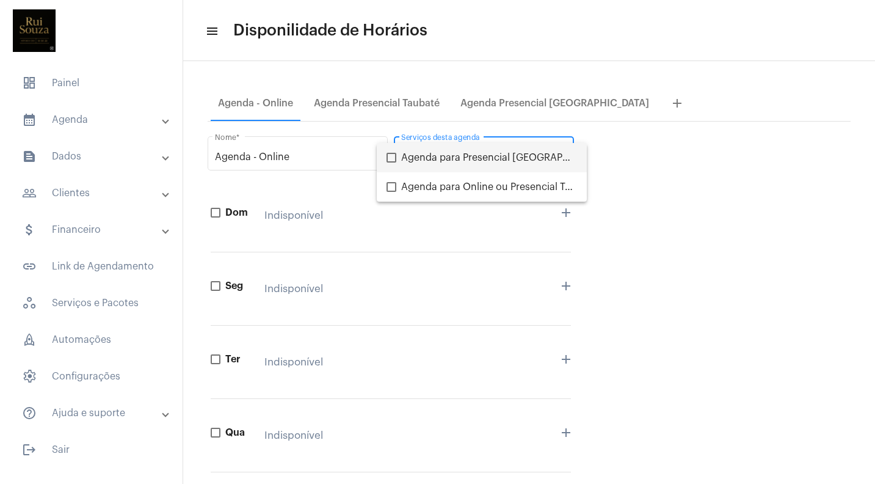
click at [409, 106] on div at bounding box center [437, 242] width 875 height 484
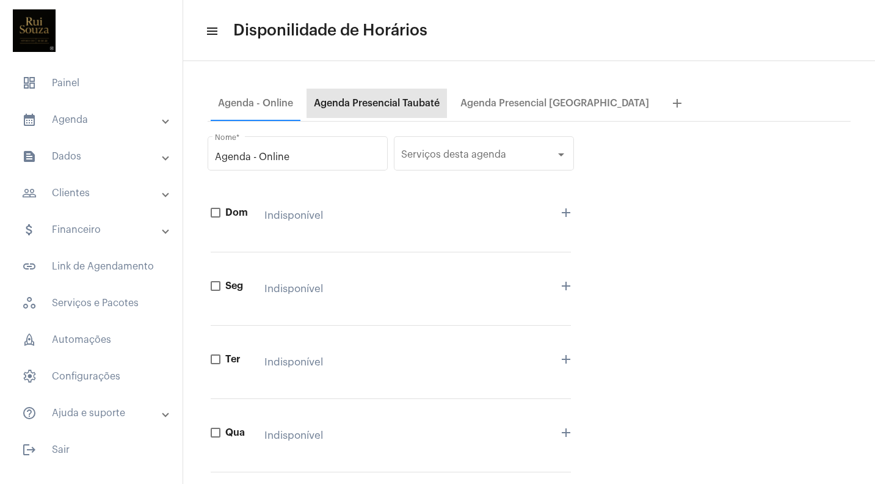
click at [398, 101] on div "Agenda Presencial Taubaté" at bounding box center [377, 103] width 126 height 11
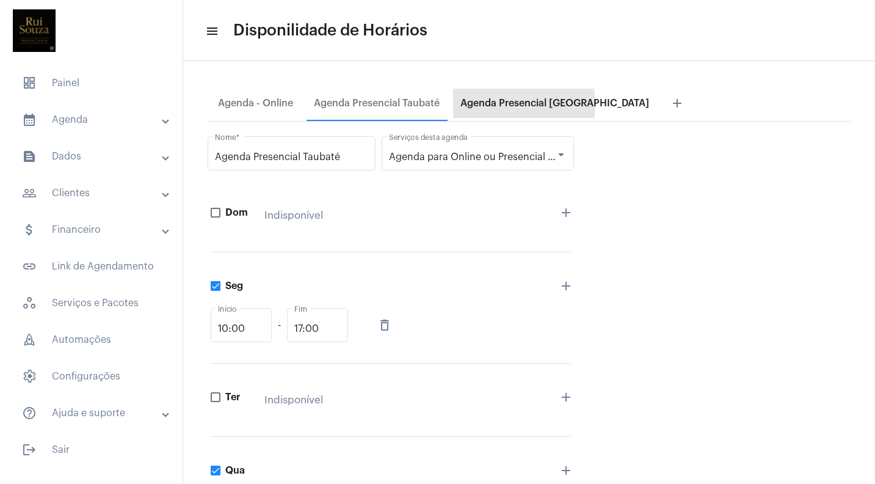
click at [496, 104] on div "Agenda Presencial [GEOGRAPHIC_DATA]" at bounding box center [554, 103] width 189 height 11
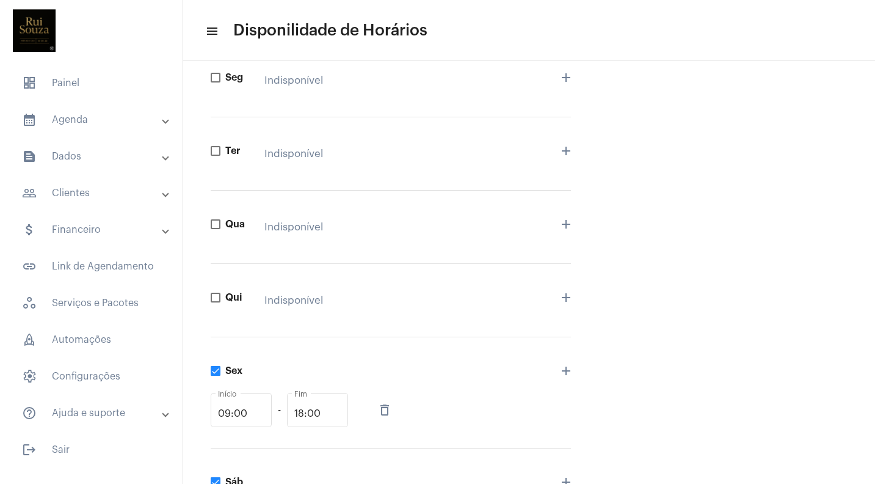
scroll to position [126, 0]
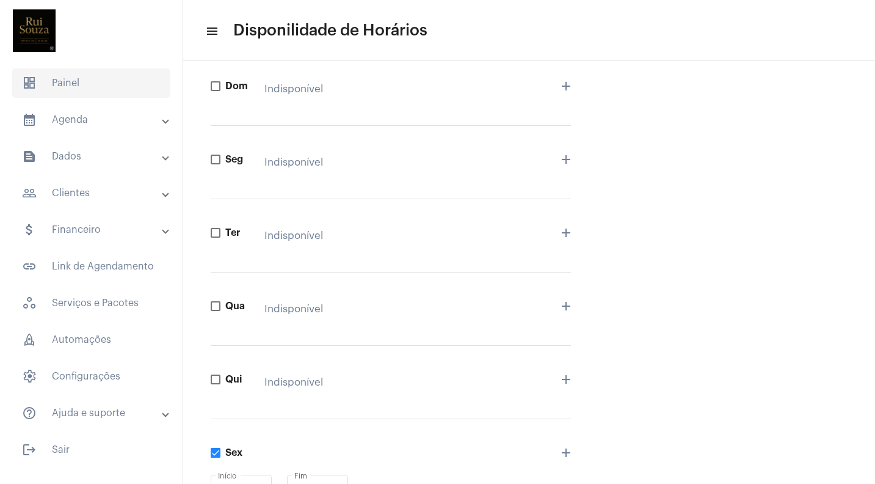
click at [67, 80] on span "dashboard Painel" at bounding box center [91, 82] width 158 height 29
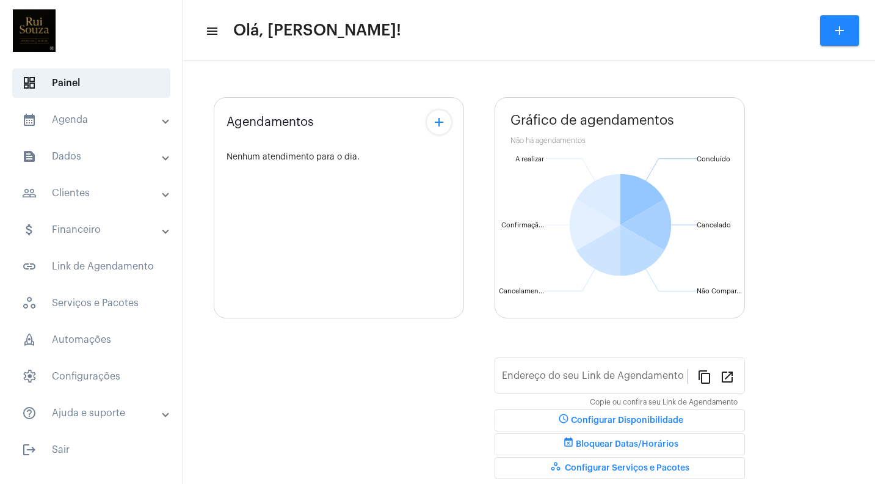
type input "[URL][DOMAIN_NAME]"
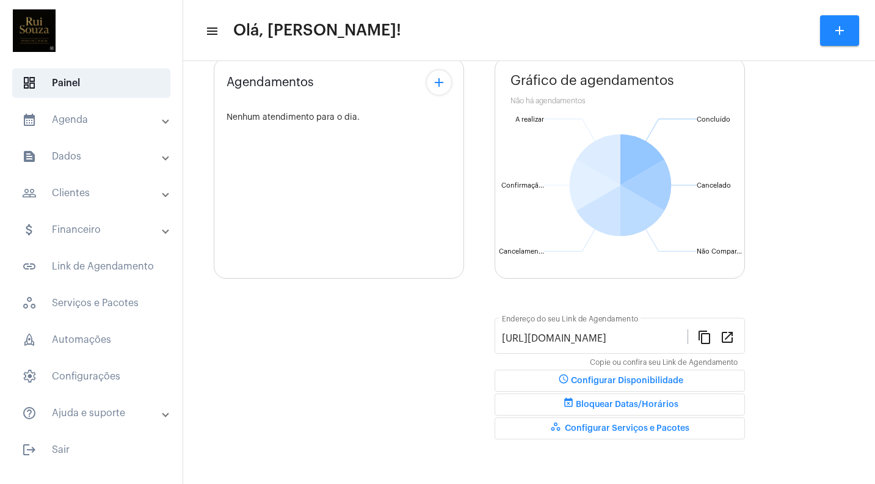
click at [613, 401] on span "event_busy Bloquear Datas/Horários" at bounding box center [619, 404] width 117 height 9
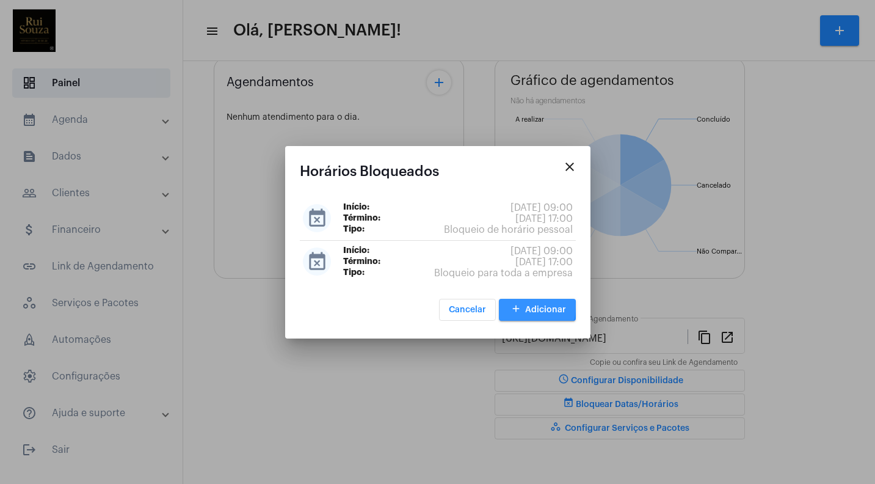
click at [526, 306] on span "add Adicionar" at bounding box center [537, 309] width 57 height 9
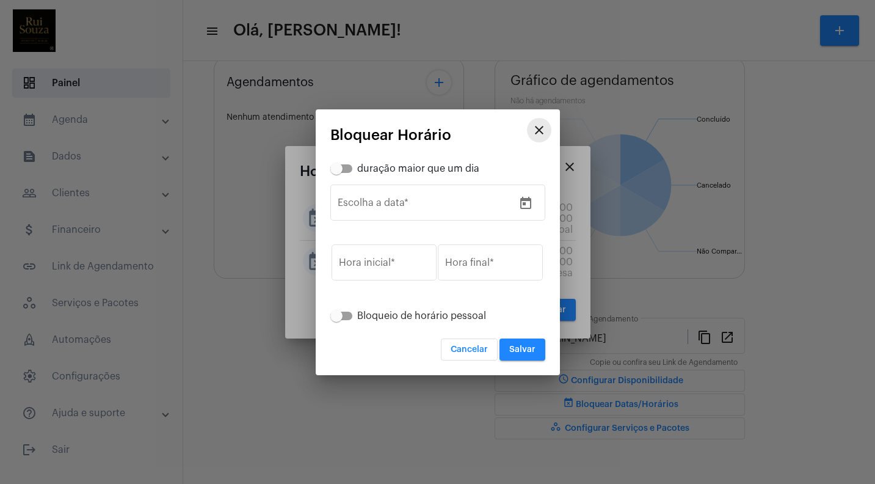
click at [541, 132] on mat-icon "close" at bounding box center [539, 130] width 15 height 15
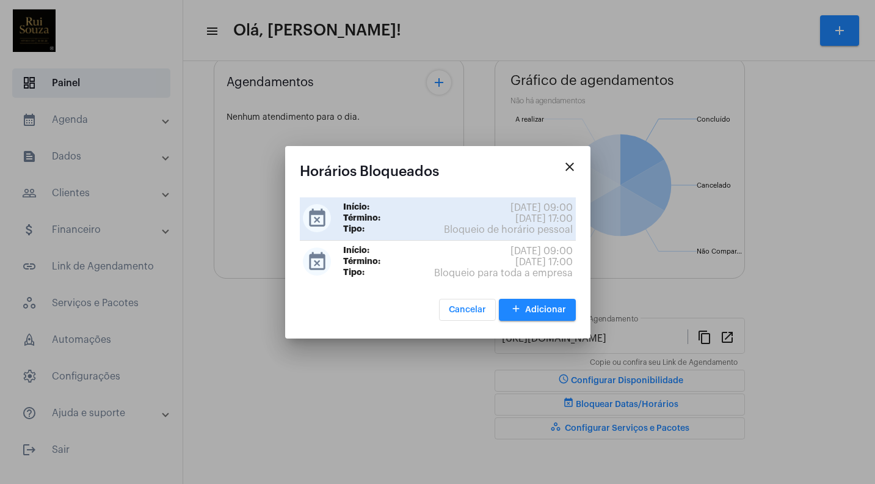
click at [543, 224] on span "Bloqueio de horário pessoal" at bounding box center [508, 229] width 129 height 11
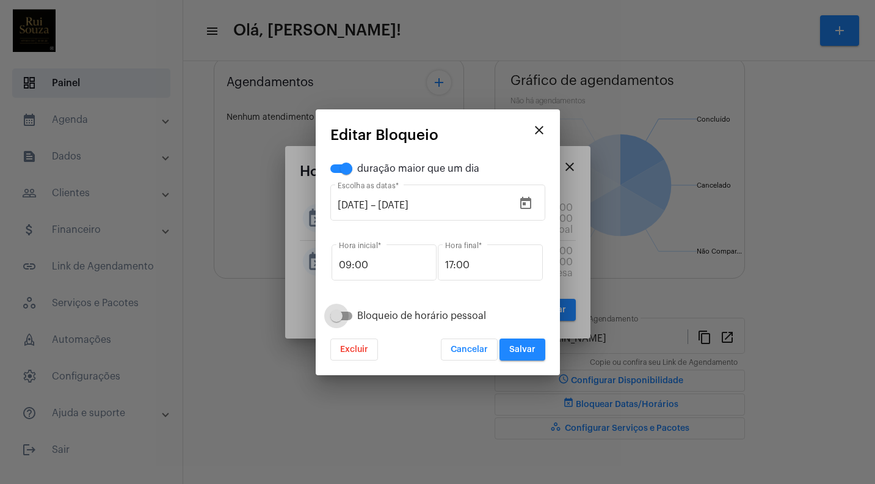
click at [336, 311] on span at bounding box center [336, 316] width 12 height 12
click at [336, 320] on input "Bloqueio de horário pessoal" at bounding box center [336, 320] width 1 height 1
checkbox input "true"
click at [516, 347] on span "Salvar" at bounding box center [522, 349] width 26 height 9
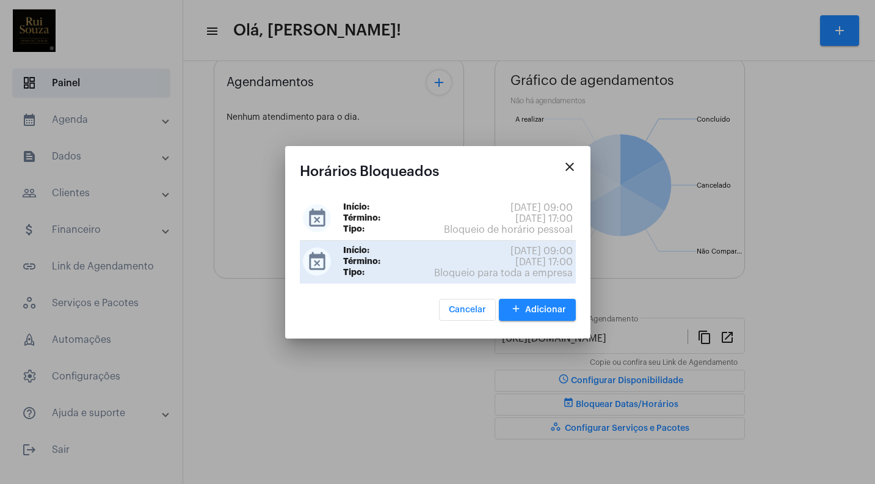
click at [528, 272] on span "Bloqueio para toda a empresa" at bounding box center [503, 272] width 139 height 11
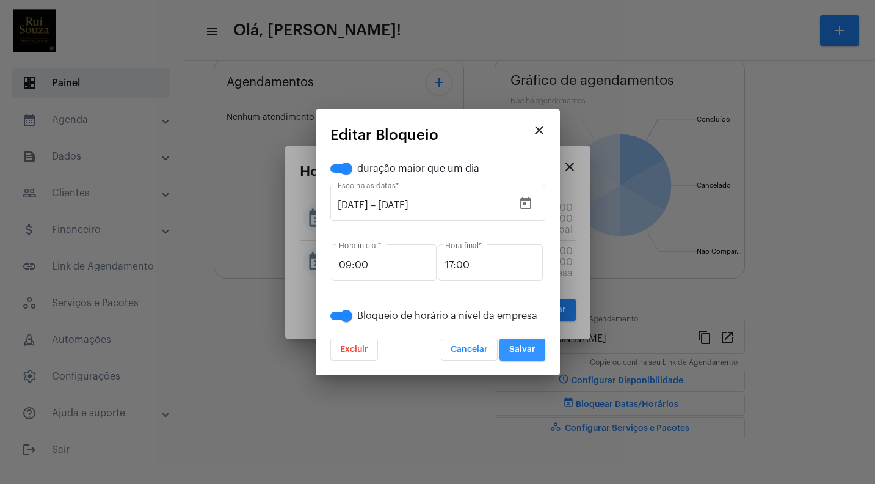
click at [521, 349] on span "Salvar" at bounding box center [522, 349] width 26 height 9
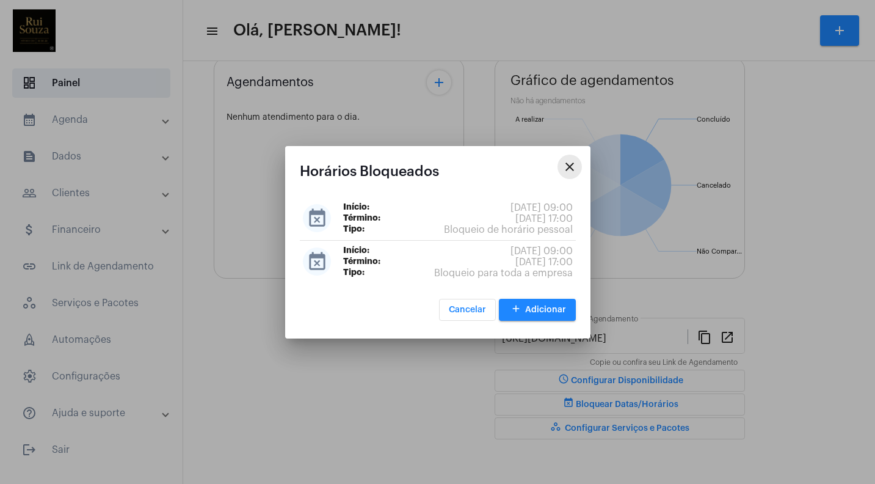
click at [572, 160] on mat-icon "close" at bounding box center [569, 166] width 15 height 15
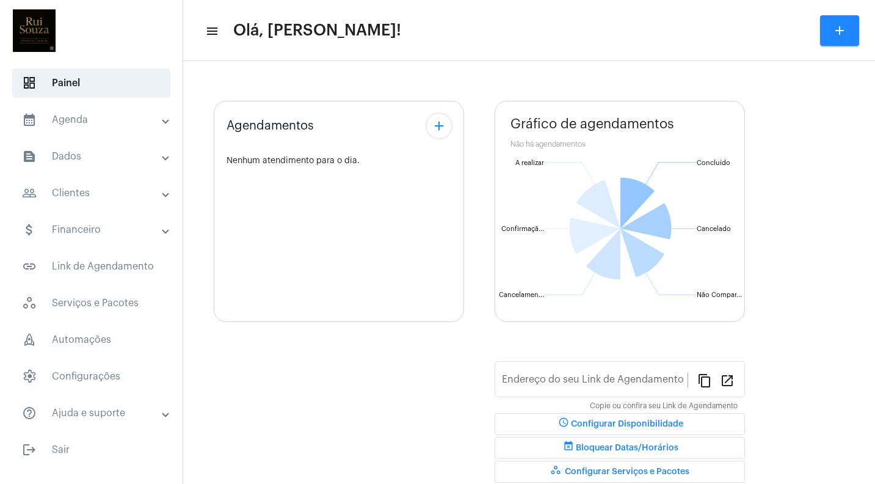
type input "[URL][DOMAIN_NAME]"
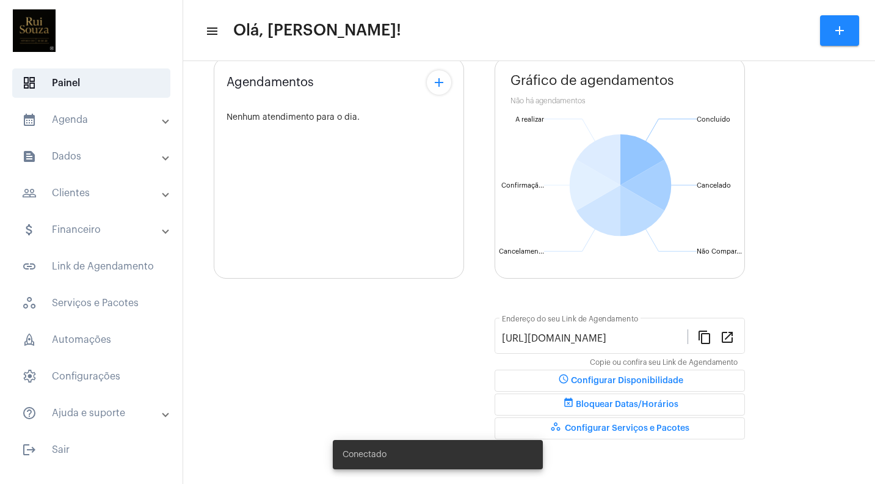
scroll to position [80, 0]
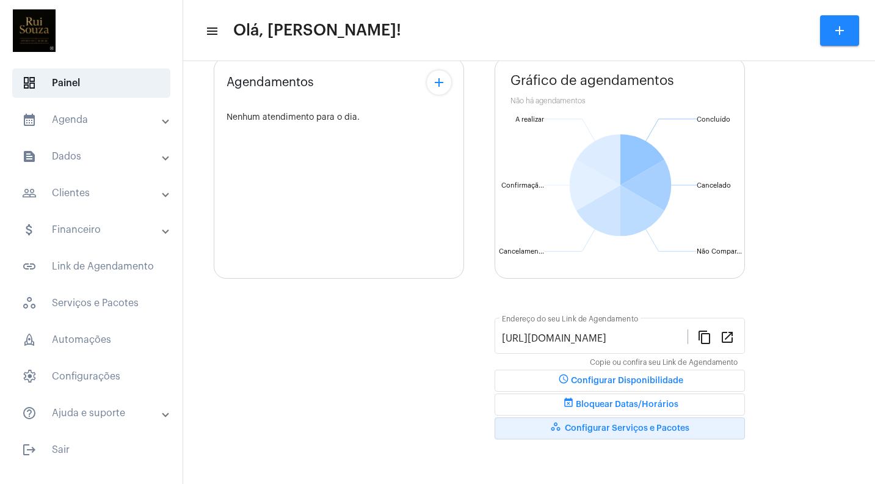
click at [624, 426] on span "workspaces_outlined Configurar Serviços e Pacotes" at bounding box center [619, 428] width 139 height 9
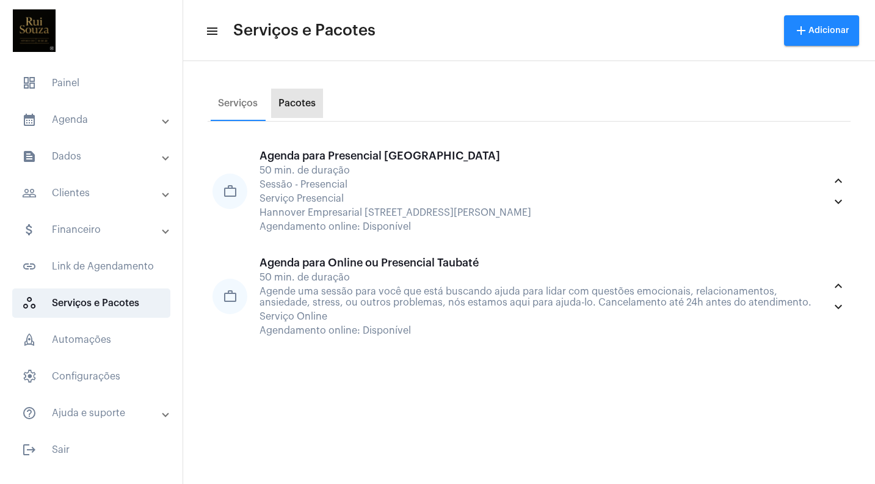
click at [300, 96] on div "Pacotes" at bounding box center [297, 103] width 52 height 29
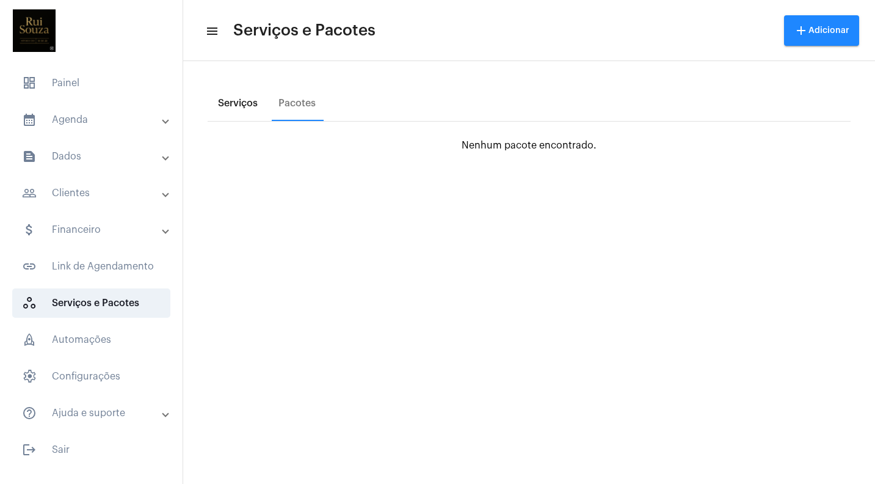
click at [245, 106] on div "Serviços" at bounding box center [238, 103] width 40 height 11
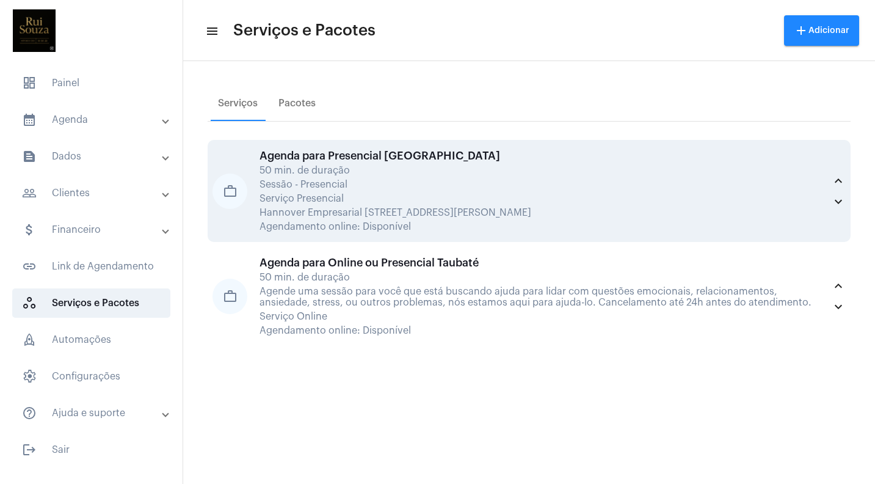
click at [346, 186] on div "Sessão - Presencial" at bounding box center [542, 184] width 565 height 11
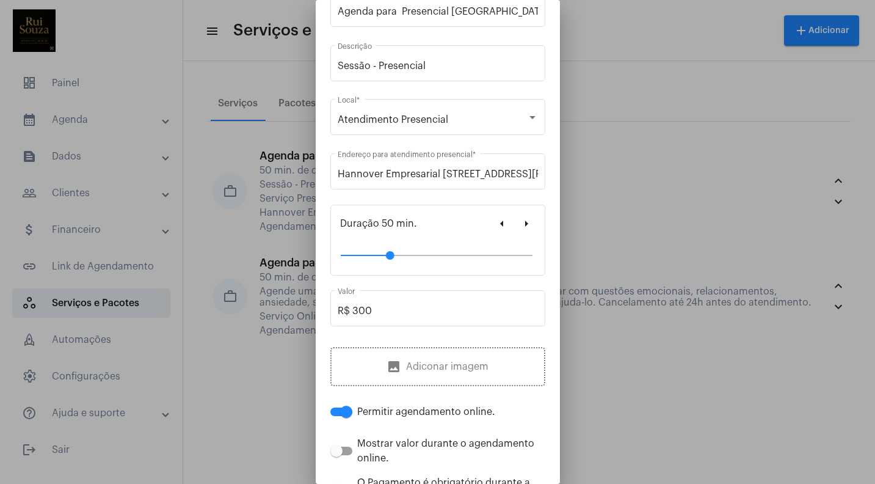
click at [135, 112] on div at bounding box center [437, 242] width 875 height 484
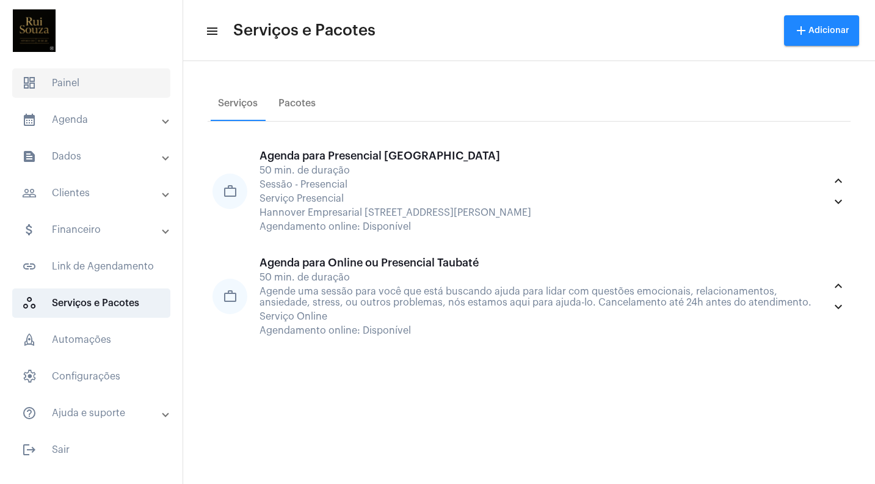
click at [46, 79] on span "dashboard Painel" at bounding box center [91, 82] width 158 height 29
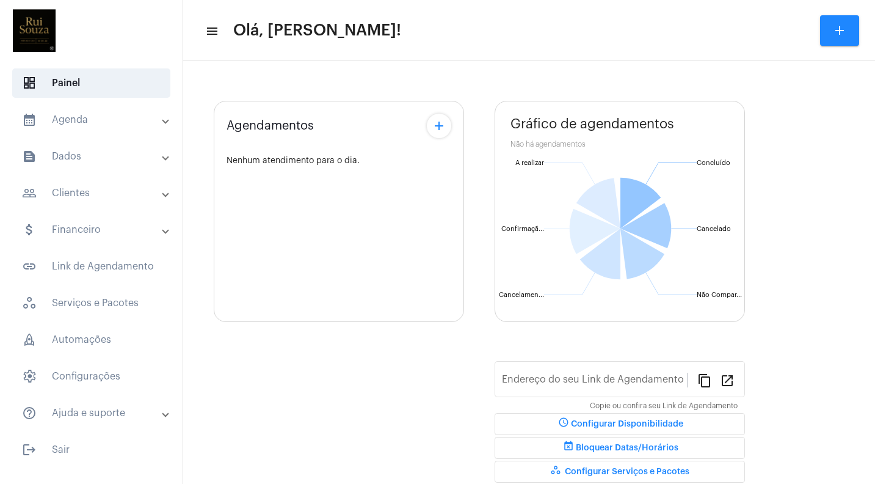
type input "[URL][DOMAIN_NAME]"
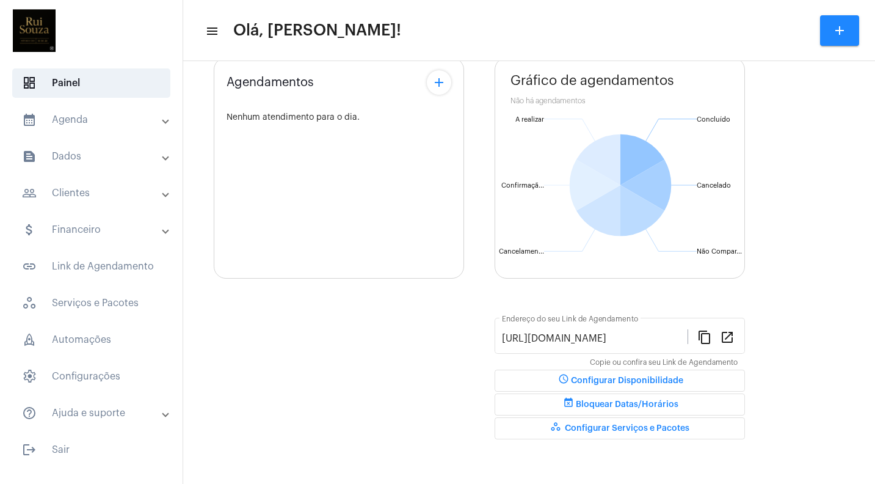
click at [625, 403] on span "event_busy Bloquear Datas/Horários" at bounding box center [619, 404] width 117 height 9
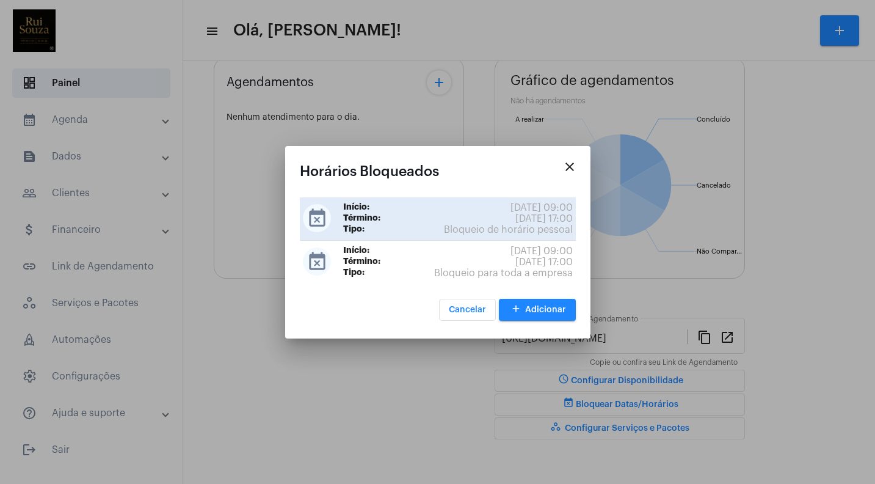
click at [524, 203] on span "[DATE] 09:00" at bounding box center [541, 207] width 62 height 11
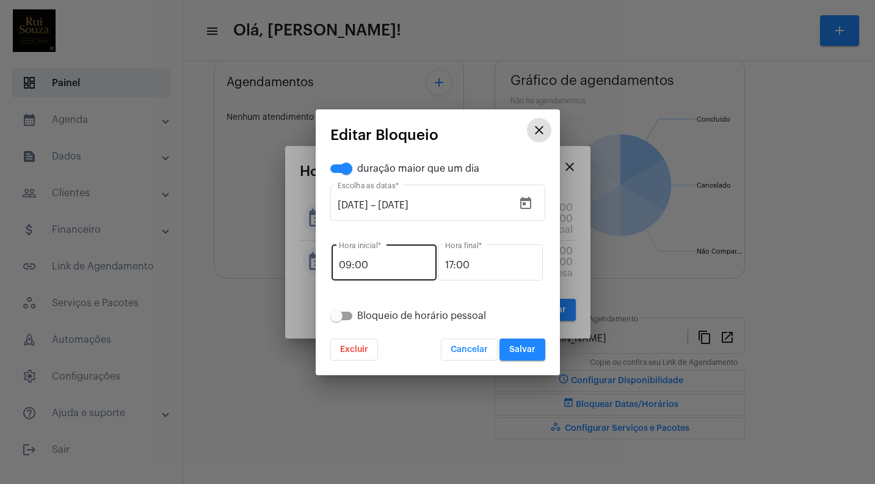
click at [398, 265] on input "09:00" at bounding box center [384, 265] width 90 height 11
click at [341, 316] on span at bounding box center [336, 316] width 12 height 12
click at [336, 320] on input "Bloqueio de horário pessoal" at bounding box center [336, 320] width 1 height 1
checkbox input "true"
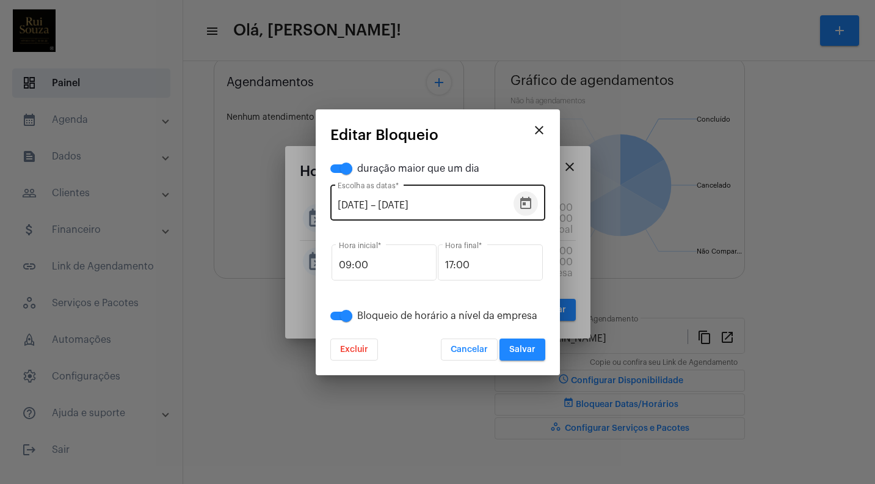
click at [514, 203] on button "Open calendar" at bounding box center [526, 203] width 24 height 24
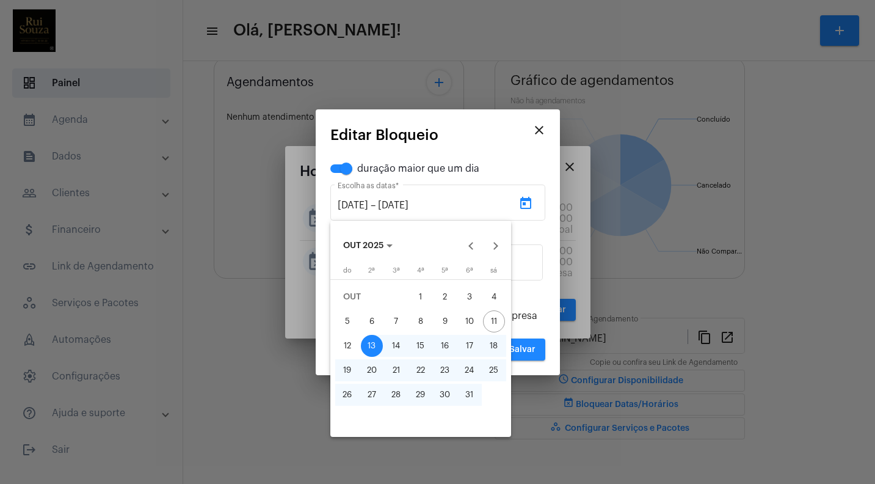
click at [525, 198] on div at bounding box center [437, 242] width 875 height 484
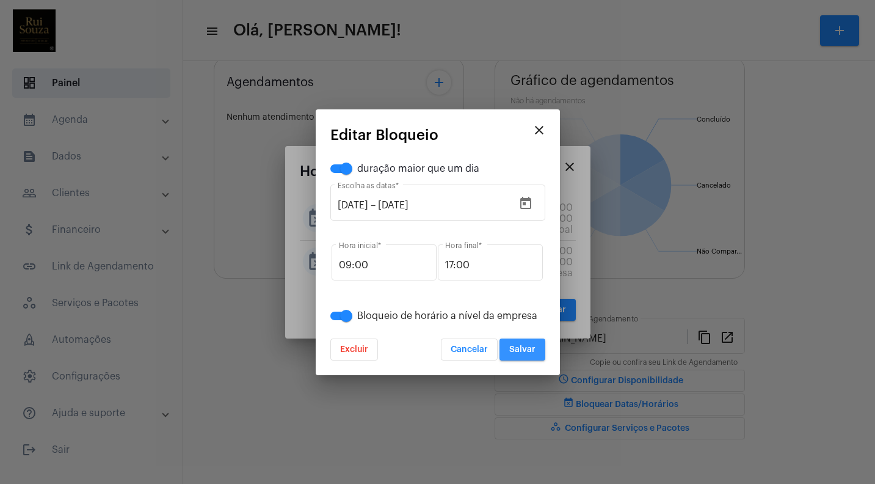
click at [524, 349] on span "Salvar" at bounding box center [522, 349] width 26 height 9
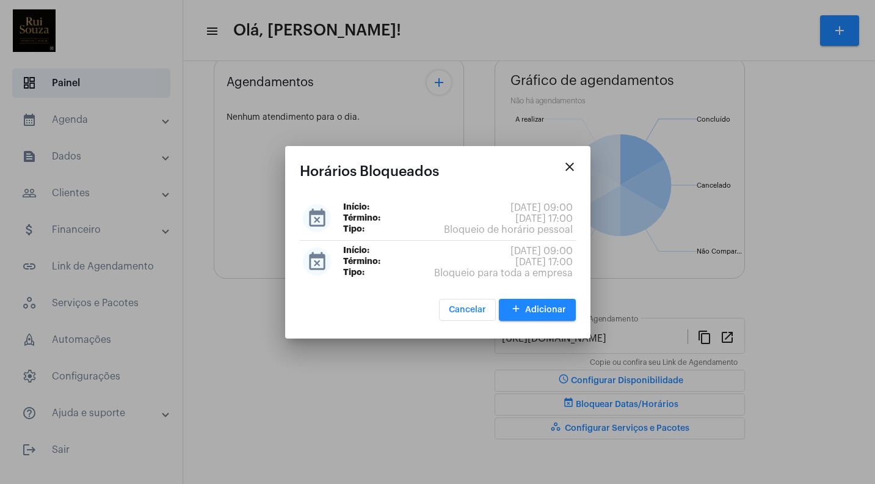
click at [834, 316] on div at bounding box center [437, 242] width 875 height 484
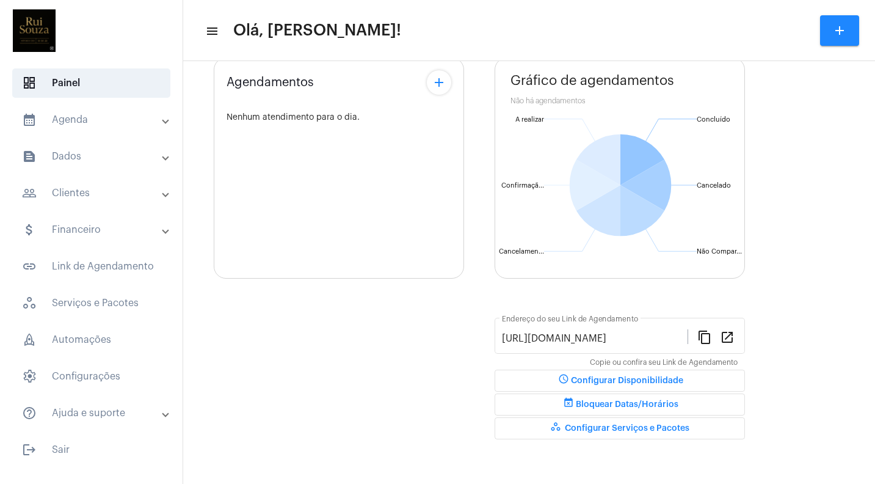
click at [98, 118] on mat-panel-title "calendar_month_outlined Agenda" at bounding box center [92, 119] width 141 height 15
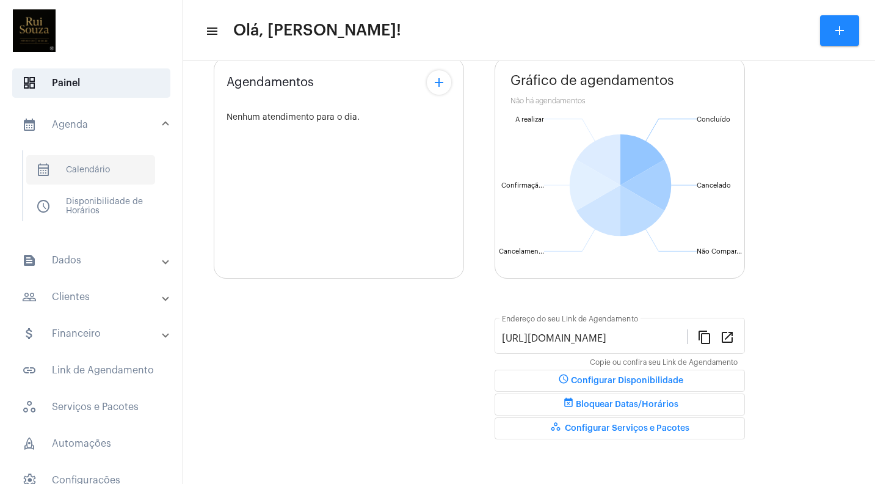
click at [102, 170] on span "calendar_month_outlined Calendário" at bounding box center [90, 169] width 129 height 29
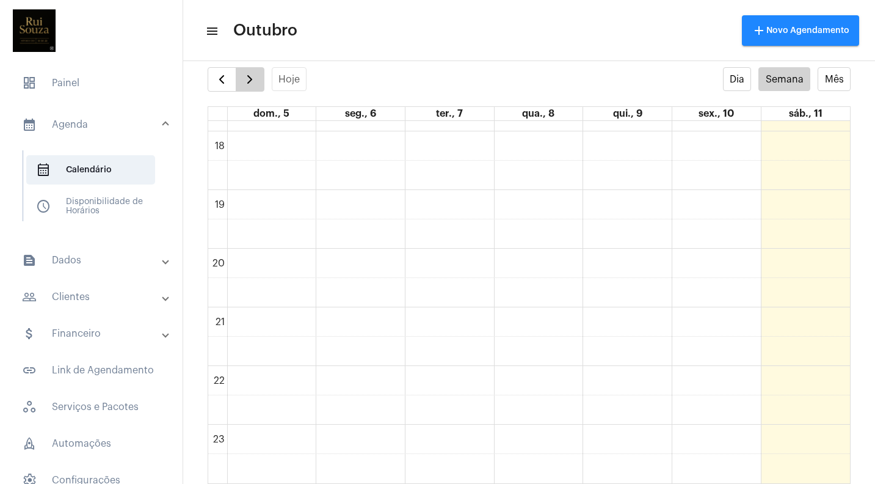
click at [253, 84] on span "button" at bounding box center [249, 79] width 15 height 15
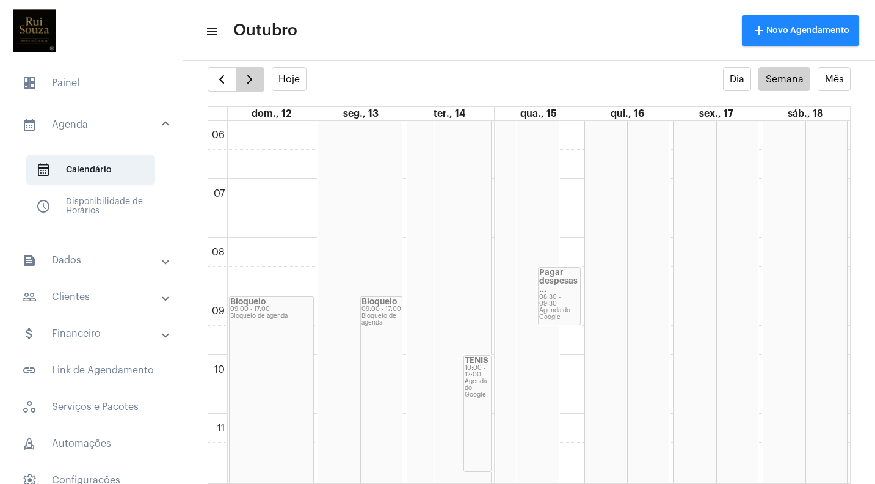
click at [246, 81] on span "button" at bounding box center [249, 79] width 15 height 15
click at [253, 78] on span "button" at bounding box center [249, 79] width 15 height 15
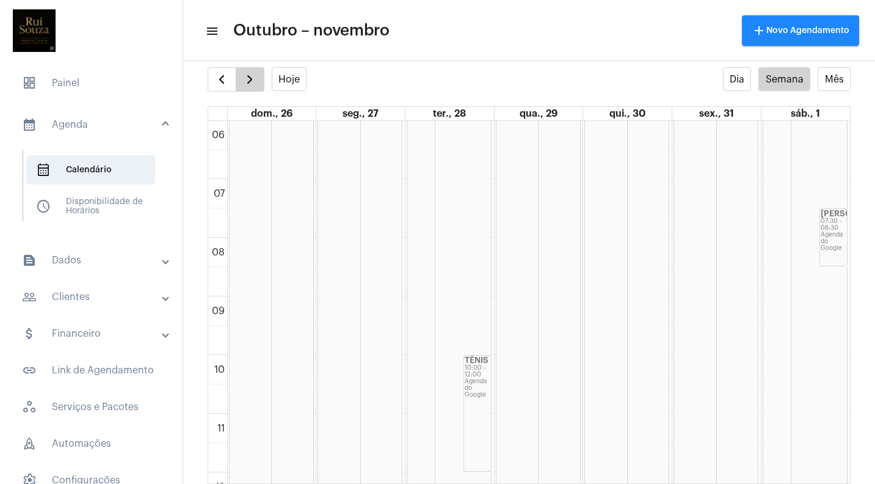
click at [254, 72] on span "button" at bounding box center [249, 79] width 15 height 15
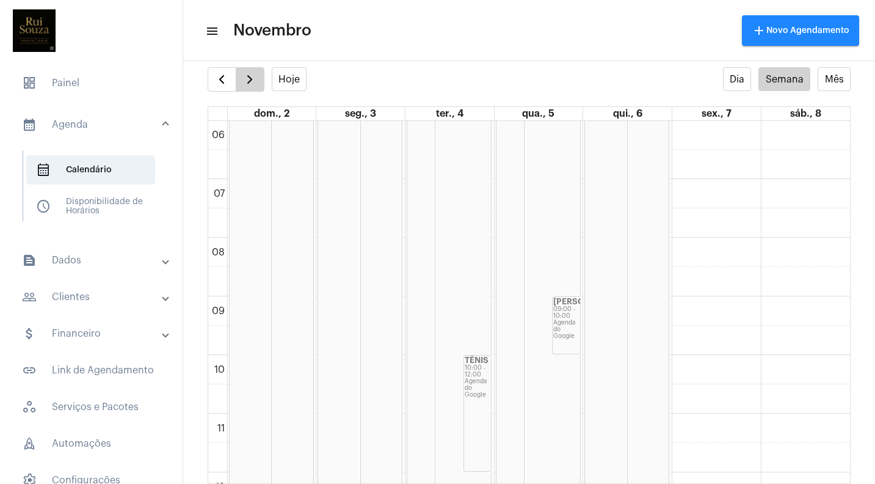
click at [250, 75] on span "button" at bounding box center [249, 79] width 15 height 15
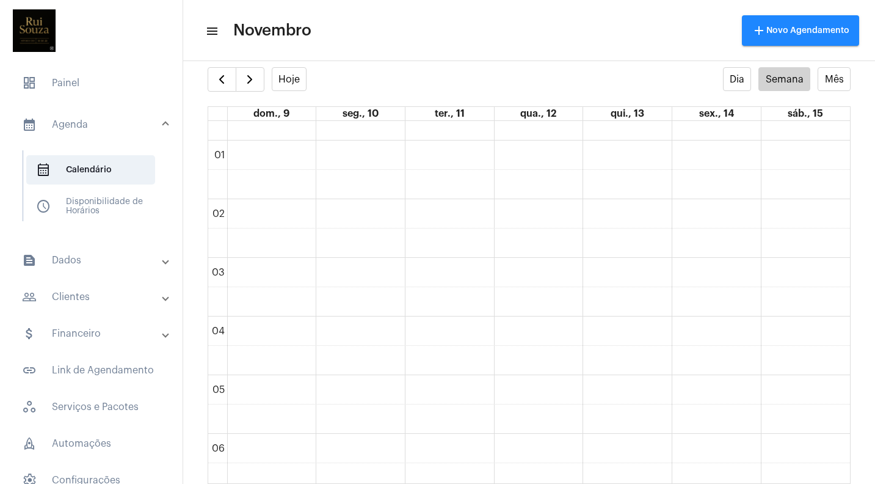
scroll to position [45, 0]
click at [222, 79] on span "button" at bounding box center [221, 79] width 15 height 15
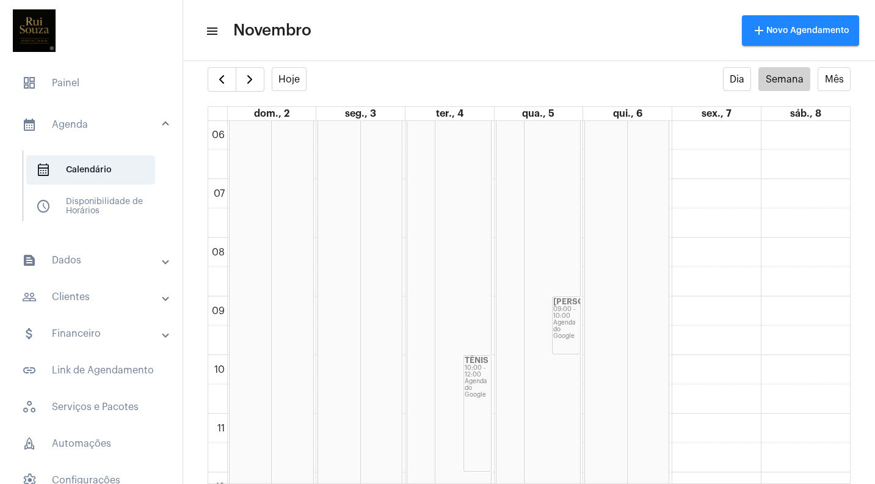
click at [84, 125] on mat-panel-title "calendar_month_outlined Agenda" at bounding box center [92, 124] width 141 height 15
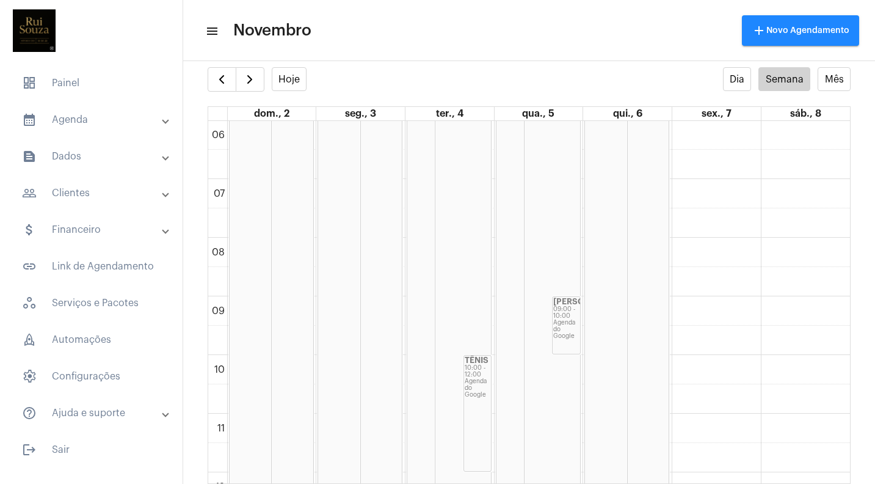
click at [84, 125] on mat-panel-title "calendar_month_outlined Agenda" at bounding box center [92, 119] width 141 height 15
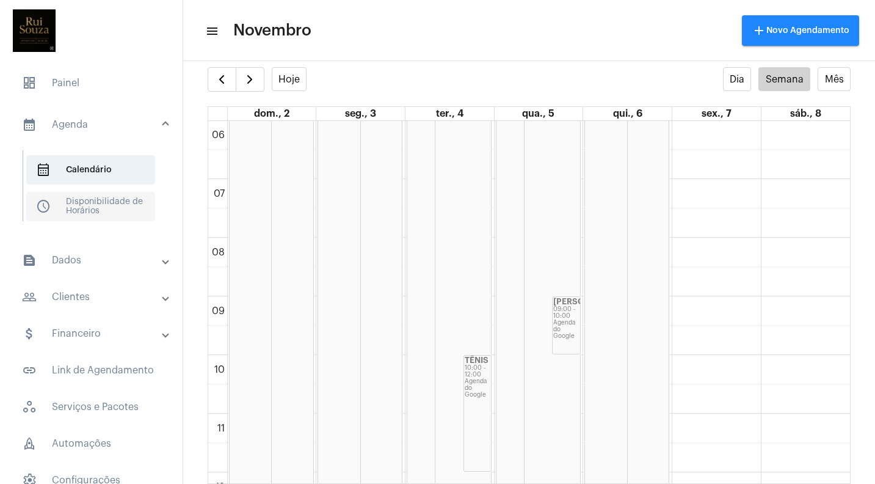
click at [96, 200] on span "schedule Disponibilidade de Horários" at bounding box center [90, 206] width 129 height 29
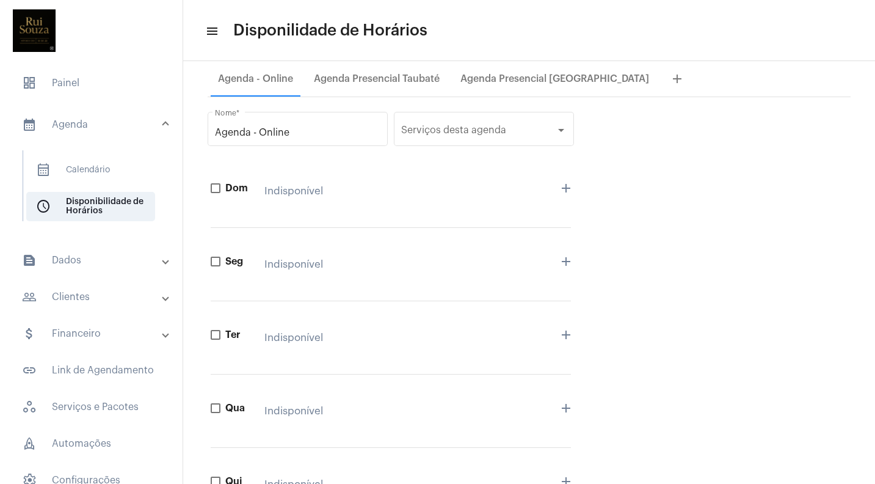
scroll to position [40, 0]
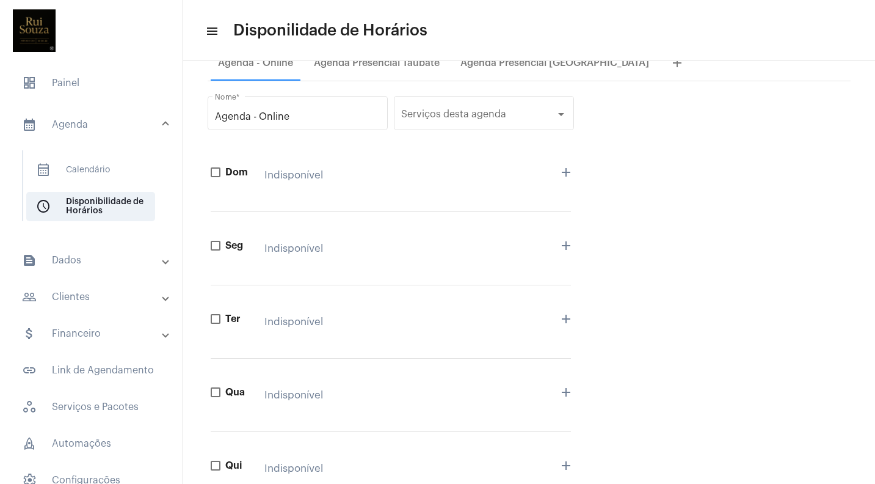
click at [371, 60] on mat-toolbar "menu Disponilidade de Horários" at bounding box center [529, 30] width 692 height 61
click at [373, 65] on div "Agenda Presencial Taubaté" at bounding box center [377, 62] width 126 height 11
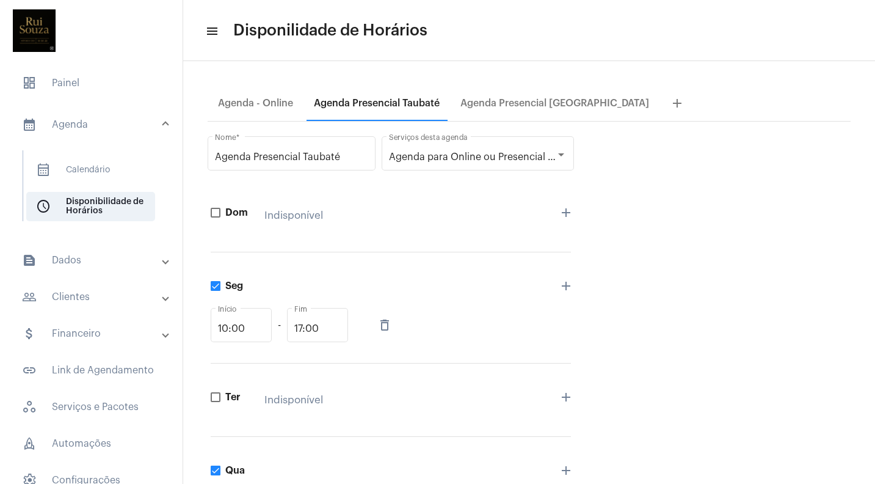
scroll to position [0, 0]
click at [520, 105] on div "Agenda Presencial [GEOGRAPHIC_DATA]" at bounding box center [554, 103] width 189 height 11
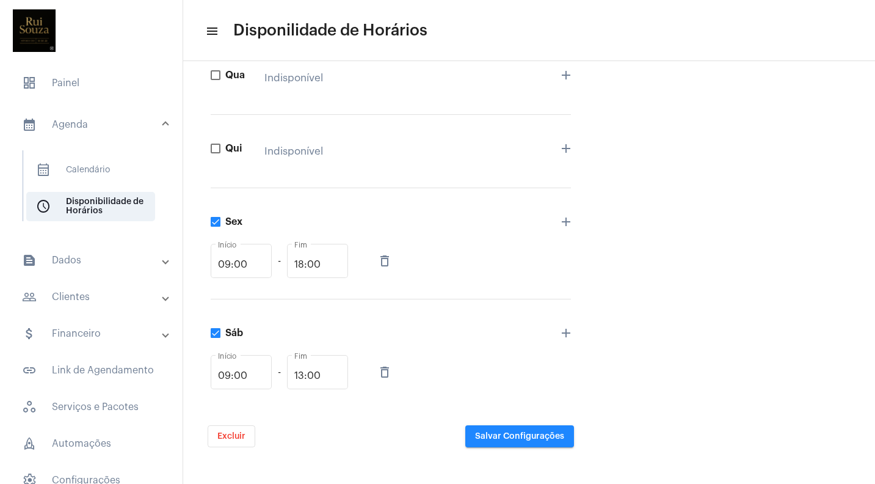
click at [81, 260] on mat-panel-title "text_snippet_outlined Dados" at bounding box center [92, 260] width 141 height 15
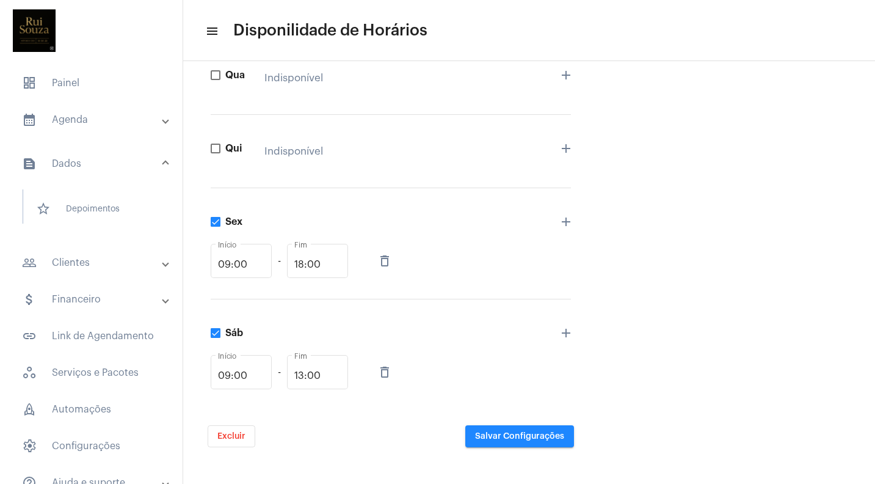
click at [70, 163] on mat-panel-title "text_snippet_outlined Dados" at bounding box center [92, 163] width 141 height 15
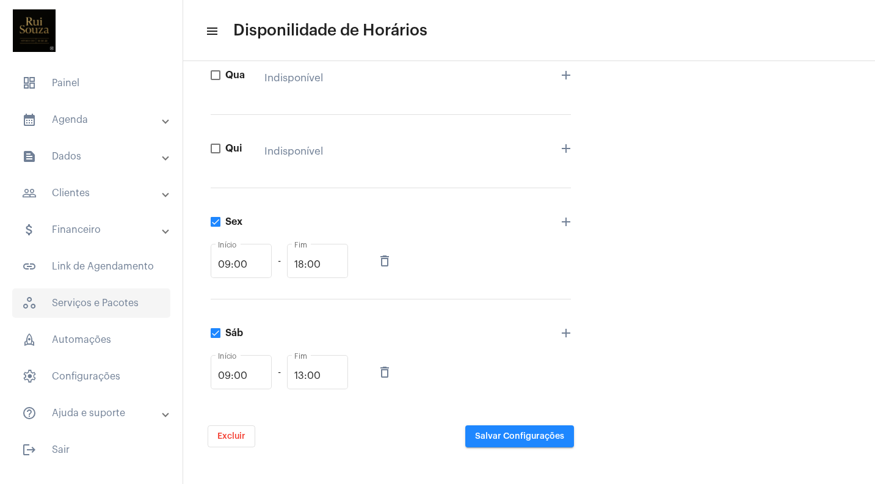
click at [109, 301] on span "workspaces_outlined Serviços e Pacotes" at bounding box center [91, 302] width 158 height 29
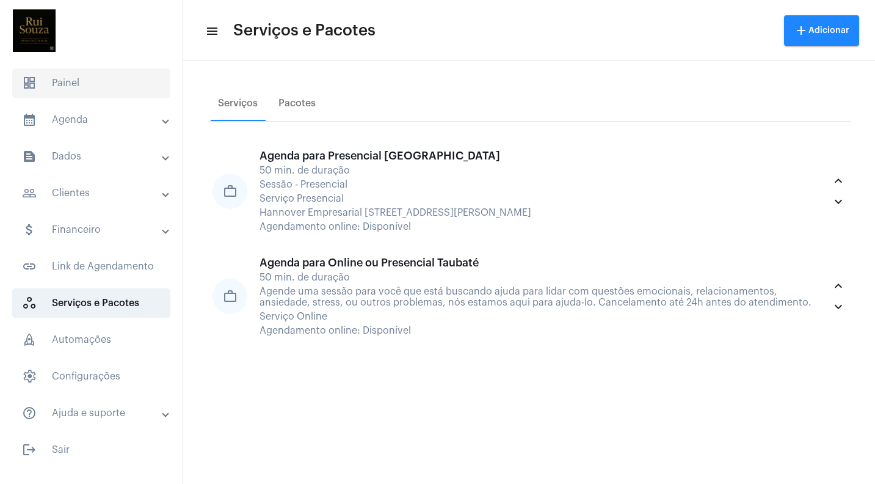
click at [73, 87] on span "dashboard Painel" at bounding box center [91, 82] width 158 height 29
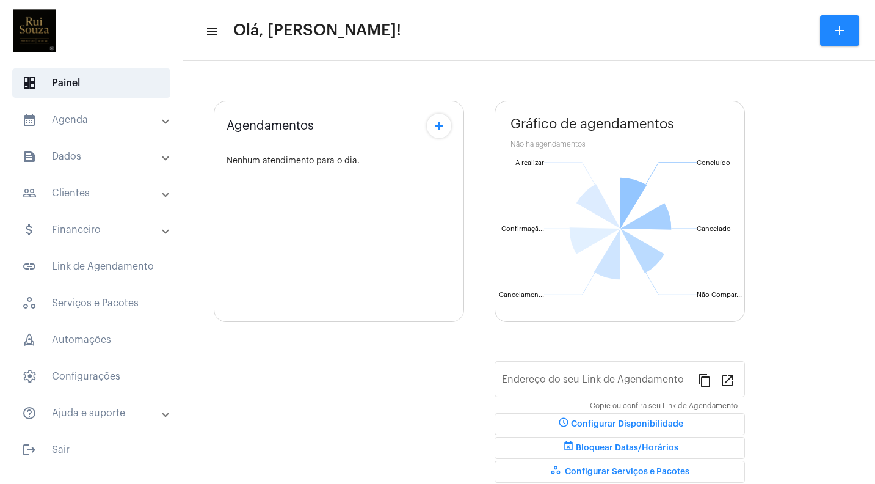
type input "[URL][DOMAIN_NAME]"
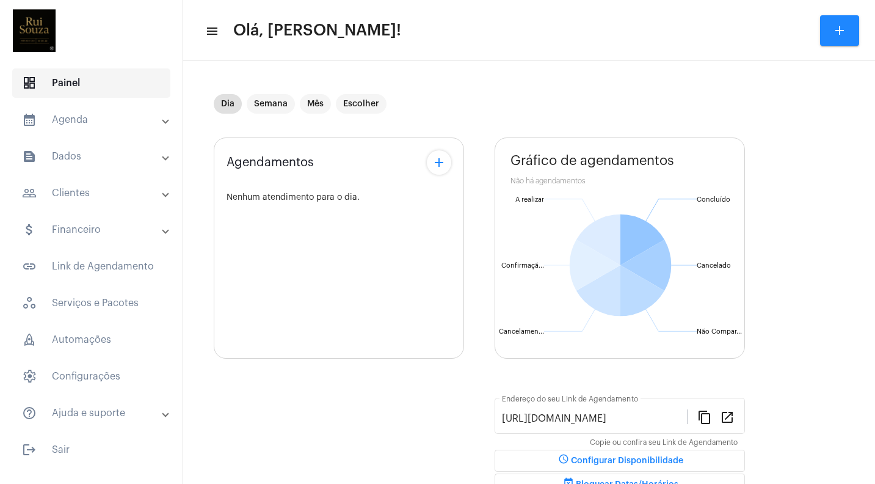
click at [66, 87] on span "dashboard Painel" at bounding box center [91, 82] width 158 height 29
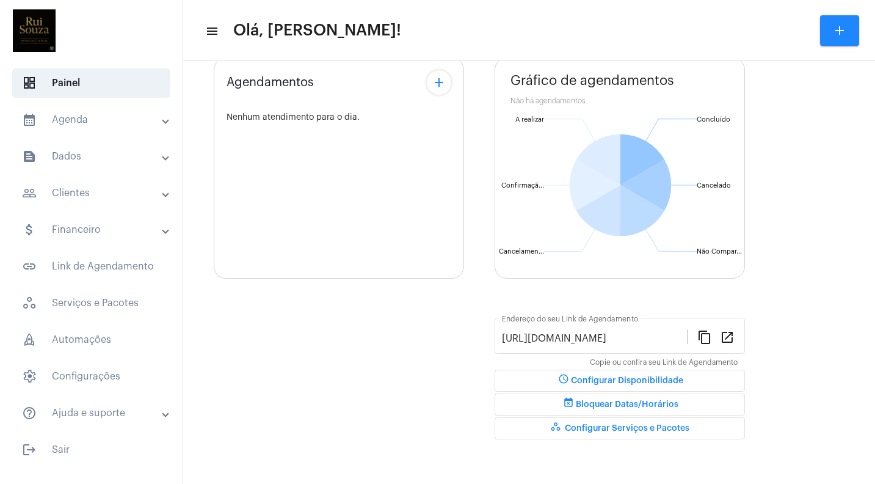
scroll to position [80, 0]
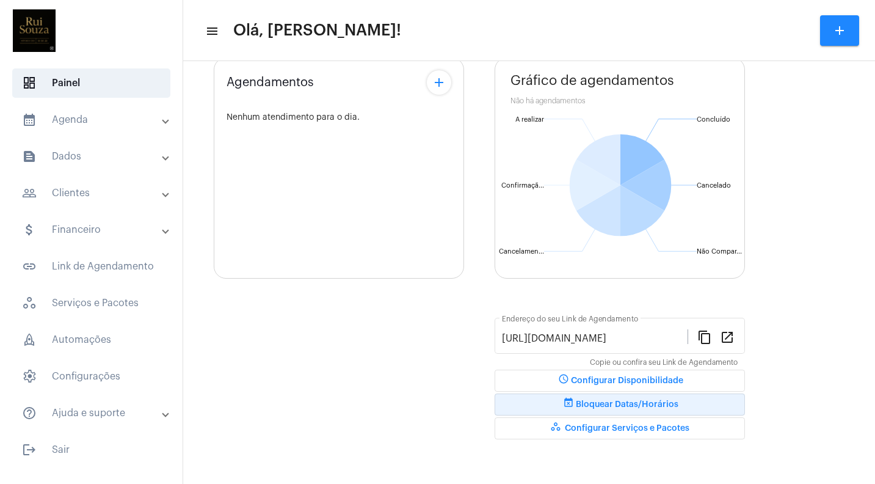
click at [625, 405] on span "event_busy Bloquear Datas/Horários" at bounding box center [619, 404] width 117 height 9
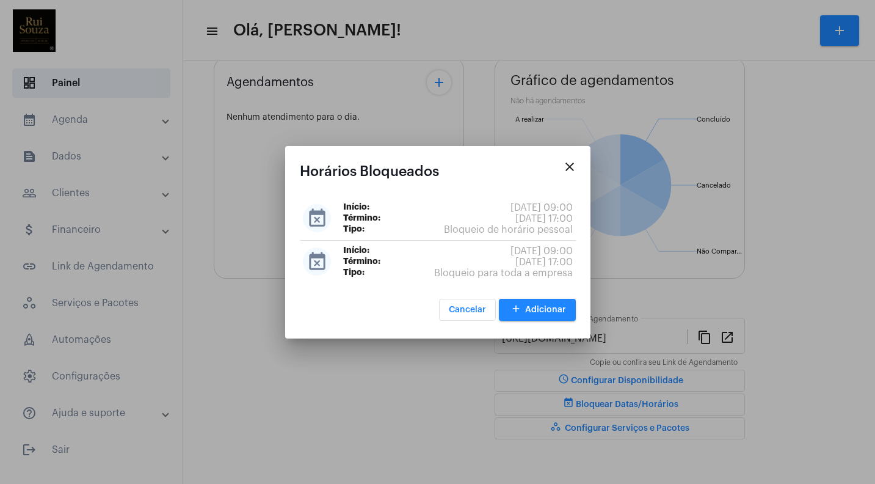
click at [636, 417] on div at bounding box center [437, 242] width 875 height 484
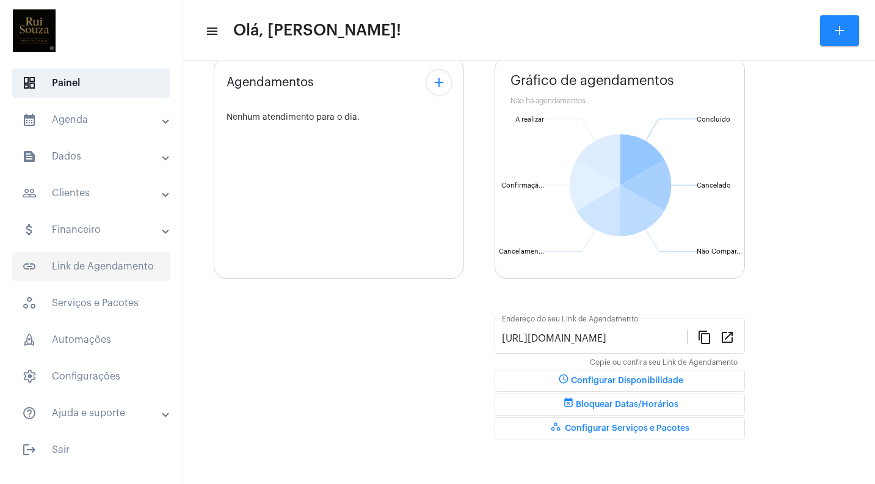
click at [82, 269] on span "link_outlined Link de Agendamento" at bounding box center [91, 266] width 158 height 29
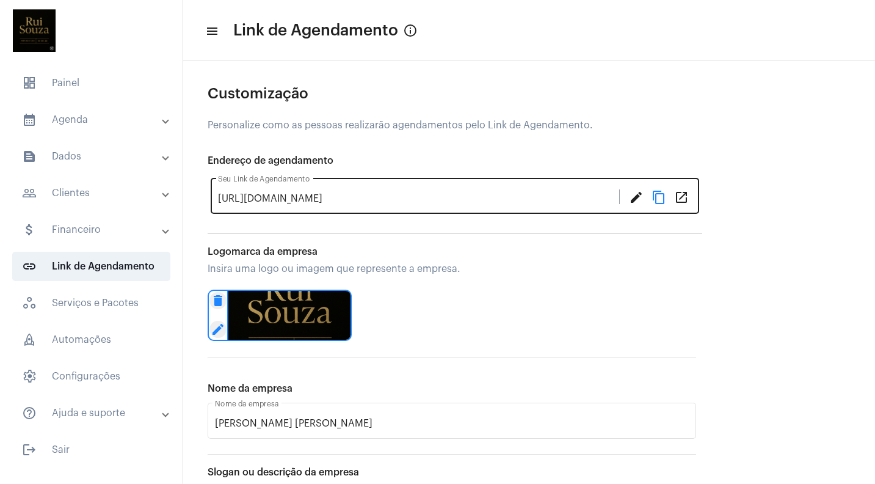
click at [658, 195] on mat-icon "content_copy" at bounding box center [659, 196] width 15 height 15
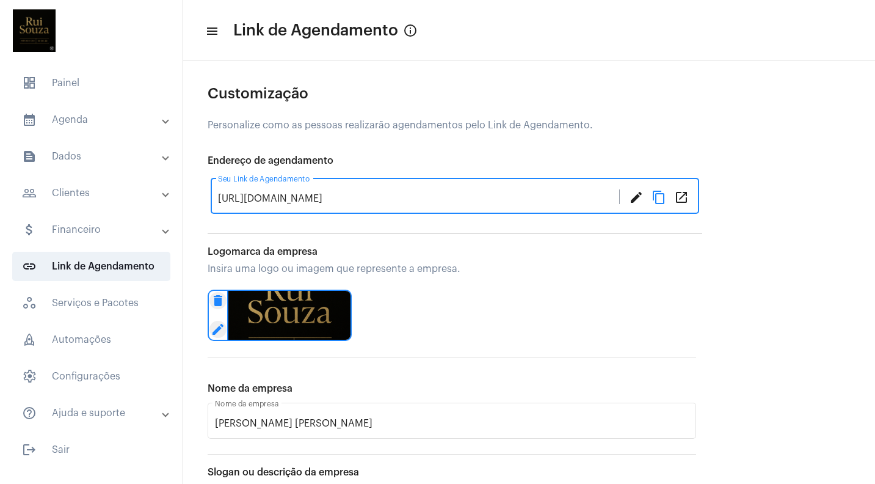
click at [685, 197] on mat-icon "open_in_new" at bounding box center [681, 196] width 15 height 15
